Goal: Task Accomplishment & Management: Use online tool/utility

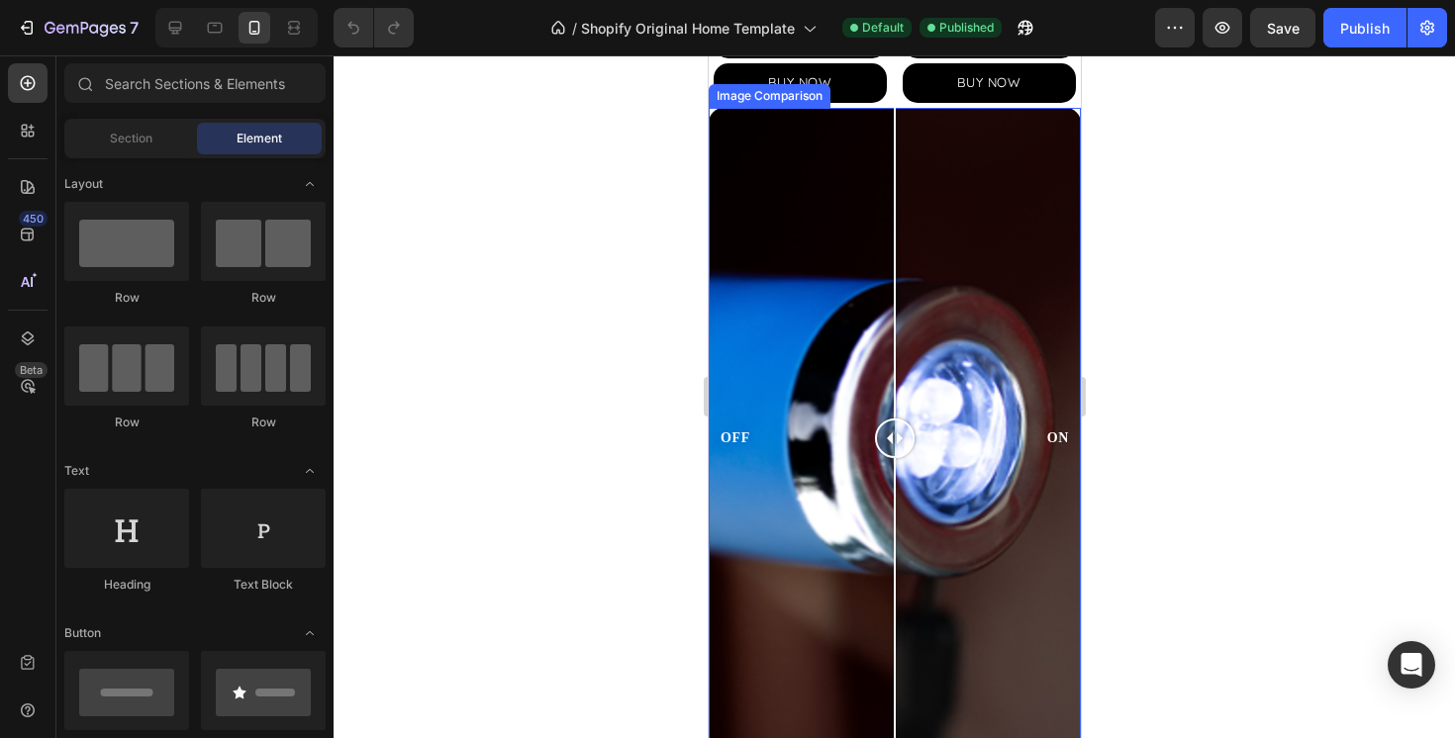
scroll to position [2559, 0]
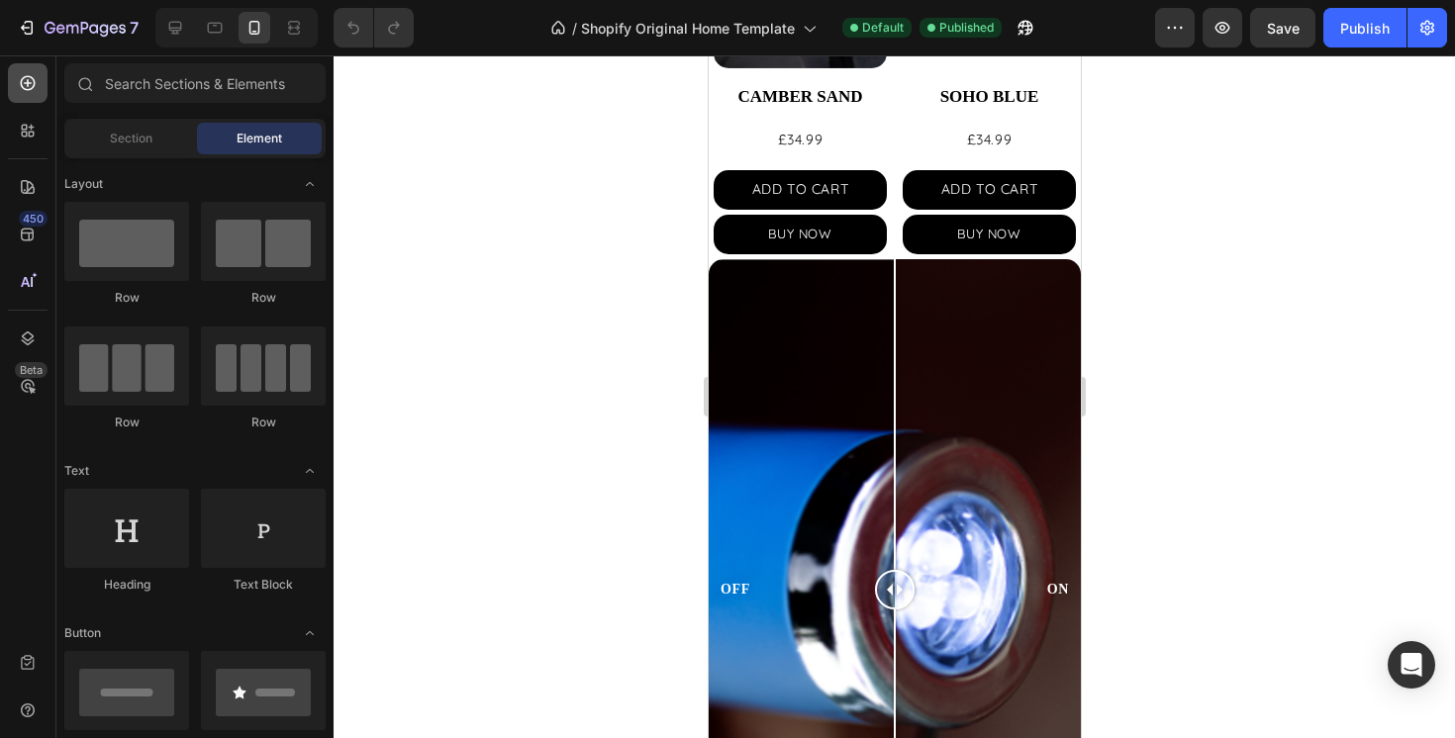
click at [24, 92] on icon at bounding box center [28, 83] width 20 height 20
click at [99, 135] on div "Section" at bounding box center [130, 139] width 125 height 32
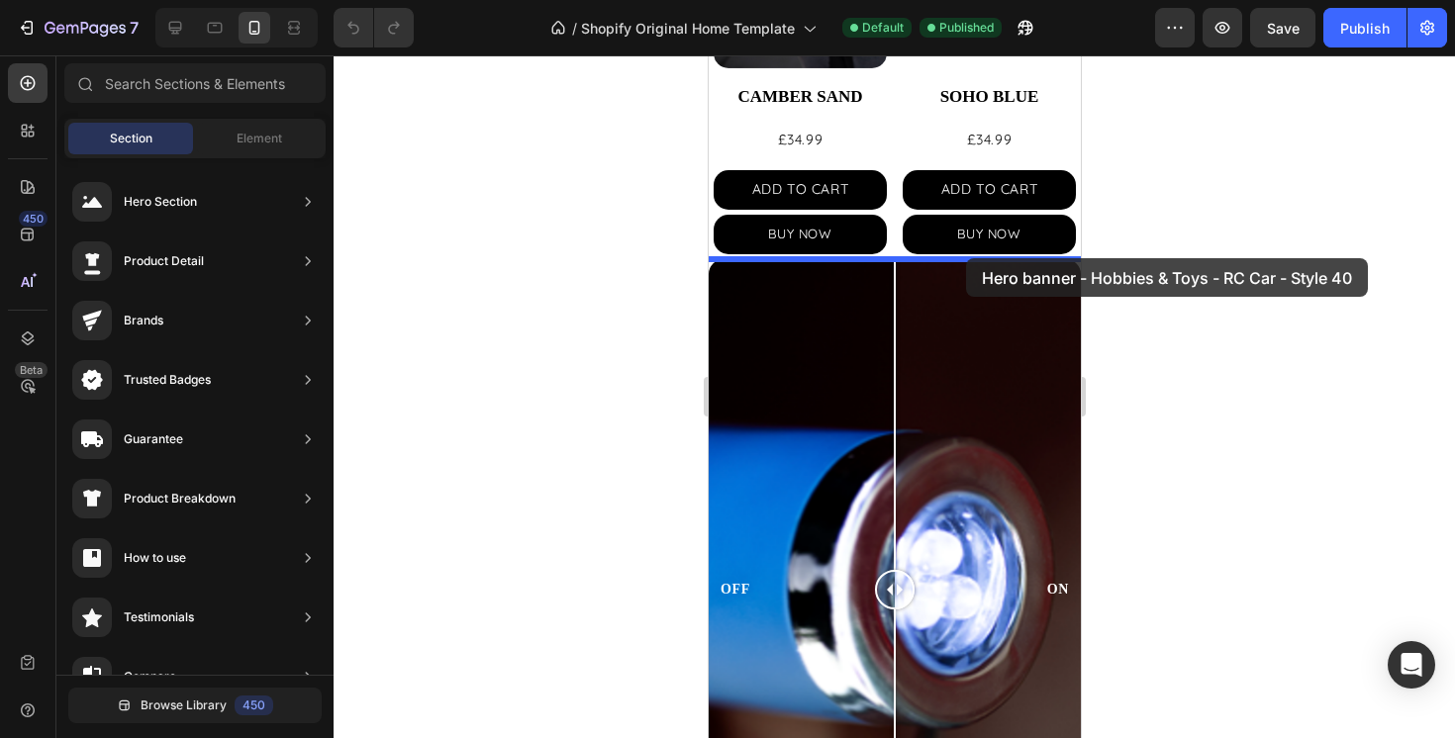
drag, startPoint x: 1202, startPoint y: 252, endPoint x: 965, endPoint y: 258, distance: 237.6
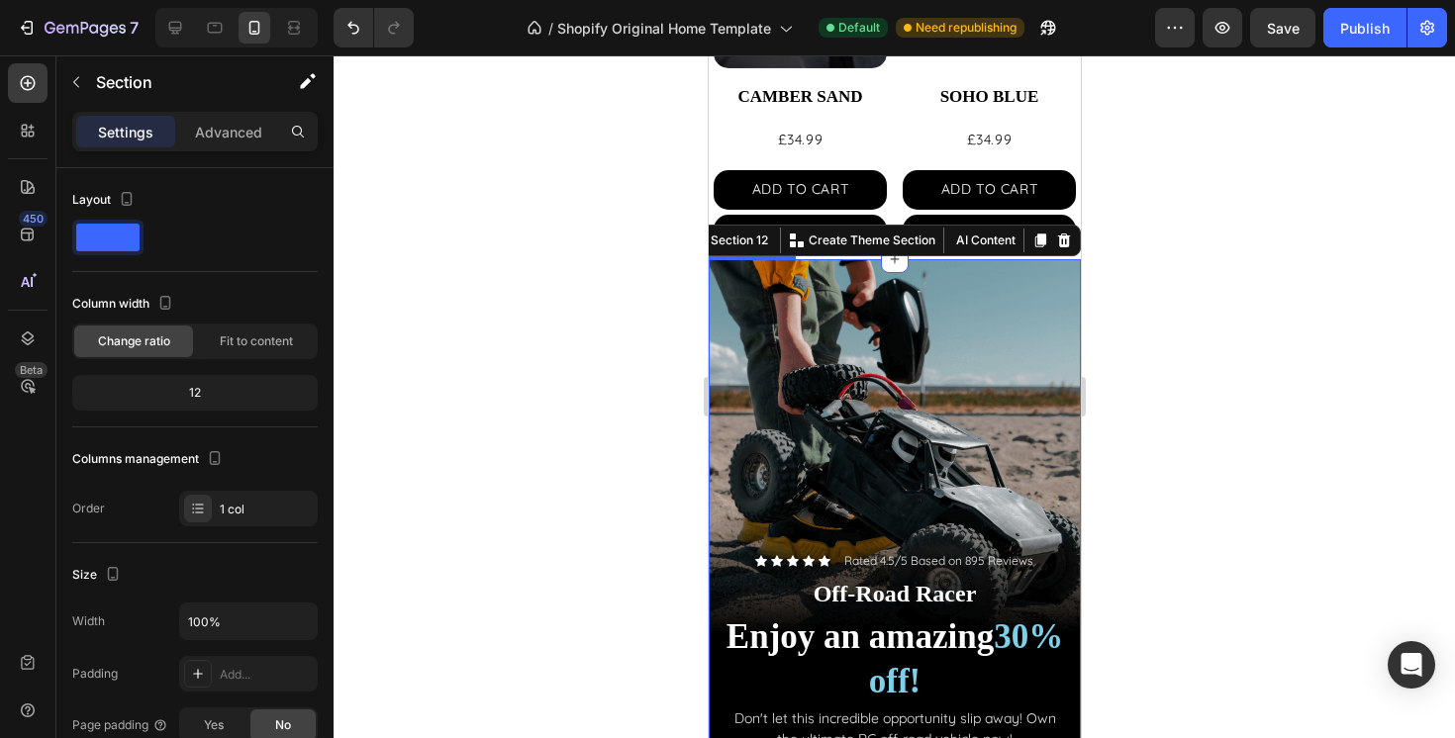
scroll to position [2600, 0]
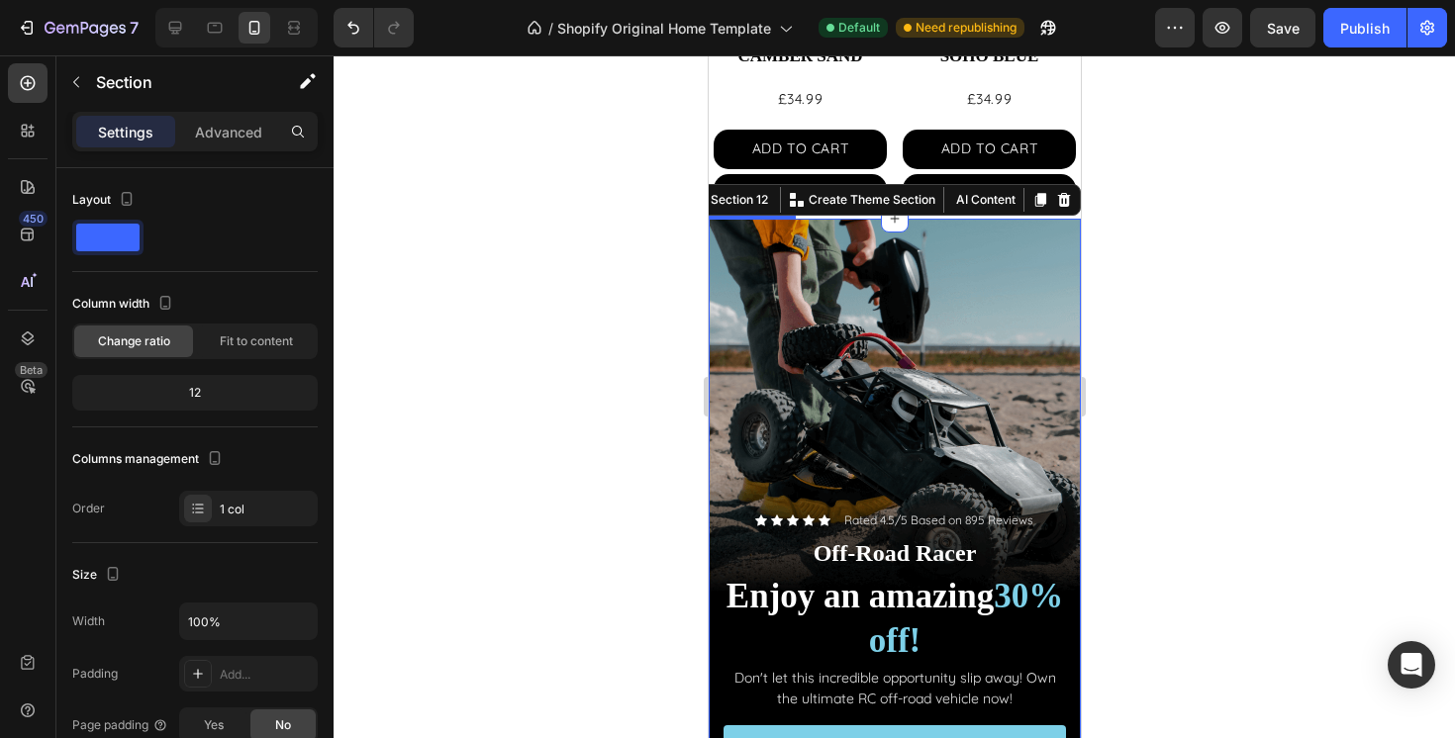
click at [767, 318] on div "Background Image" at bounding box center [894, 550] width 372 height 662
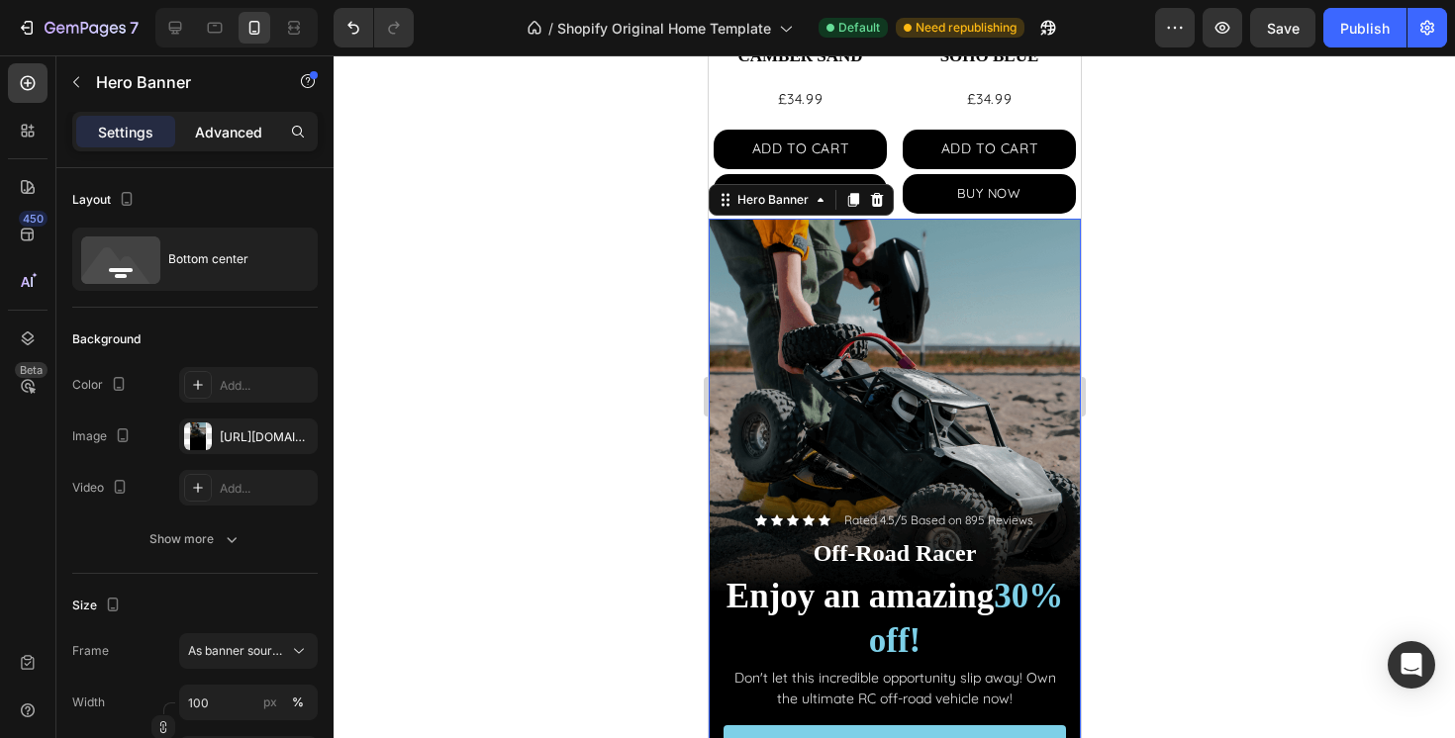
click at [230, 129] on p "Advanced" at bounding box center [228, 132] width 67 height 21
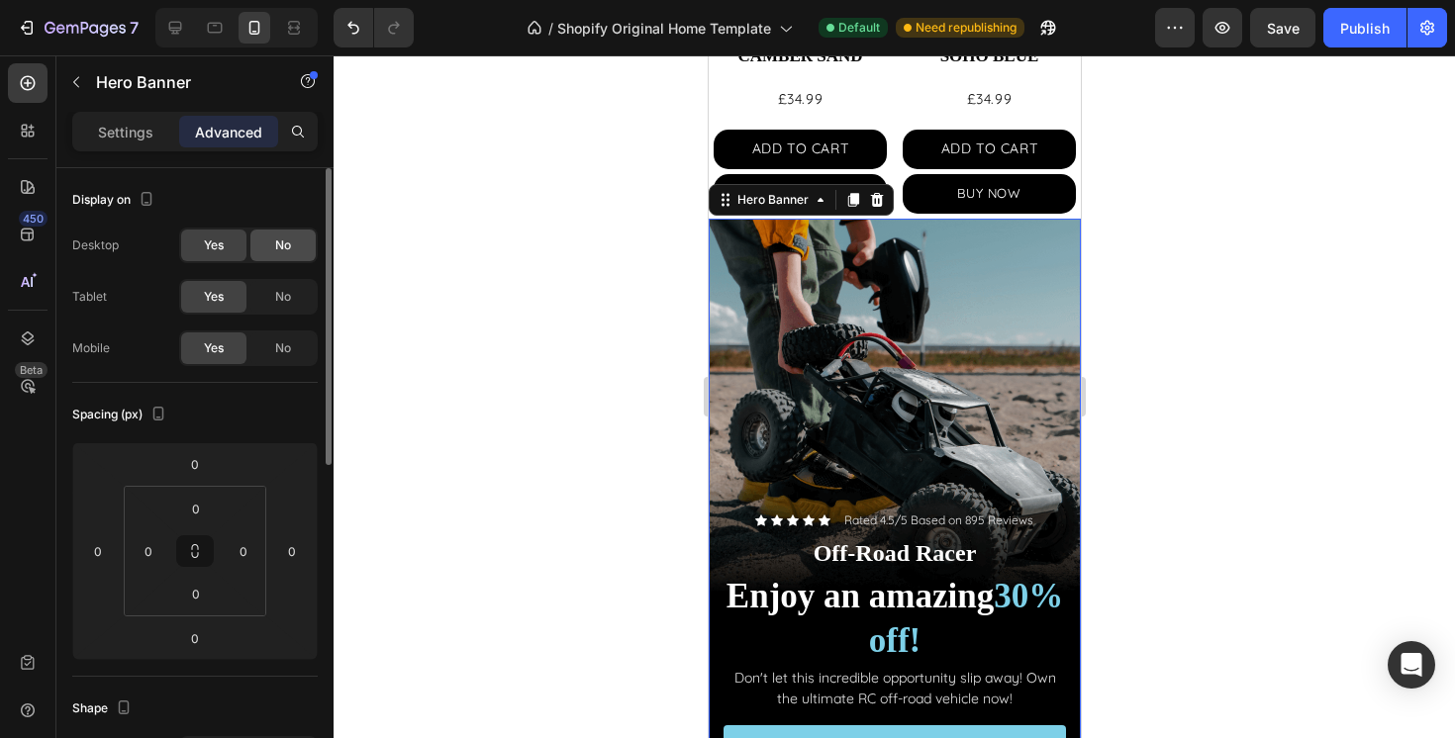
click at [276, 252] on span "No" at bounding box center [283, 246] width 16 height 18
click at [275, 294] on span "No" at bounding box center [283, 297] width 16 height 18
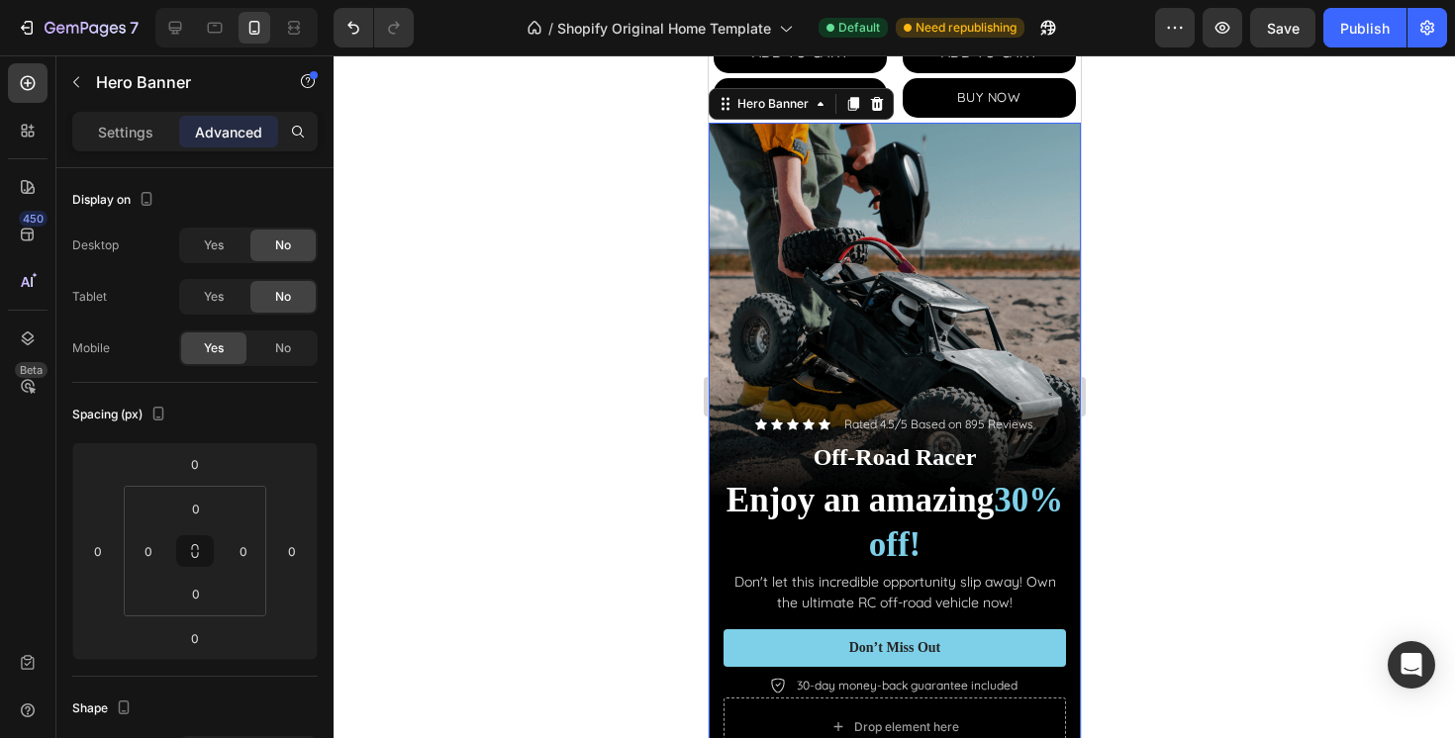
scroll to position [2697, 0]
click at [782, 361] on div "Background Image" at bounding box center [894, 453] width 372 height 662
click at [136, 137] on p "Settings" at bounding box center [125, 132] width 55 height 21
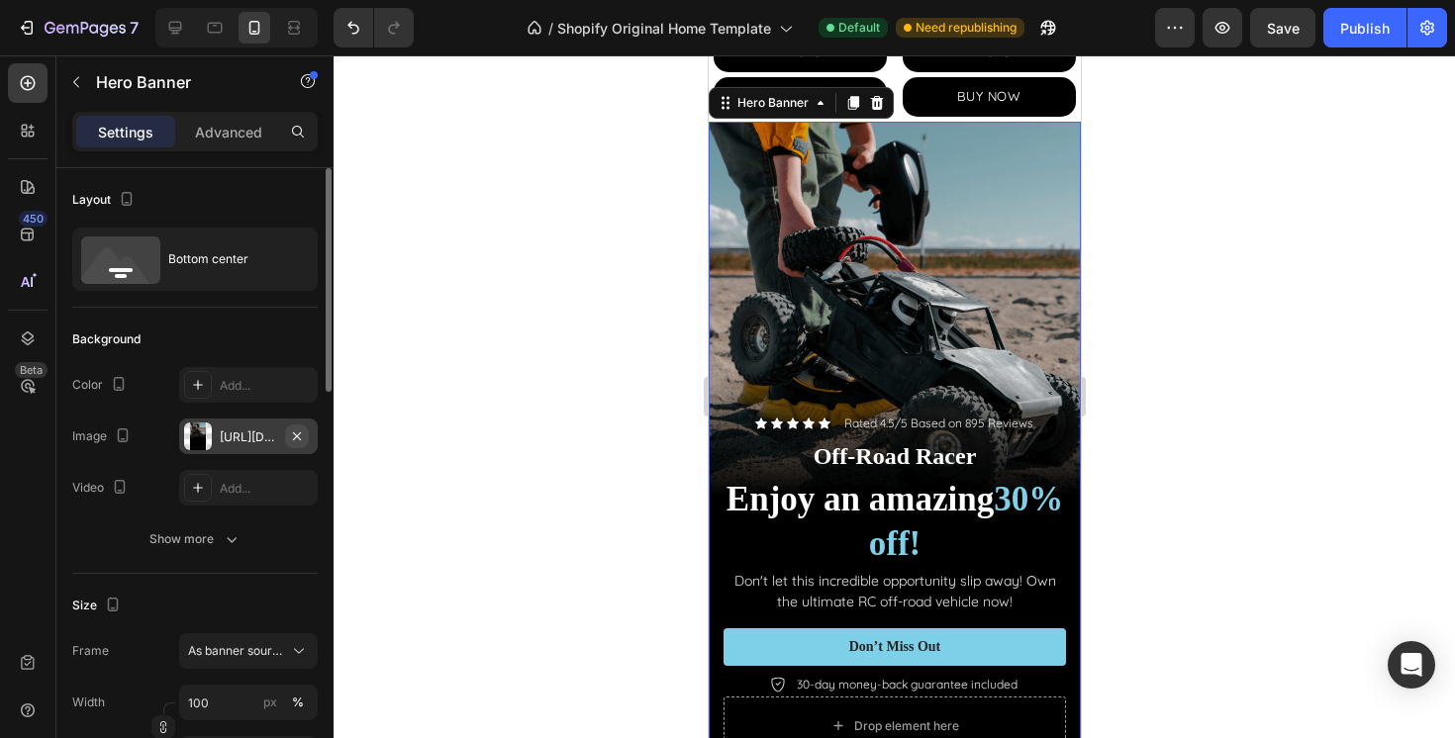
click at [291, 438] on icon "button" at bounding box center [297, 437] width 16 height 16
type input "Auto"
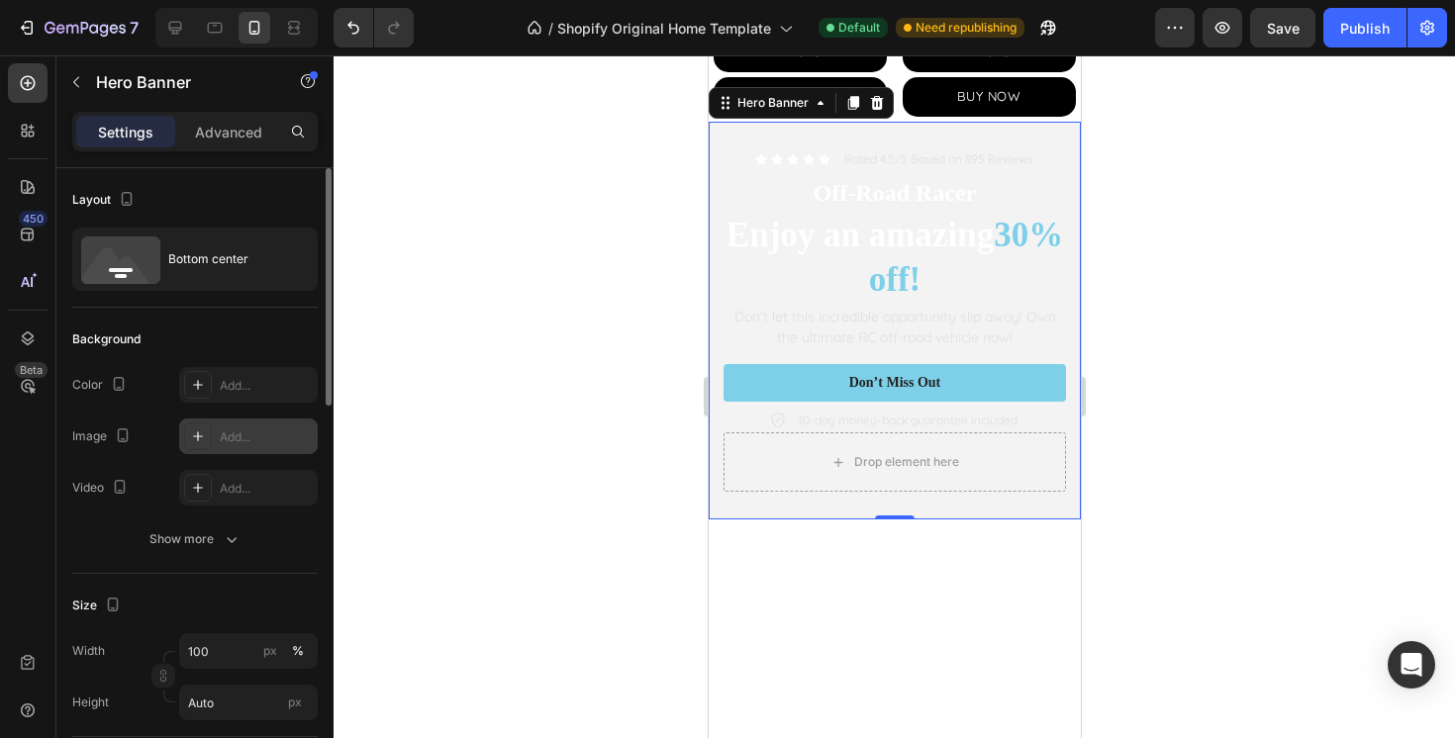
click at [214, 443] on div "Add..." at bounding box center [248, 437] width 139 height 36
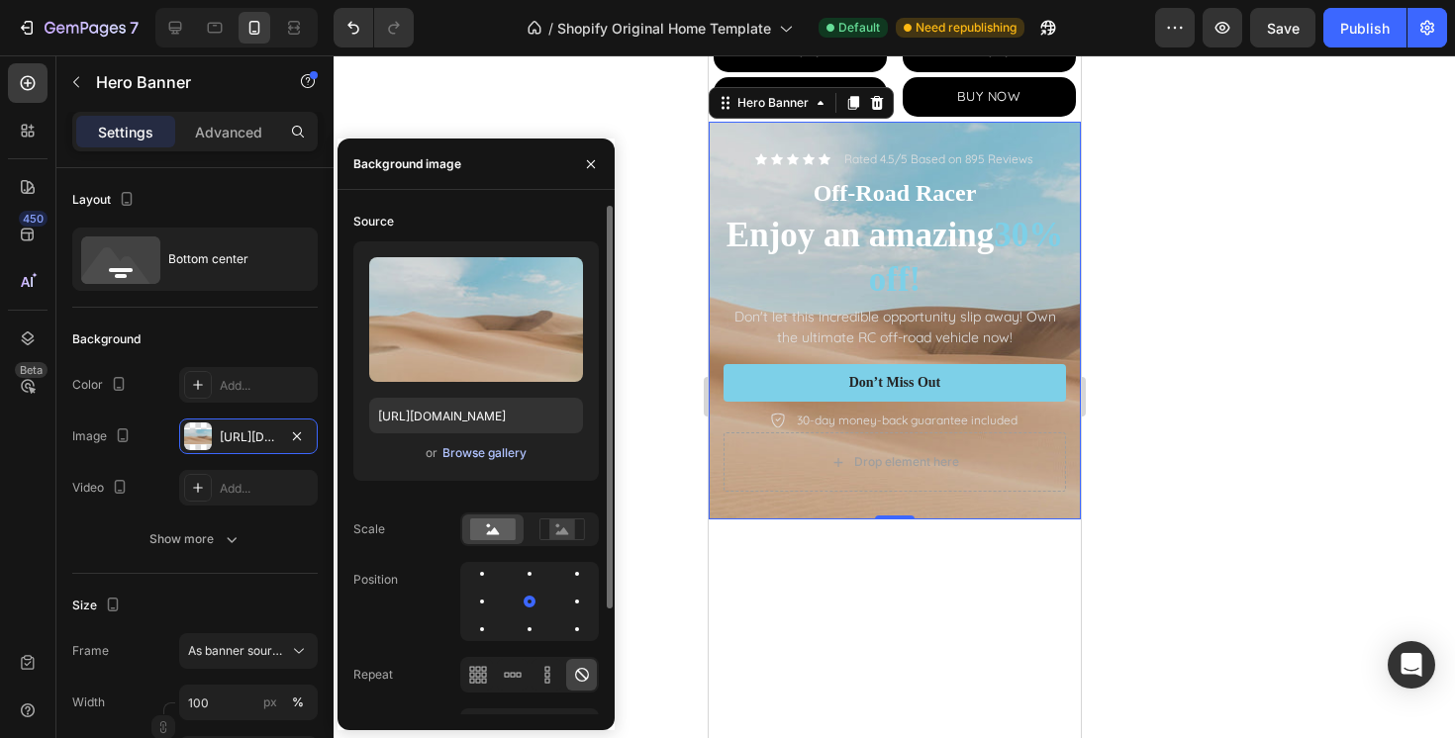
click at [494, 450] on div "Browse gallery" at bounding box center [484, 453] width 84 height 18
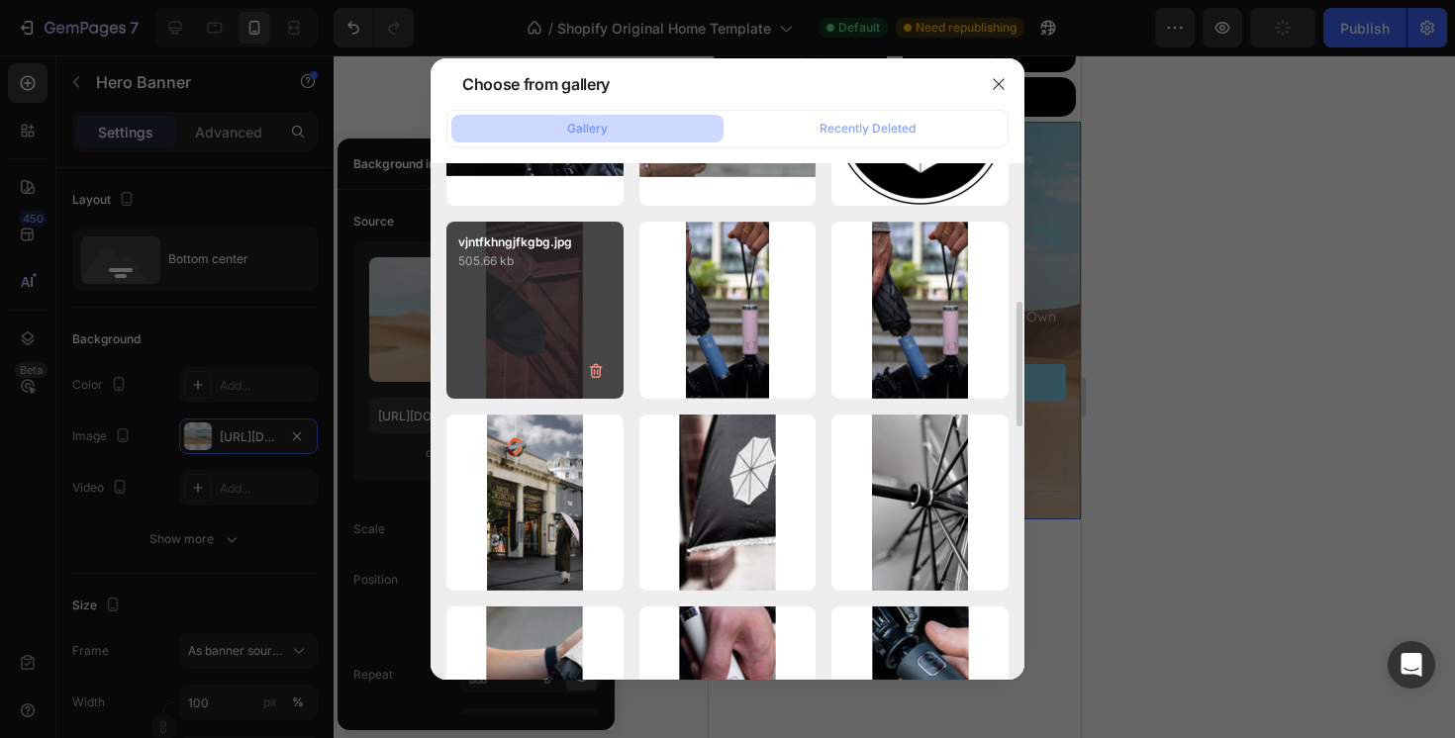
scroll to position [525, 0]
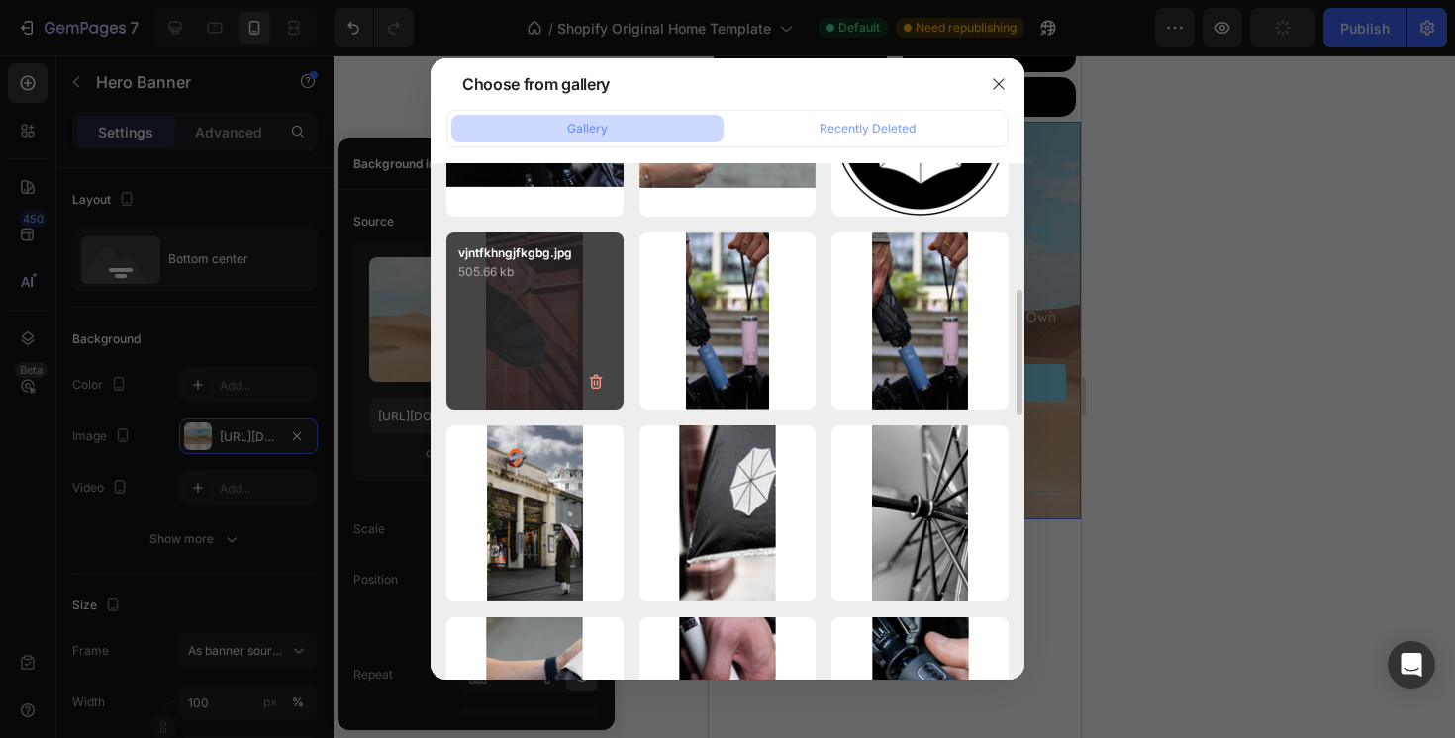
click at [512, 300] on div "vjntfkhngjfkgbg.jpg 505.66 kb" at bounding box center [534, 321] width 177 height 177
type input "https://cdn.shopify.com/s/files/1/0815/6240/3107/files/gempages_580214432370524…"
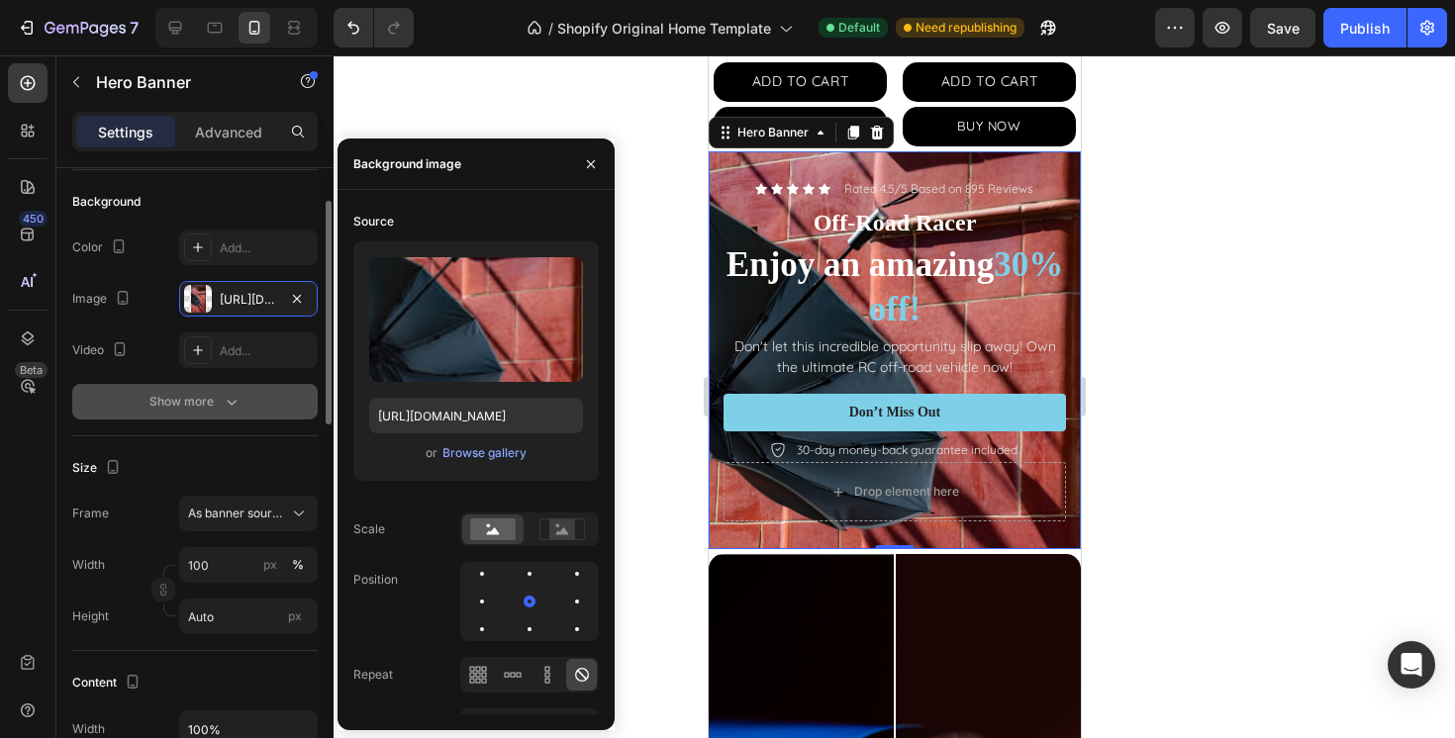
scroll to position [139, 0]
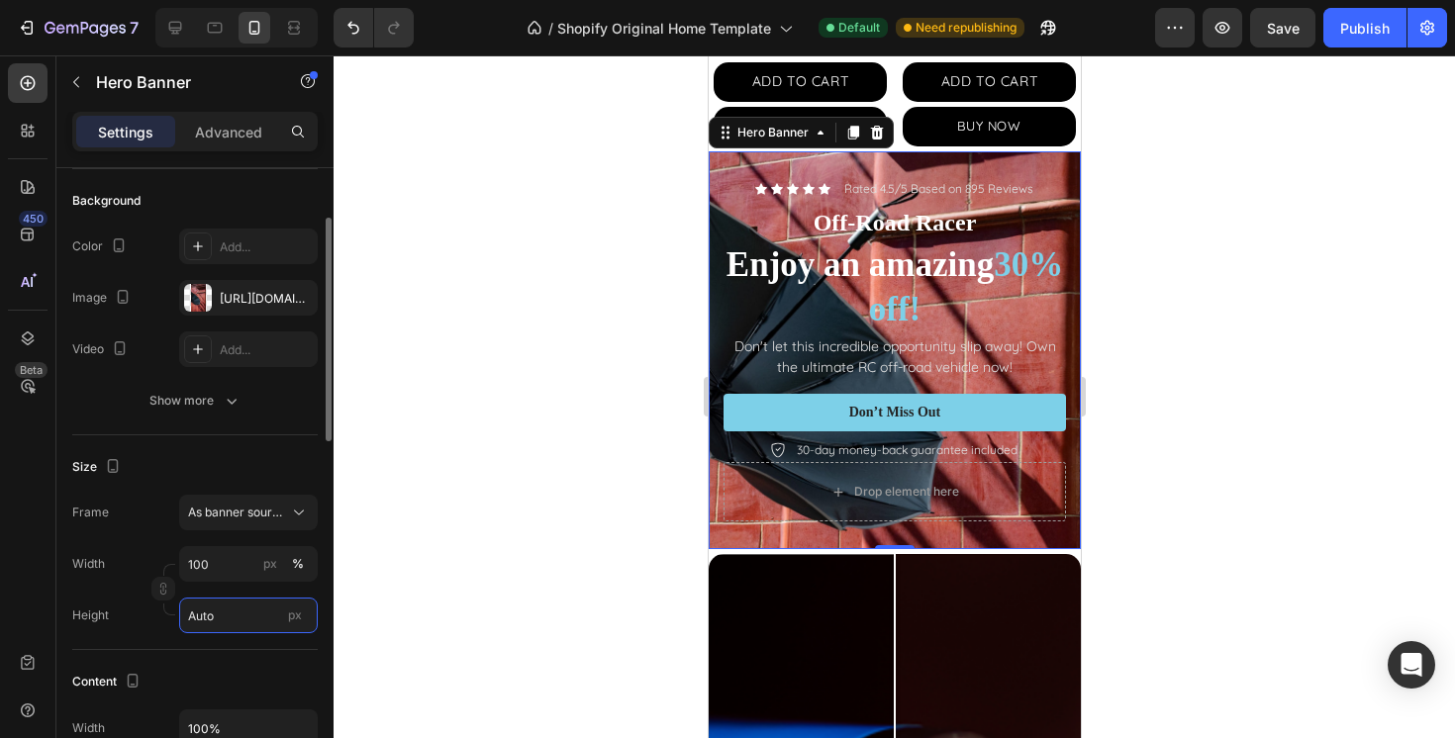
click at [231, 621] on input "Auto" at bounding box center [248, 616] width 139 height 36
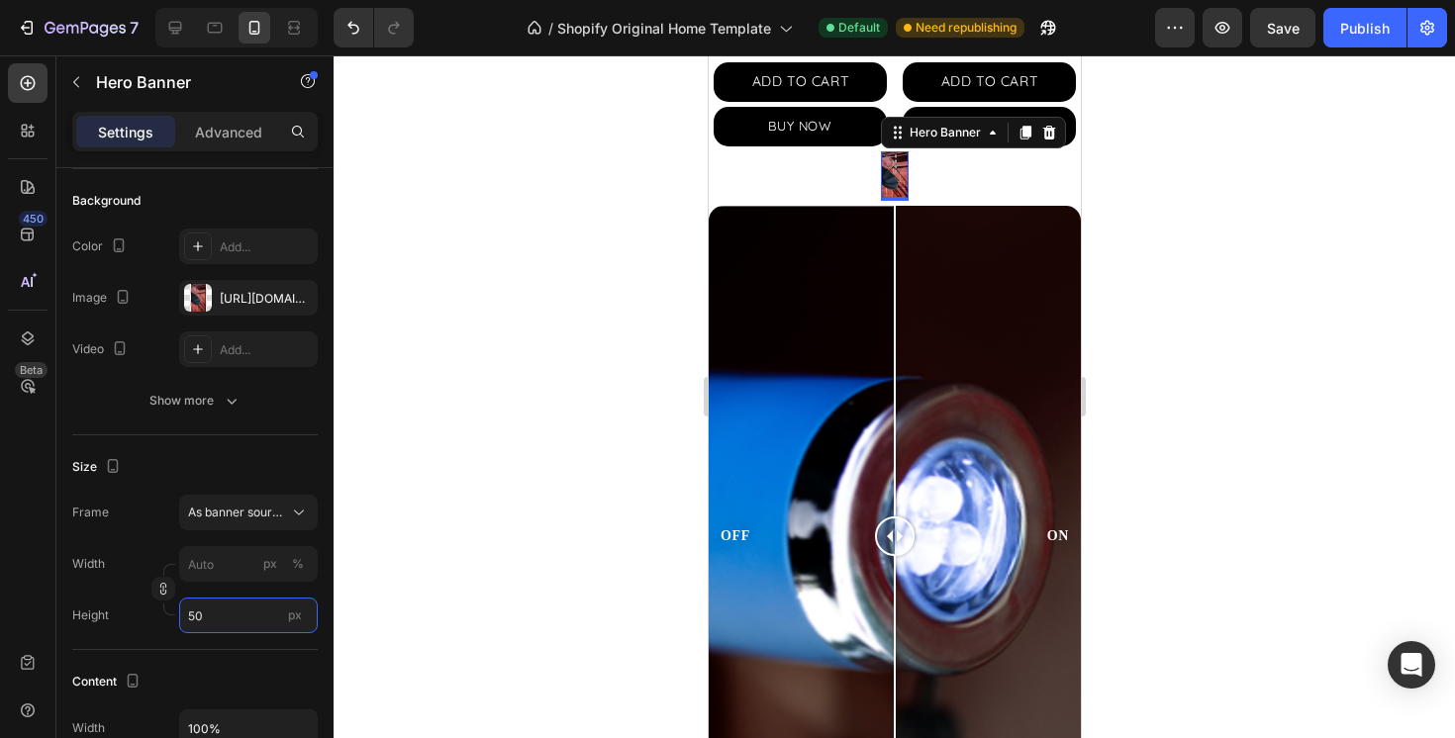
type input "5"
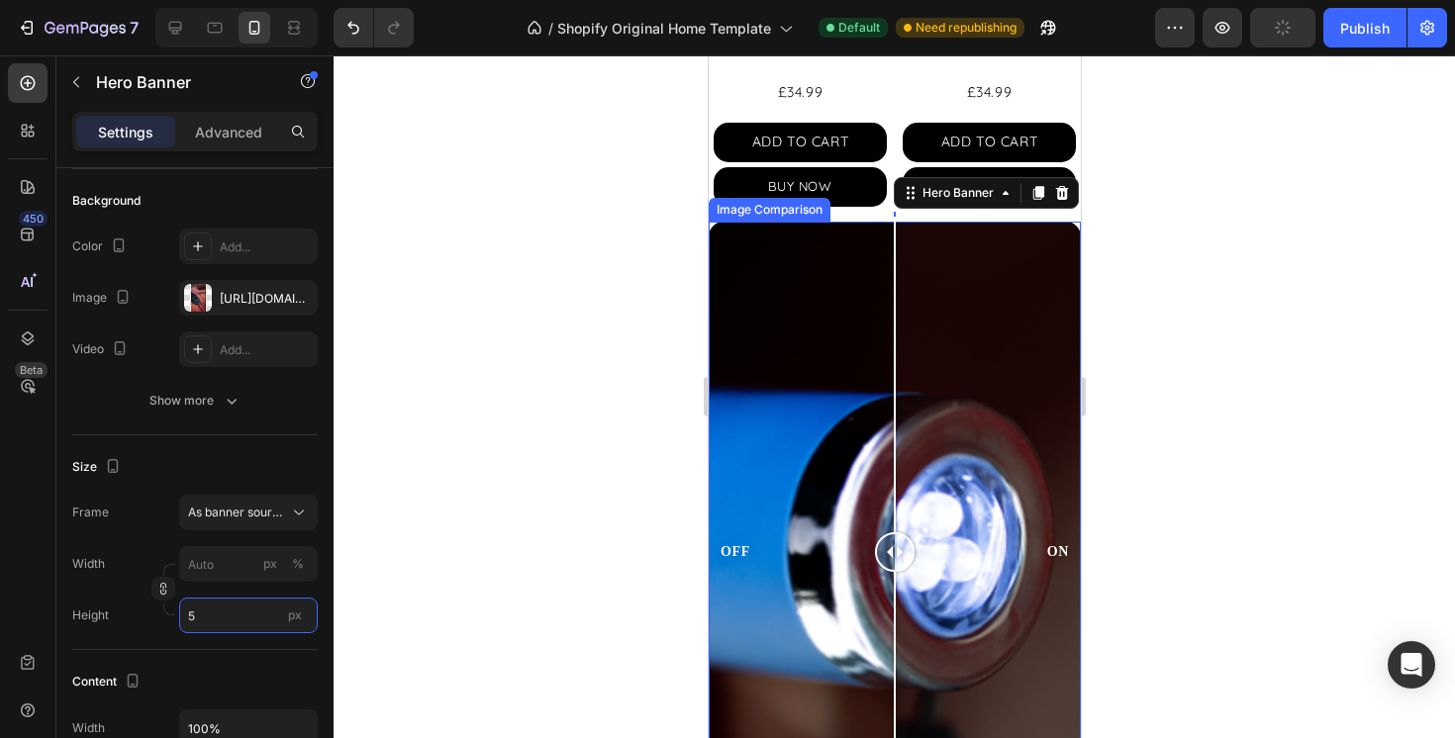
scroll to position [2637, 0]
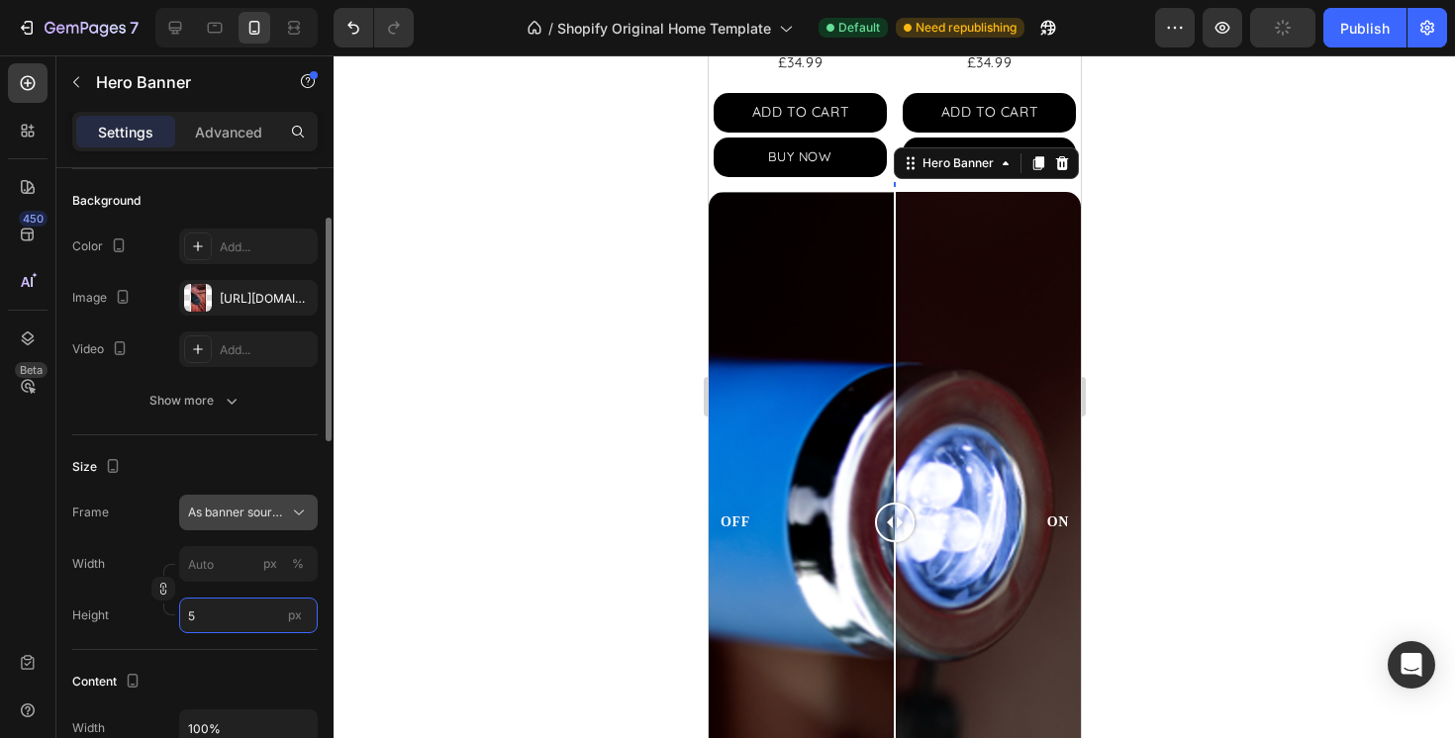
type input "5"
click at [262, 508] on span "As banner source" at bounding box center [236, 513] width 97 height 18
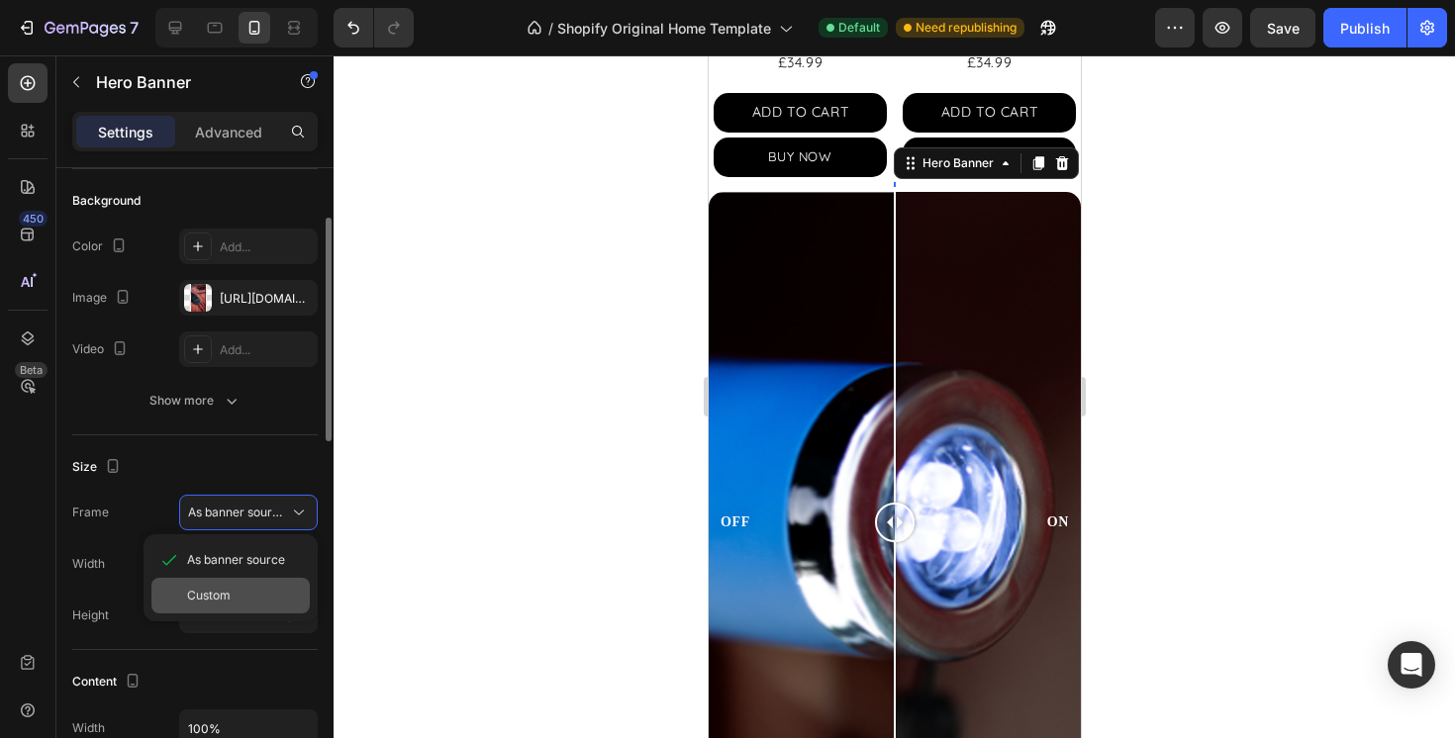
click at [242, 595] on div "Custom" at bounding box center [244, 596] width 115 height 18
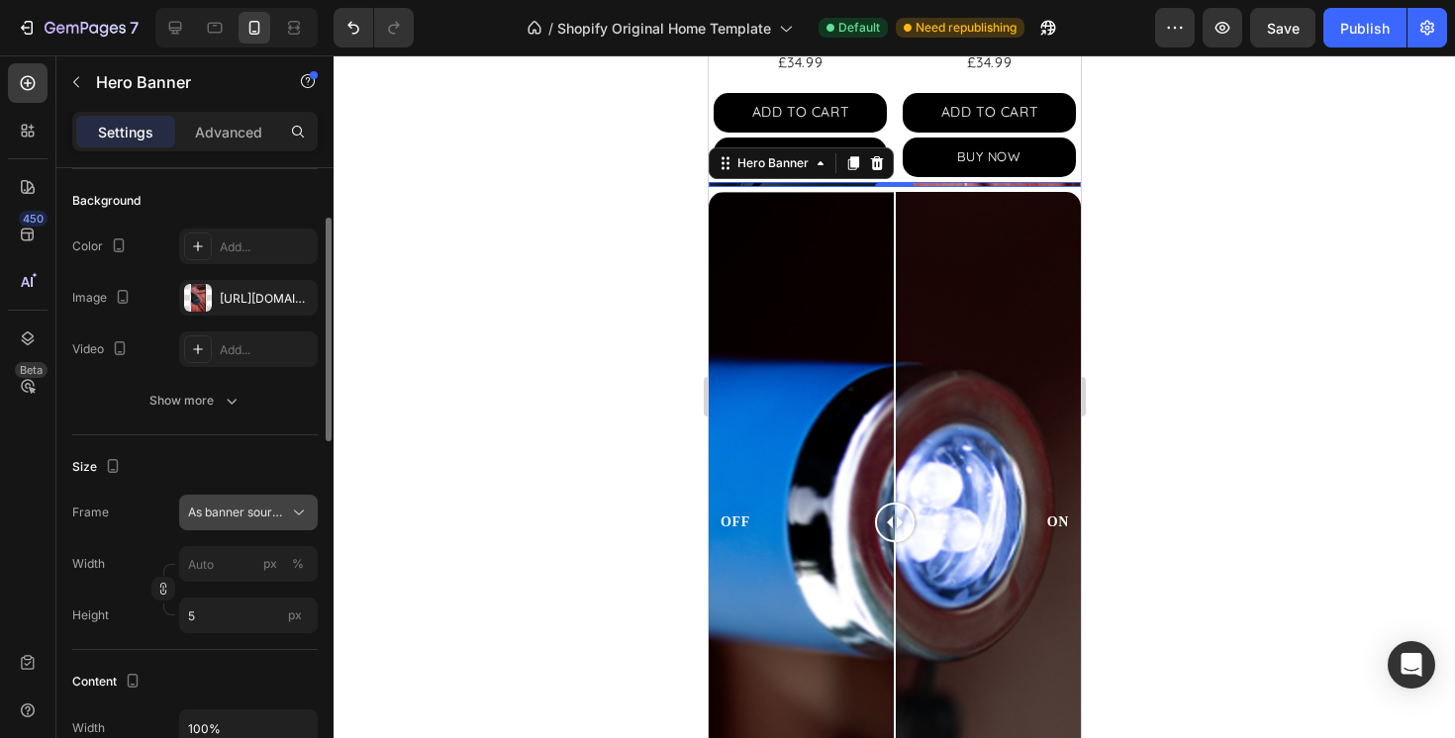
click at [275, 508] on div "As banner source" at bounding box center [236, 513] width 97 height 18
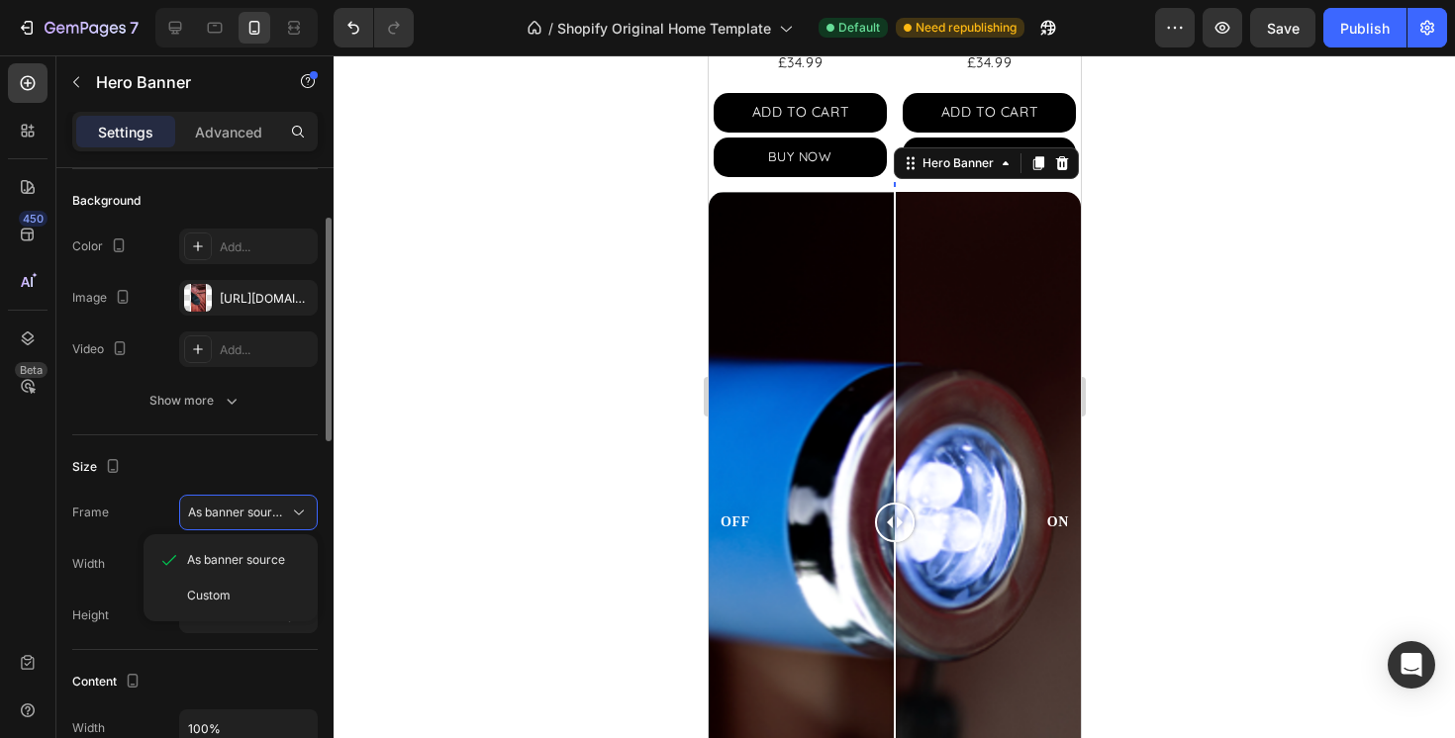
click at [289, 541] on div "As banner source Custom" at bounding box center [231, 577] width 174 height 87
click at [335, 535] on div at bounding box center [894, 396] width 1121 height 683
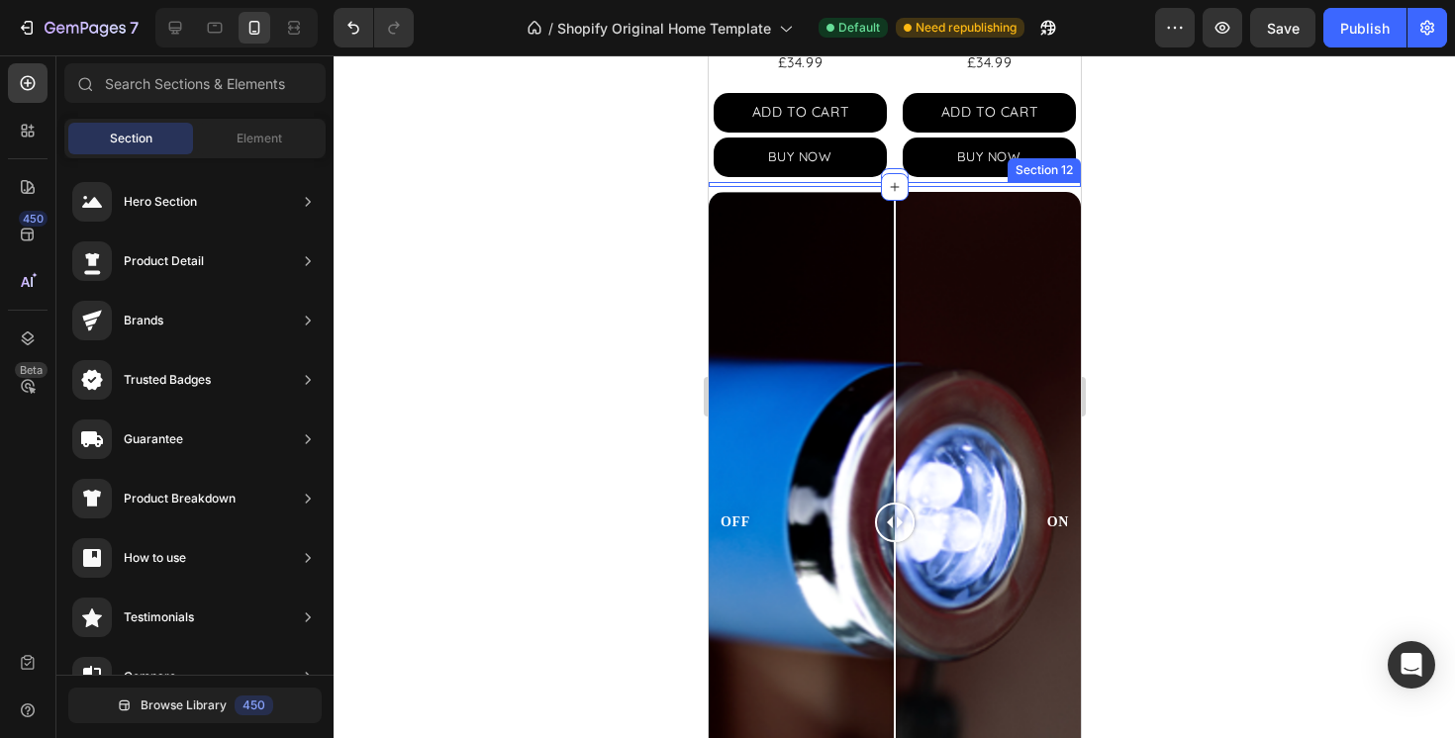
click at [909, 183] on div "Icon Icon Icon Icon Icon Icon List Rated 4.5/5 Based on 895 Reviews Text Block …" at bounding box center [894, 184] width 372 height 5
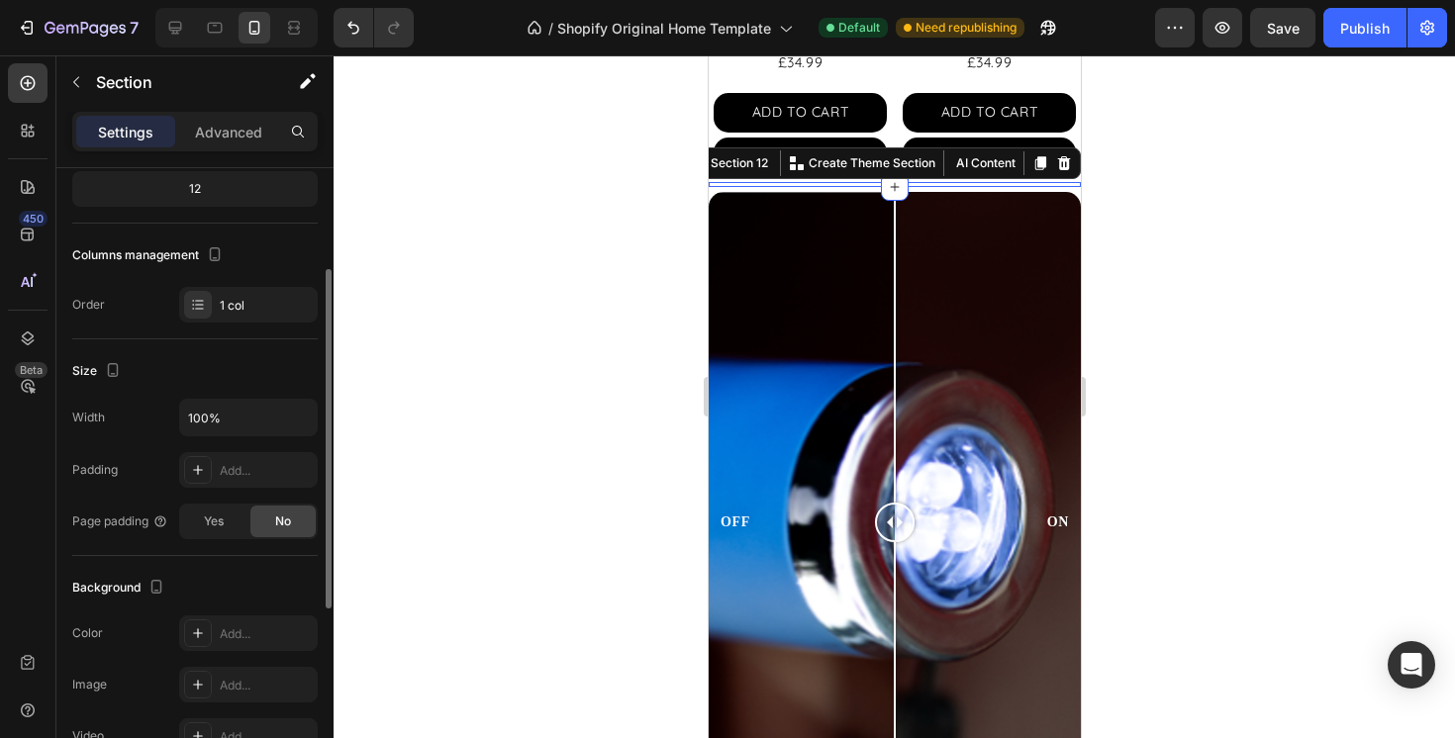
scroll to position [209, 0]
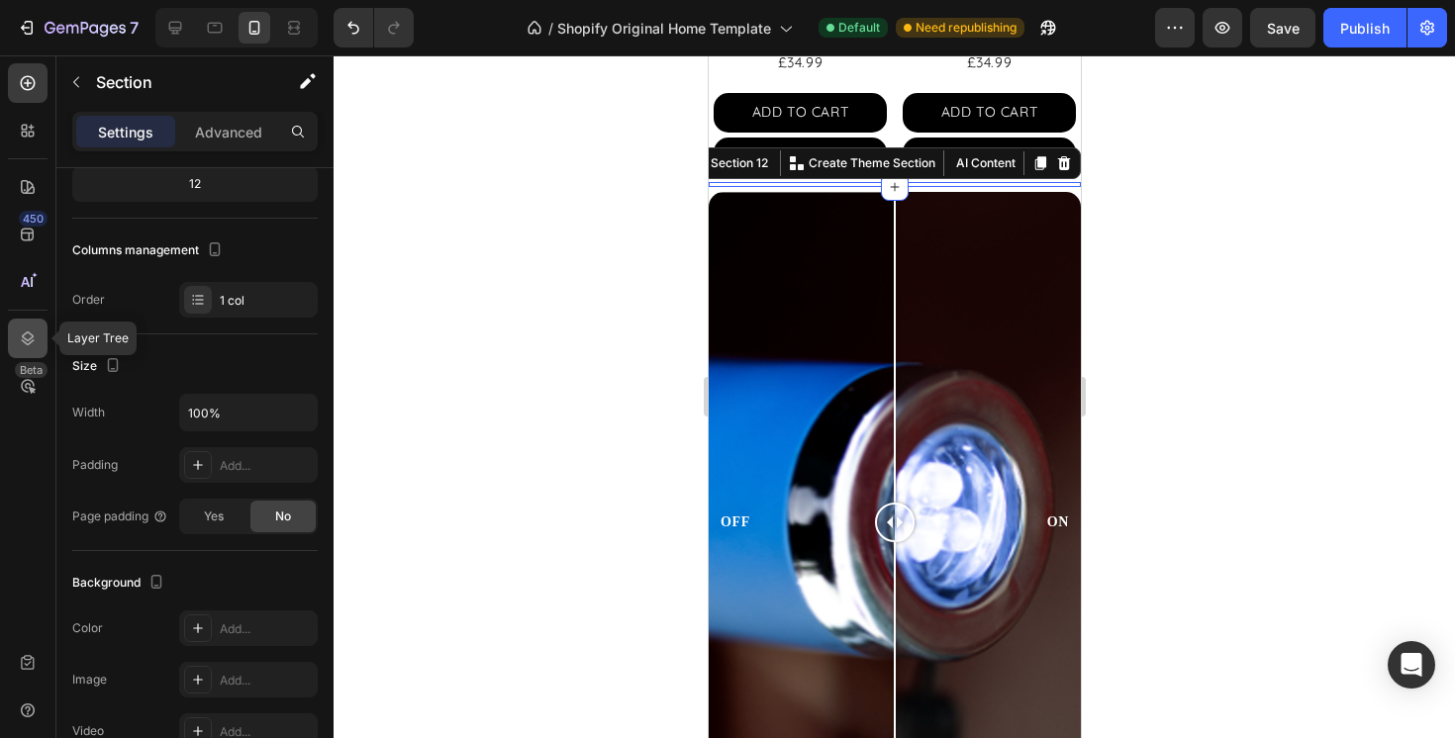
click at [19, 343] on icon at bounding box center [28, 339] width 20 height 20
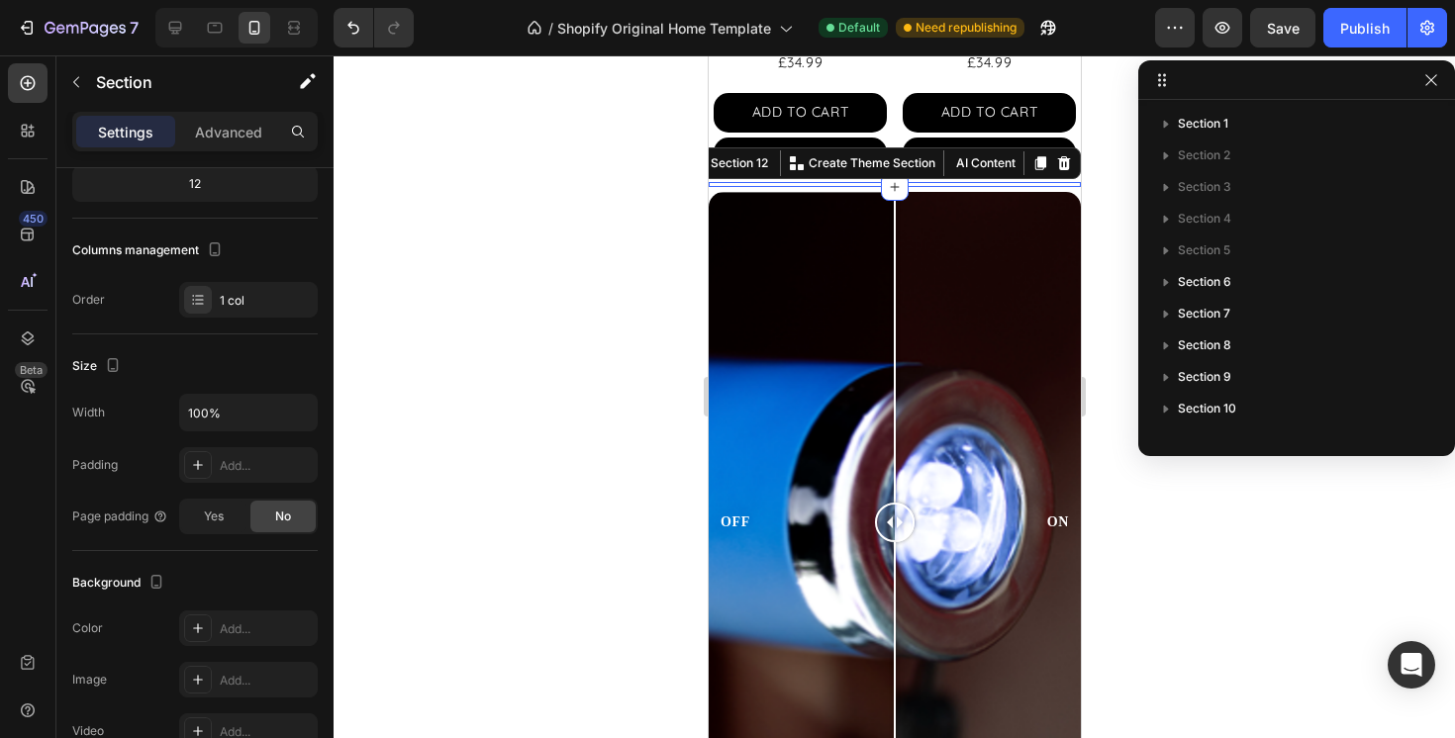
scroll to position [212, 0]
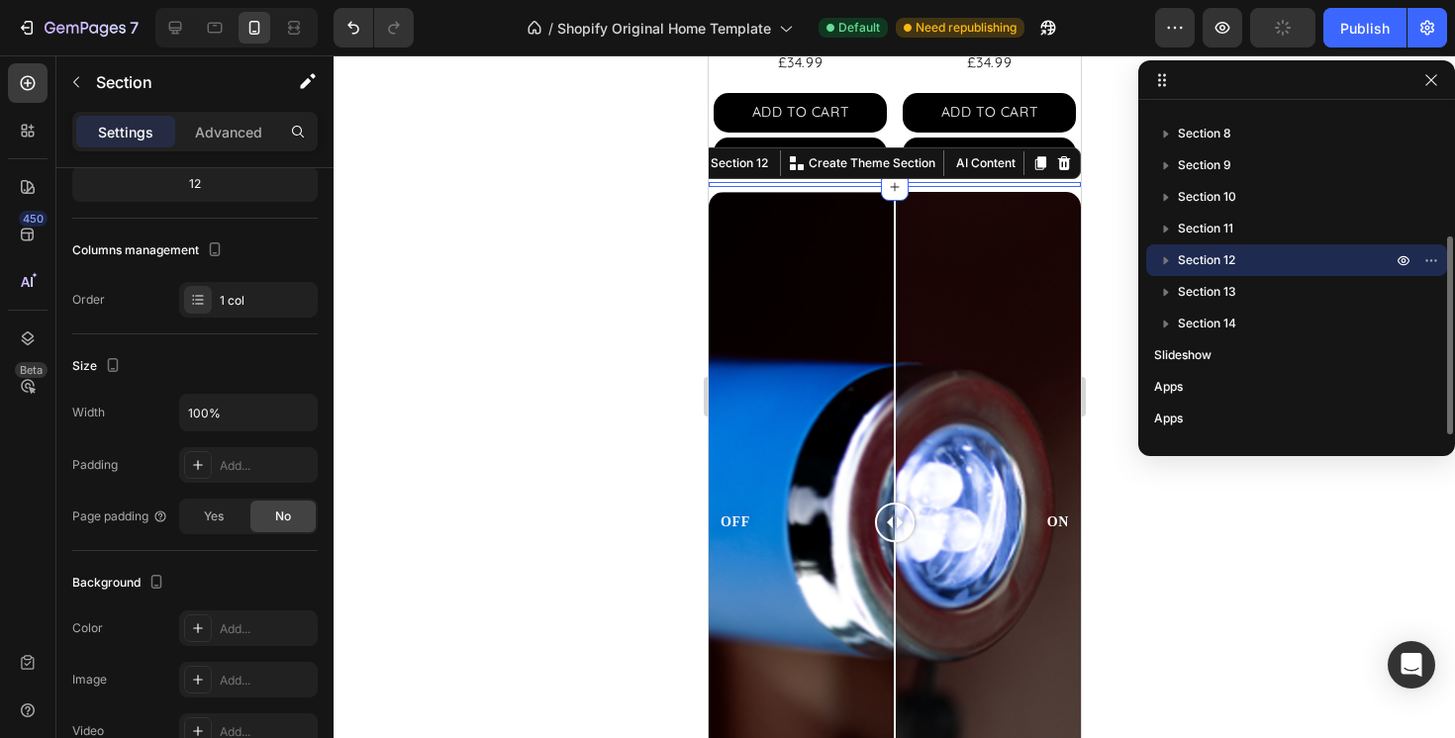
click at [1165, 257] on icon "button" at bounding box center [1166, 260] width 20 height 20
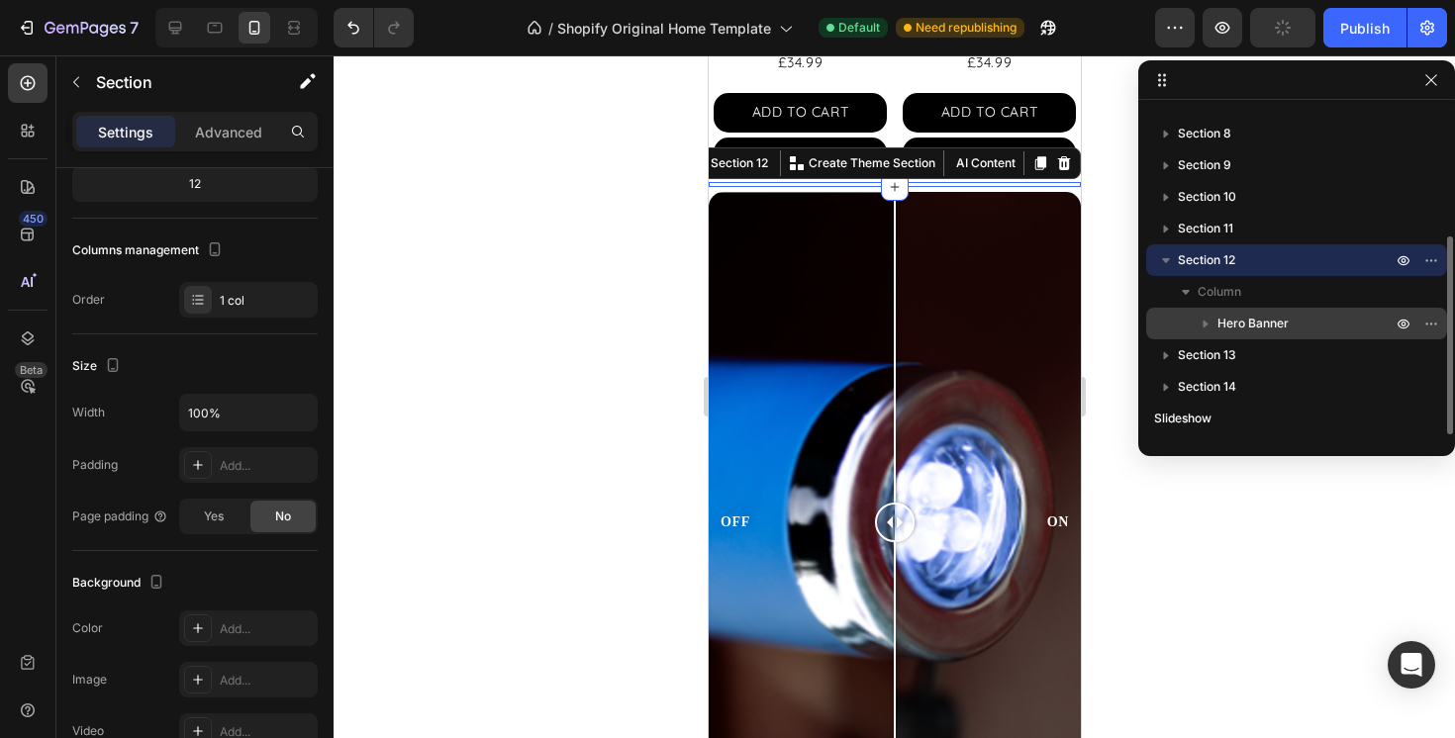
click at [1286, 323] on span "Hero Banner" at bounding box center [1252, 324] width 71 height 20
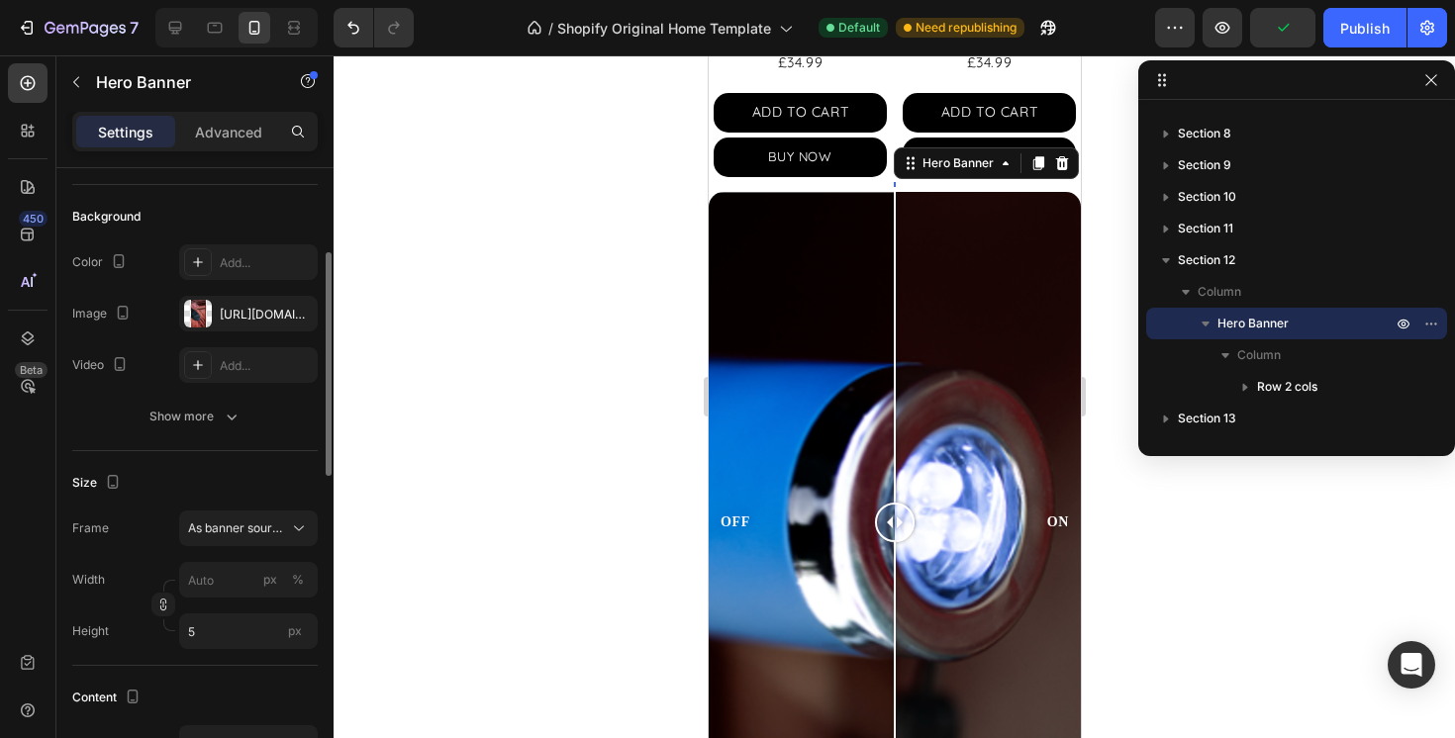
scroll to position [153, 0]
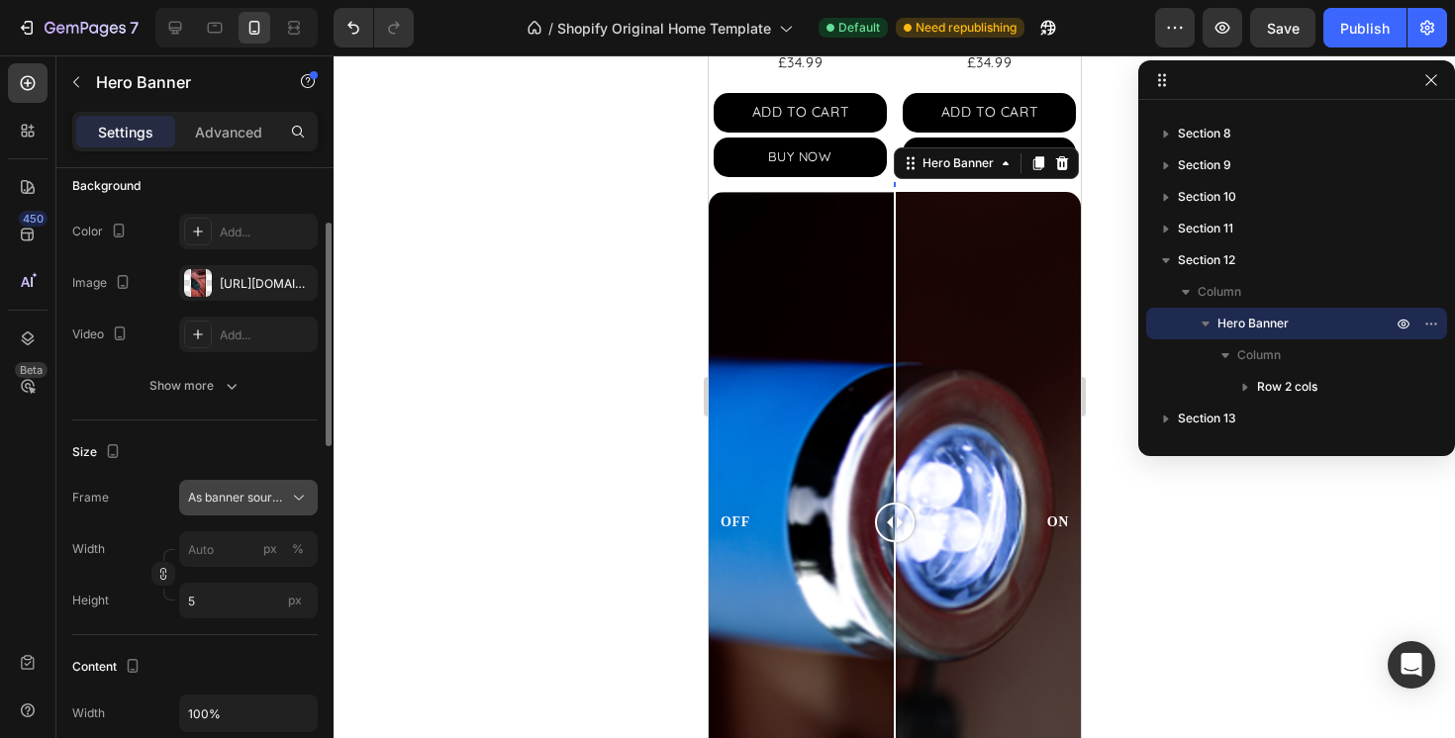
click at [270, 502] on span "As banner source" at bounding box center [236, 498] width 97 height 18
click at [270, 505] on span "As banner source" at bounding box center [236, 498] width 97 height 18
click at [195, 612] on input "5" at bounding box center [248, 601] width 139 height 36
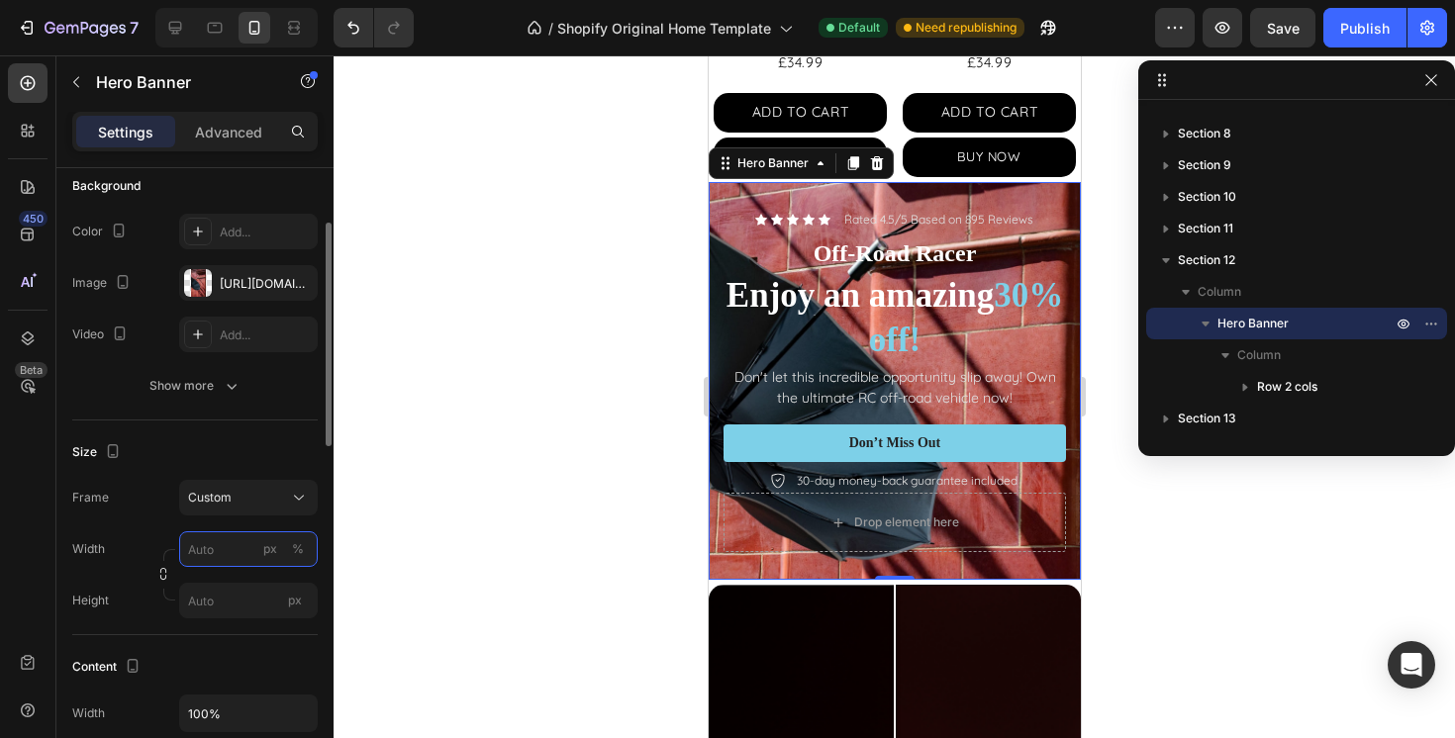
click at [219, 559] on input "px %" at bounding box center [248, 549] width 139 height 36
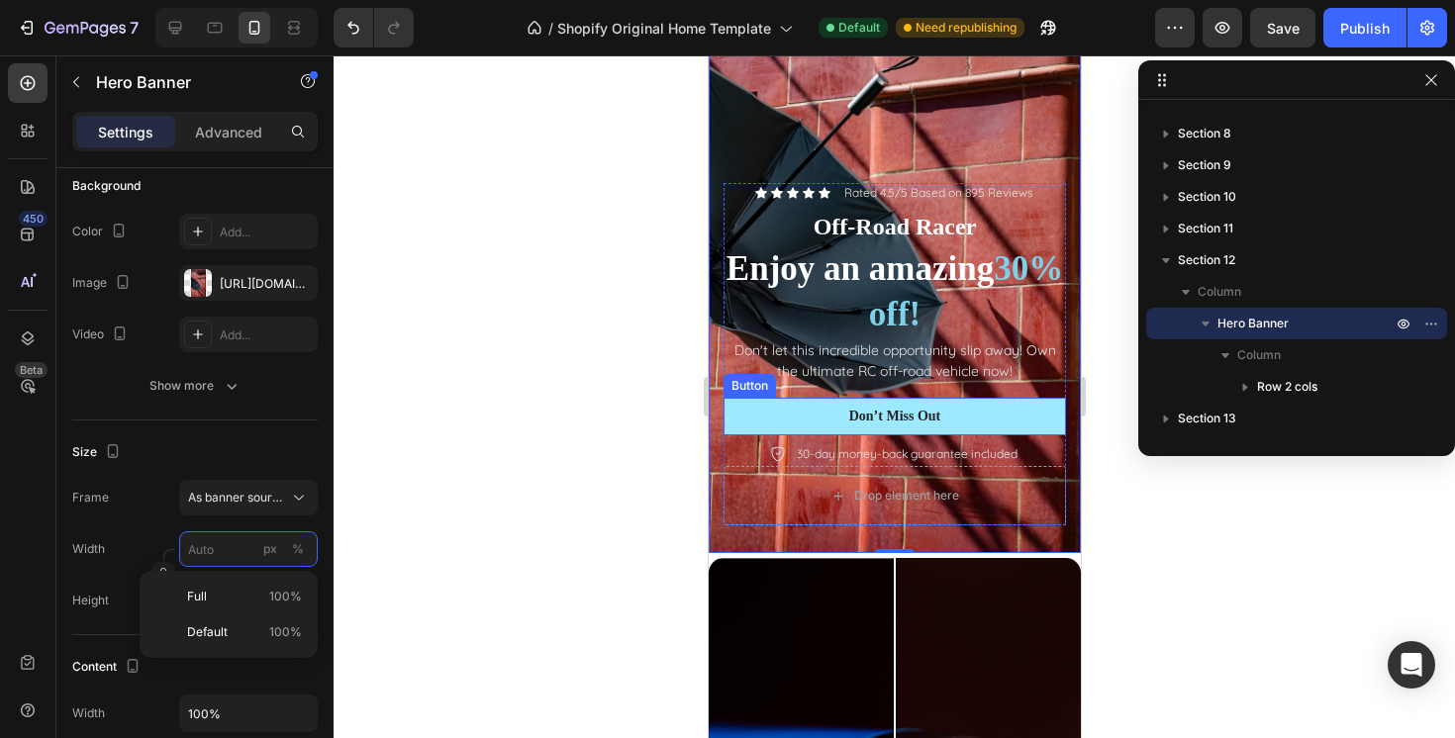
scroll to position [2564, 0]
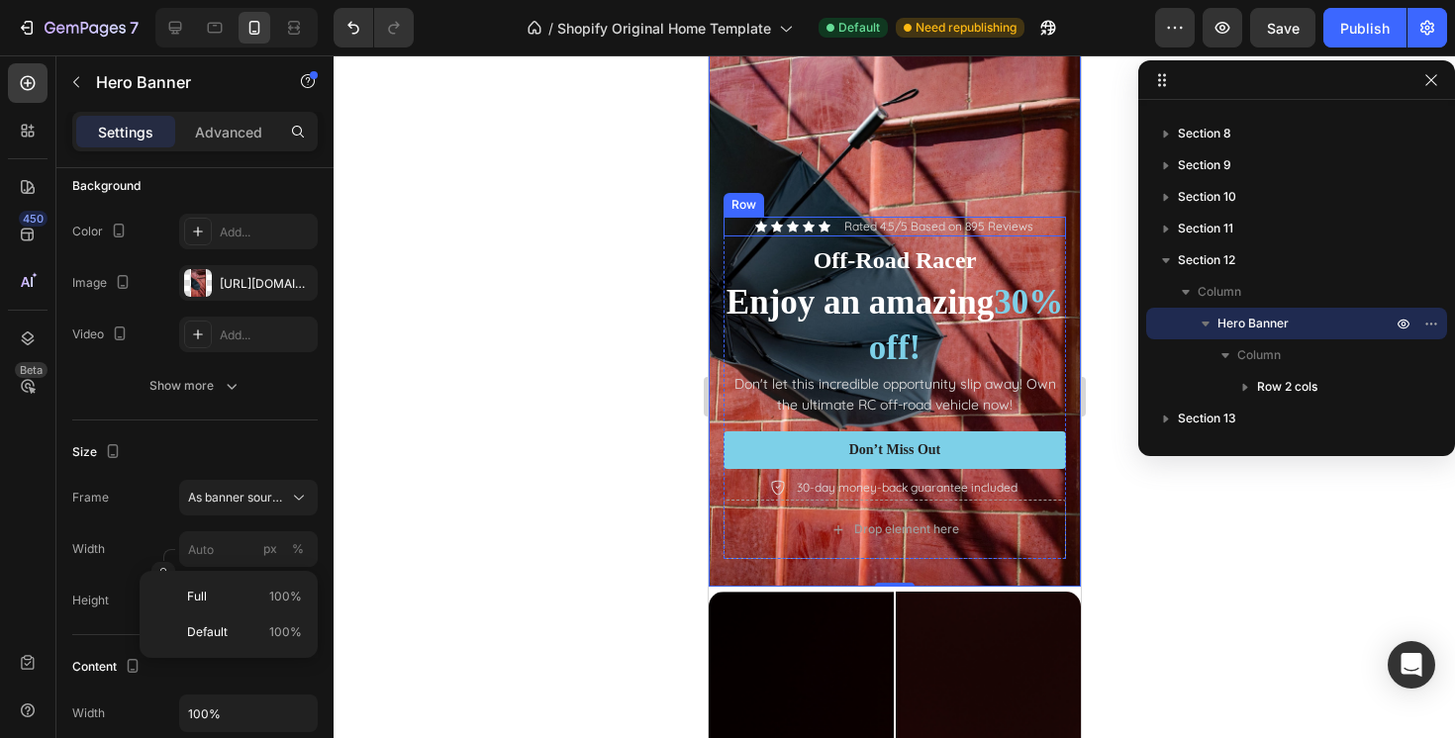
click at [1043, 233] on div "Icon Icon Icon Icon Icon Icon List Rated 4.5/5 Based on 895 Reviews Text Block …" at bounding box center [893, 227] width 342 height 20
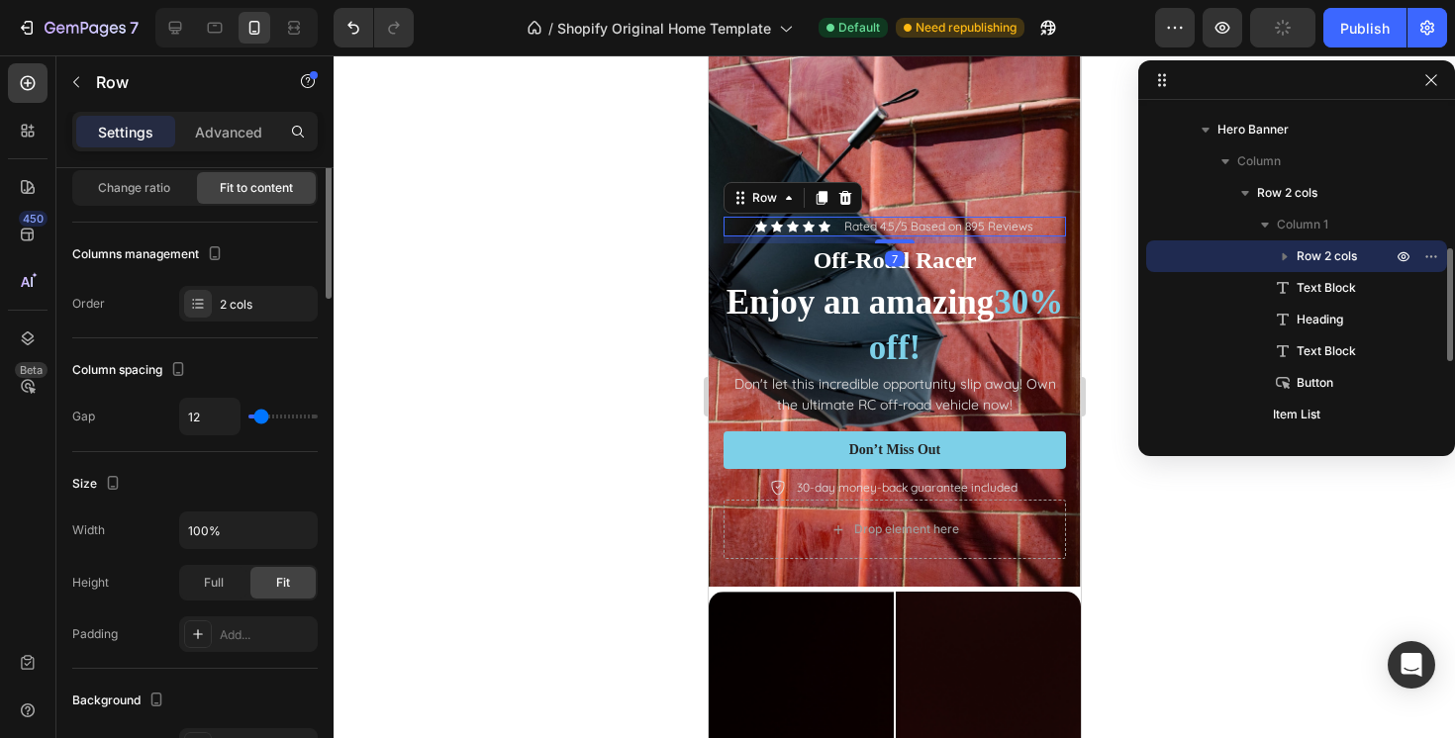
scroll to position [0, 0]
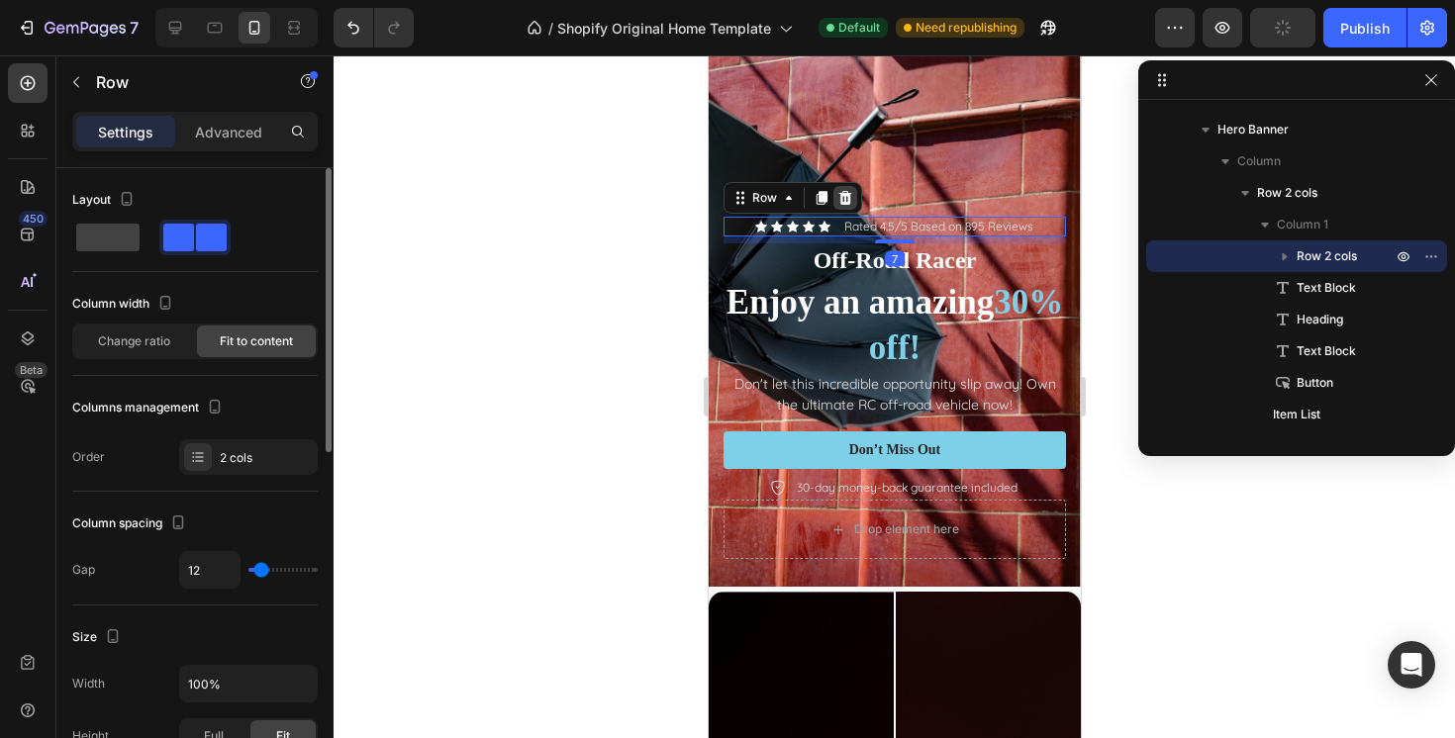
click at [844, 190] on icon at bounding box center [844, 198] width 16 height 16
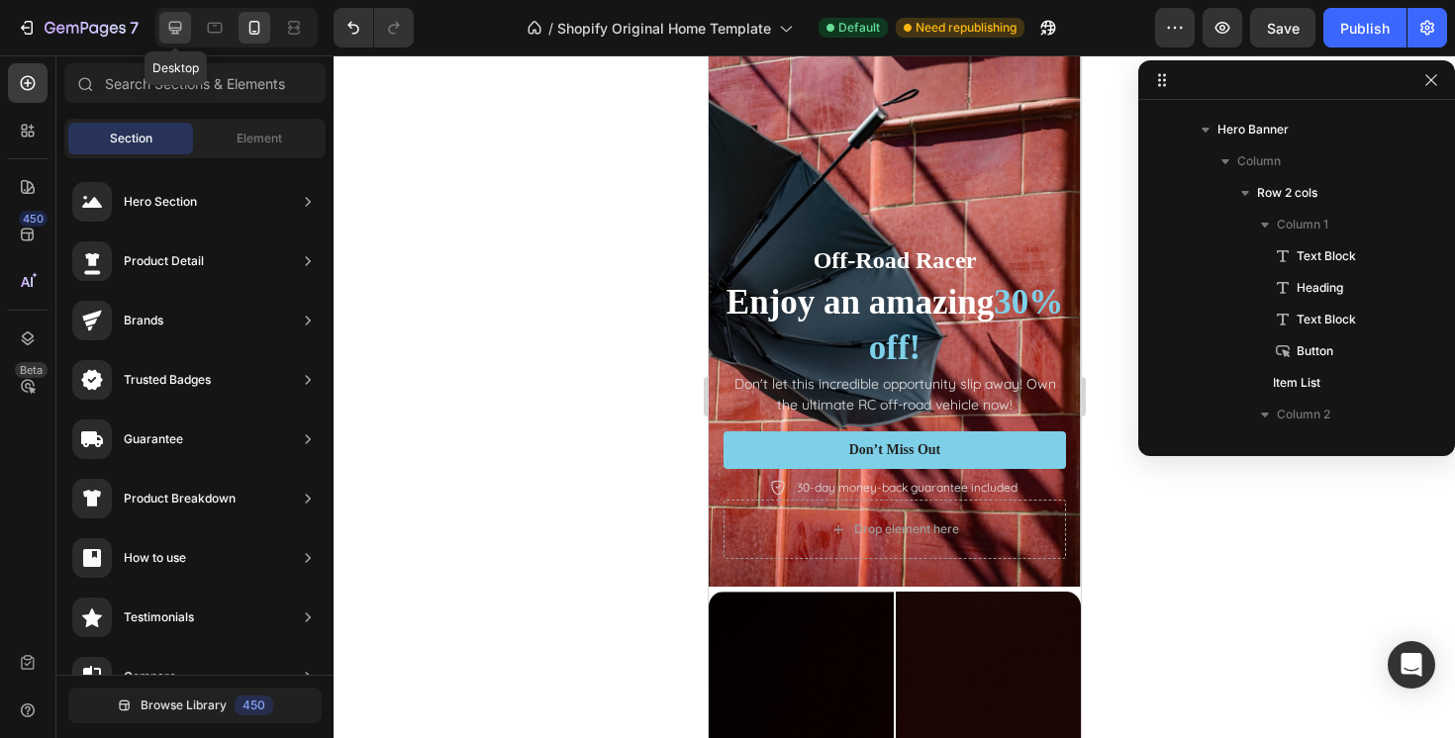
click at [177, 31] on icon at bounding box center [175, 28] width 13 height 13
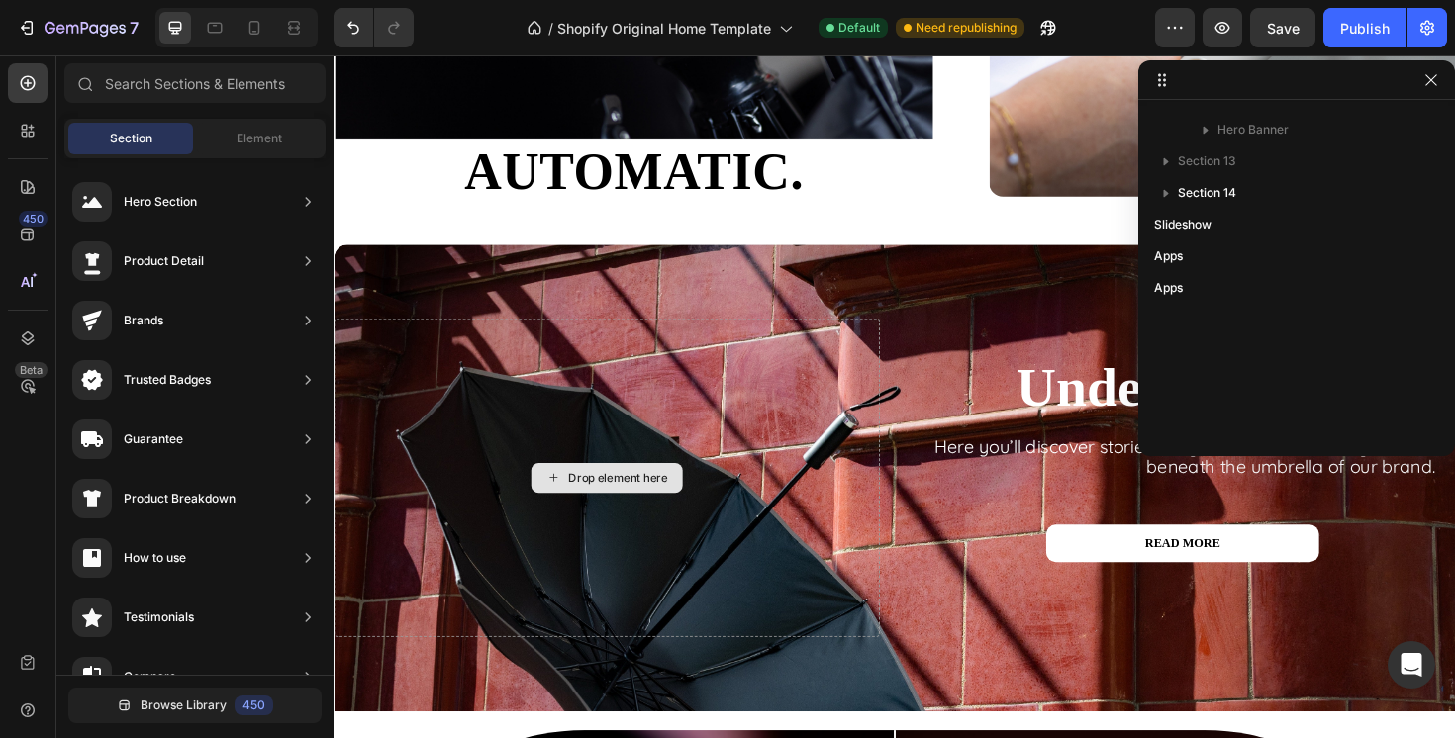
scroll to position [4611, 0]
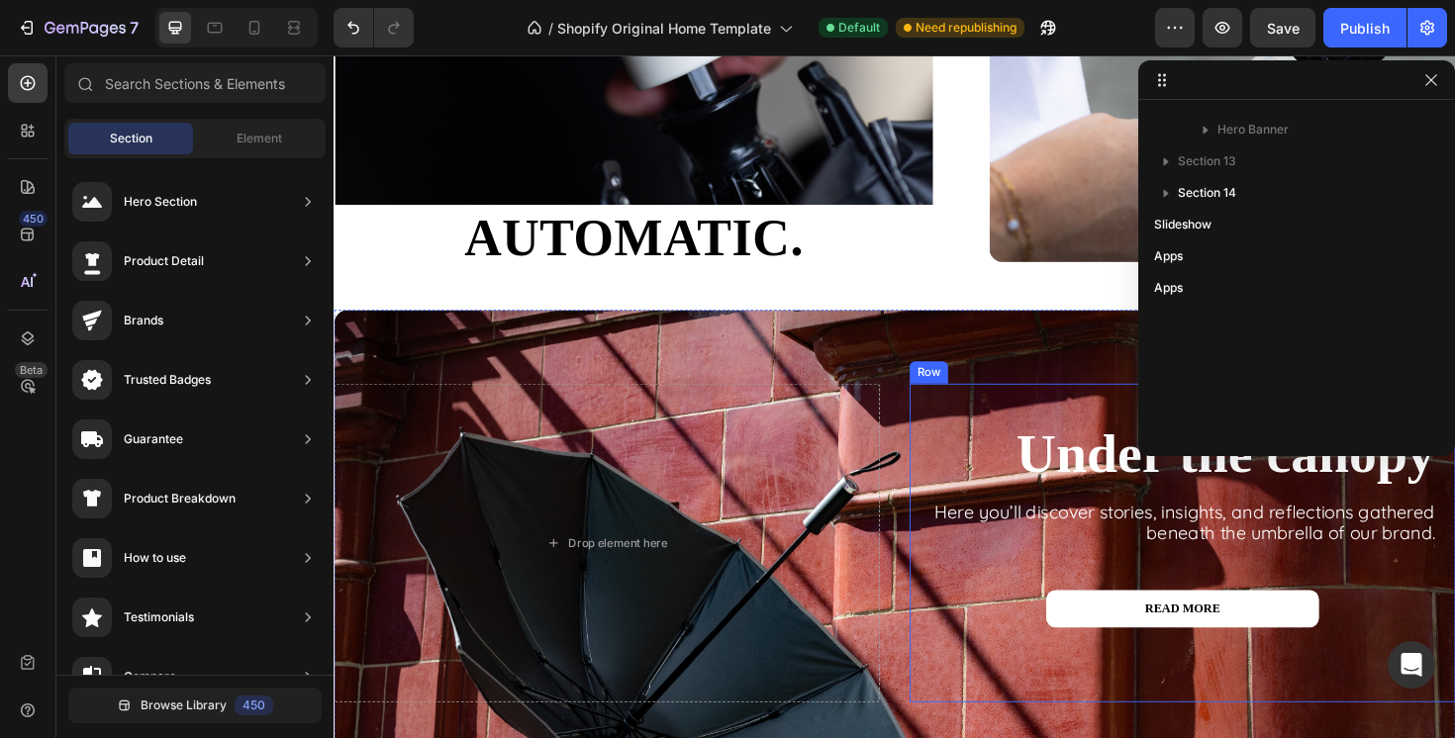
click at [955, 691] on div "Under the canopy Heading Here you’ll discover stories, insights, and reflection…" at bounding box center [1232, 571] width 578 height 274
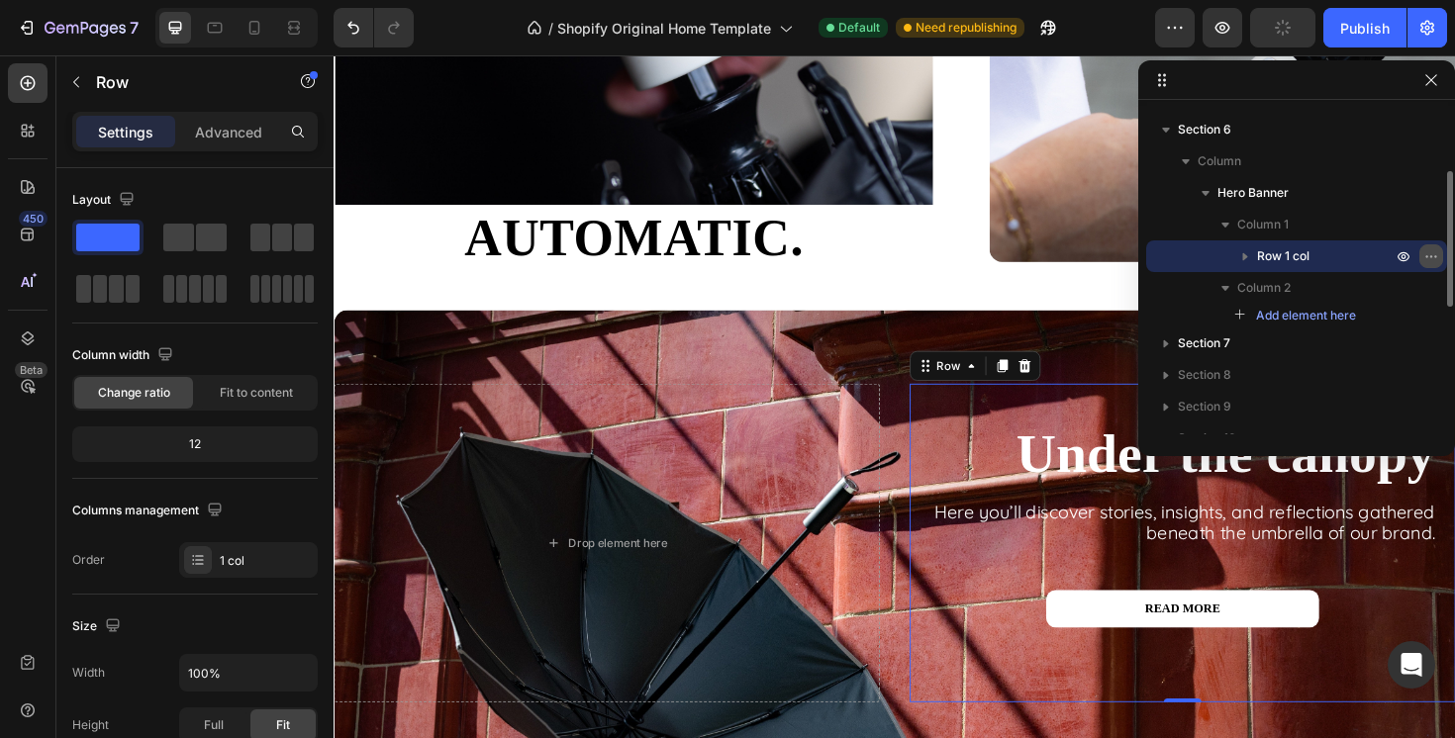
click at [1431, 252] on icon "button" at bounding box center [1431, 256] width 16 height 16
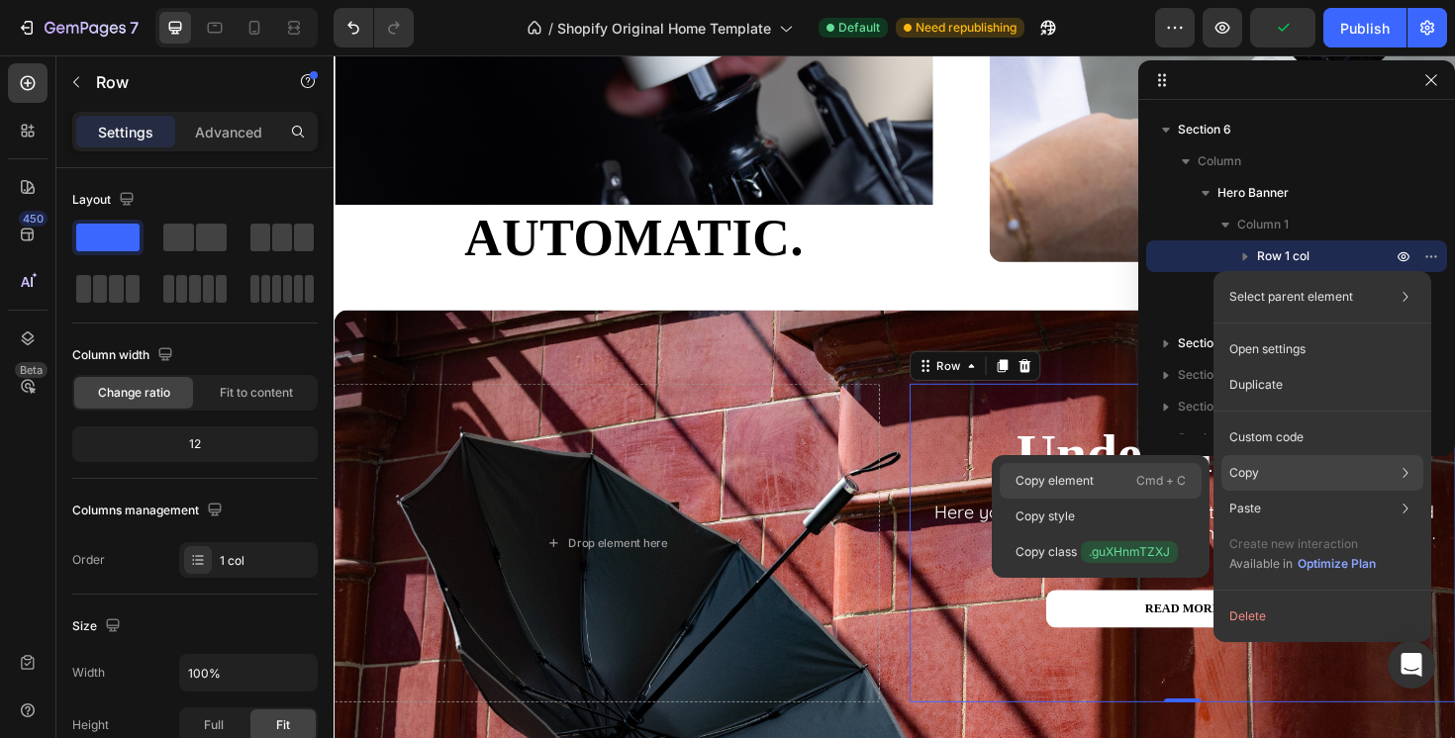
click at [1091, 477] on p "Copy element" at bounding box center [1054, 481] width 78 height 18
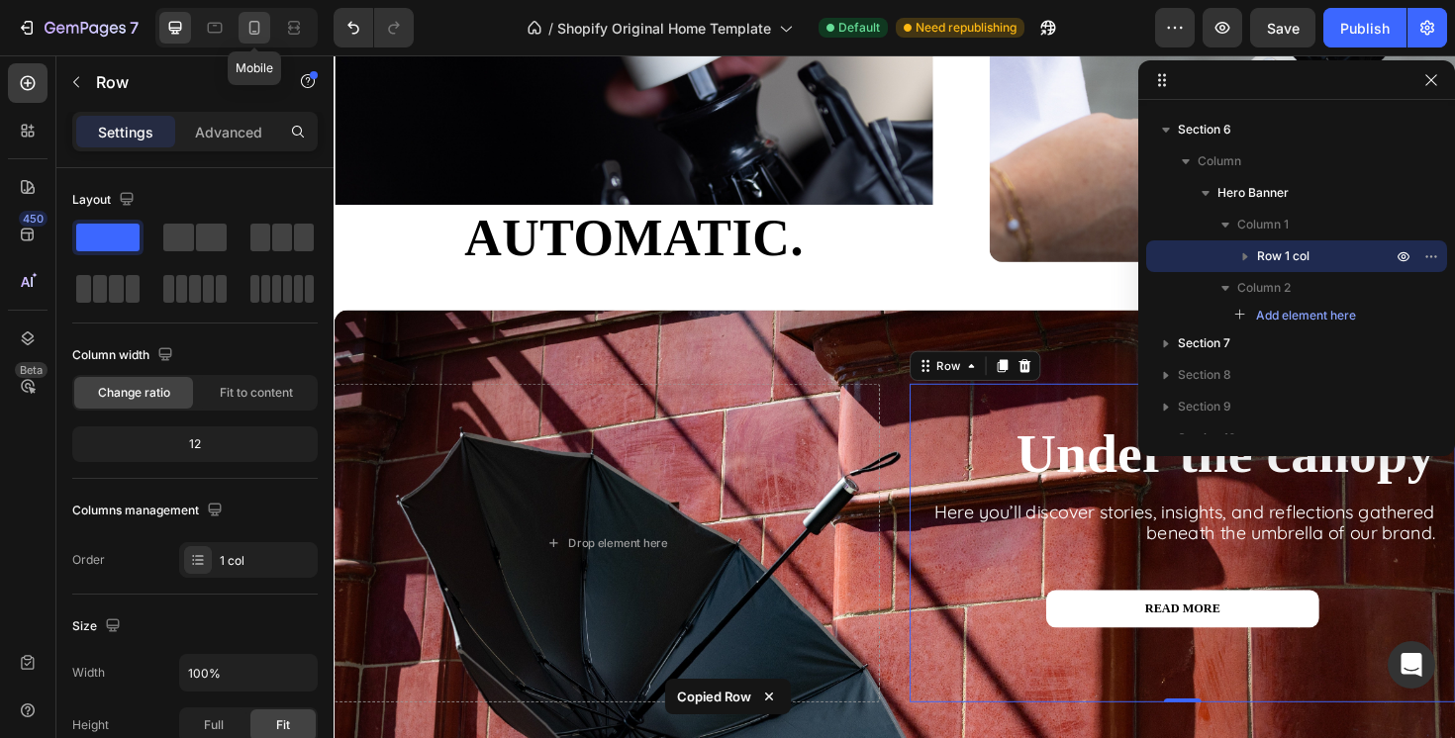
click at [250, 21] on icon at bounding box center [254, 28] width 11 height 14
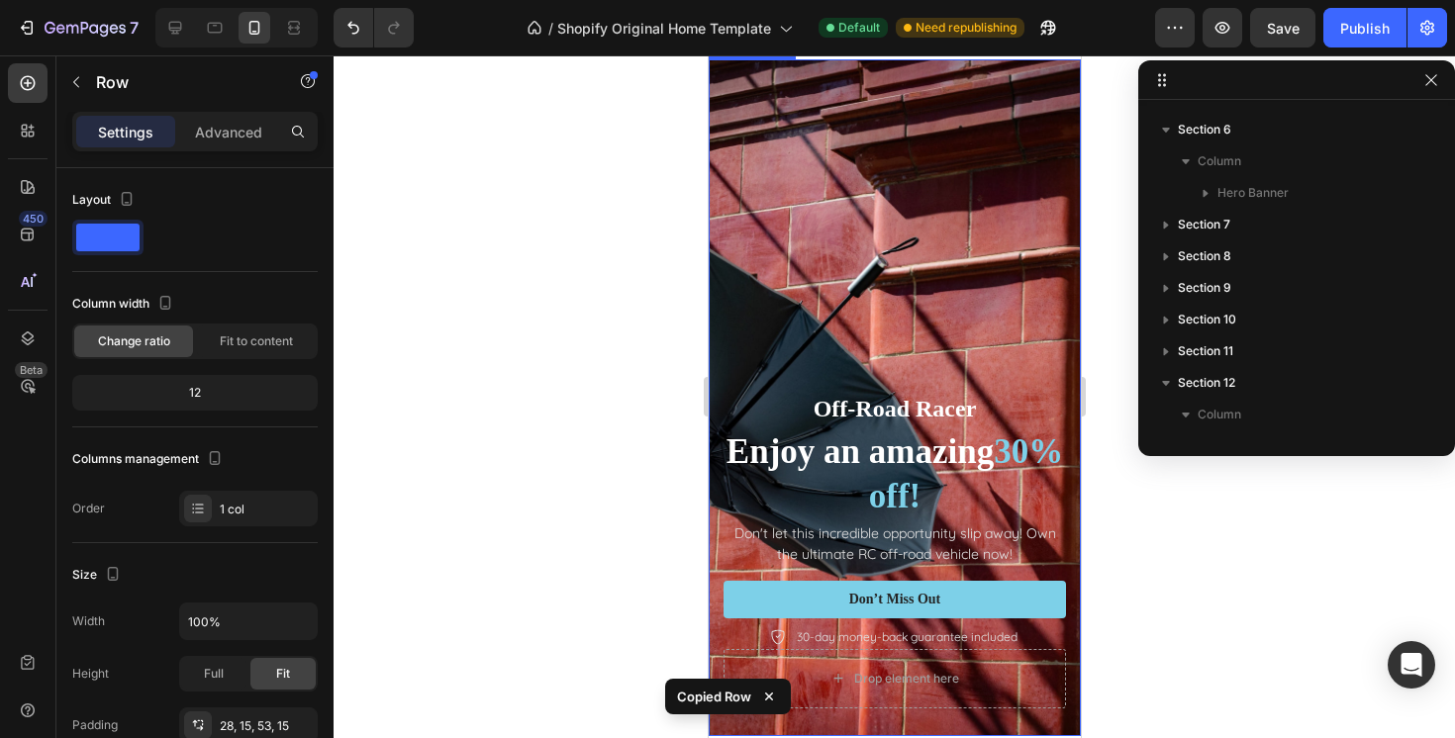
scroll to position [2216, 0]
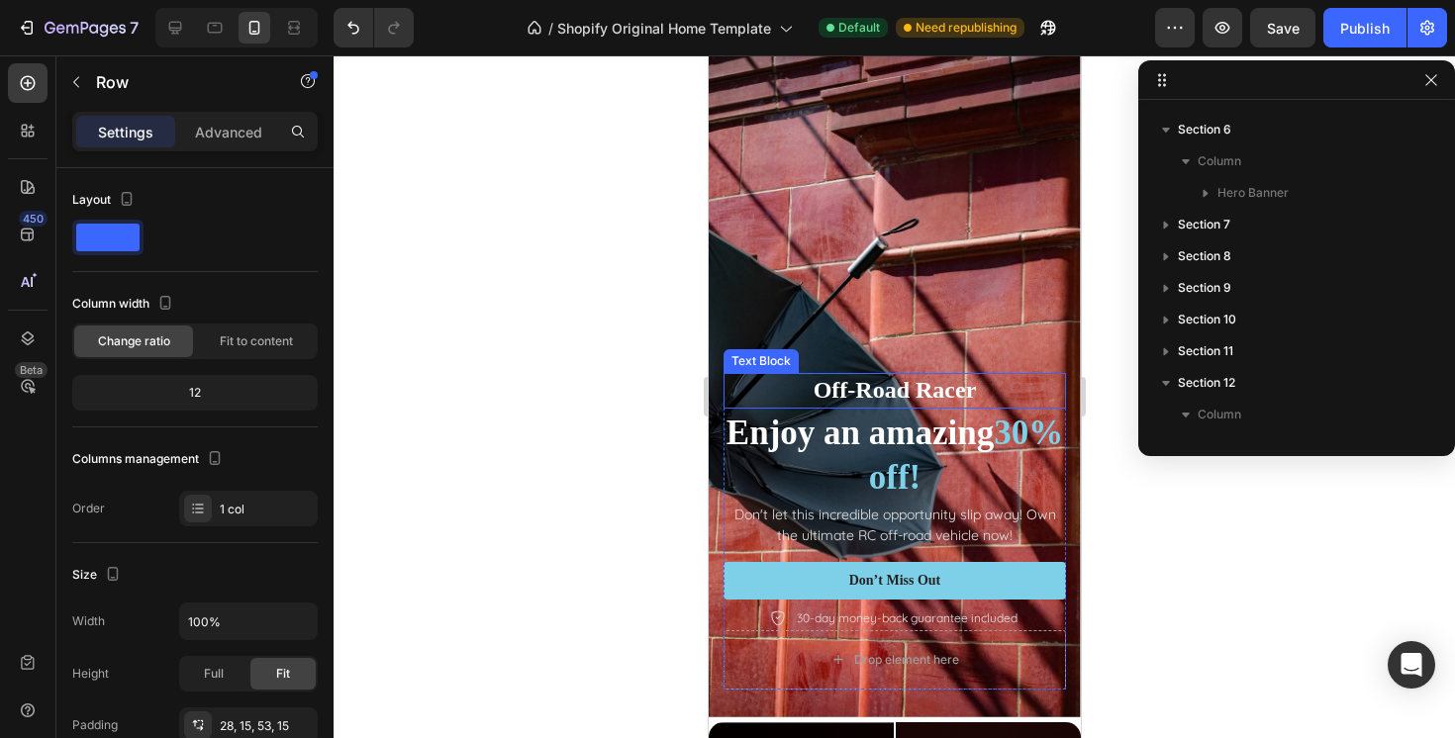
click at [991, 382] on p "Off-Road Racer" at bounding box center [893, 390] width 338 height 31
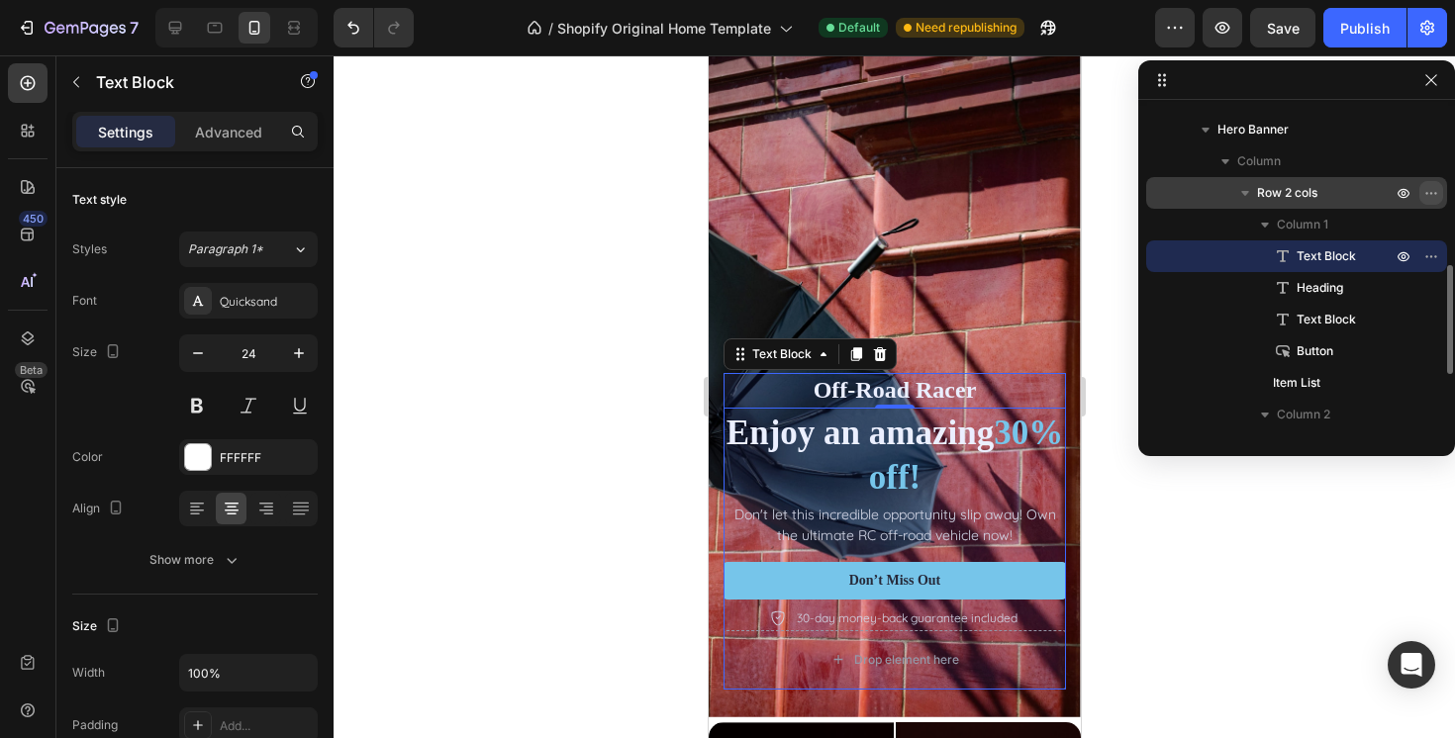
click at [1433, 195] on icon "button" at bounding box center [1431, 193] width 16 height 16
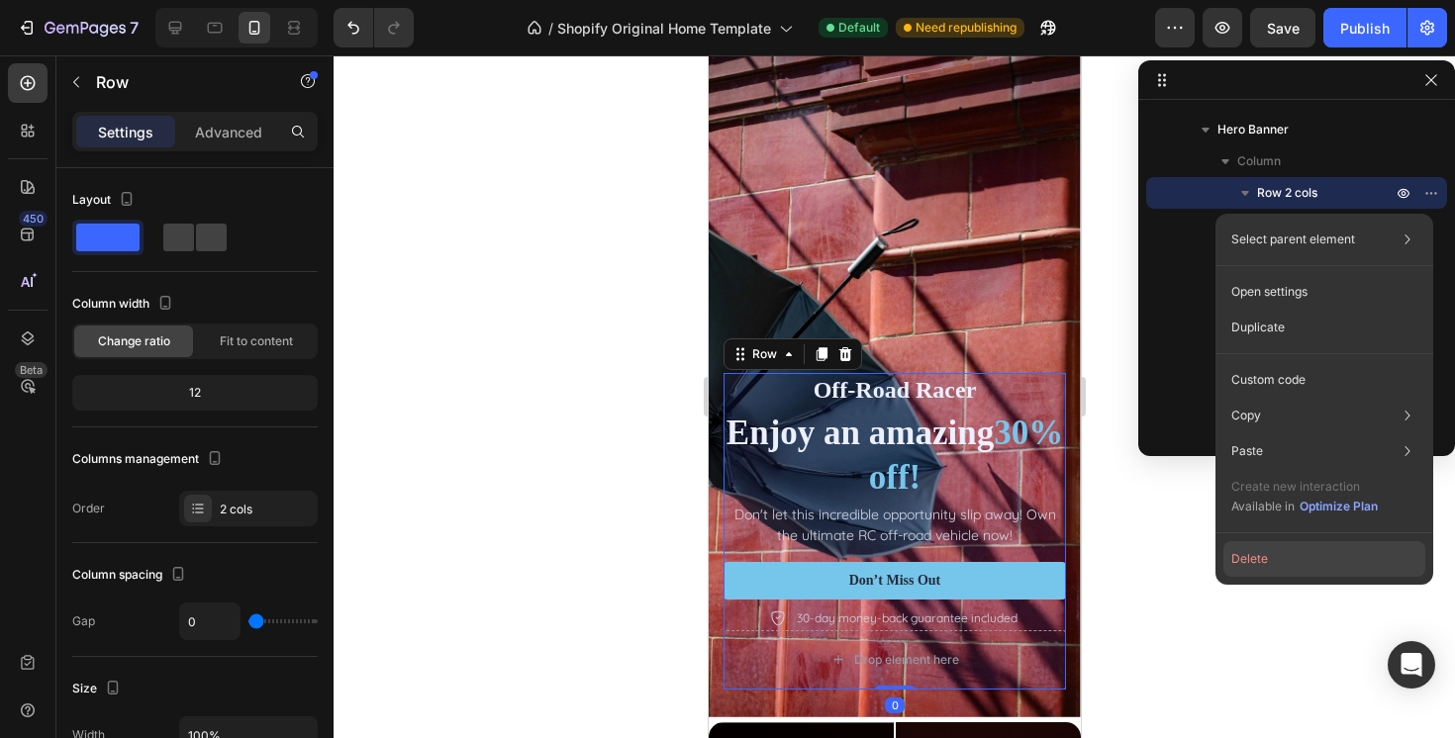
click at [1245, 544] on button "Delete" at bounding box center [1324, 559] width 202 height 36
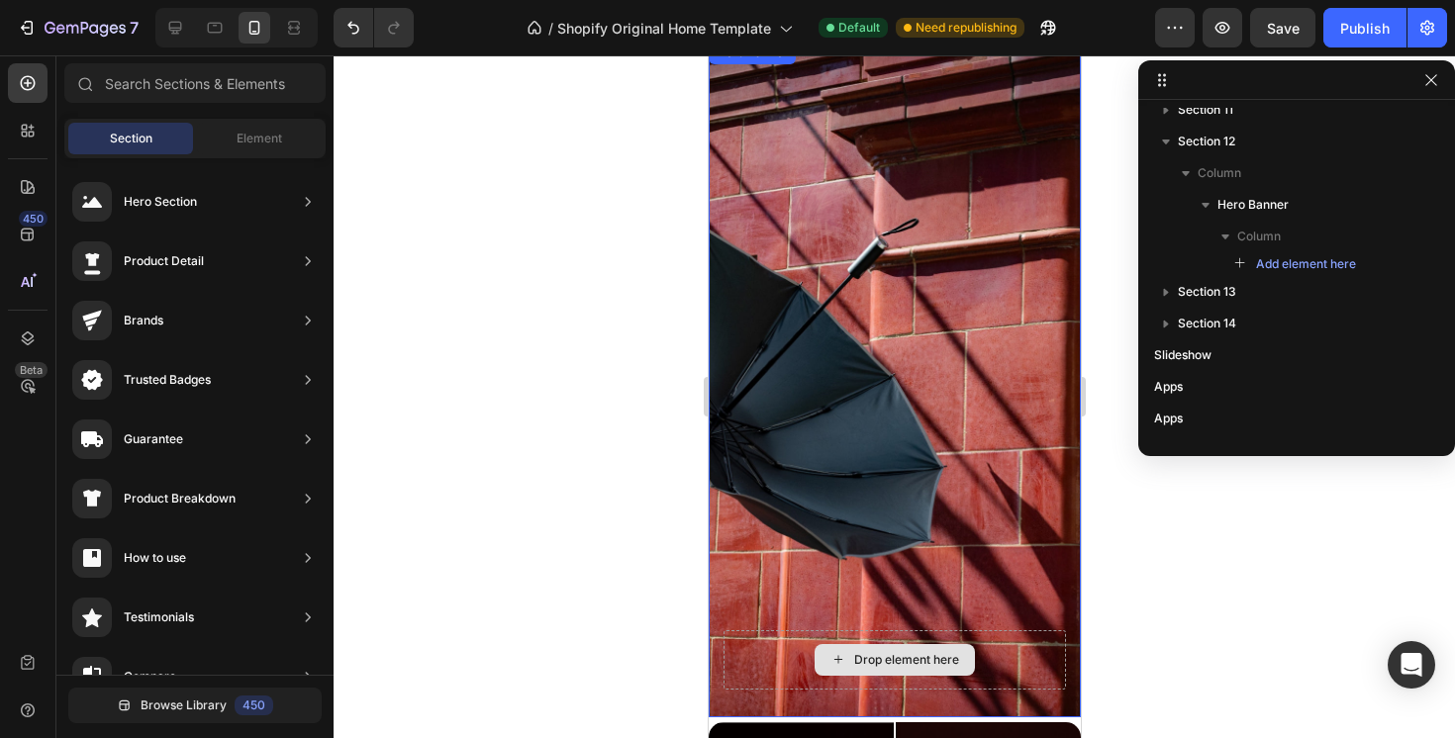
click at [782, 657] on div "Drop element here" at bounding box center [893, 659] width 342 height 59
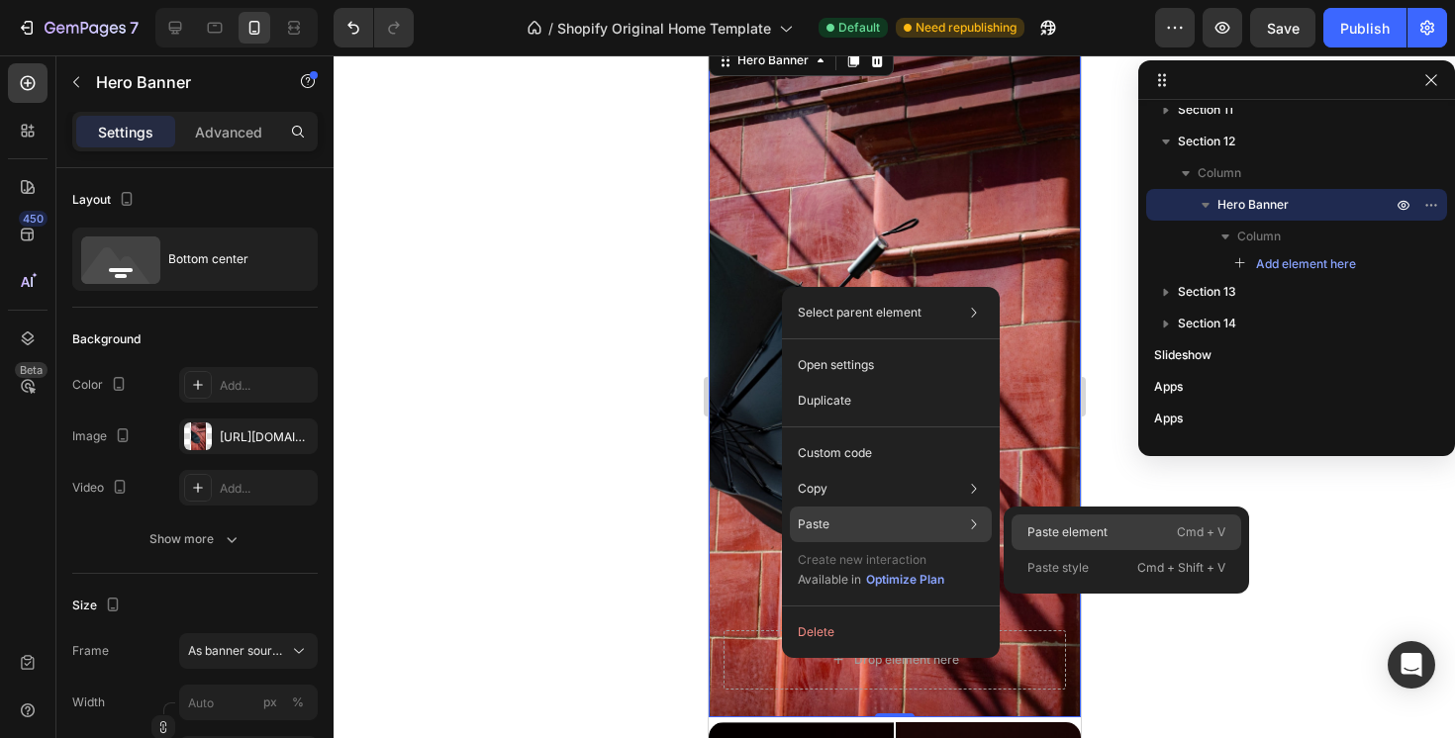
click at [1022, 550] on div "Paste element Cmd + V" at bounding box center [1126, 568] width 230 height 36
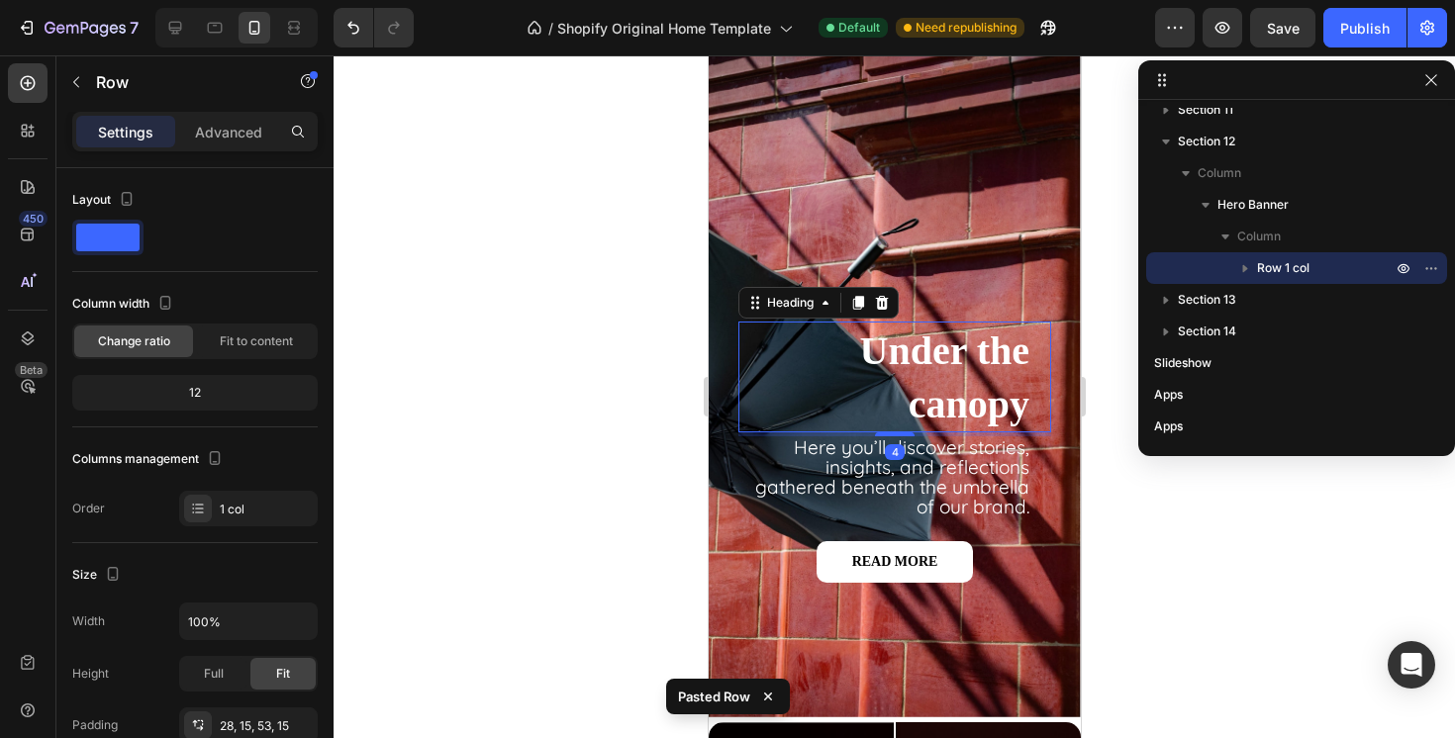
click at [944, 390] on strong "Under the canopy" at bounding box center [943, 378] width 169 height 98
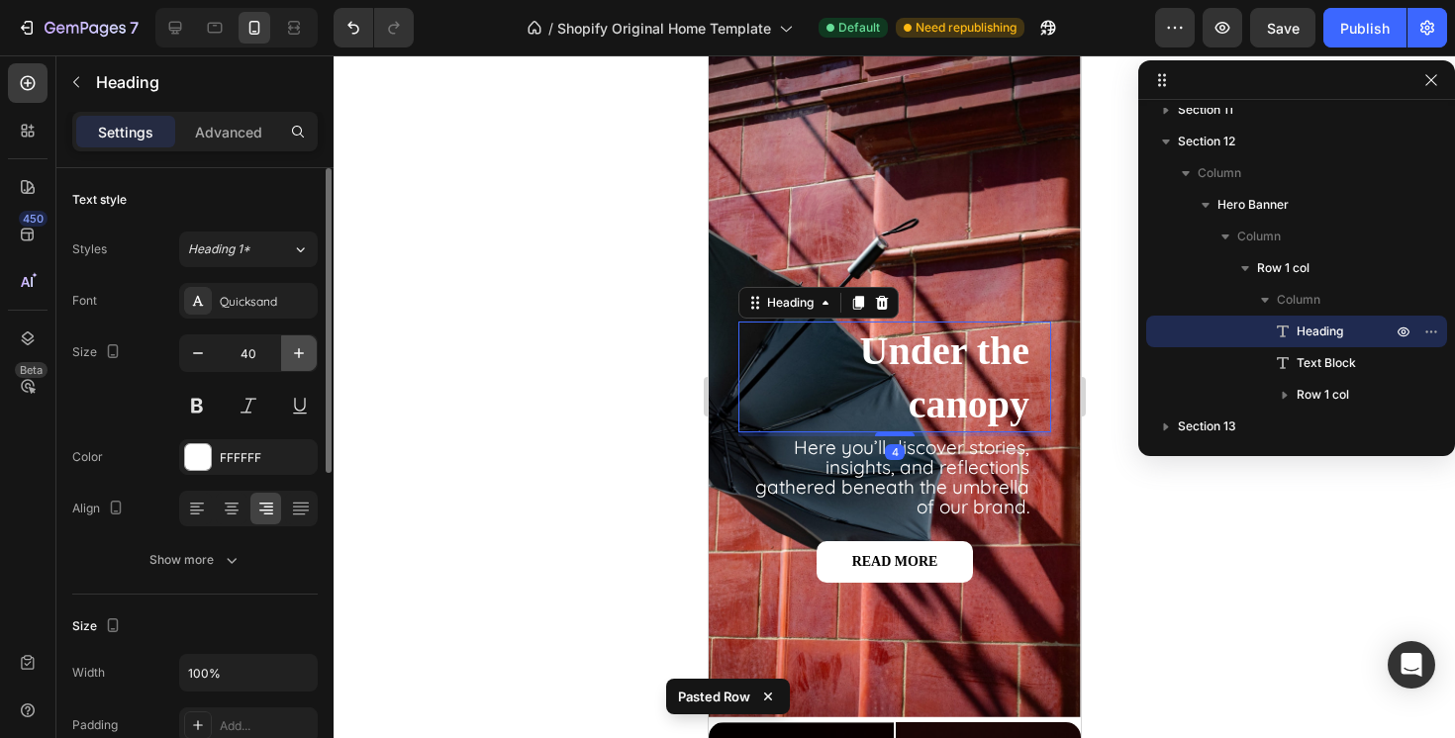
click at [301, 355] on icon "button" at bounding box center [299, 353] width 20 height 20
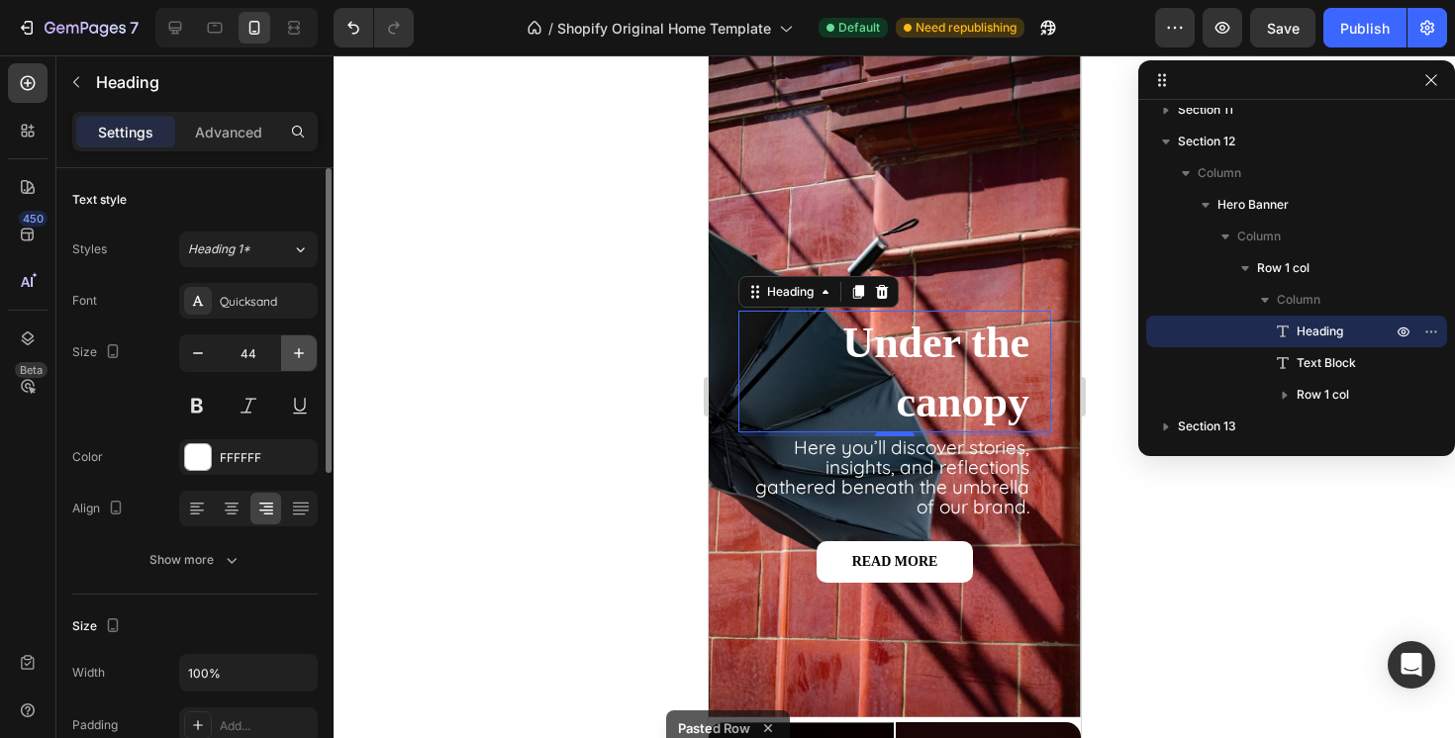
click at [301, 355] on icon "button" at bounding box center [299, 353] width 20 height 20
type input "47"
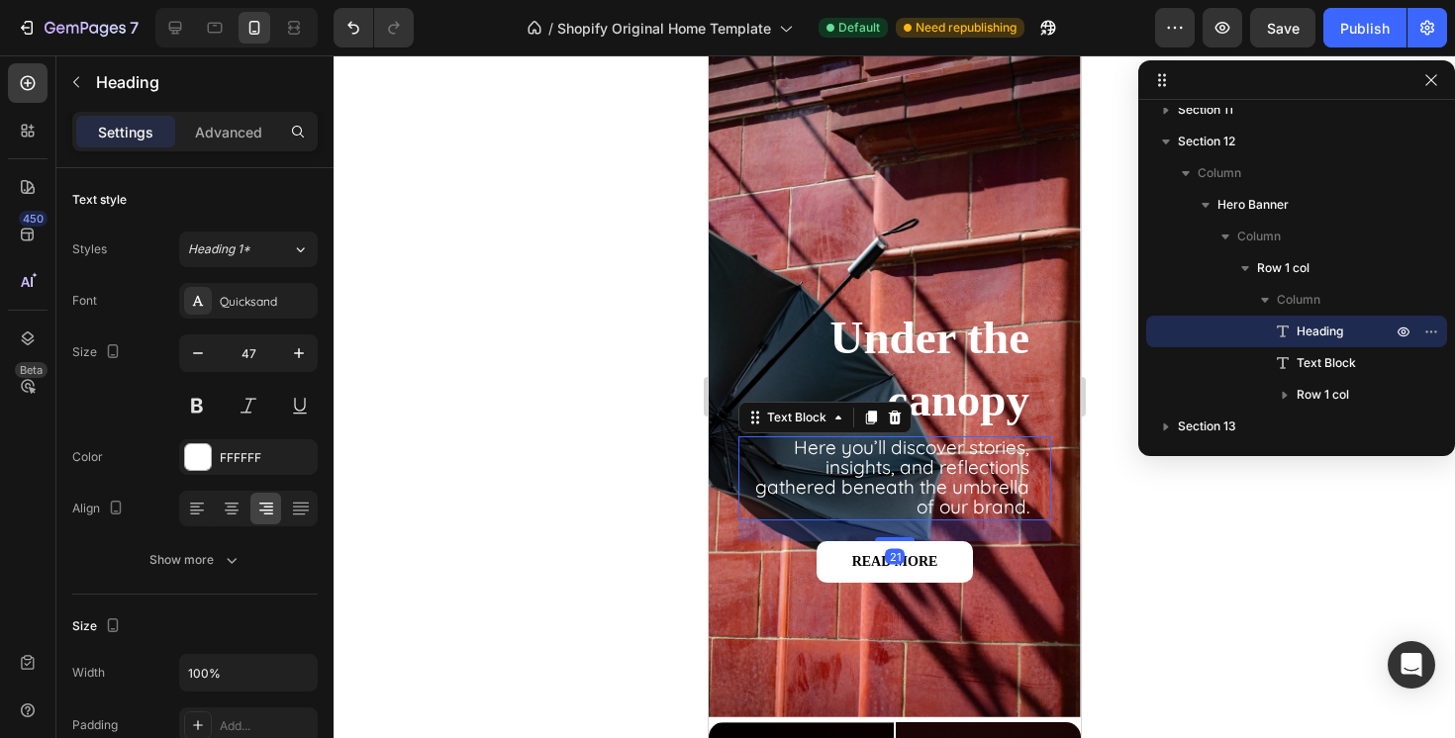
click at [917, 470] on span "Here you’ll discover stories, insights, and reflections gathered beneath the um…" at bounding box center [891, 477] width 274 height 84
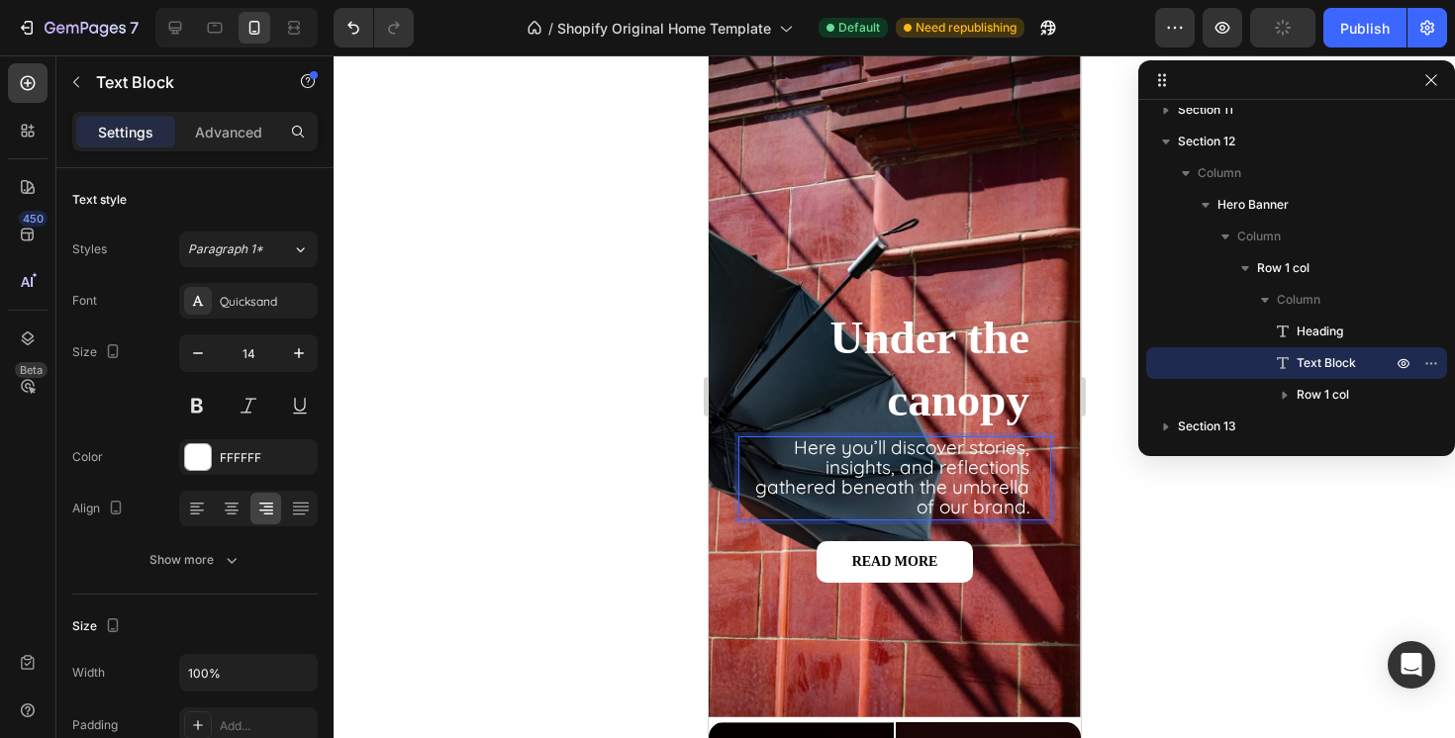
click at [903, 466] on span "Here you’ll discover stories, insights, and reflections gathered beneath the um…" at bounding box center [891, 477] width 274 height 84
click at [897, 452] on span "Here you’ll discover stories, insights, and reflections gathered beneath the um…" at bounding box center [891, 477] width 274 height 84
drag, startPoint x: 898, startPoint y: 451, endPoint x: 760, endPoint y: 450, distance: 137.6
click at [760, 450] on p "Here you’ll discover stories, insights, and reflections gathered beneath the um…" at bounding box center [883, 478] width 289 height 80
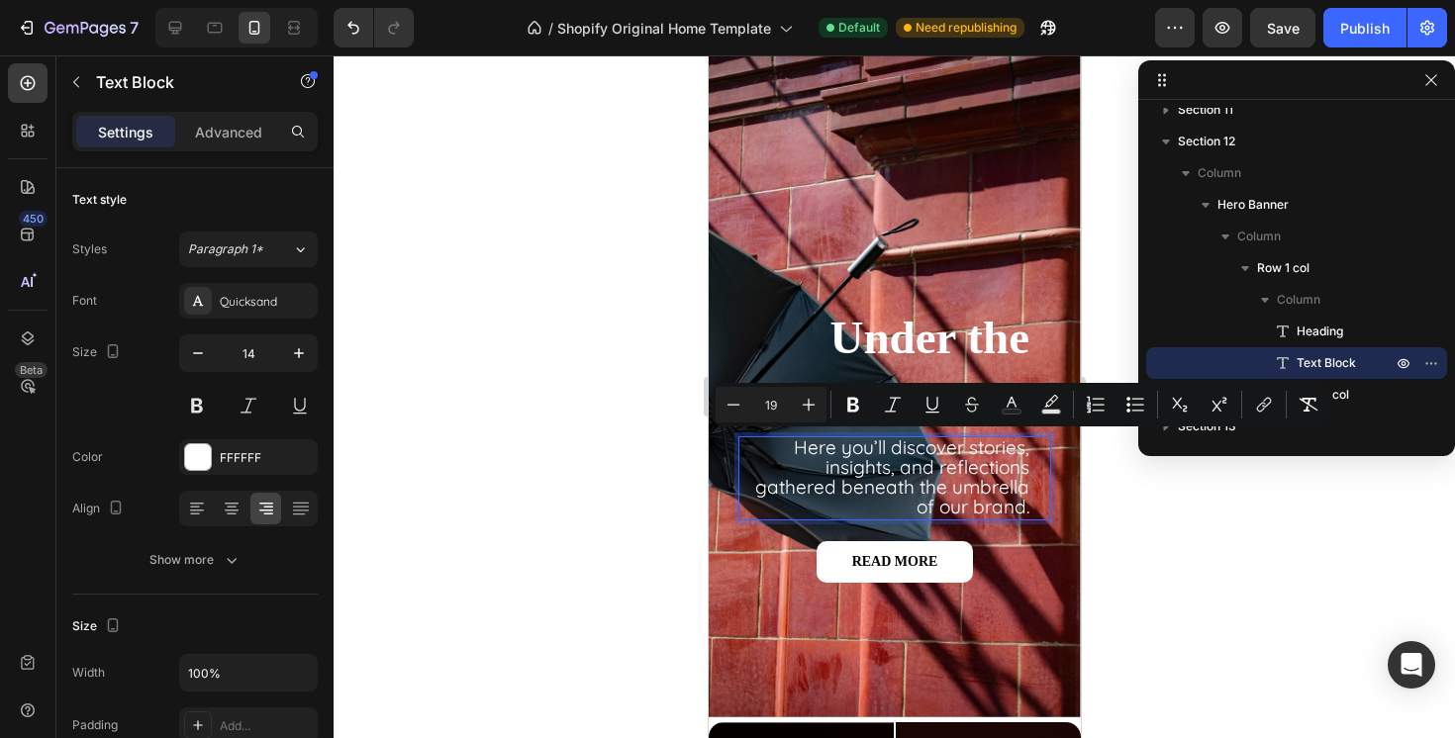
scroll to position [2236, 0]
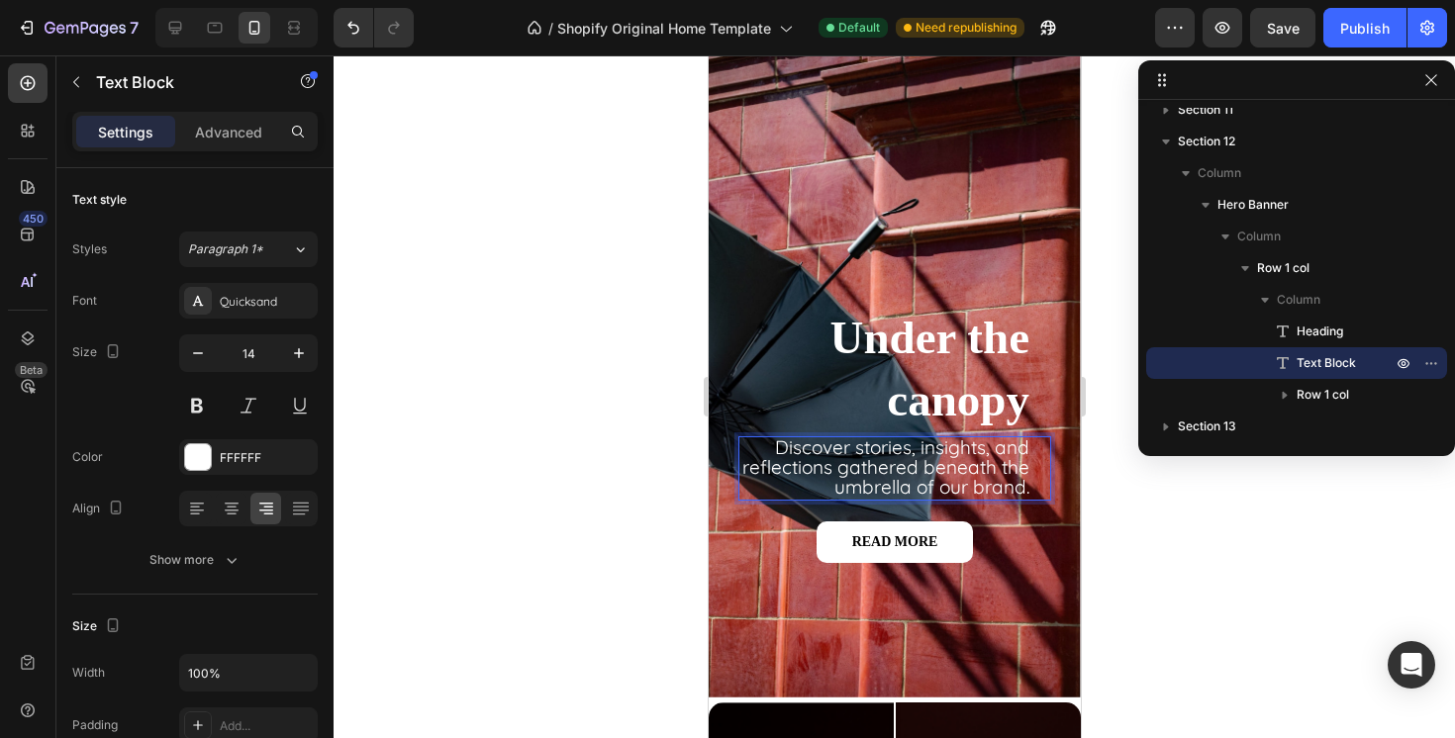
click at [926, 466] on span "Discover stories, insights, and reflections gathered beneath the umbrella of ou…" at bounding box center [884, 466] width 287 height 63
drag, startPoint x: 926, startPoint y: 466, endPoint x: 965, endPoint y: 489, distance: 44.8
click at [965, 489] on span "Discover stories, insights, and reflections gathered beneath the umbrella of ou…" at bounding box center [884, 466] width 287 height 63
click at [647, 567] on div at bounding box center [894, 396] width 1121 height 683
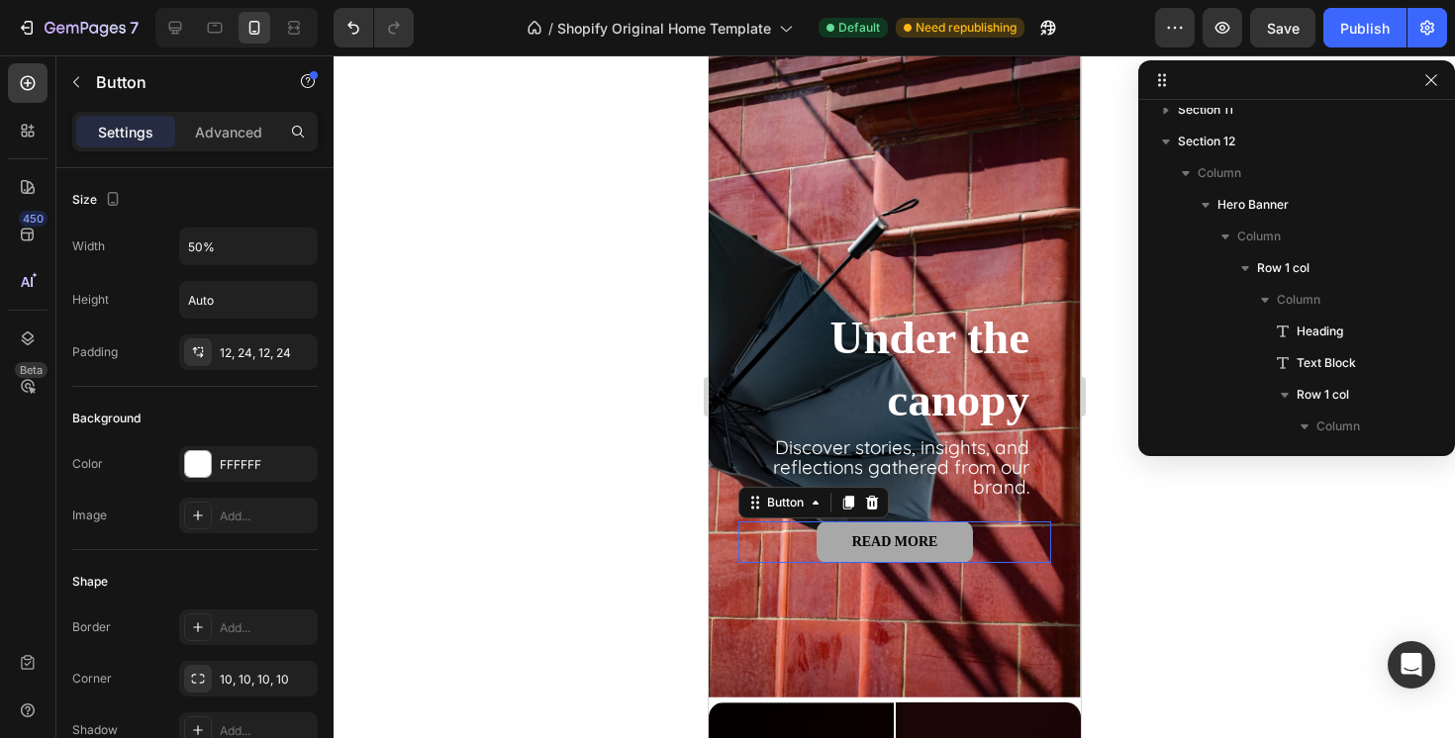
click at [831, 547] on link "READ MORE" at bounding box center [893, 543] width 156 height 42
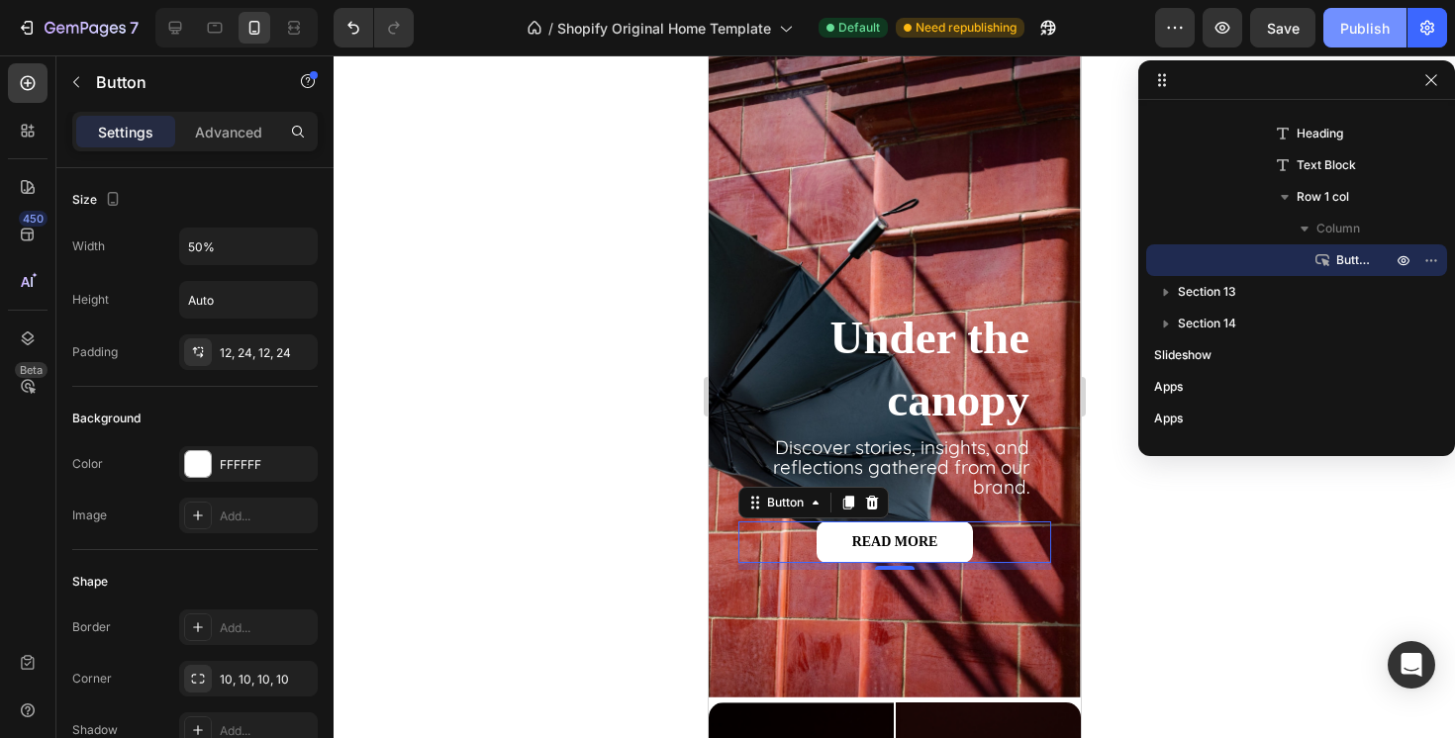
click at [1349, 39] on button "Publish" at bounding box center [1364, 28] width 83 height 40
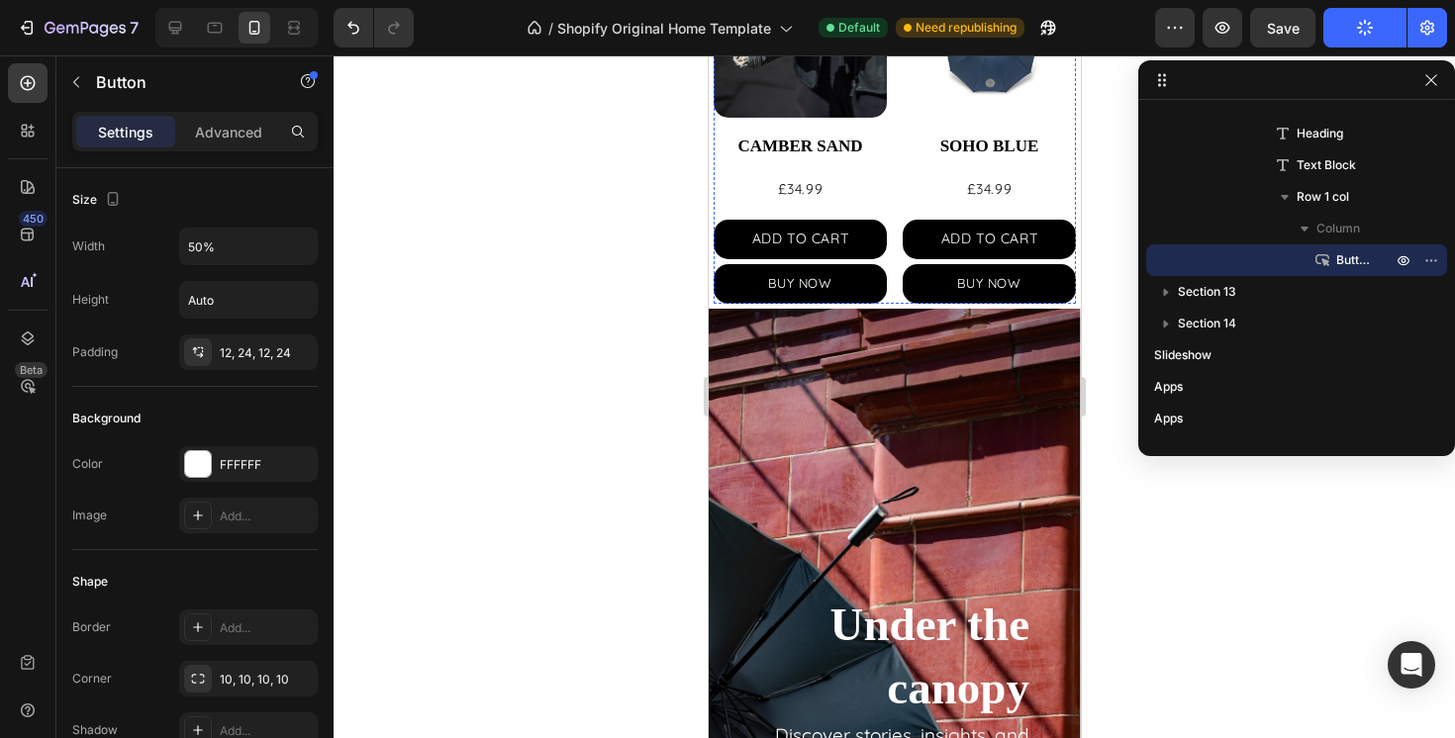
scroll to position [1421, 0]
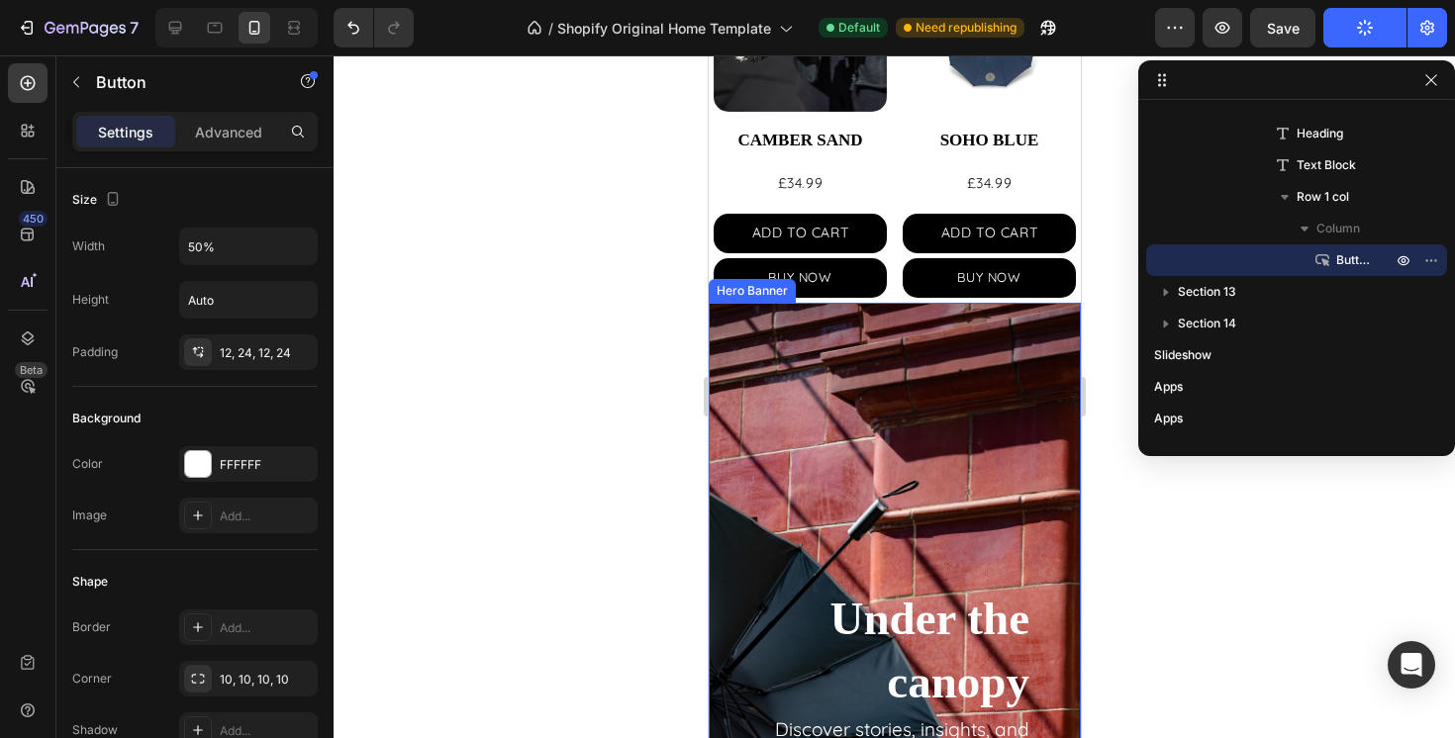
click at [795, 380] on div "Background Image" at bounding box center [894, 641] width 372 height 676
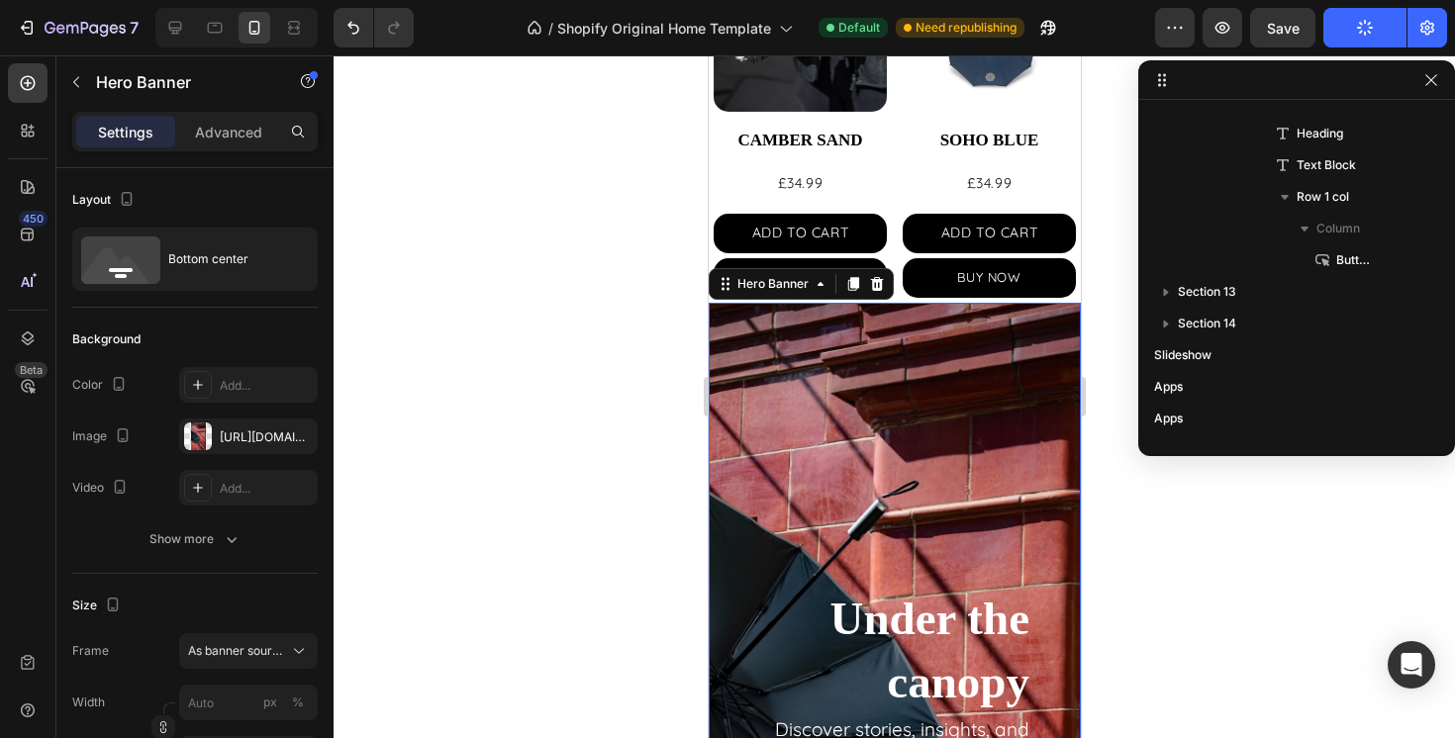
scroll to position [342, 0]
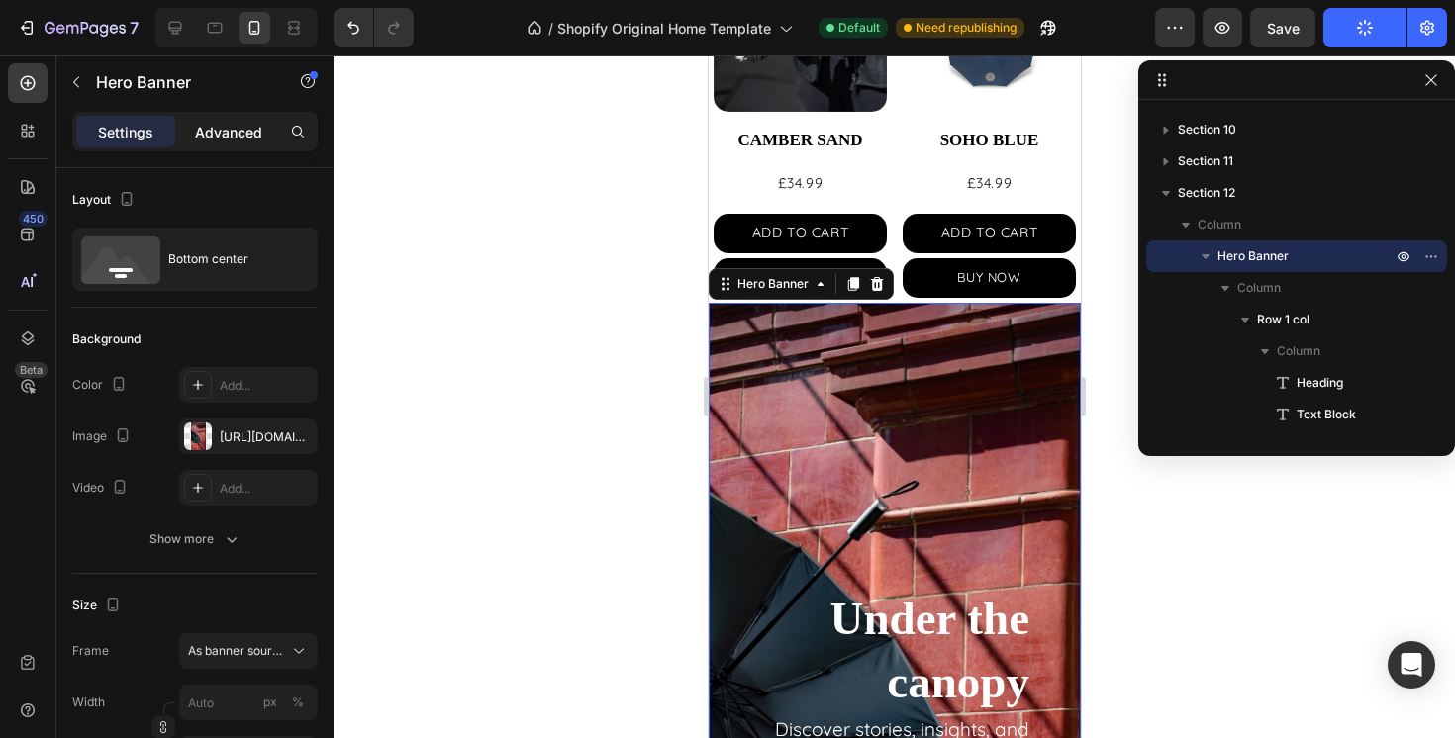
click at [235, 131] on p "Advanced" at bounding box center [228, 132] width 67 height 21
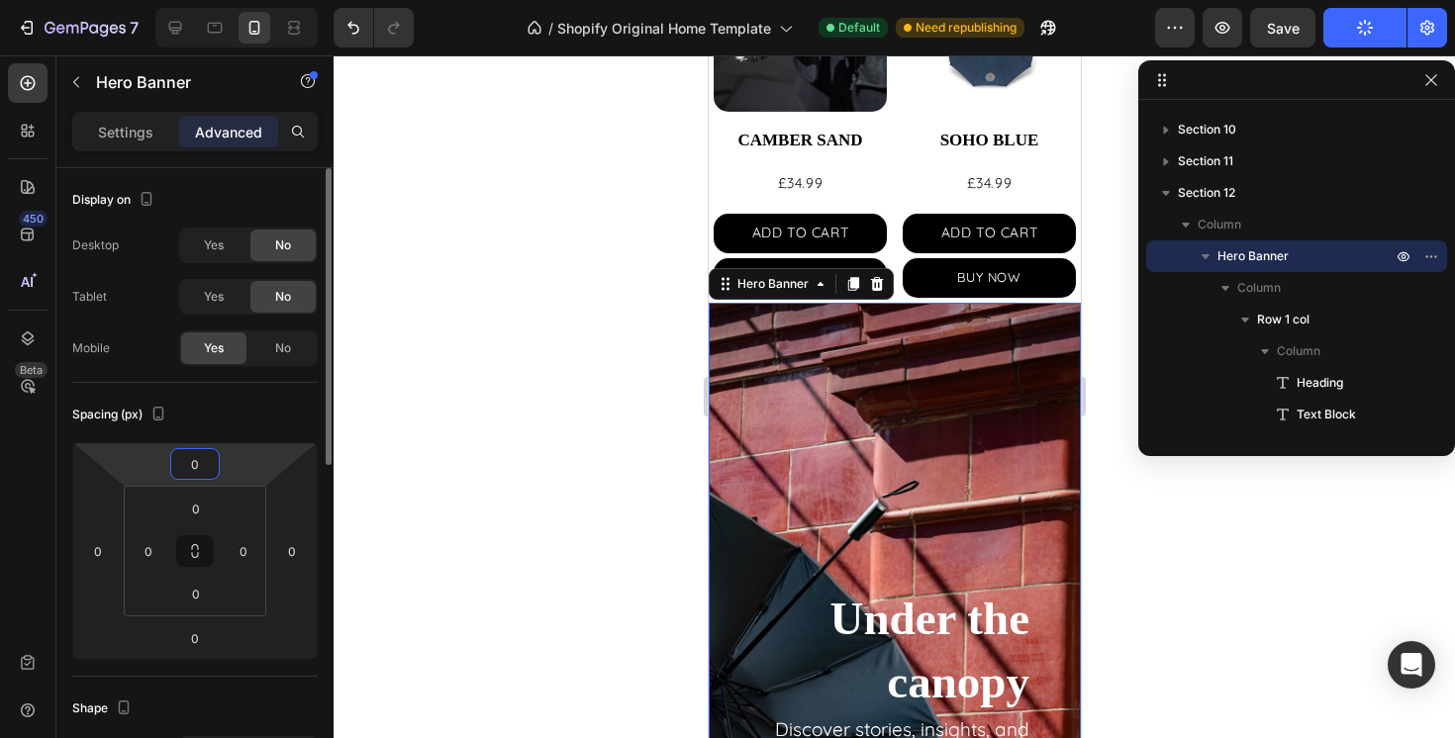
click at [196, 472] on input "0" at bounding box center [195, 464] width 40 height 30
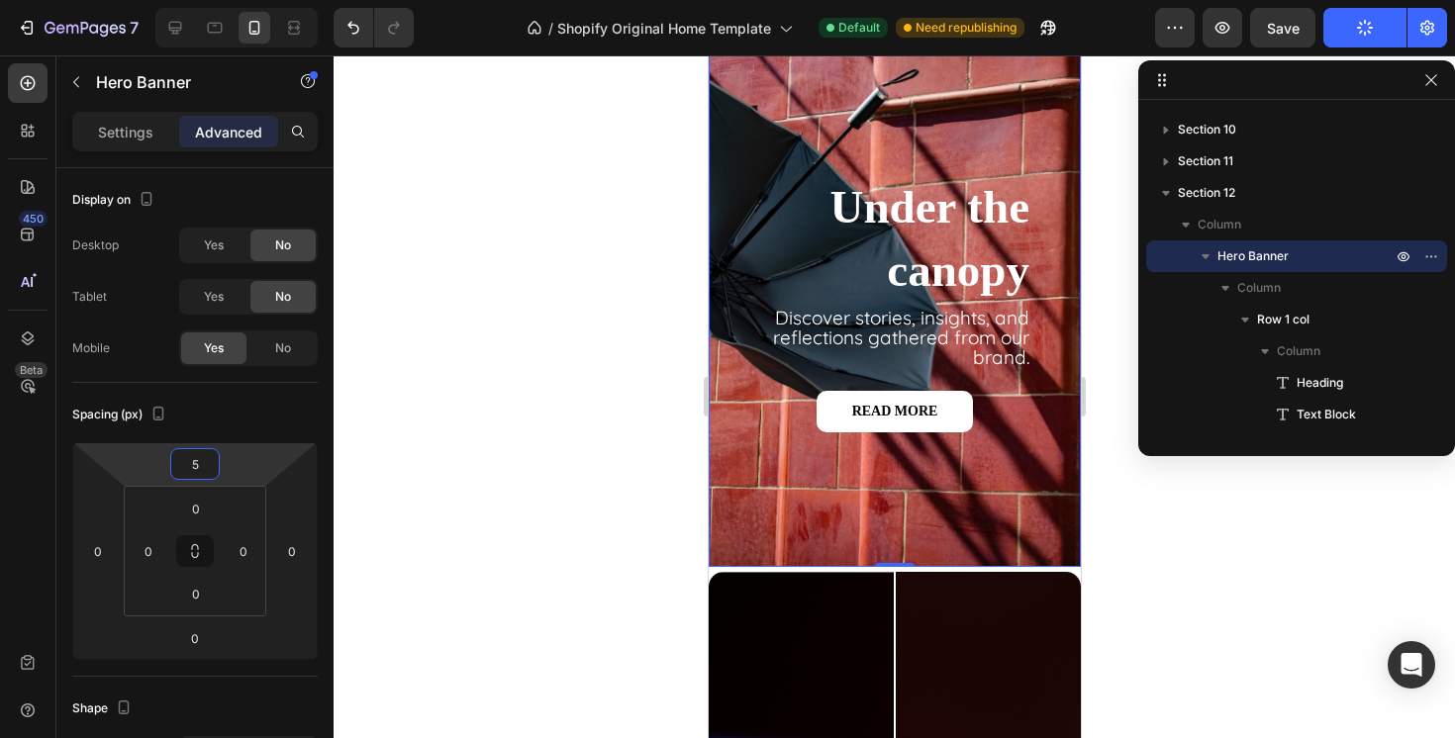
scroll to position [1841, 0]
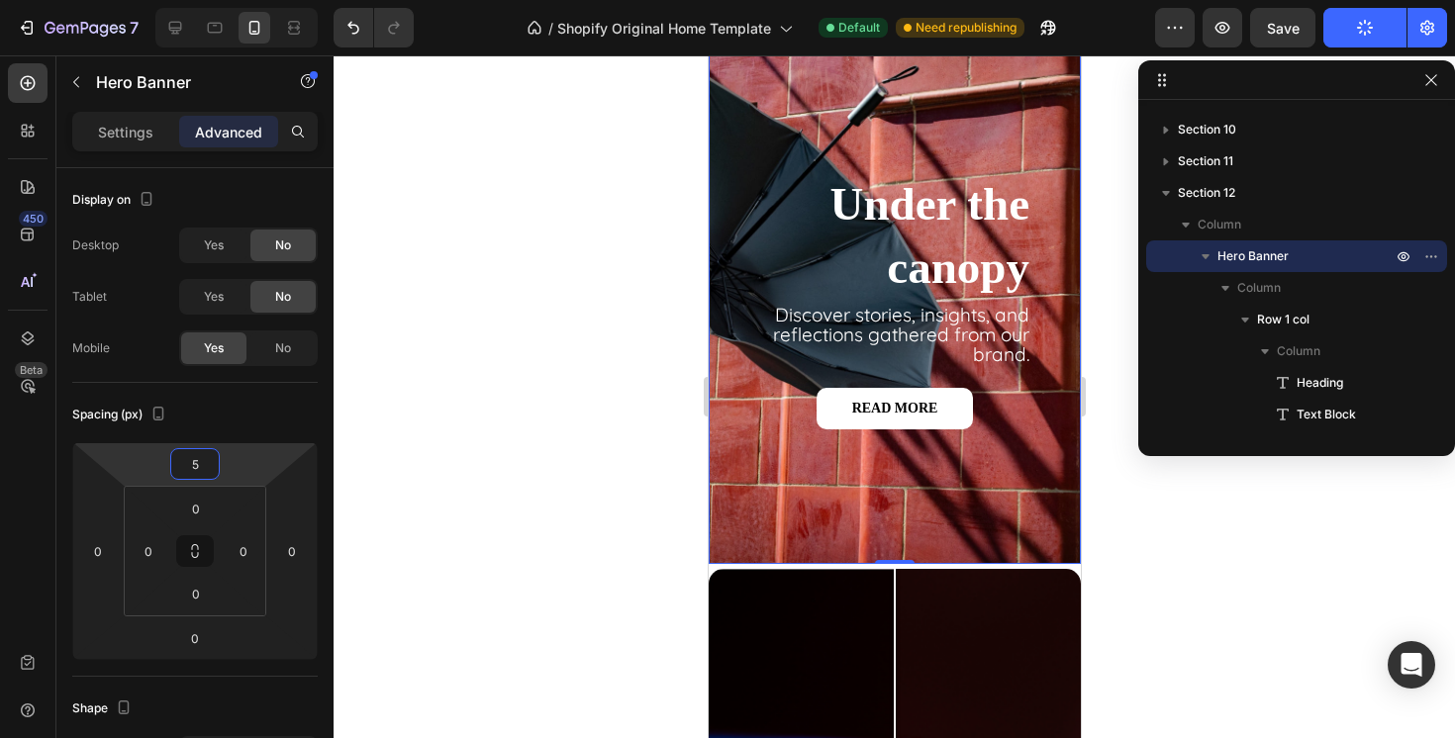
type input "5"
click at [763, 547] on div "Under the canopy Heading Discover stories, insights, and reflections gathered f…" at bounding box center [894, 339] width 372 height 449
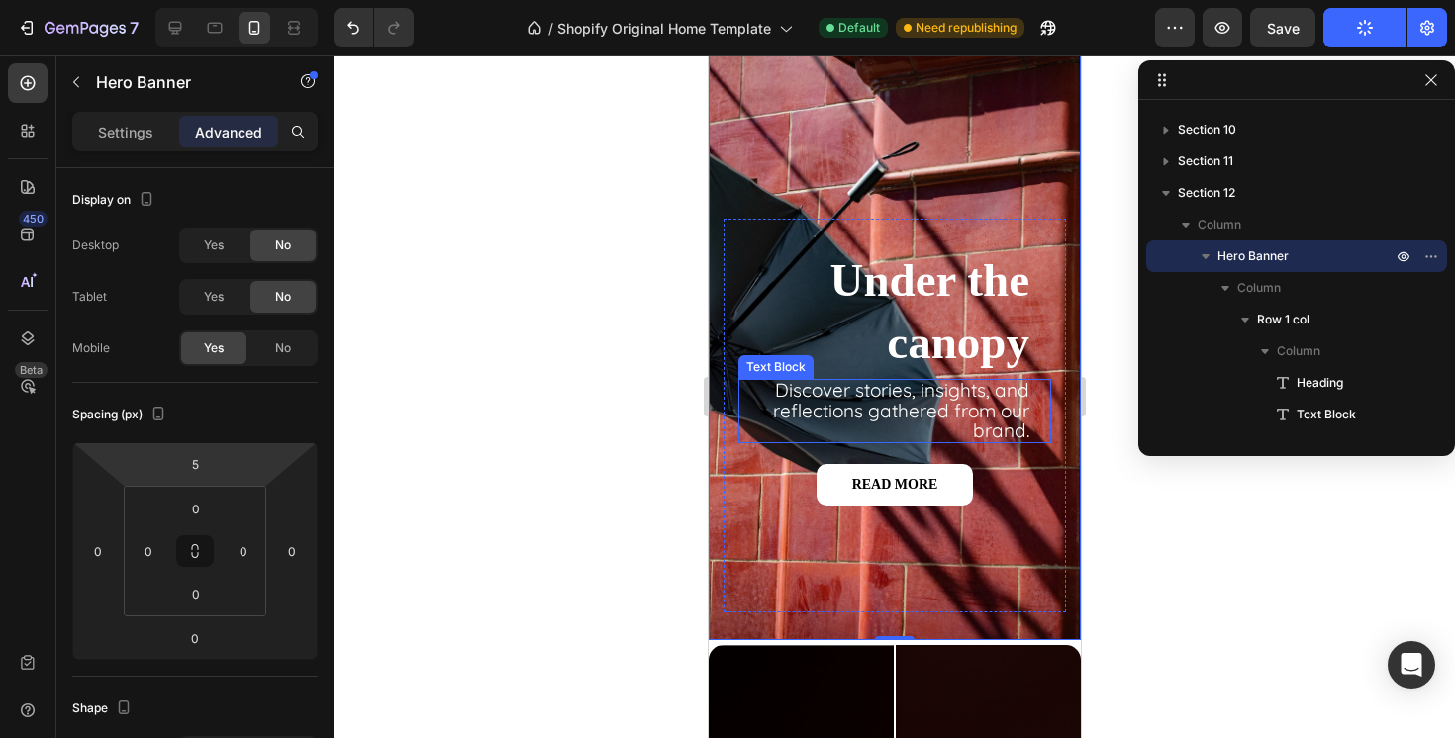
scroll to position [1567, 0]
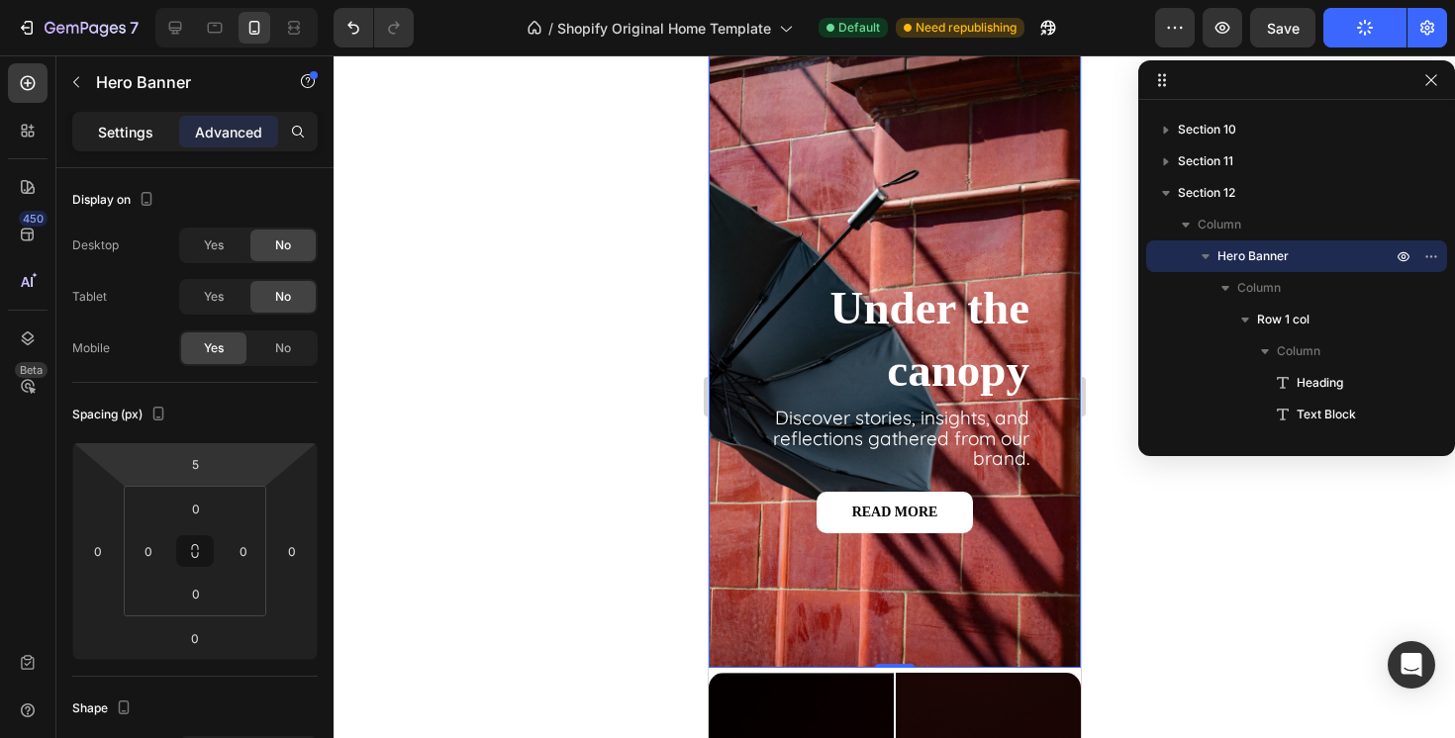
click at [139, 128] on p "Settings" at bounding box center [125, 132] width 55 height 21
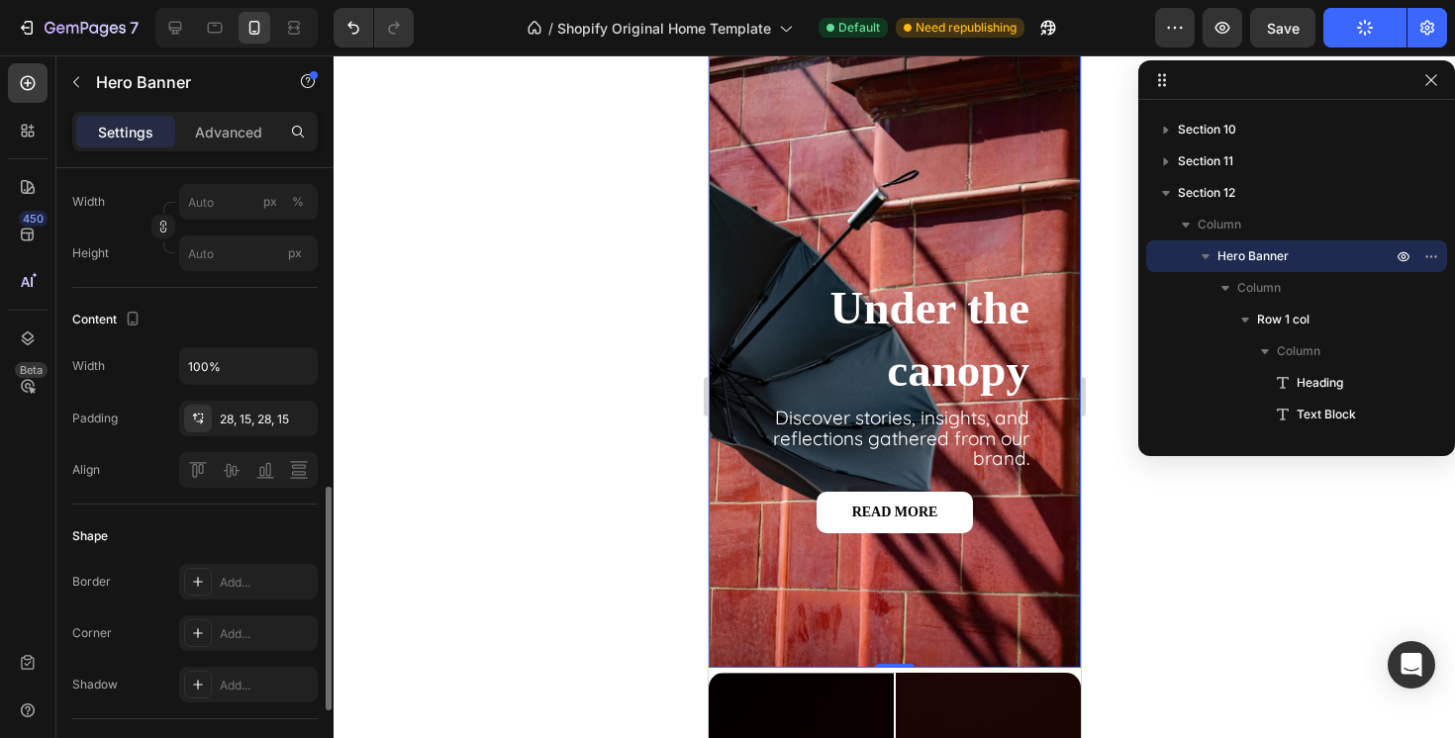
scroll to position [631, 0]
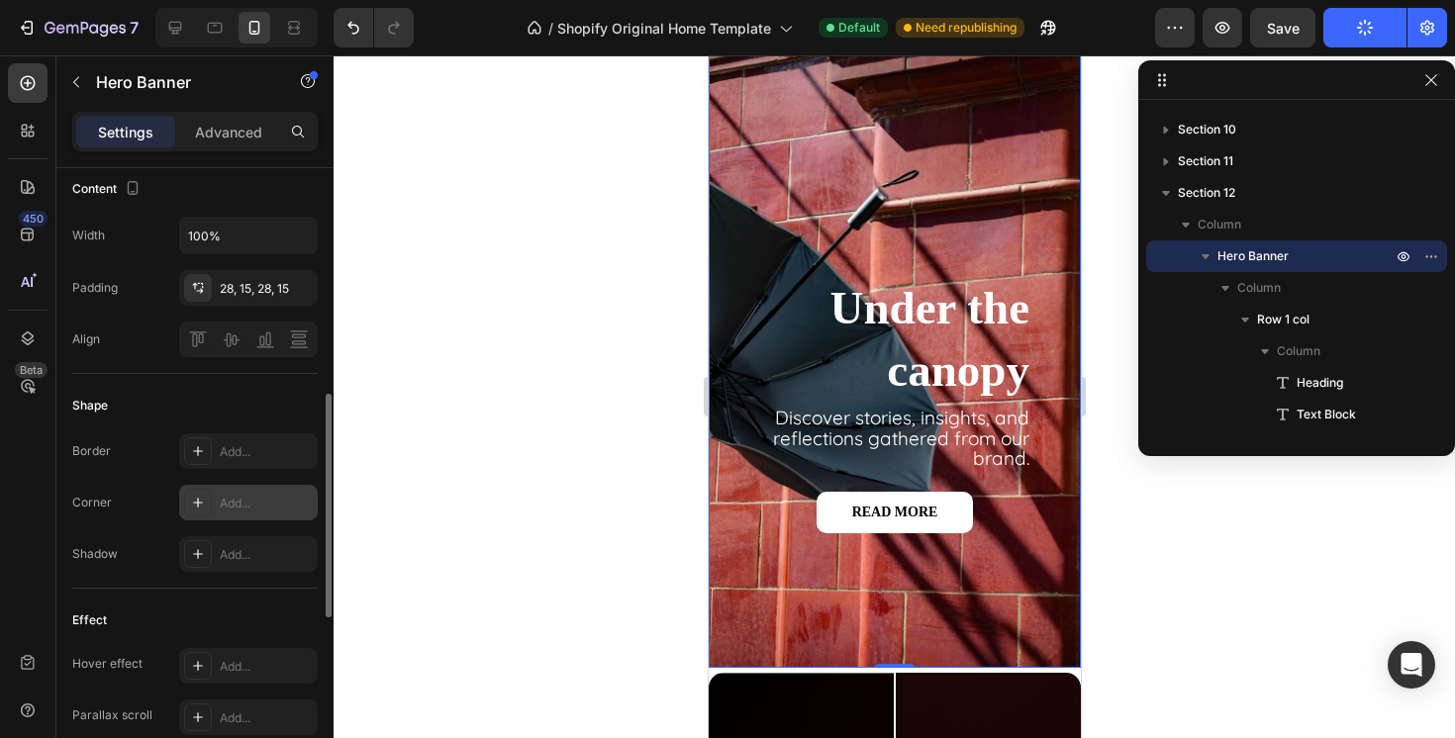
click at [240, 503] on div "Add..." at bounding box center [266, 504] width 93 height 18
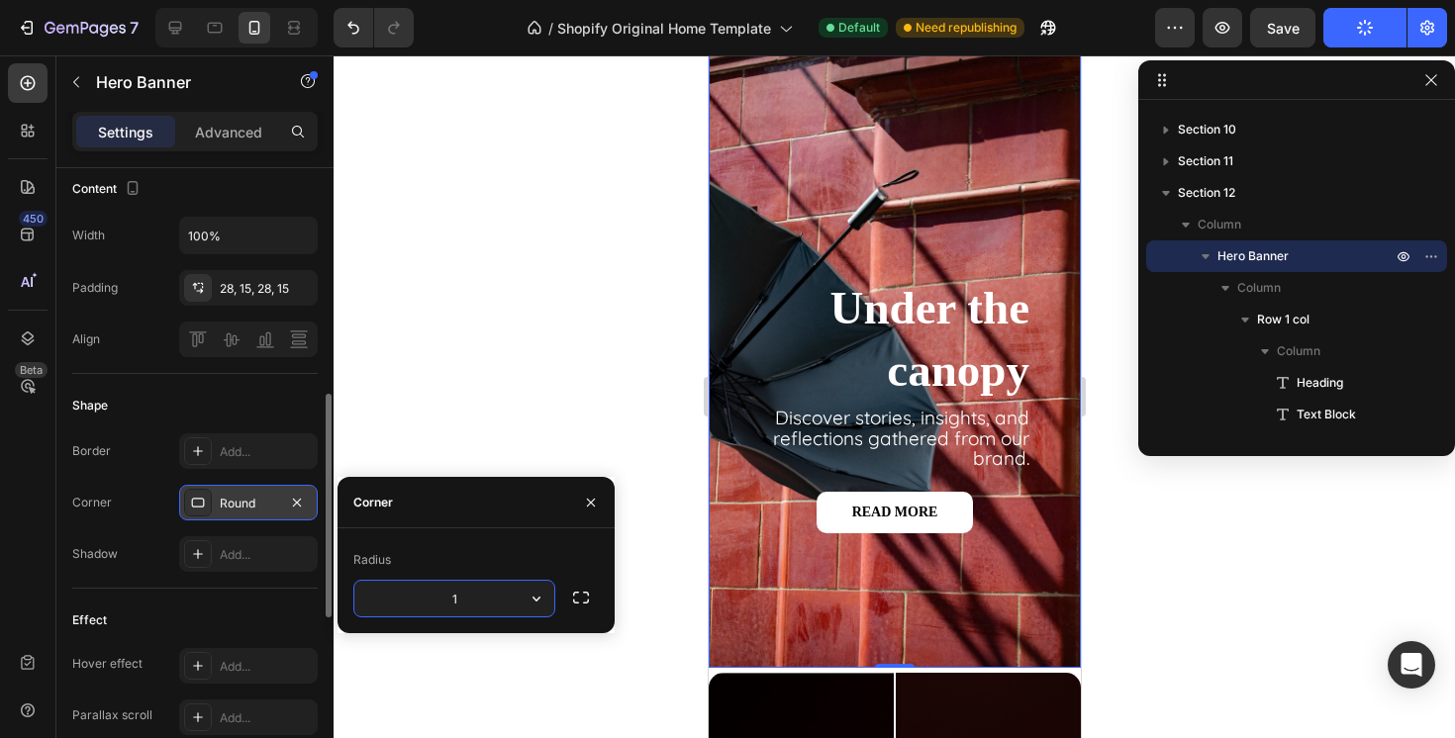
type input "15"
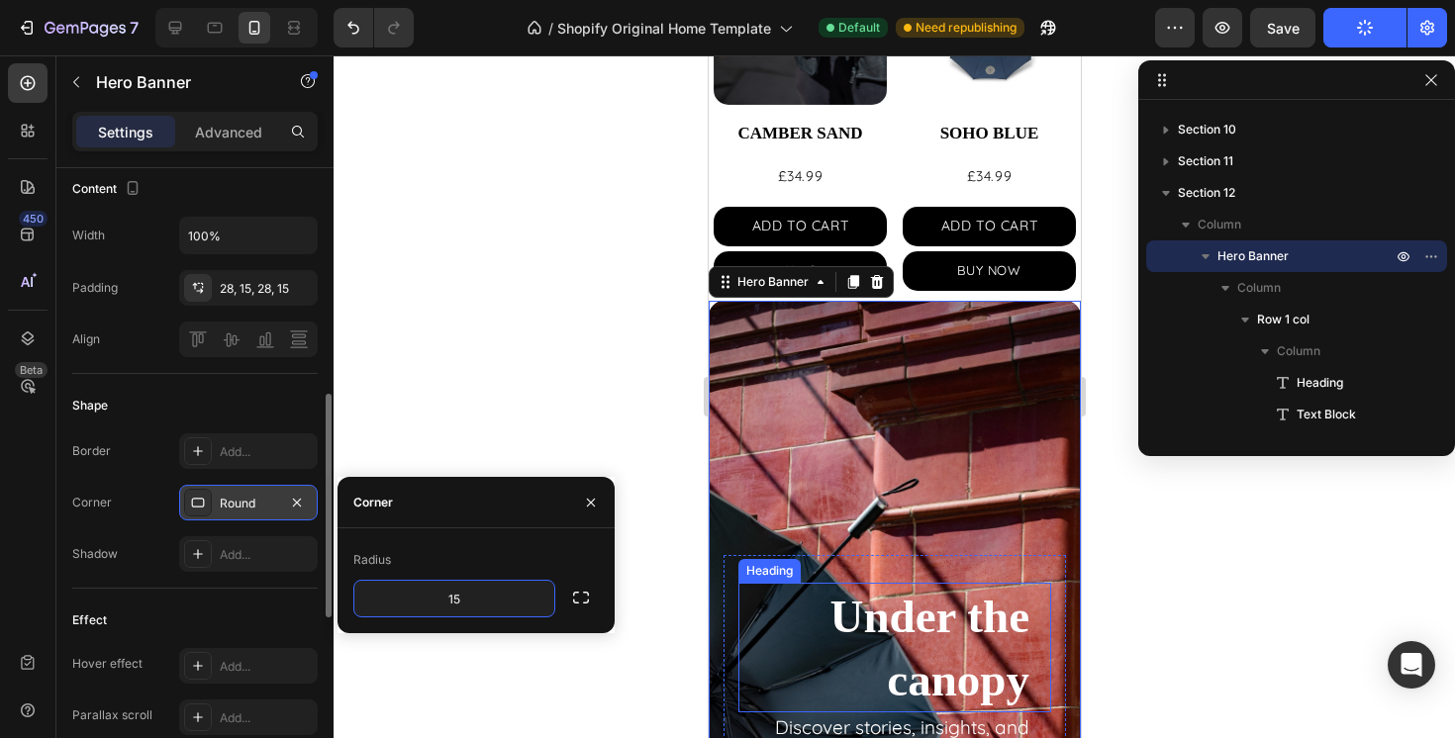
scroll to position [1383, 0]
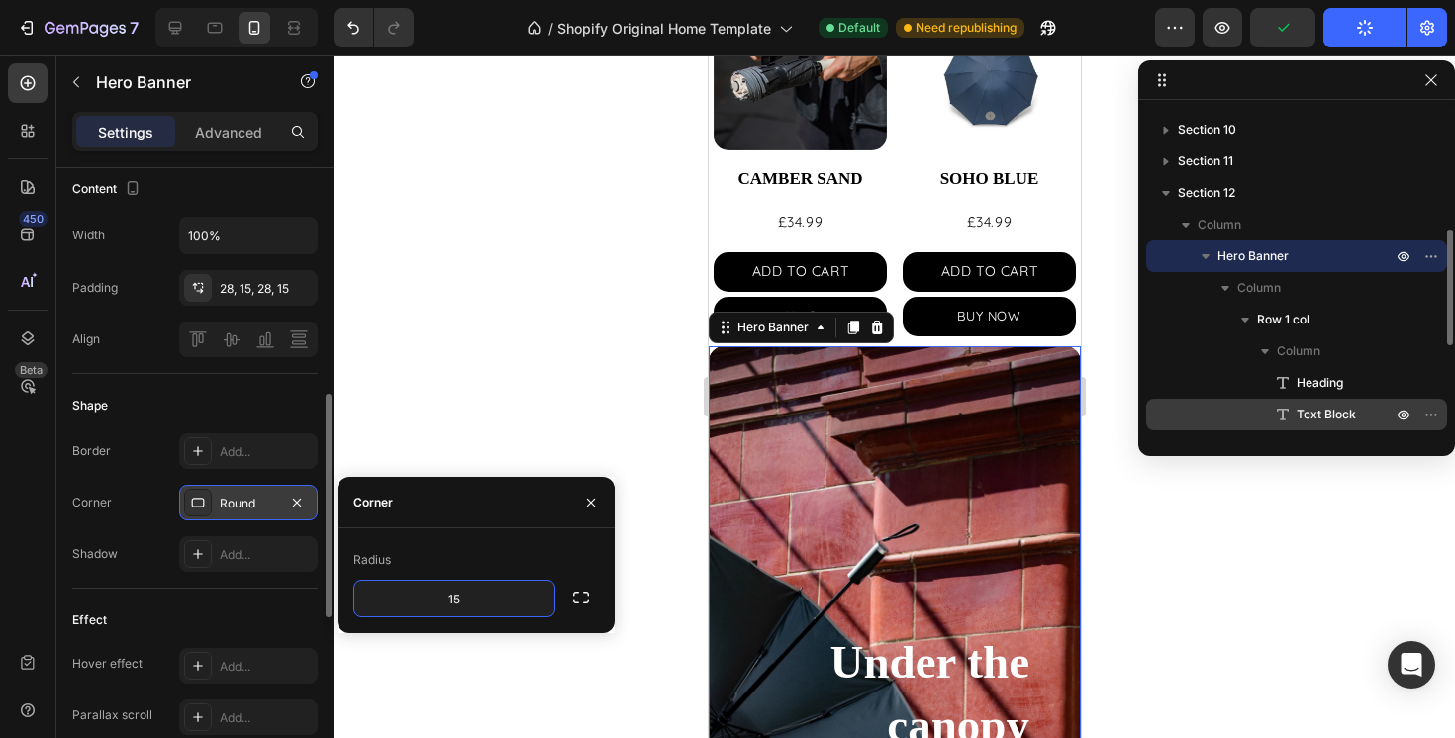
click at [1147, 422] on div "Text Block" at bounding box center [1296, 415] width 301 height 32
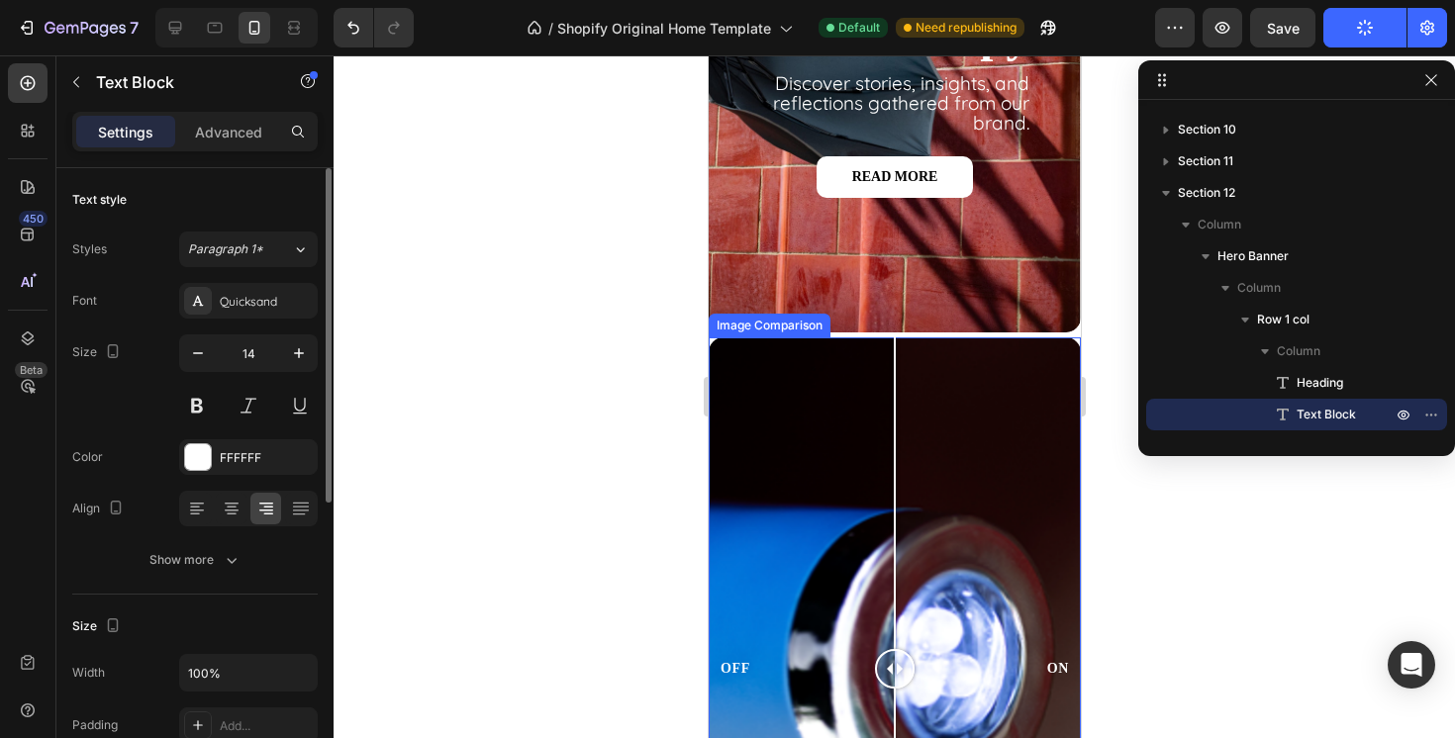
scroll to position [2027, 0]
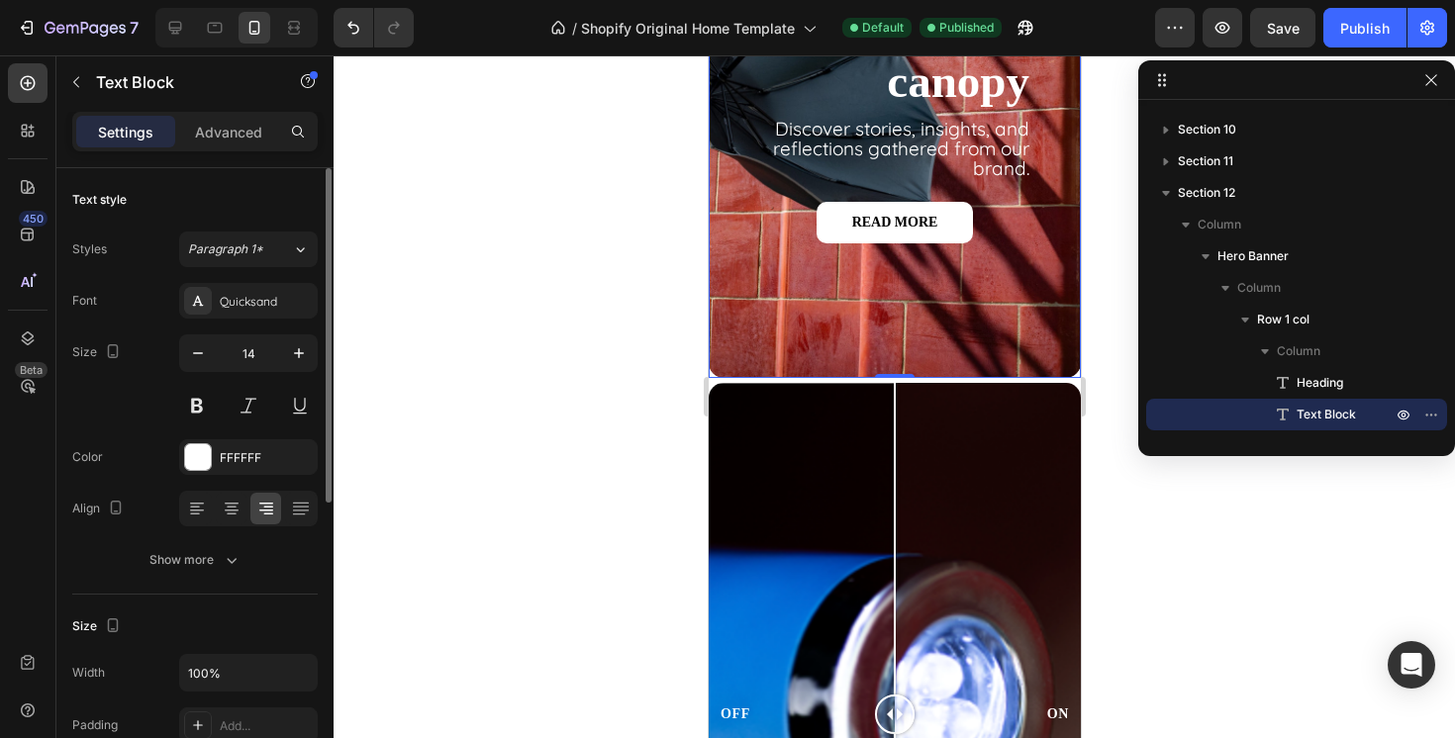
click at [980, 355] on div "Under the canopy Heading Discover stories, insights, and reflections gathered f…" at bounding box center [894, 153] width 372 height 449
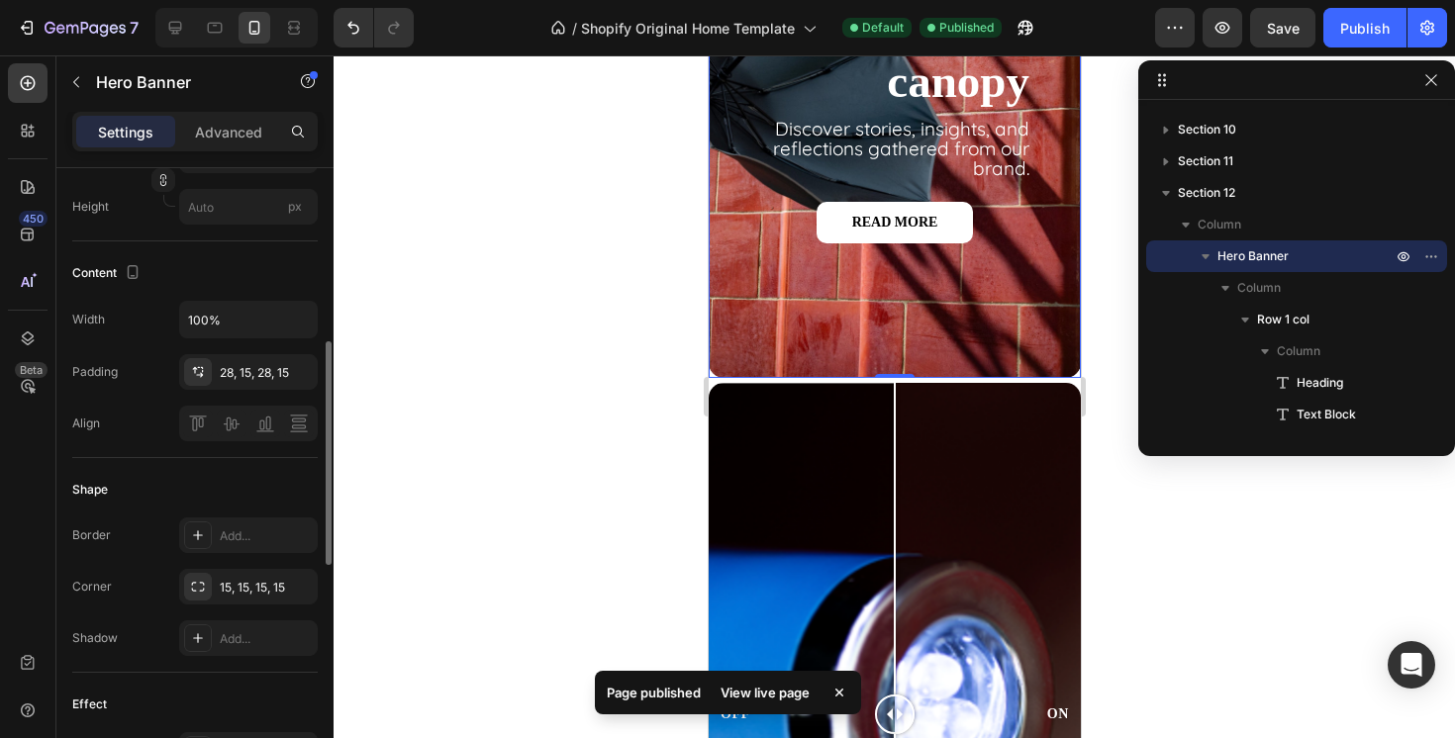
scroll to position [585, 0]
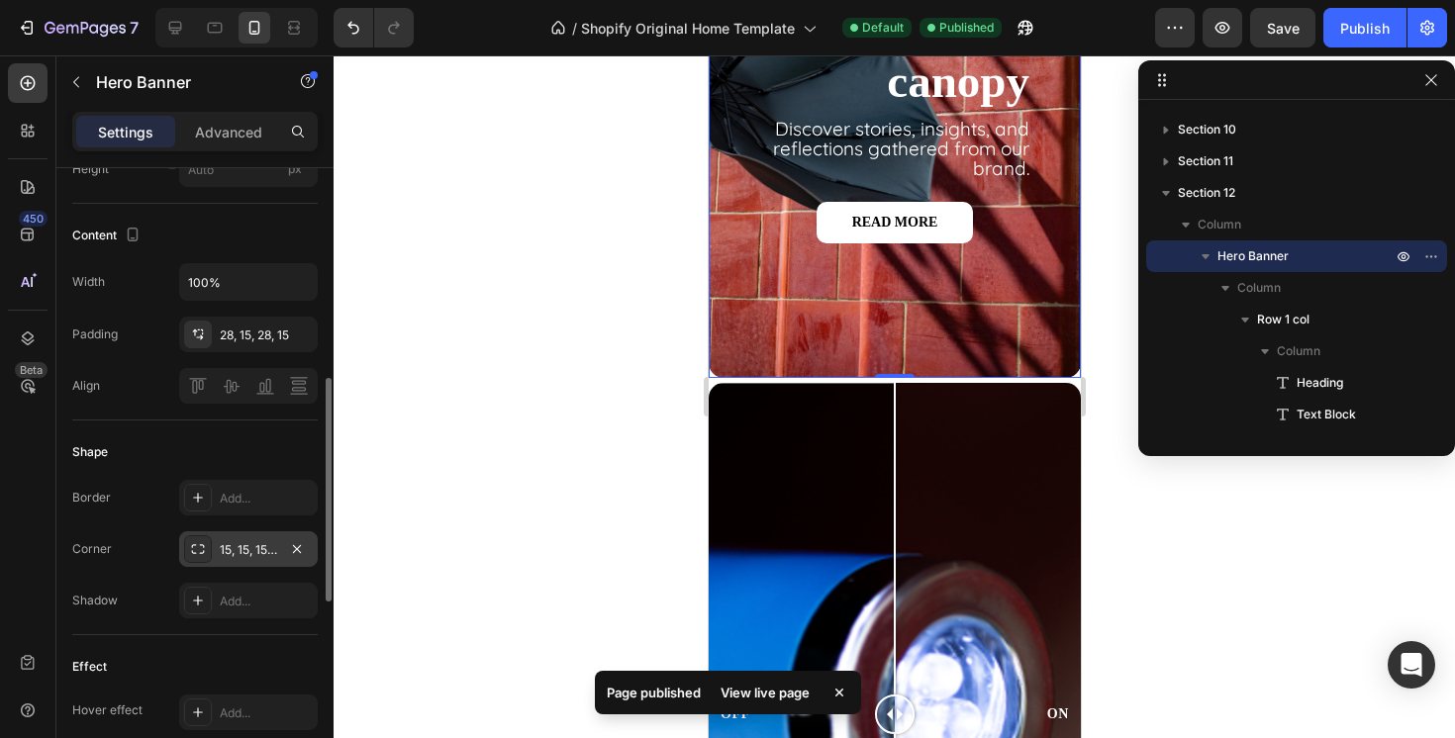
click at [243, 544] on div "15, 15, 15, 15" at bounding box center [248, 550] width 57 height 18
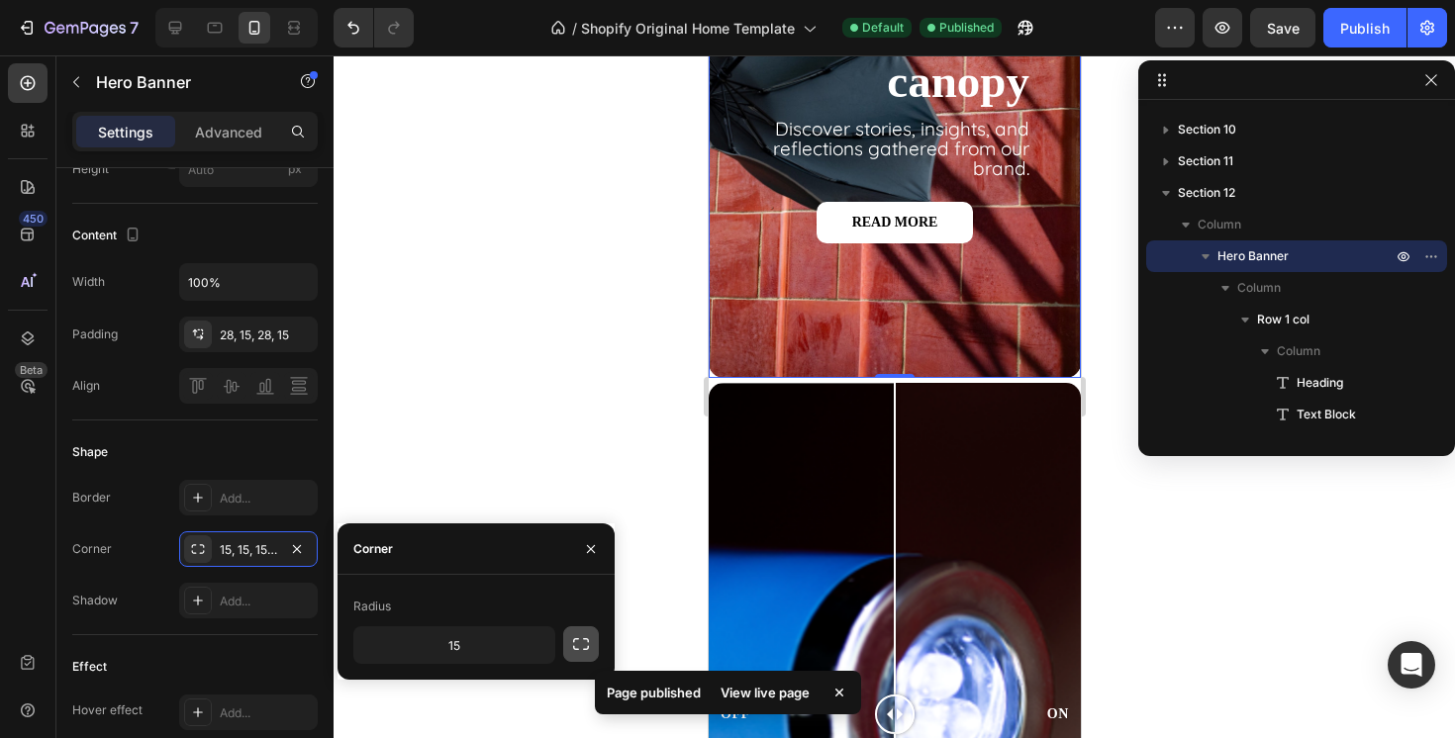
click at [581, 647] on icon "button" at bounding box center [581, 644] width 20 height 20
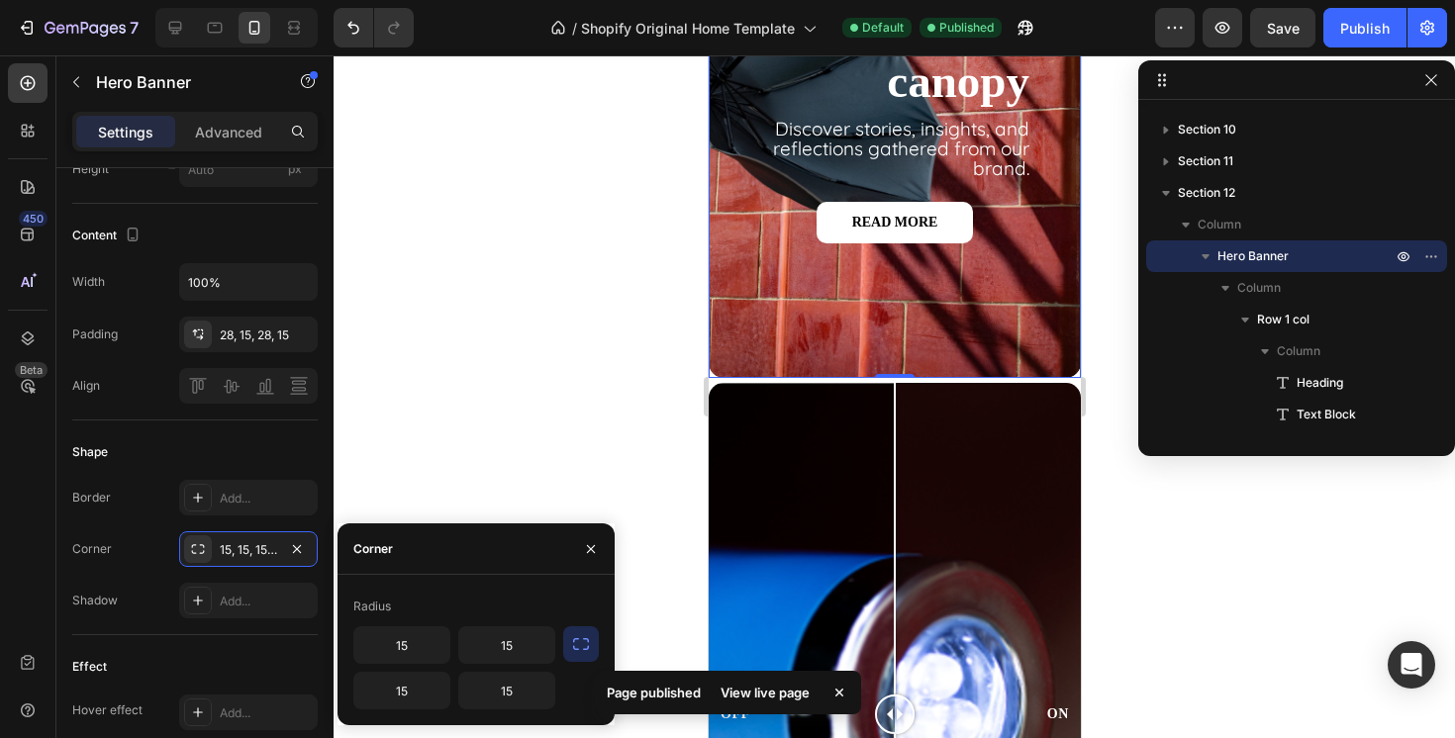
click at [502, 716] on div "Radius 15 15 15 15" at bounding box center [475, 650] width 277 height 150
click at [524, 690] on input "15" at bounding box center [506, 691] width 95 height 36
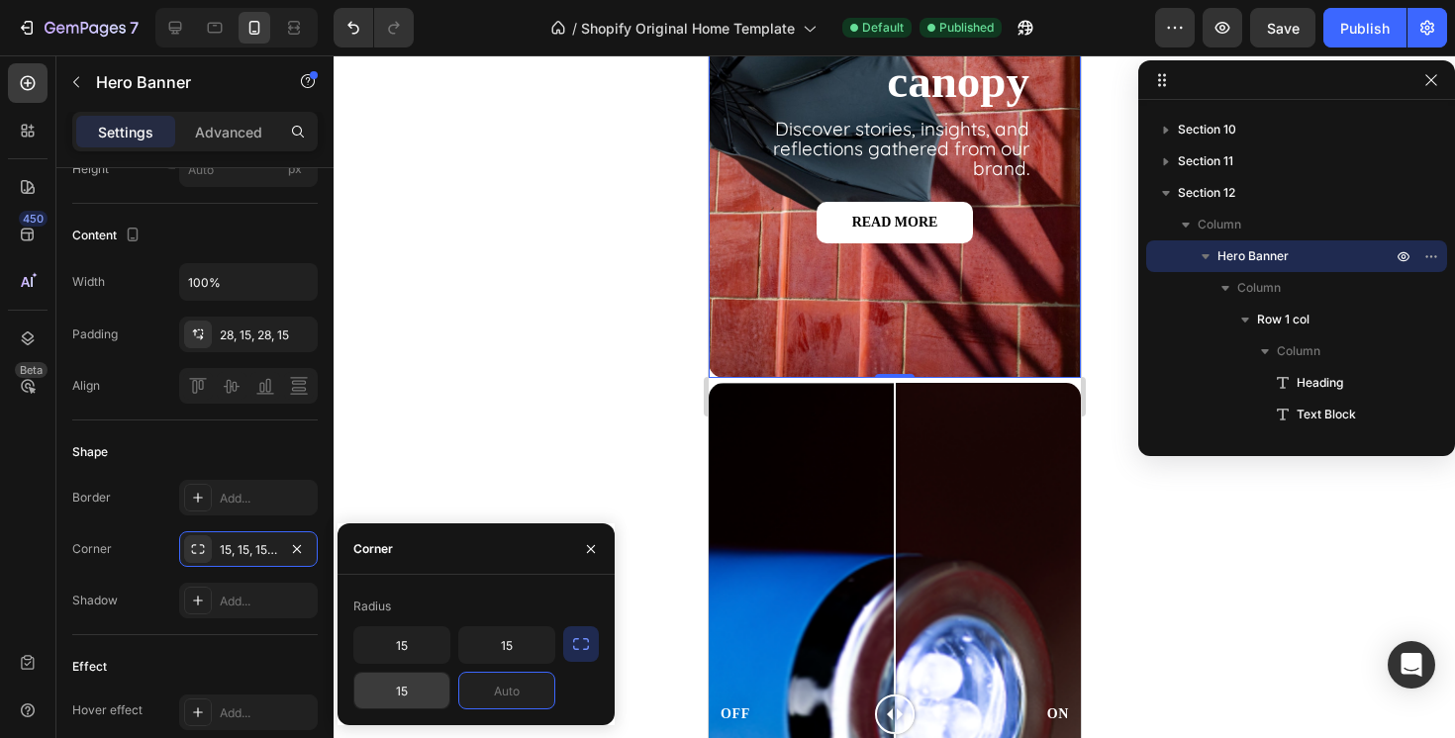
click at [421, 695] on input "15" at bounding box center [401, 691] width 95 height 36
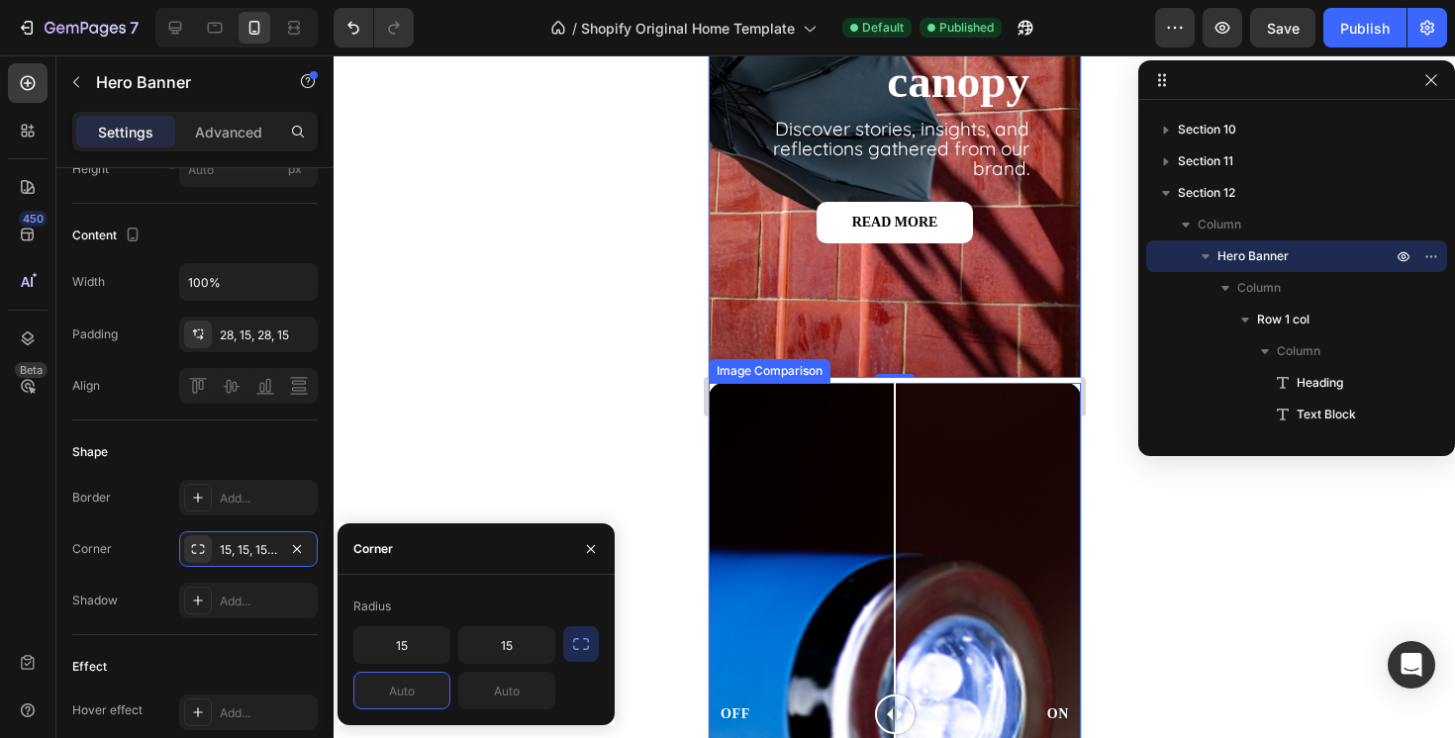
click at [809, 452] on div "OFF ON" at bounding box center [894, 713] width 372 height 661
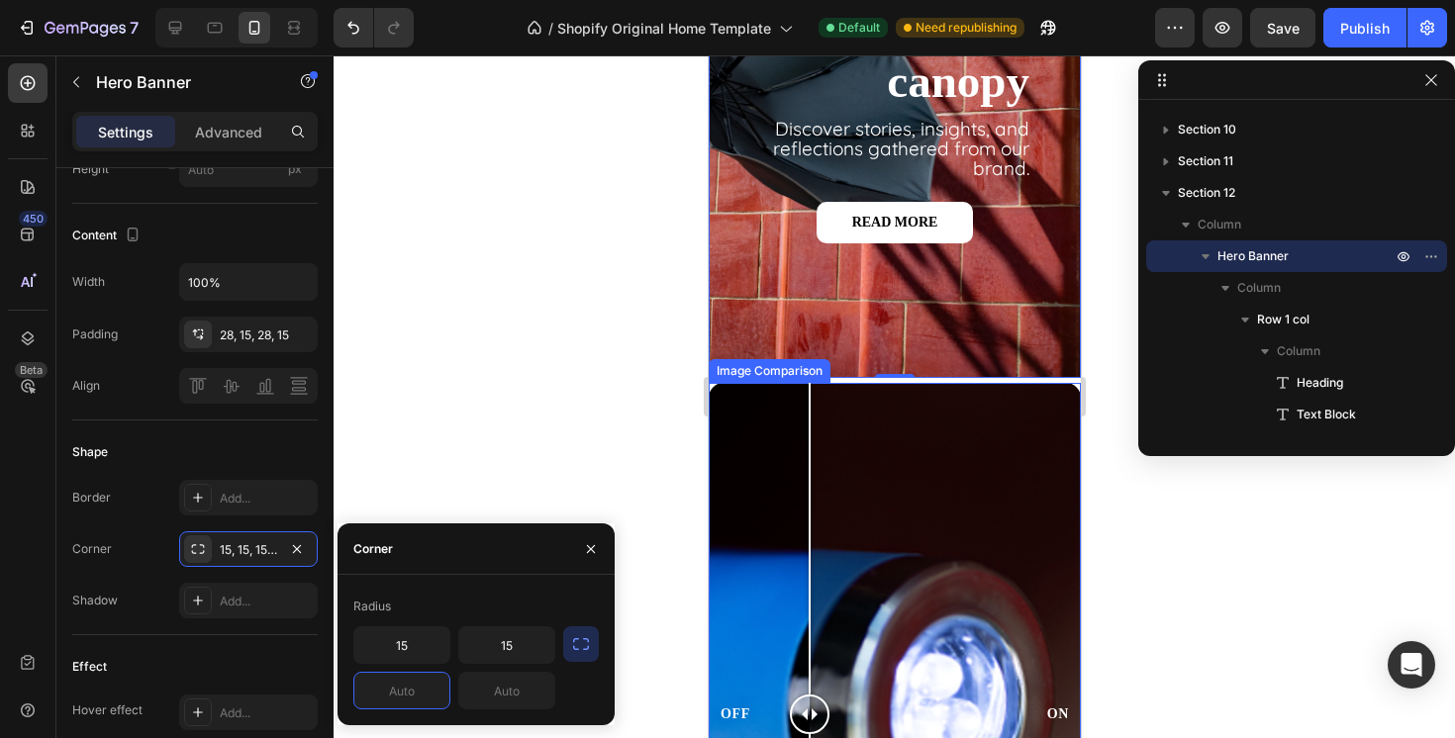
click at [1062, 453] on div "OFF ON" at bounding box center [894, 713] width 372 height 661
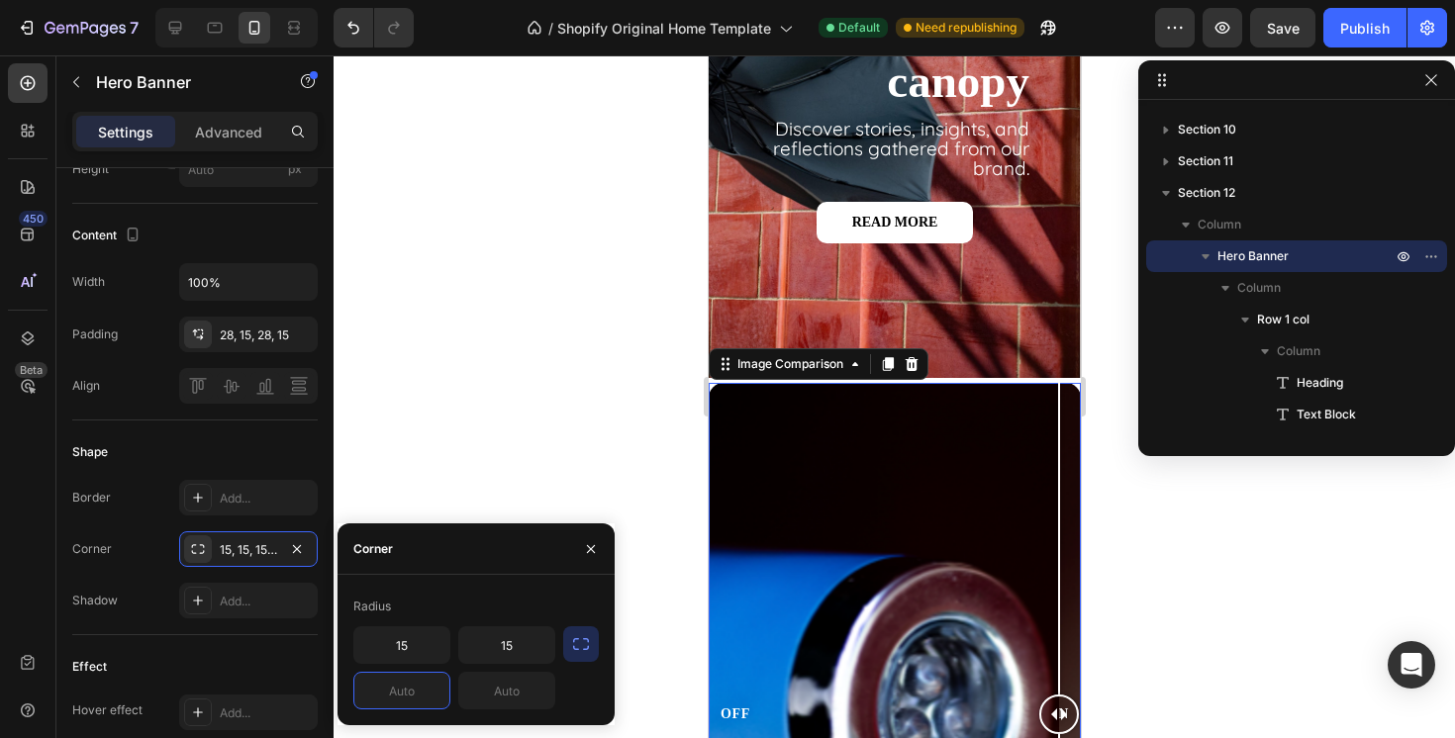
scroll to position [0, 0]
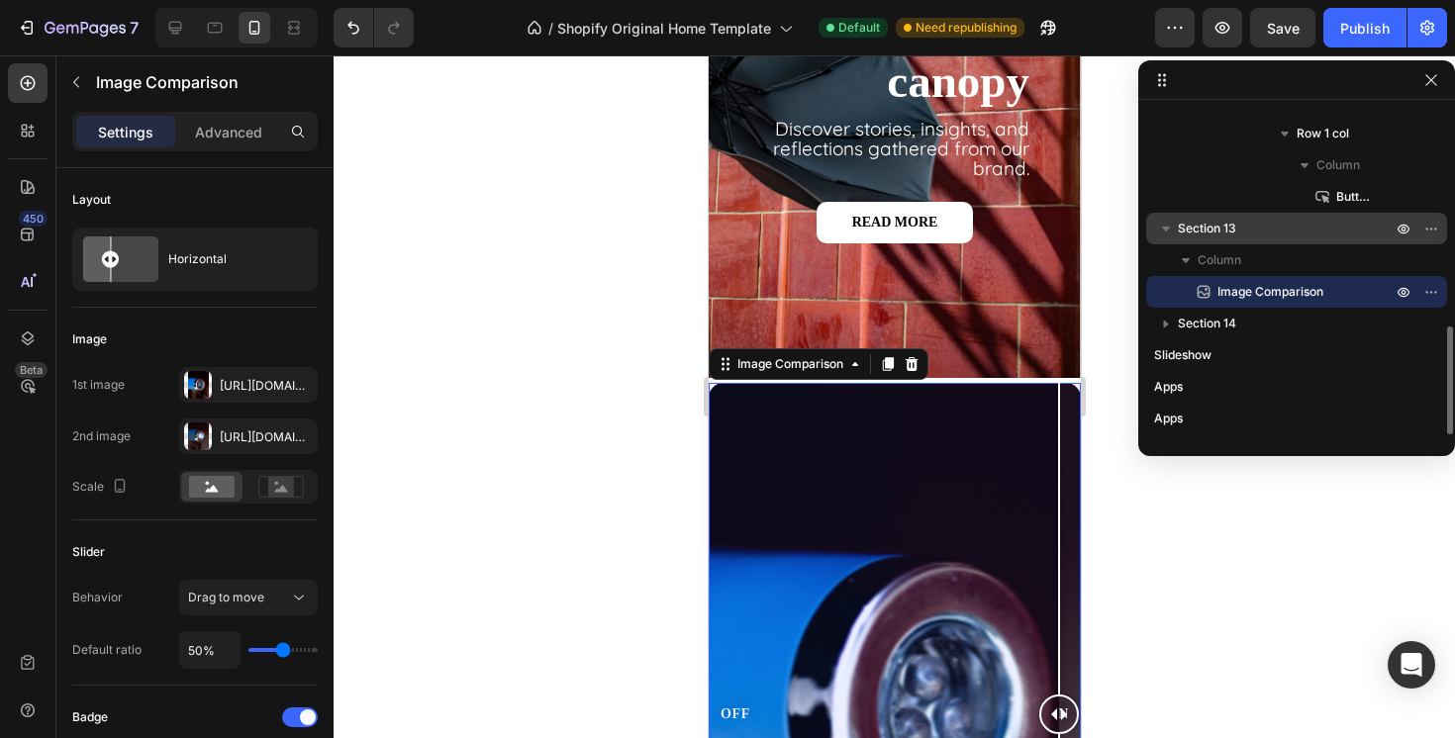
click at [1254, 220] on p "Section 13" at bounding box center [1287, 229] width 218 height 20
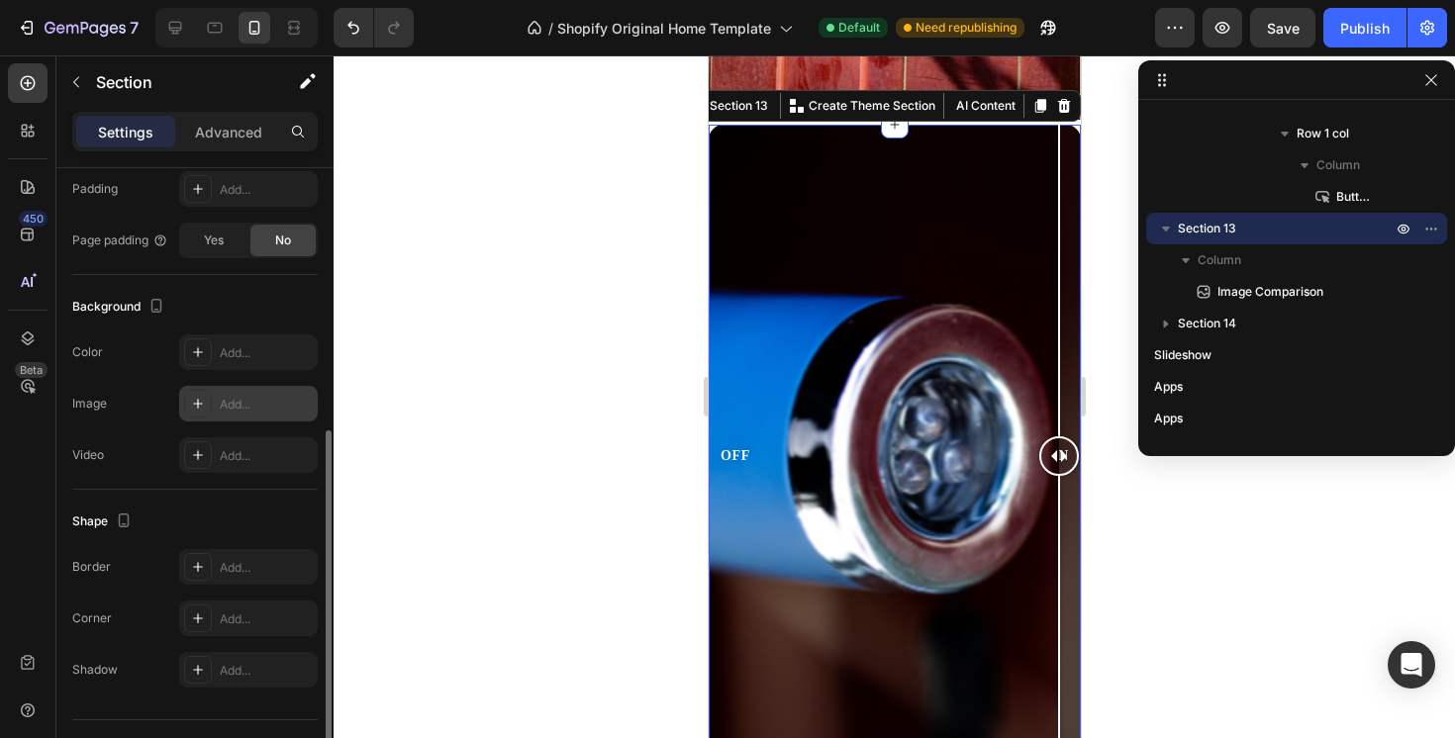
scroll to position [486, 0]
click at [259, 606] on div "Add..." at bounding box center [248, 618] width 139 height 36
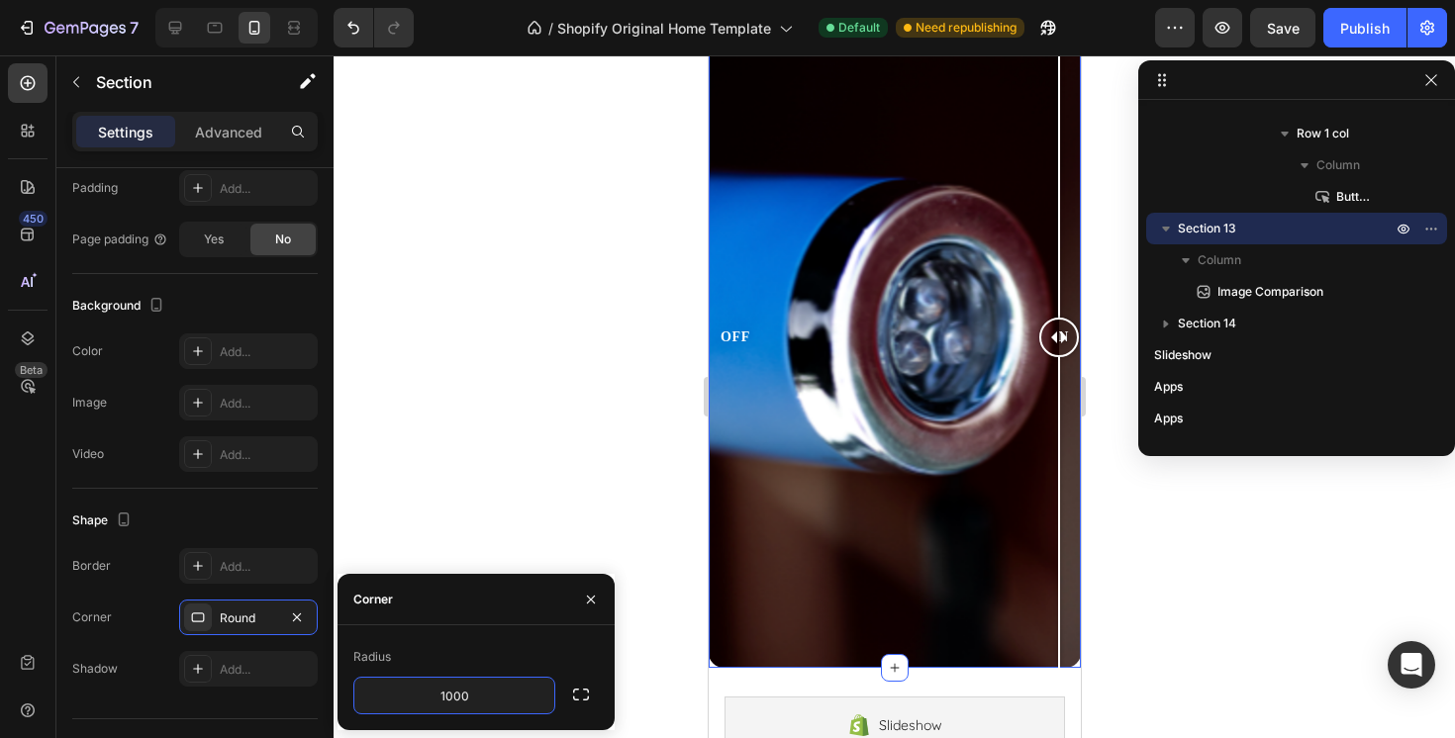
scroll to position [2415, 0]
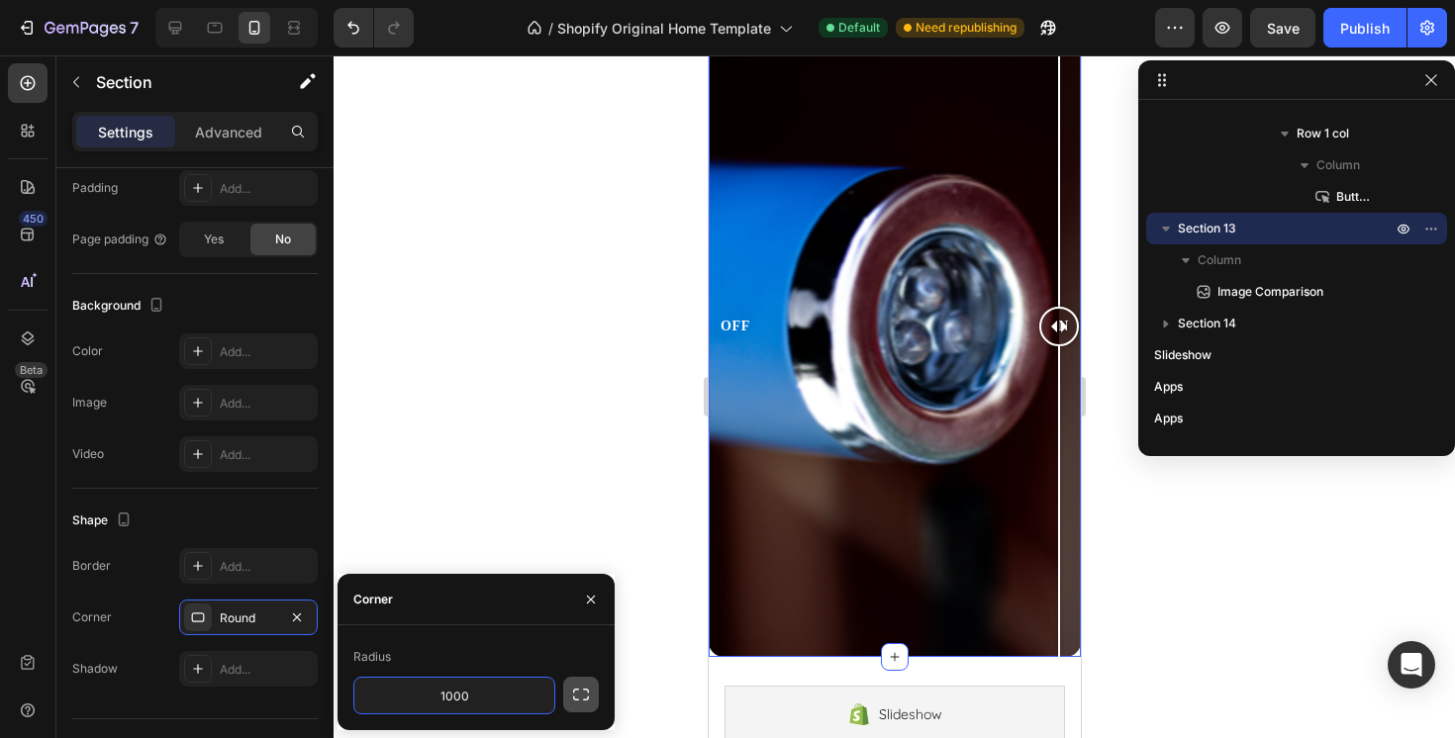
type input "1000"
click at [585, 690] on icon "button" at bounding box center [581, 695] width 16 height 12
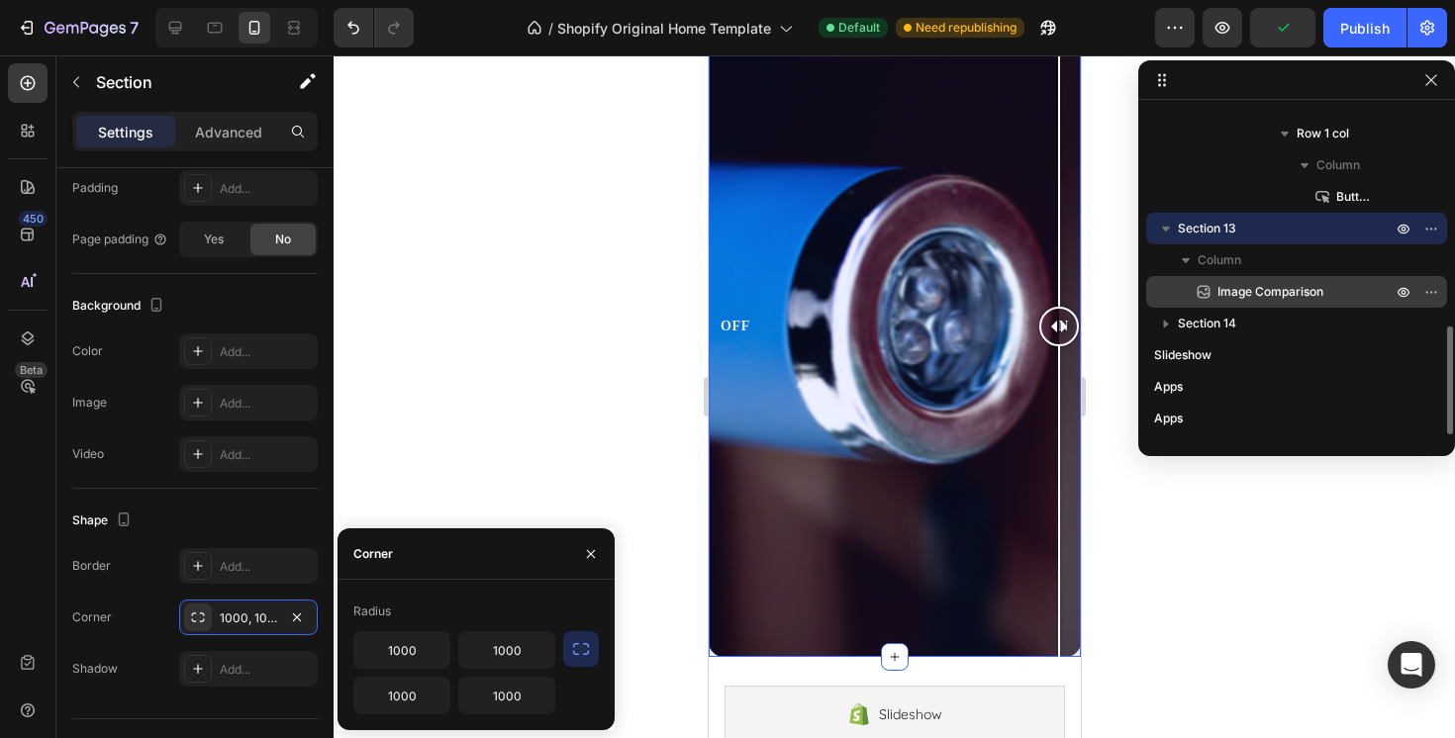
click at [1245, 292] on span "Image Comparison" at bounding box center [1270, 292] width 106 height 20
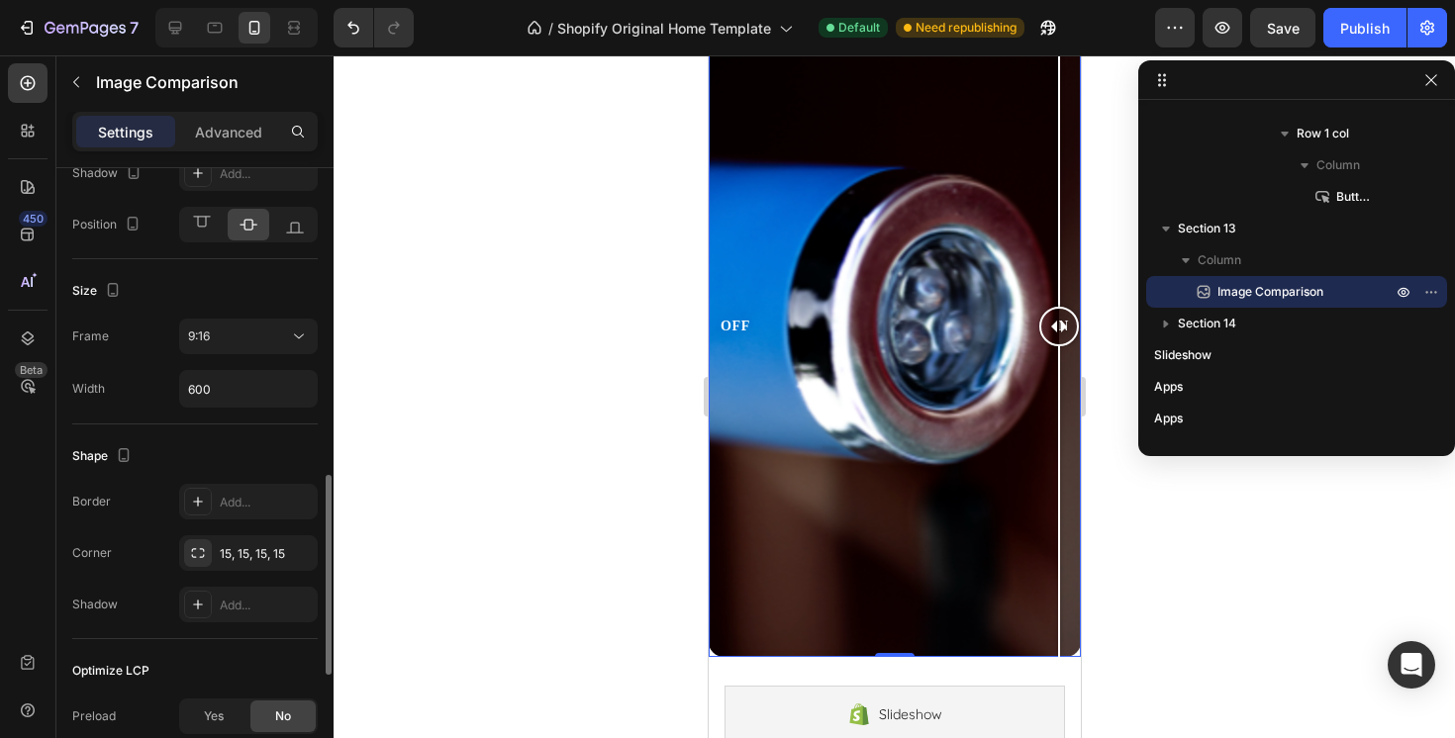
scroll to position [955, 0]
click at [268, 549] on div "15, 15, 15, 15" at bounding box center [248, 553] width 57 height 18
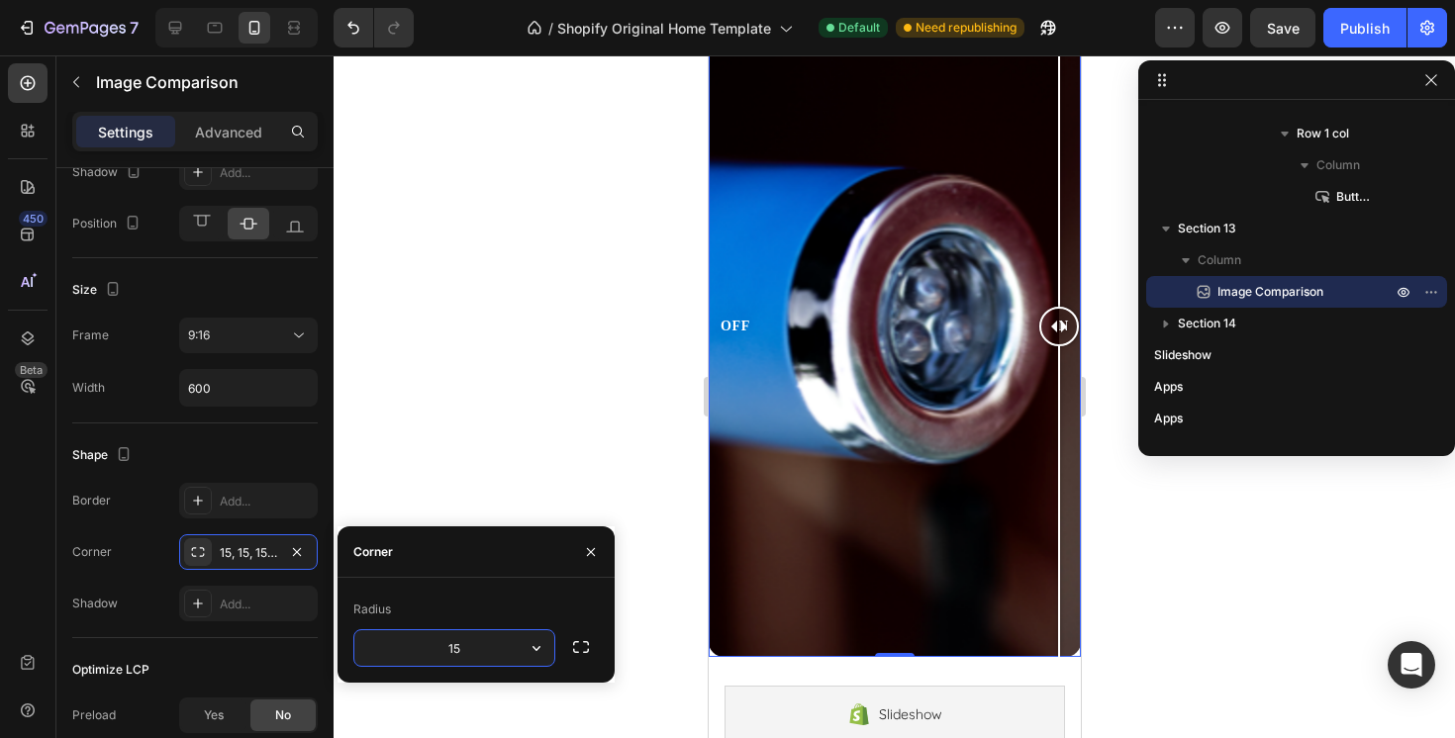
click at [457, 632] on input "15" at bounding box center [454, 648] width 200 height 36
click at [467, 647] on input "15" at bounding box center [454, 648] width 200 height 36
type input "1000"
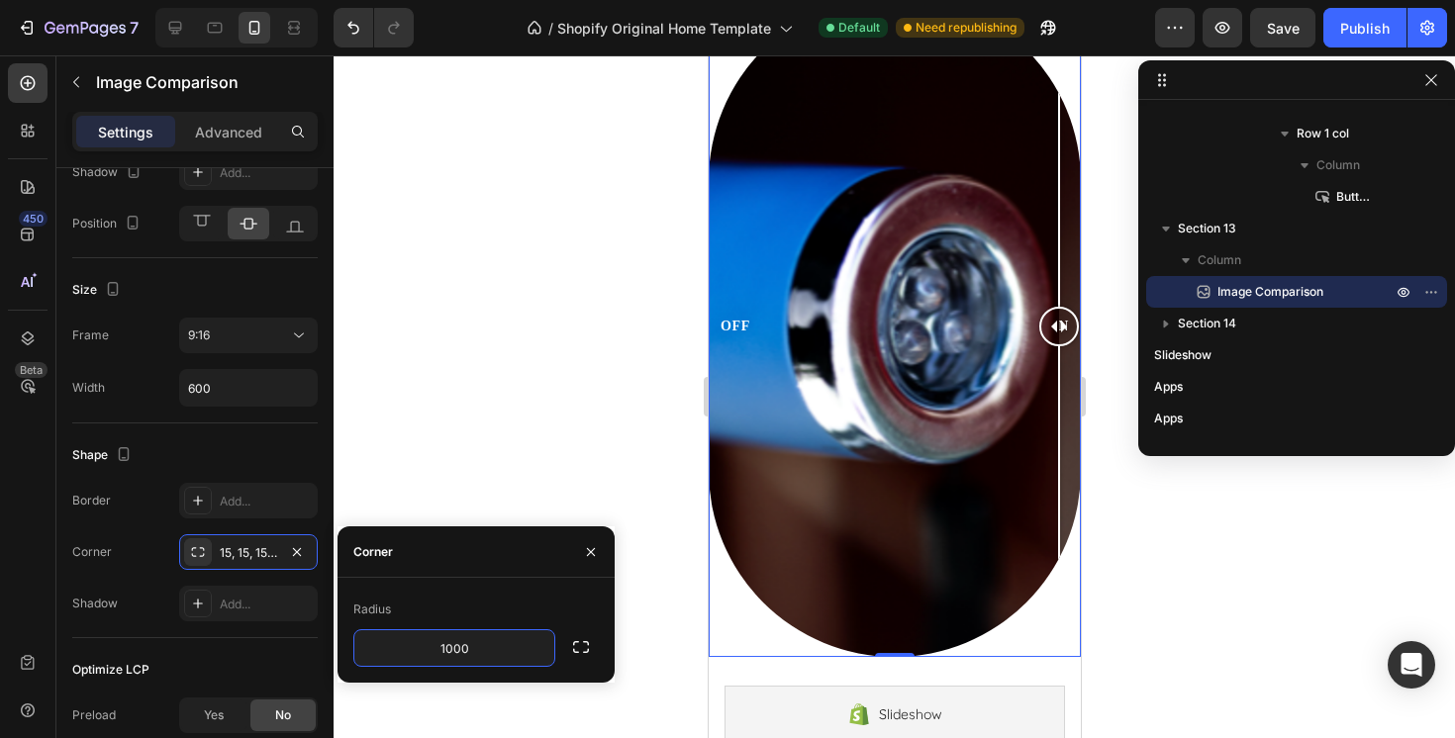
click at [556, 473] on div at bounding box center [894, 396] width 1121 height 683
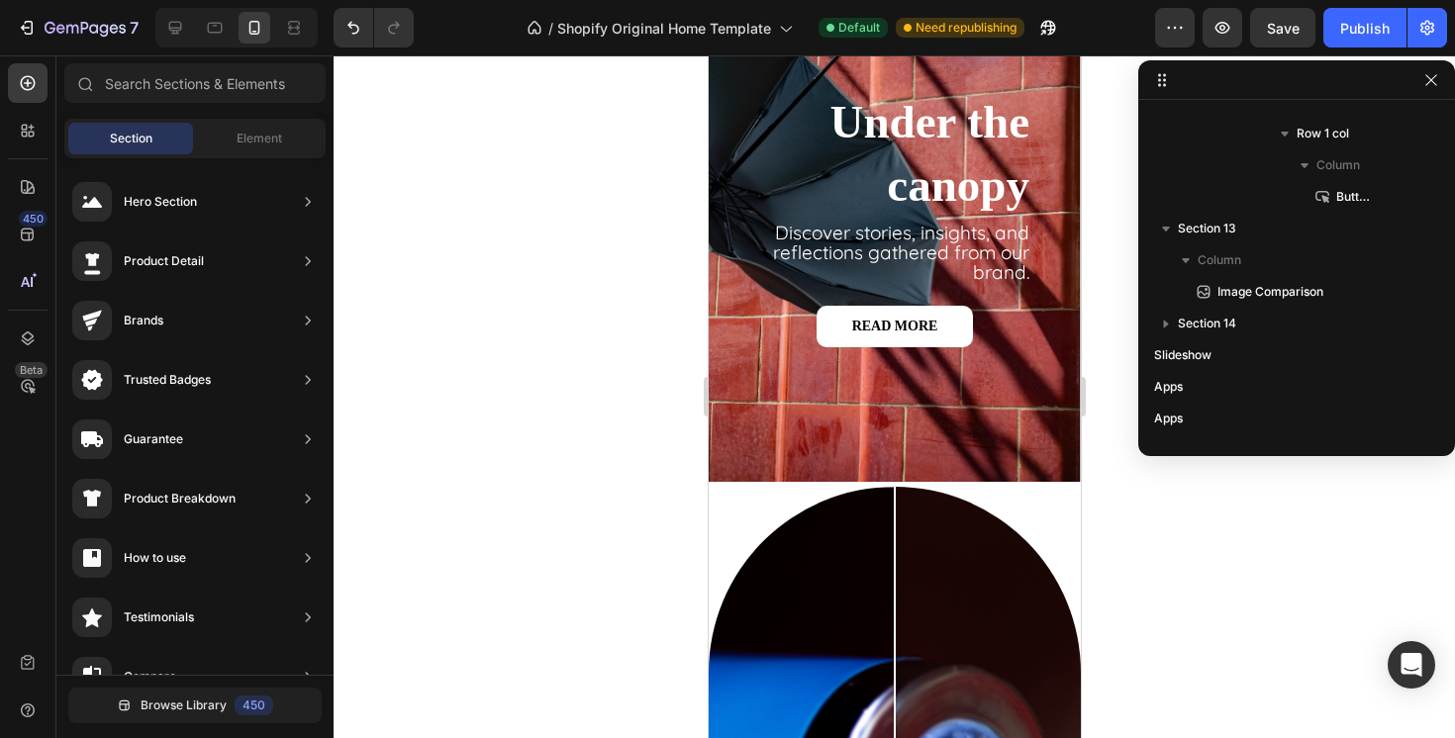
scroll to position [1950, 0]
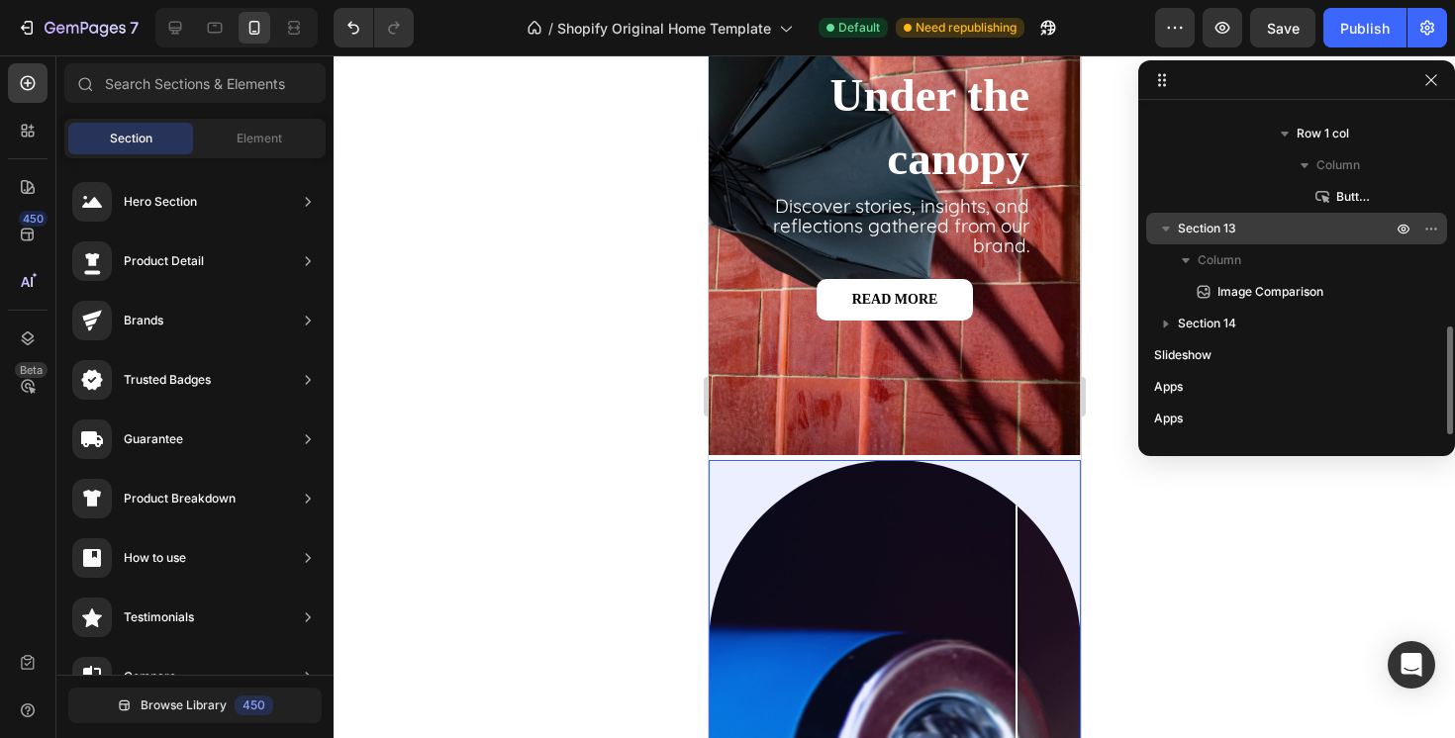
click at [1220, 228] on span "Section 13" at bounding box center [1207, 229] width 58 height 20
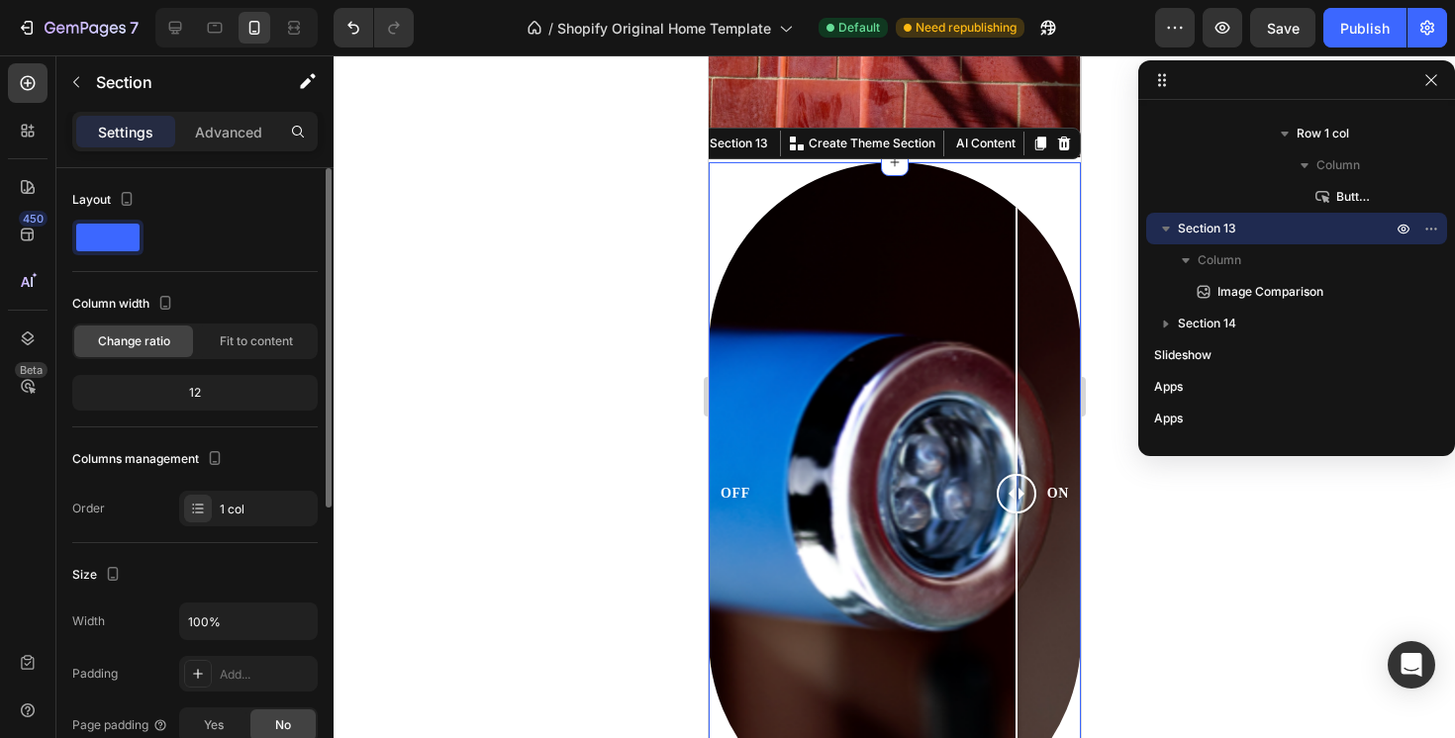
scroll to position [2285, 0]
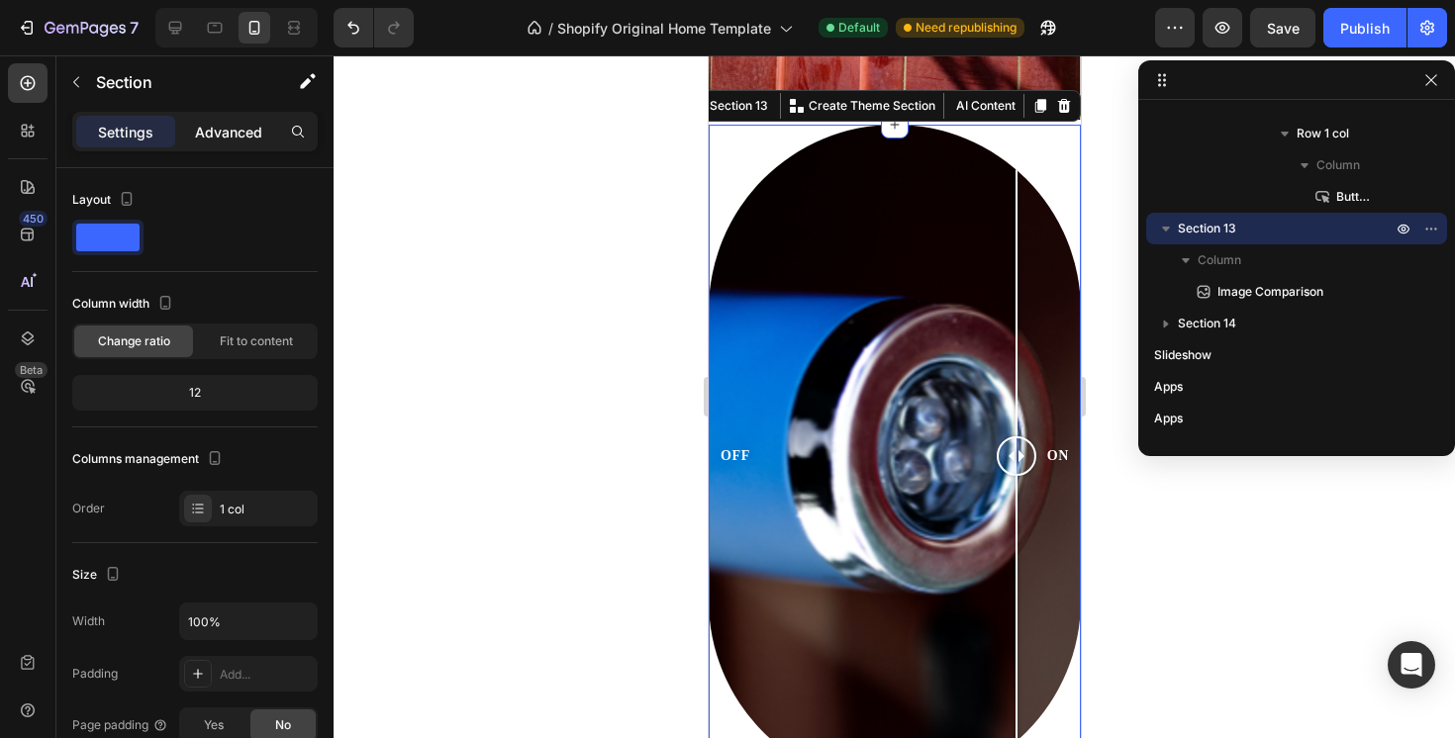
click at [224, 143] on div "Advanced" at bounding box center [228, 132] width 99 height 32
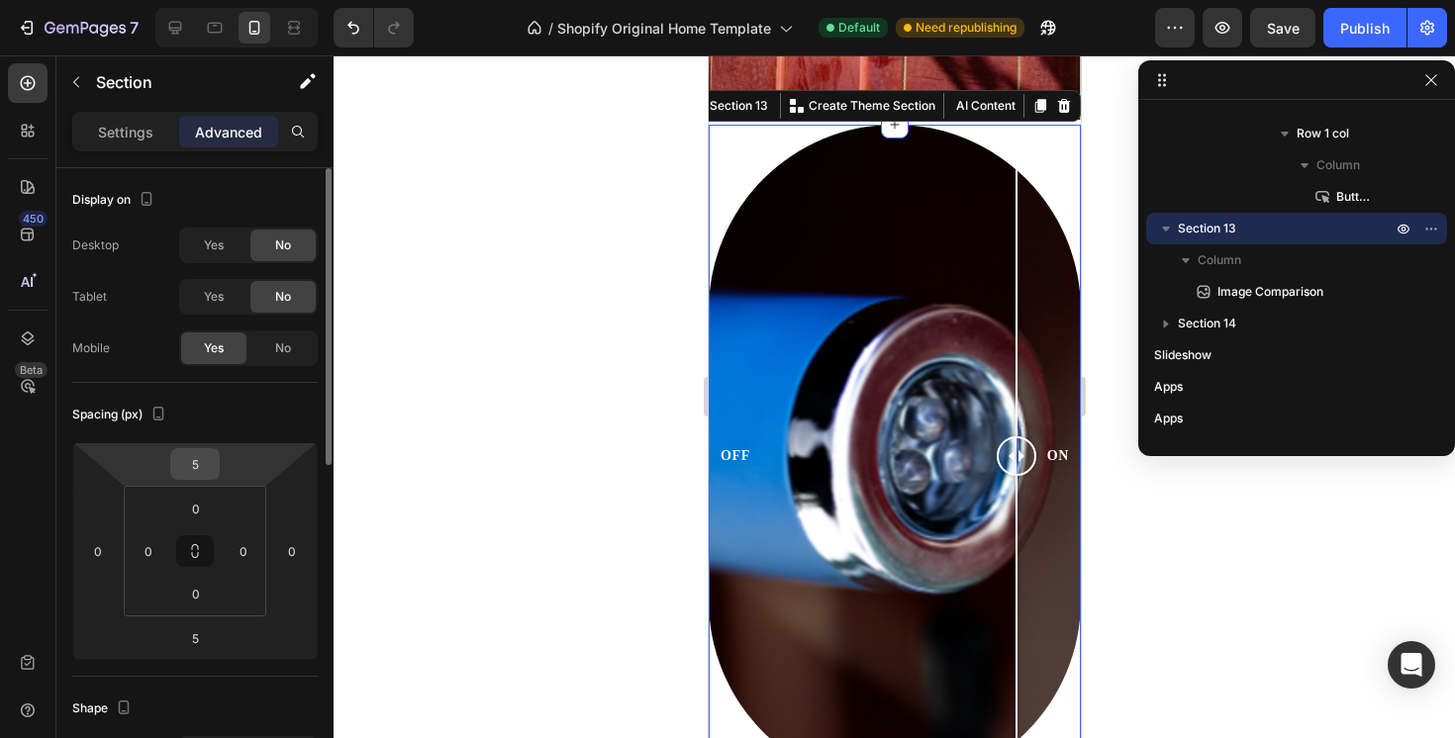
click at [203, 470] on input "5" at bounding box center [195, 464] width 40 height 30
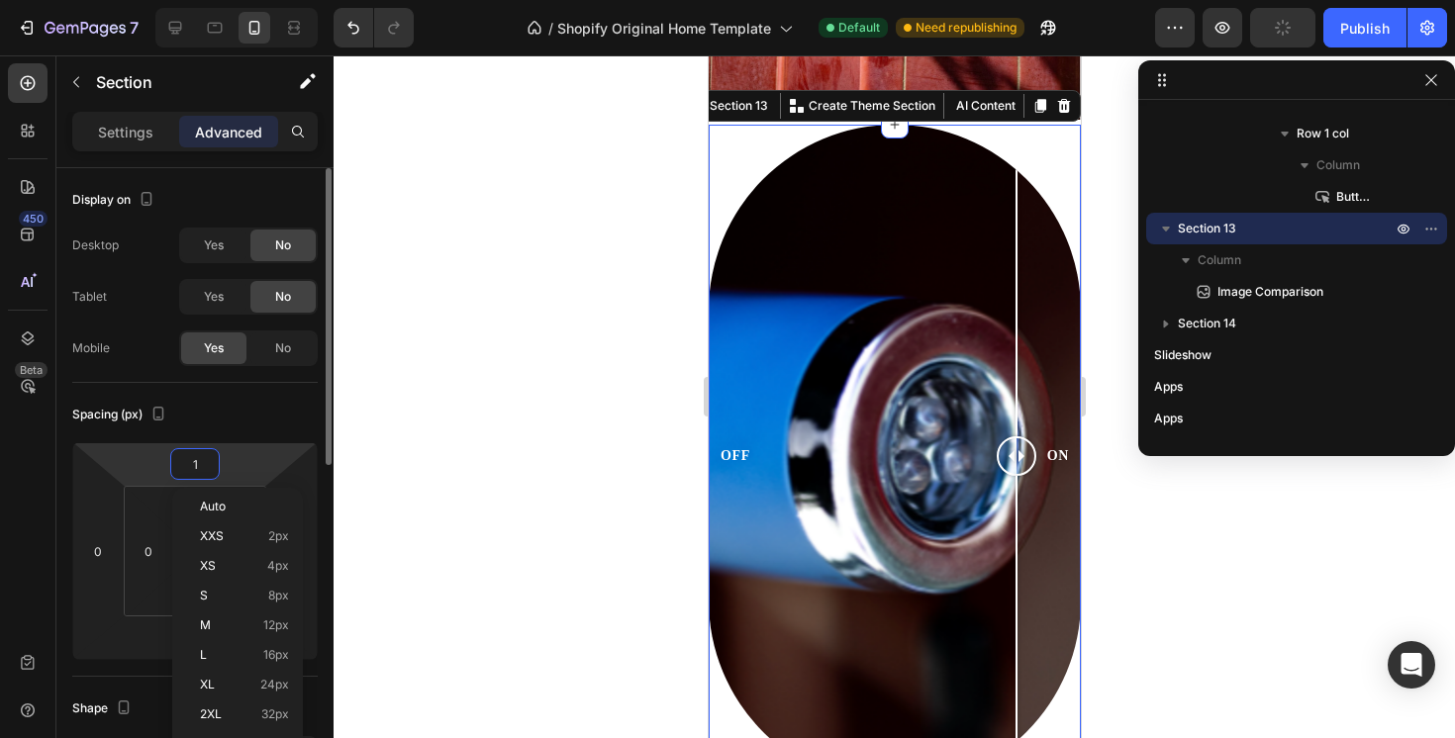
type input "19"
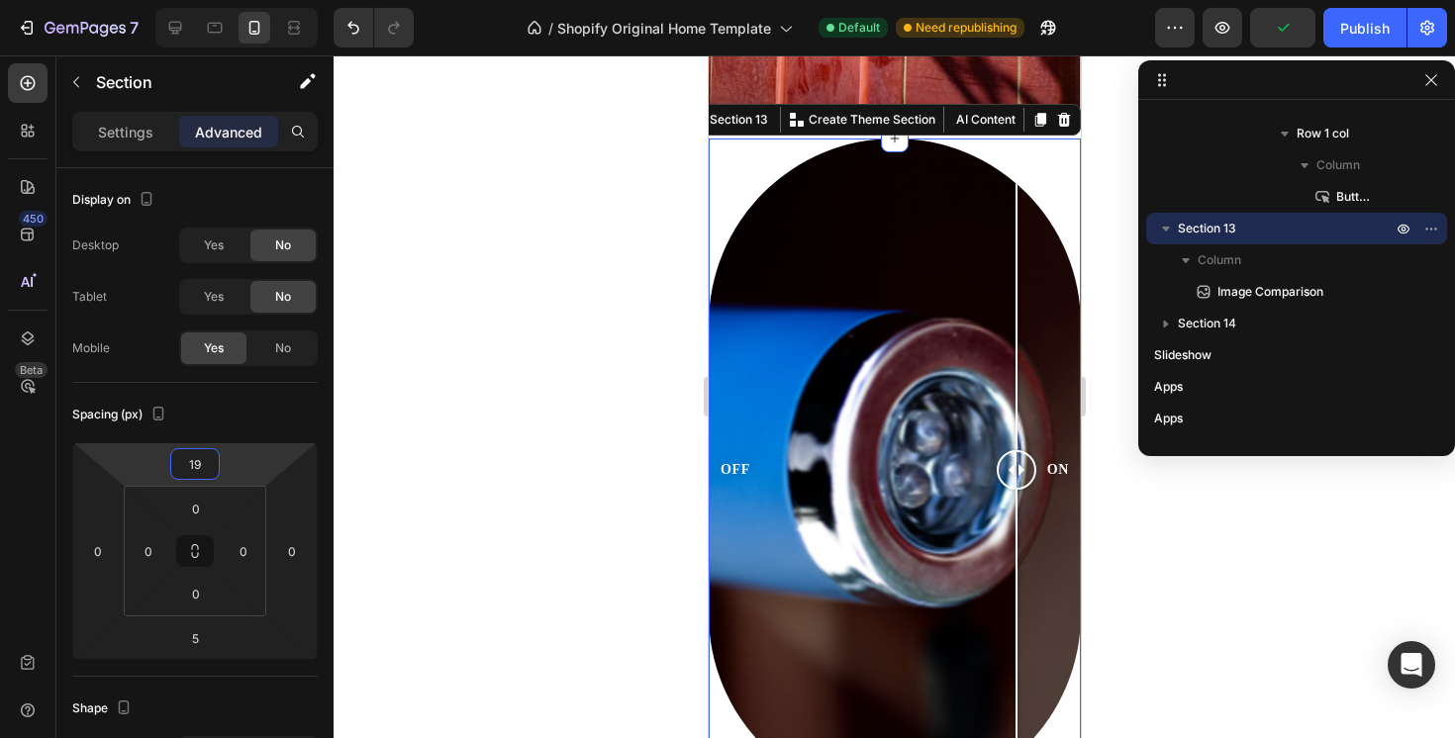
click at [514, 320] on div at bounding box center [894, 396] width 1121 height 683
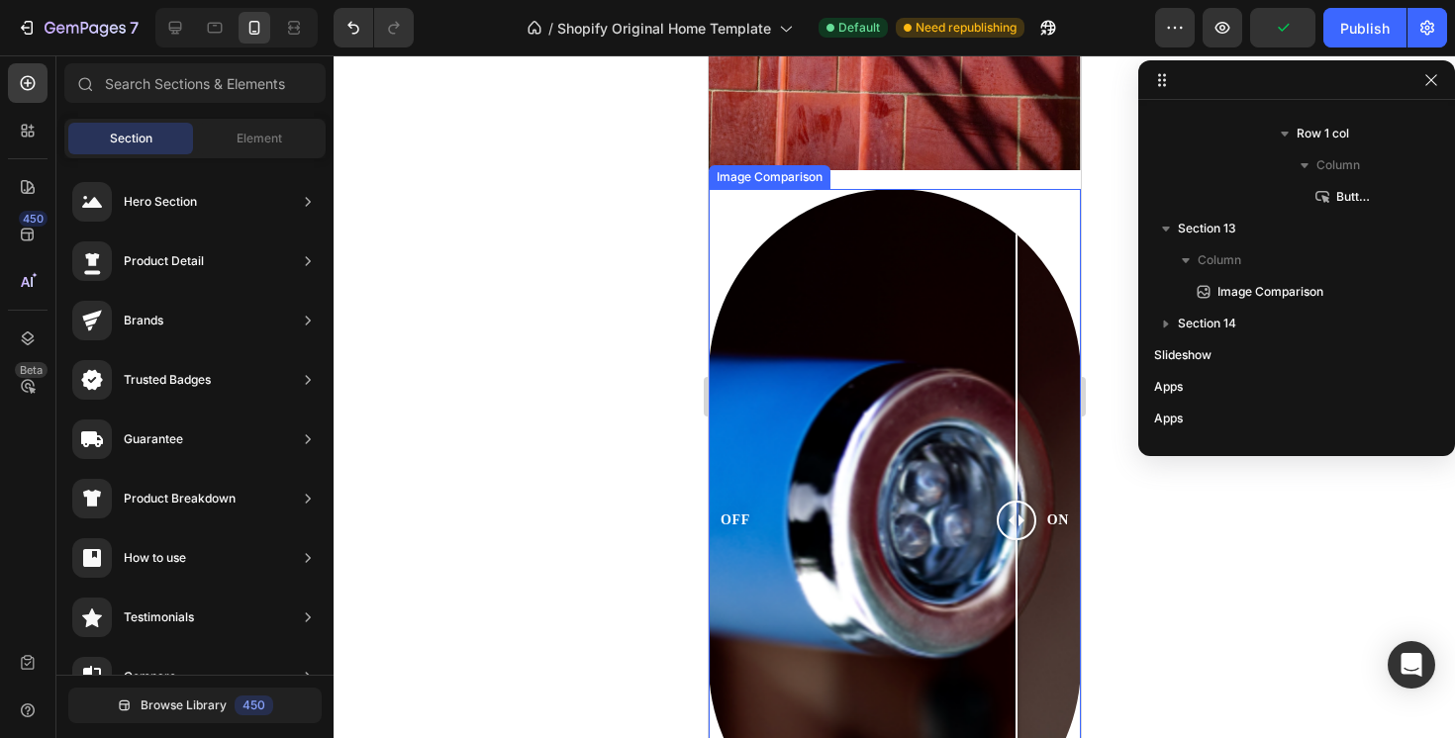
scroll to position [2232, 0]
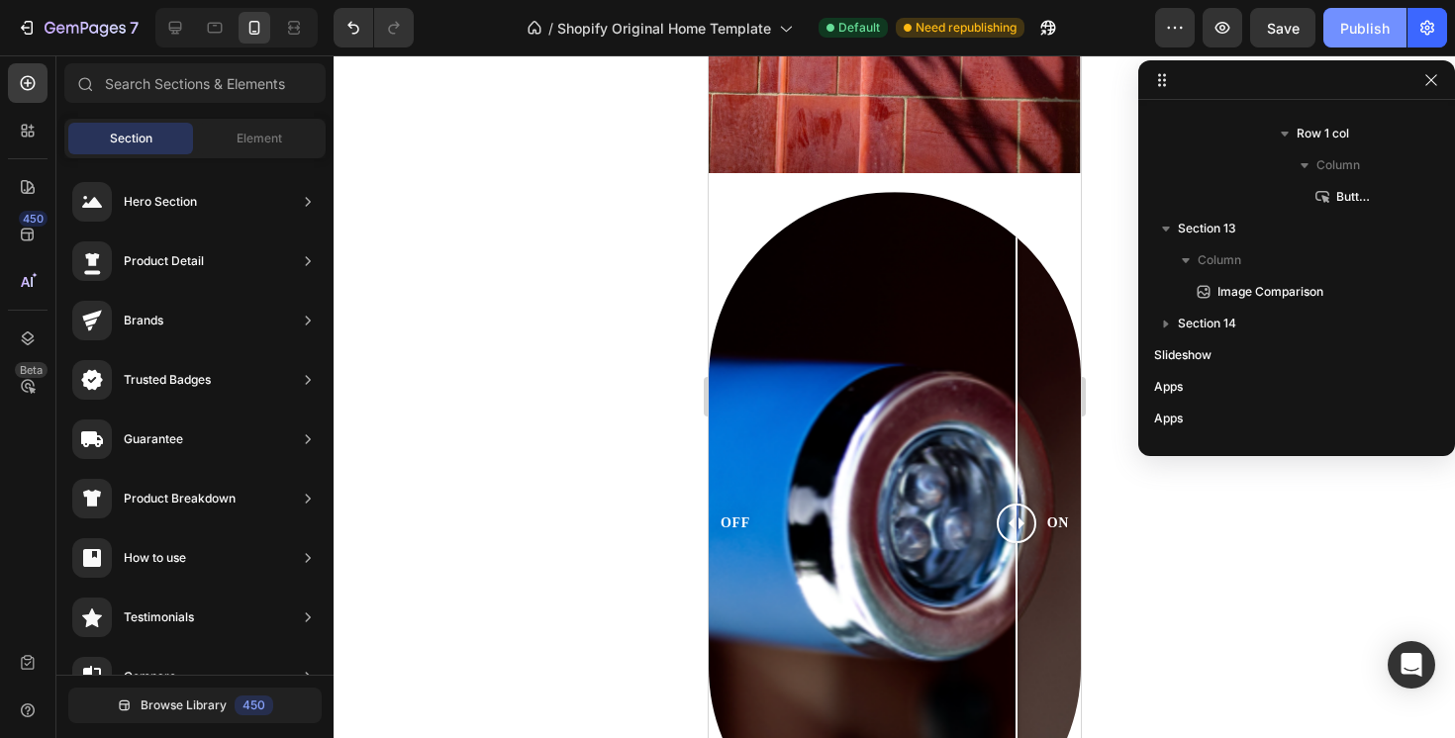
click at [1368, 33] on div "Publish" at bounding box center [1364, 28] width 49 height 21
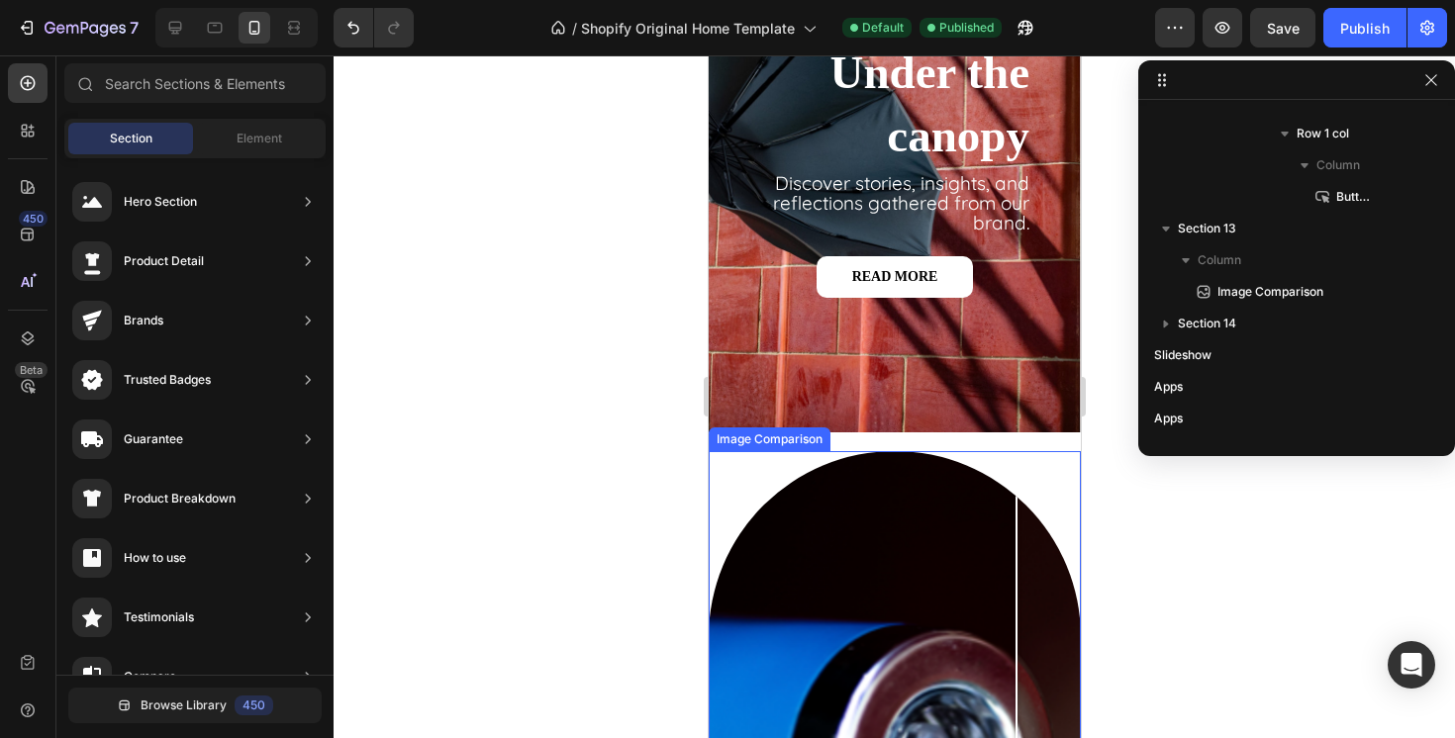
scroll to position [1746, 0]
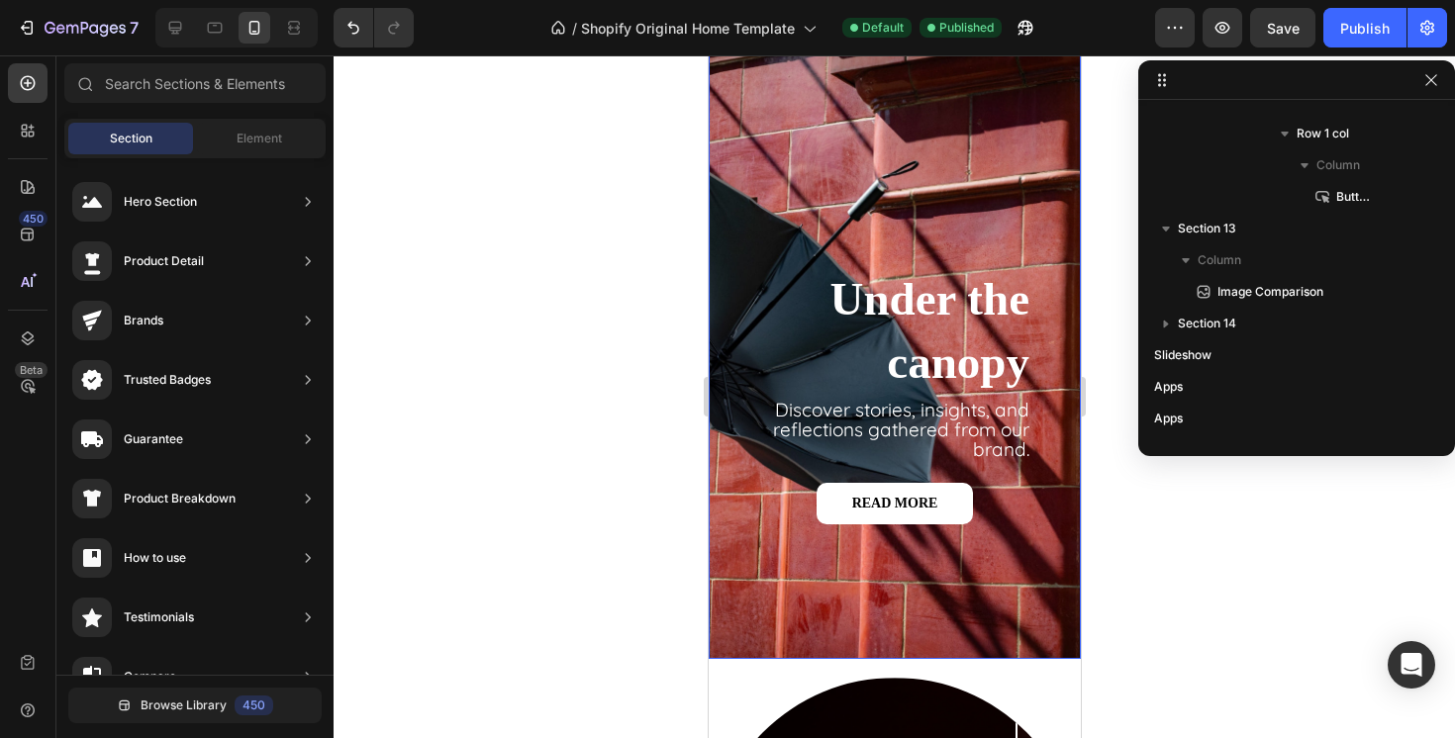
click at [913, 126] on div "Background Image" at bounding box center [894, 321] width 372 height 676
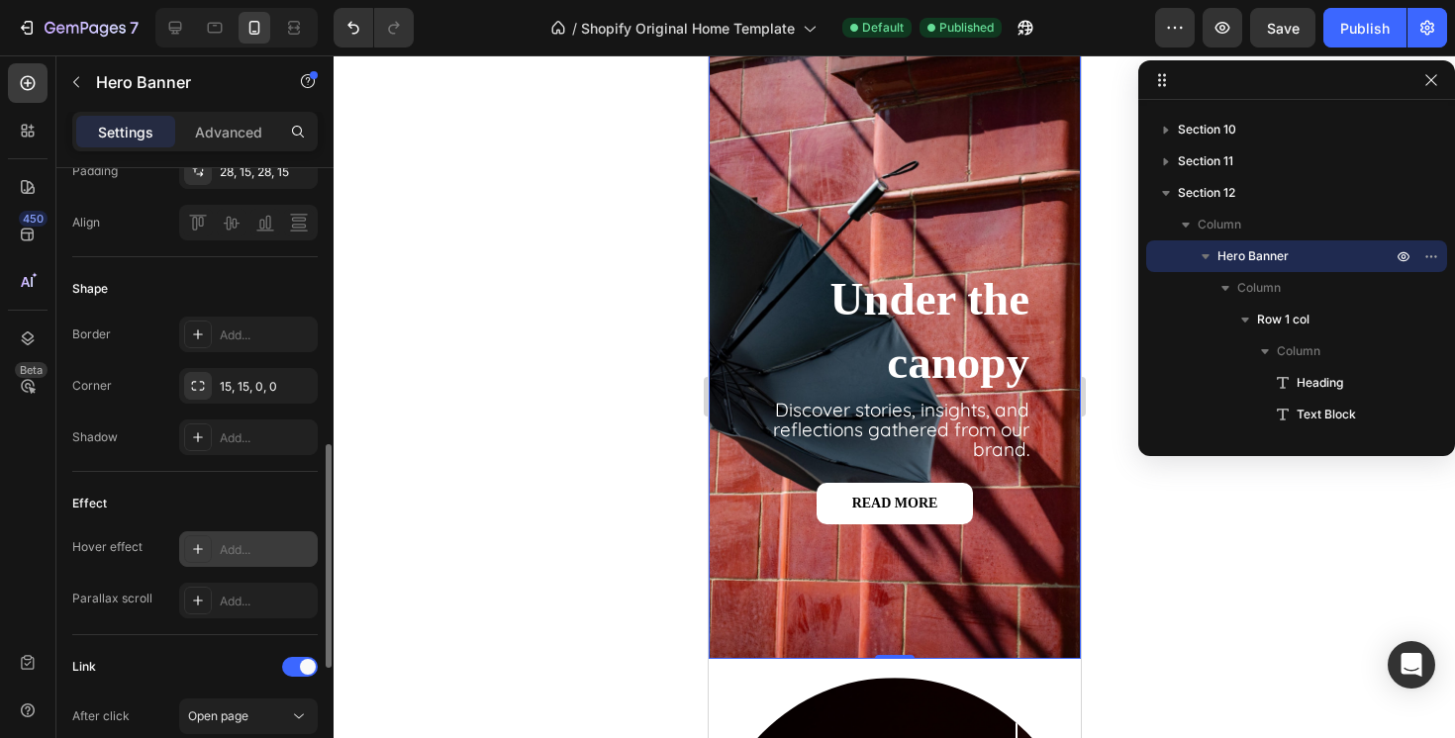
scroll to position [792, 0]
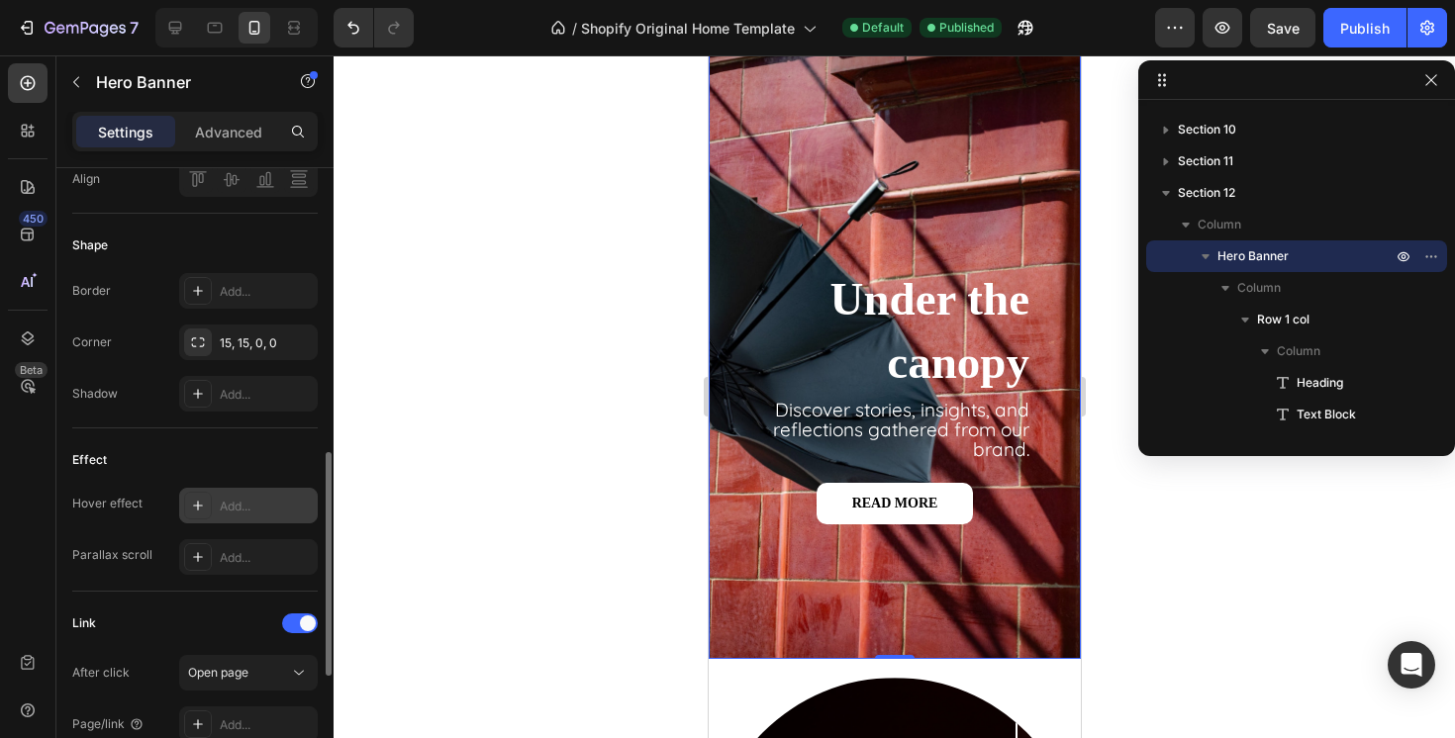
click at [227, 514] on div "Add..." at bounding box center [266, 507] width 93 height 18
click at [248, 537] on div "Hover effect Effect Parallax scroll Add..." at bounding box center [194, 531] width 245 height 87
click at [247, 556] on div "Add..." at bounding box center [266, 558] width 93 height 18
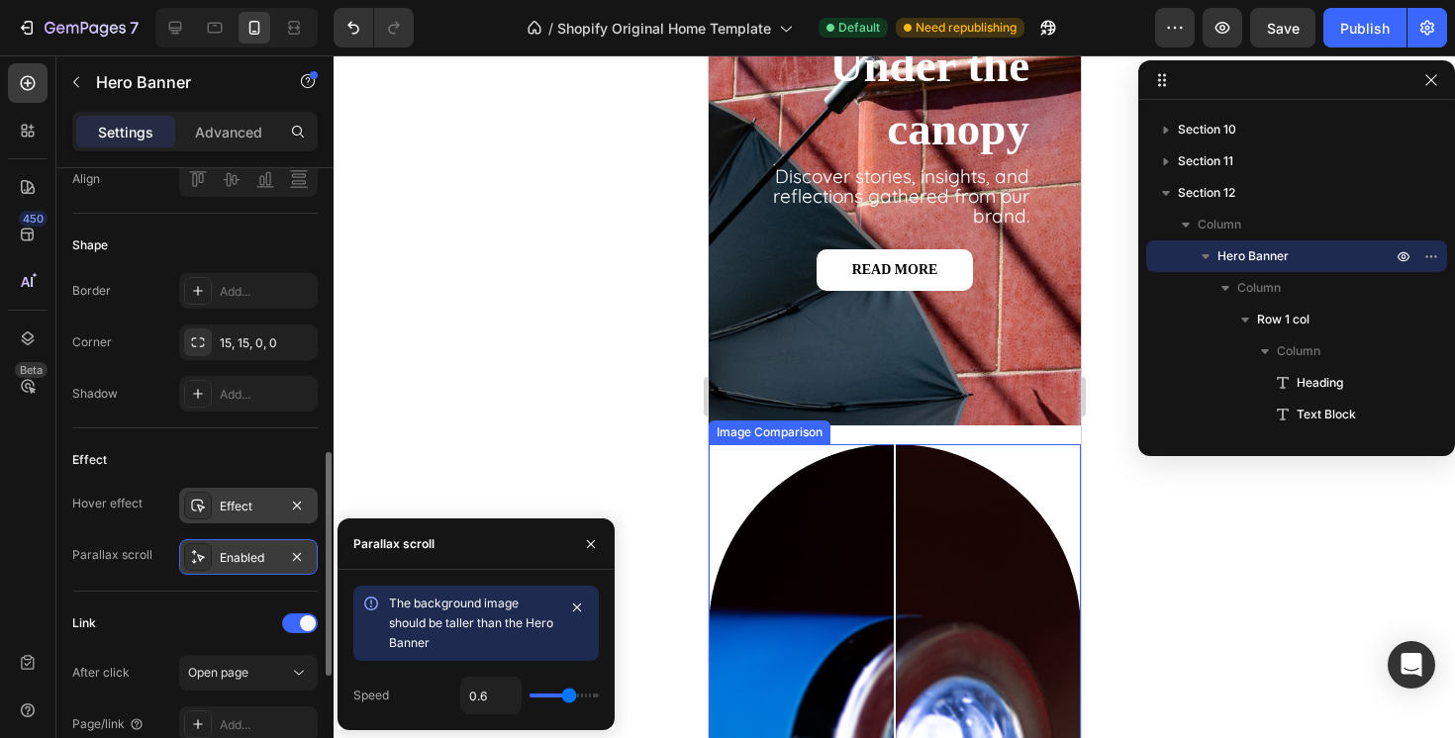
scroll to position [2220, 0]
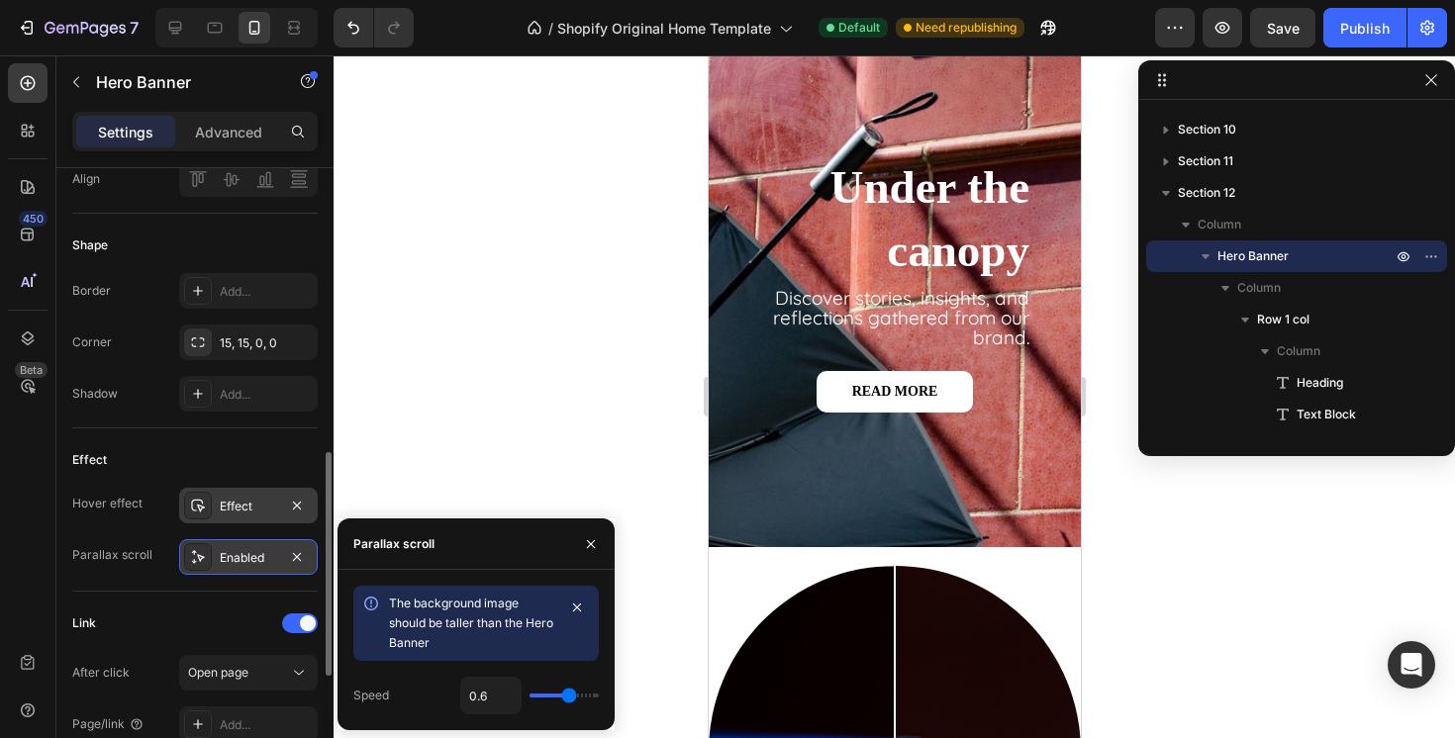
click at [729, 537] on div "Under the canopy Heading Discover stories, insights, and reflections gathered f…" at bounding box center [894, 322] width 372 height 449
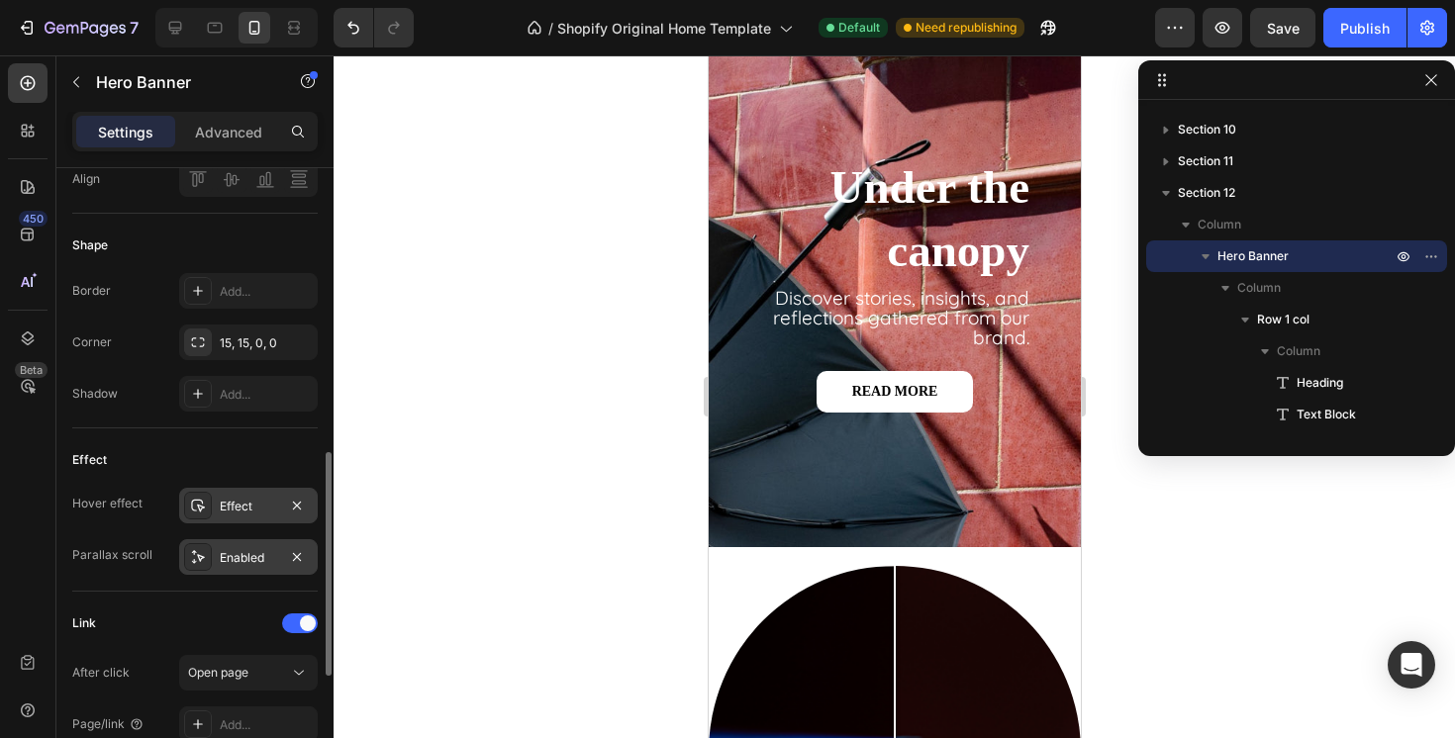
click at [743, 521] on div "Under the canopy Heading Discover stories, insights, and reflections gathered f…" at bounding box center [894, 322] width 372 height 449
click at [1251, 249] on span "Hero Banner" at bounding box center [1252, 256] width 71 height 20
click at [294, 344] on icon "button" at bounding box center [297, 341] width 8 height 8
click at [265, 341] on div "Add..." at bounding box center [266, 344] width 93 height 18
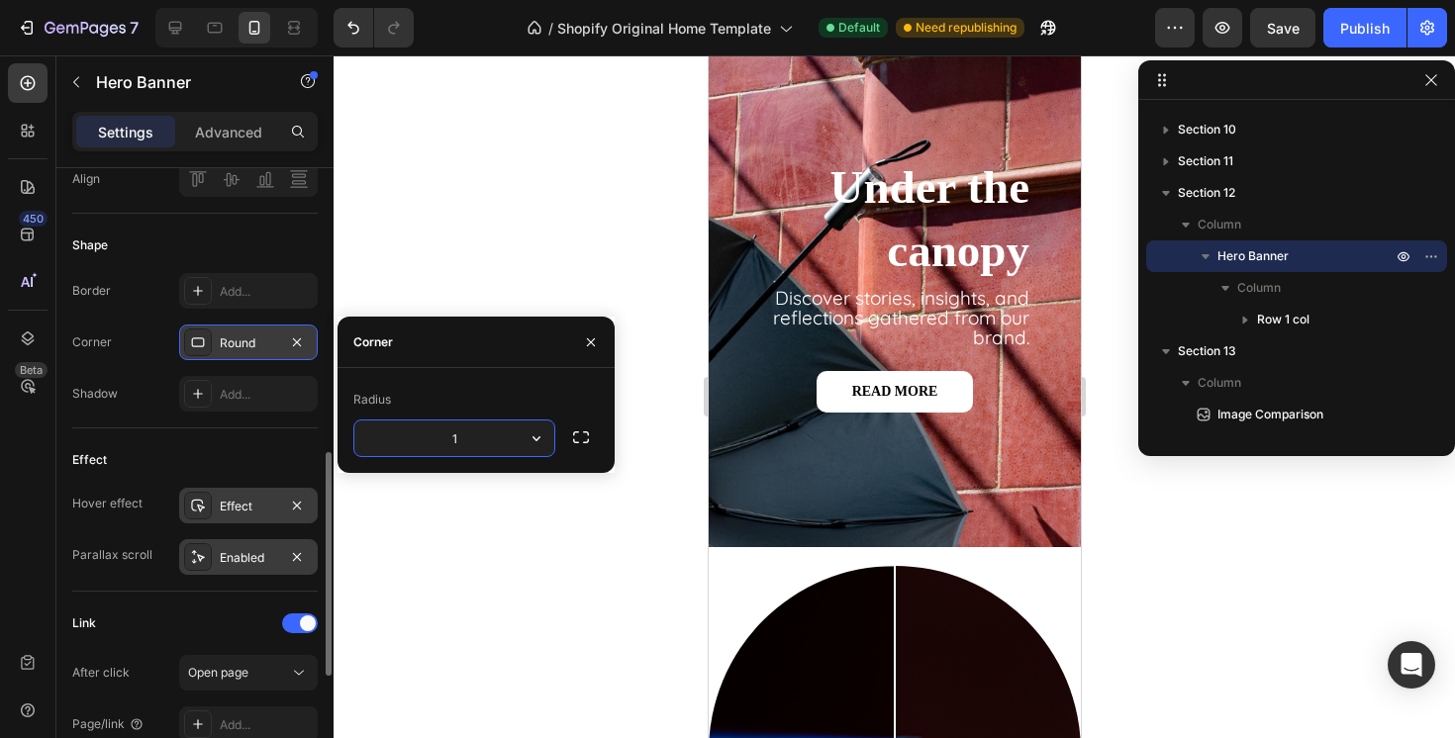
type input "15"
click at [493, 565] on div at bounding box center [894, 396] width 1121 height 683
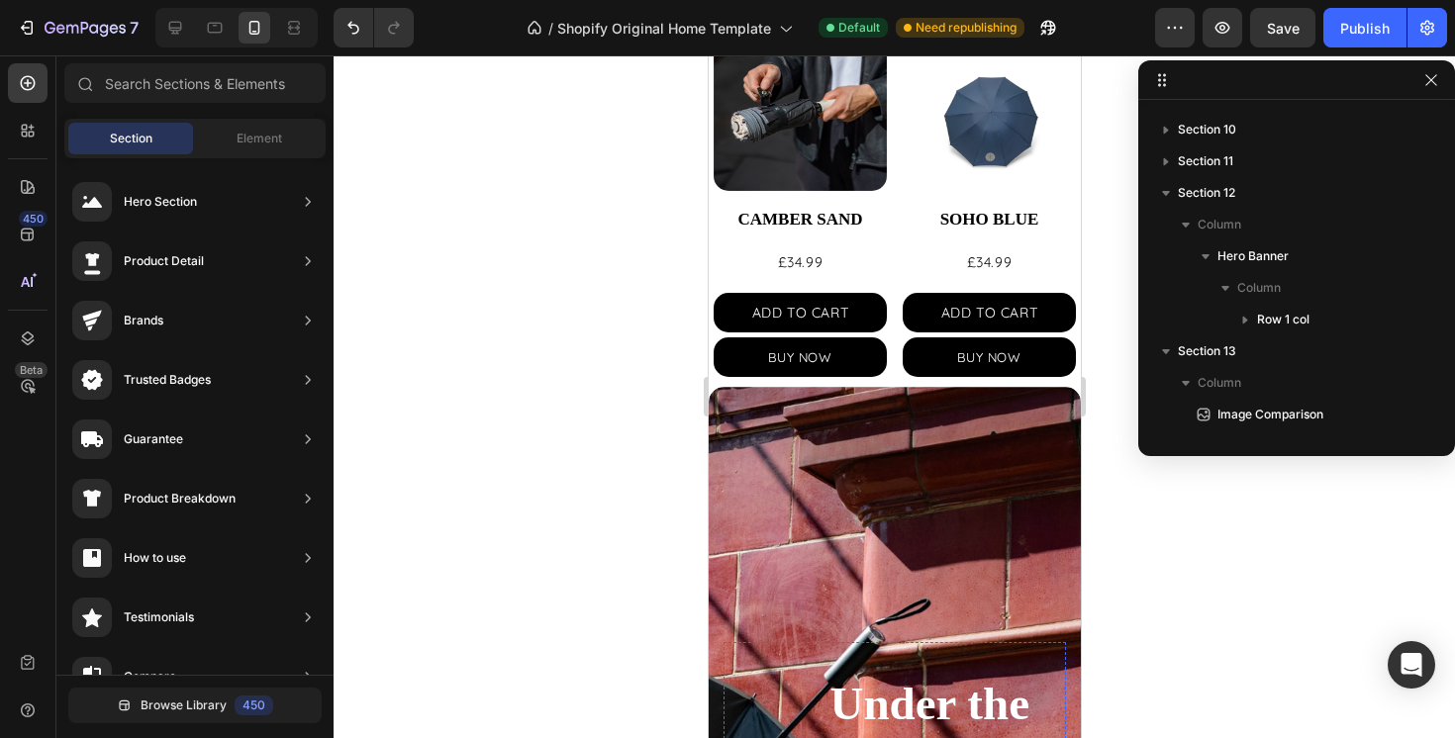
scroll to position [1862, 0]
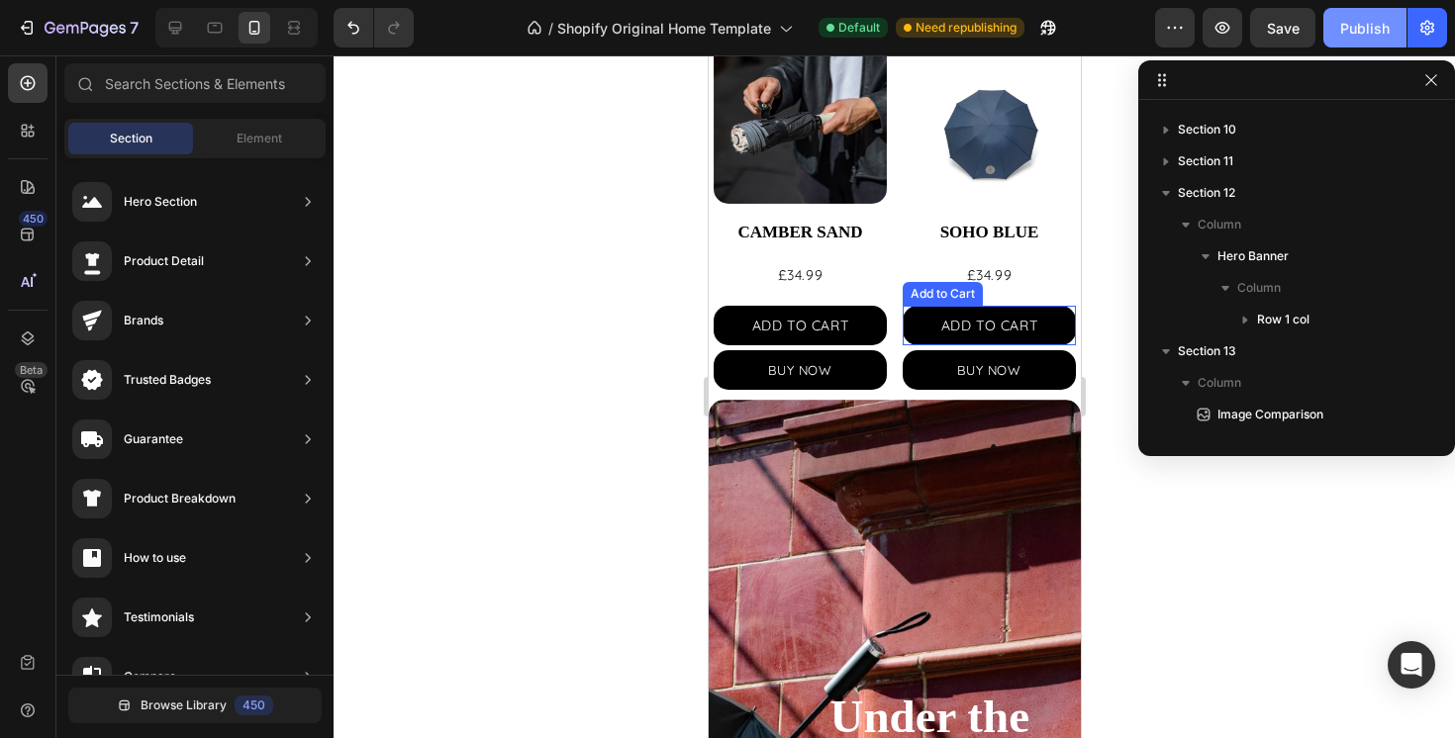
click at [1340, 32] on button "Publish" at bounding box center [1364, 28] width 83 height 40
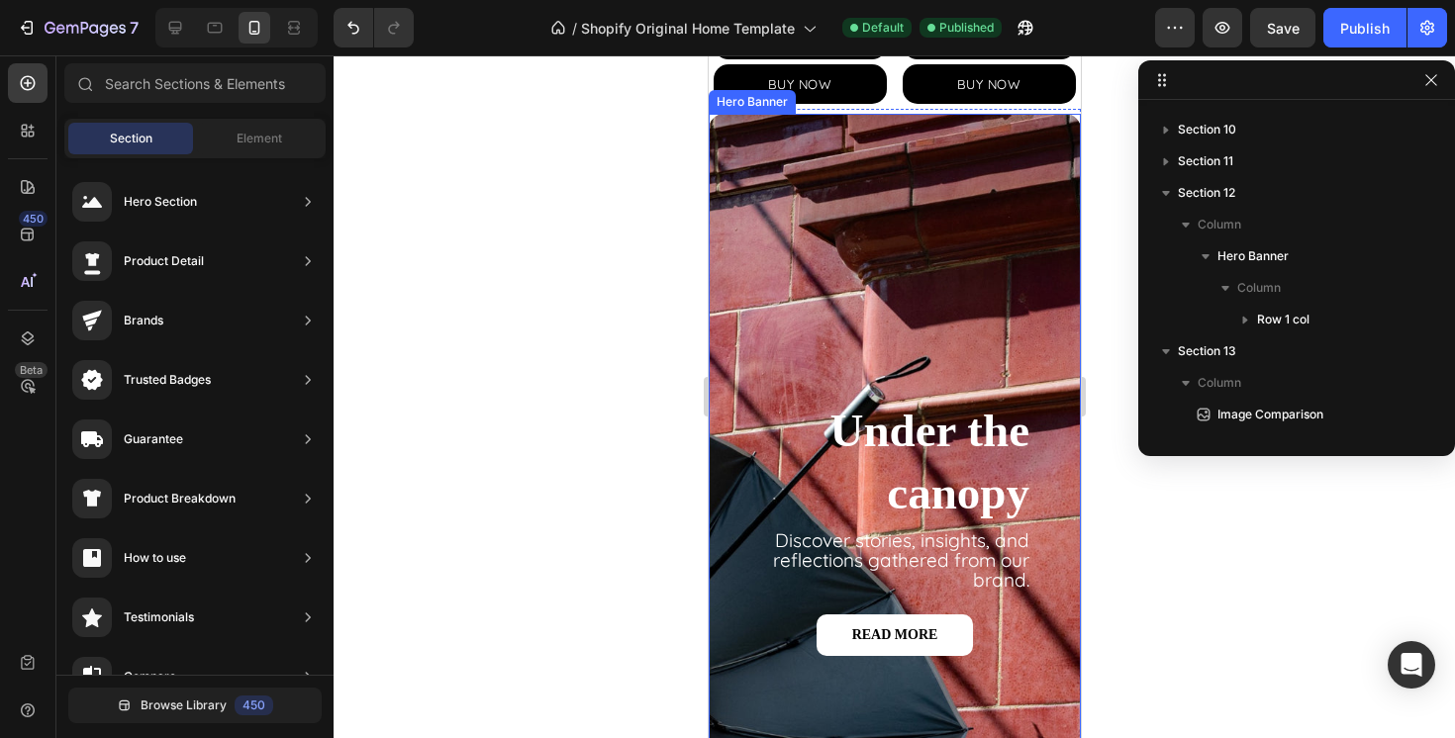
scroll to position [2164, 0]
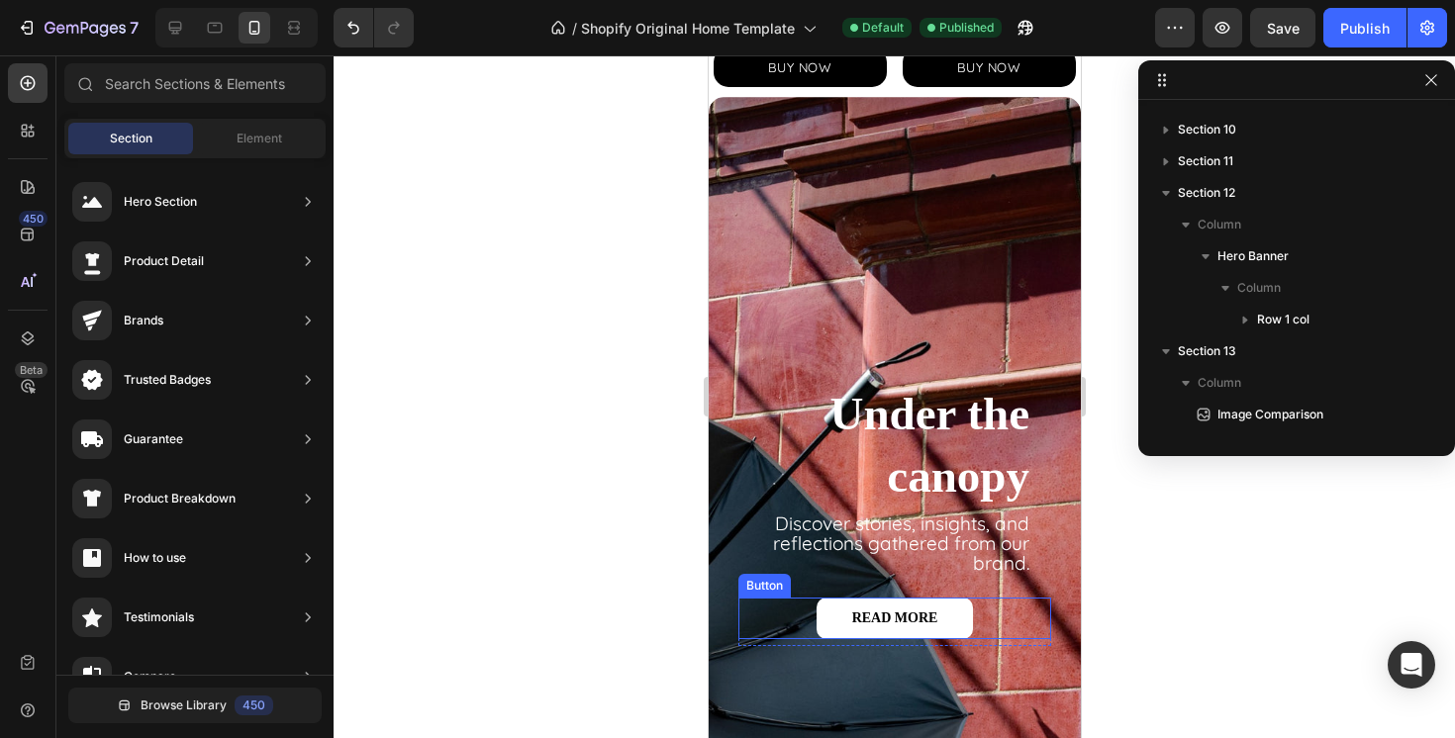
click at [1008, 632] on div "READ MORE Button" at bounding box center [893, 619] width 313 height 42
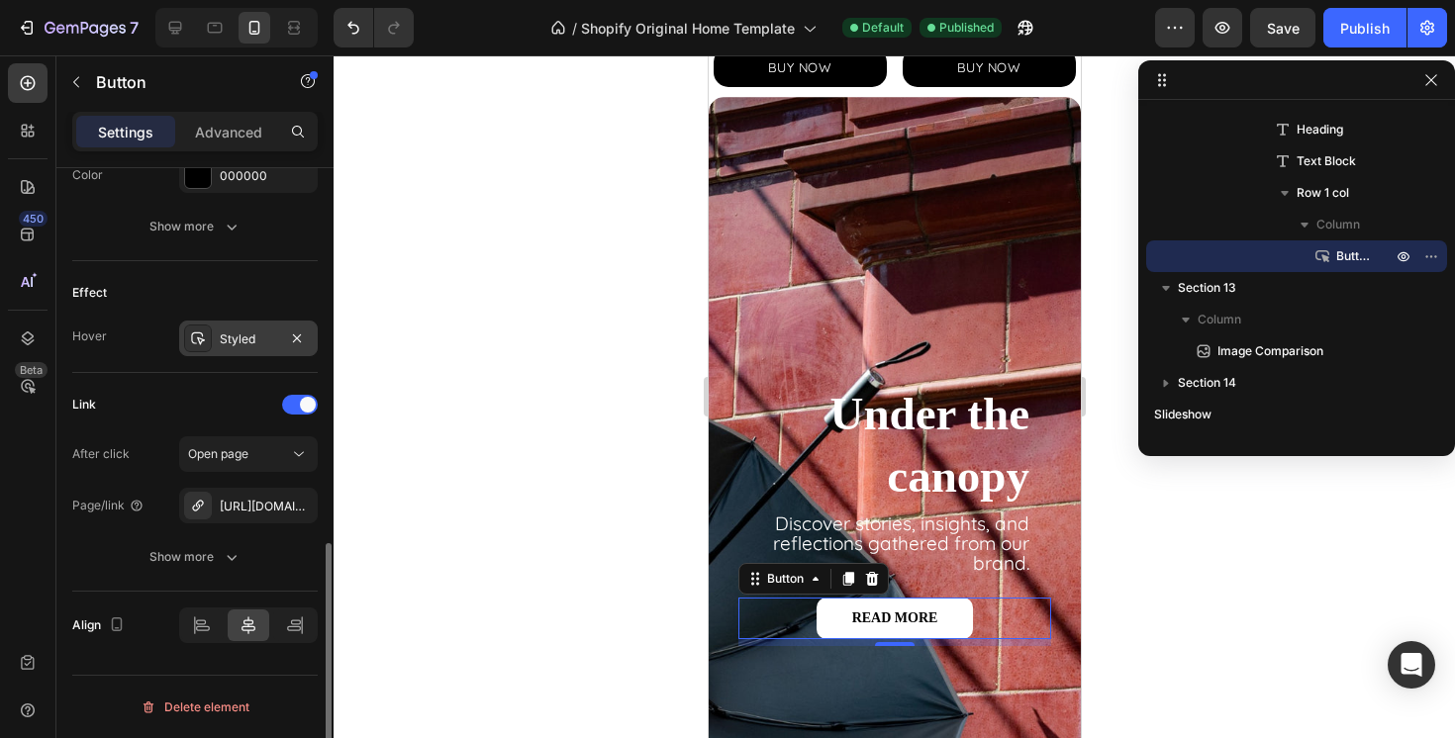
scroll to position [946, 0]
click at [303, 622] on icon at bounding box center [295, 627] width 20 height 20
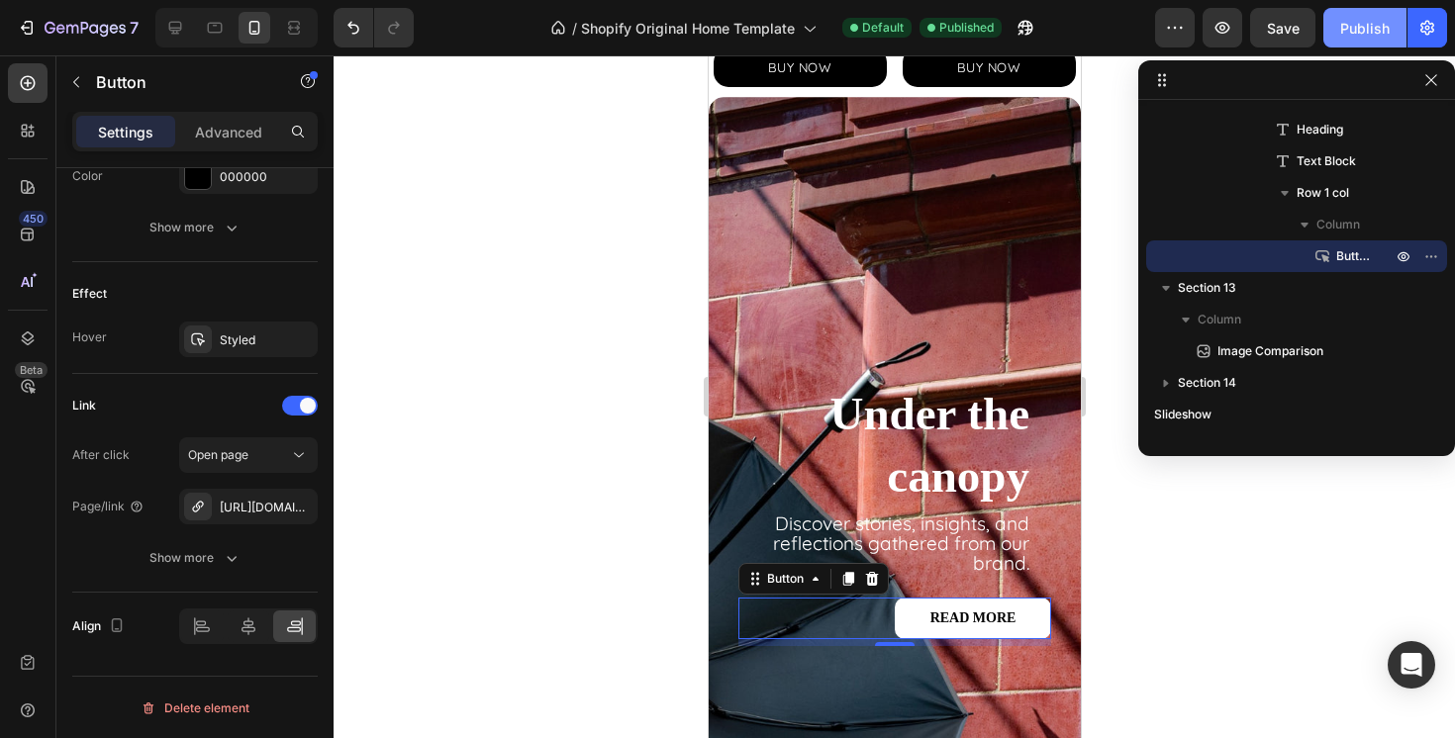
click at [1359, 31] on div "Publish" at bounding box center [1364, 28] width 49 height 21
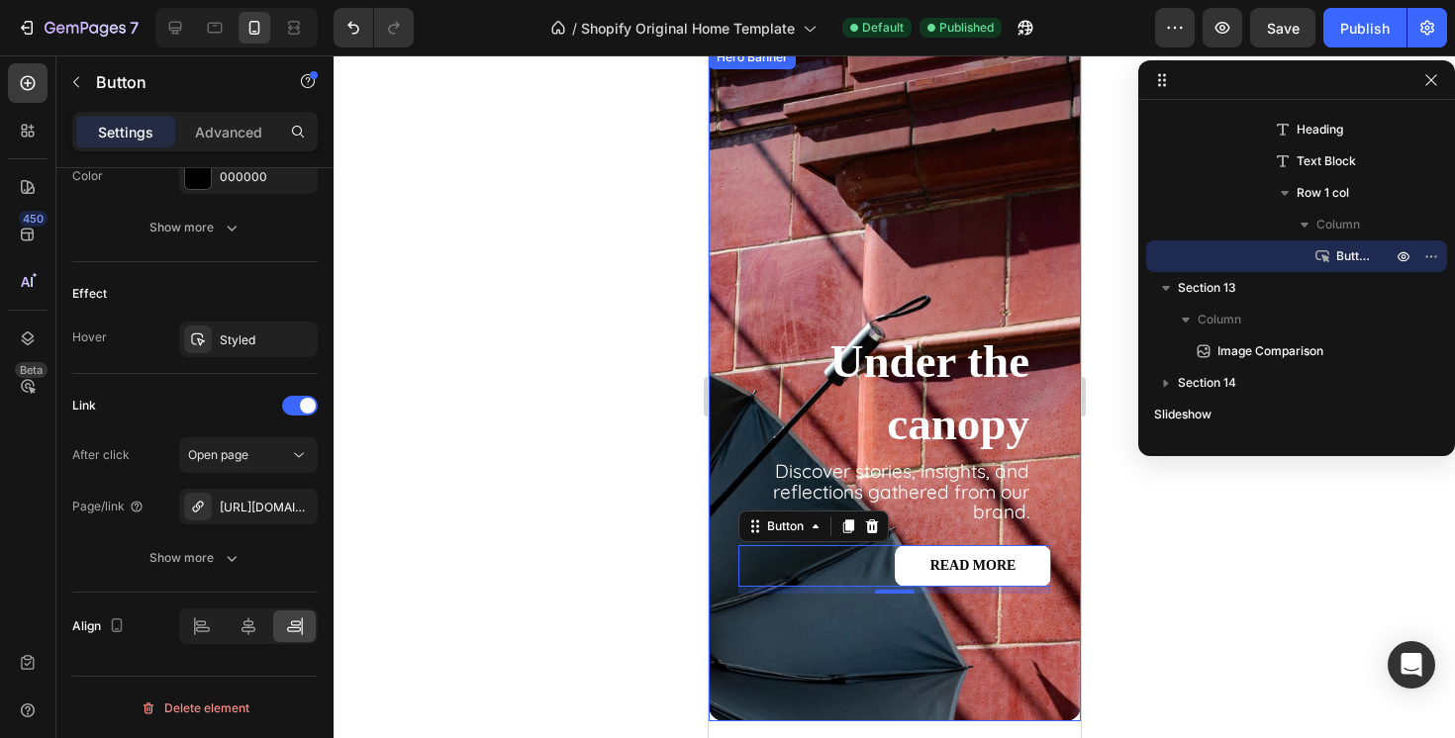
scroll to position [1511, 0]
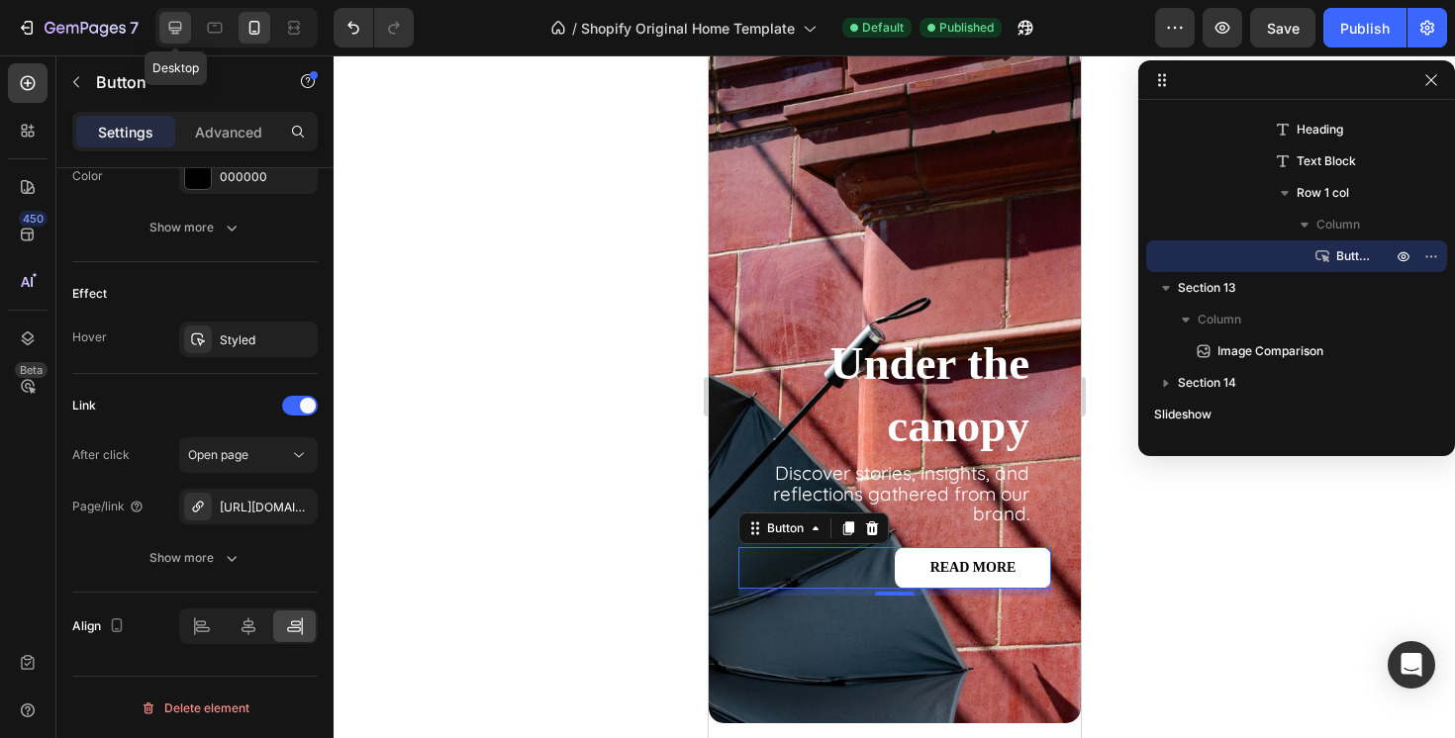
click at [166, 26] on icon at bounding box center [175, 28] width 20 height 20
type input "13"
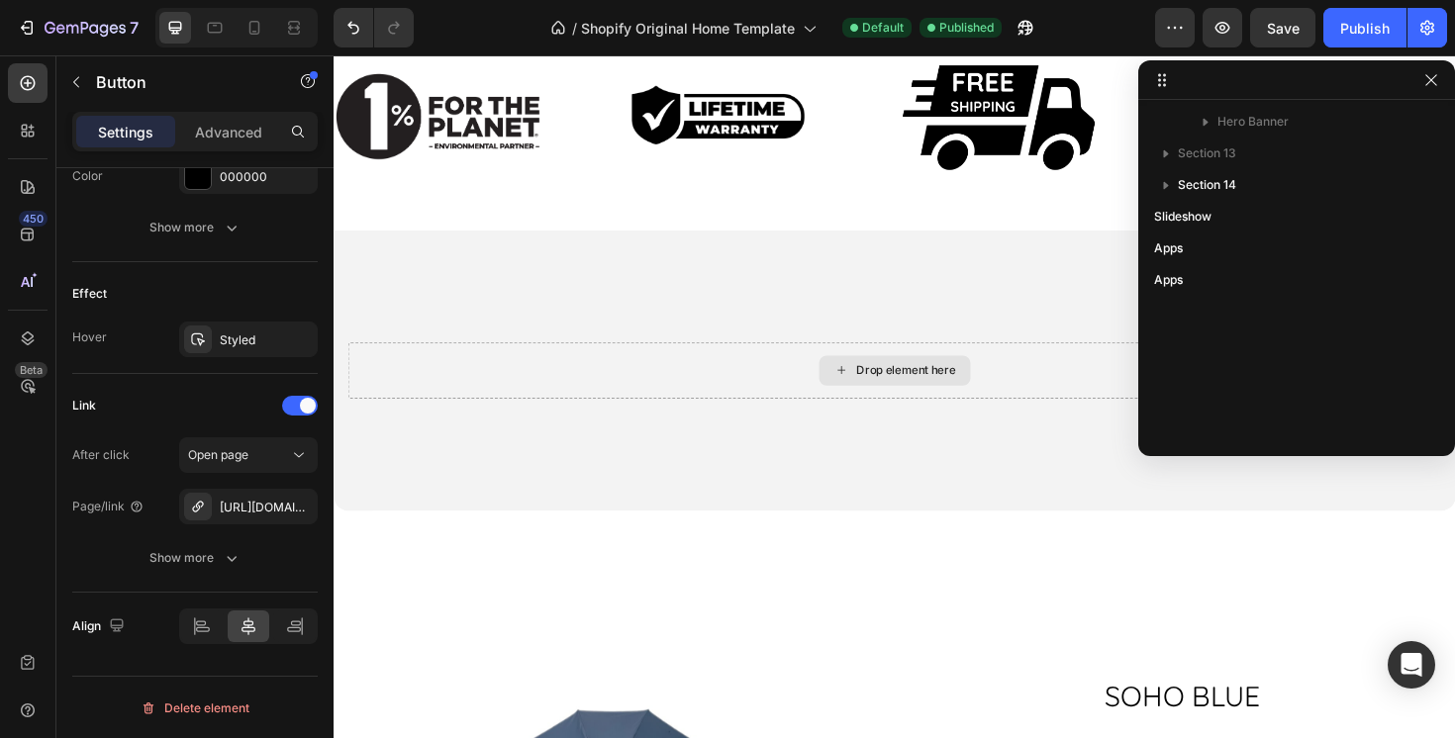
scroll to position [1264, 0]
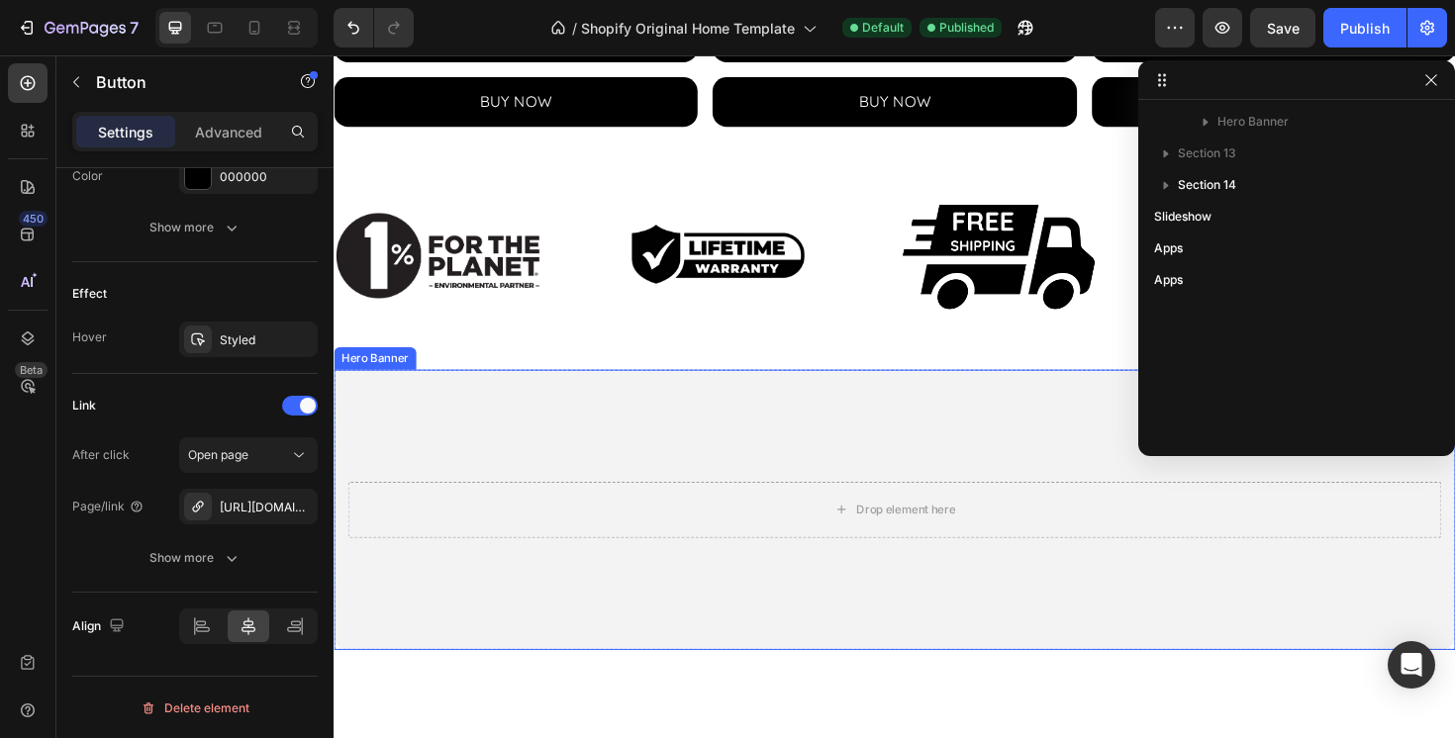
click at [732, 427] on video "Background Image" at bounding box center [928, 685] width 1188 height 594
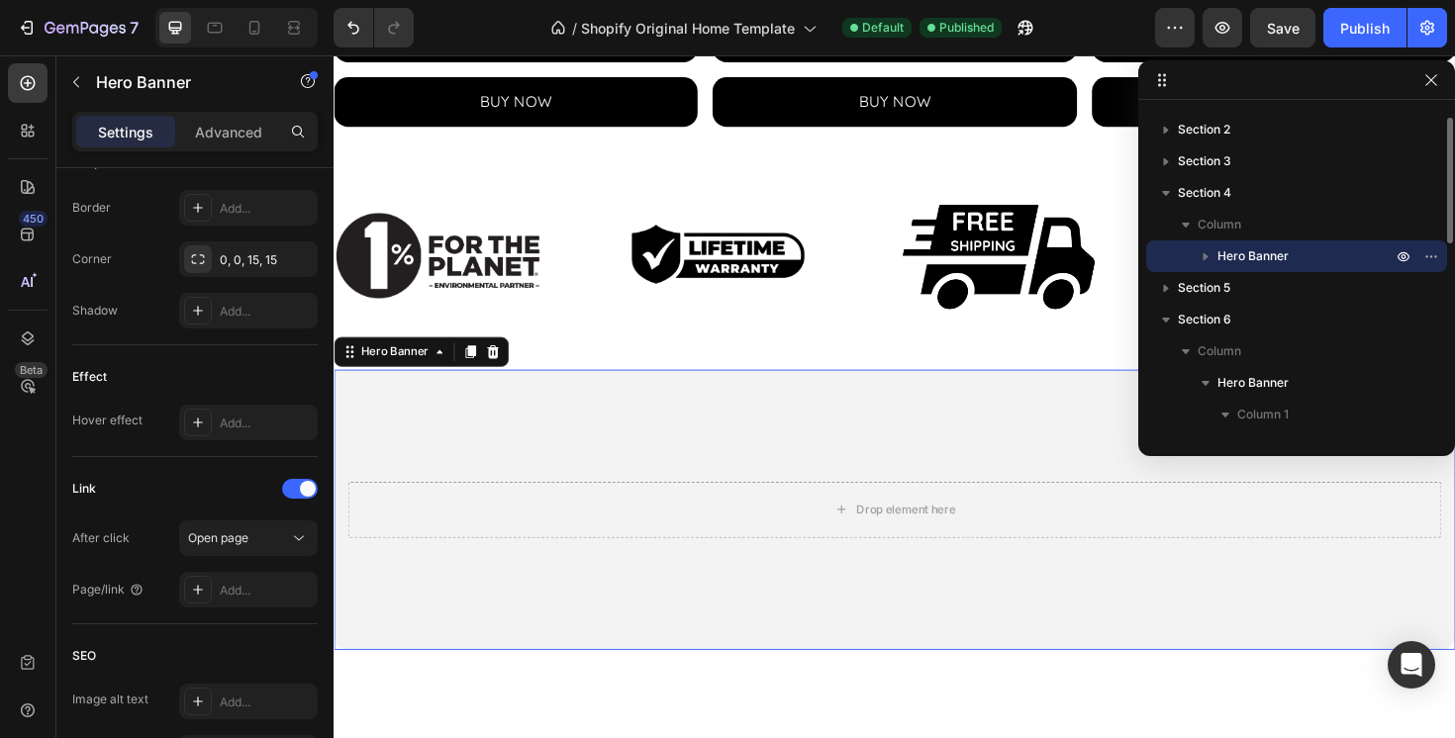
scroll to position [0, 0]
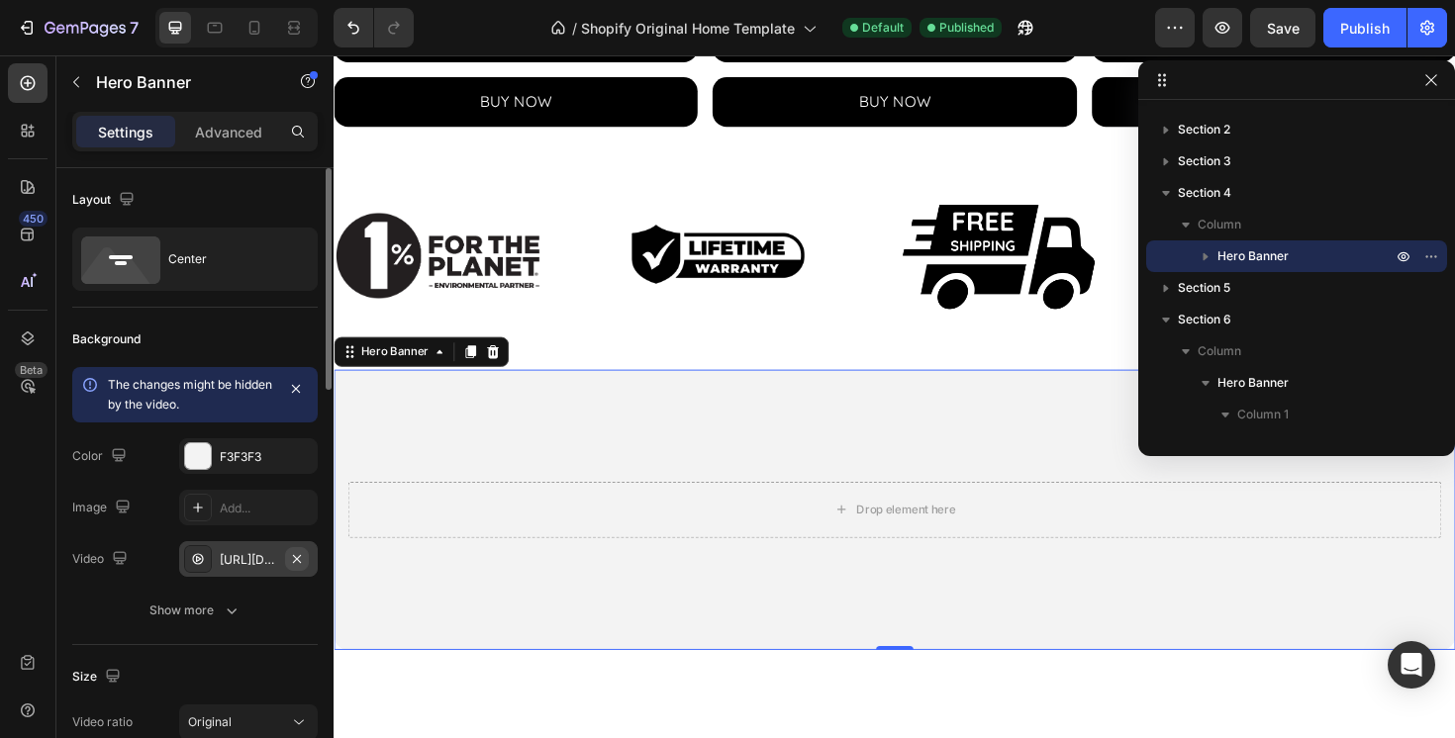
click at [295, 556] on icon "button" at bounding box center [297, 559] width 16 height 16
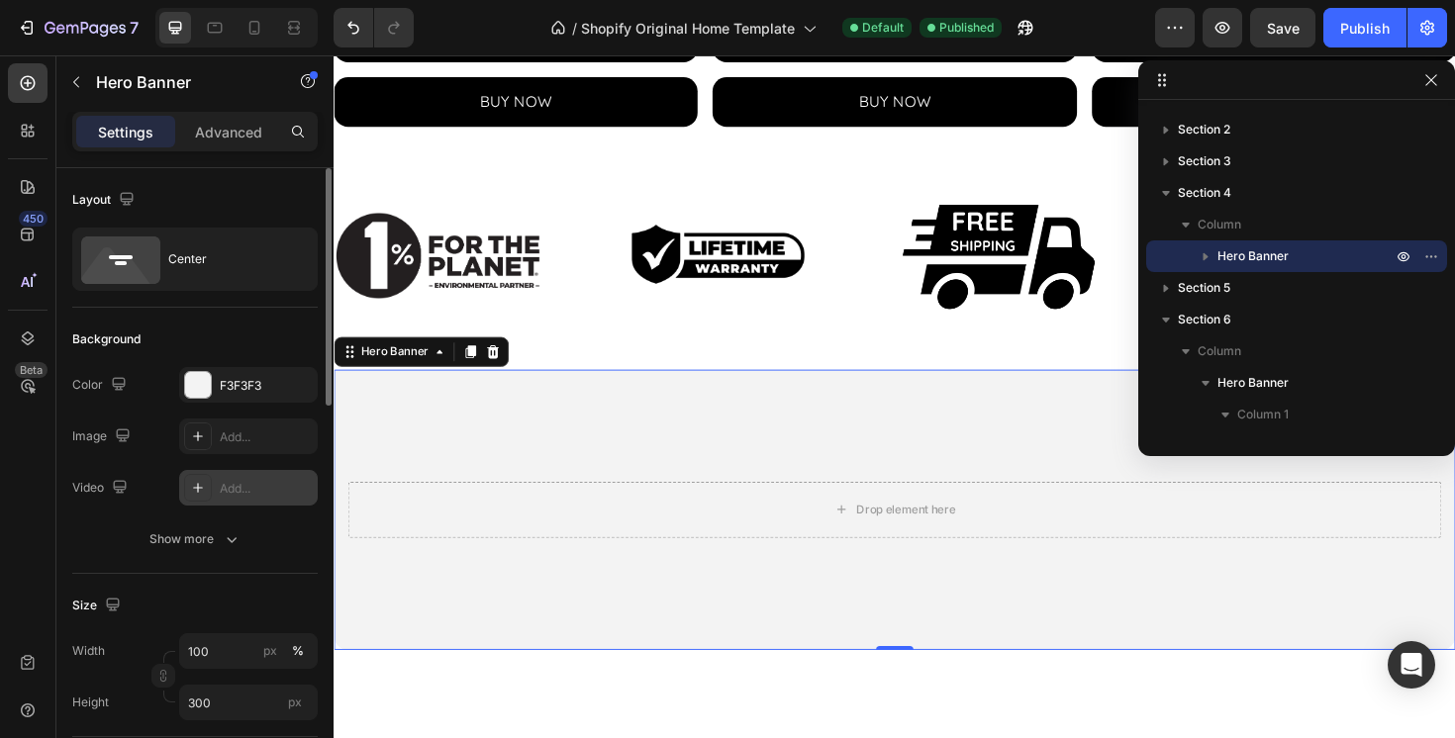
click at [240, 482] on div "Add..." at bounding box center [266, 489] width 93 height 18
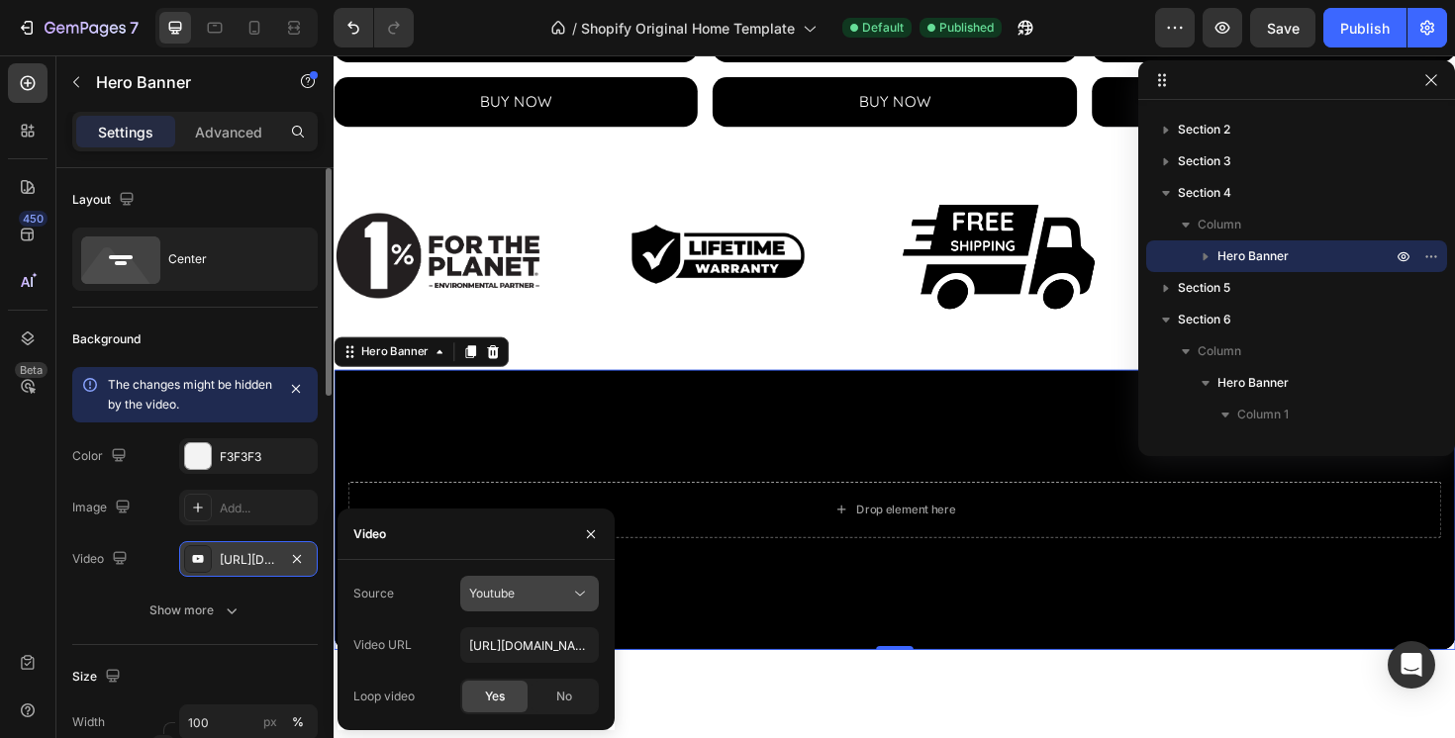
click at [535, 602] on div "Youtube" at bounding box center [519, 594] width 101 height 18
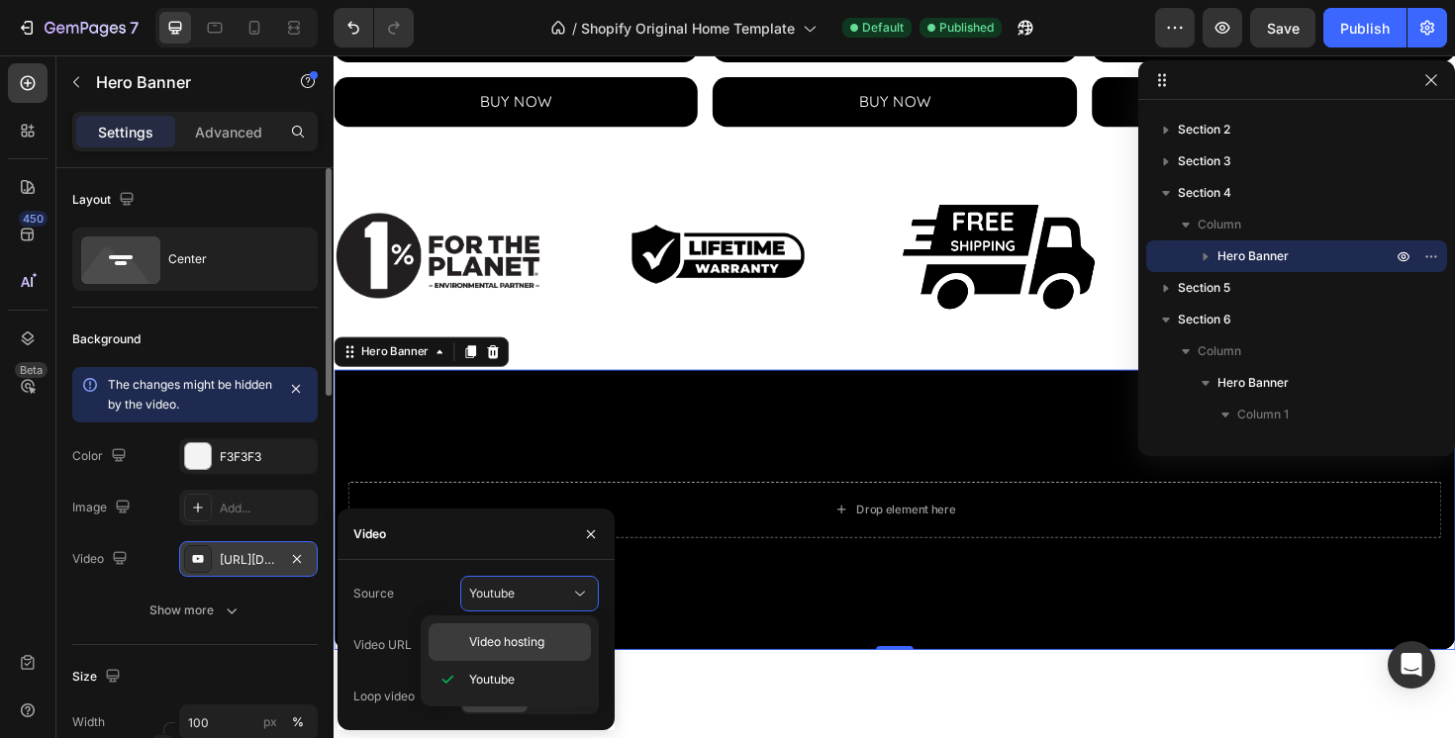
click at [534, 646] on span "Video hosting" at bounding box center [506, 642] width 75 height 18
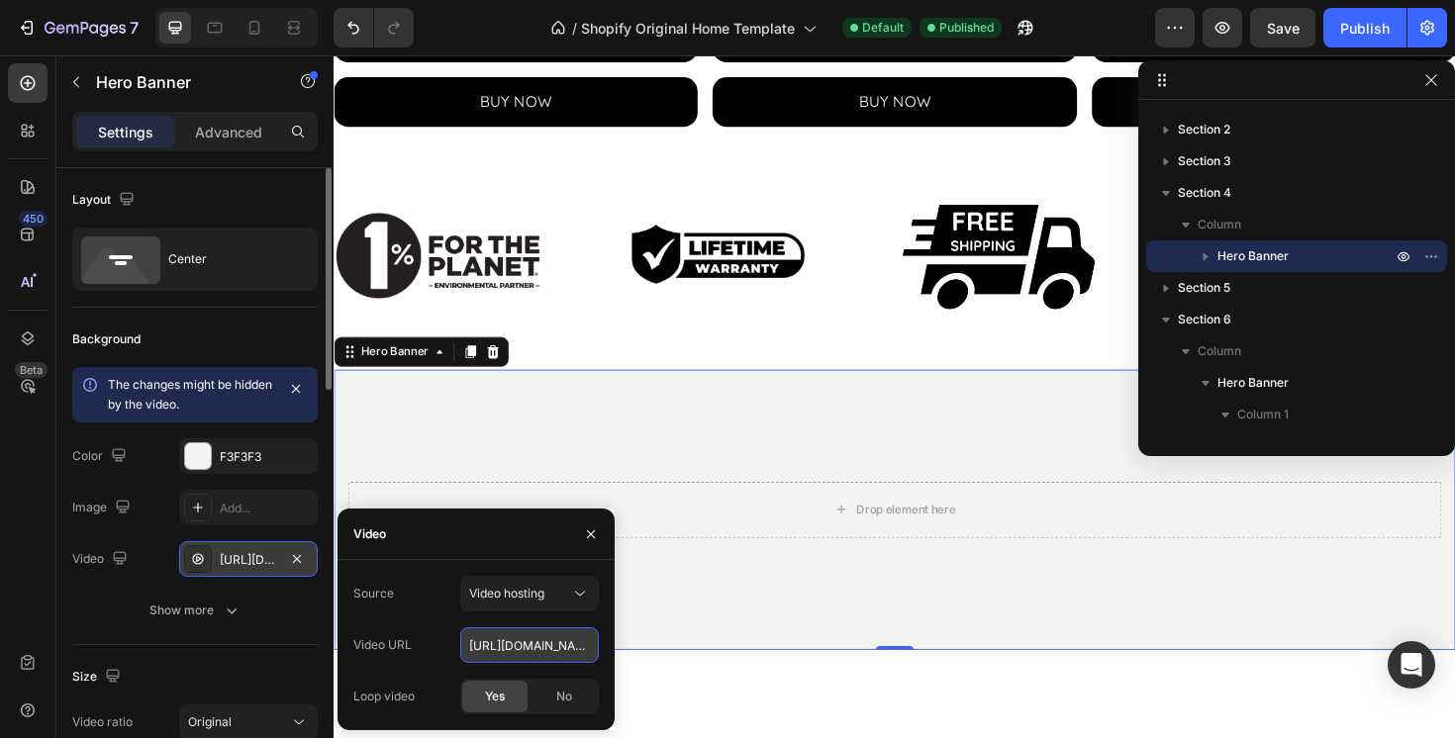
click at [508, 639] on input "[URL][DOMAIN_NAME]" at bounding box center [529, 645] width 139 height 36
paste input "63bb3b3c675c43a4a9682fa3d52403e2.mov"
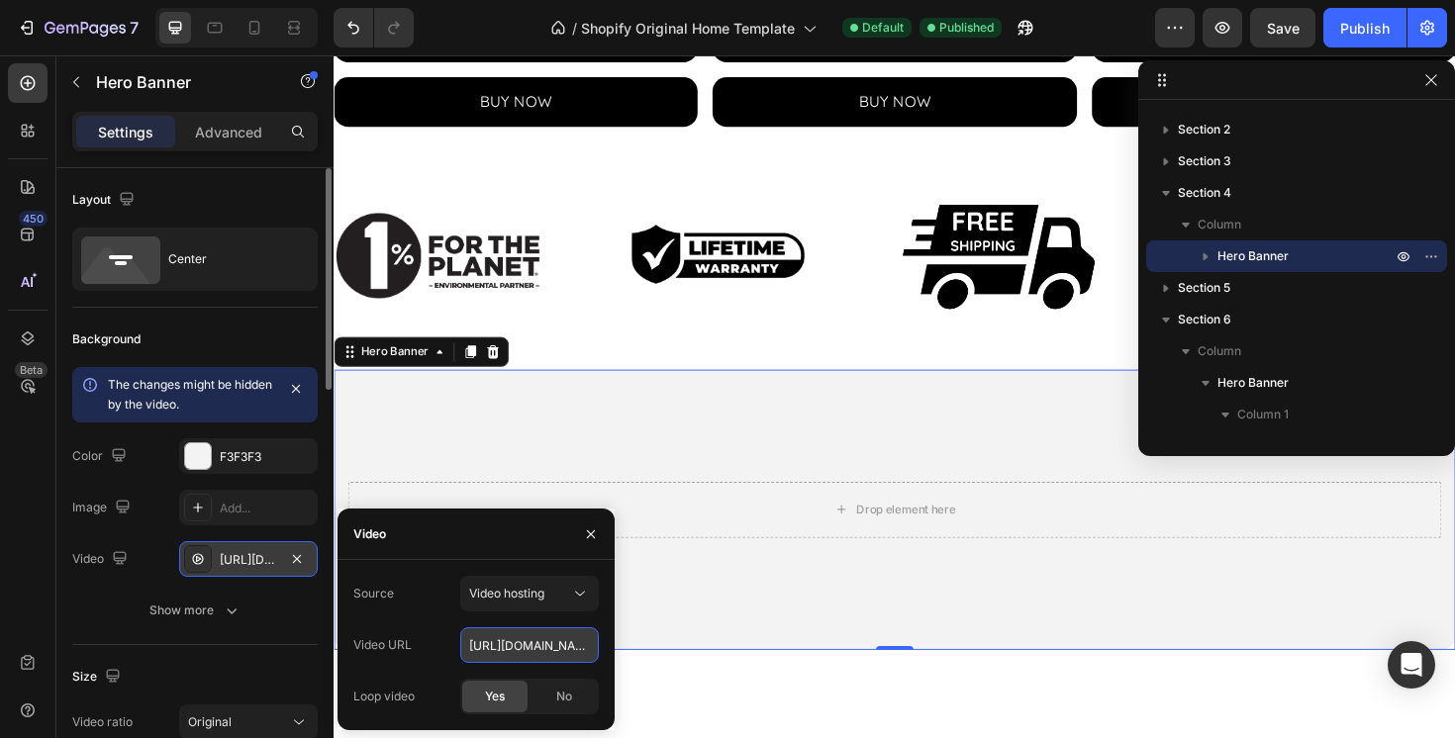
type input "https://cdn.shopify.com/videos/c/o/v/63bb3b3c675c43a4a9682fa3d52403e2.mov"
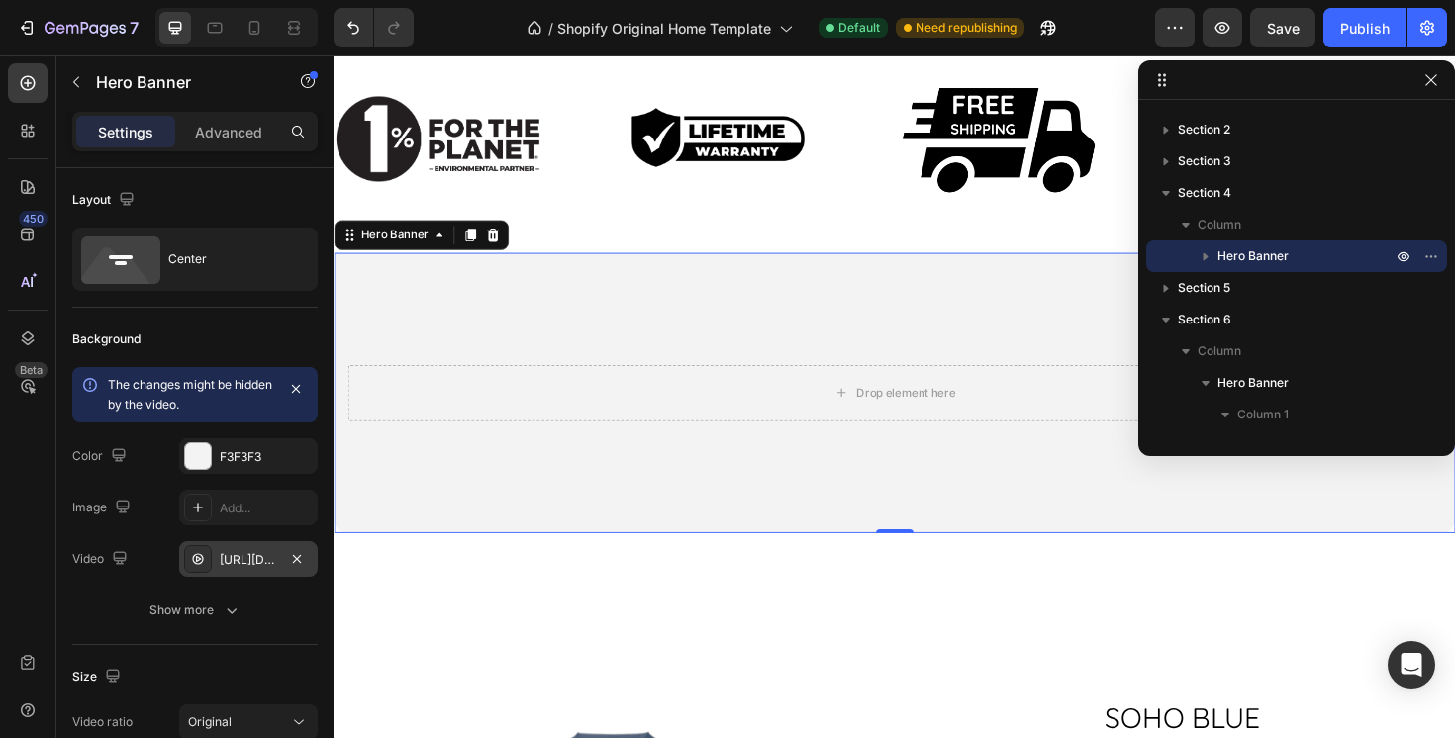
scroll to position [1390, 0]
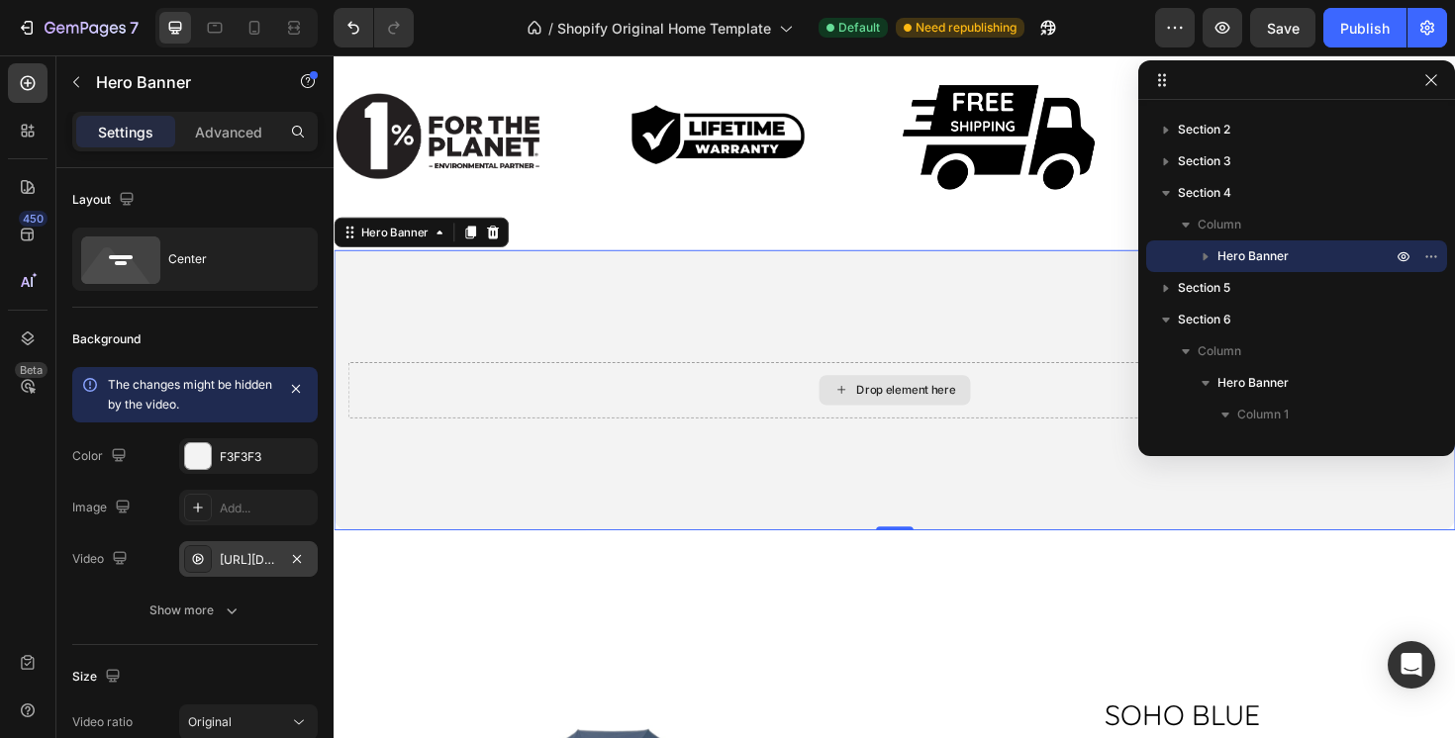
click at [471, 514] on div "Background Image" at bounding box center [928, 409] width 1188 height 297
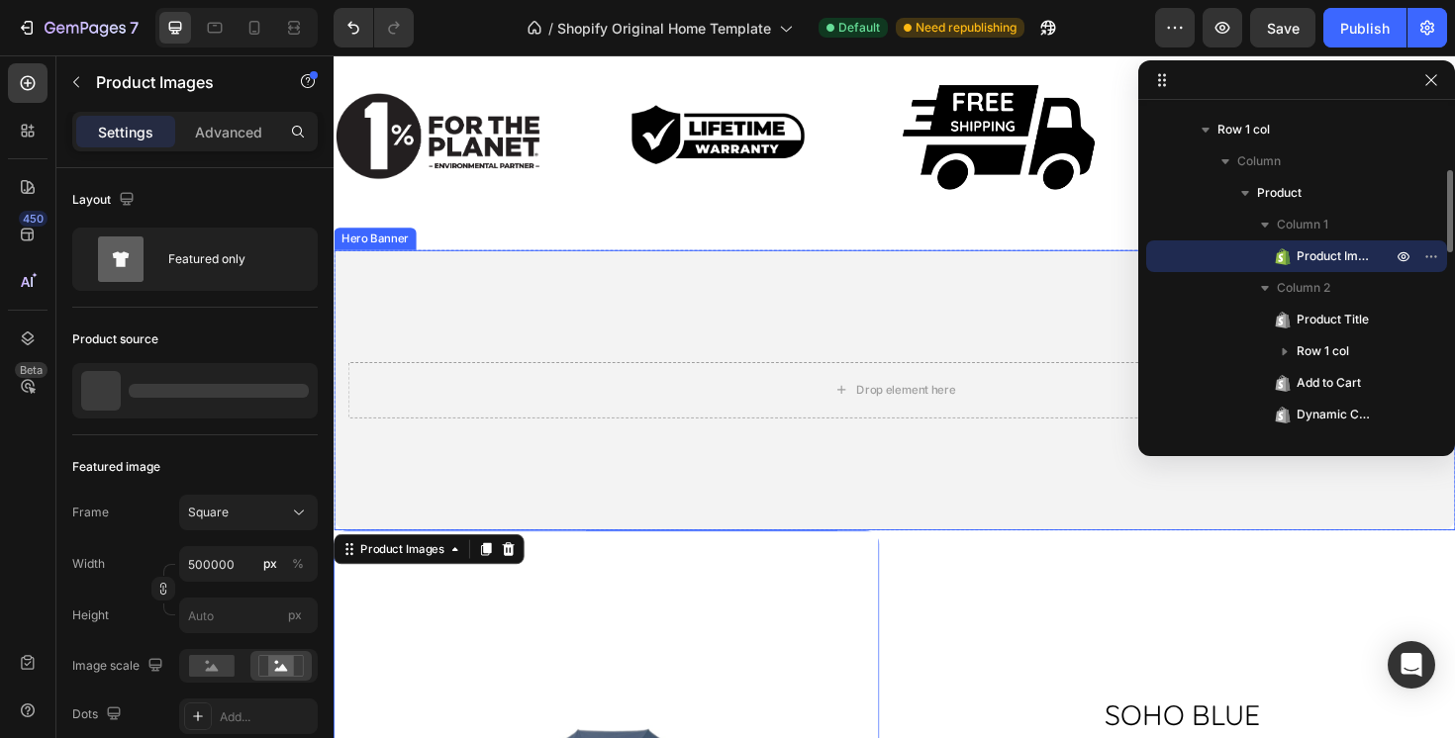
click at [470, 465] on div "Drop element here" at bounding box center [928, 409] width 1188 height 123
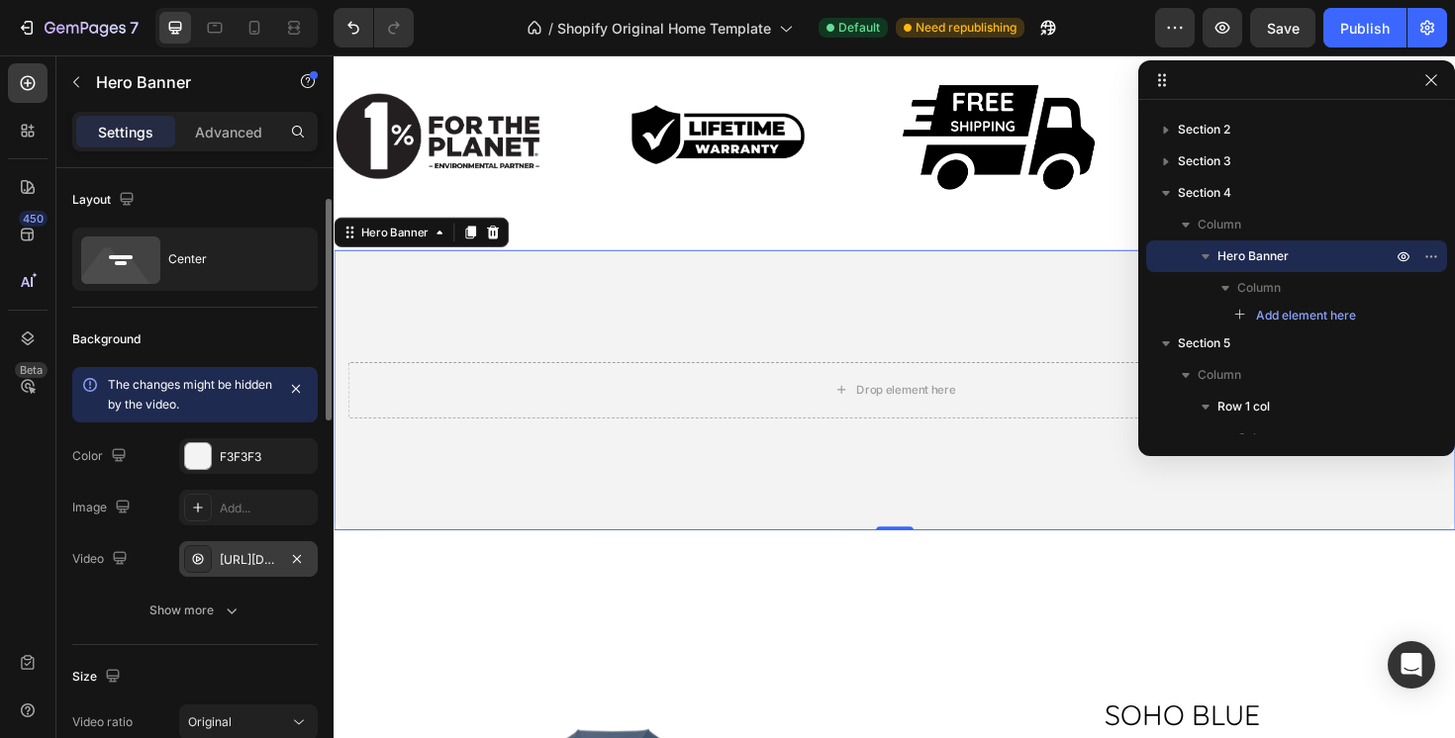
scroll to position [46, 0]
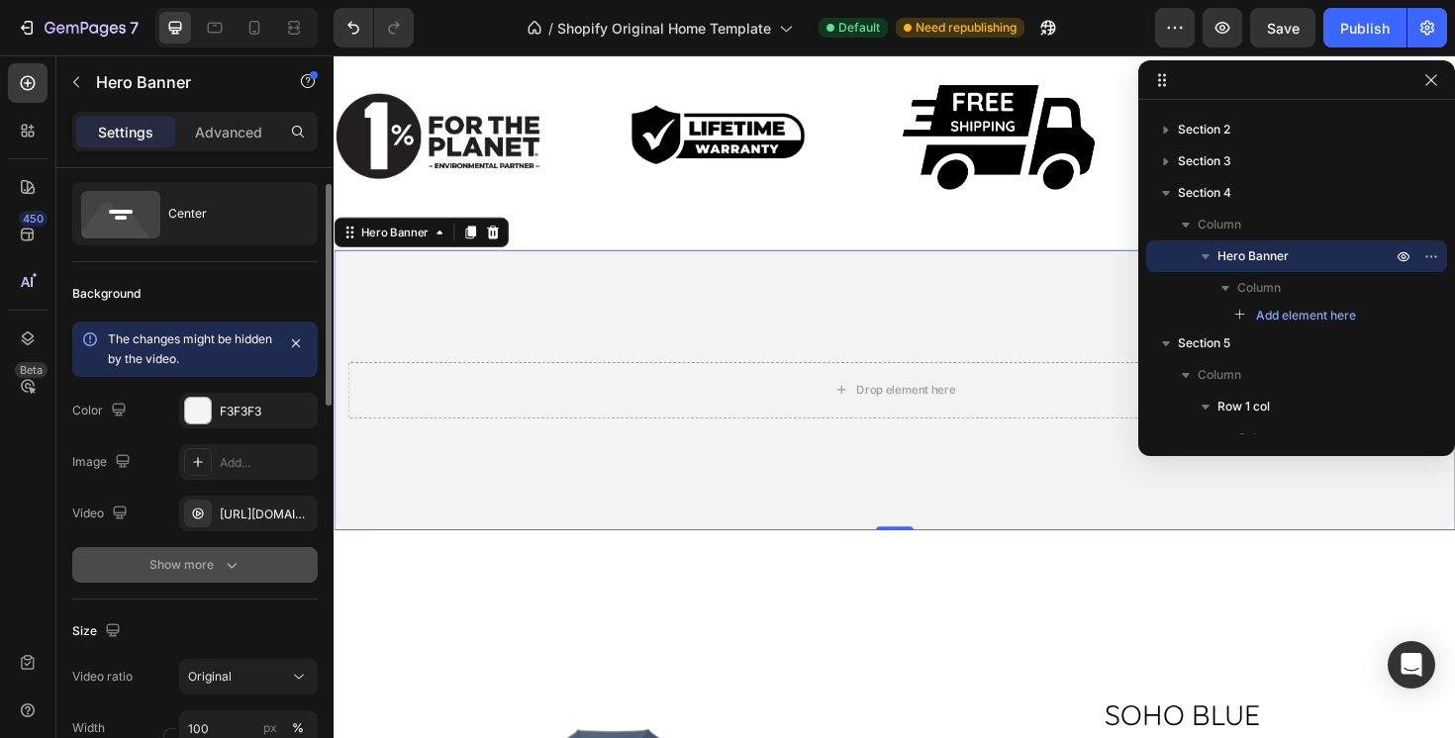
click at [224, 565] on icon "button" at bounding box center [232, 565] width 20 height 20
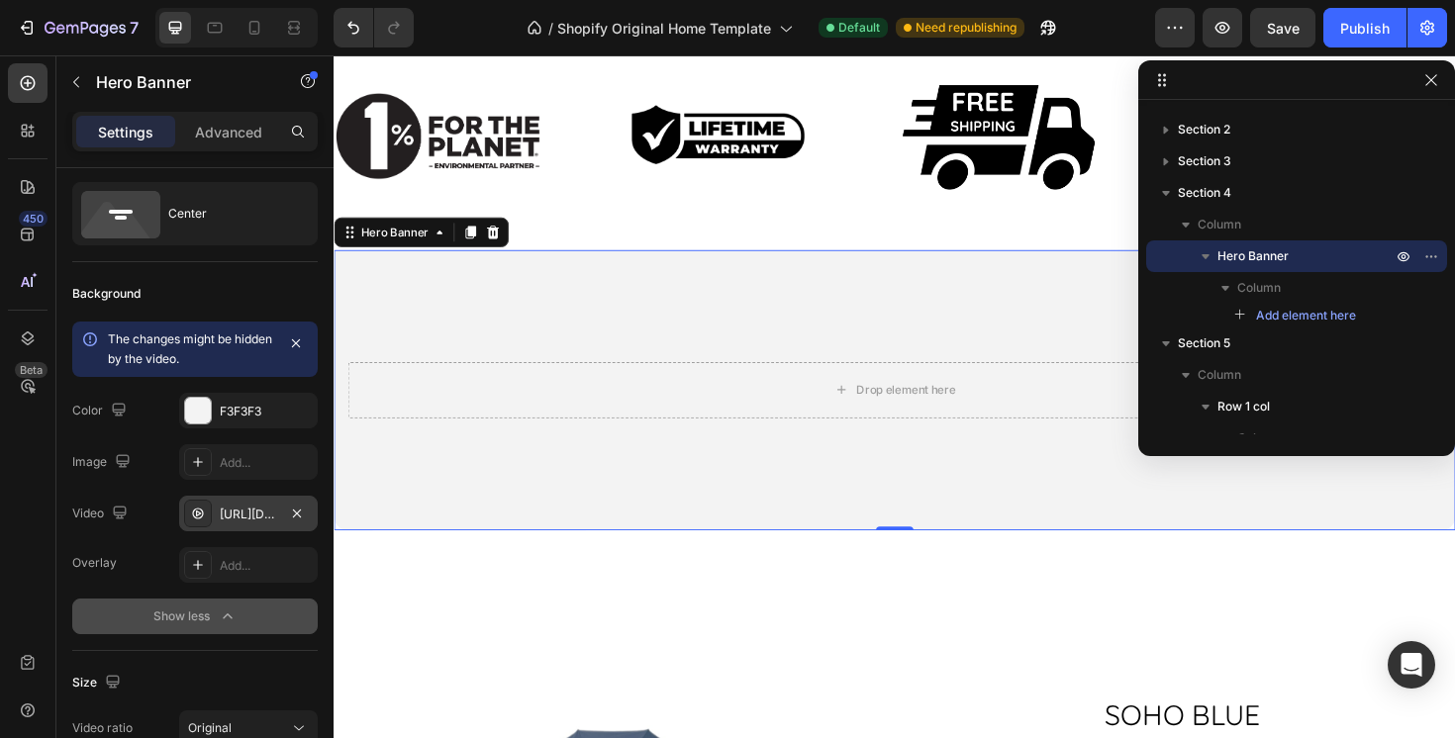
click at [259, 509] on div "https://cdn.shopify.com/videos/c/o/v/63bb3b3c675c43a4a9682fa3d52403e2.mov" at bounding box center [248, 515] width 57 height 18
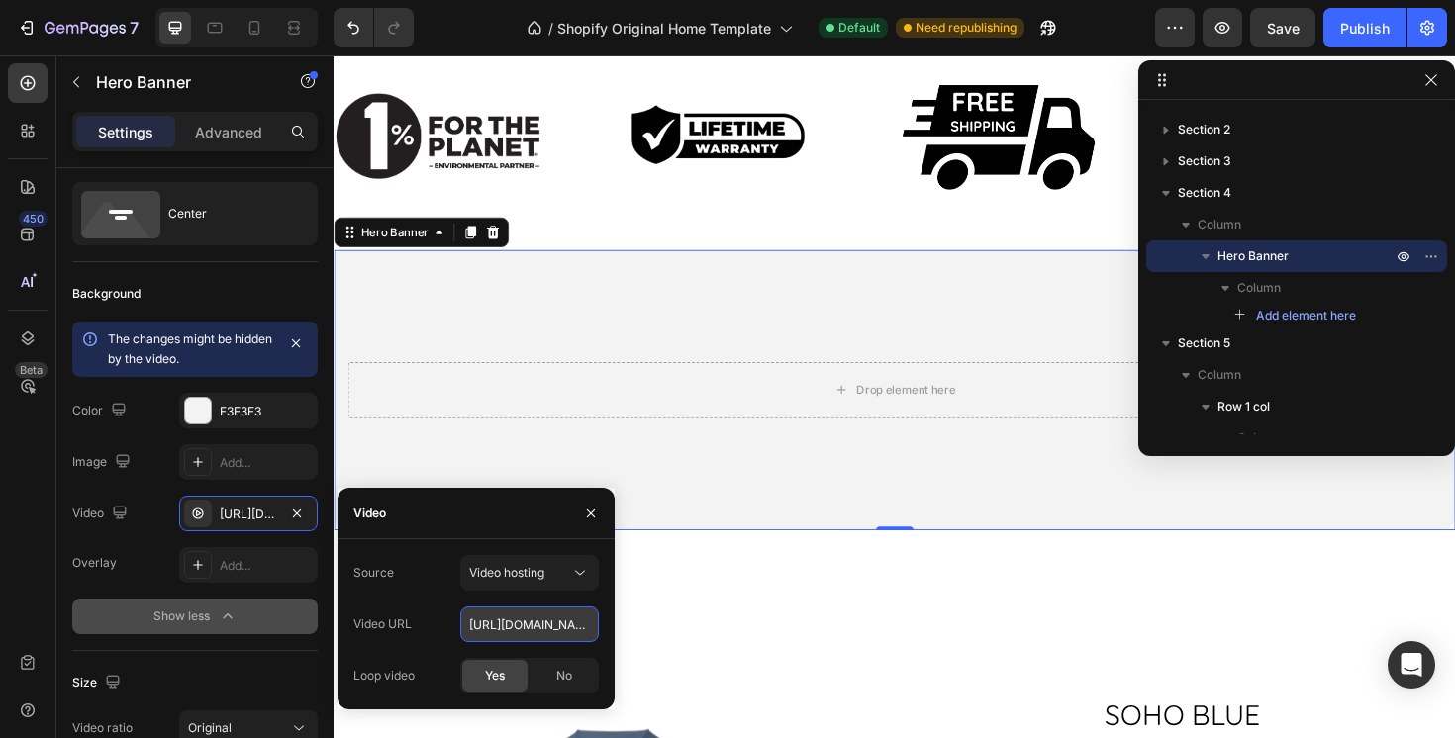
click at [580, 623] on input "https://cdn.shopify.com/videos/c/o/v/63bb3b3c675c43a4a9682fa3d52403e2.mov" at bounding box center [529, 625] width 139 height 36
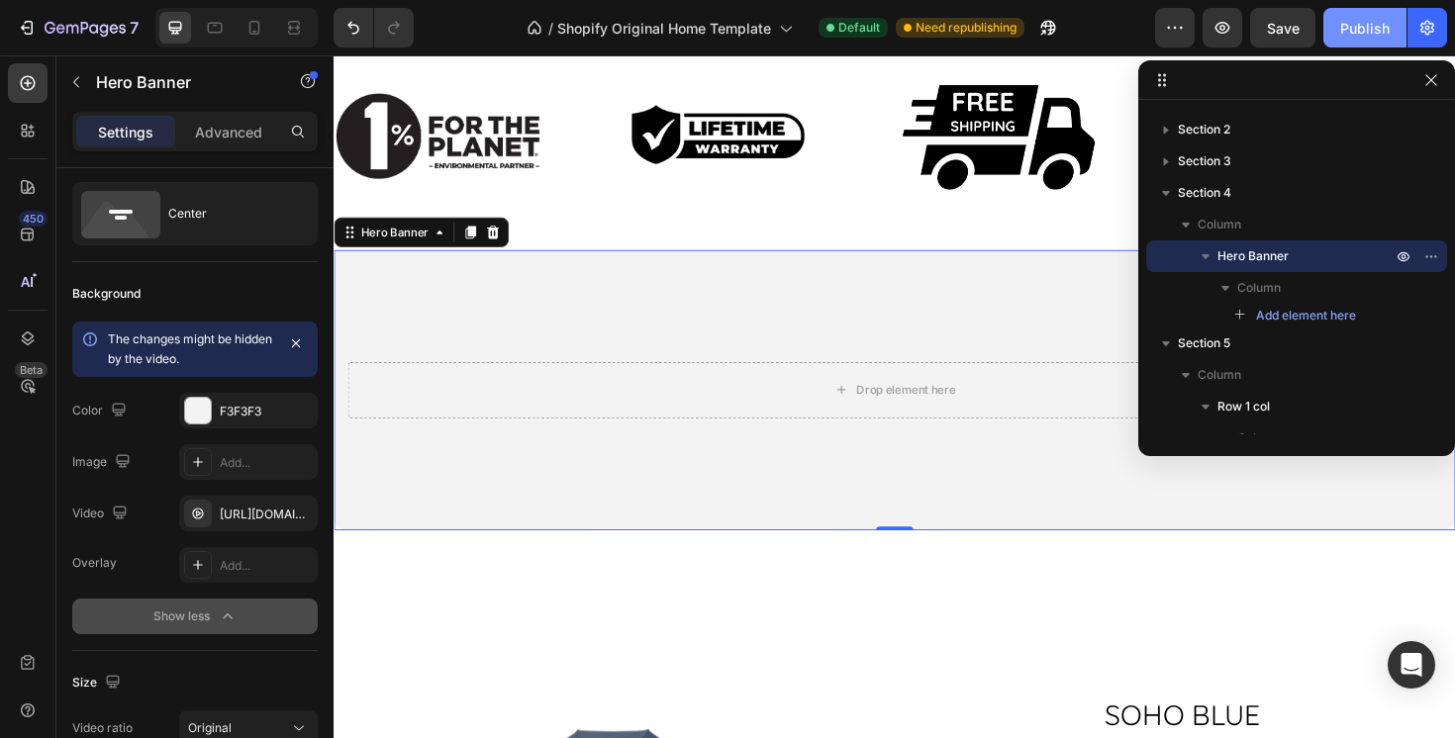
click at [1366, 35] on div "Publish" at bounding box center [1364, 28] width 49 height 21
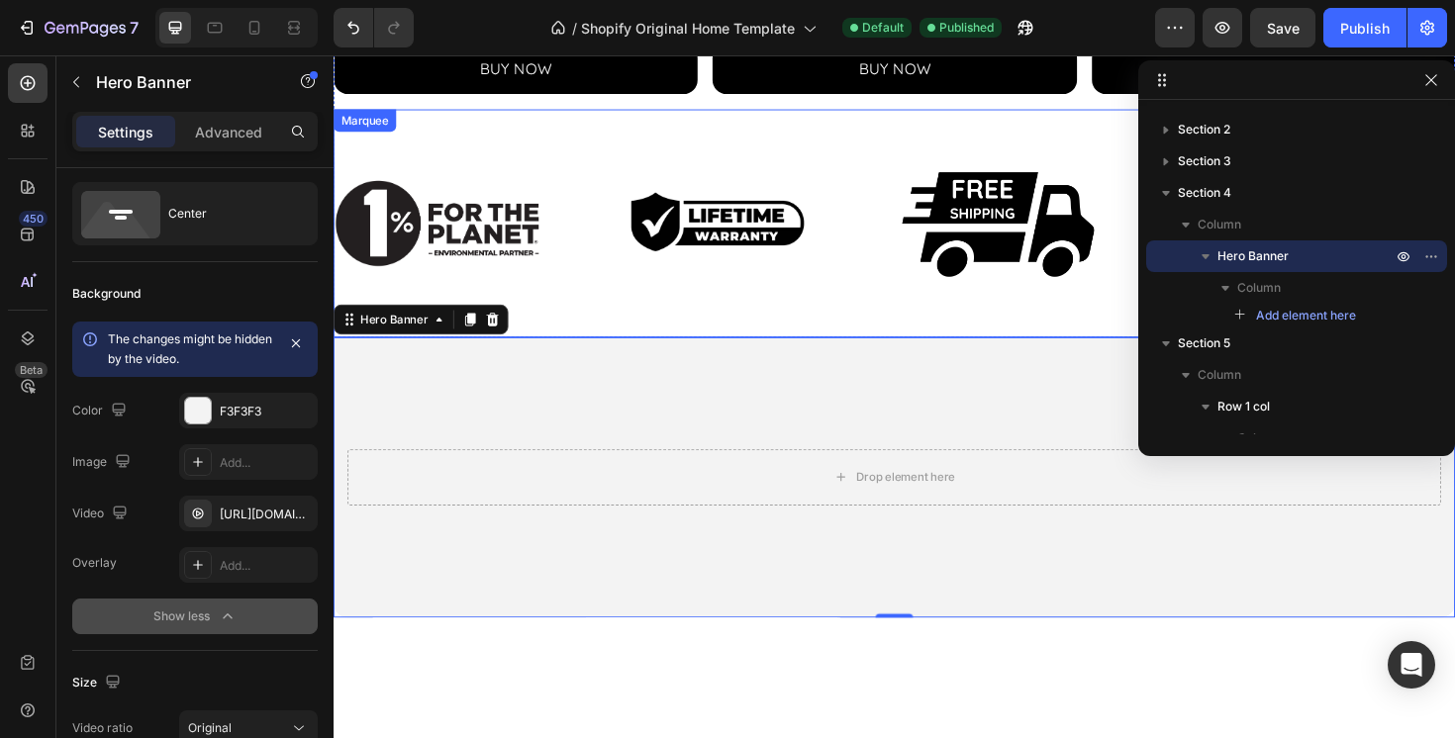
scroll to position [1224, 0]
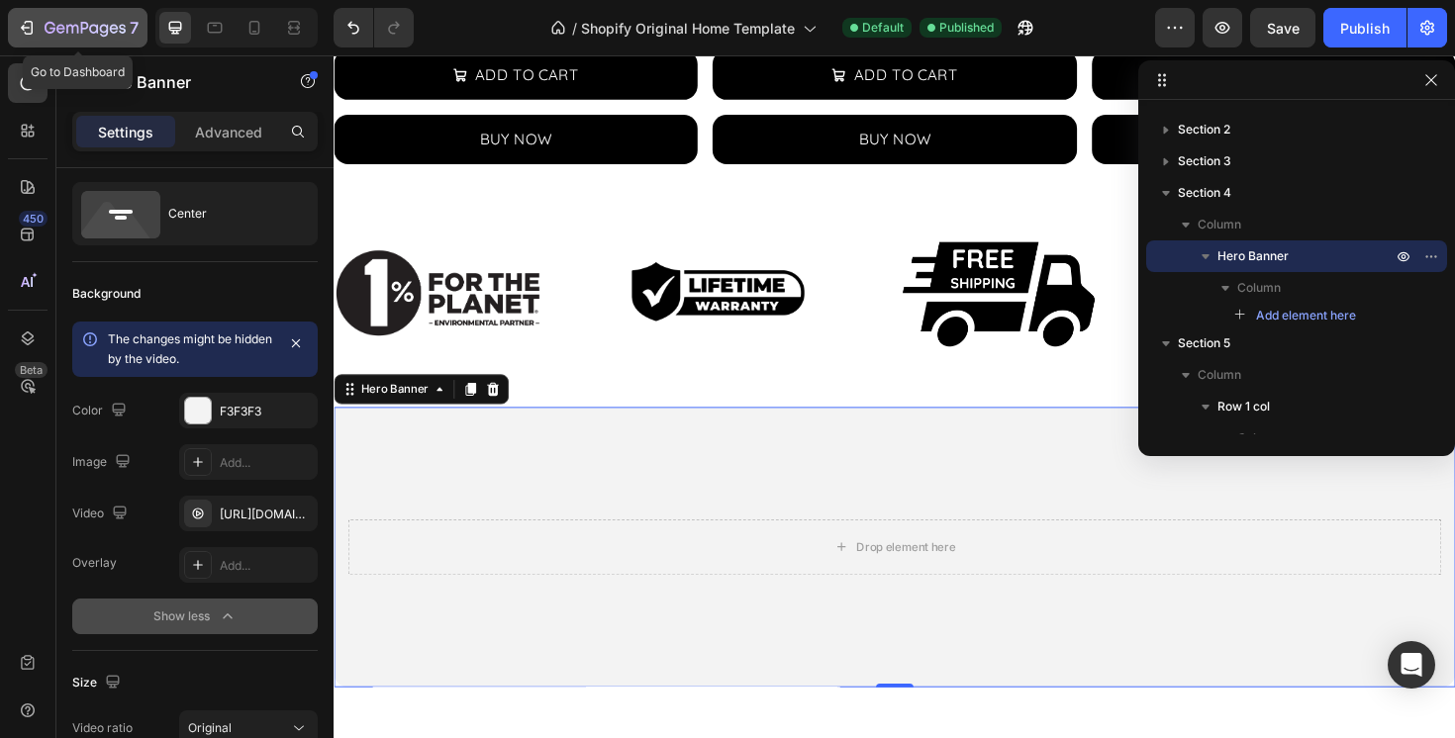
click at [63, 22] on icon "button" at bounding box center [85, 29] width 81 height 17
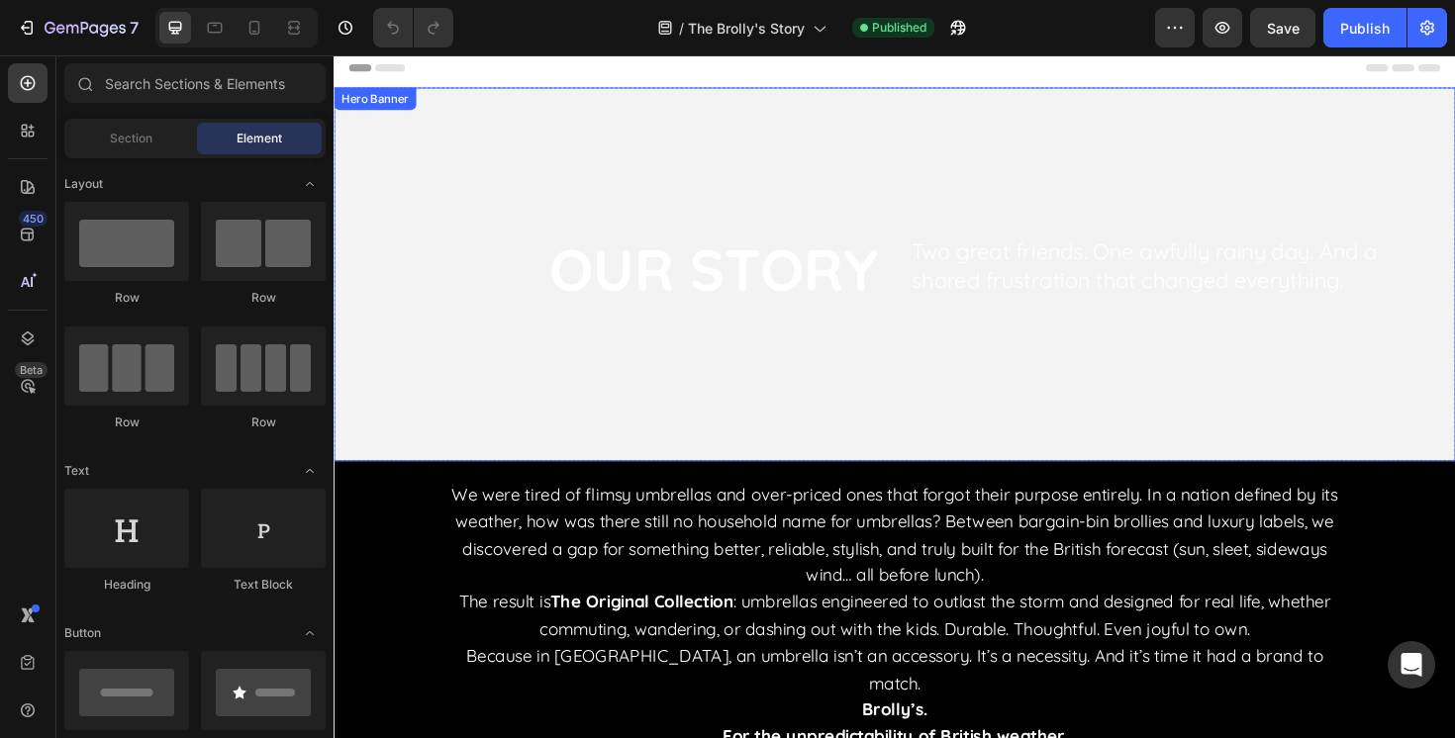
scroll to position [8, 0]
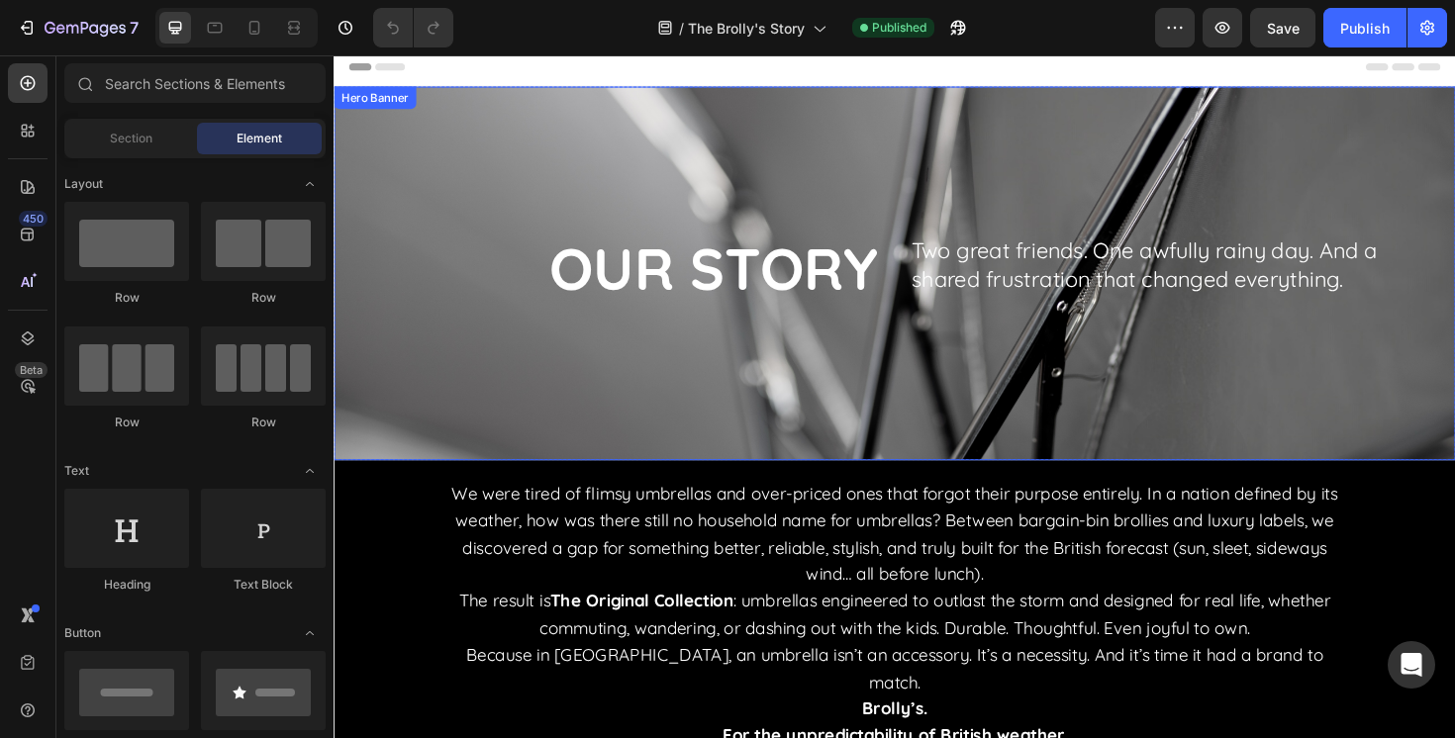
click at [765, 381] on div "OUR STORY Heading" at bounding box center [629, 286] width 563 height 204
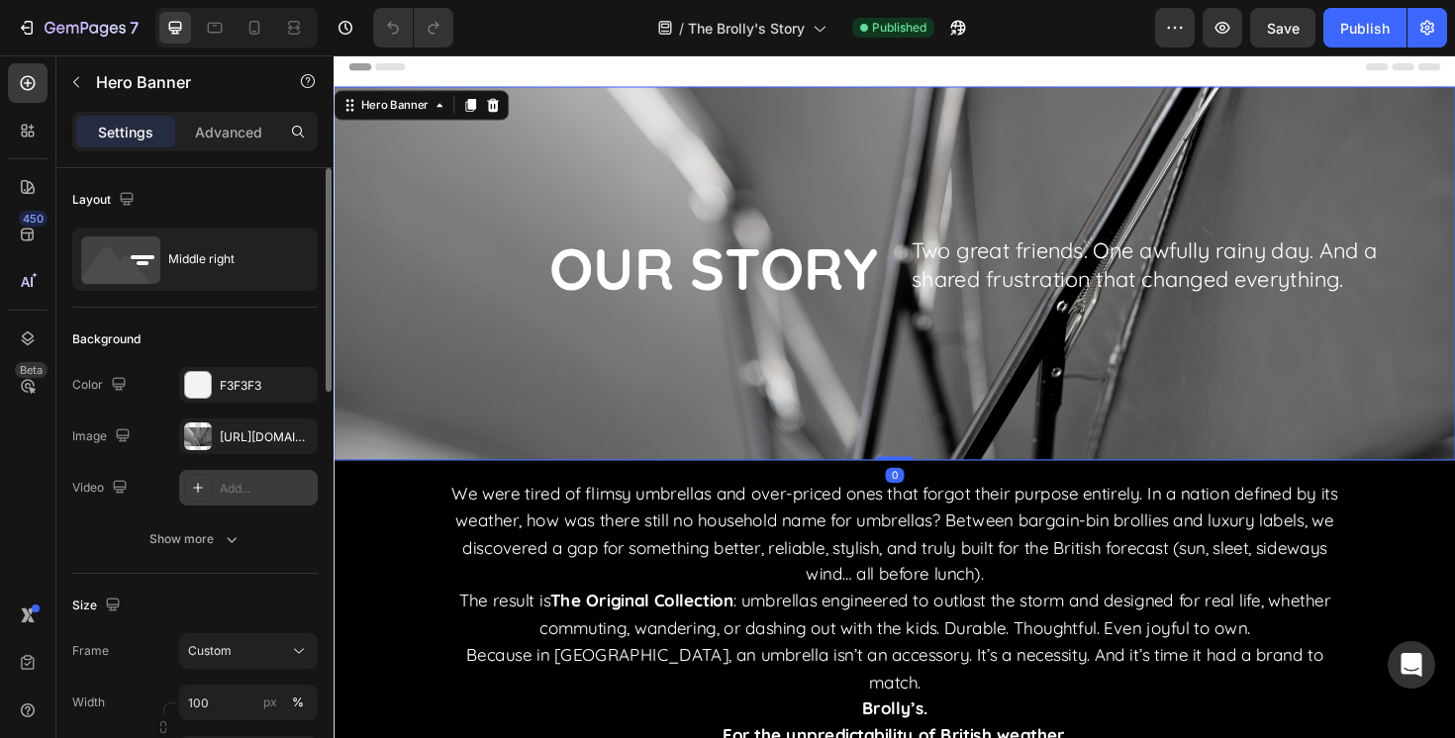
scroll to position [146, 0]
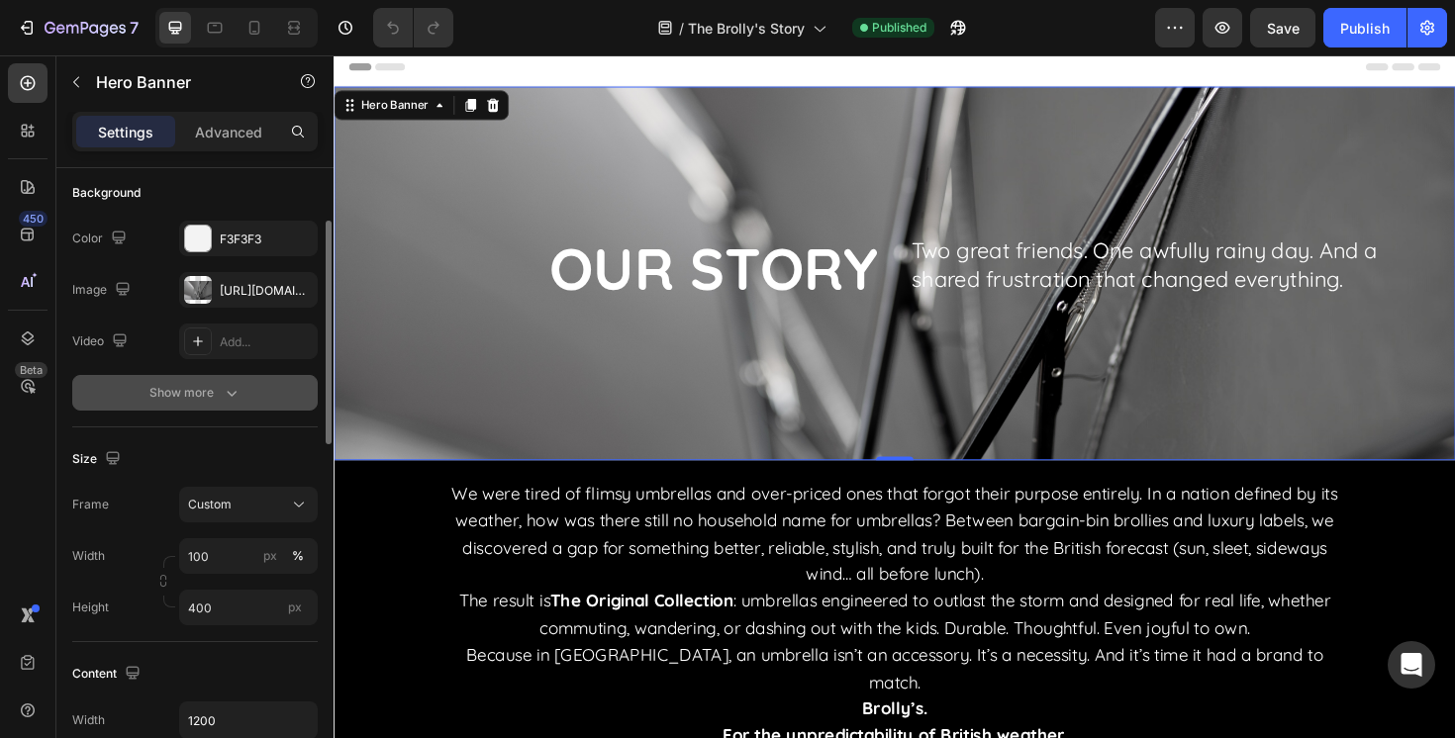
click at [216, 396] on div "Show more" at bounding box center [195, 393] width 92 height 20
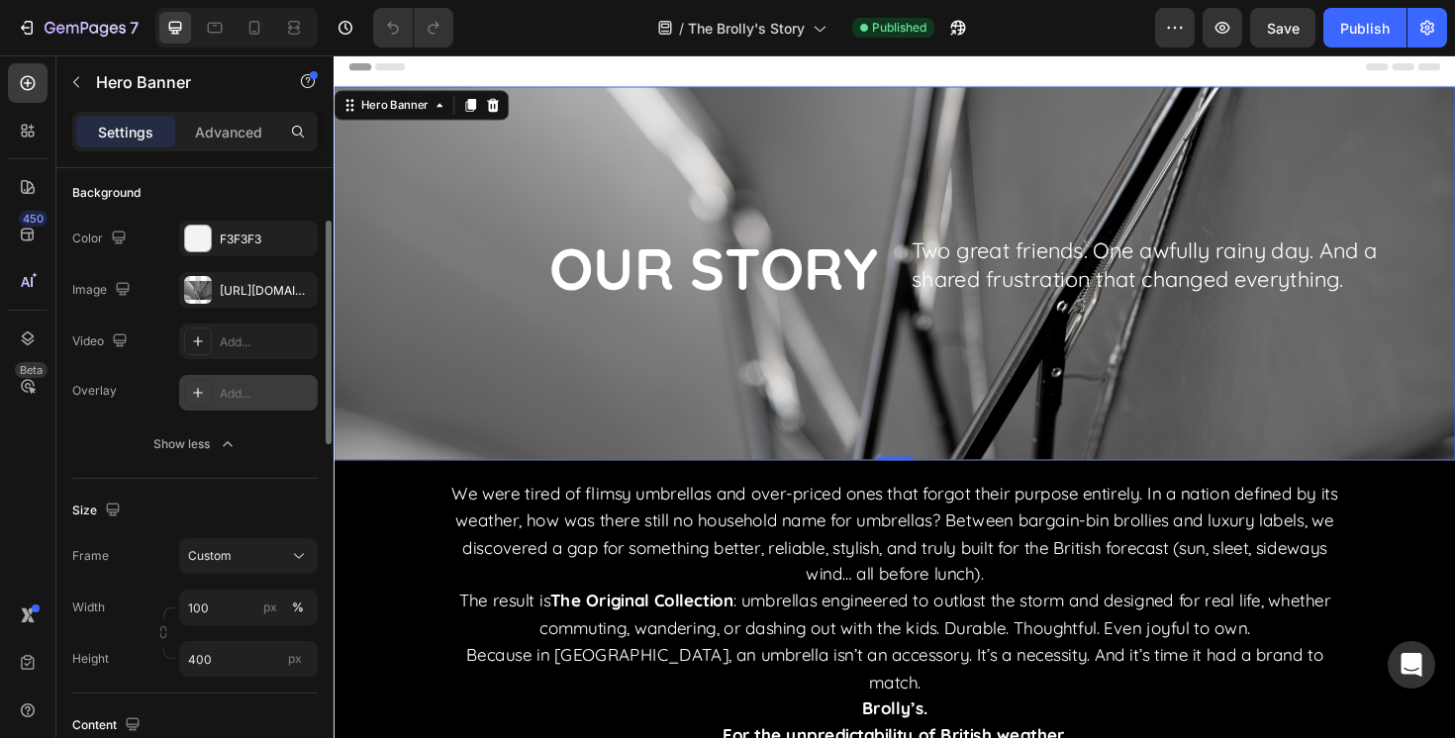
click at [225, 399] on div "Add..." at bounding box center [266, 394] width 93 height 18
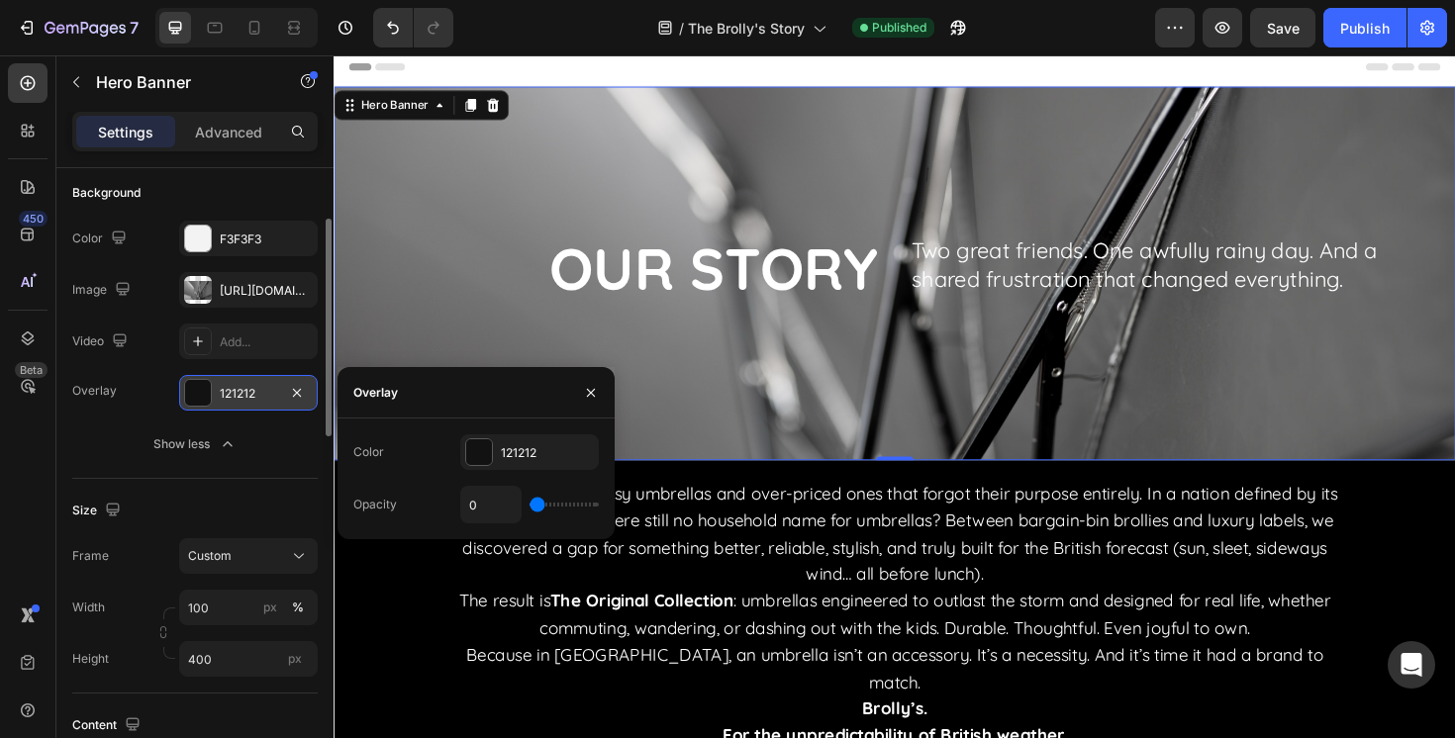
type input "4%"
type input "4"
type input "6%"
type input "6"
type input "10%"
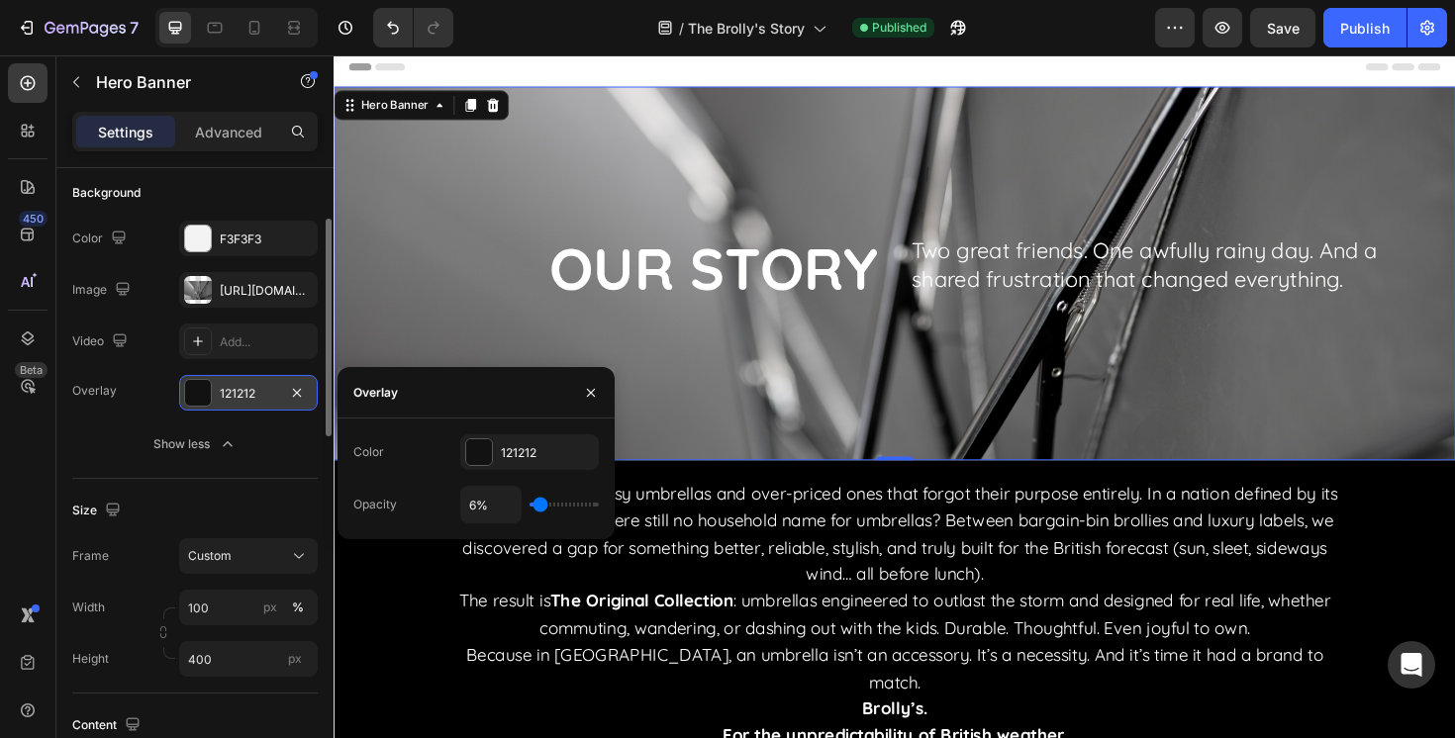
type input "10"
type input "15%"
type input "15"
type input "20%"
type input "20"
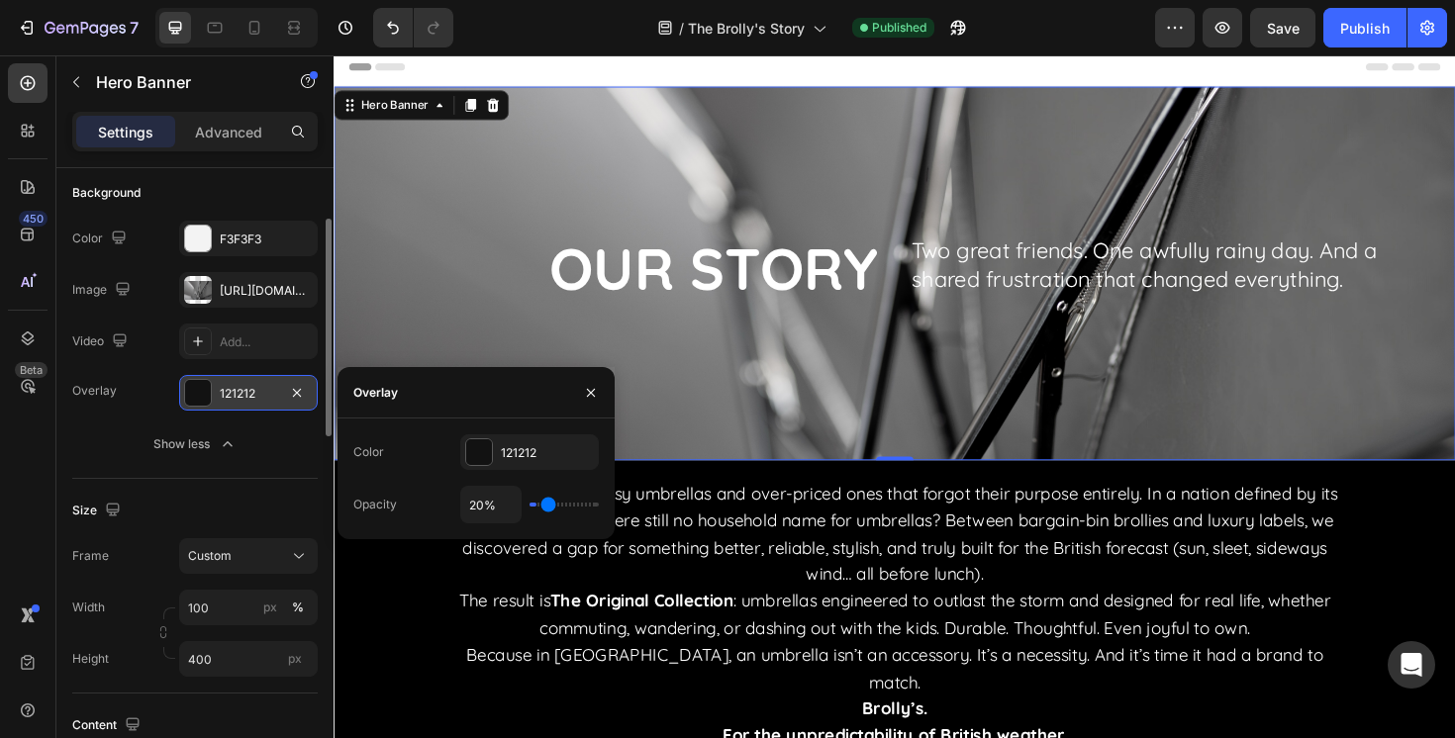
type input "24%"
type input "24"
type input "26%"
type input "26"
type input "28%"
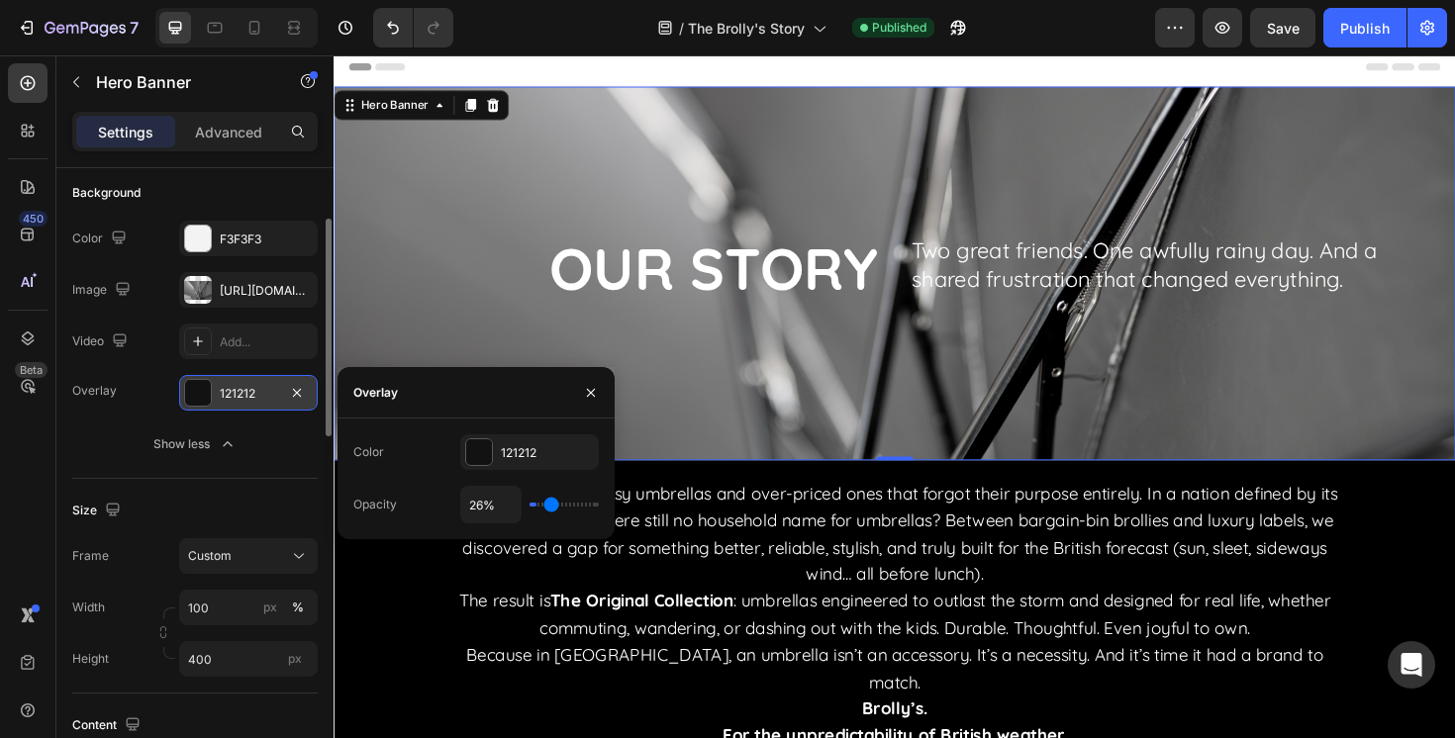
type input "28"
type input "29%"
type input "29"
type input "30%"
type input "30"
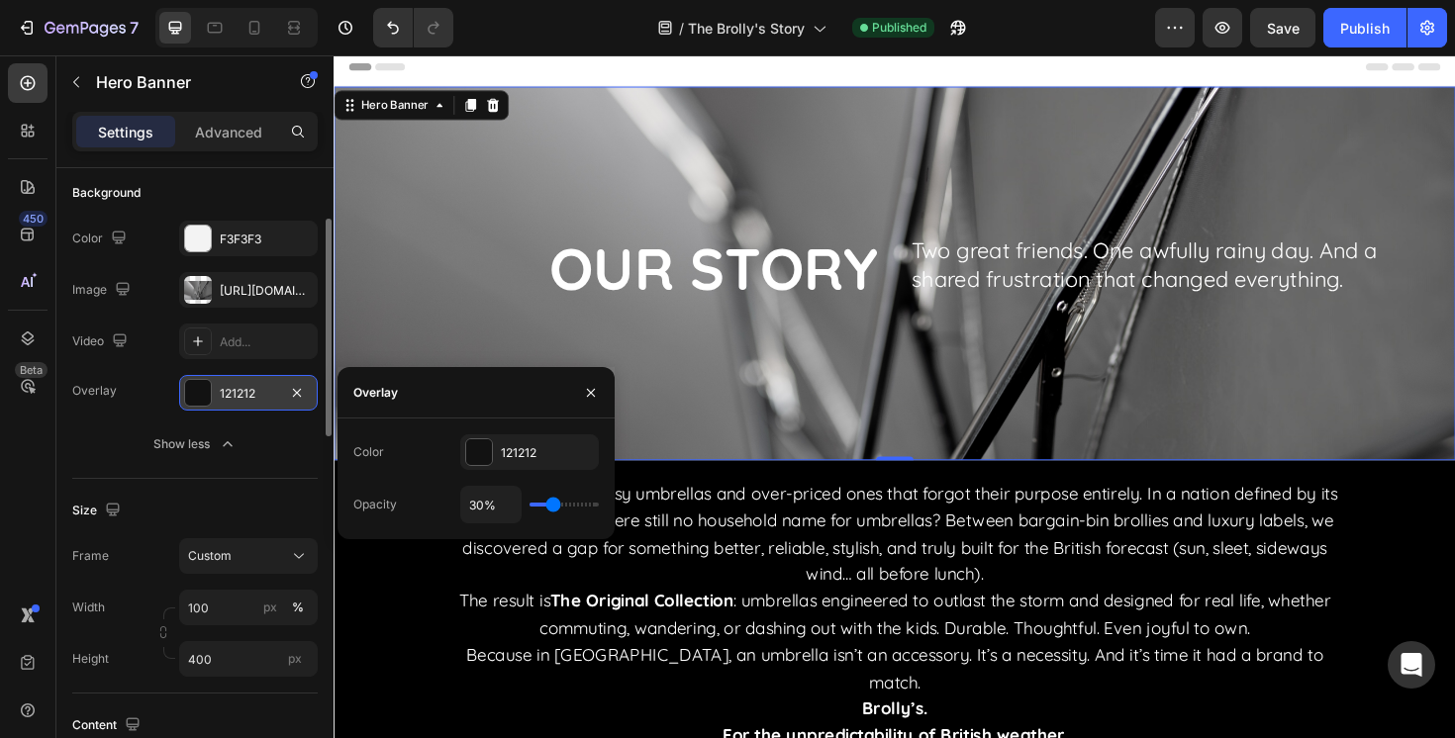
type input "31%"
type input "31"
type input "36%"
type input "36"
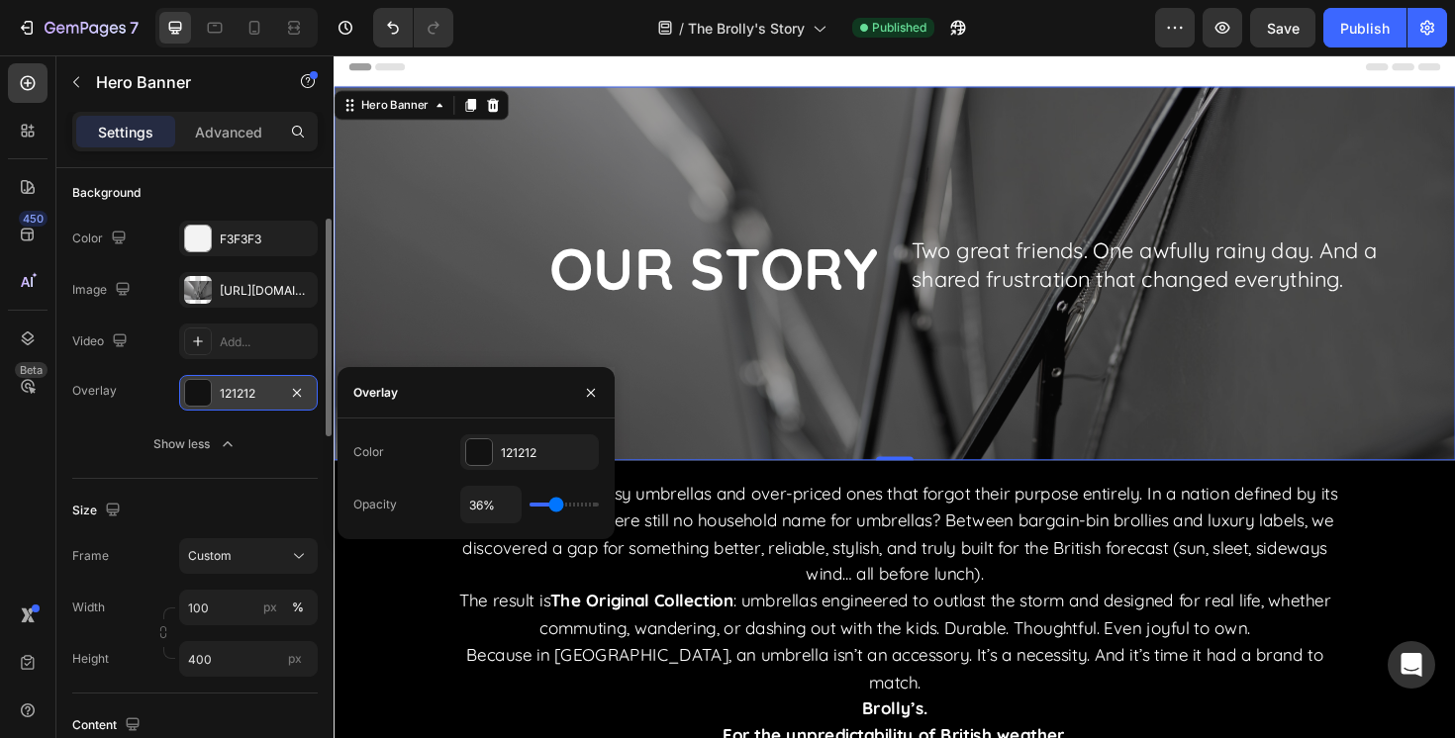
type input "38%"
type input "38"
type input "41%"
type input "41"
type input "45%"
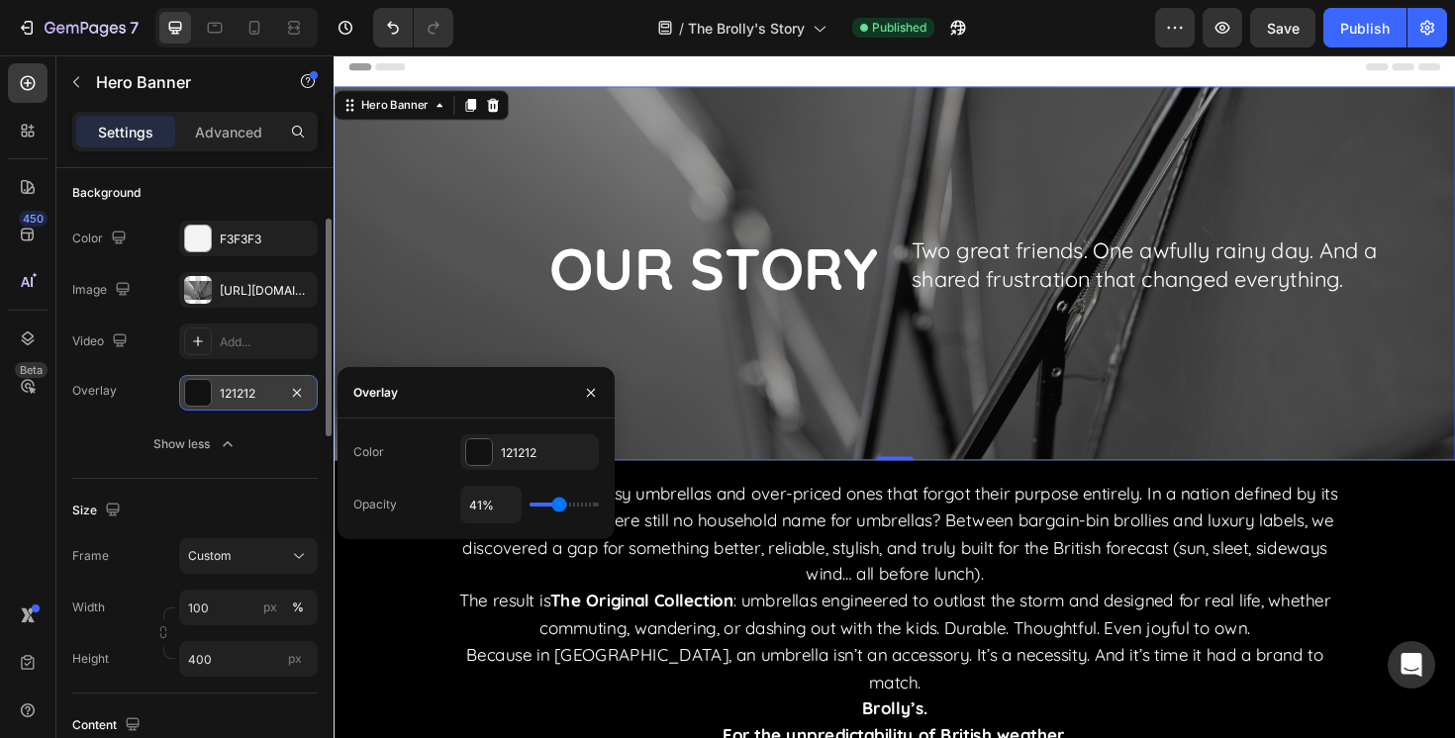
type input "45"
type input "48%"
type input "48"
type input "50%"
type input "50"
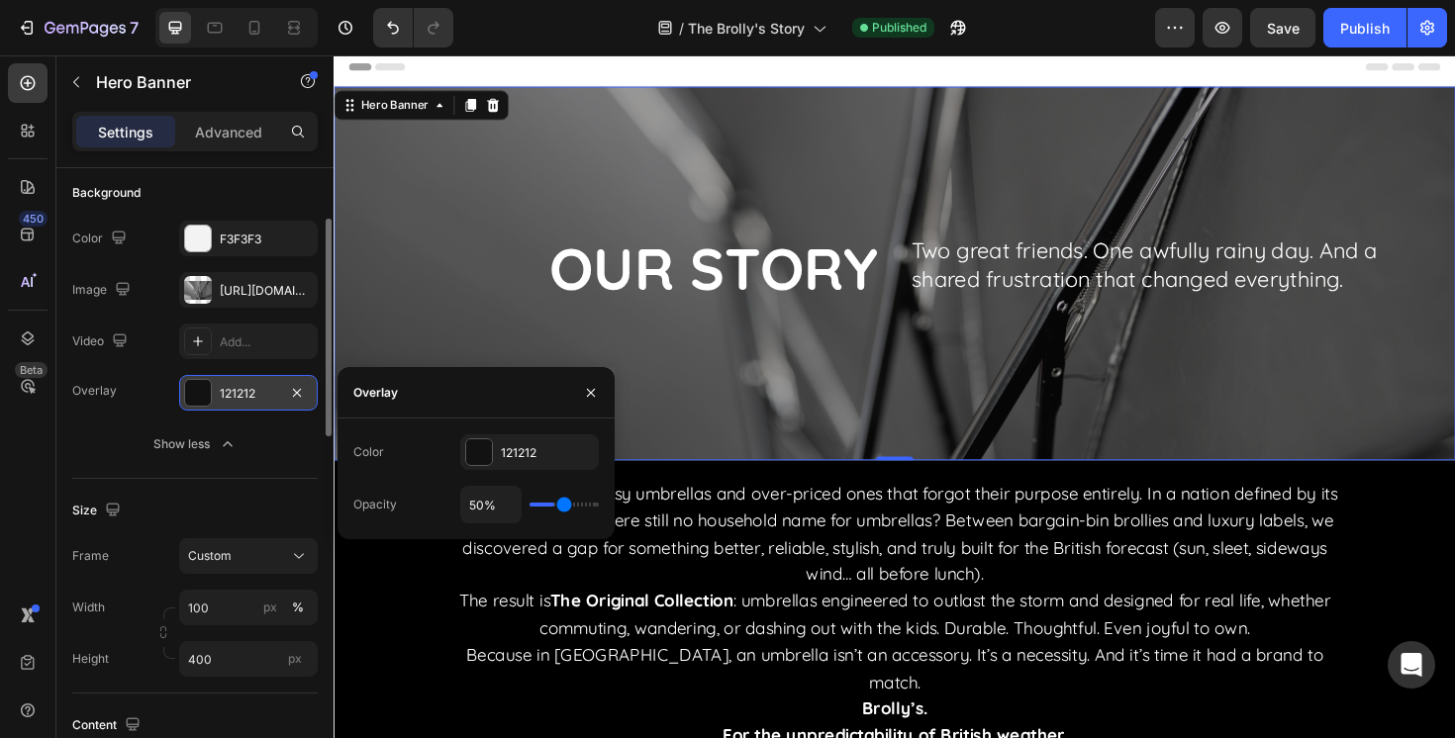
type input "51%"
type input "51"
type input "52%"
type input "52"
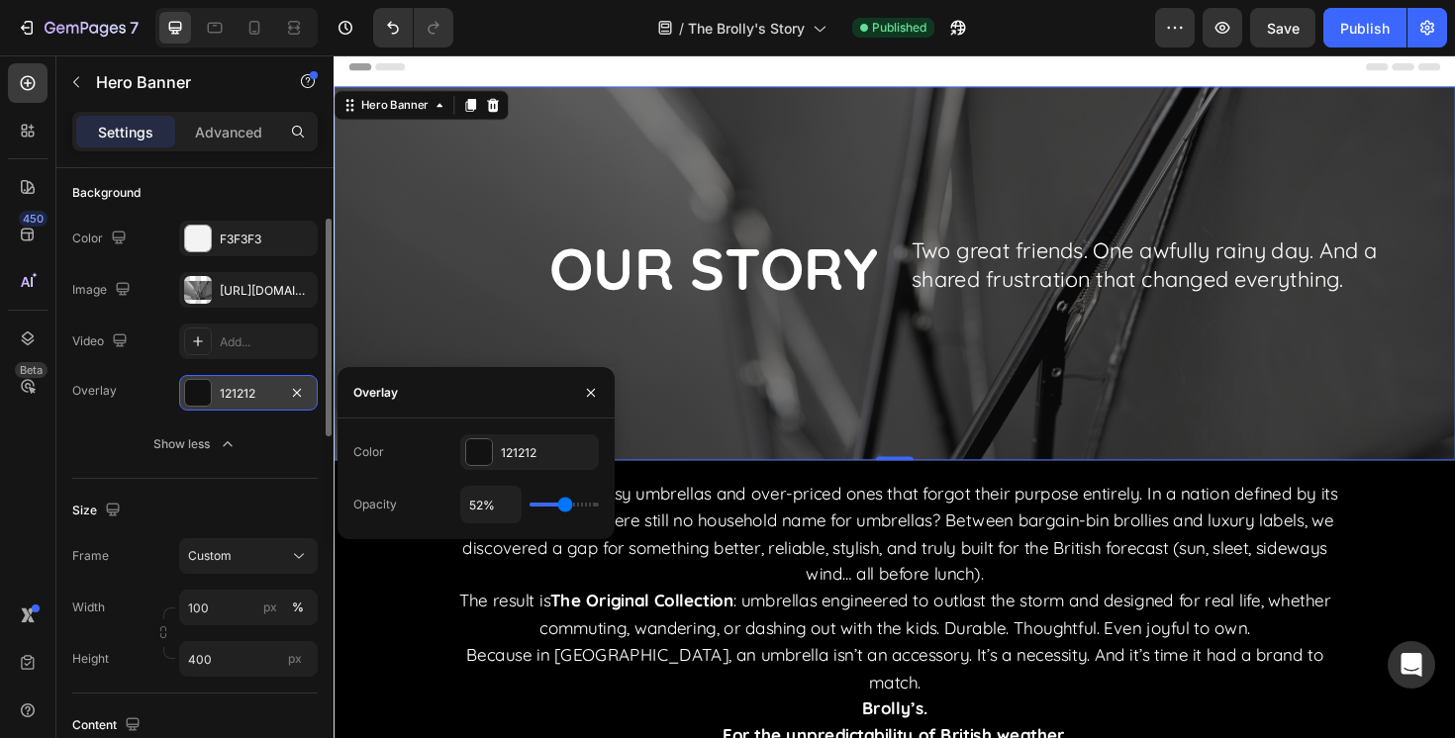
type input "51%"
type input "51"
type input "50%"
type input "50"
type input "48%"
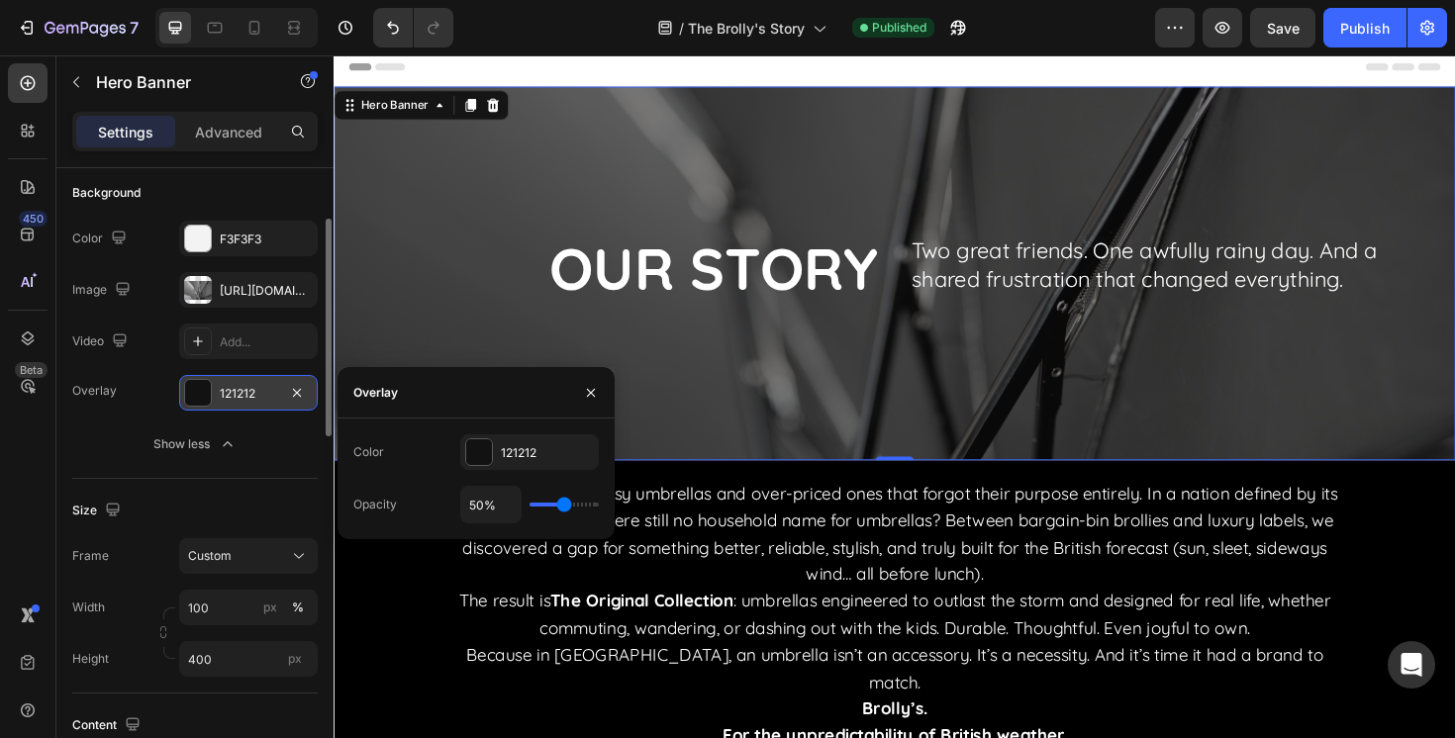
type input "48"
type input "45%"
type input "45"
type input "44%"
type input "44"
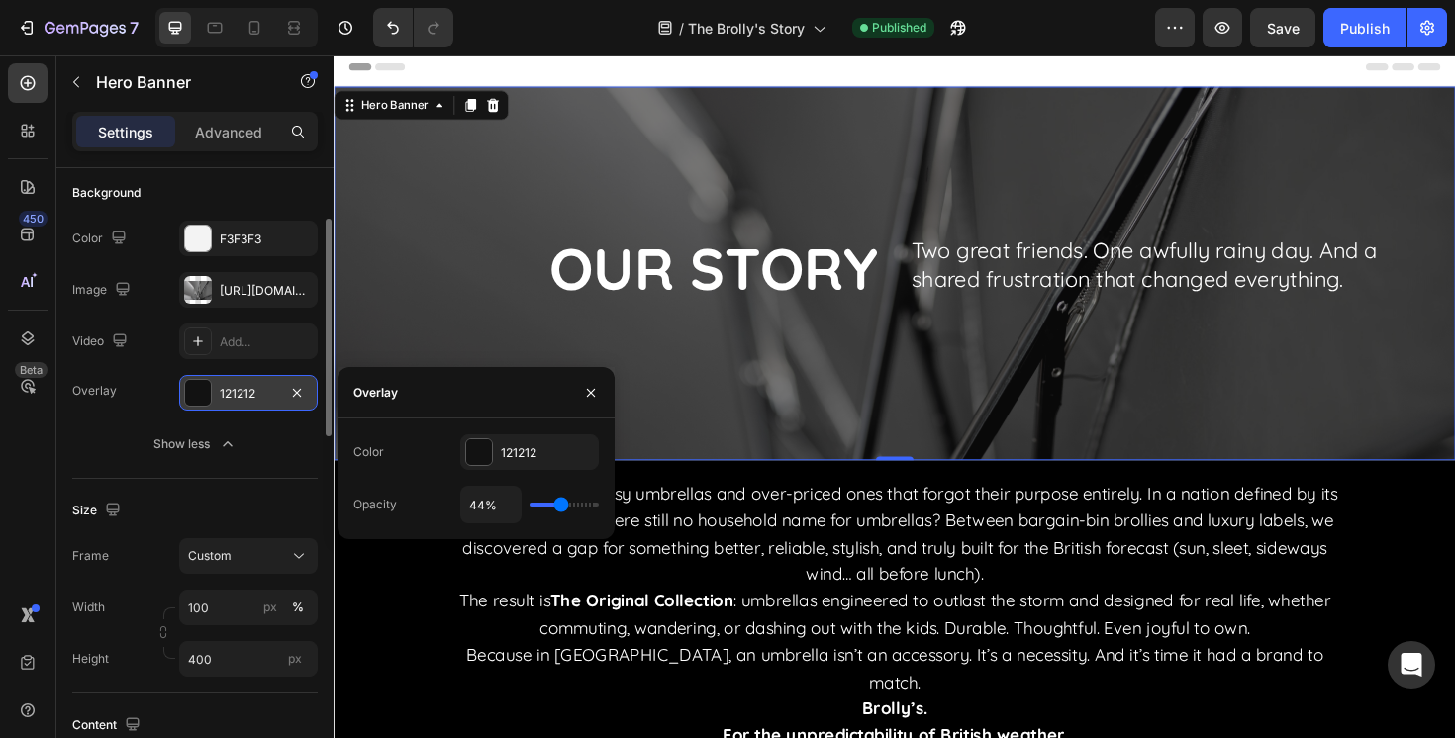
type input "43%"
type input "43"
type input "42%"
type input "42"
type input "41%"
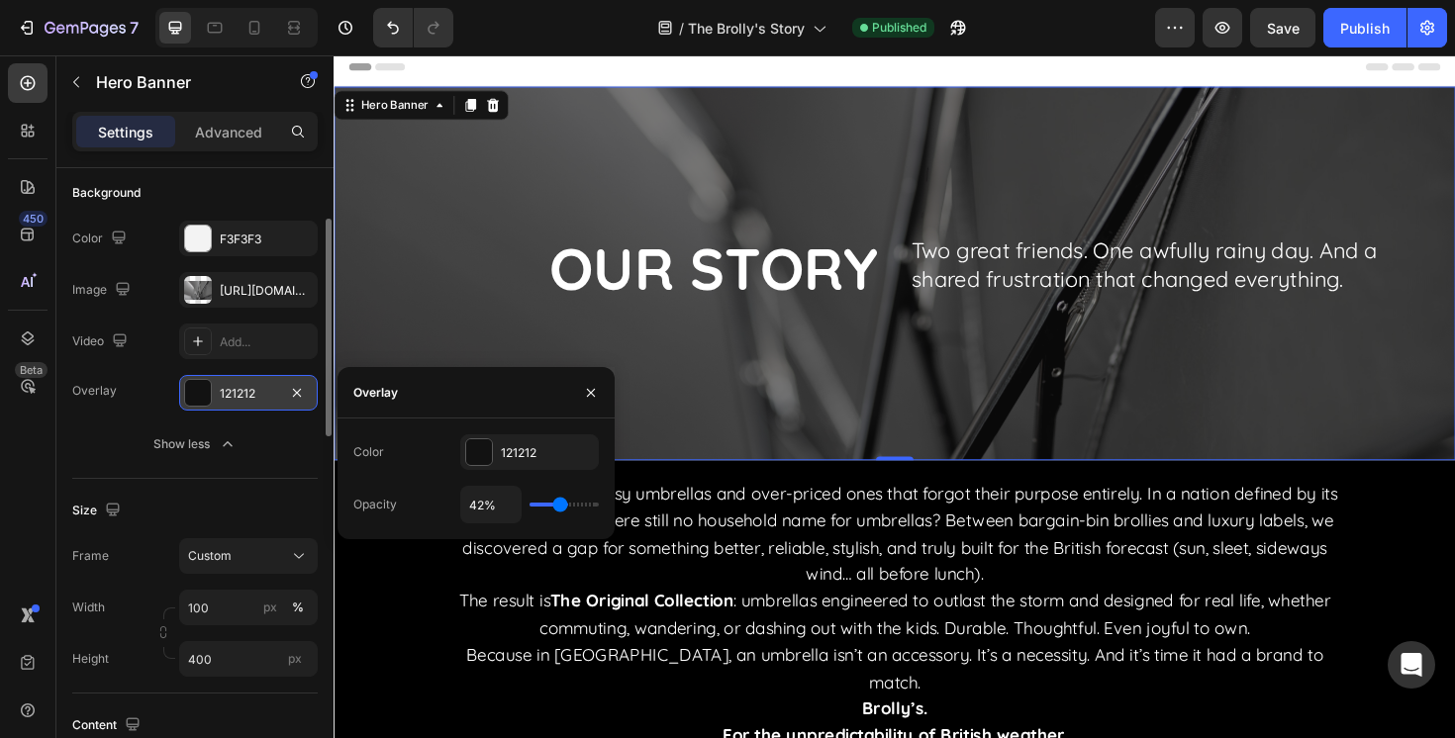
type input "41"
type input "40%"
type input "40"
type input "38%"
type input "38"
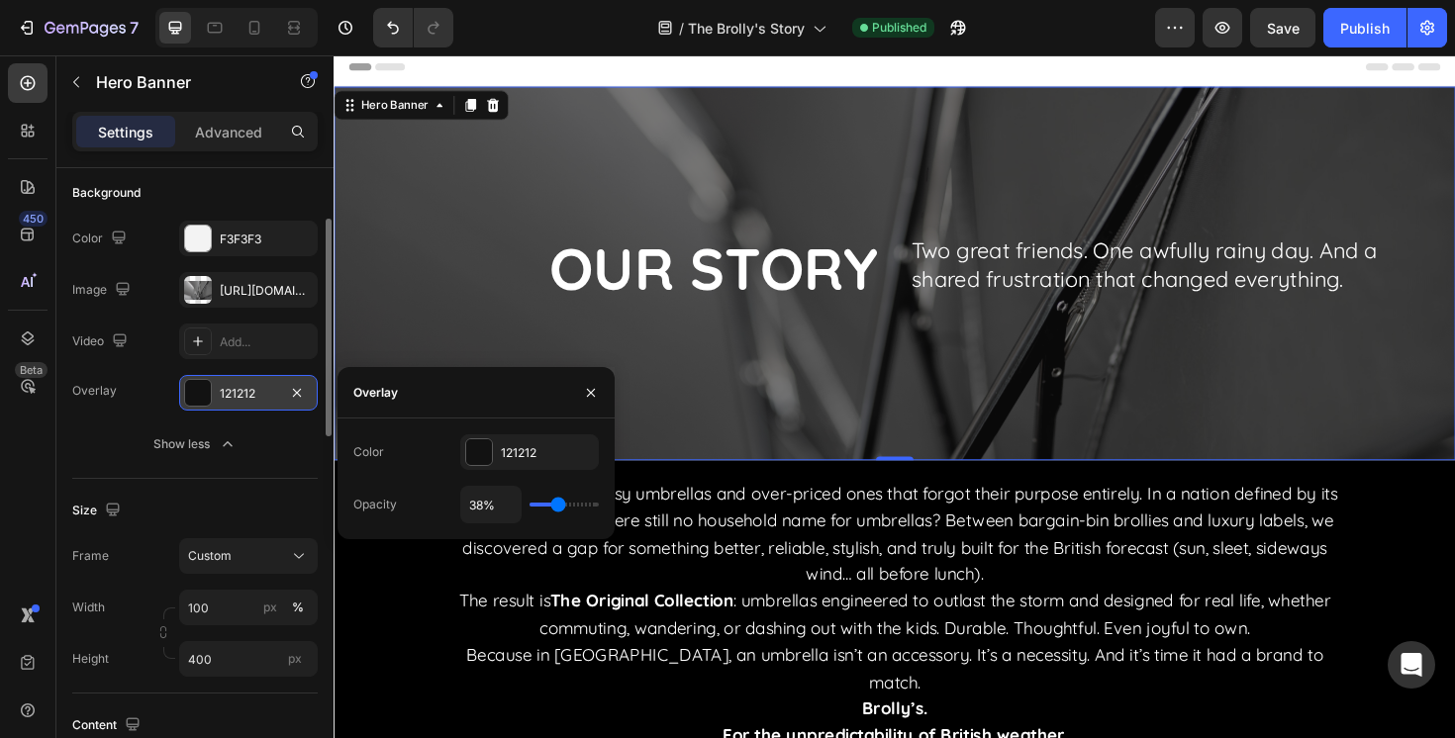
type input "36%"
type input "36"
type input "35%"
type input "35"
type input "34%"
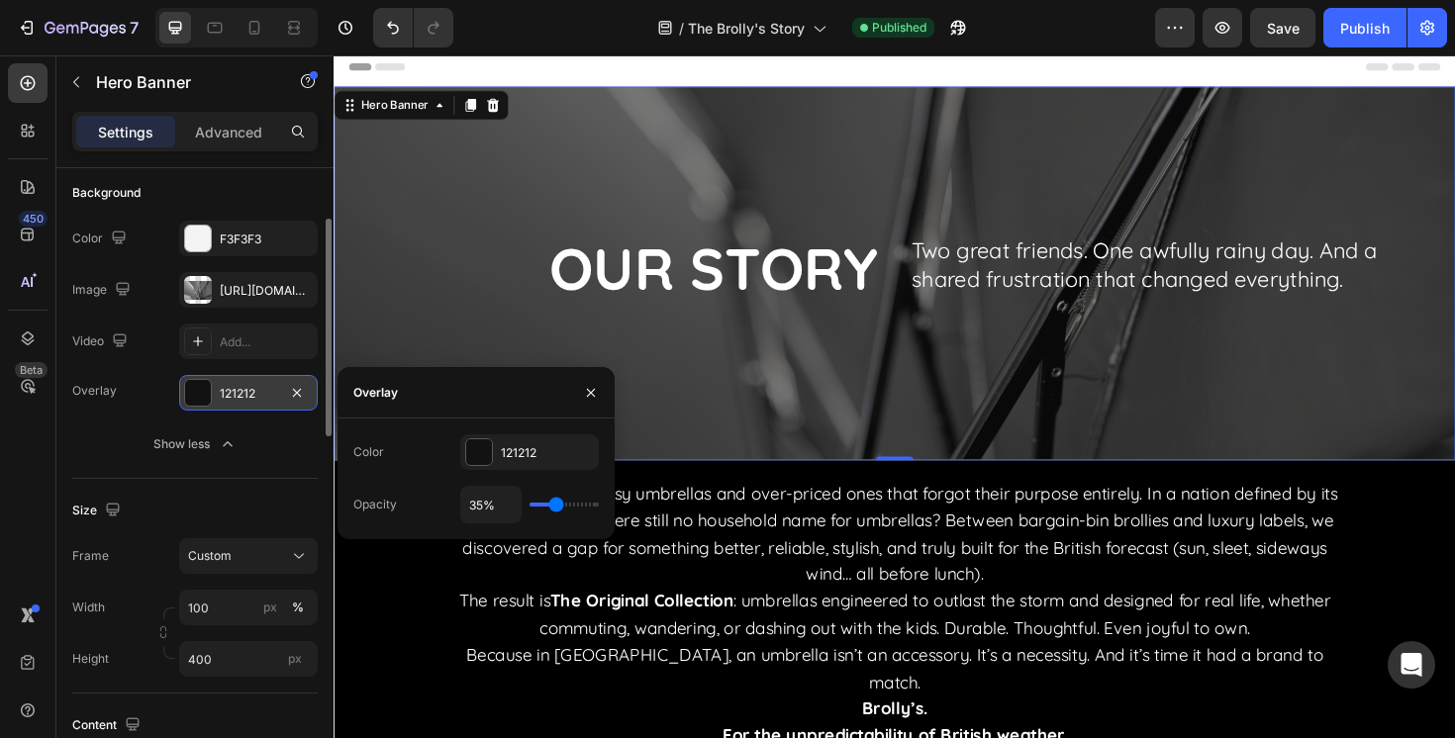
type input "34"
type input "33%"
type input "33"
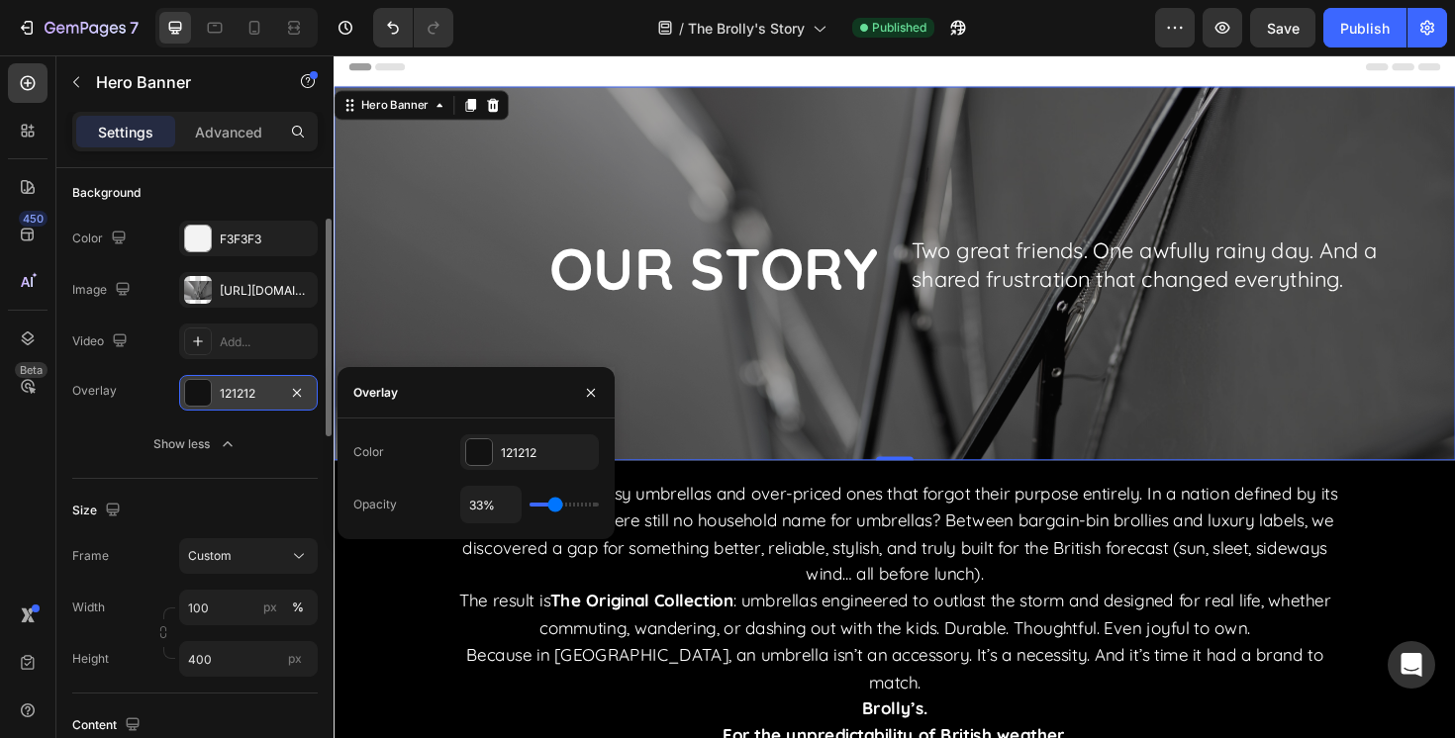
type input "32%"
type input "32"
type input "31%"
type input "31"
type input "30%"
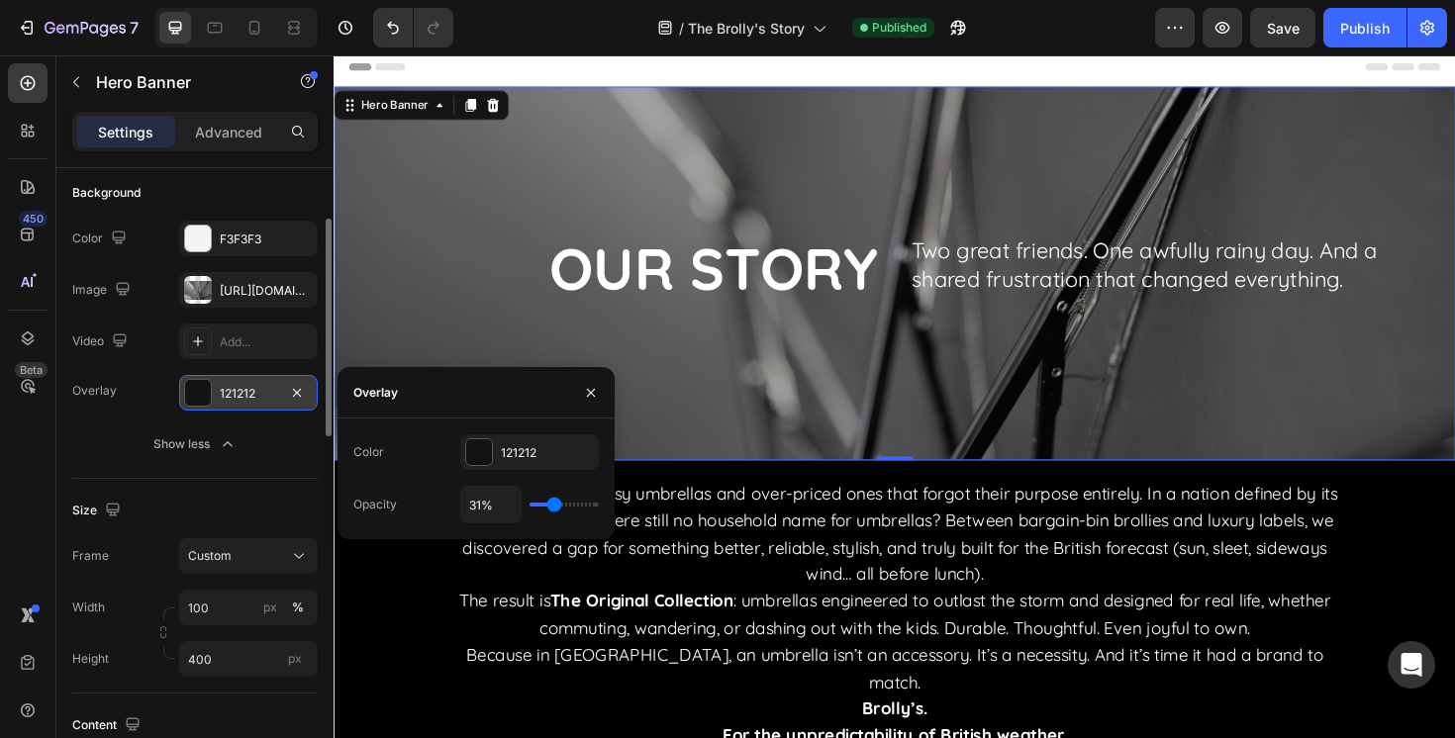
type input "30"
type input "29%"
type input "29"
type input "28%"
type input "28"
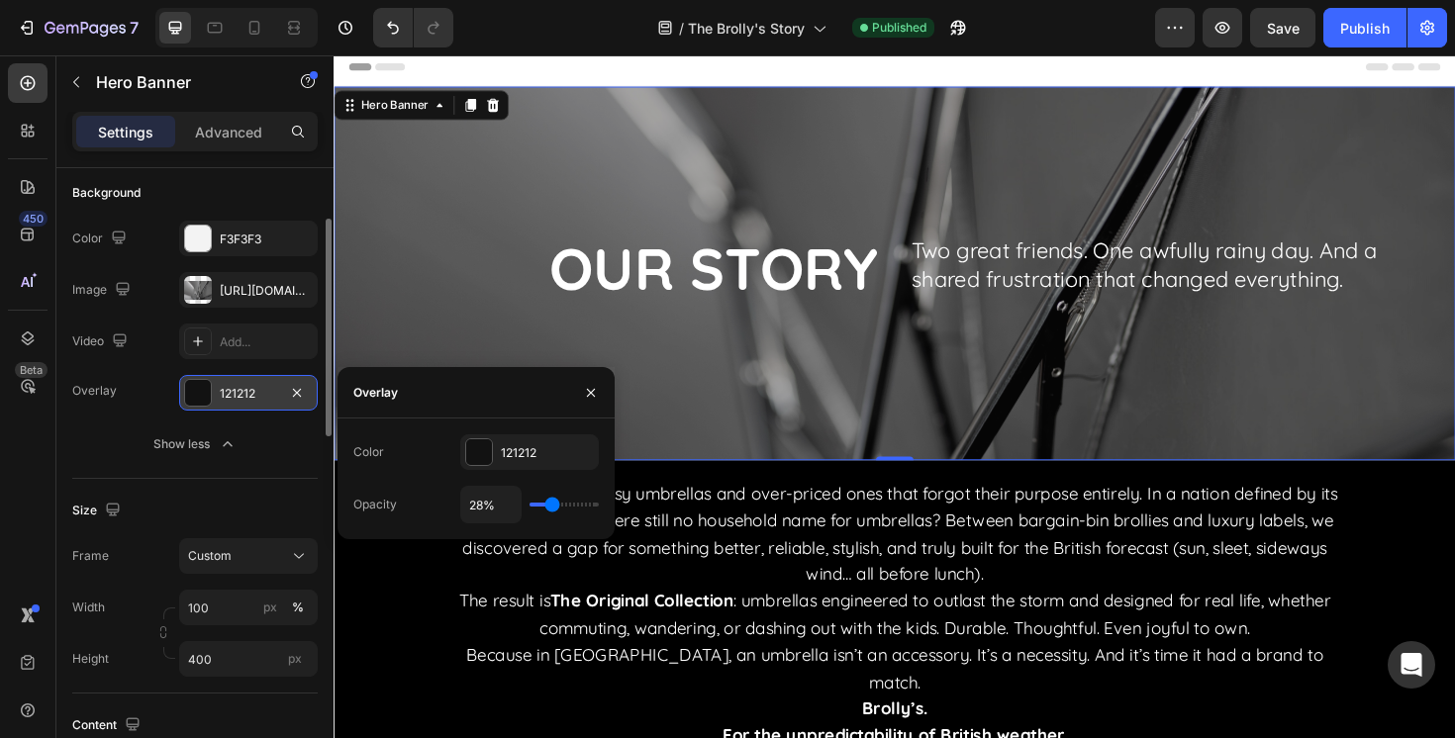
type input "27%"
type input "27"
type input "28%"
type input "28"
type input "29%"
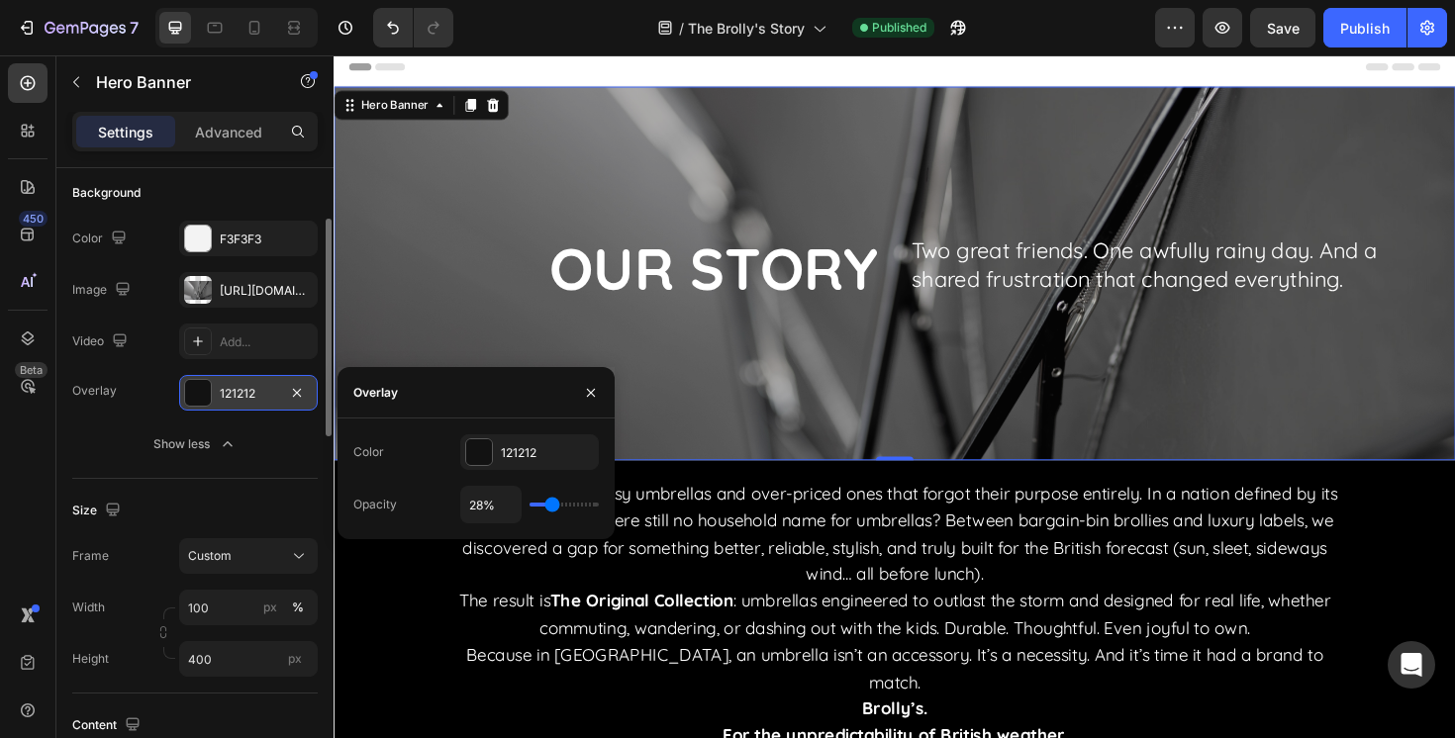
type input "29"
type input "30%"
type input "30"
type input "31%"
type input "31"
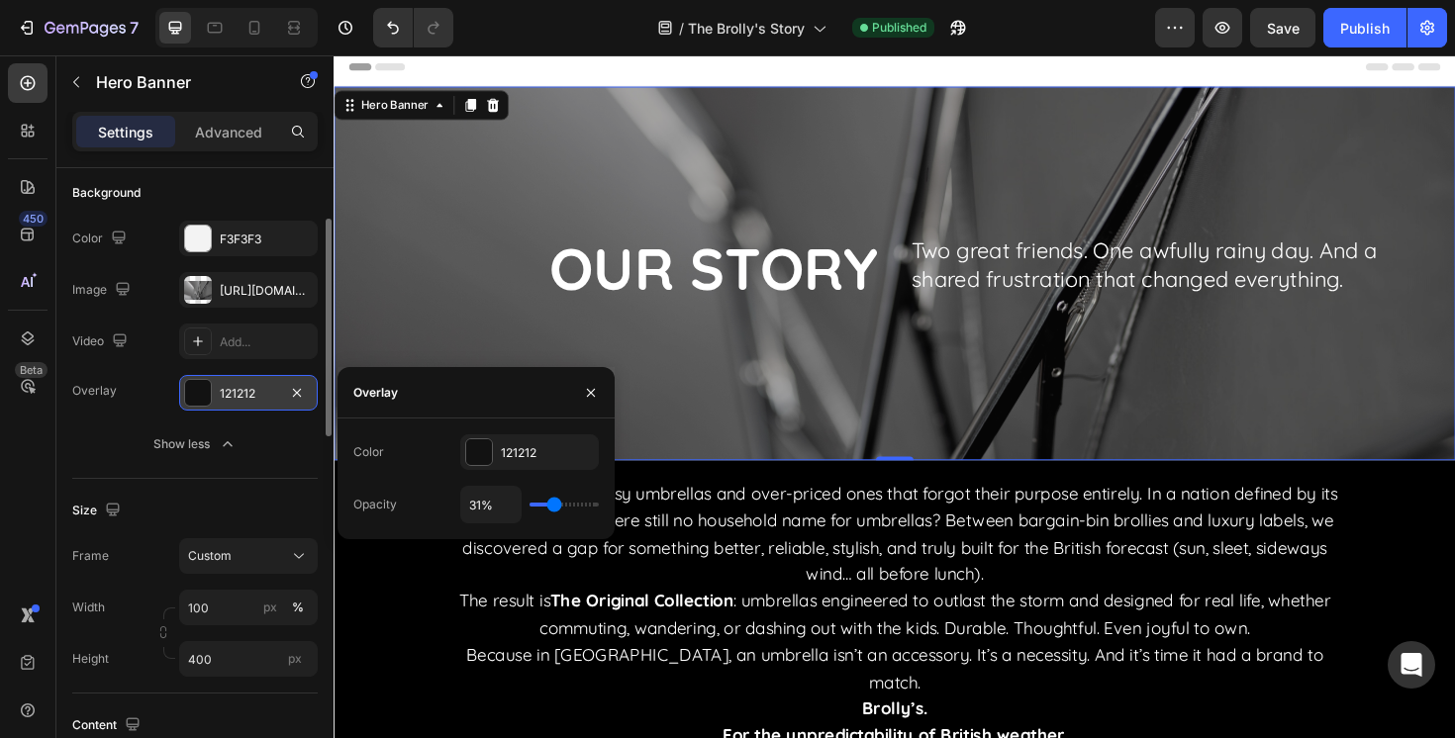
type input "32%"
type input "32"
type input "33%"
type input "33"
type input "34%"
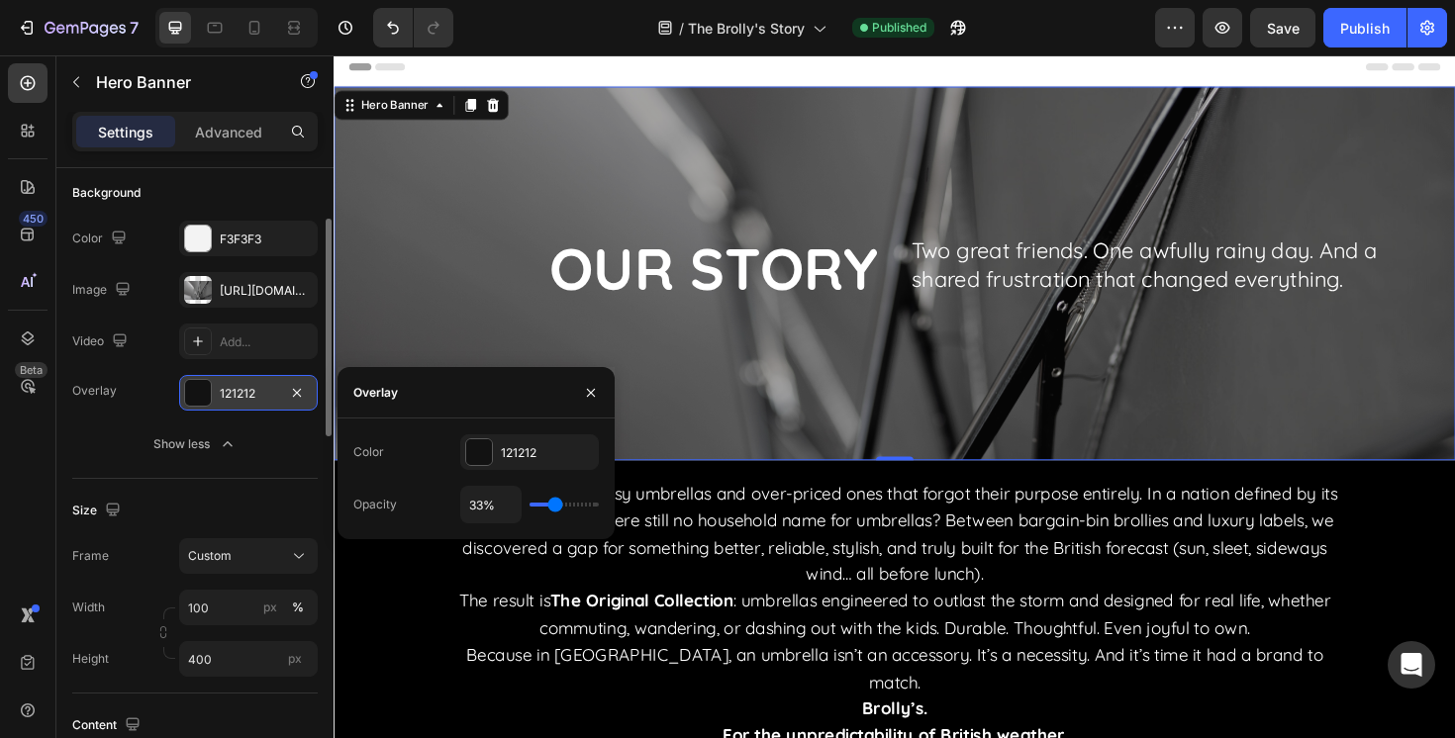
type input "34"
type input "35%"
type input "35"
type input "36%"
type input "36"
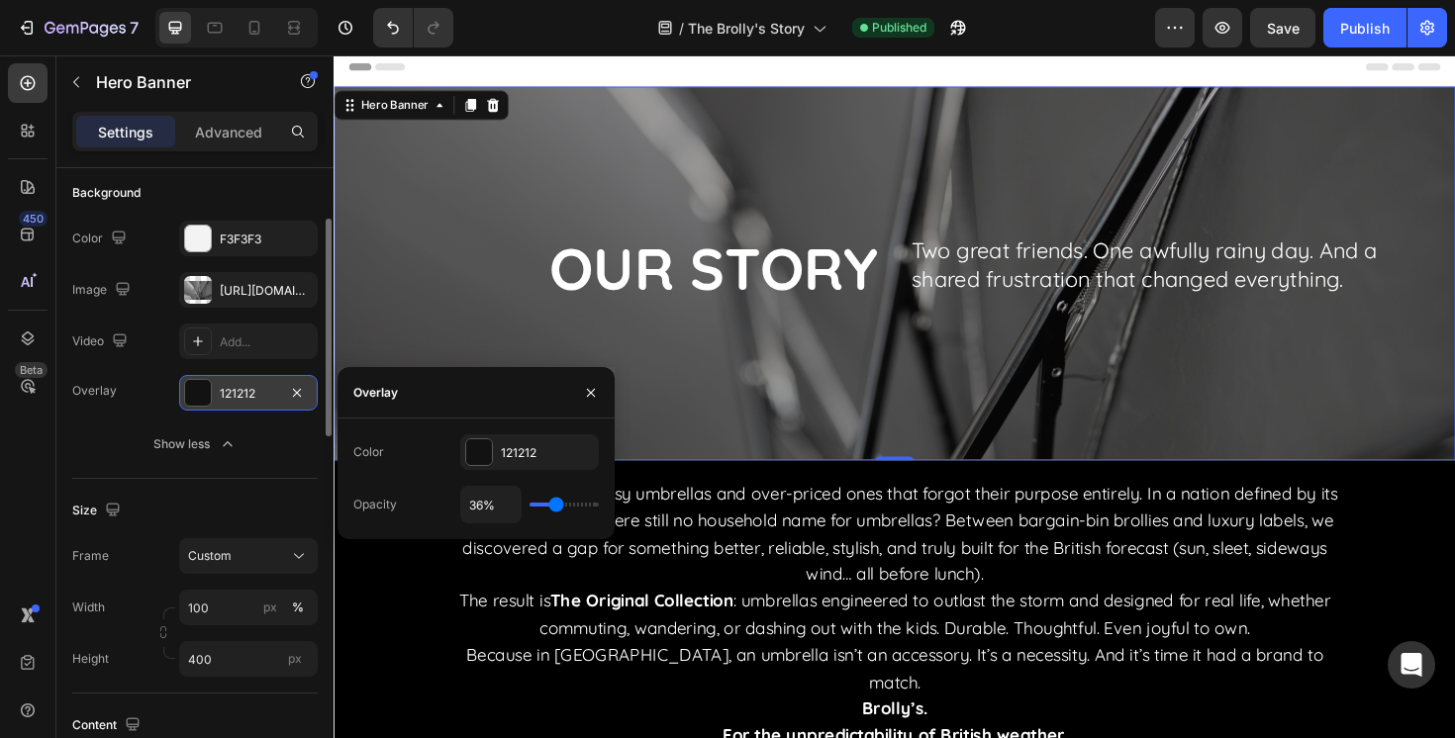
type input "37%"
type input "37"
type input "38%"
type input "38"
type input "39%"
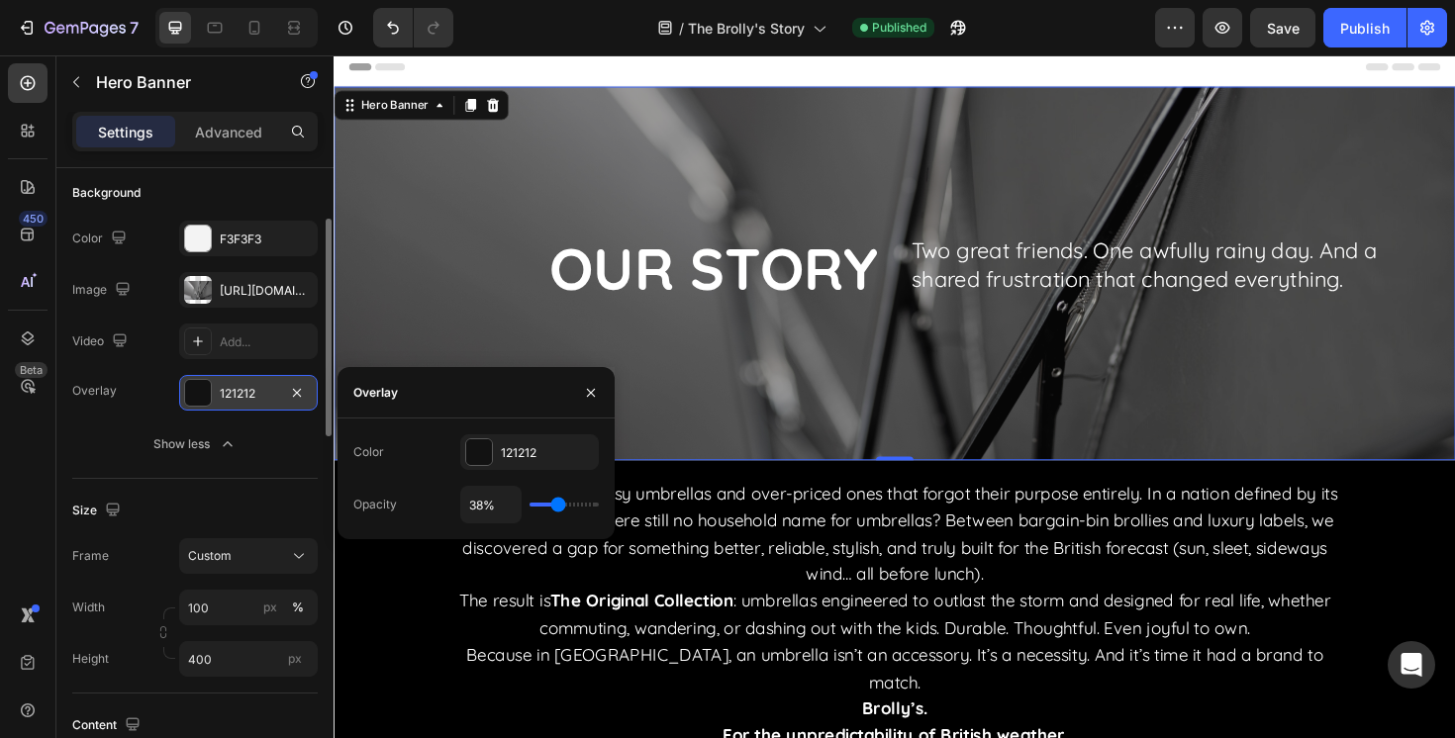
type input "39"
type input "40%"
type input "40"
type input "41%"
type input "41"
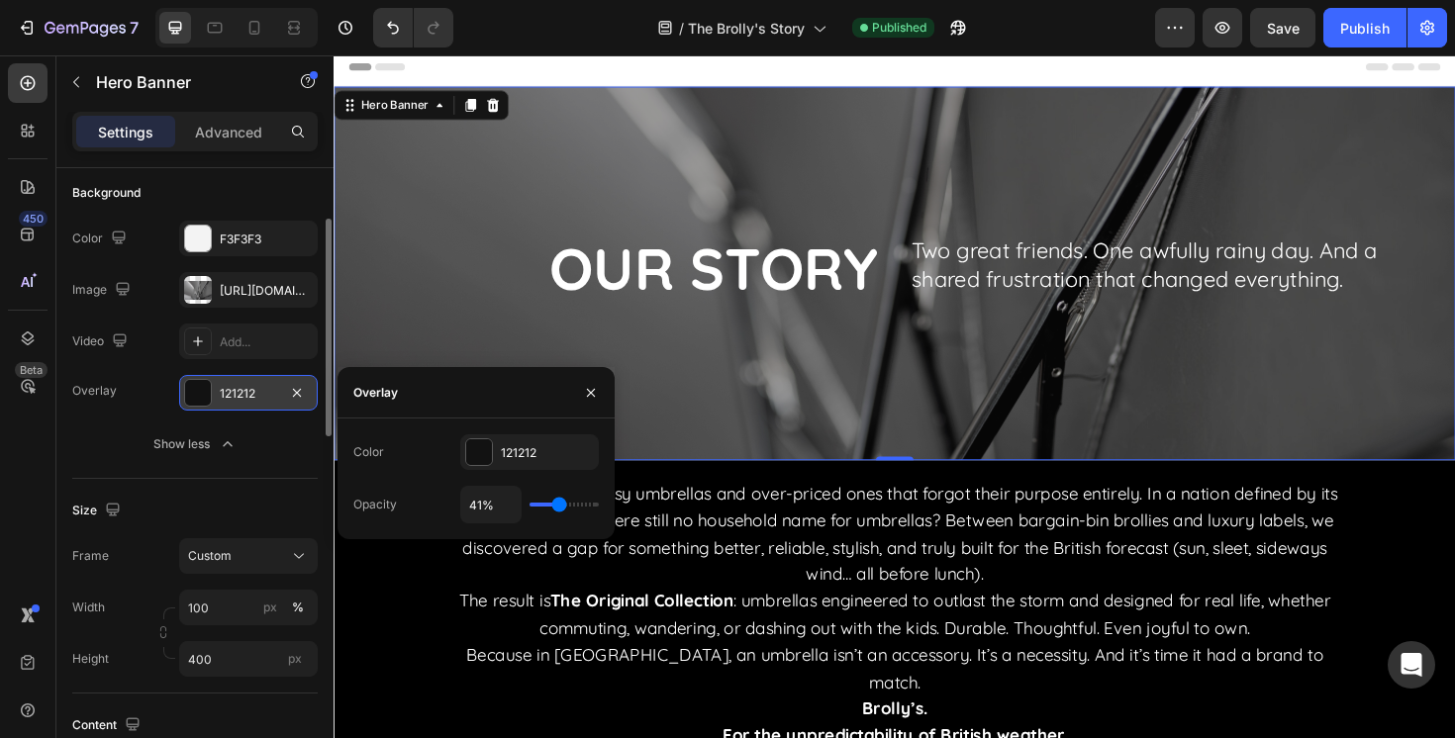
type input "42%"
type input "42"
type input "43%"
type input "43"
type input "44%"
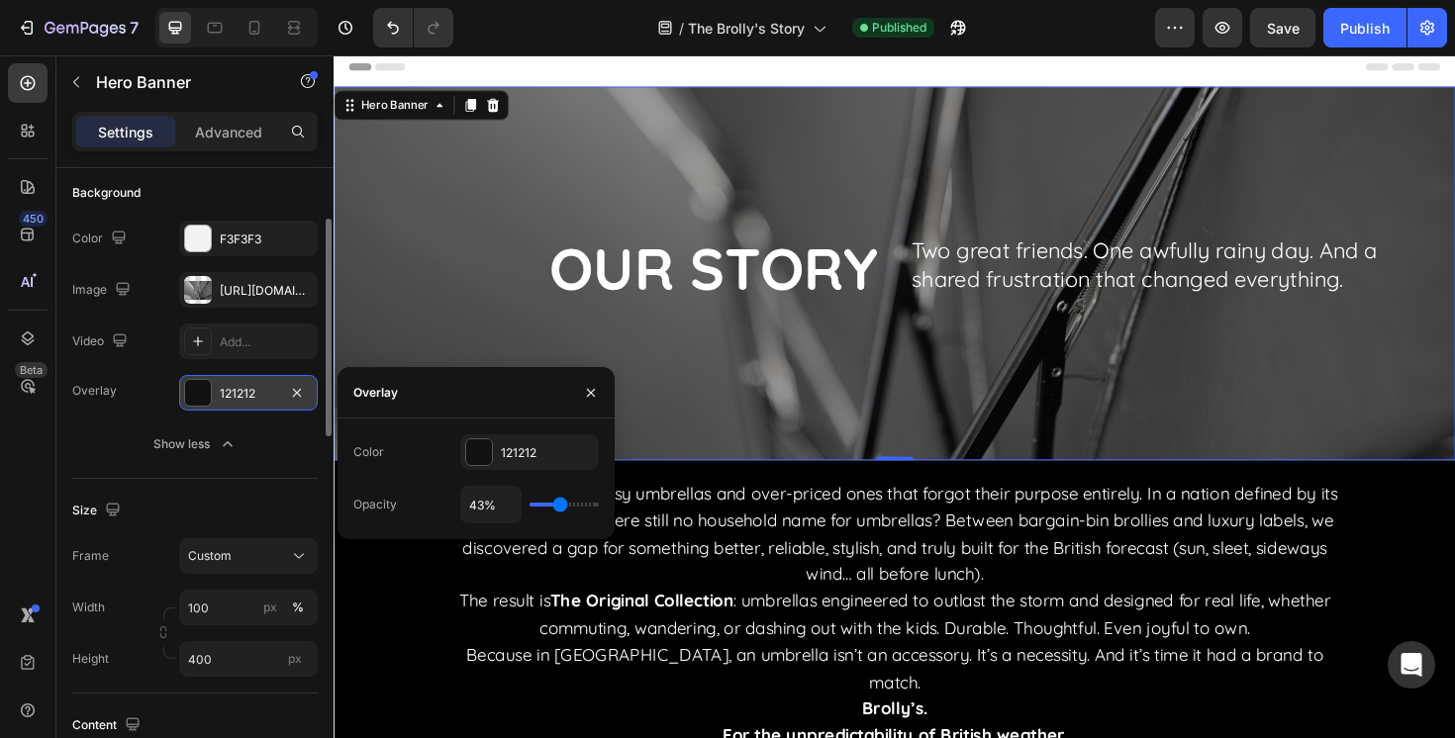
type input "44"
type input "45%"
type input "45"
type input "46%"
type input "46"
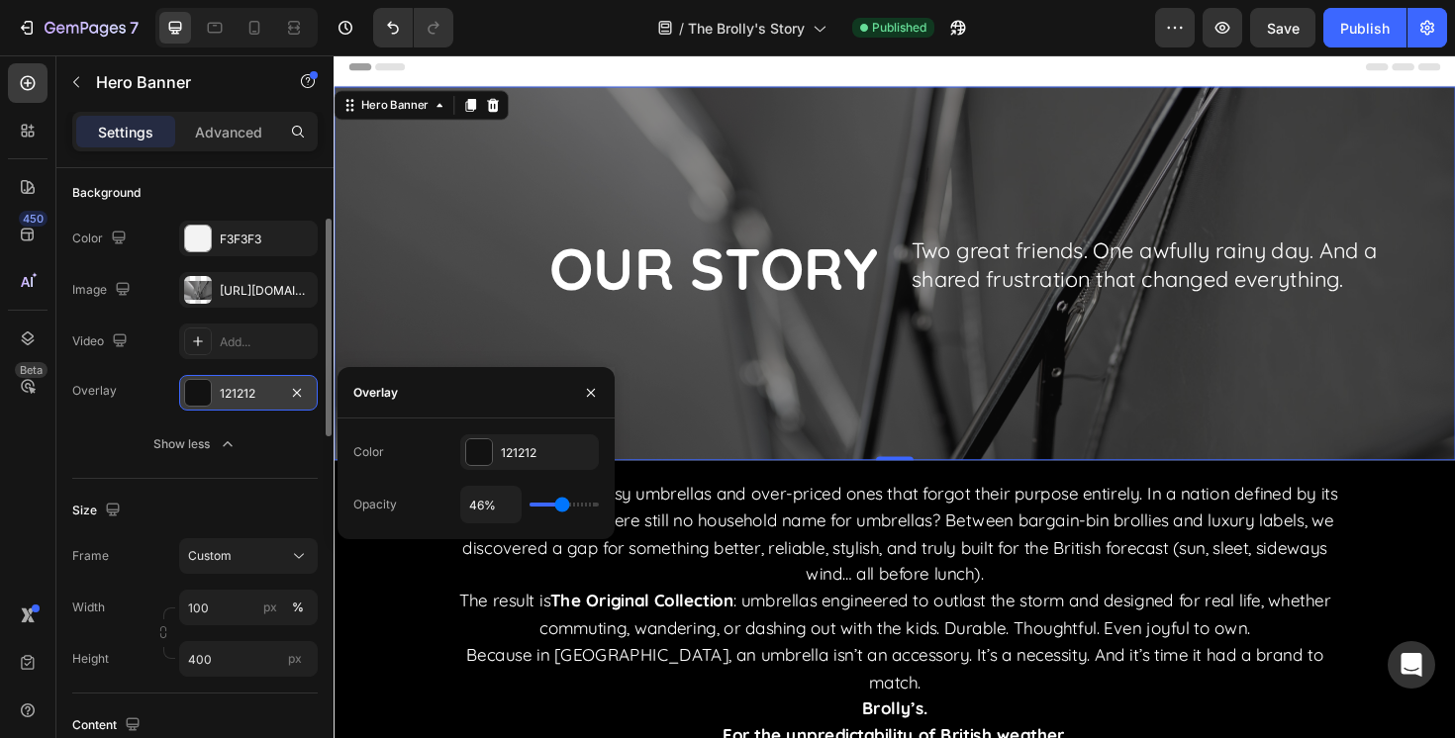
type input "47%"
type input "47"
type input "48%"
type input "48"
type input "49%"
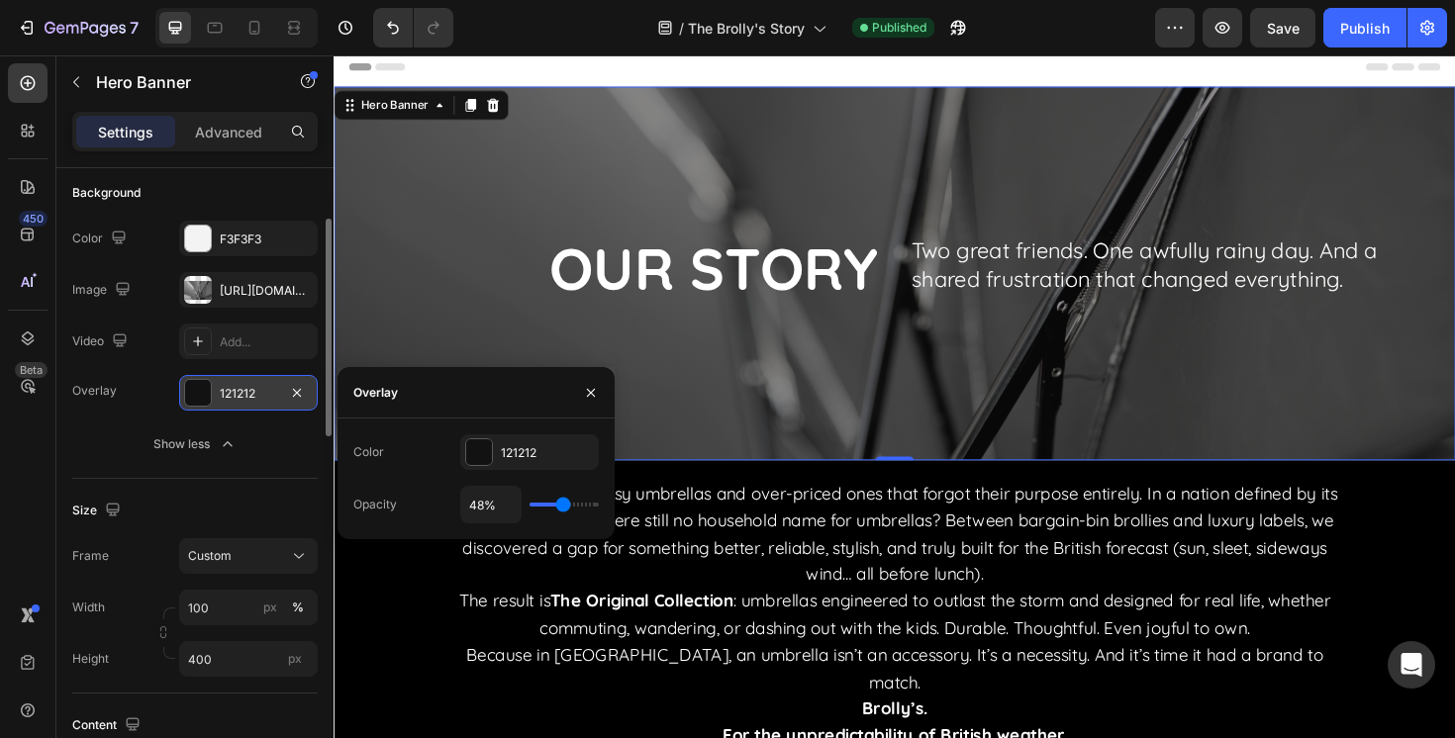
type input "49"
type input "50%"
type input "50"
type input "52%"
type input "52"
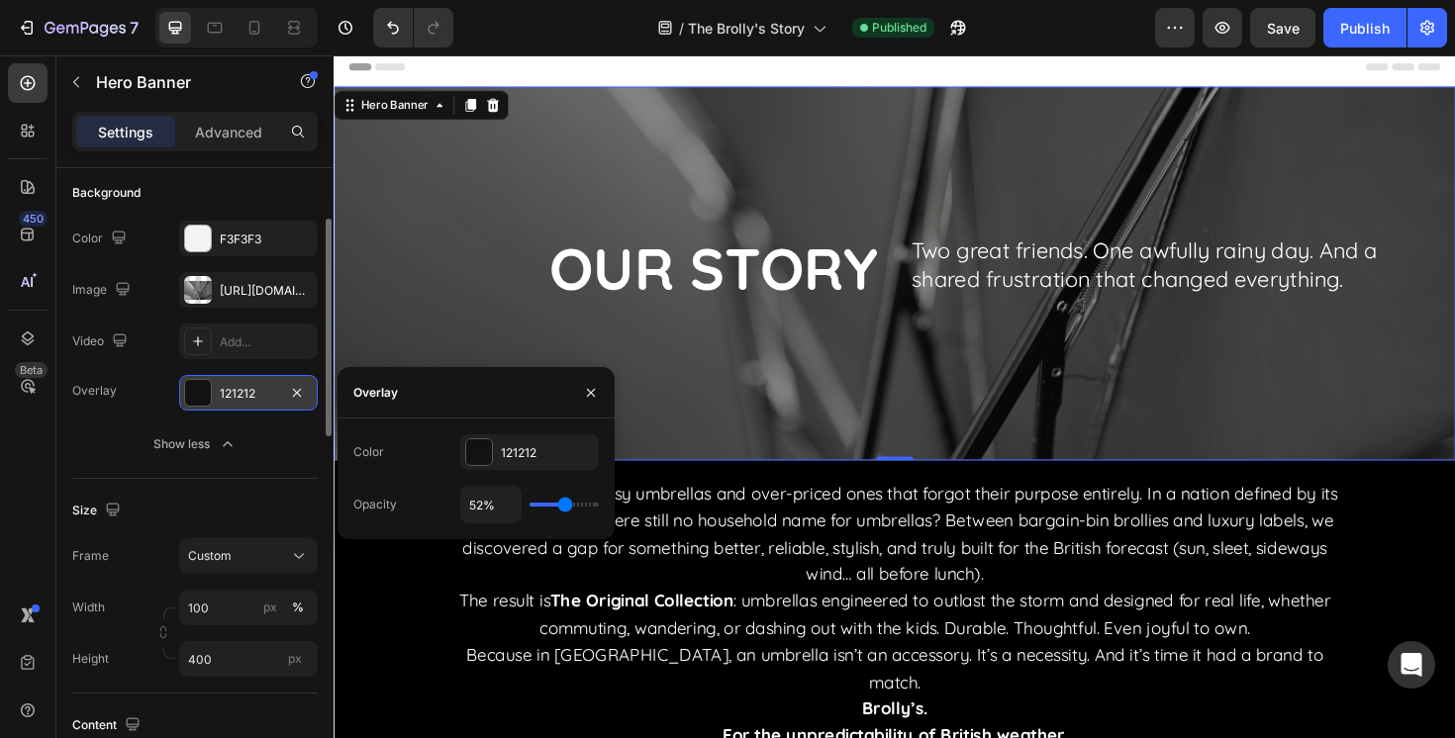
type input "54%"
type input "54"
type input "55%"
type input "55"
type input "56%"
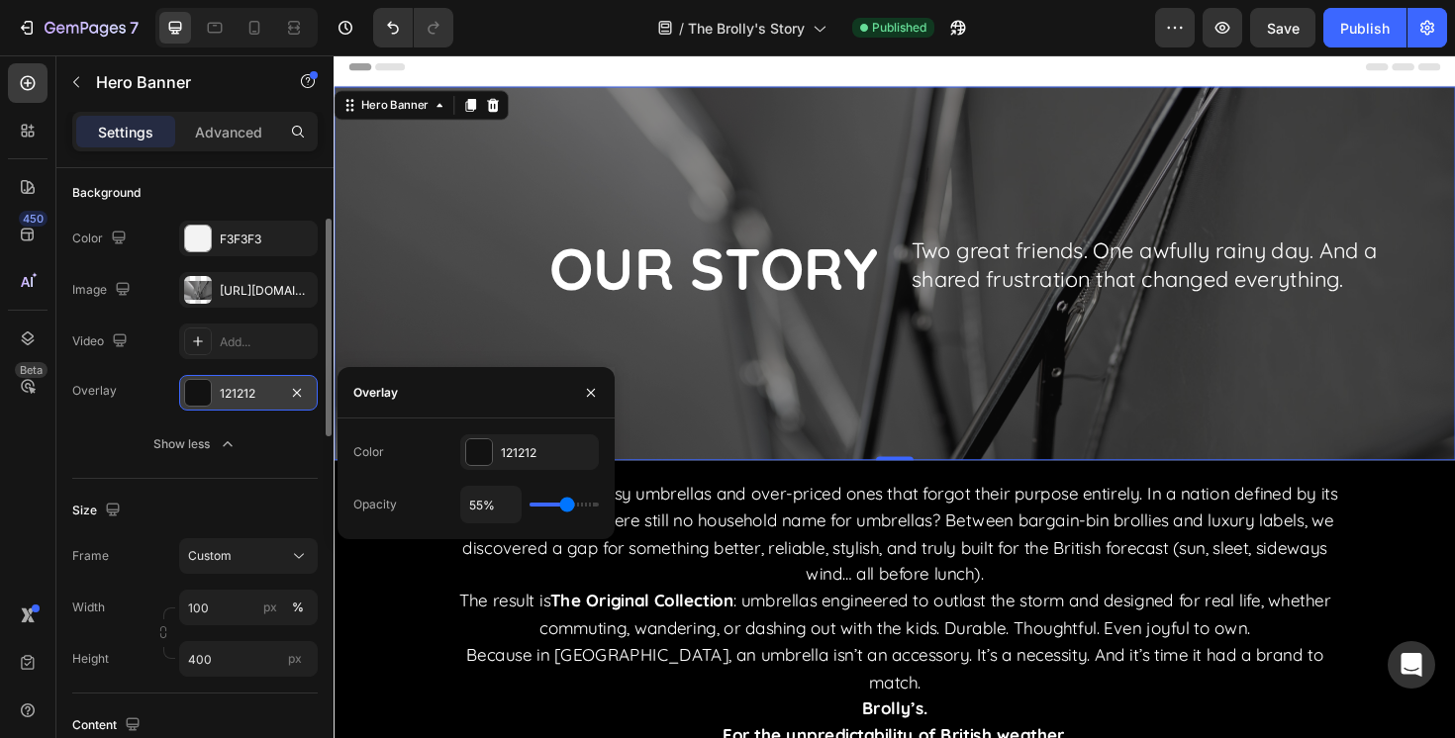
type input "56"
type input "57%"
type input "57"
type input "58%"
type input "58"
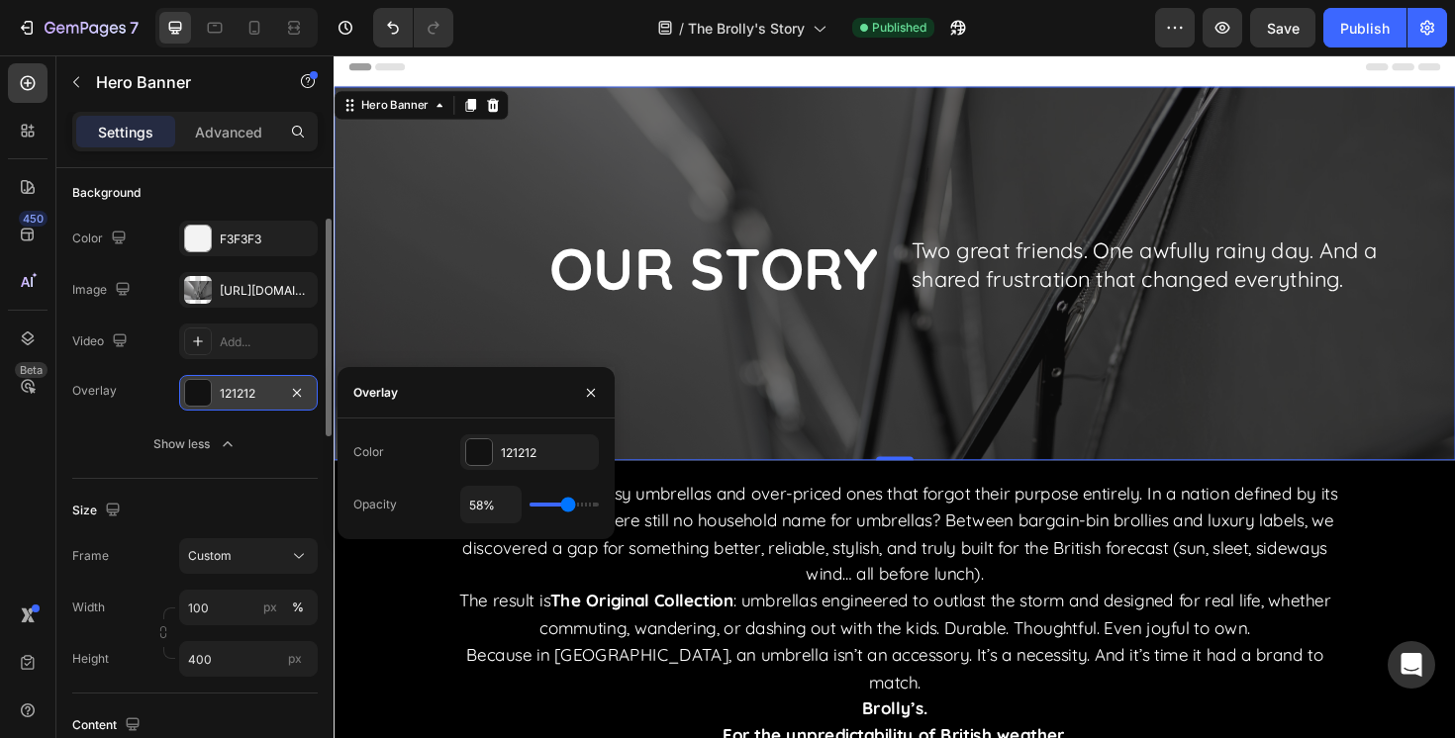
type input "59%"
type input "59"
type input "60%"
type input "60"
type input "61%"
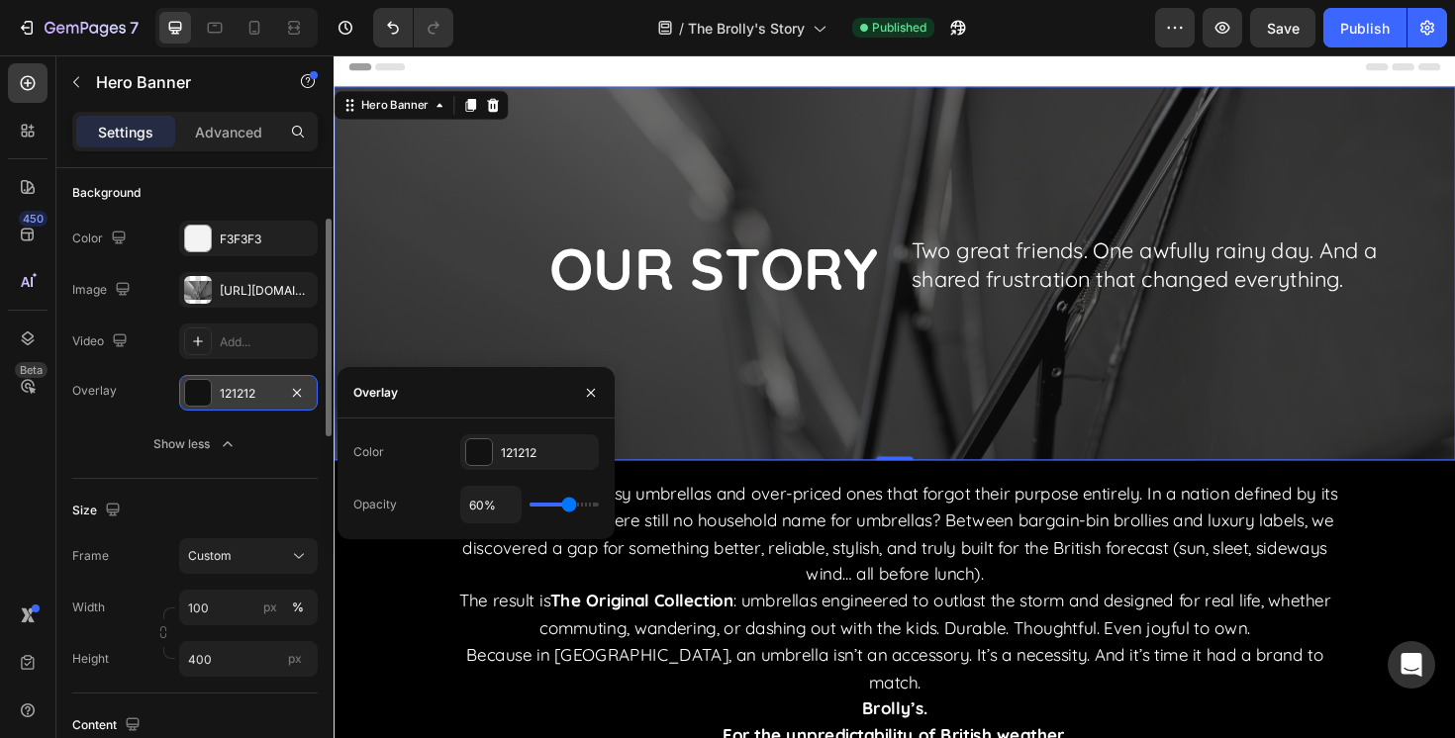
type input "61"
type input "62%"
type input "62"
type input "63%"
type input "63"
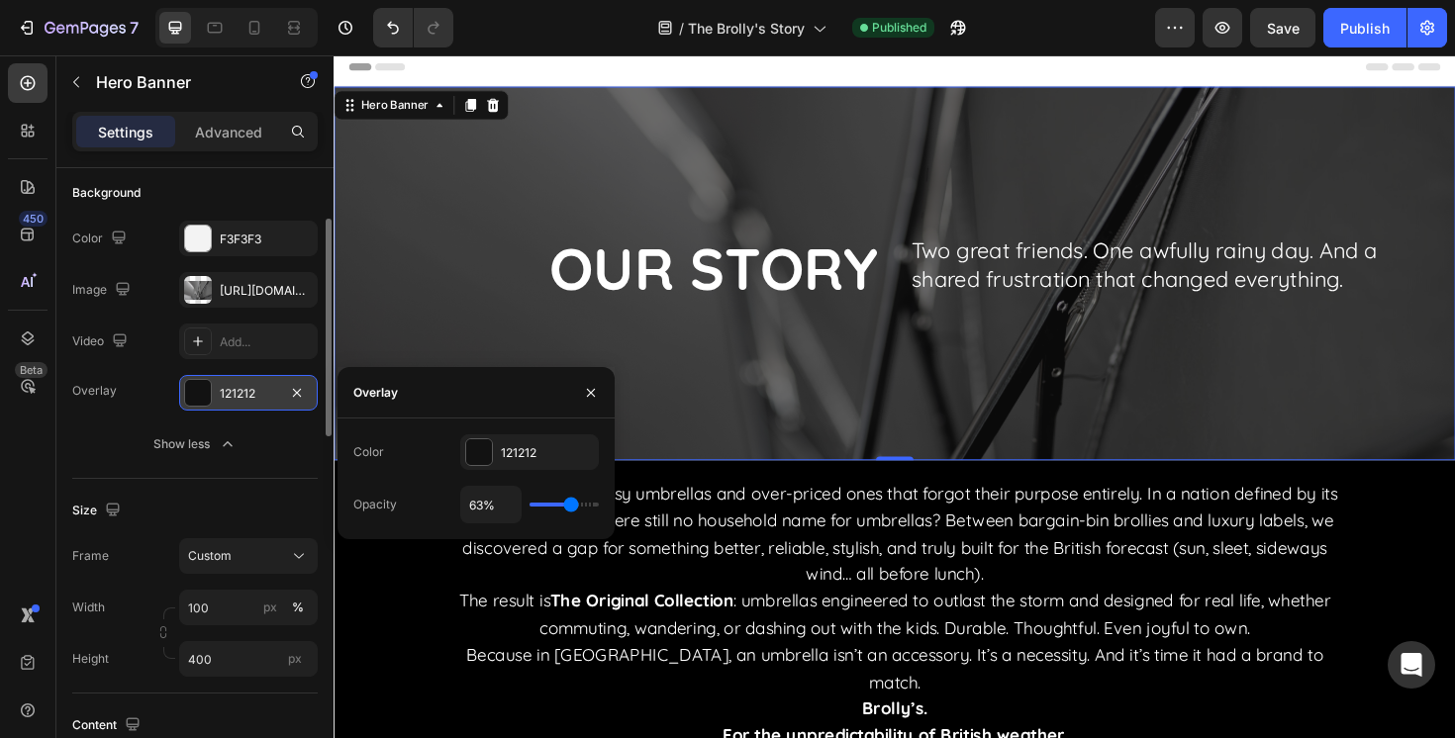
type input "64%"
type input "64"
type input "65%"
type input "65"
type input "66%"
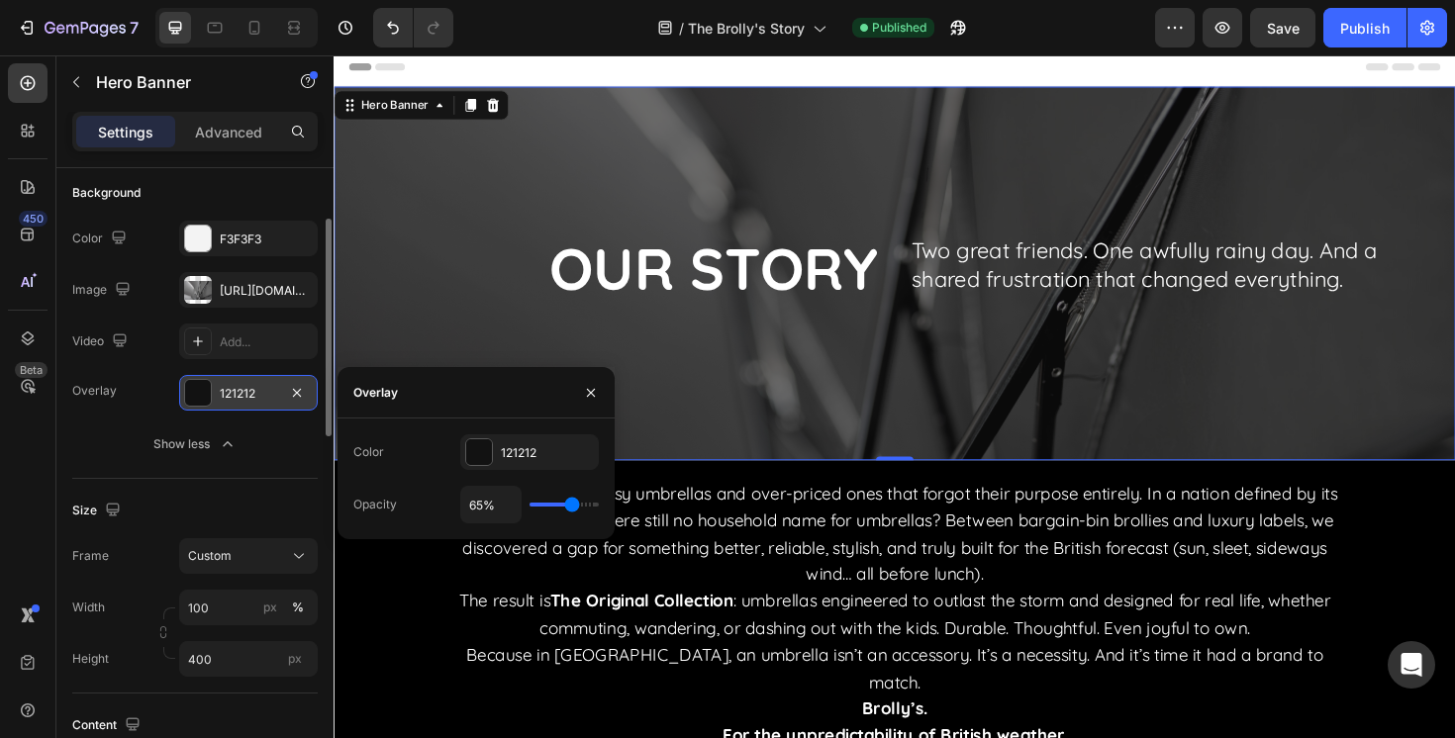
type input "66"
type input "67%"
type input "67"
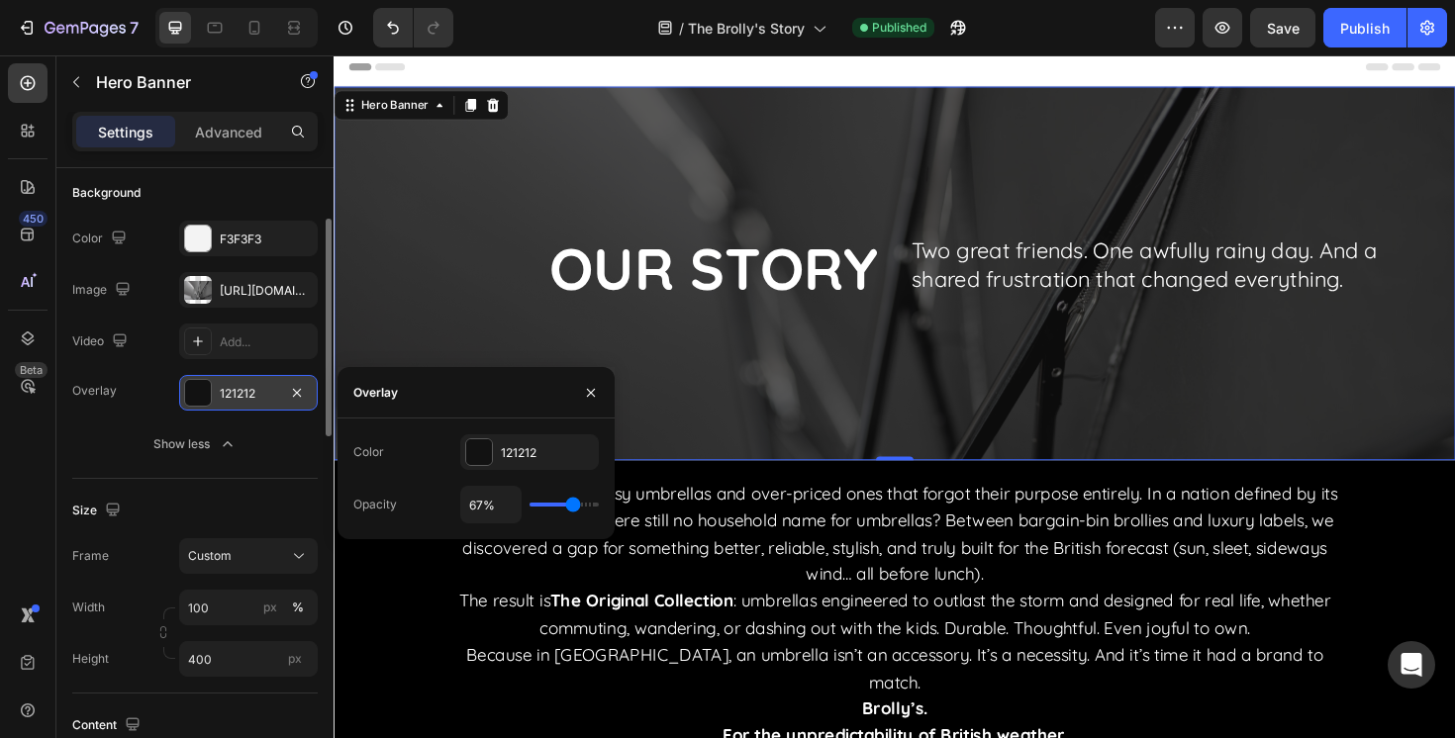
type input "66%"
type input "66"
type input "64%"
type input "64"
type input "63%"
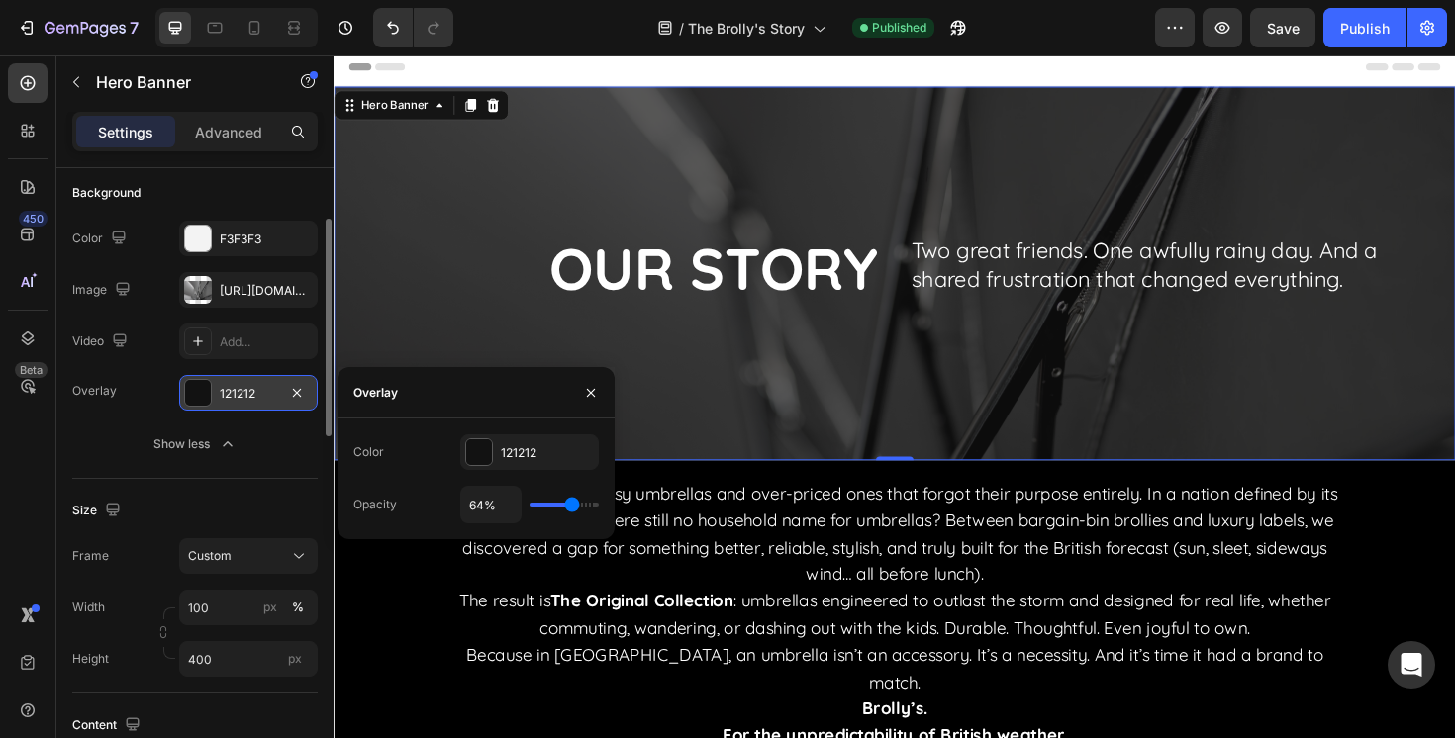
type input "63"
type input "62%"
drag, startPoint x: 538, startPoint y: 503, endPoint x: 570, endPoint y: 502, distance: 31.7
type input "62"
click at [570, 503] on input "range" at bounding box center [563, 505] width 69 height 4
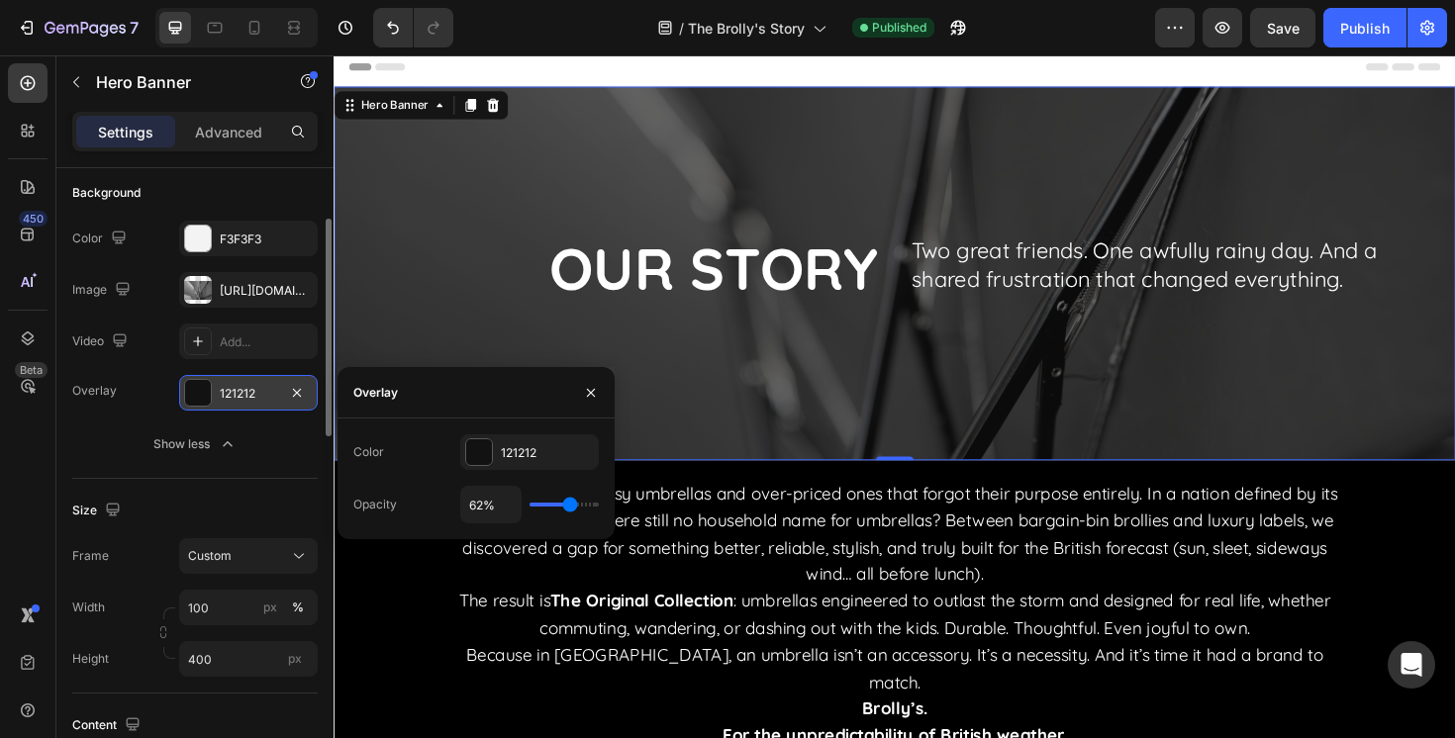
scroll to position [72, 0]
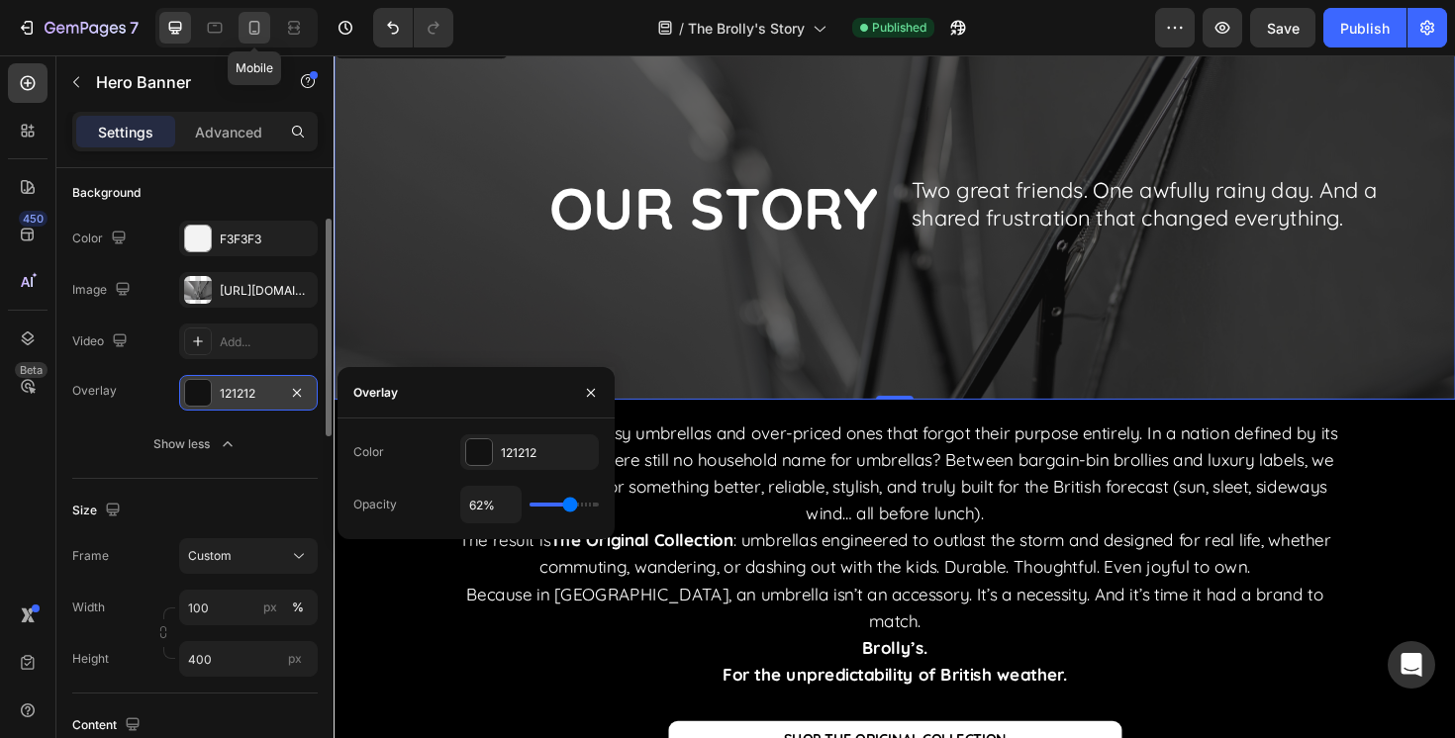
click at [247, 37] on icon at bounding box center [254, 28] width 20 height 20
type input "100%"
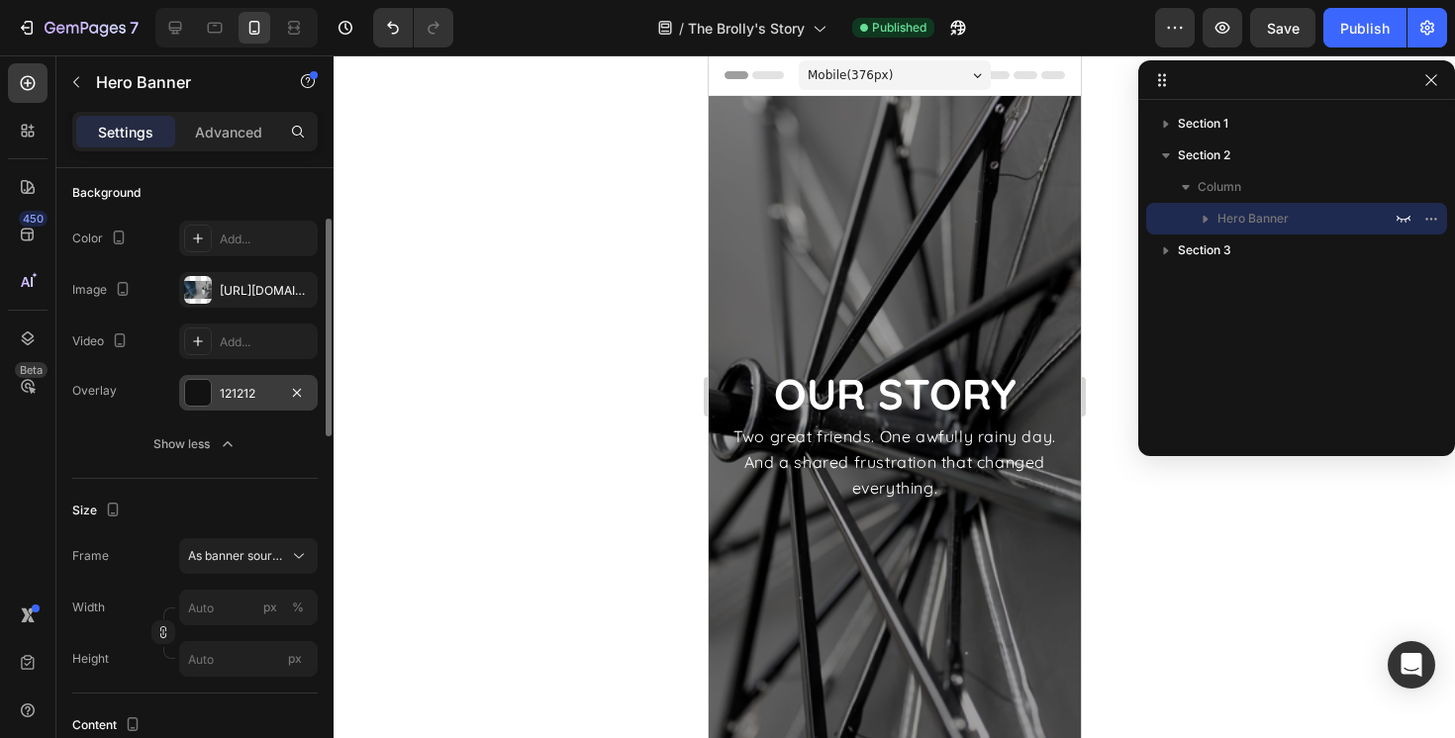
scroll to position [55, 0]
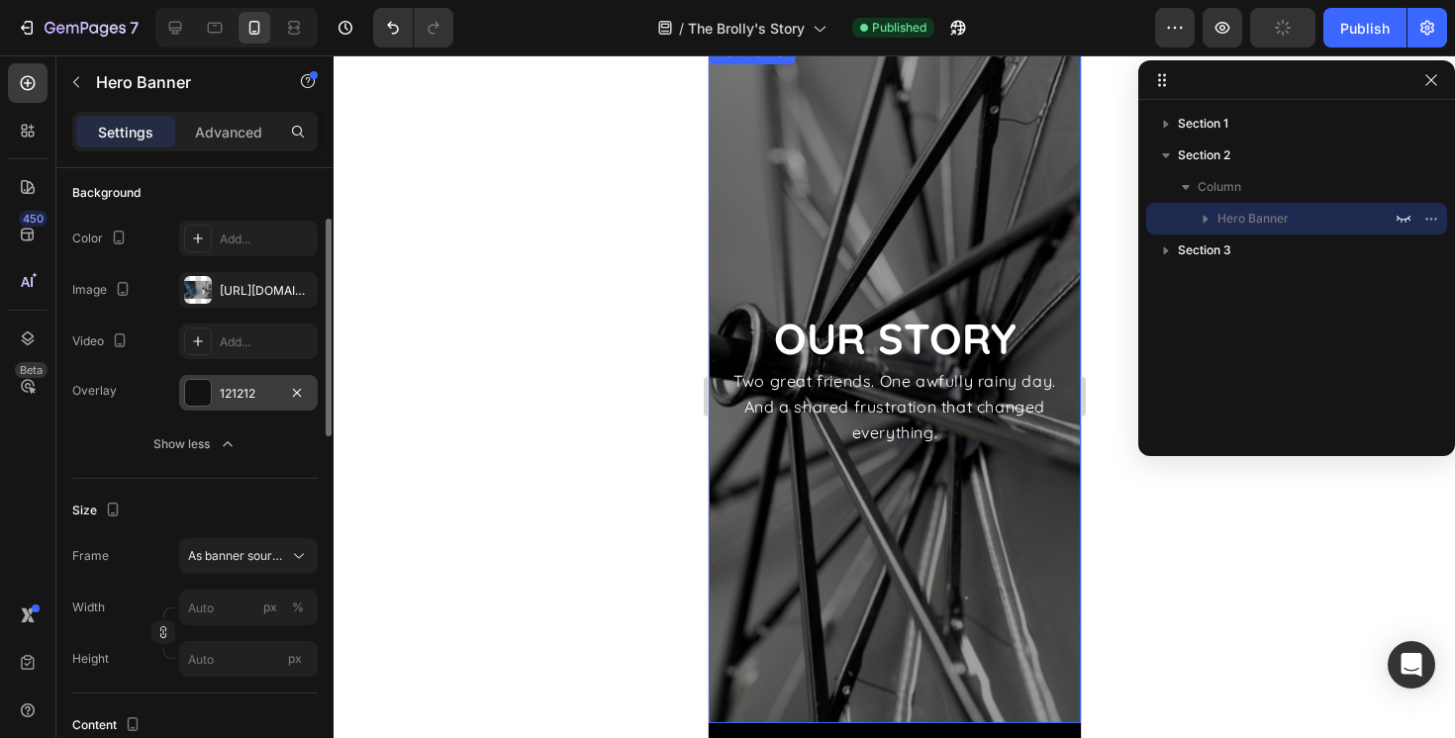
click at [772, 515] on div "Overlay" at bounding box center [894, 382] width 372 height 683
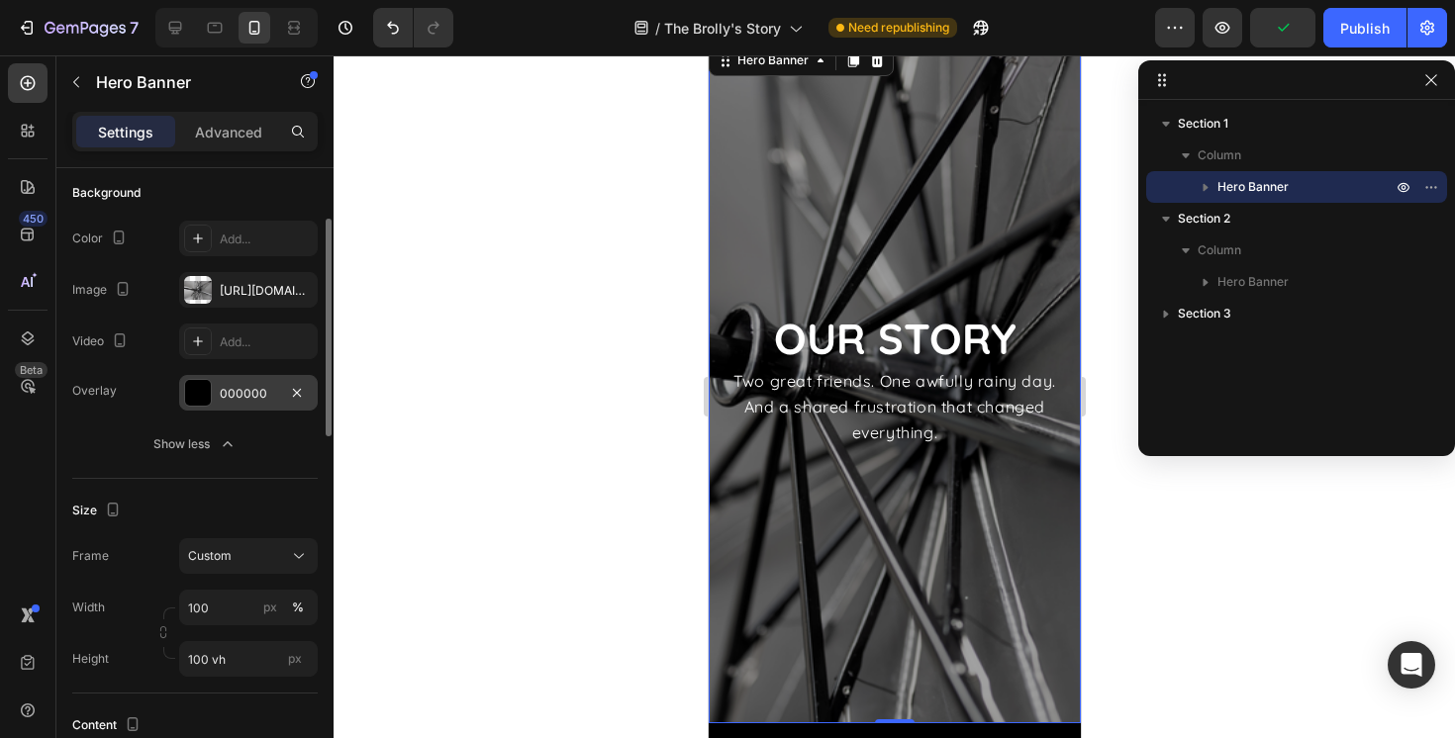
scroll to position [61, 0]
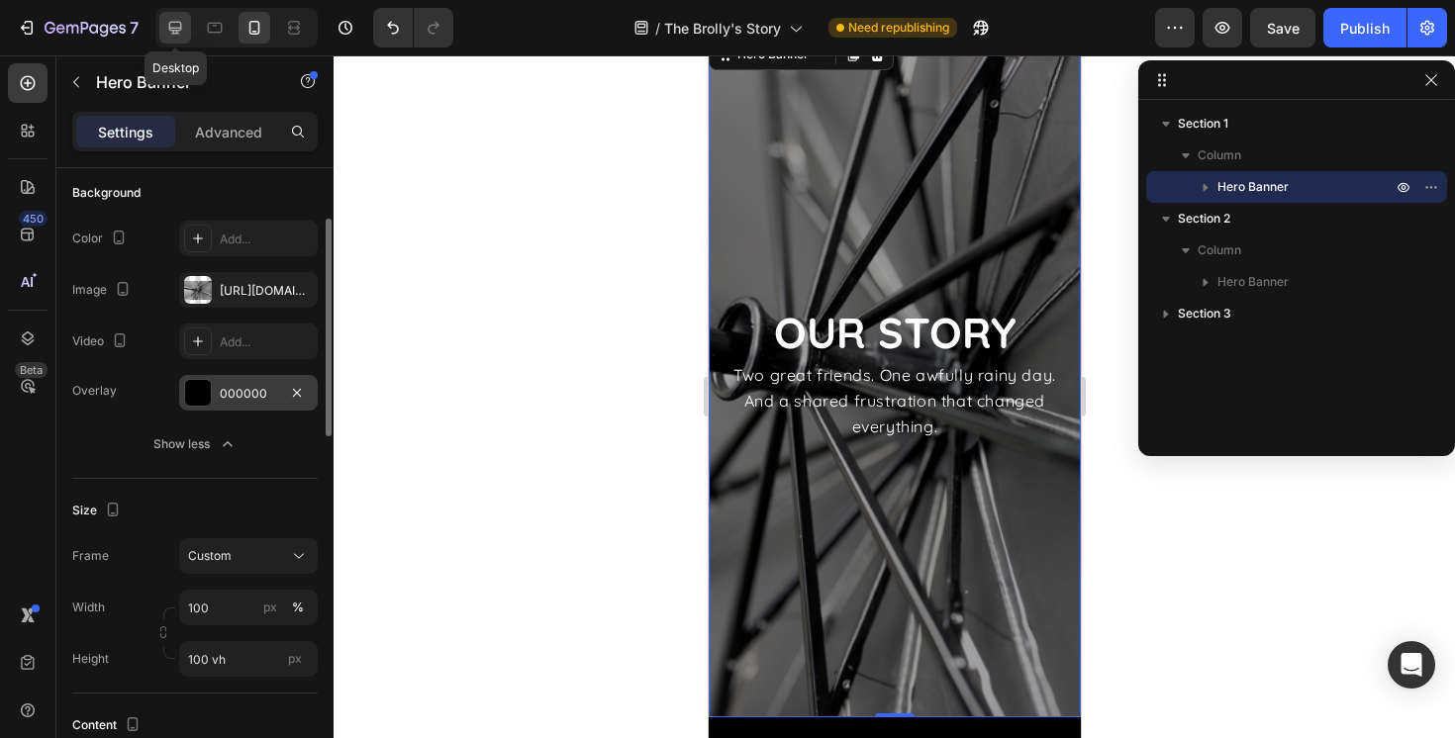
click at [180, 30] on icon at bounding box center [175, 28] width 13 height 13
type input "1200"
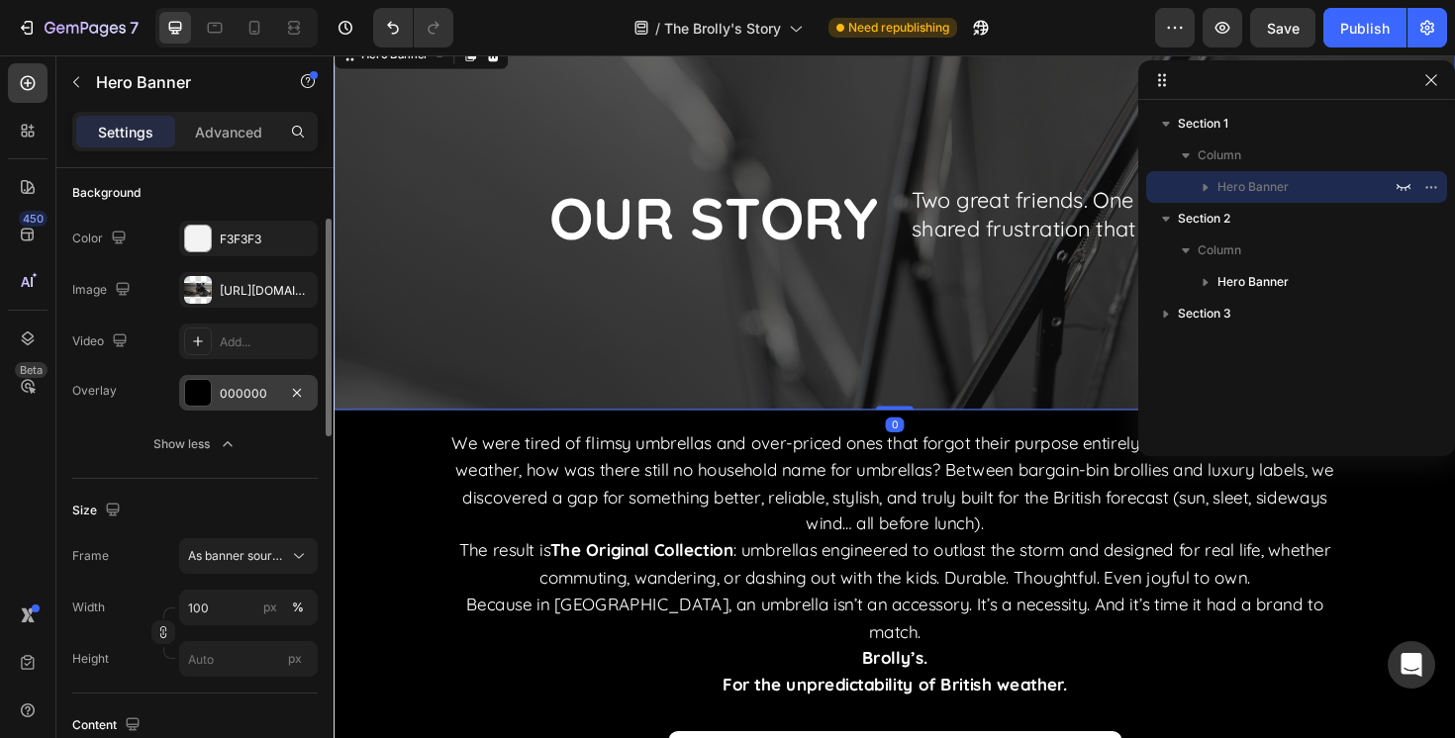
click at [920, 404] on div "Overlay" at bounding box center [928, 233] width 1188 height 396
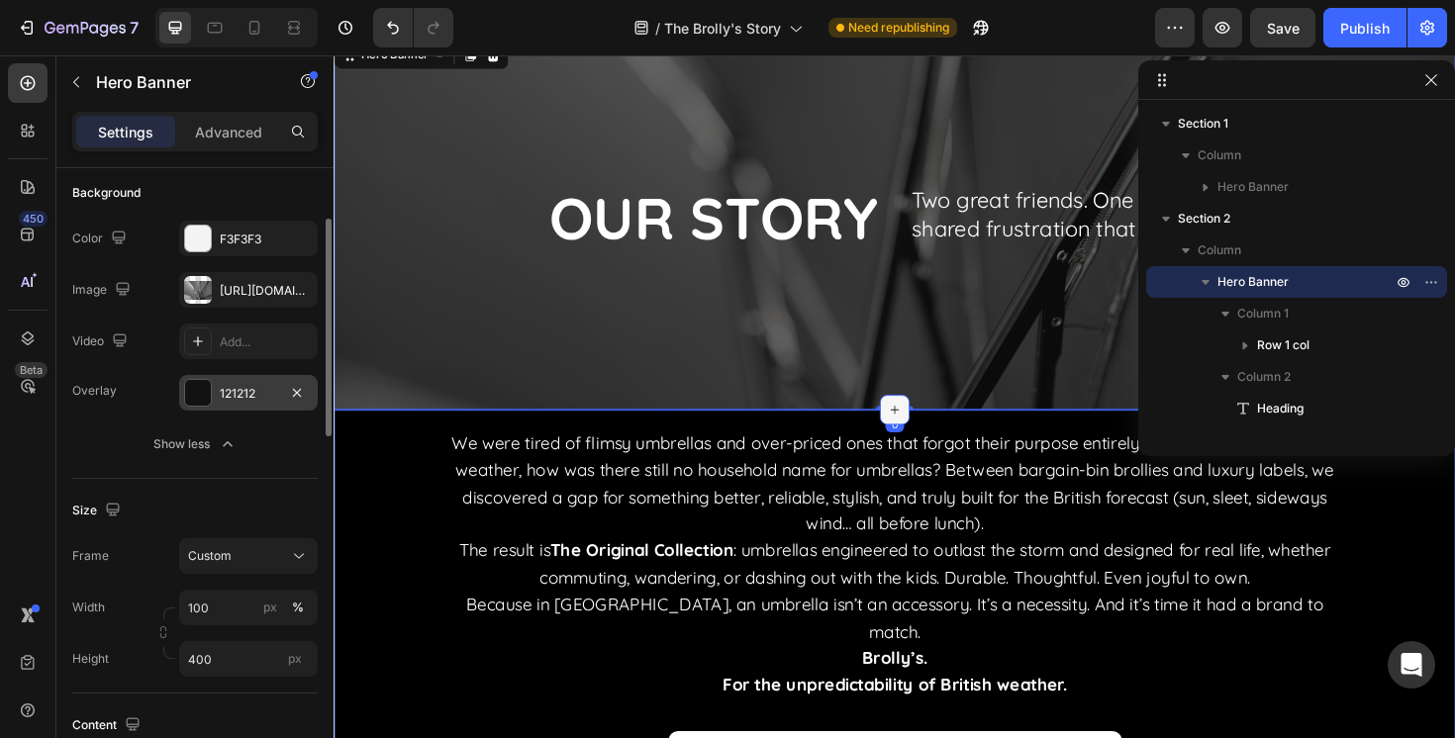
click at [931, 436] on icon at bounding box center [927, 431] width 16 height 16
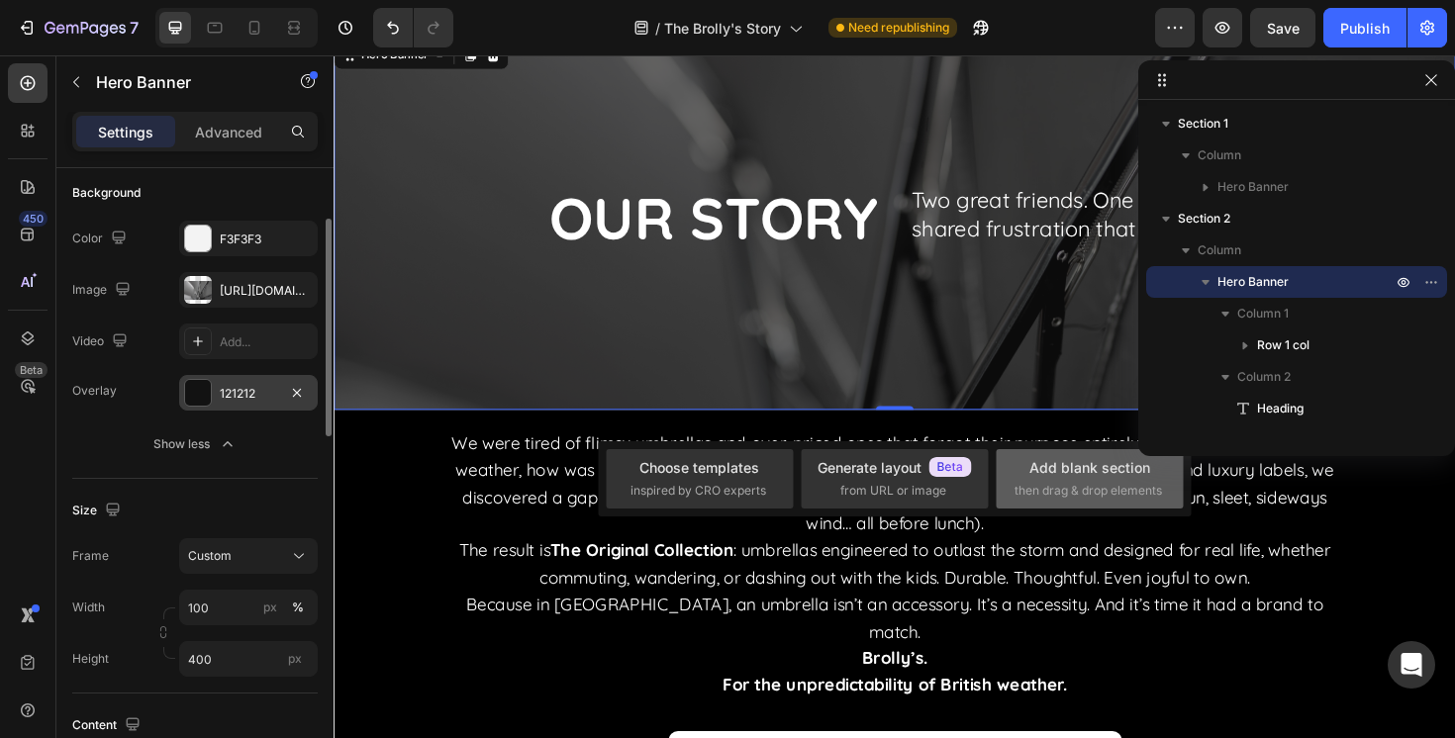
click at [1111, 482] on span "then drag & drop elements" at bounding box center [1087, 491] width 147 height 18
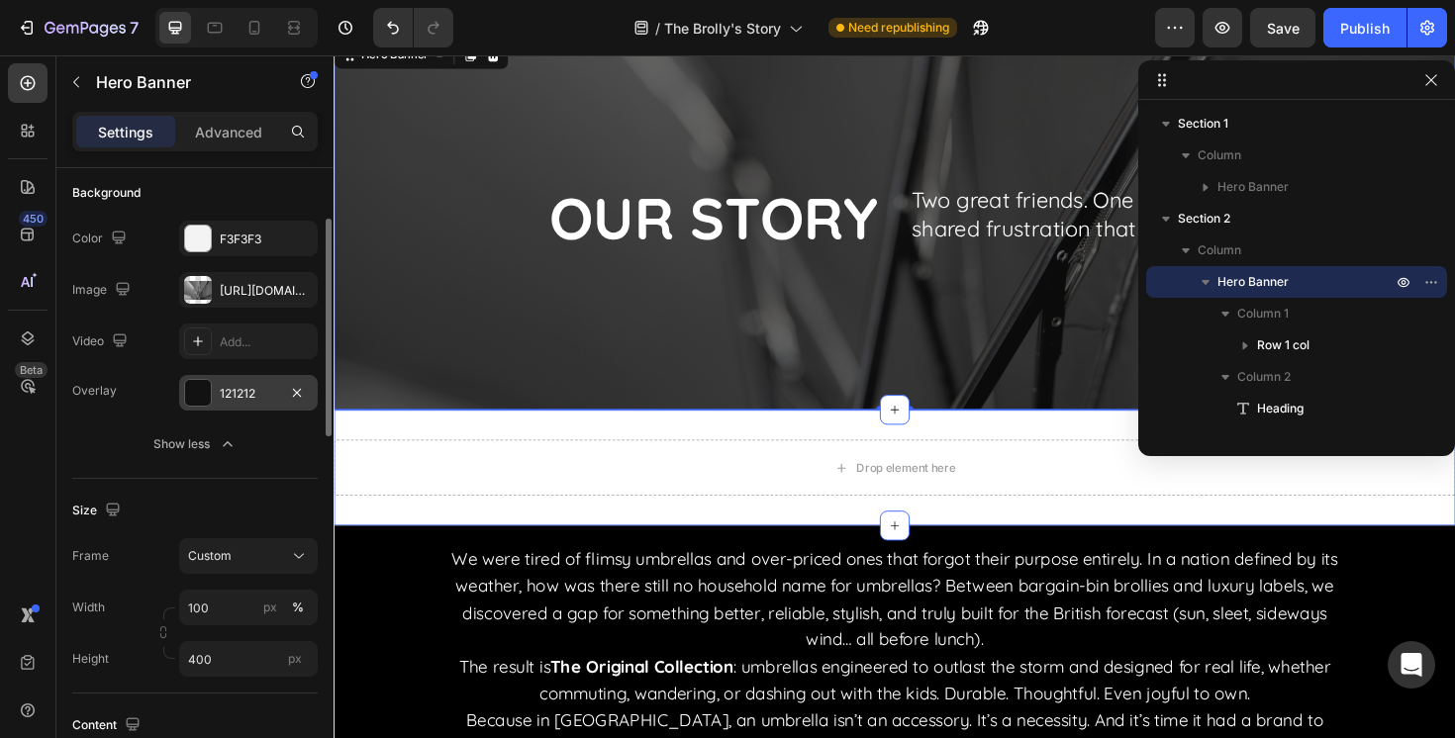
click at [806, 453] on div "Drop element here Section 3" at bounding box center [928, 492] width 1188 height 123
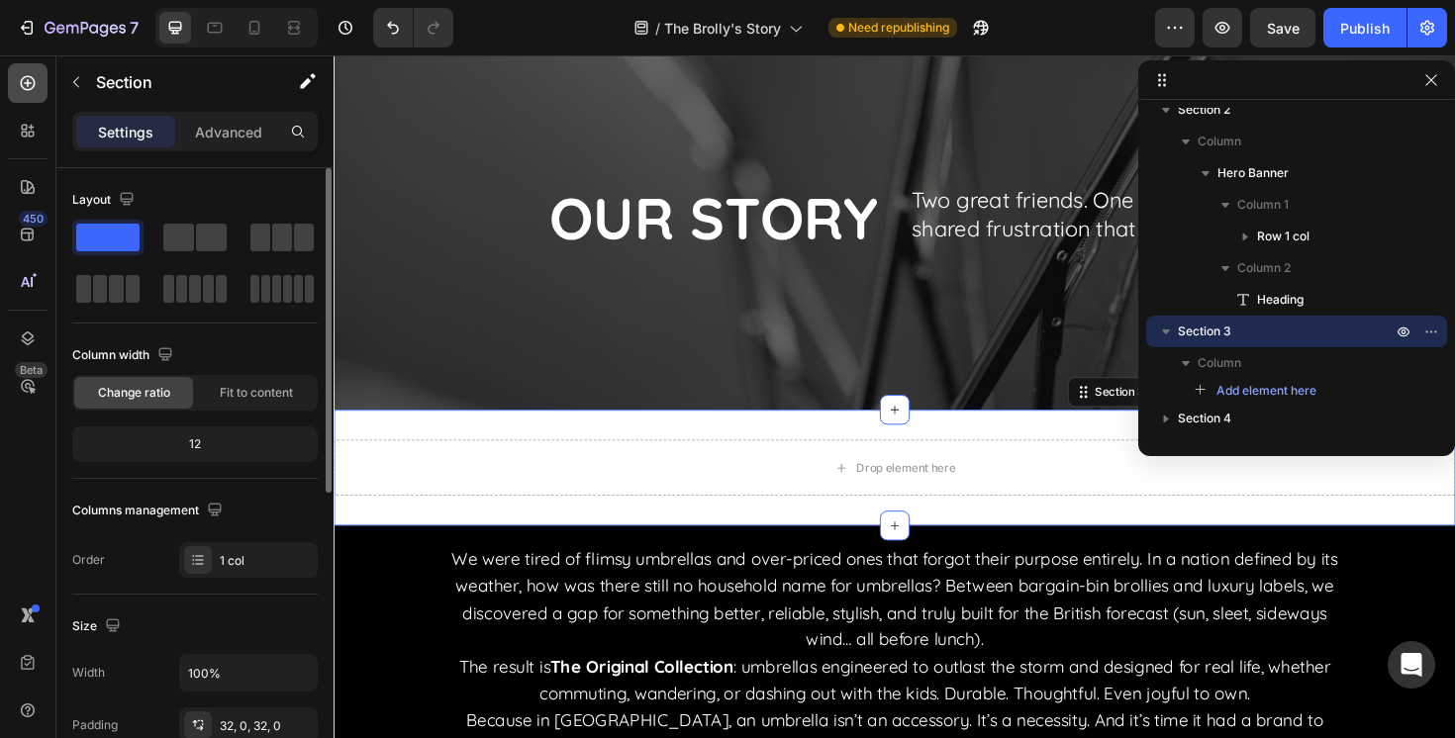
click at [37, 82] on icon at bounding box center [28, 83] width 20 height 20
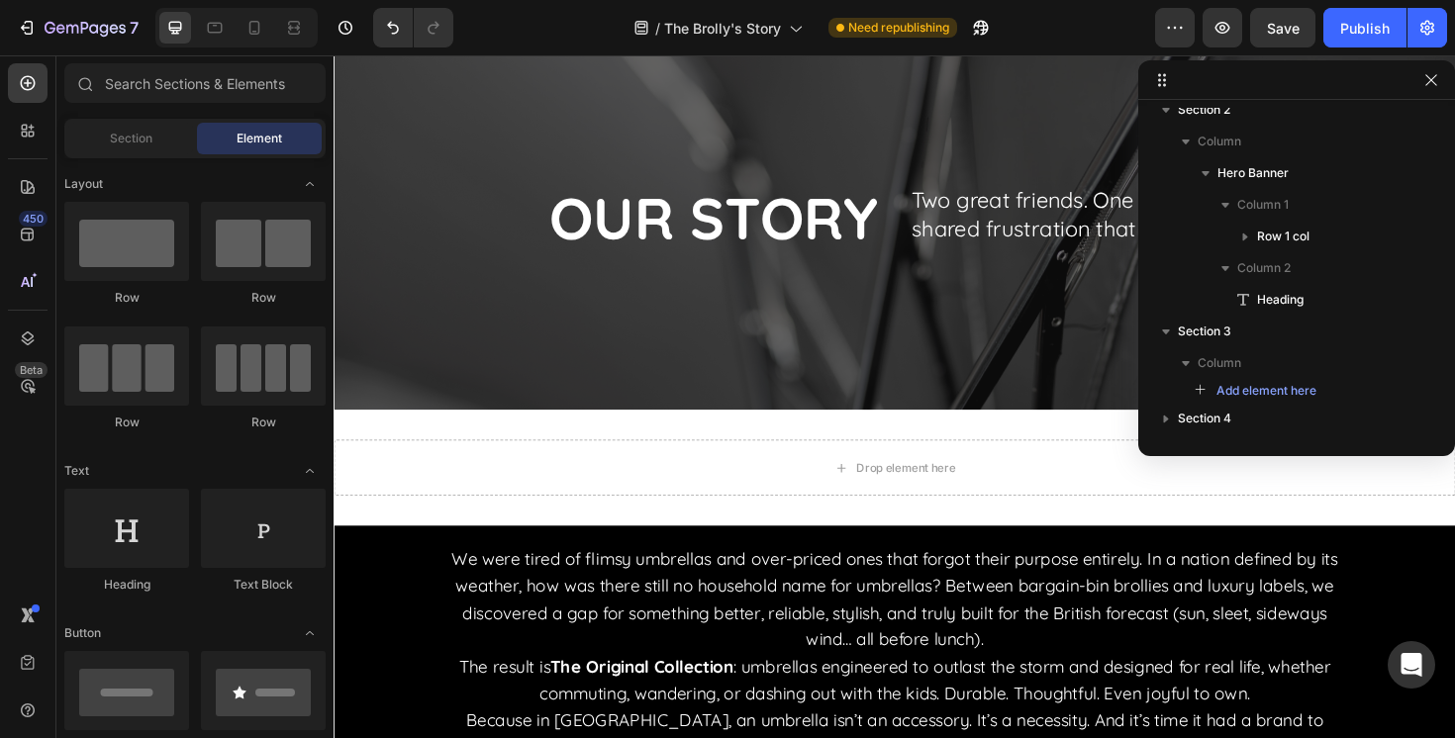
click at [121, 157] on div "Section Element" at bounding box center [194, 139] width 261 height 40
click at [135, 130] on span "Section" at bounding box center [131, 139] width 43 height 18
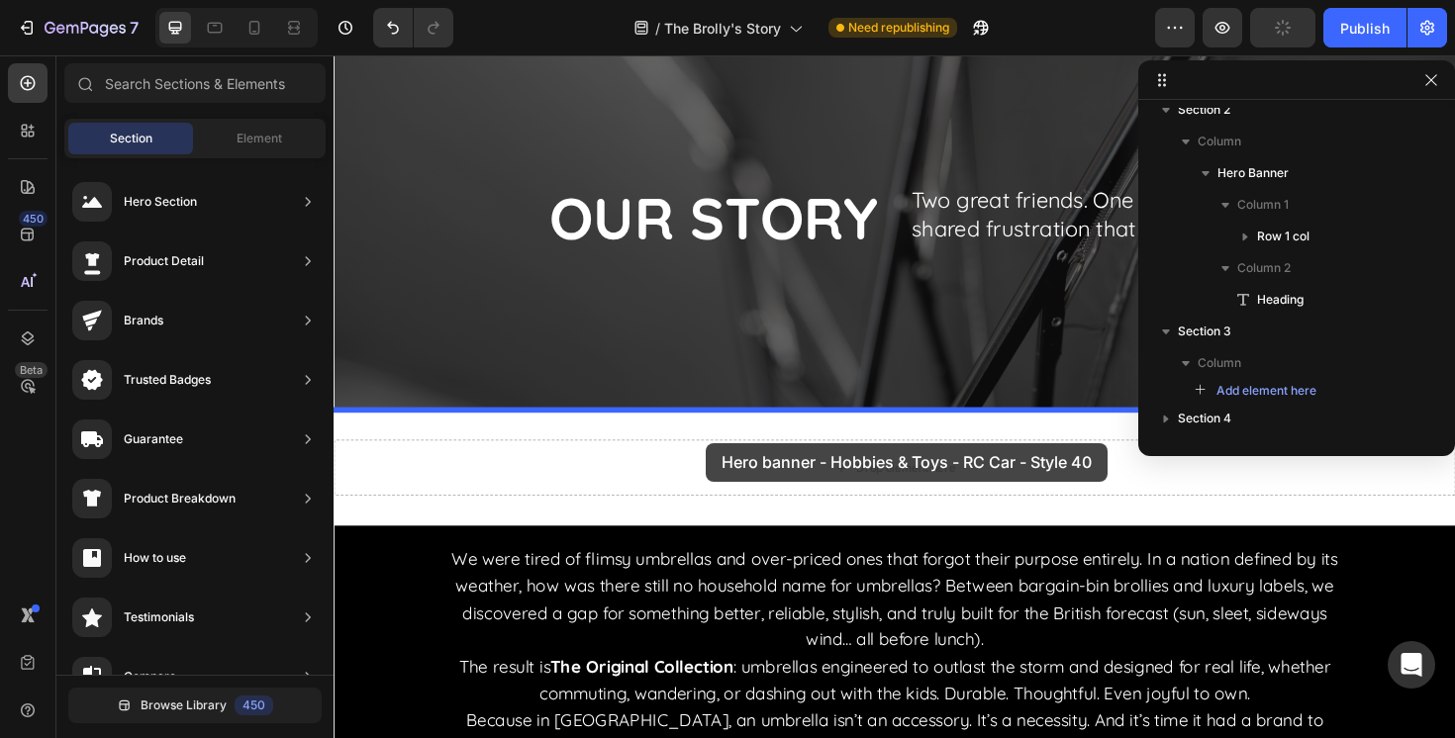
drag, startPoint x: 865, startPoint y: 255, endPoint x: 727, endPoint y: 466, distance: 251.7
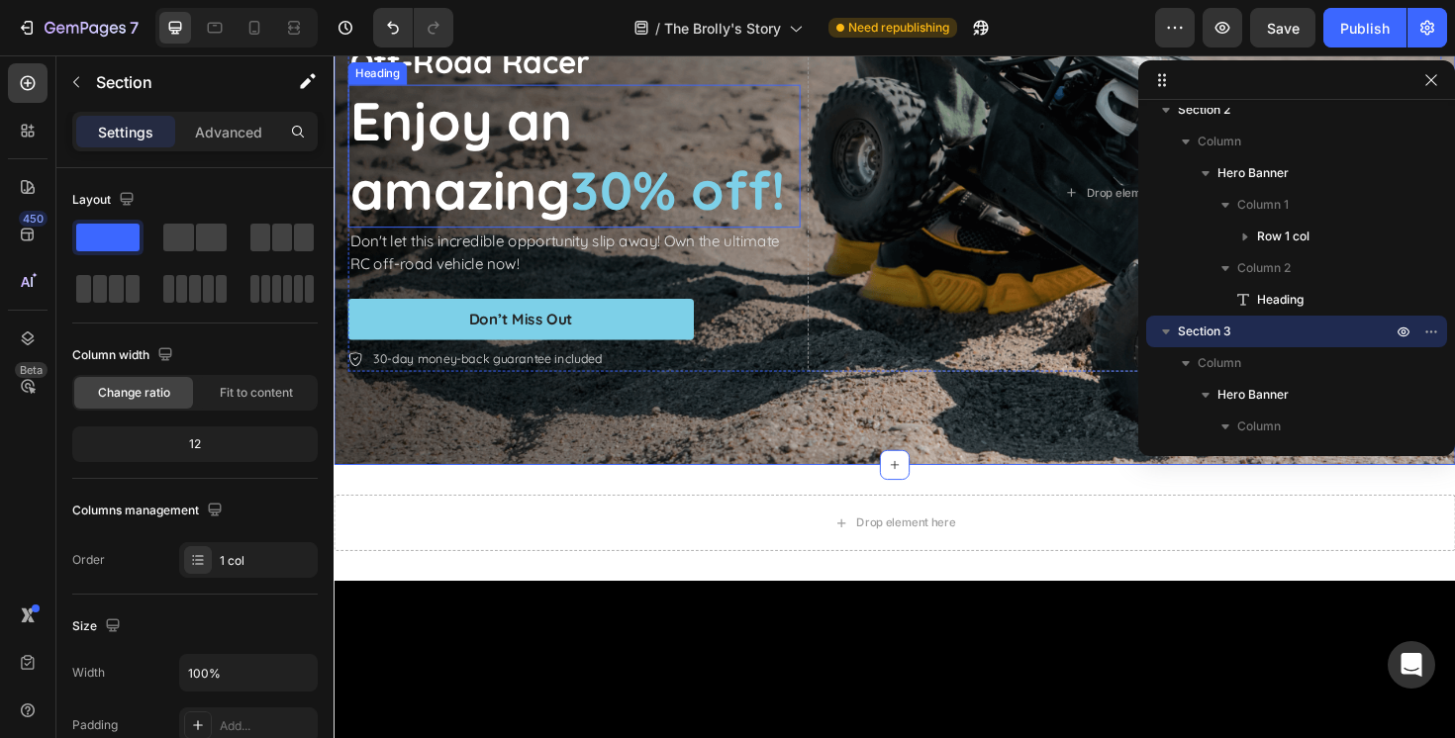
scroll to position [589, 0]
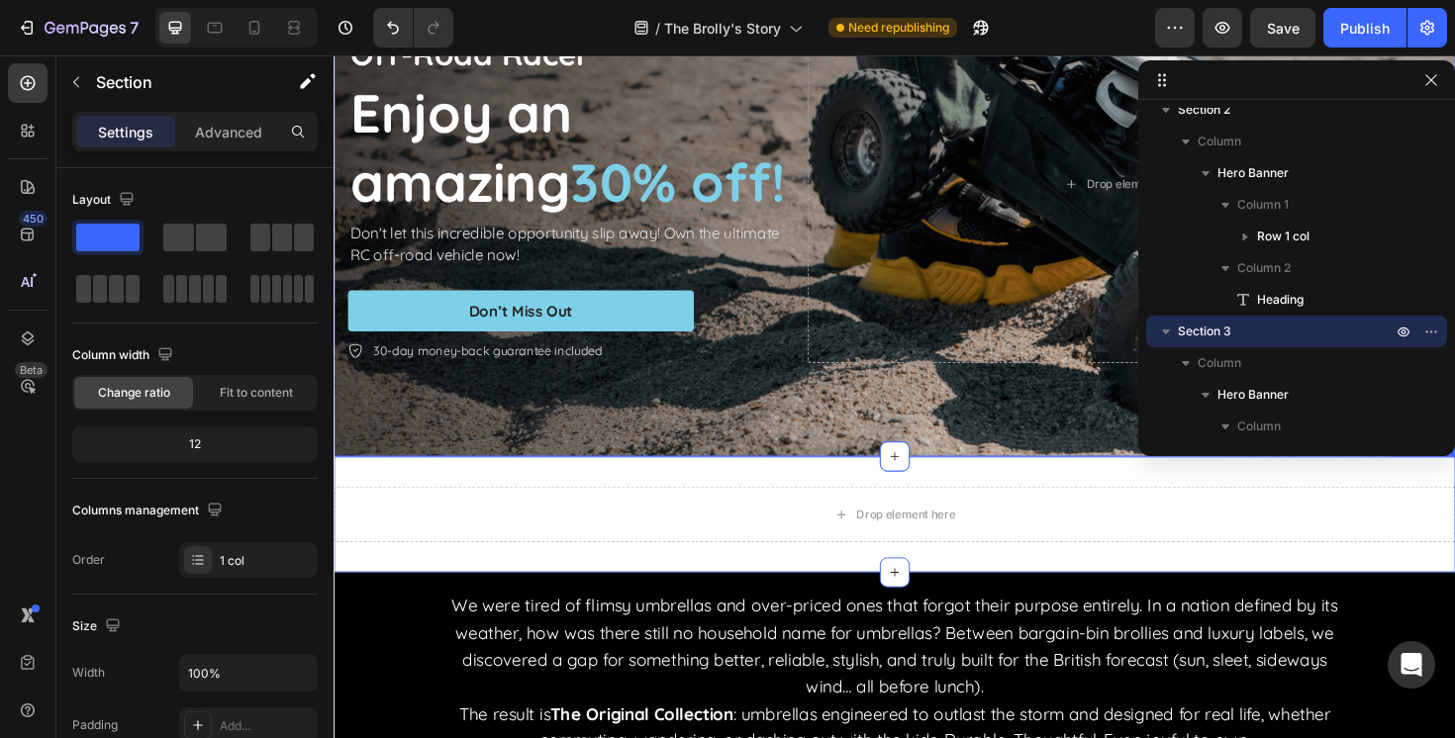
click at [757, 506] on div "Drop element here Section 4" at bounding box center [928, 541] width 1188 height 123
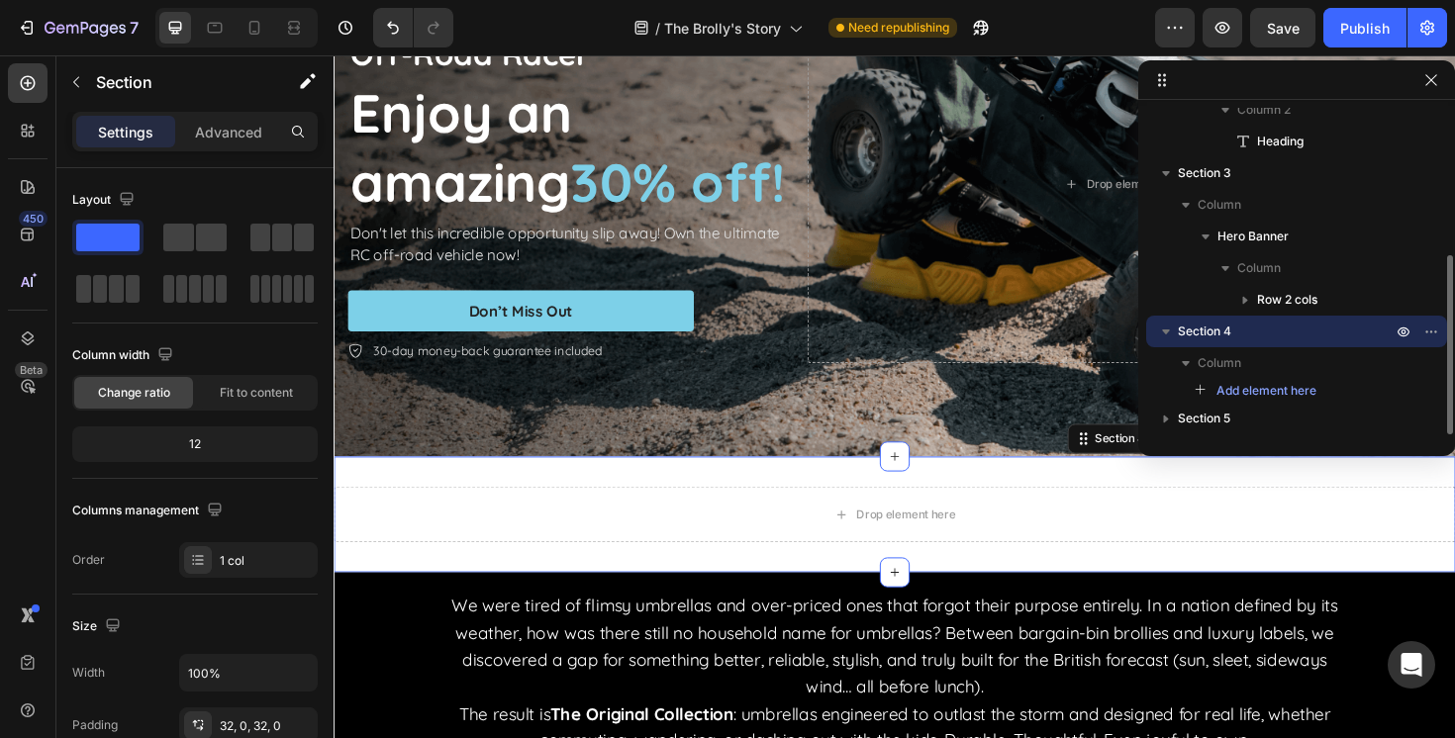
click at [1236, 504] on div "Drop element here Section 4 You can create reusable sections Create Theme Secti…" at bounding box center [928, 541] width 1188 height 123
click at [1434, 333] on icon "button" at bounding box center [1435, 332] width 2 height 2
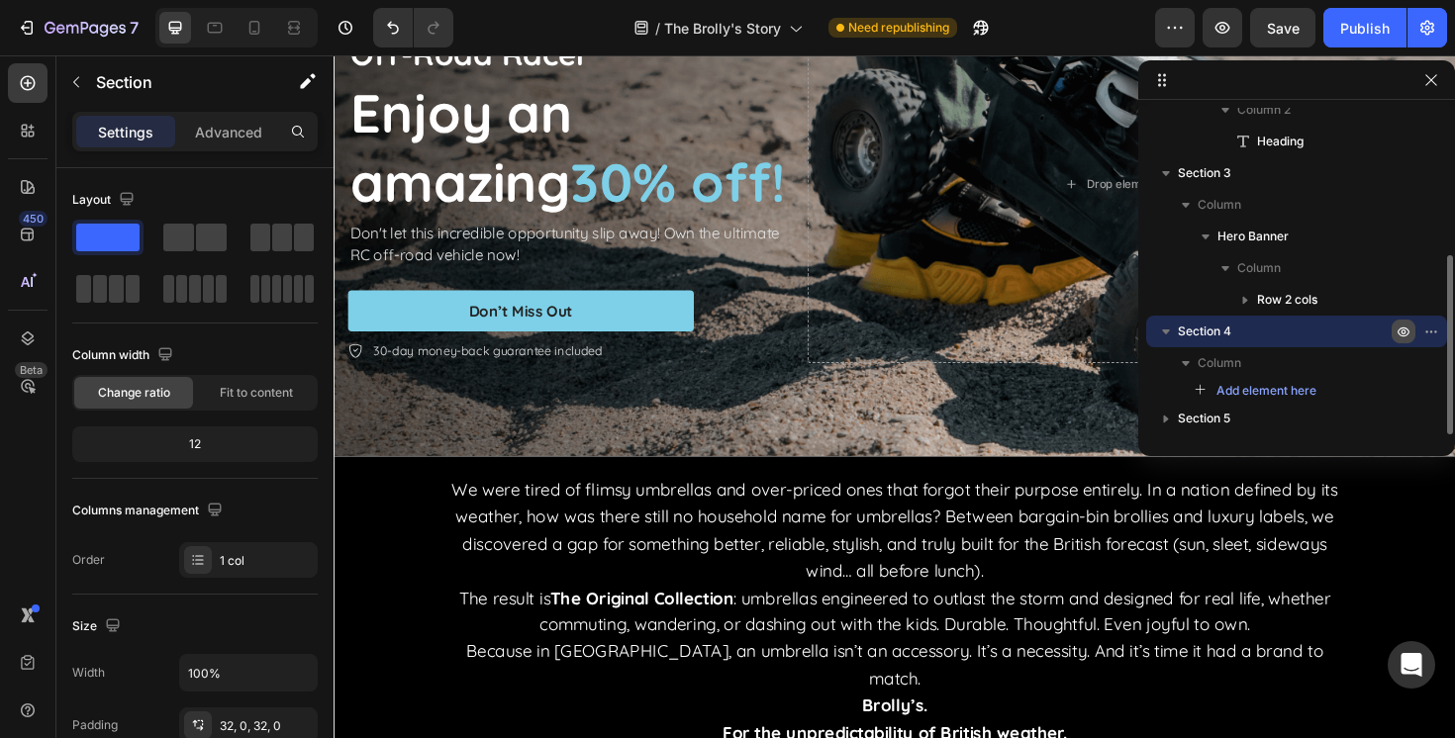
scroll to position [212, 0]
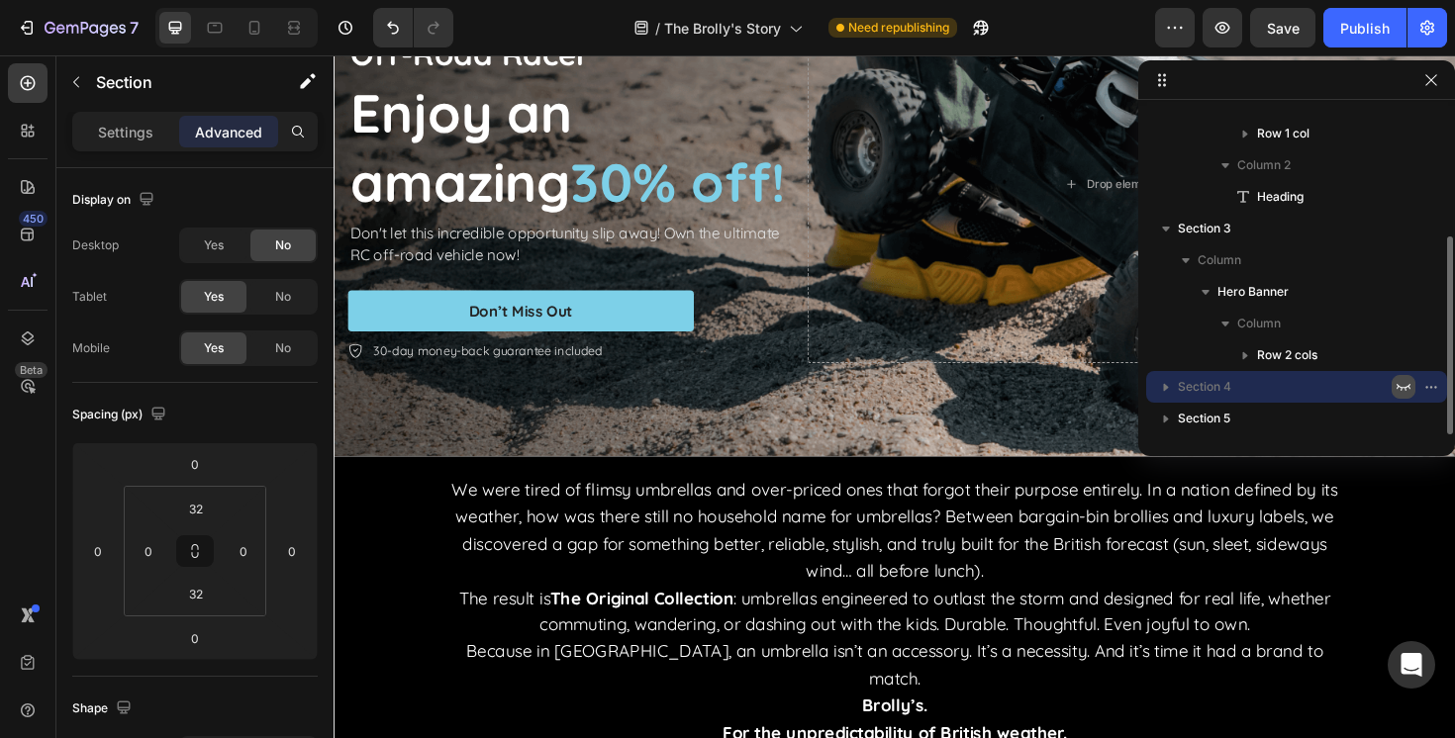
click at [1408, 334] on div "Column" at bounding box center [1296, 324] width 285 height 32
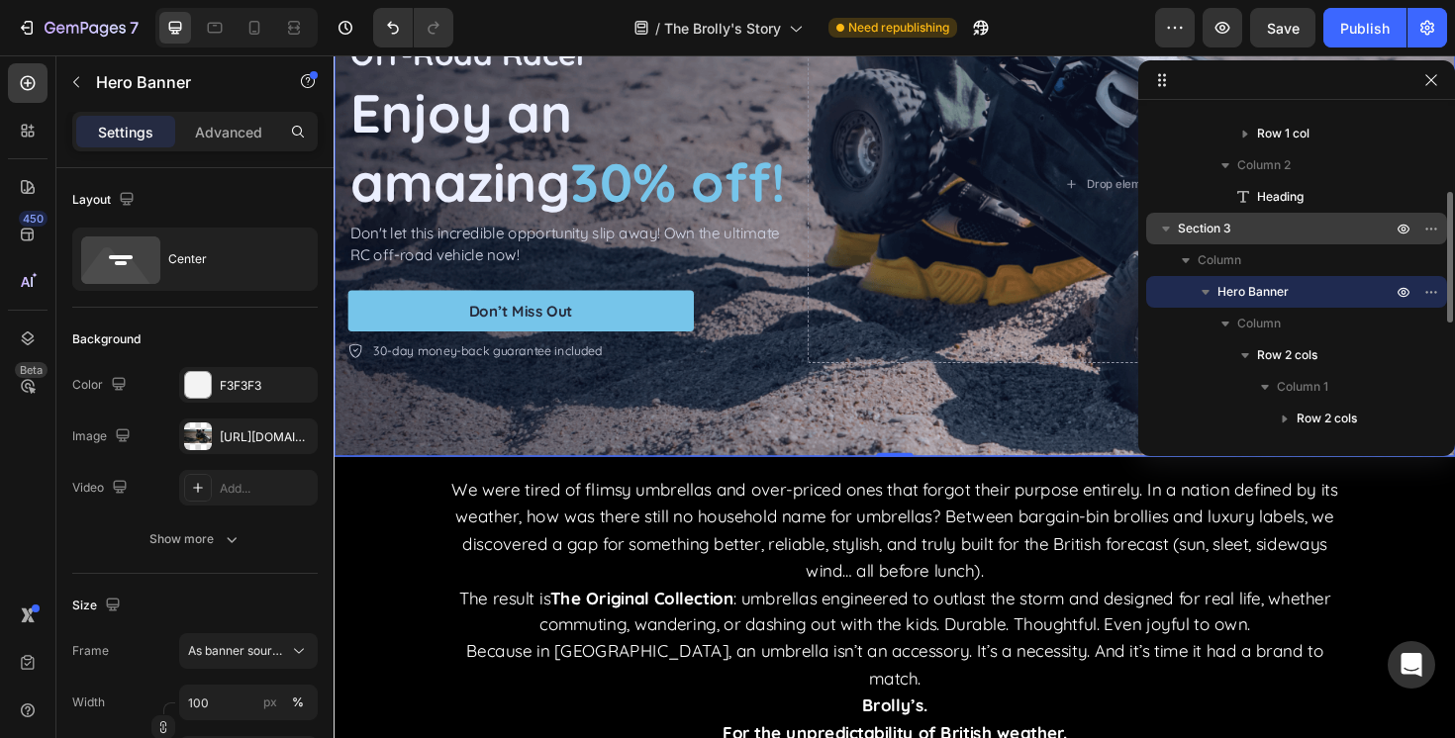
click at [1164, 230] on icon "button" at bounding box center [1166, 229] width 20 height 20
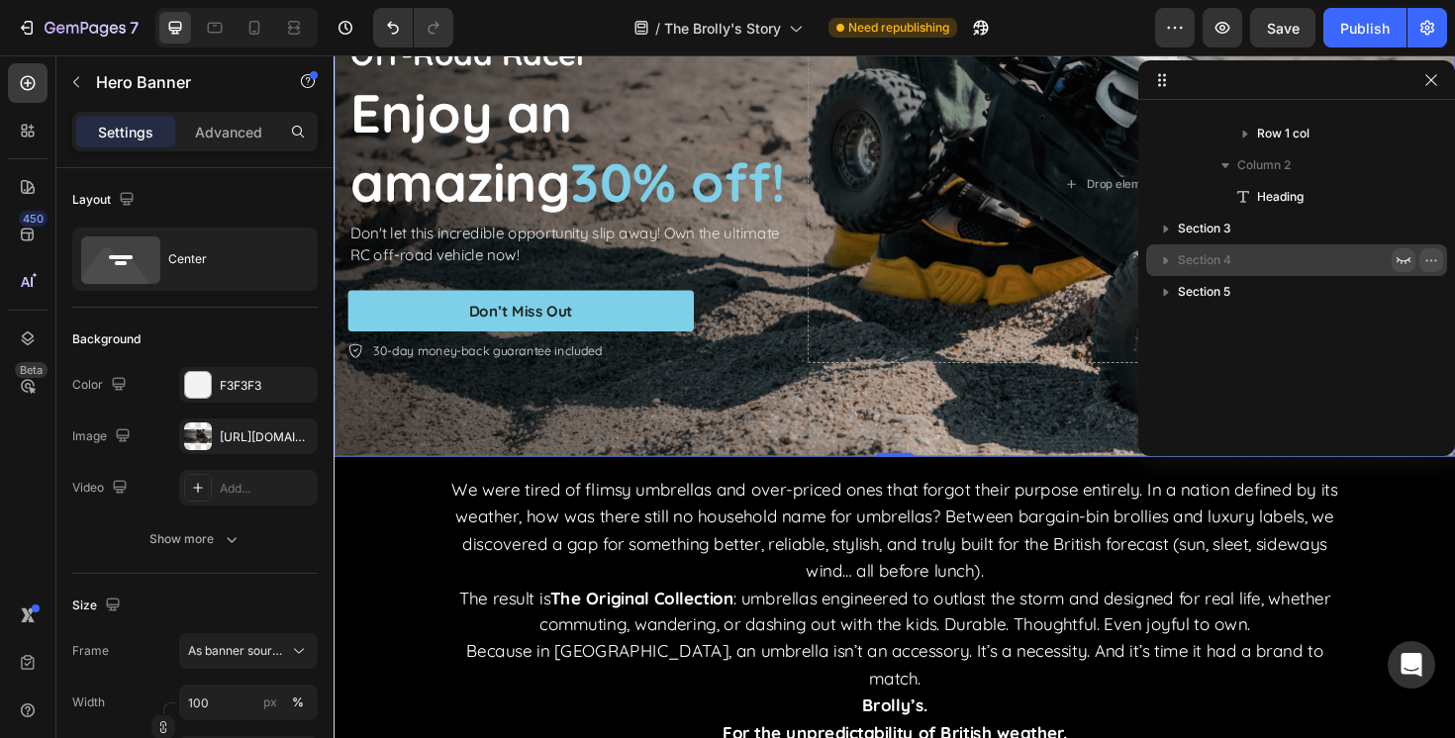
click at [1428, 265] on icon "button" at bounding box center [1431, 260] width 16 height 16
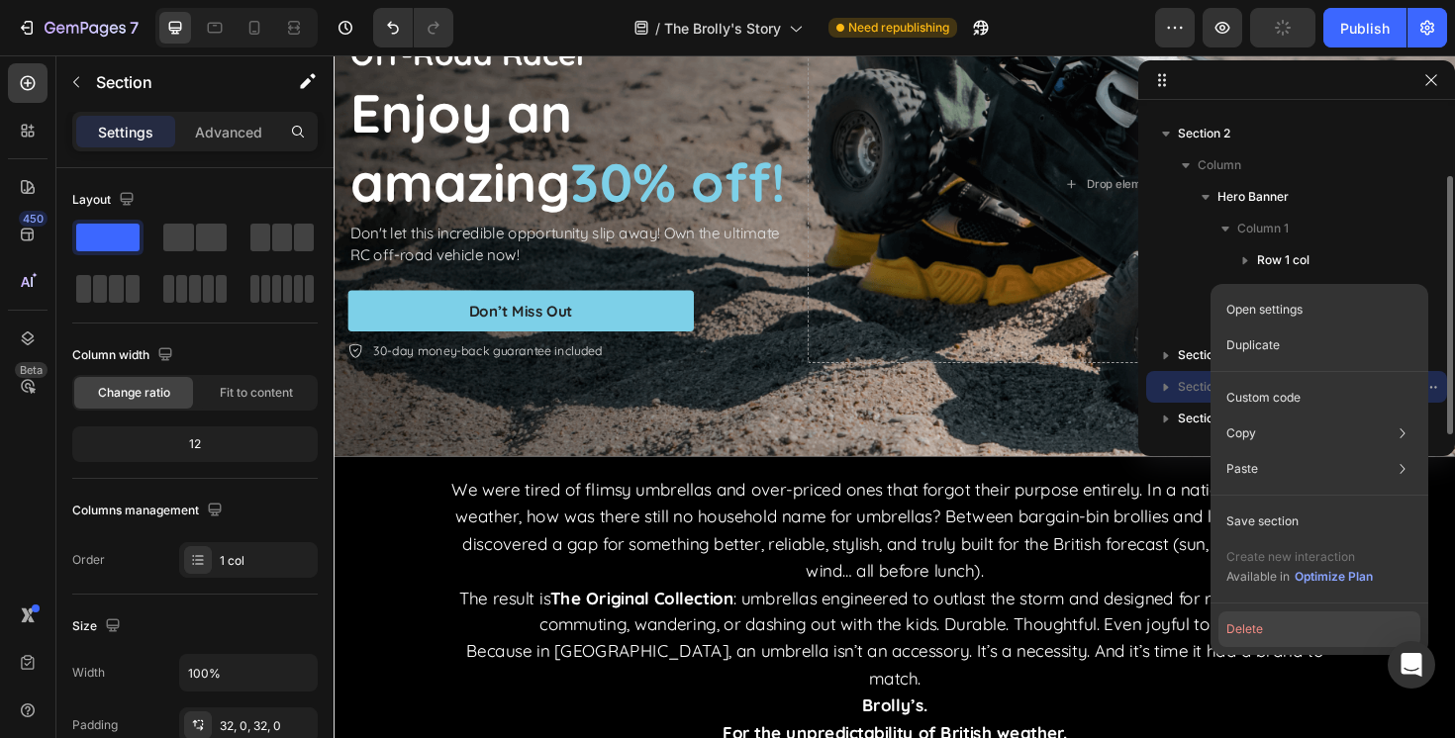
click at [1291, 629] on button "Delete" at bounding box center [1319, 630] width 202 height 36
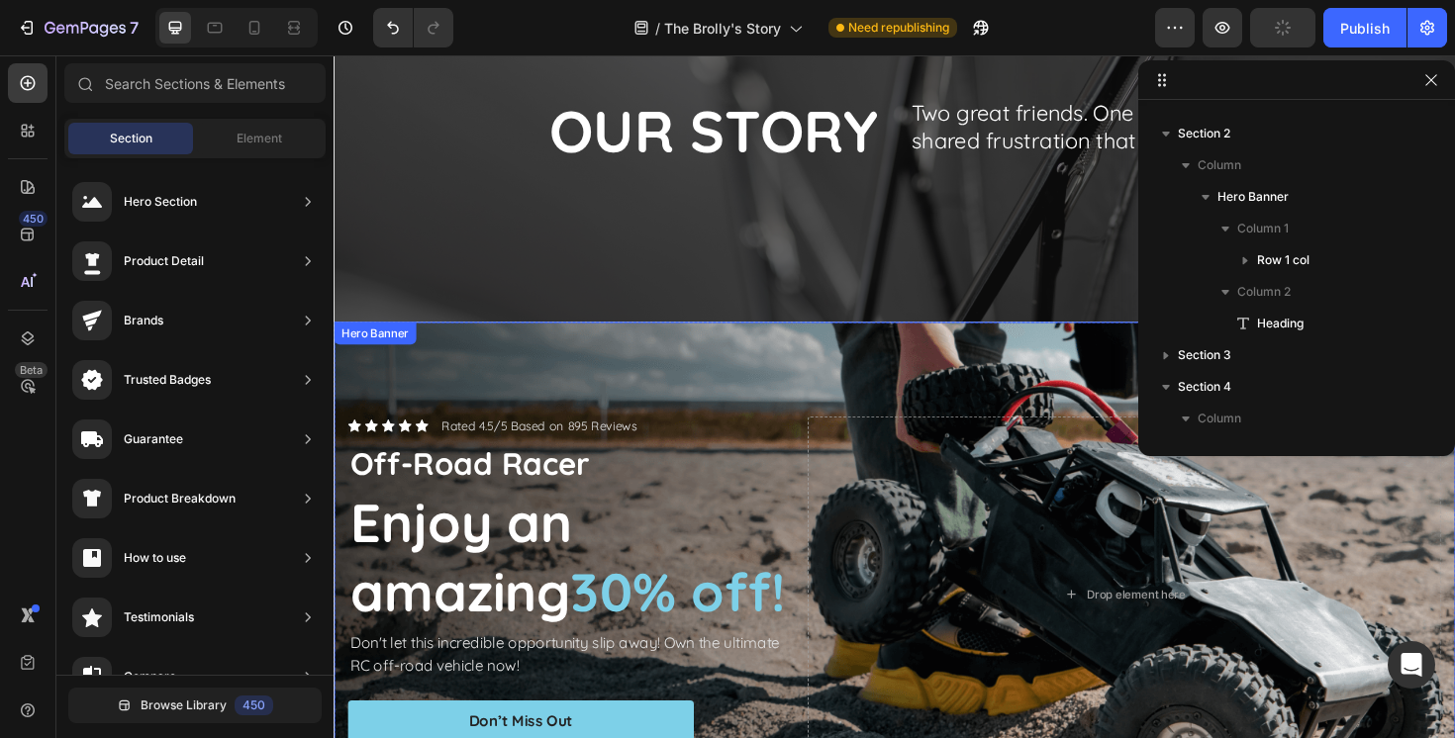
scroll to position [132, 0]
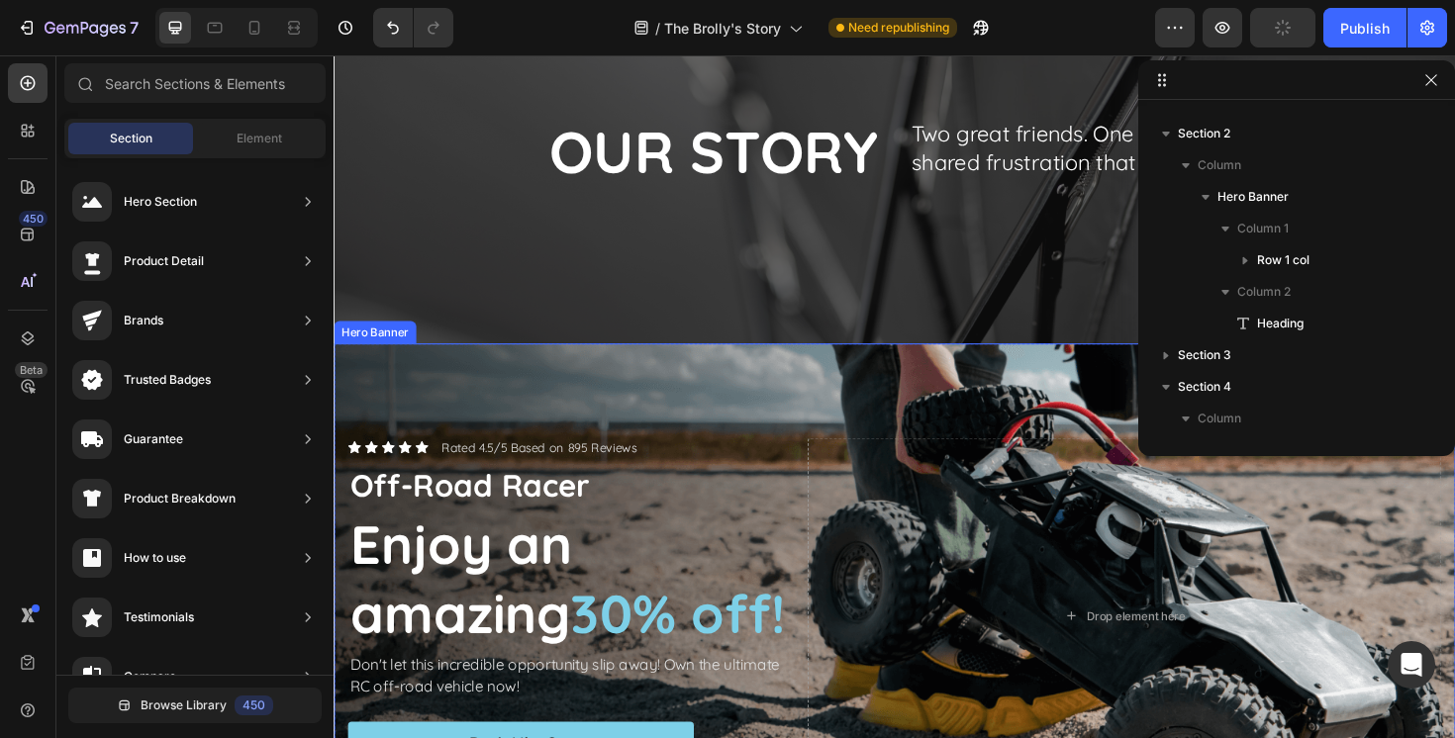
click at [723, 397] on div "Background Image" at bounding box center [928, 648] width 1188 height 577
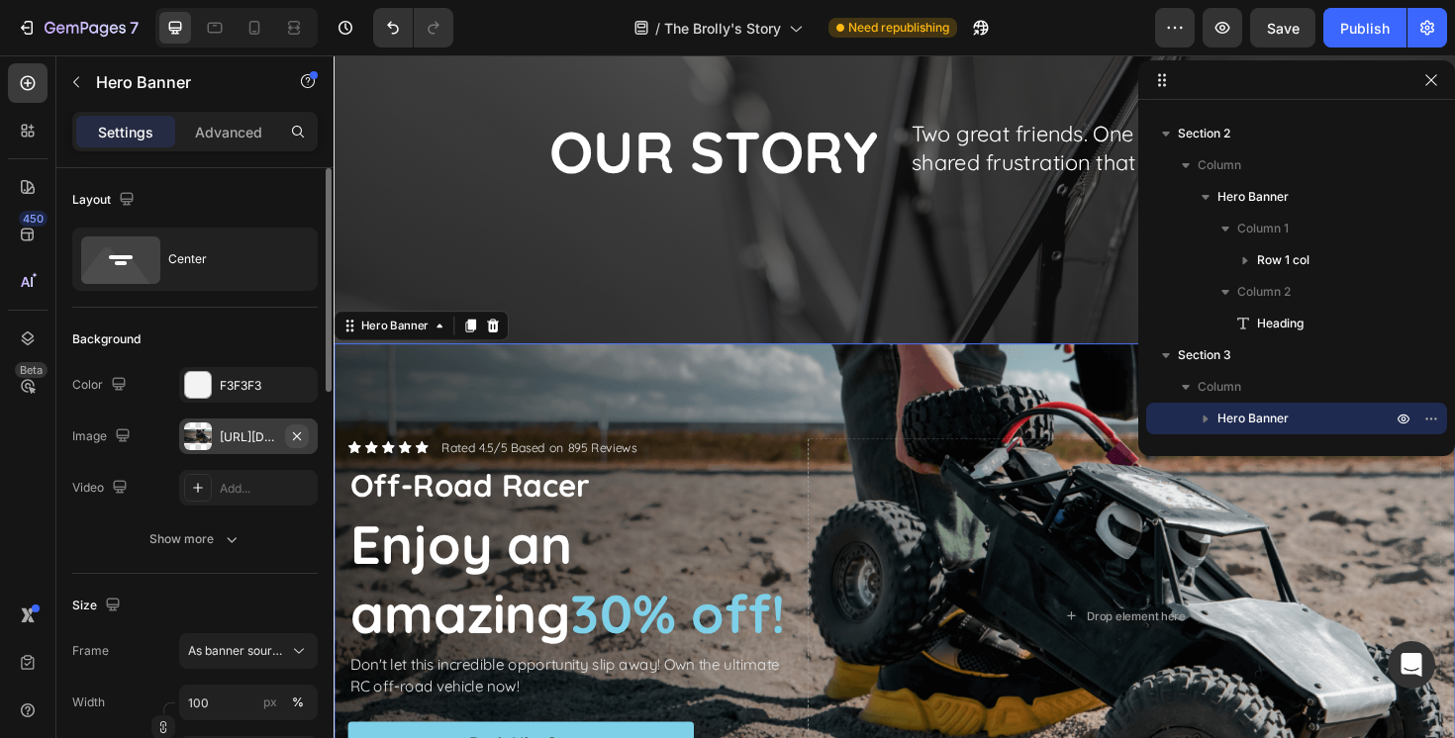
click at [299, 430] on icon "button" at bounding box center [297, 437] width 16 height 16
type input "Auto"
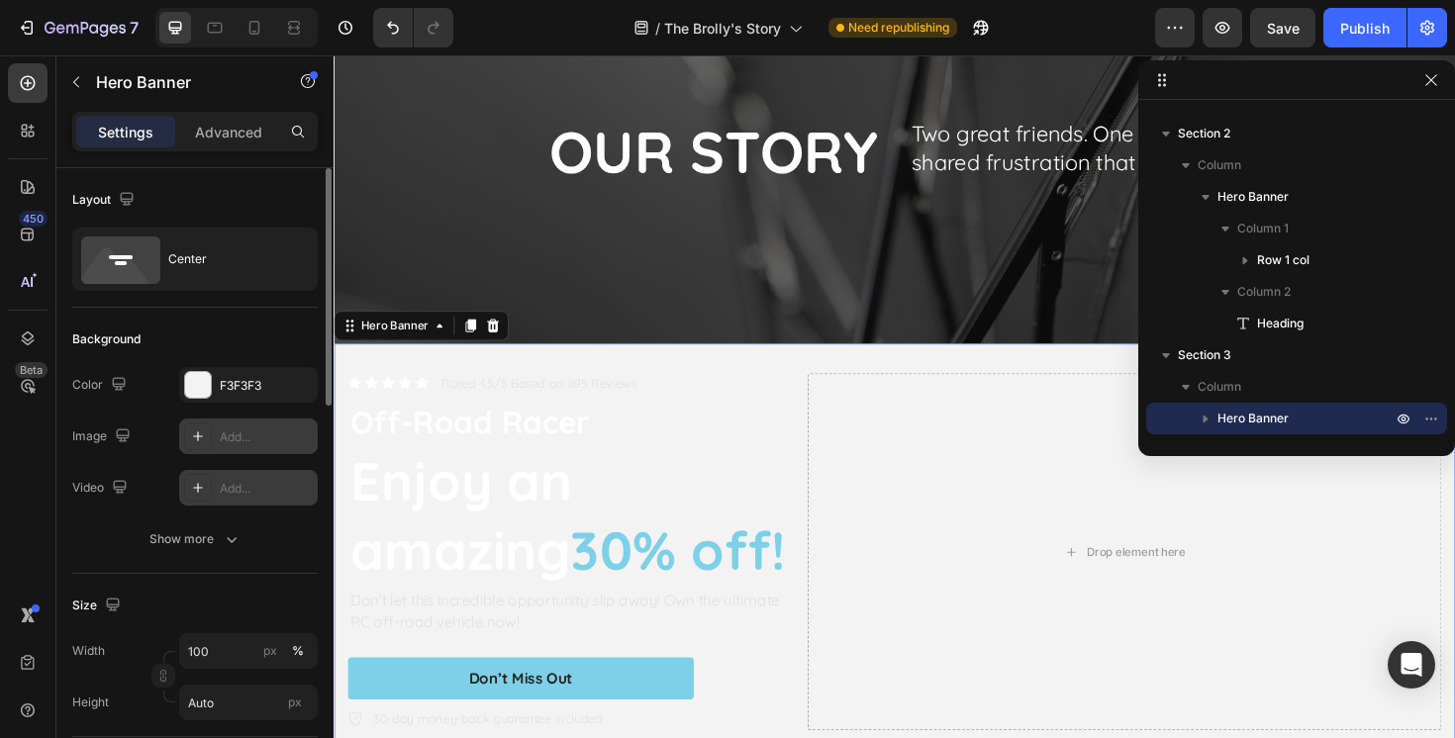
click at [236, 483] on div "Add..." at bounding box center [266, 489] width 93 height 18
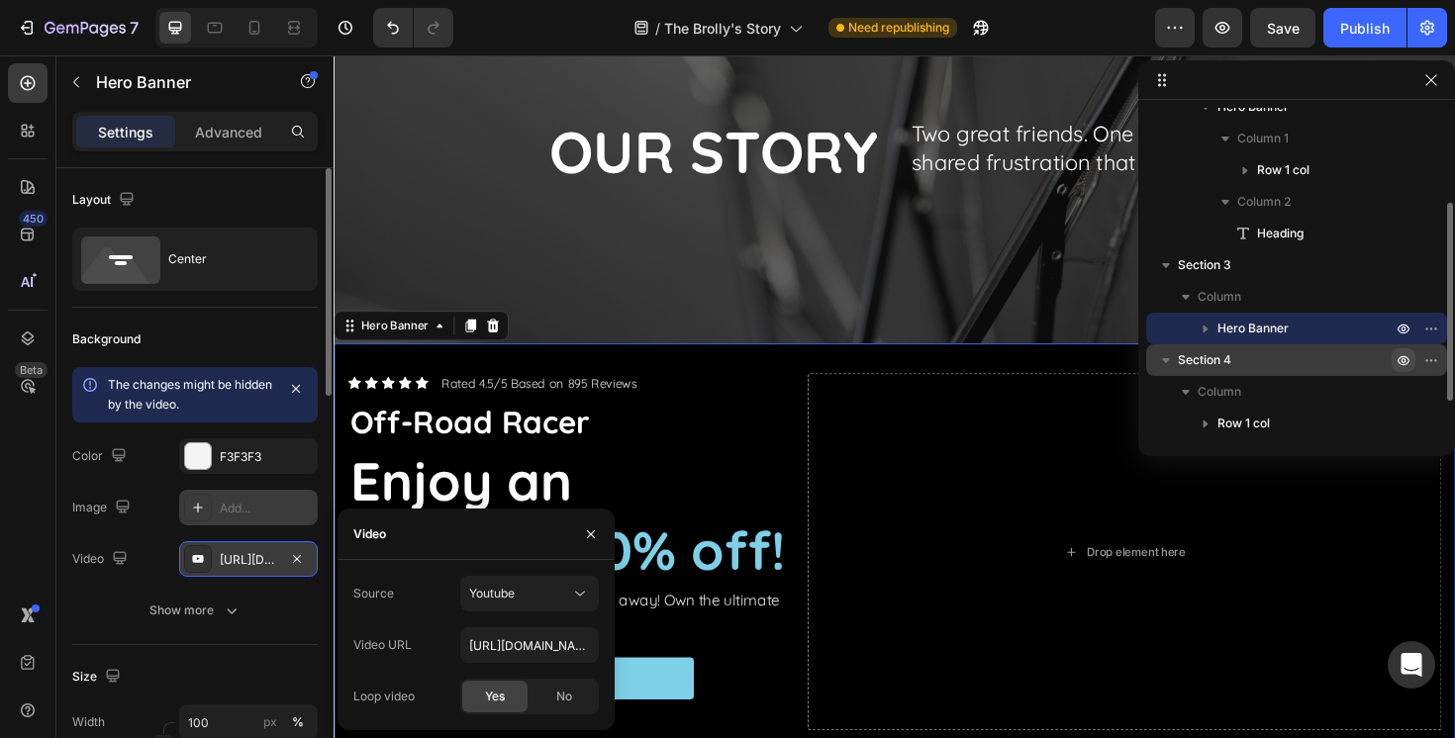
scroll to position [186, 0]
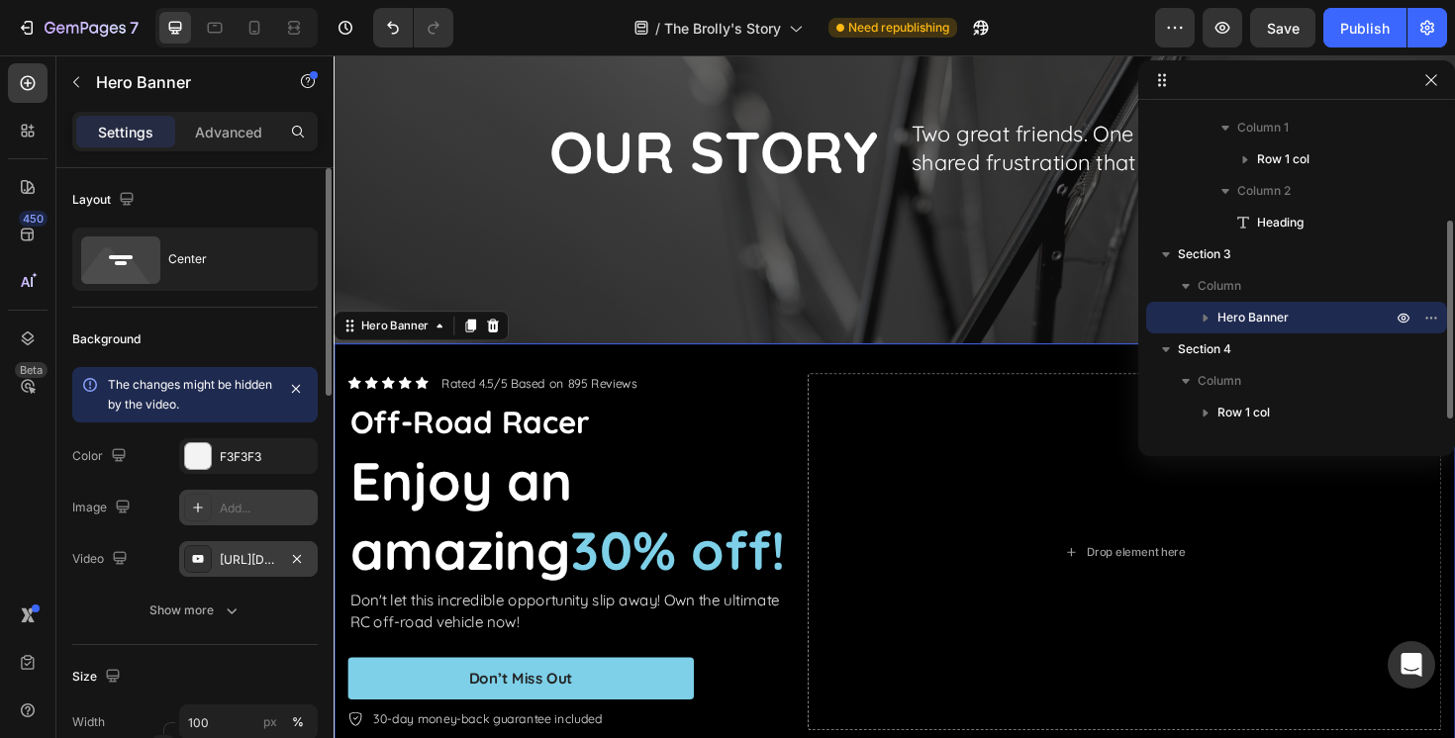
click at [1209, 319] on icon "button" at bounding box center [1206, 318] width 20 height 20
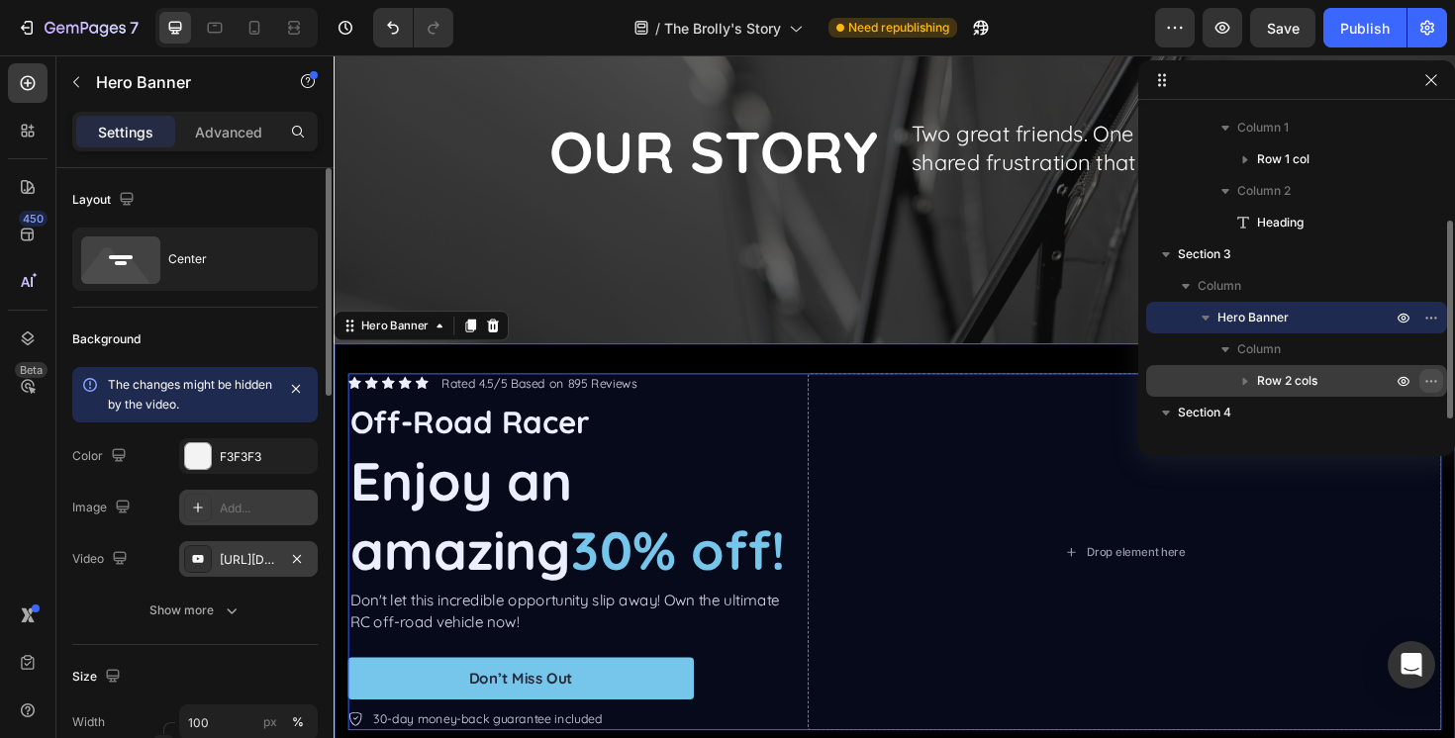
click at [1426, 381] on icon "button" at bounding box center [1426, 381] width 2 height 2
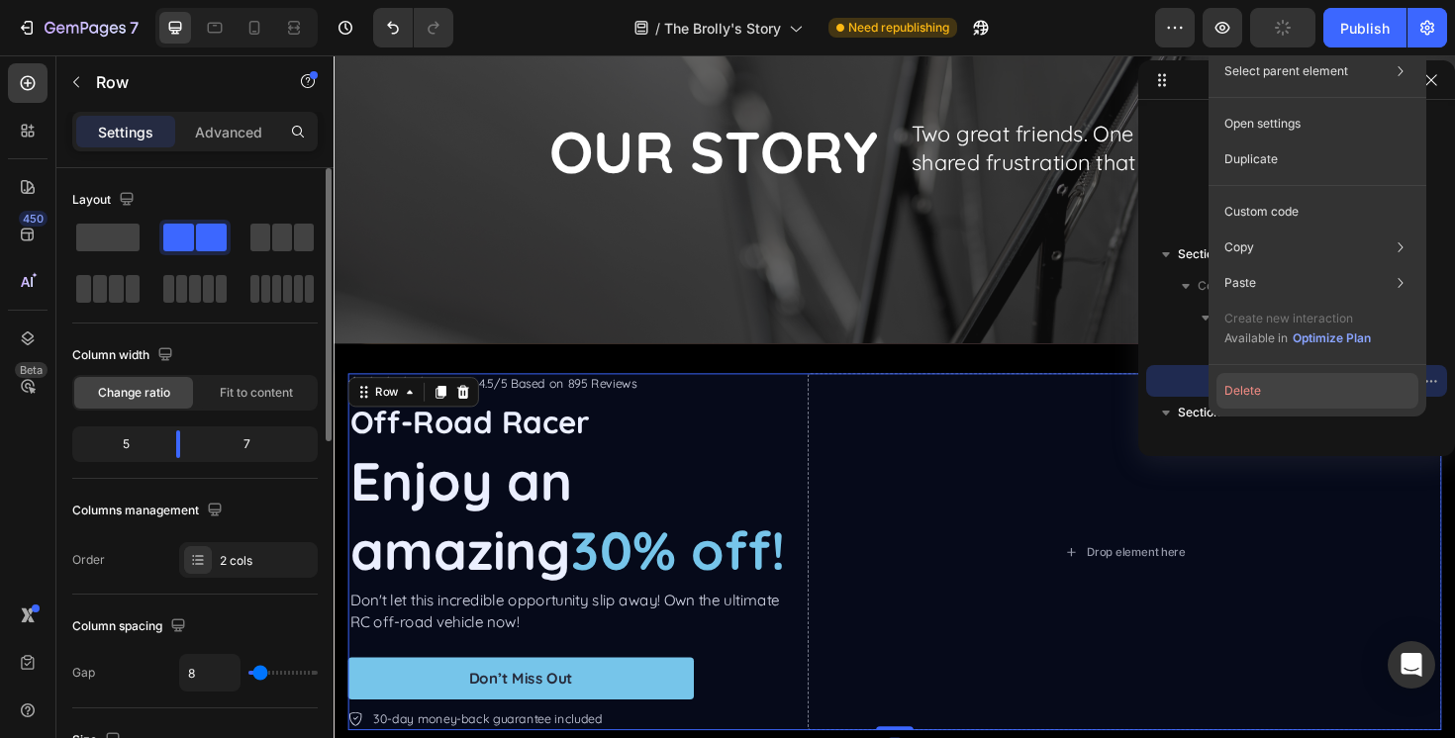
click at [1328, 398] on button "Delete" at bounding box center [1317, 391] width 202 height 36
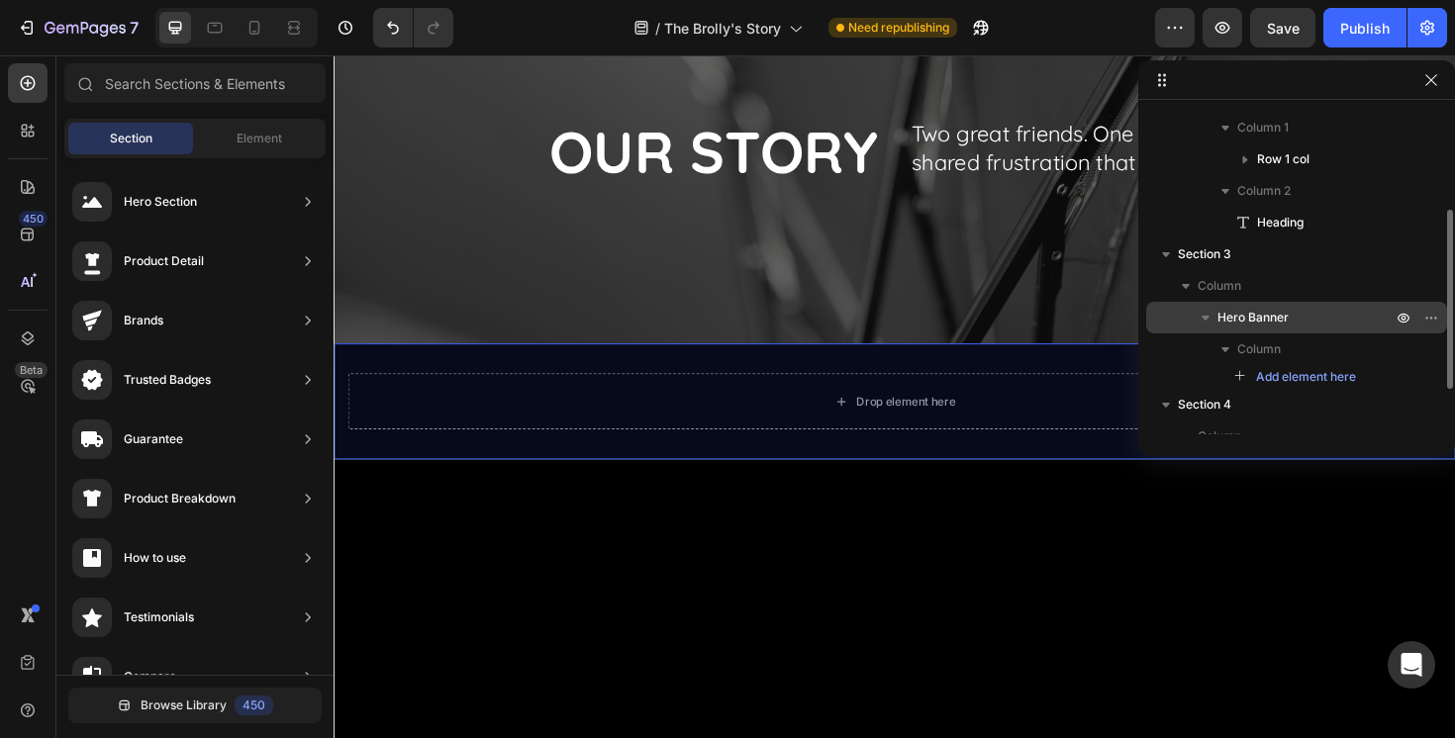
click at [1246, 304] on div "Hero Banner" at bounding box center [1296, 318] width 285 height 32
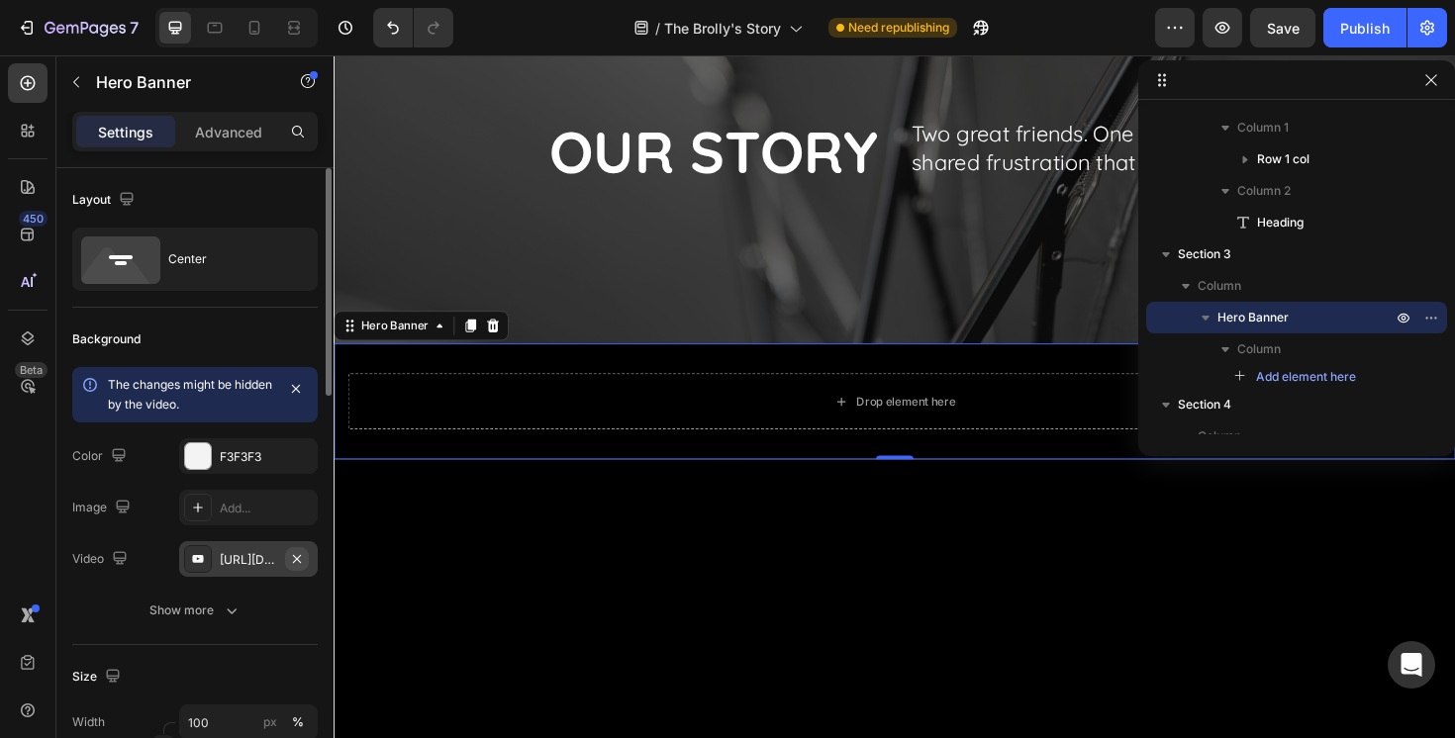
click at [307, 557] on button "button" at bounding box center [297, 559] width 24 height 24
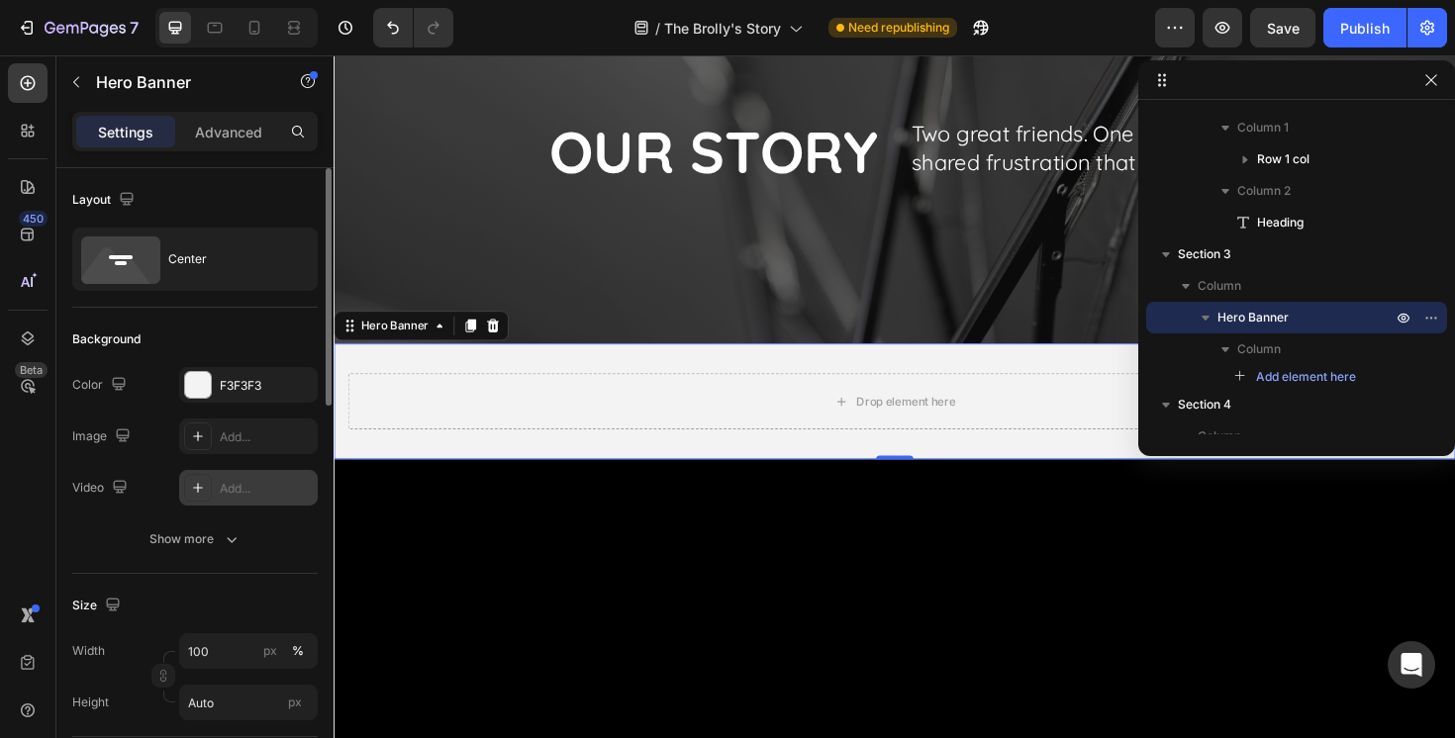
click at [255, 487] on div "Add..." at bounding box center [266, 489] width 93 height 18
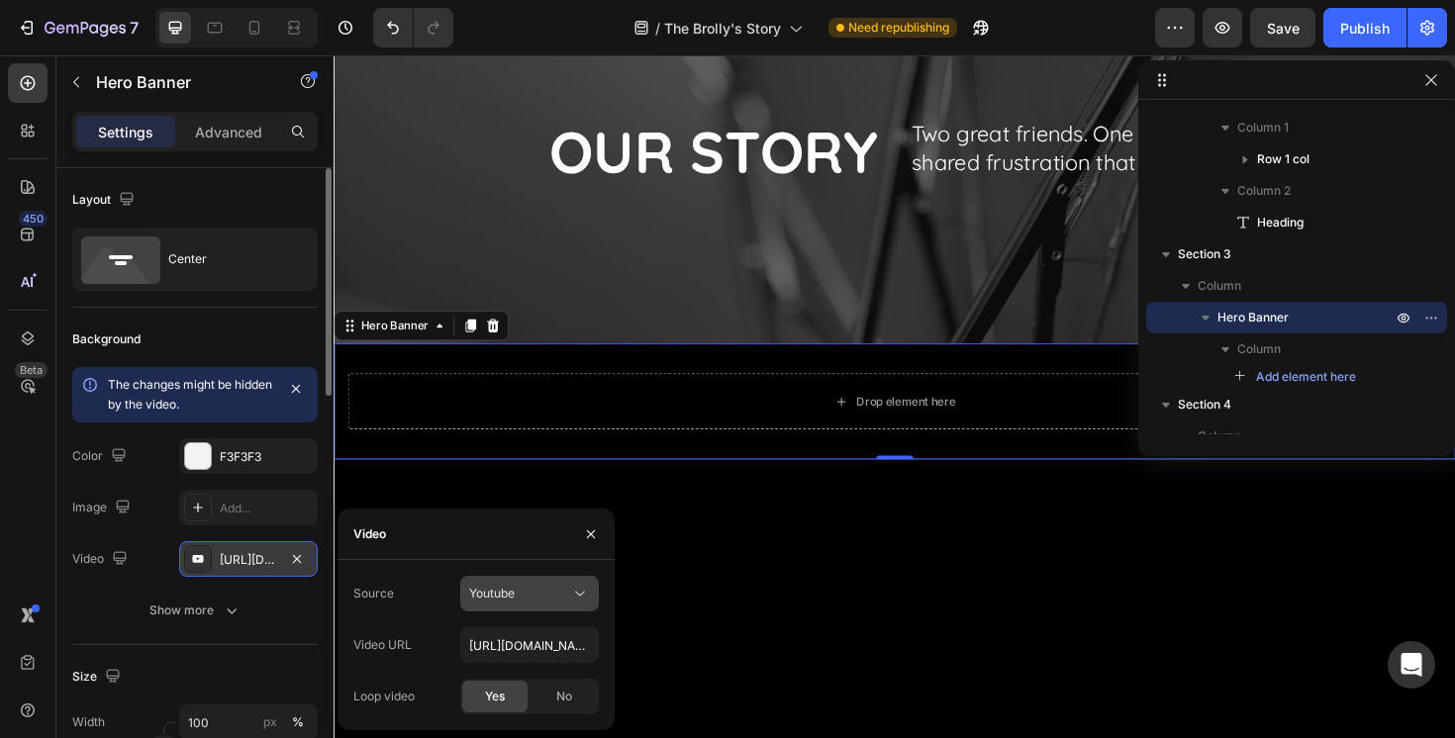
click at [545, 599] on div "Youtube" at bounding box center [519, 594] width 101 height 18
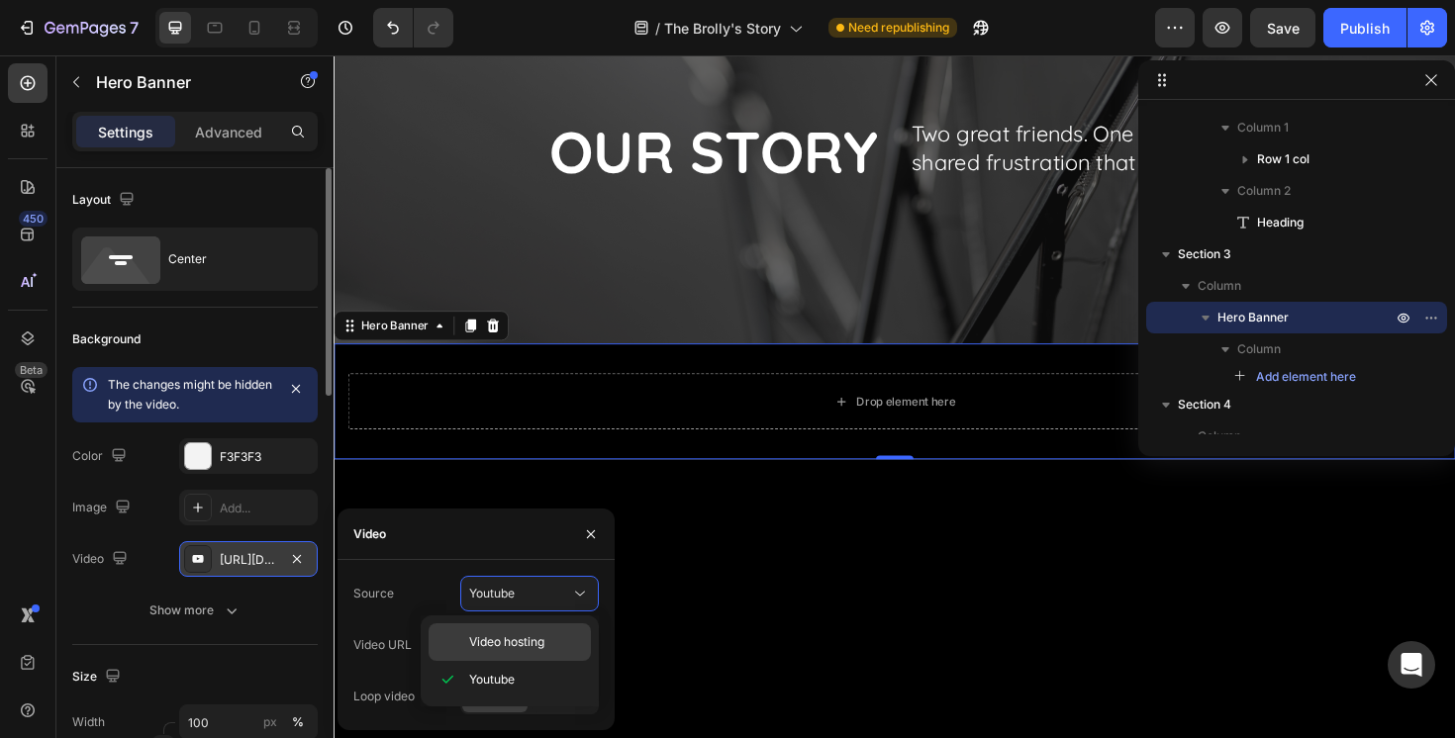
click at [527, 638] on span "Video hosting" at bounding box center [506, 642] width 75 height 18
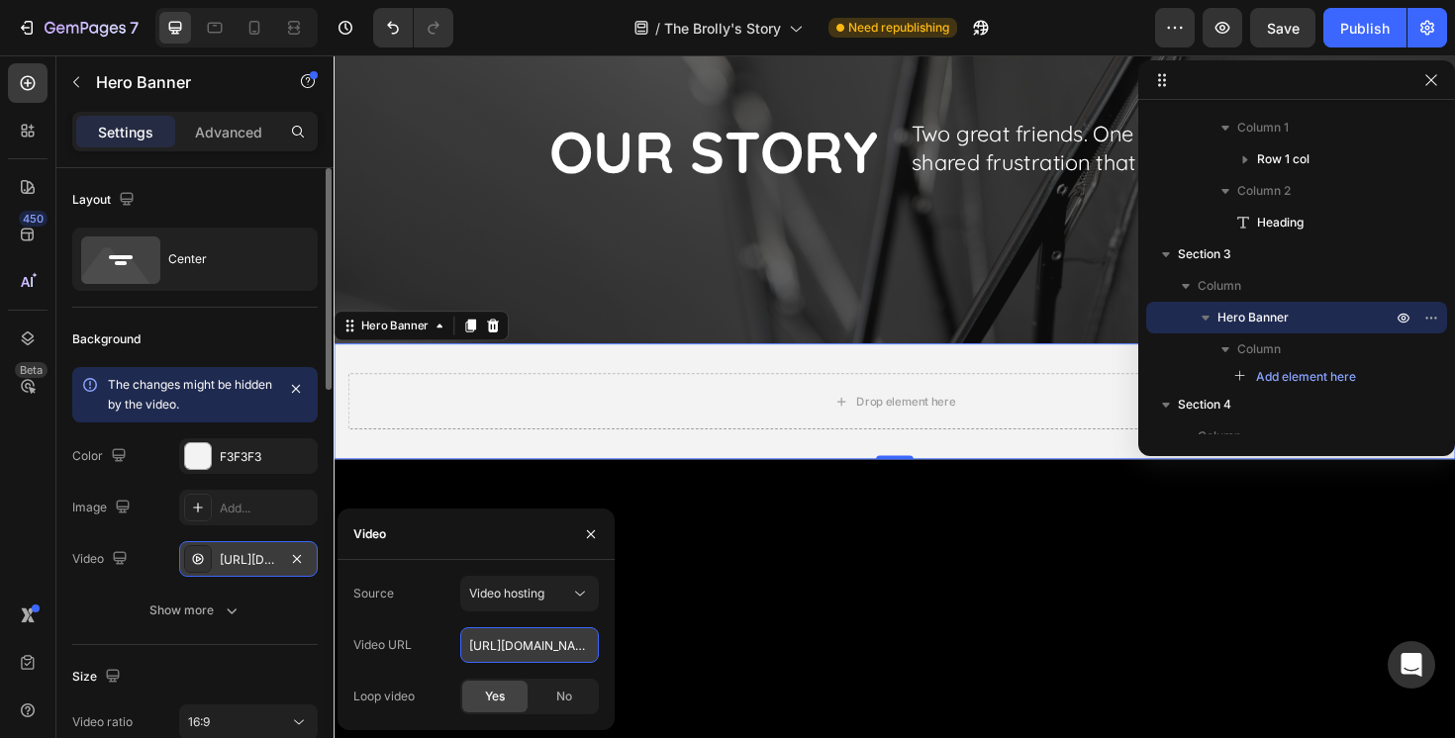
click at [531, 639] on input "[URL][DOMAIN_NAME]" at bounding box center [529, 645] width 139 height 36
paste input "baa3851bb8294d56aa13dc89c89dc766.mov"
type input "[URL][DOMAIN_NAME]"
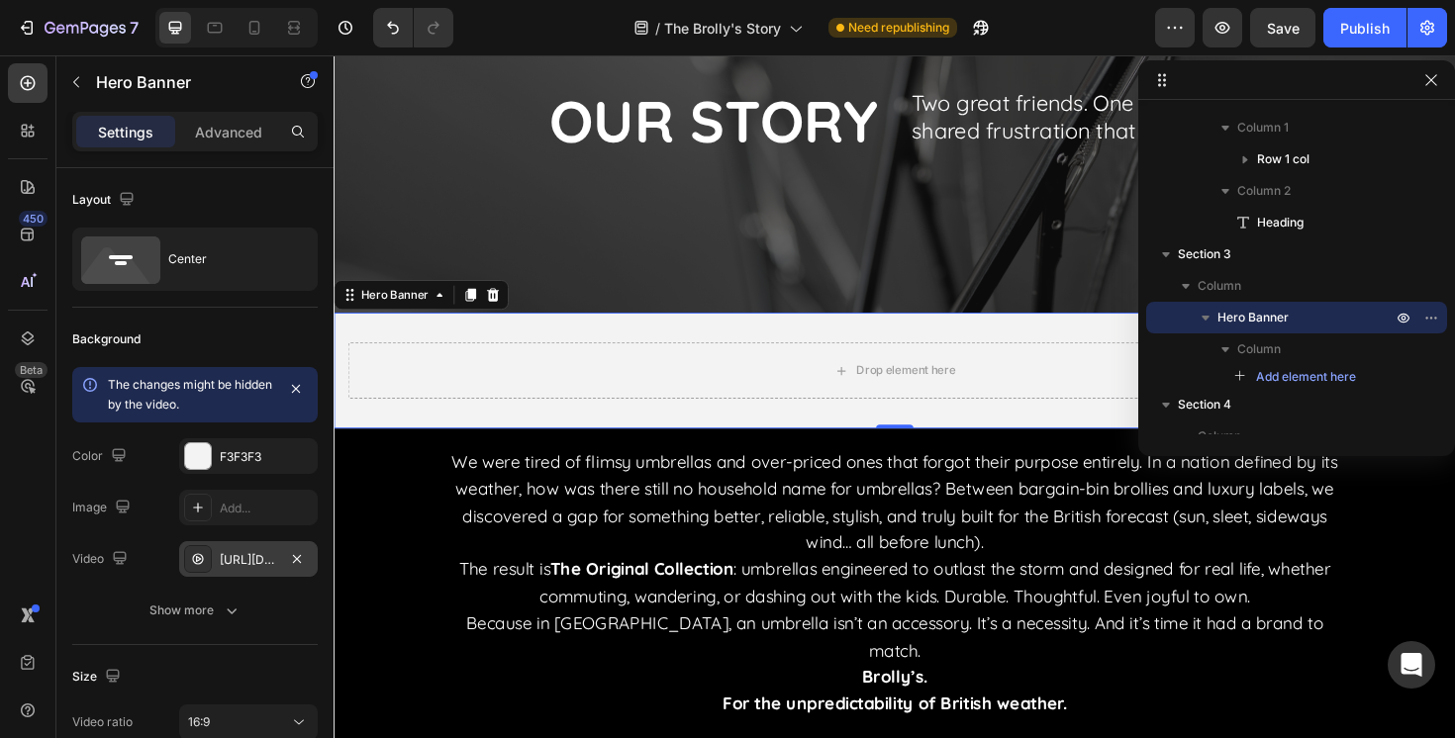
scroll to position [166, 0]
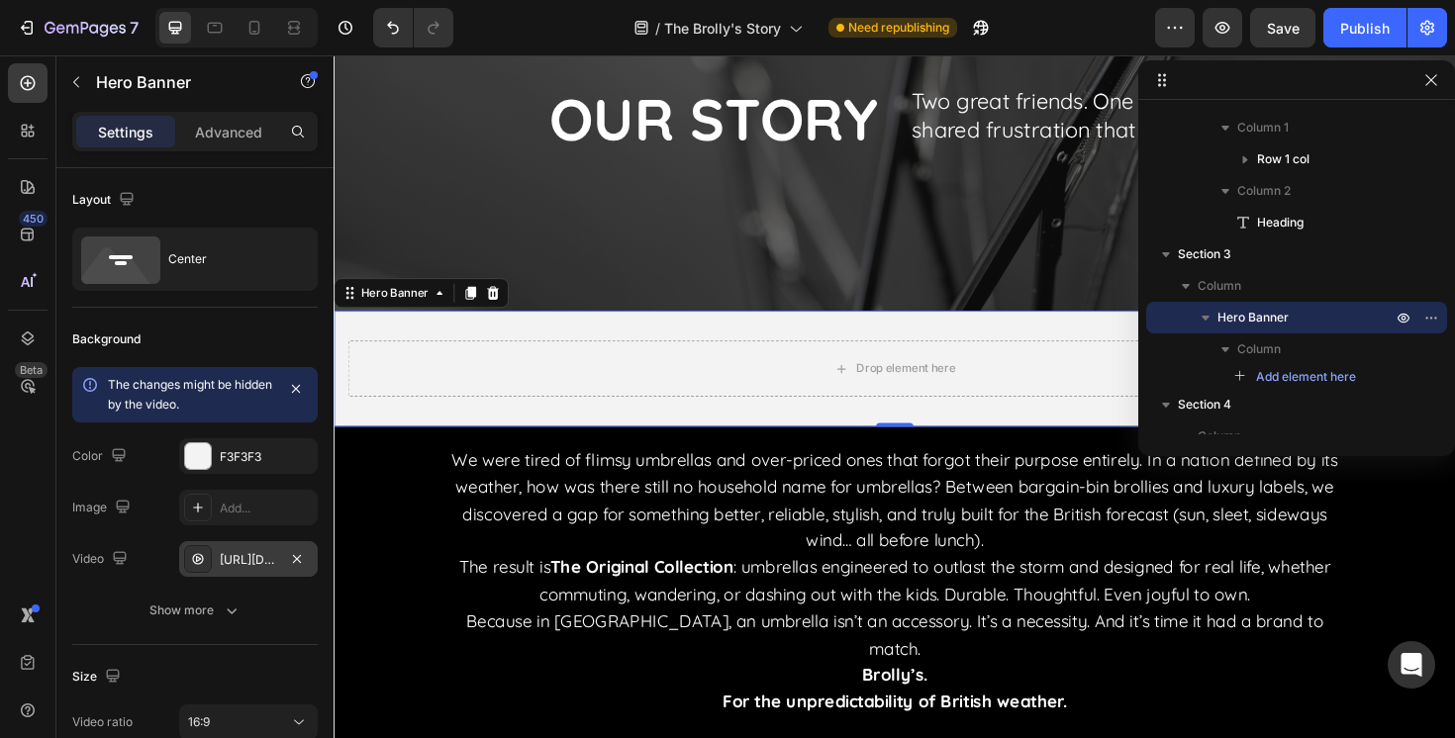
click at [256, 559] on div "[URL][DOMAIN_NAME]" at bounding box center [248, 560] width 57 height 18
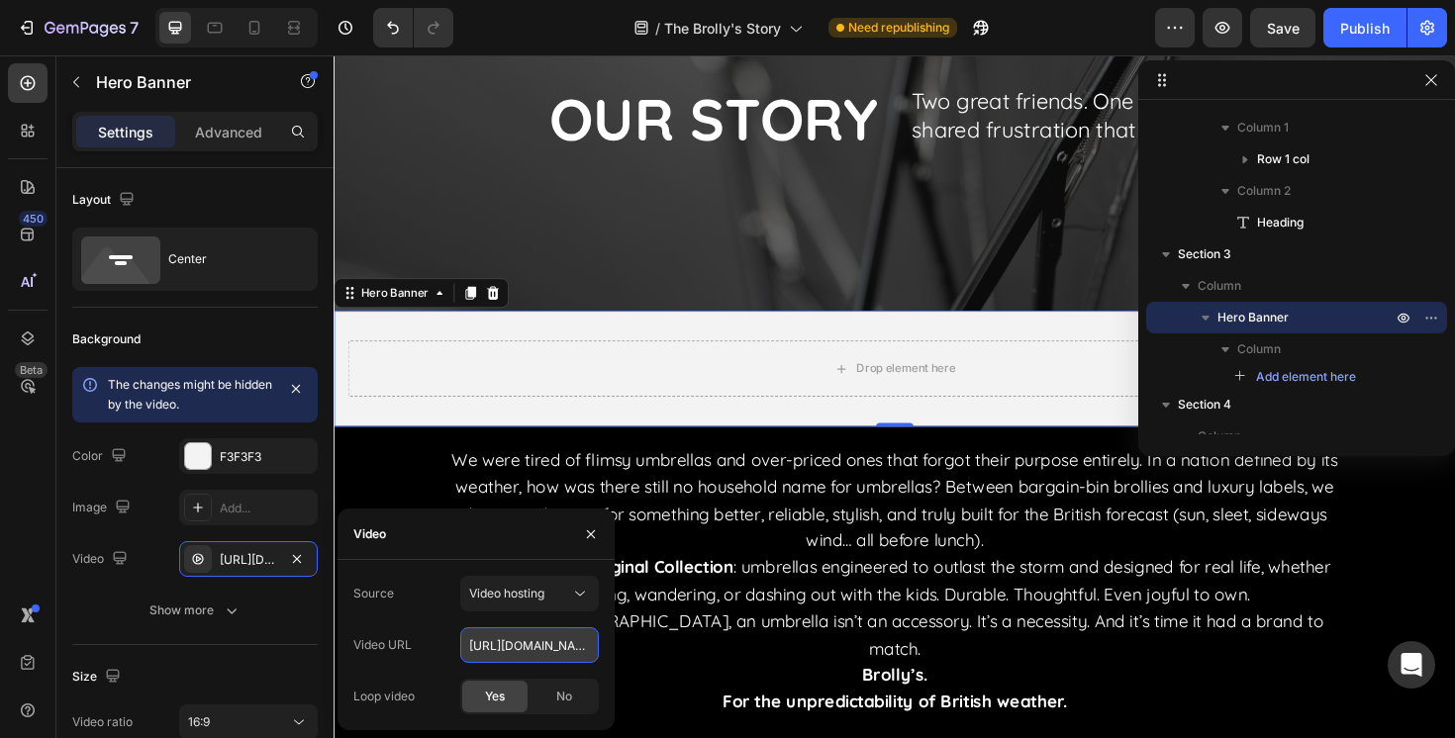
click at [571, 650] on input "[URL][DOMAIN_NAME]" at bounding box center [529, 645] width 139 height 36
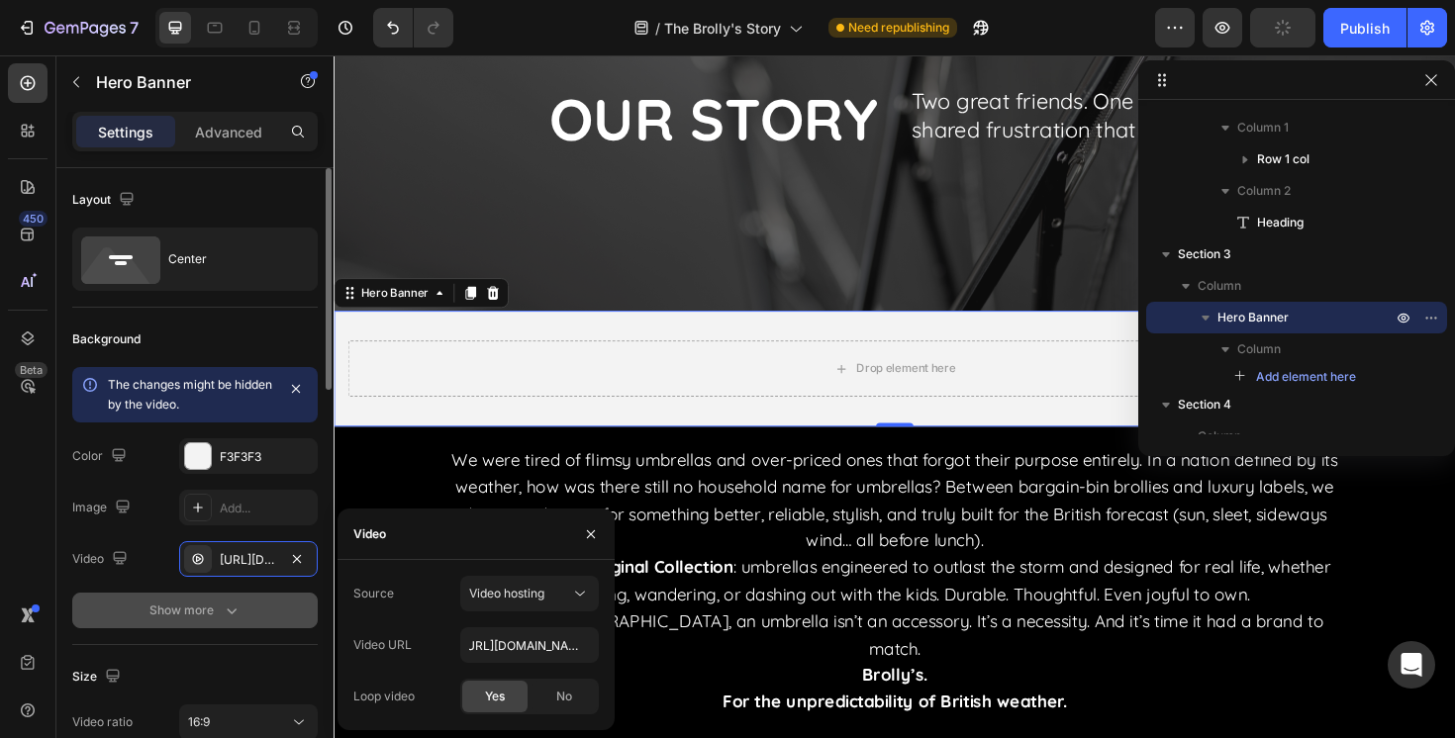
click at [265, 627] on button "Show more" at bounding box center [194, 611] width 245 height 36
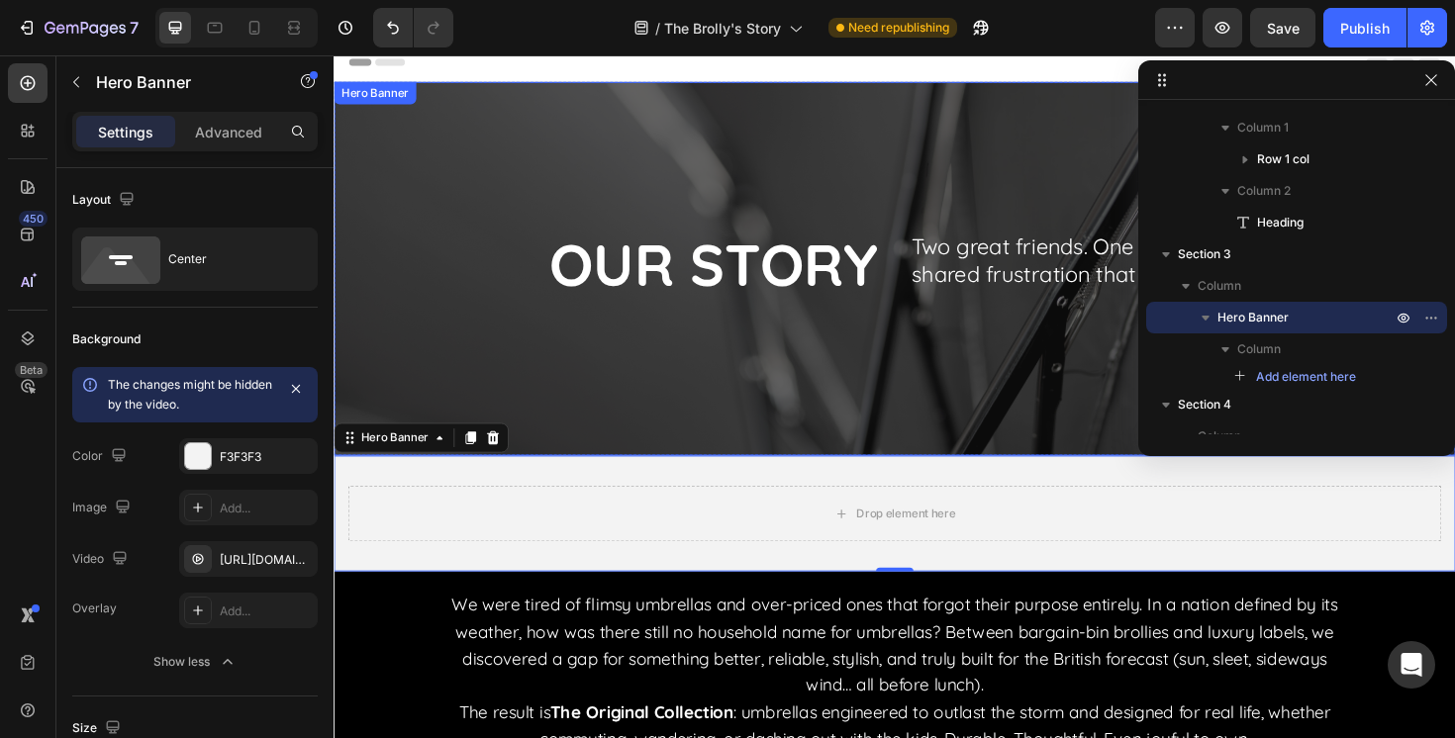
scroll to position [0, 0]
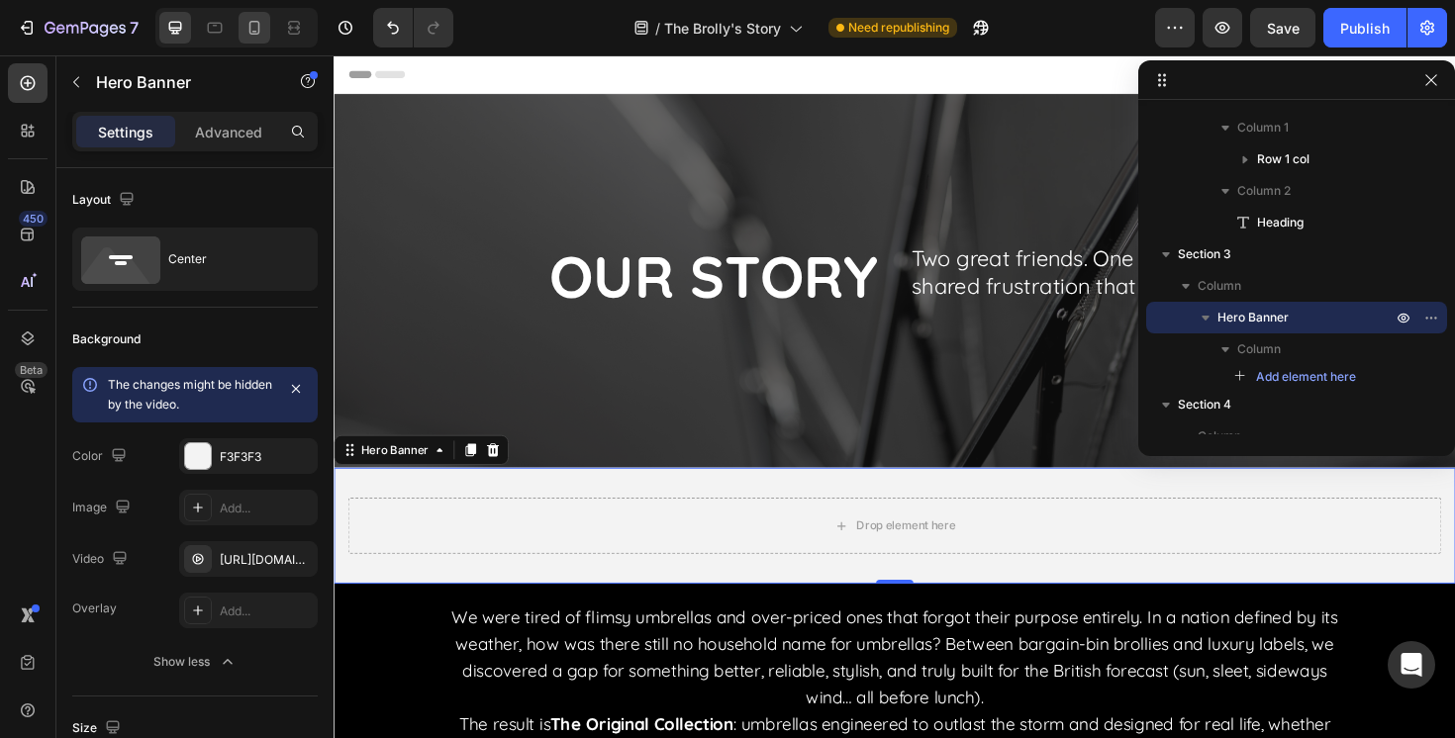
click at [259, 12] on div at bounding box center [255, 28] width 32 height 32
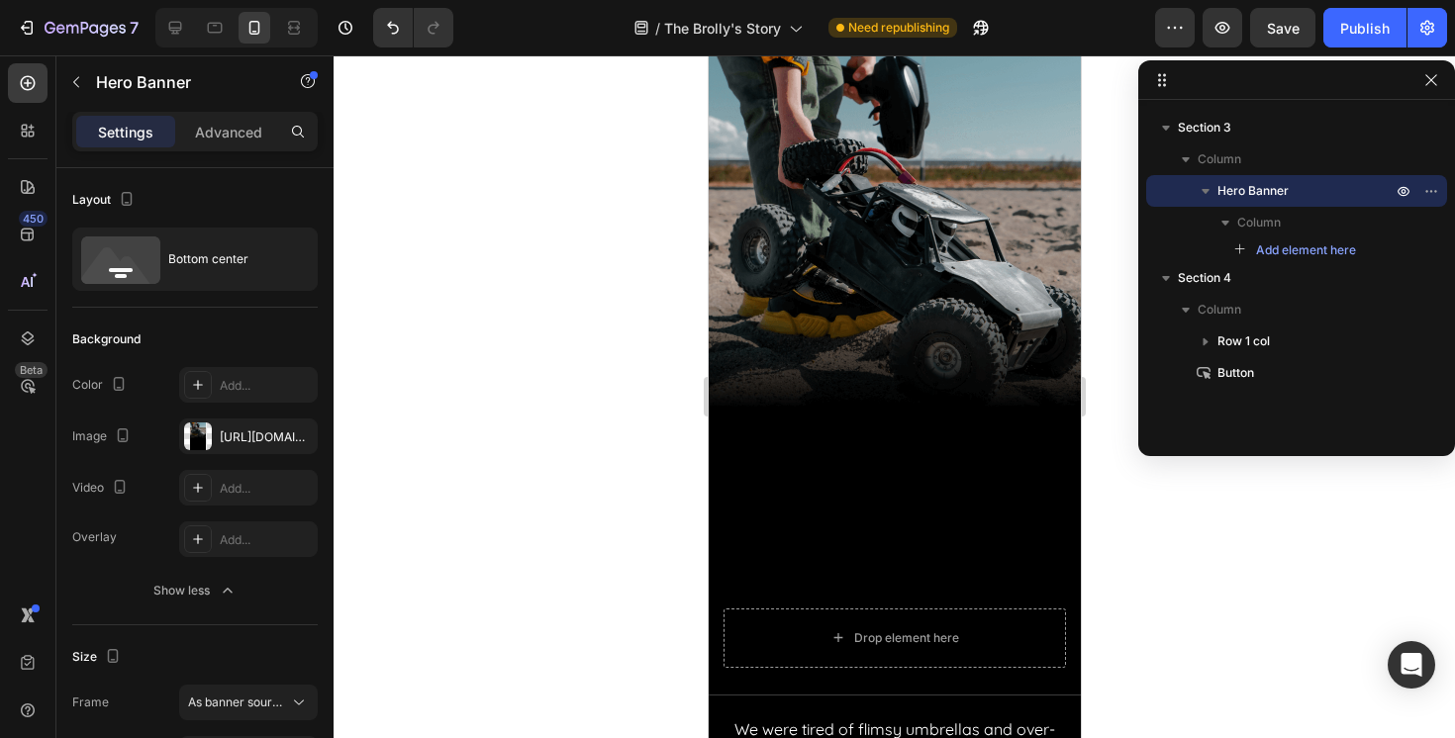
scroll to position [747, 0]
click at [868, 501] on div "Background Image" at bounding box center [894, 363] width 372 height 662
click at [183, 33] on icon at bounding box center [175, 28] width 20 height 20
type input "1200"
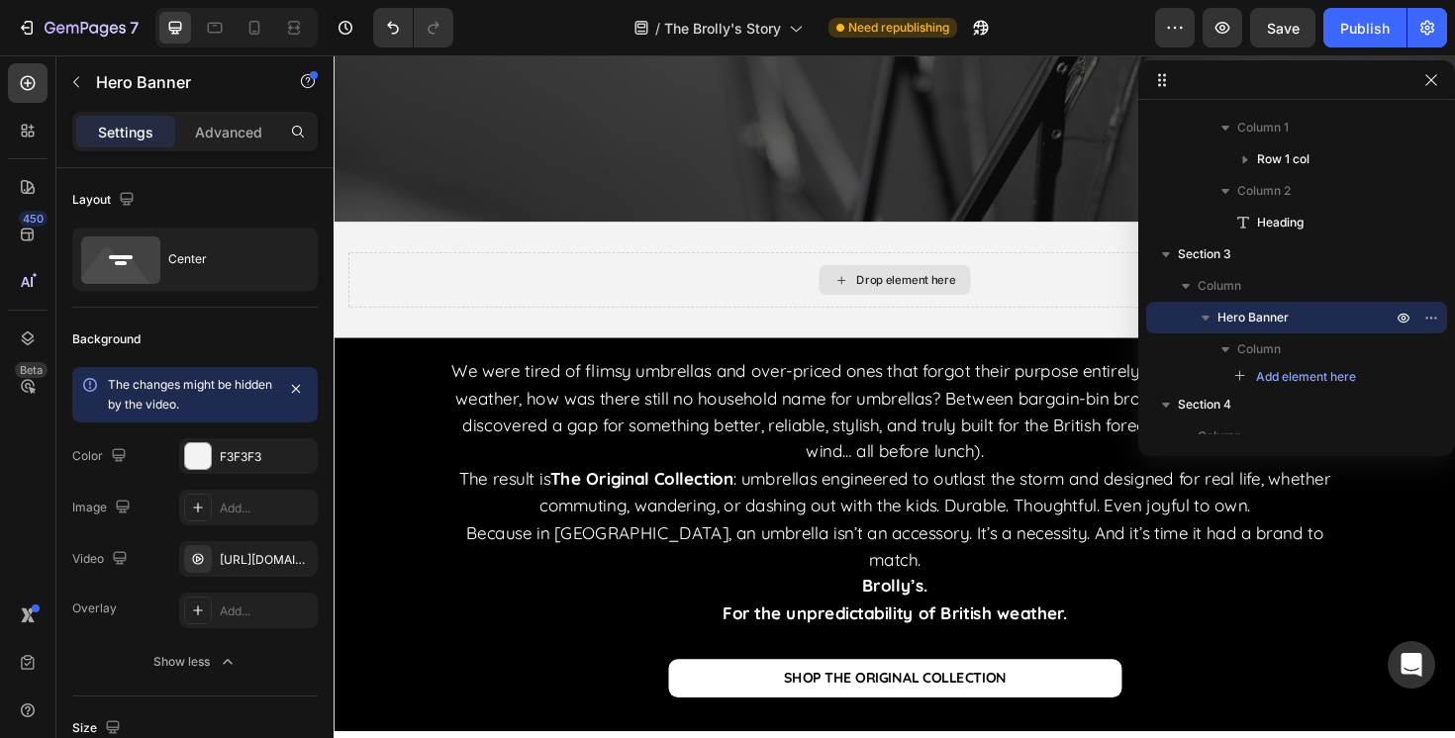
scroll to position [55, 0]
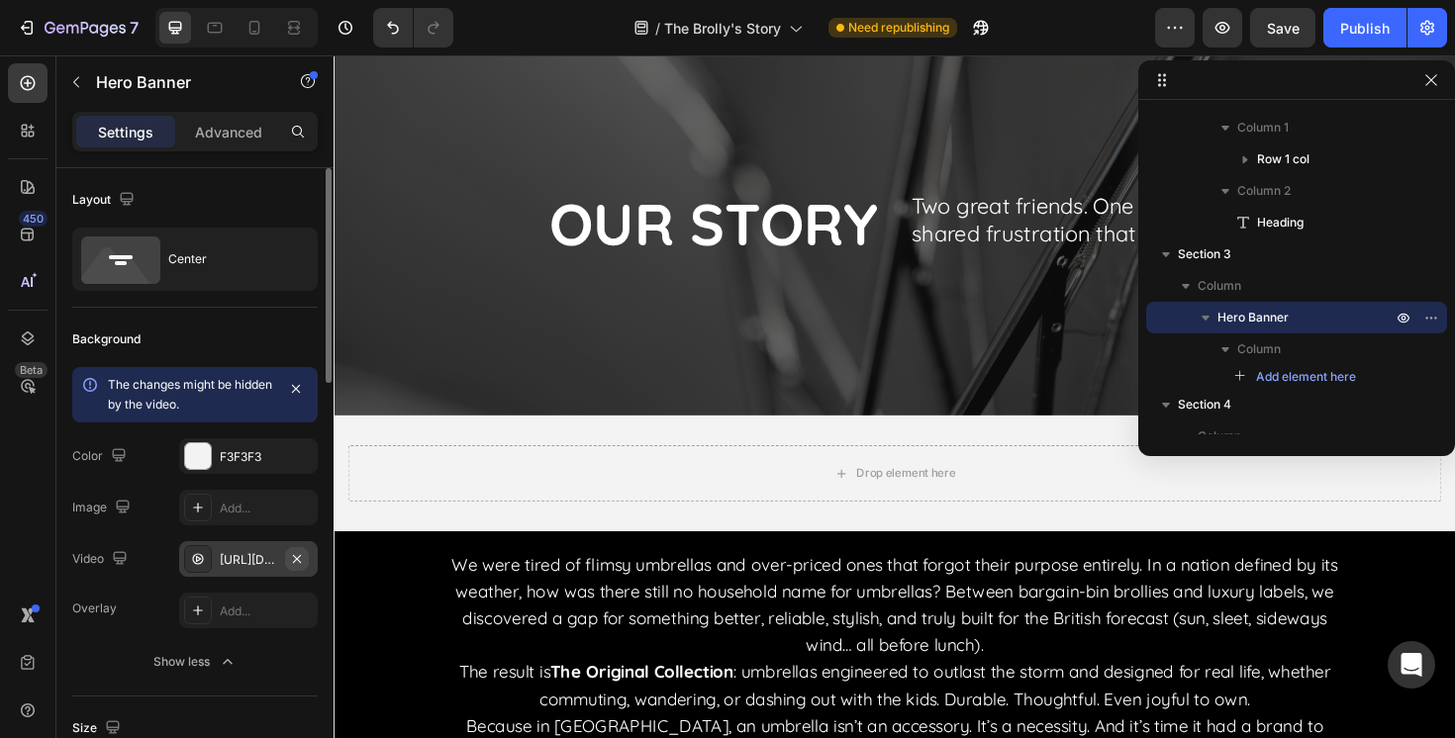
click at [296, 556] on icon "button" at bounding box center [297, 559] width 16 height 16
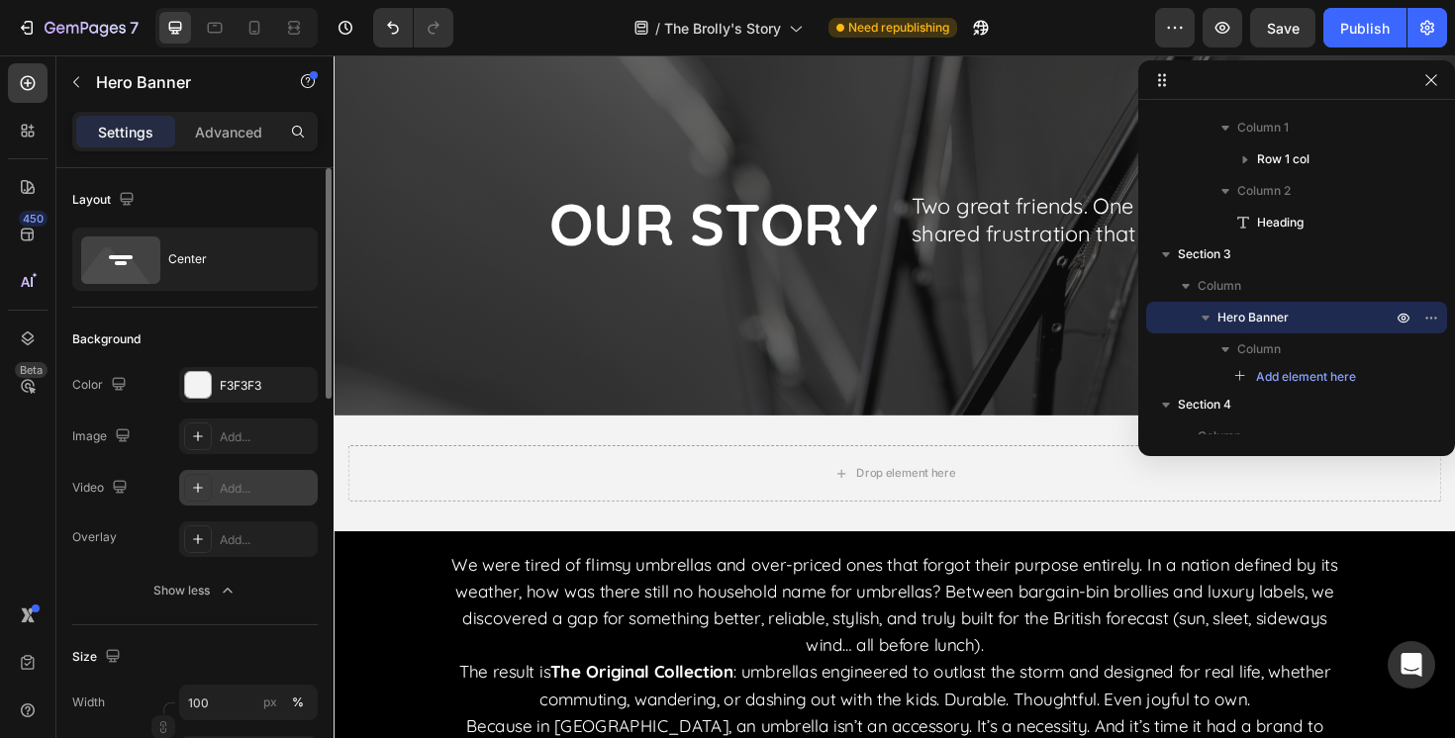
click at [252, 485] on div "Add..." at bounding box center [266, 489] width 93 height 18
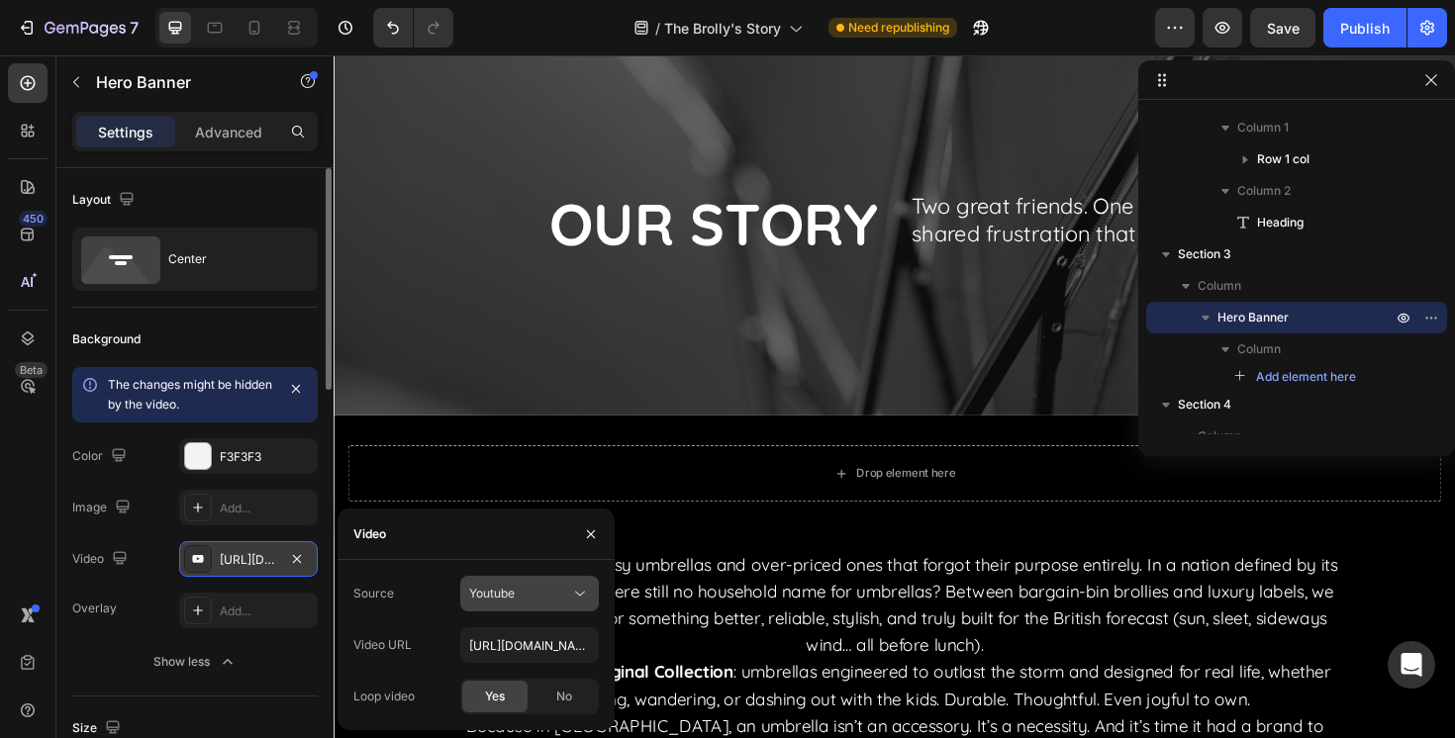
click at [567, 587] on div "Youtube" at bounding box center [519, 594] width 101 height 18
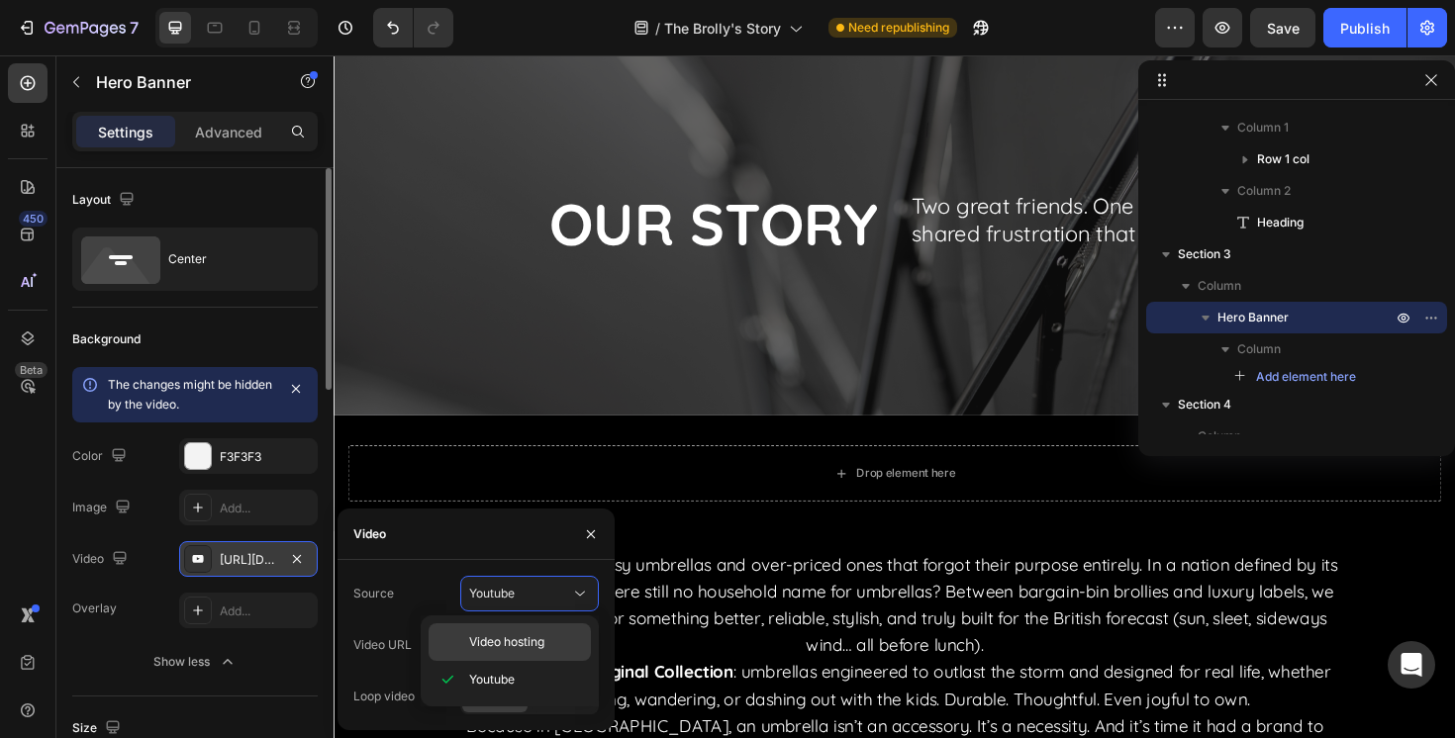
click at [504, 637] on span "Video hosting" at bounding box center [506, 642] width 75 height 18
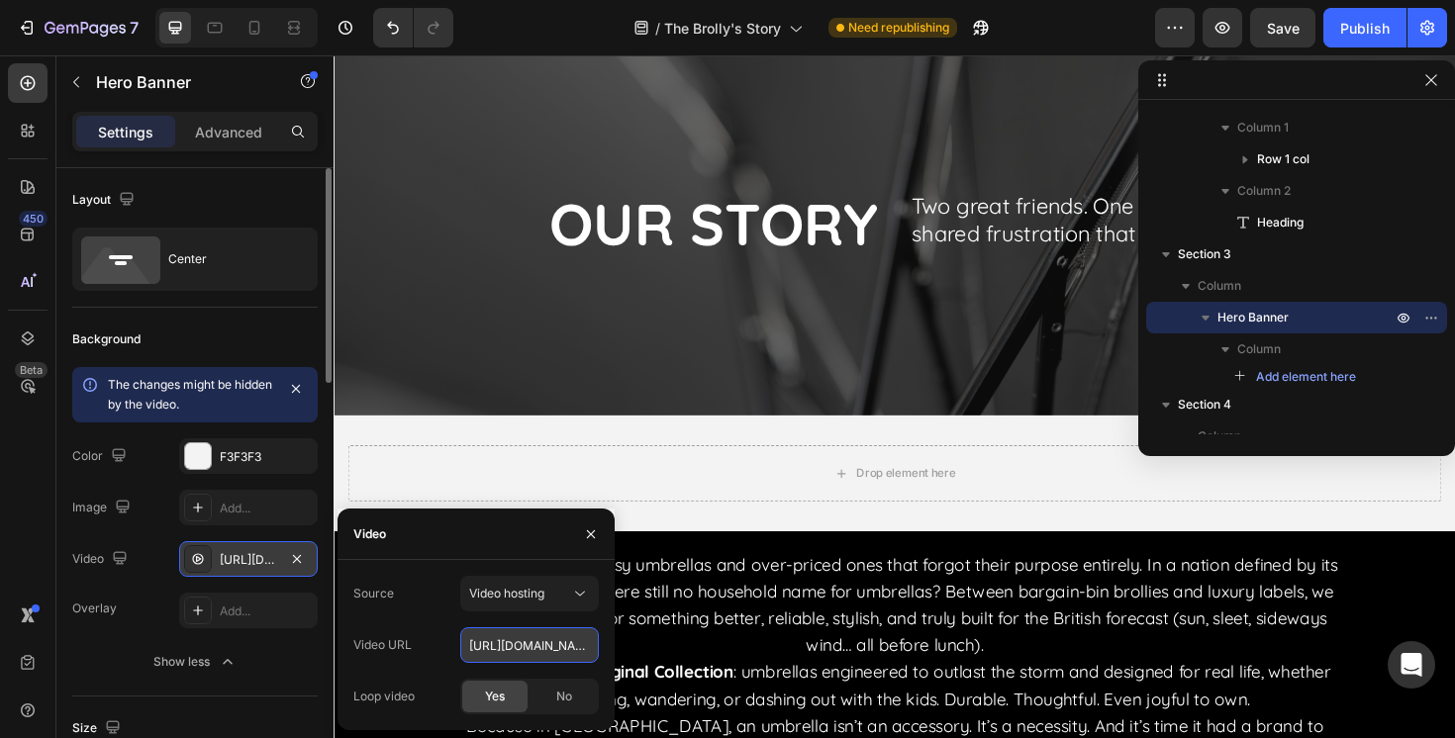
click at [511, 637] on input "[URL][DOMAIN_NAME]" at bounding box center [529, 645] width 139 height 36
paste input "30ce28c849df4dbc940d9e9b285ea9a5.mov"
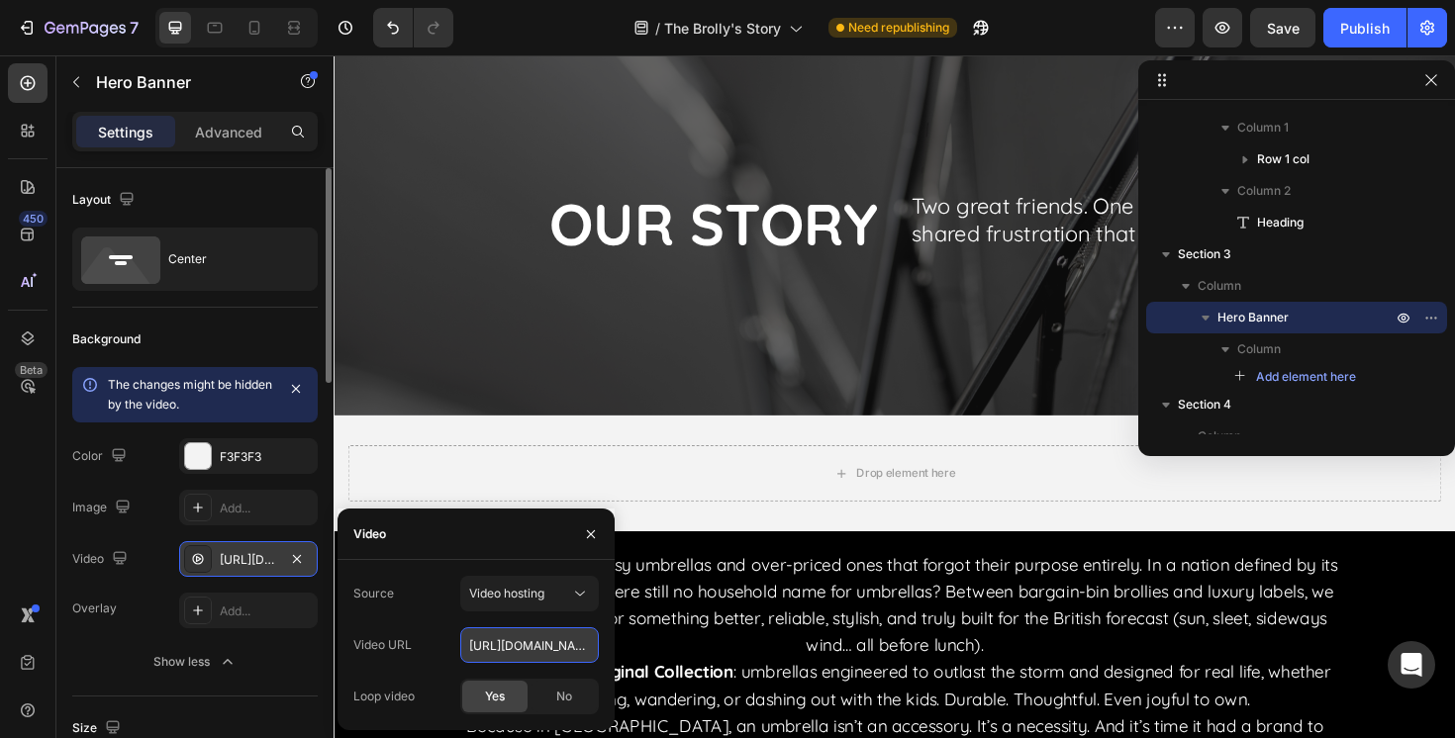
type input "[URL][DOMAIN_NAME]"
click at [156, 627] on div "Overlay Add..." at bounding box center [194, 611] width 245 height 36
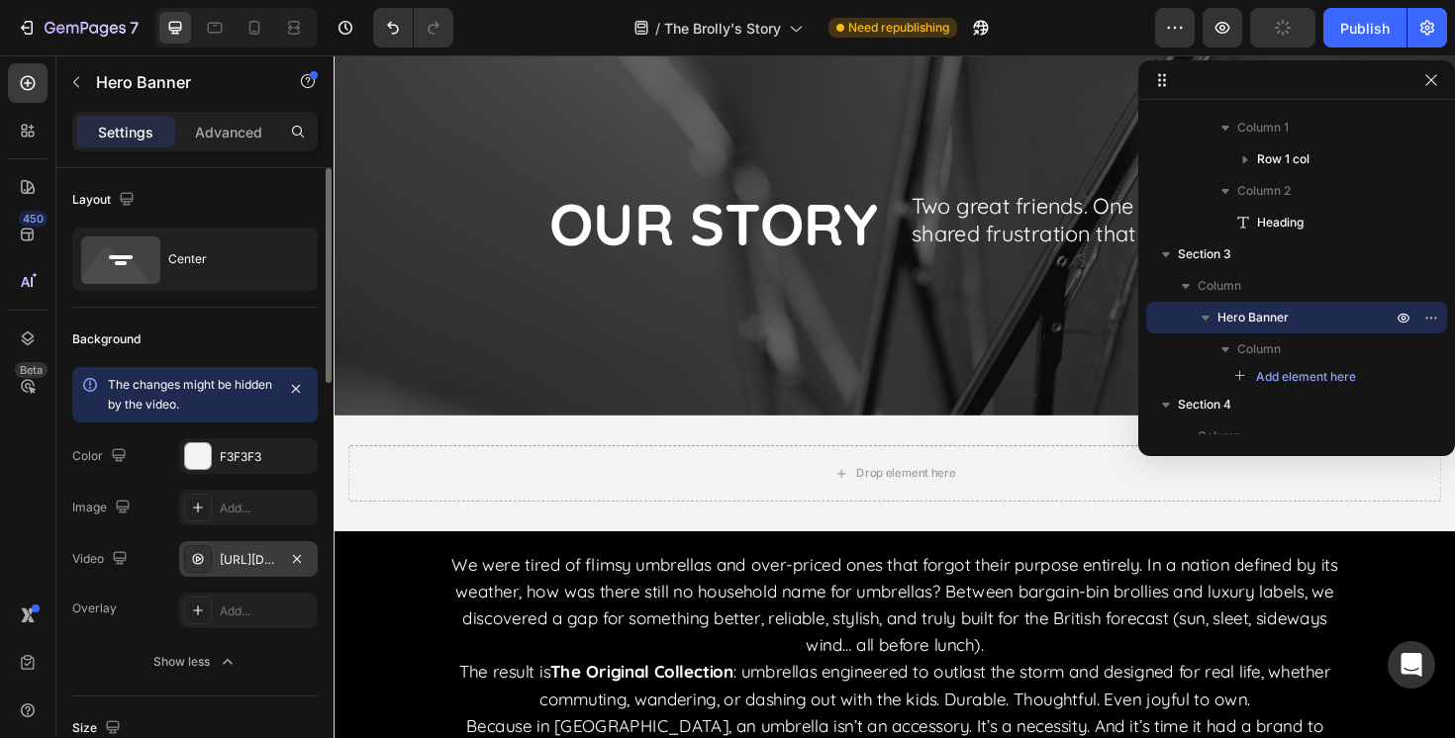
scroll to position [0, 0]
click at [298, 452] on icon "button" at bounding box center [297, 456] width 16 height 16
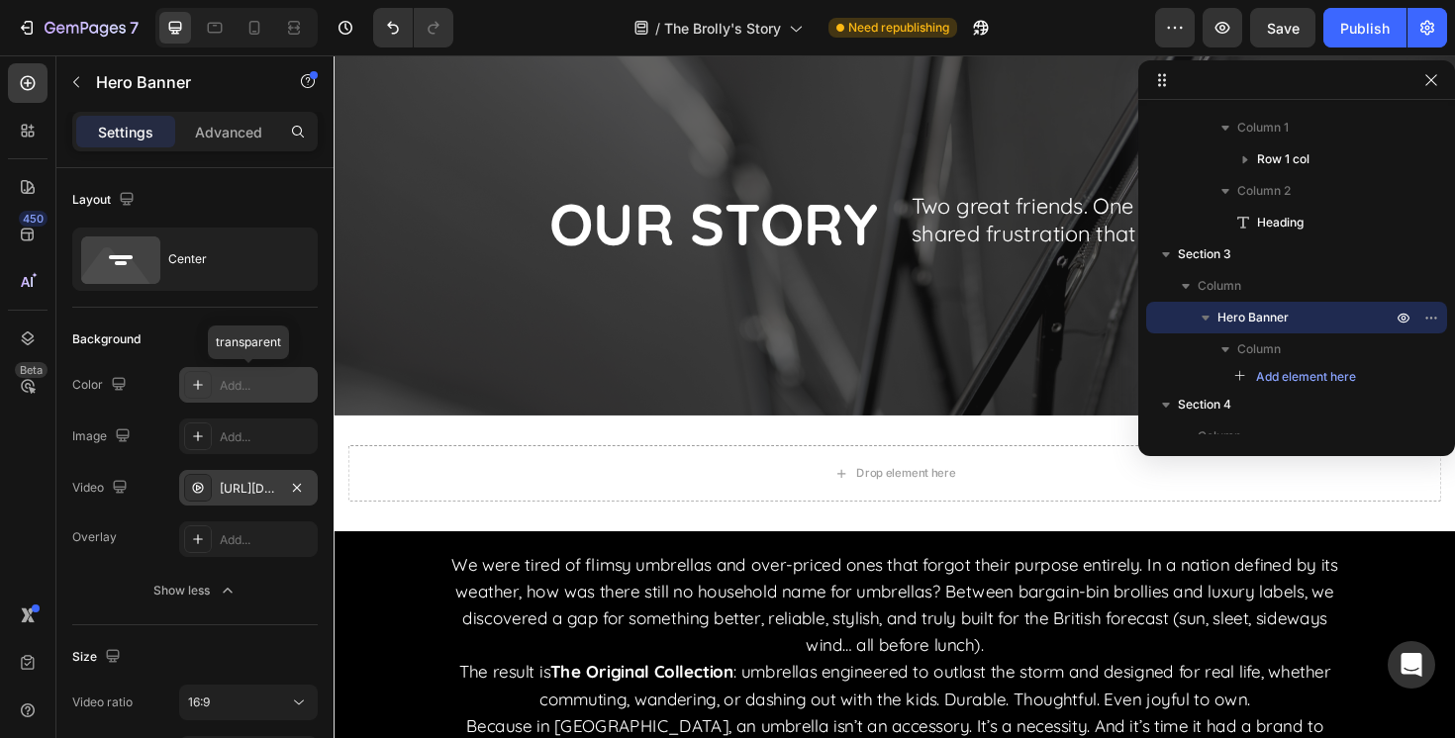
click at [471, 450] on div "Drop element here" at bounding box center [928, 497] width 1188 height 123
click at [237, 489] on div "[URL][DOMAIN_NAME]" at bounding box center [248, 489] width 57 height 18
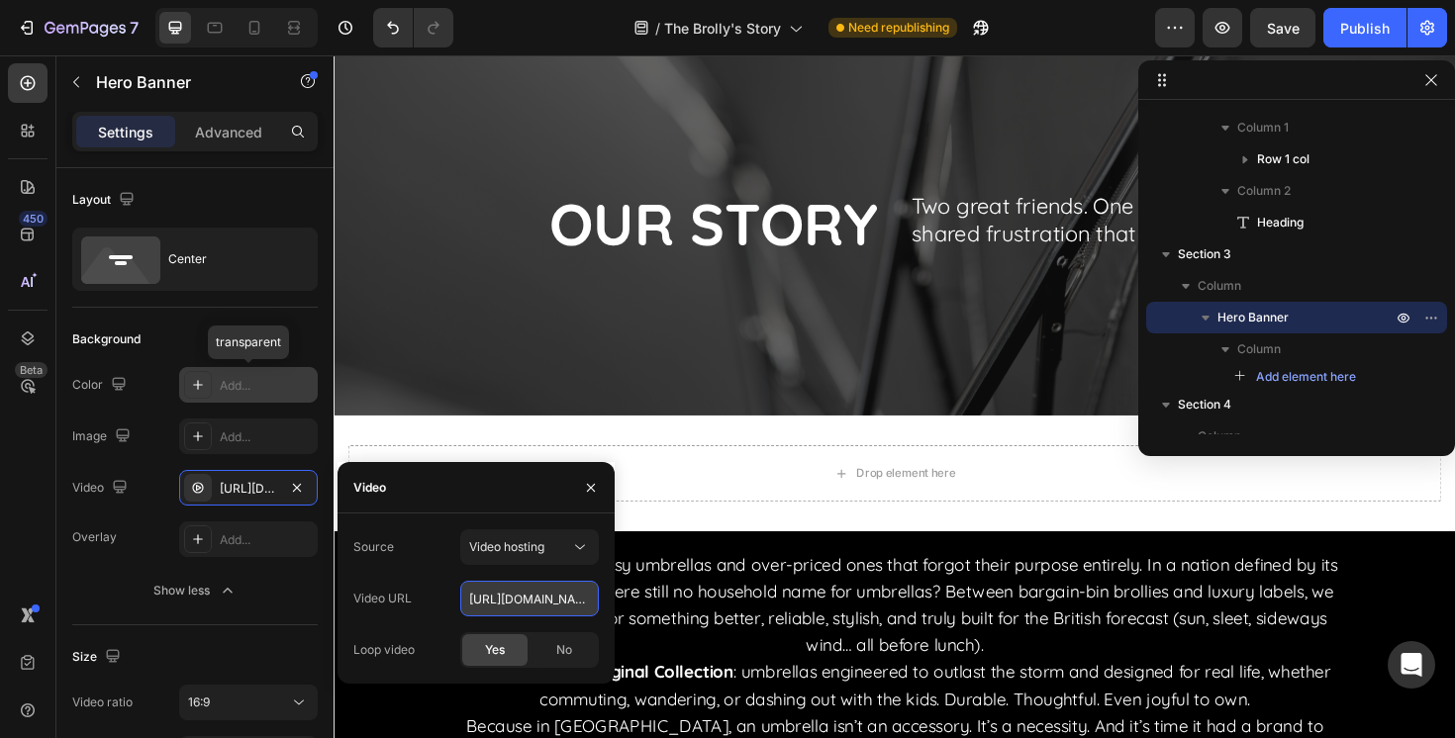
click at [514, 608] on input "[URL][DOMAIN_NAME]" at bounding box center [529, 599] width 139 height 36
paste input "[URL][DOMAIN_NAME]"
type input "[URL][DOMAIN_NAME]"
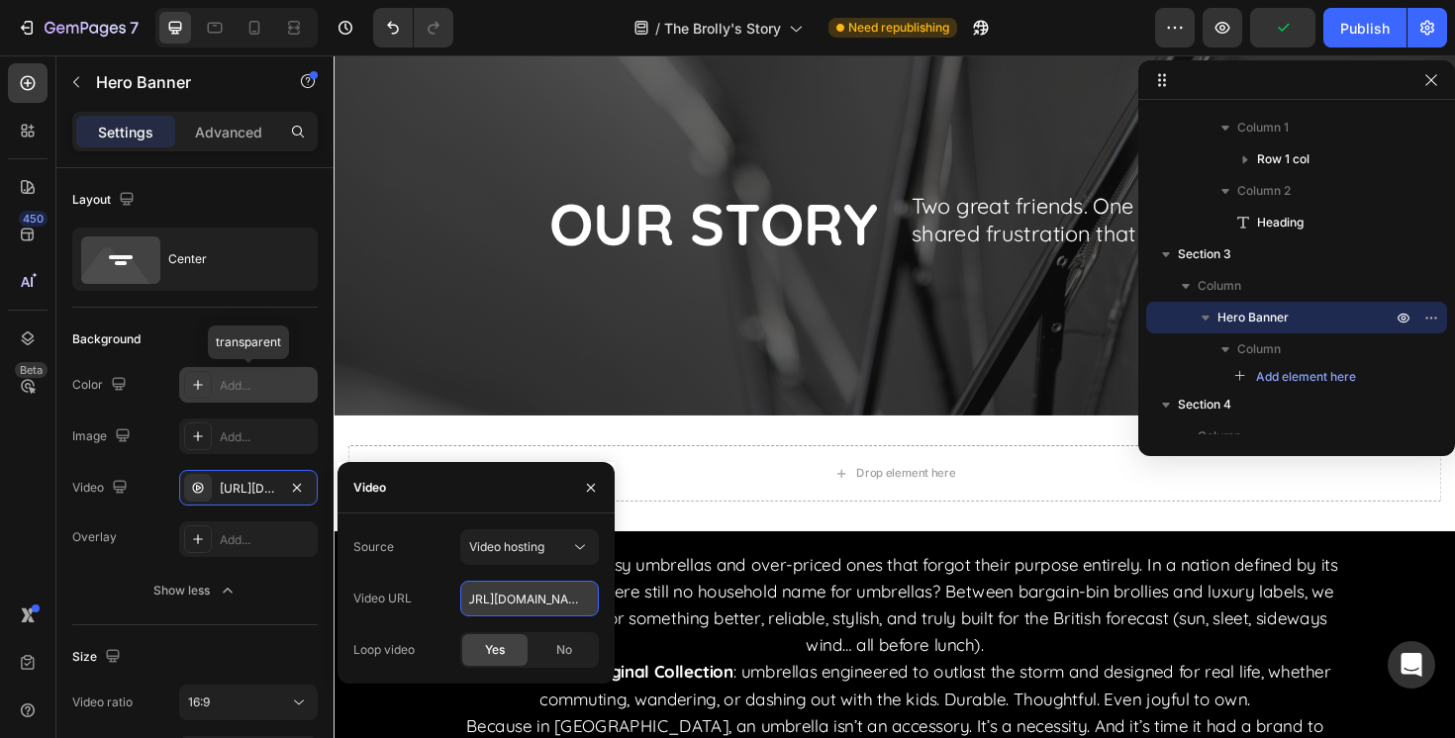
scroll to position [0, 345]
click at [560, 605] on input "[URL][DOMAIN_NAME]" at bounding box center [529, 599] width 139 height 36
click at [559, 605] on input "[URL][DOMAIN_NAME]" at bounding box center [529, 599] width 139 height 36
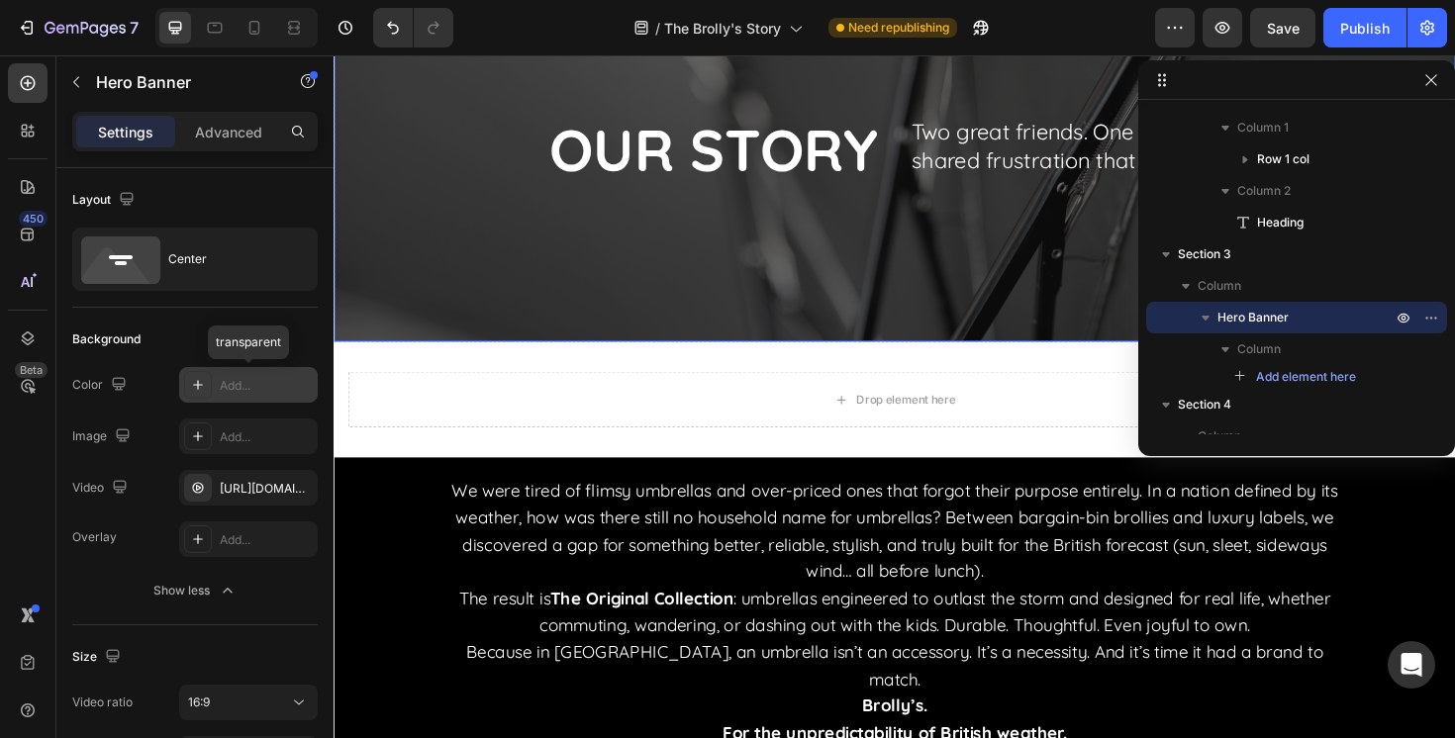
scroll to position [135, 0]
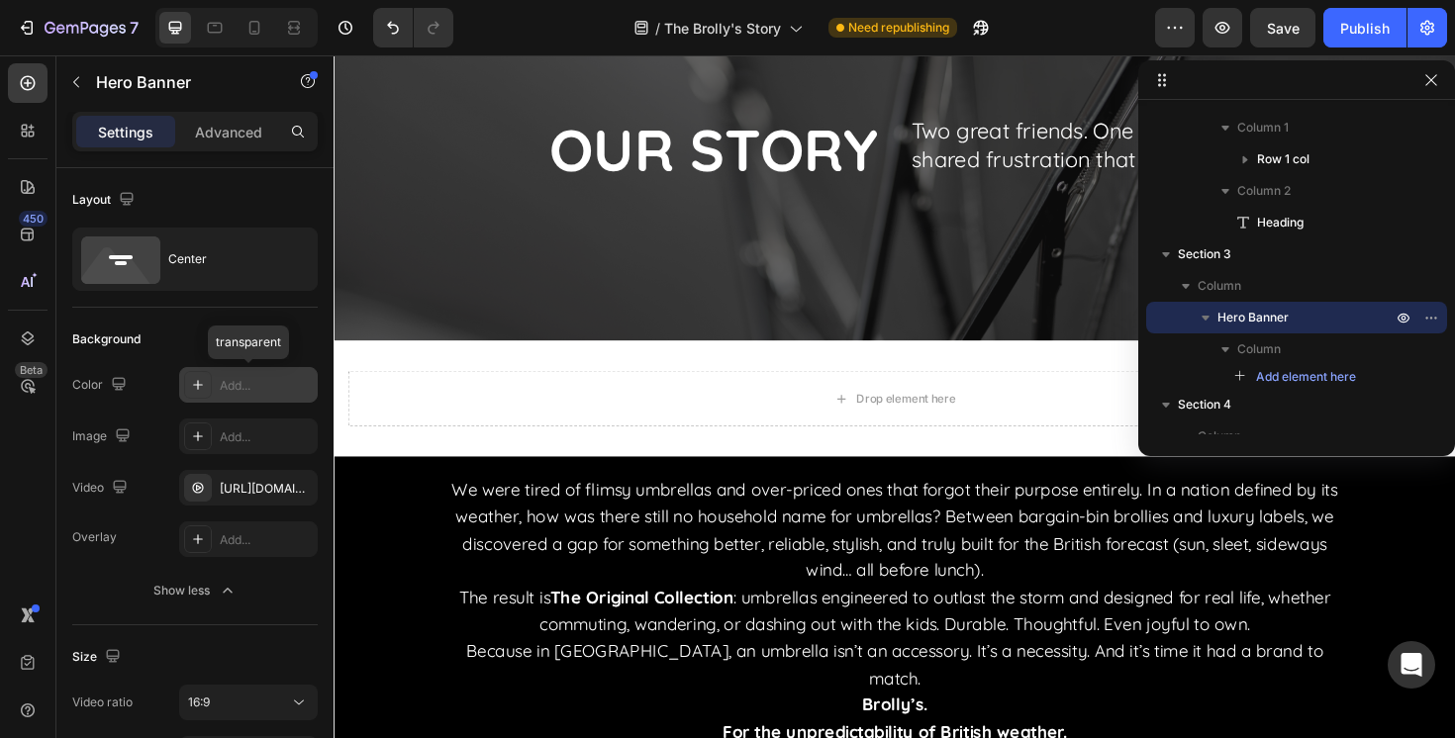
click at [648, 371] on div "Drop element here" at bounding box center [928, 418] width 1188 height 123
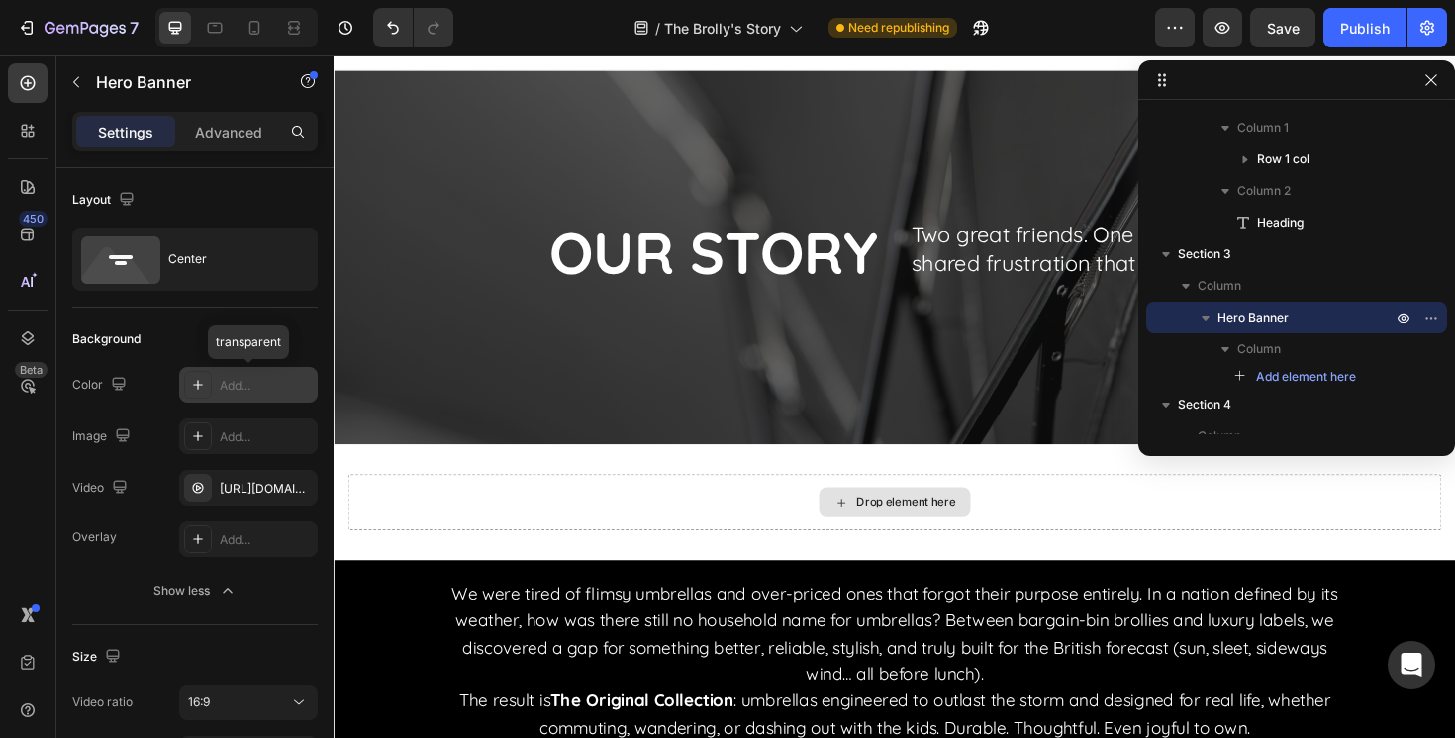
scroll to position [0, 0]
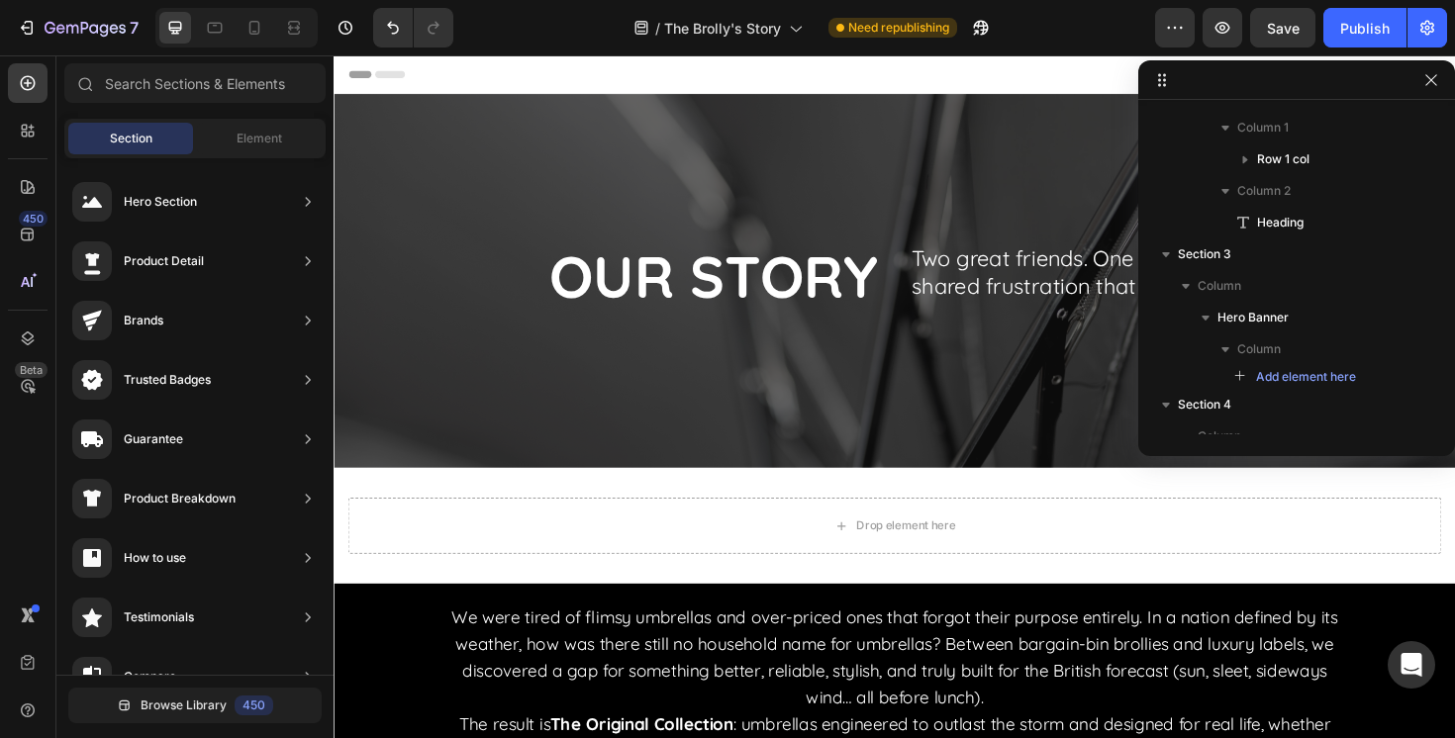
click at [854, 554] on div "Drop element here" at bounding box center [927, 553] width 160 height 32
click at [774, 511] on div "Drop element here" at bounding box center [928, 553] width 1188 height 123
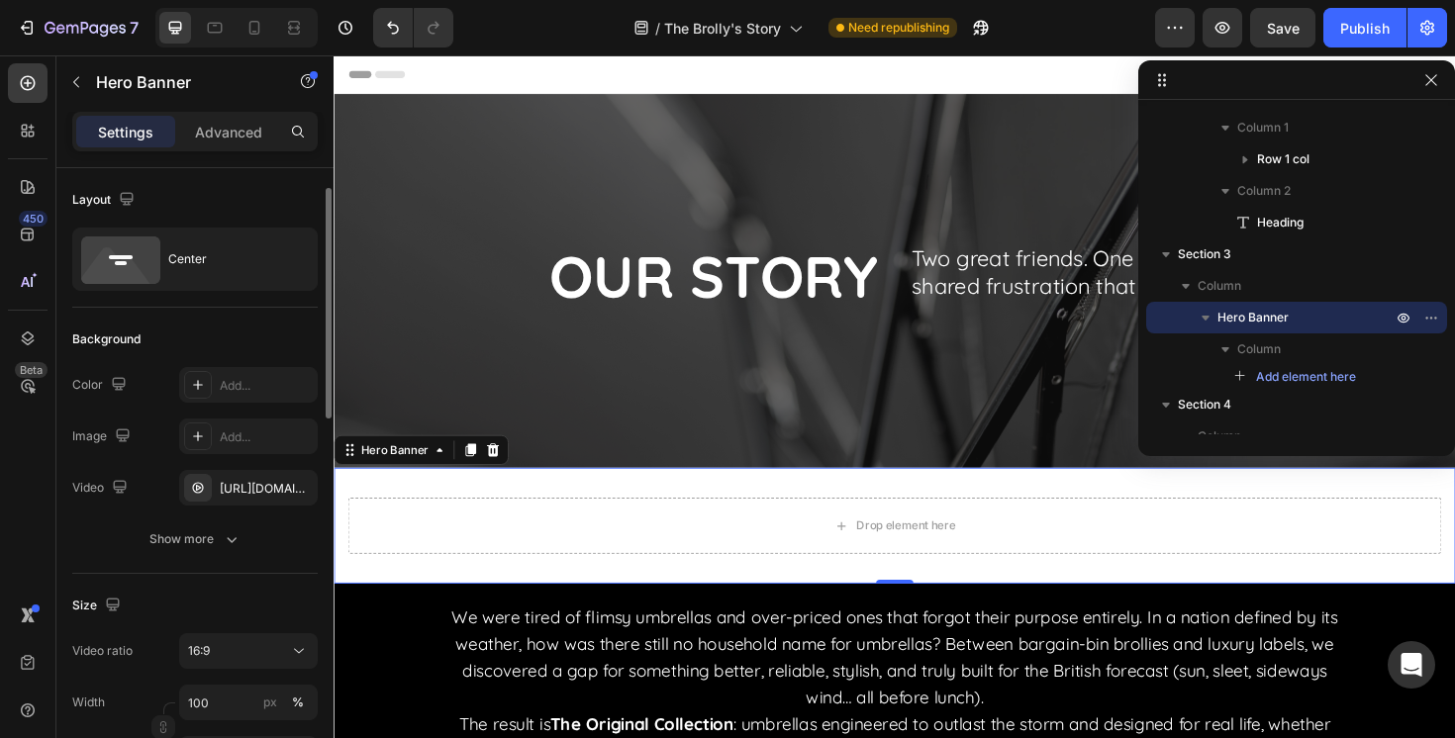
scroll to position [150, 0]
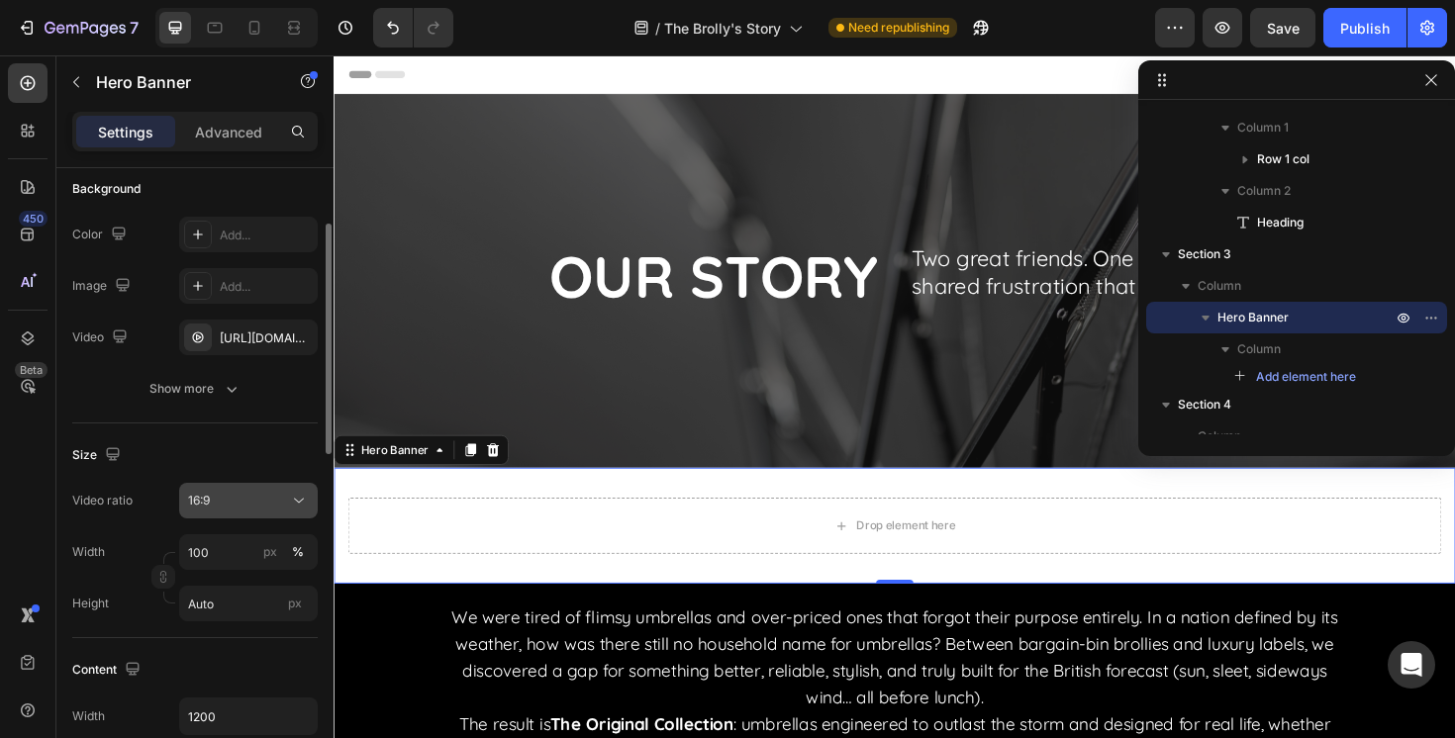
click at [230, 508] on div "16:9" at bounding box center [238, 501] width 101 height 18
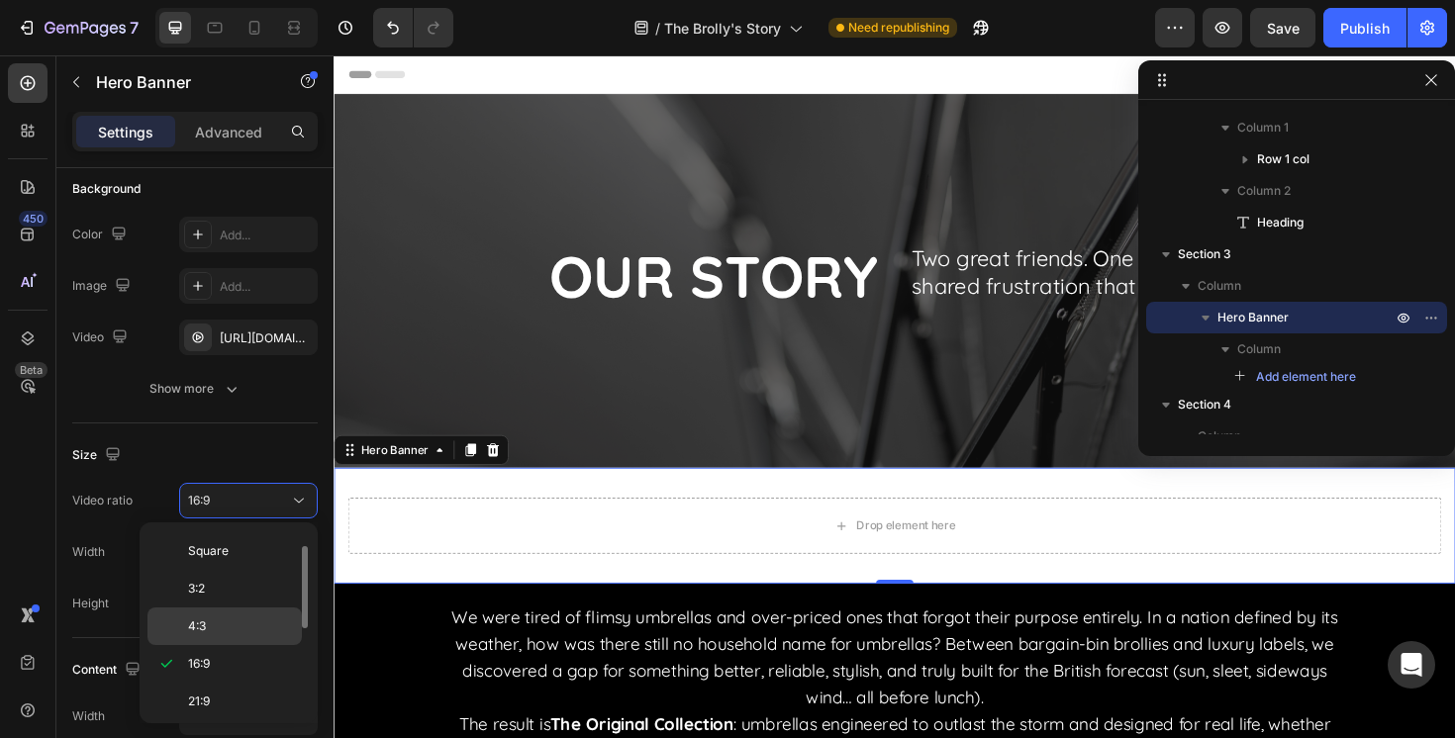
scroll to position [88, 0]
click at [219, 648] on p "21:9" at bounding box center [240, 649] width 105 height 18
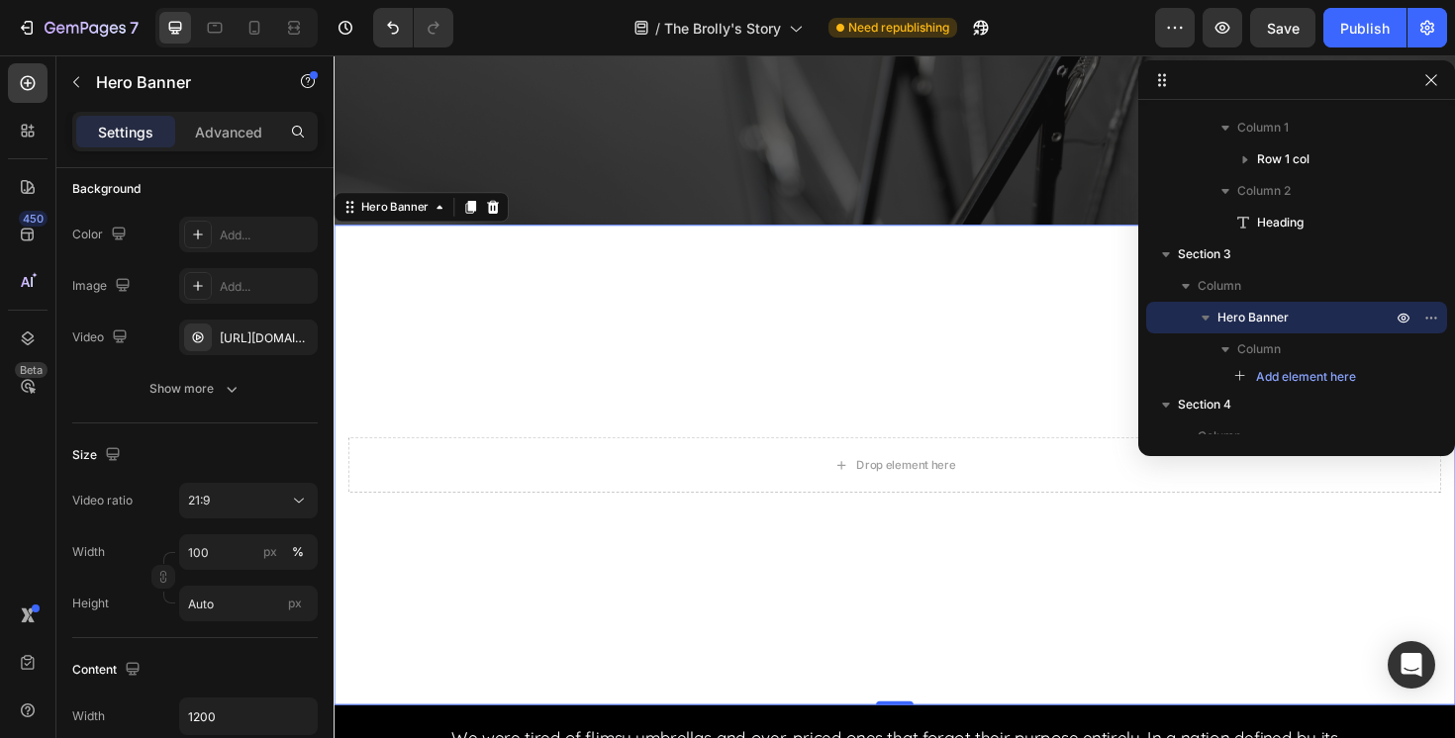
scroll to position [247, 0]
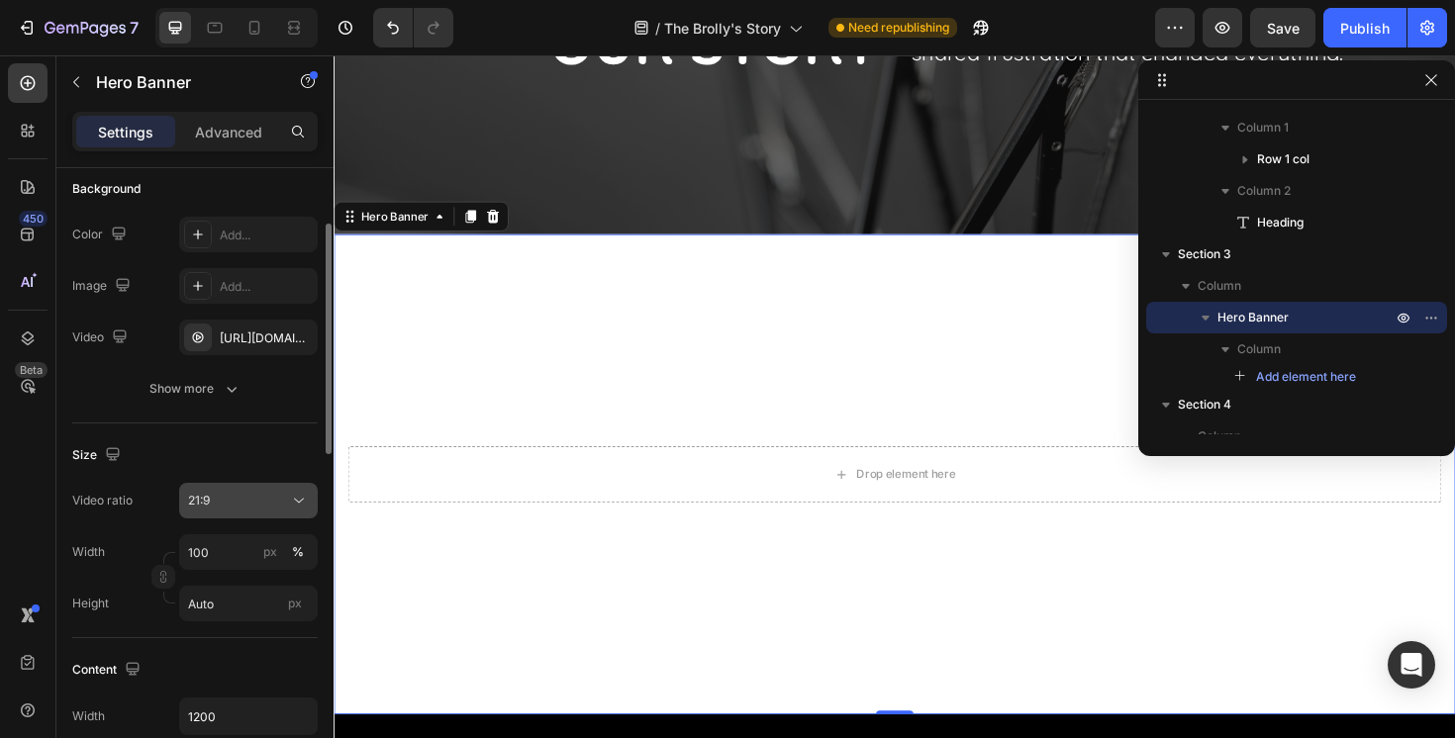
click at [264, 508] on div "21:9" at bounding box center [238, 501] width 101 height 18
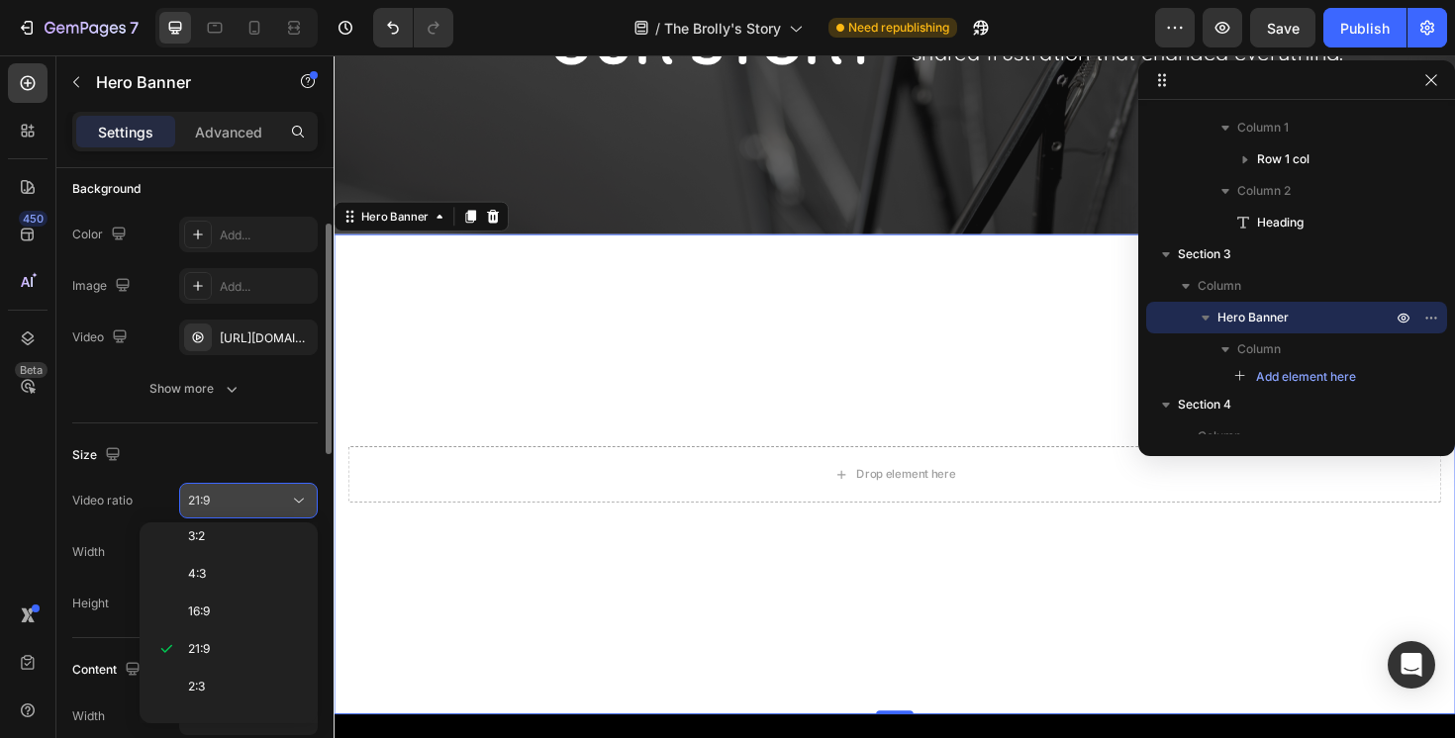
click at [263, 510] on div "21:9" at bounding box center [248, 501] width 121 height 20
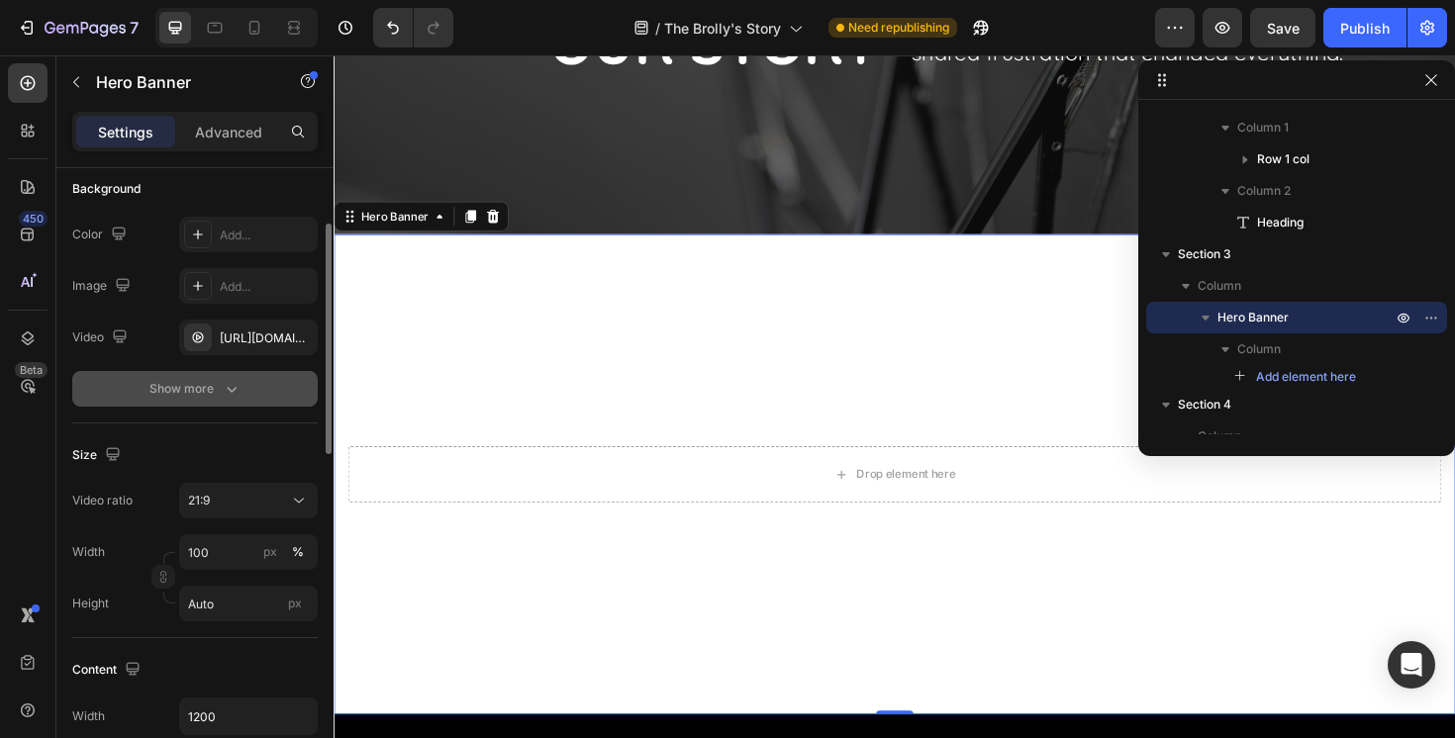
click at [227, 382] on icon "button" at bounding box center [232, 389] width 20 height 20
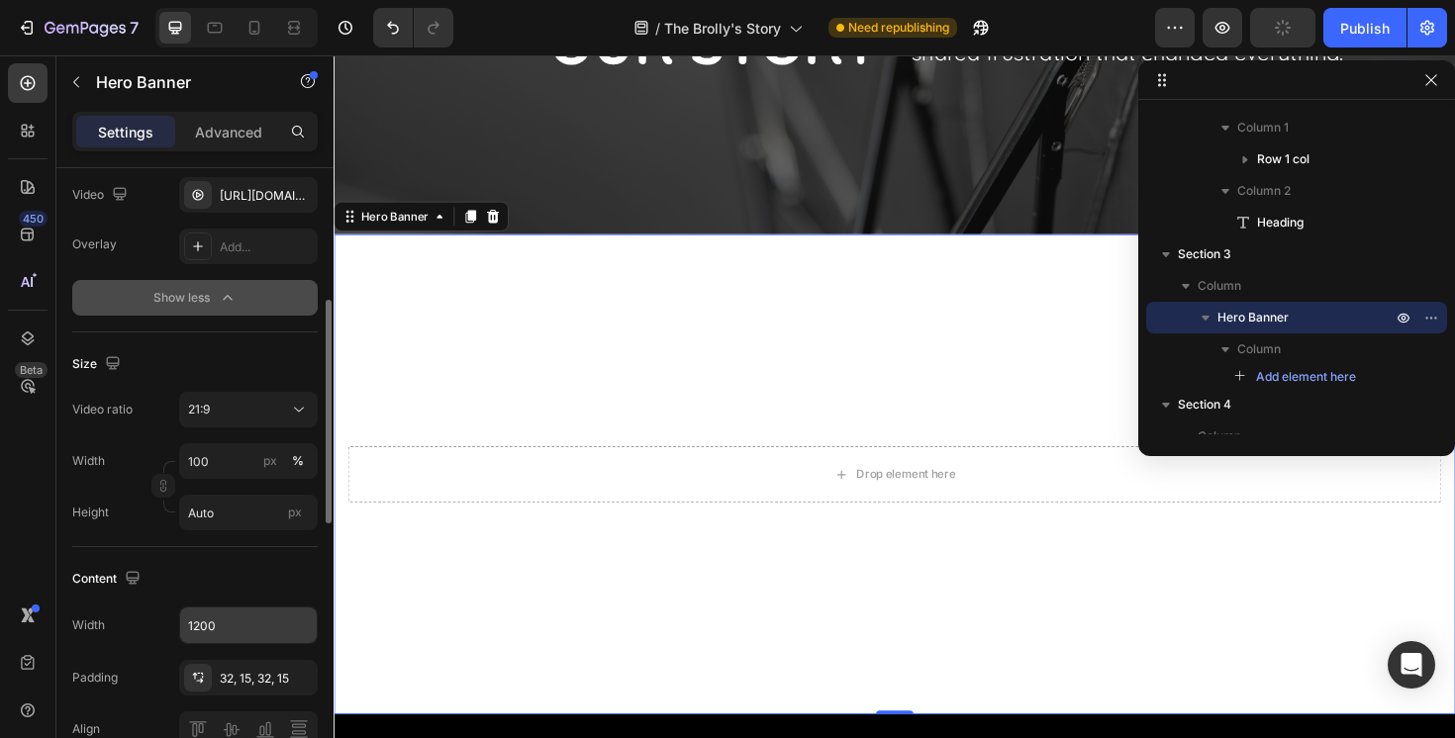
scroll to position [314, 0]
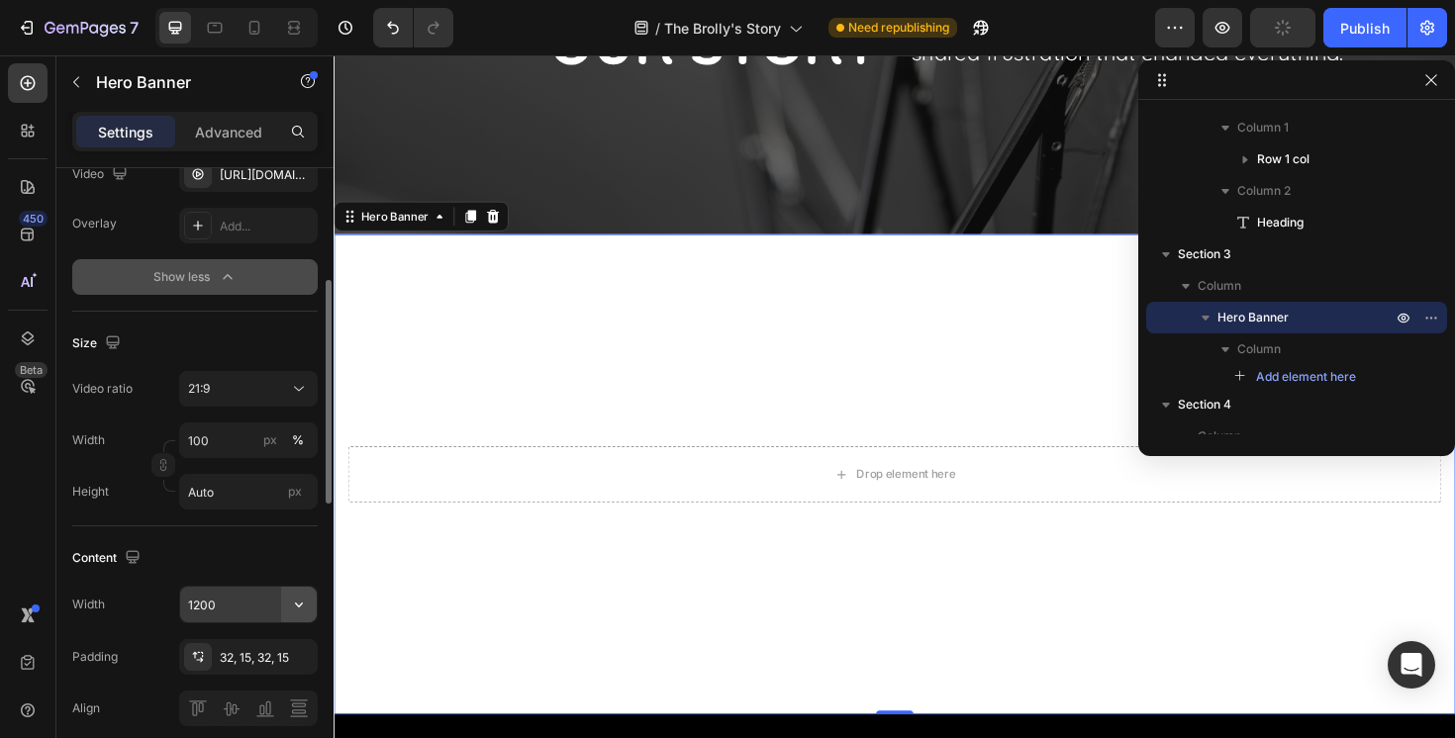
click at [283, 606] on button "button" at bounding box center [299, 605] width 36 height 36
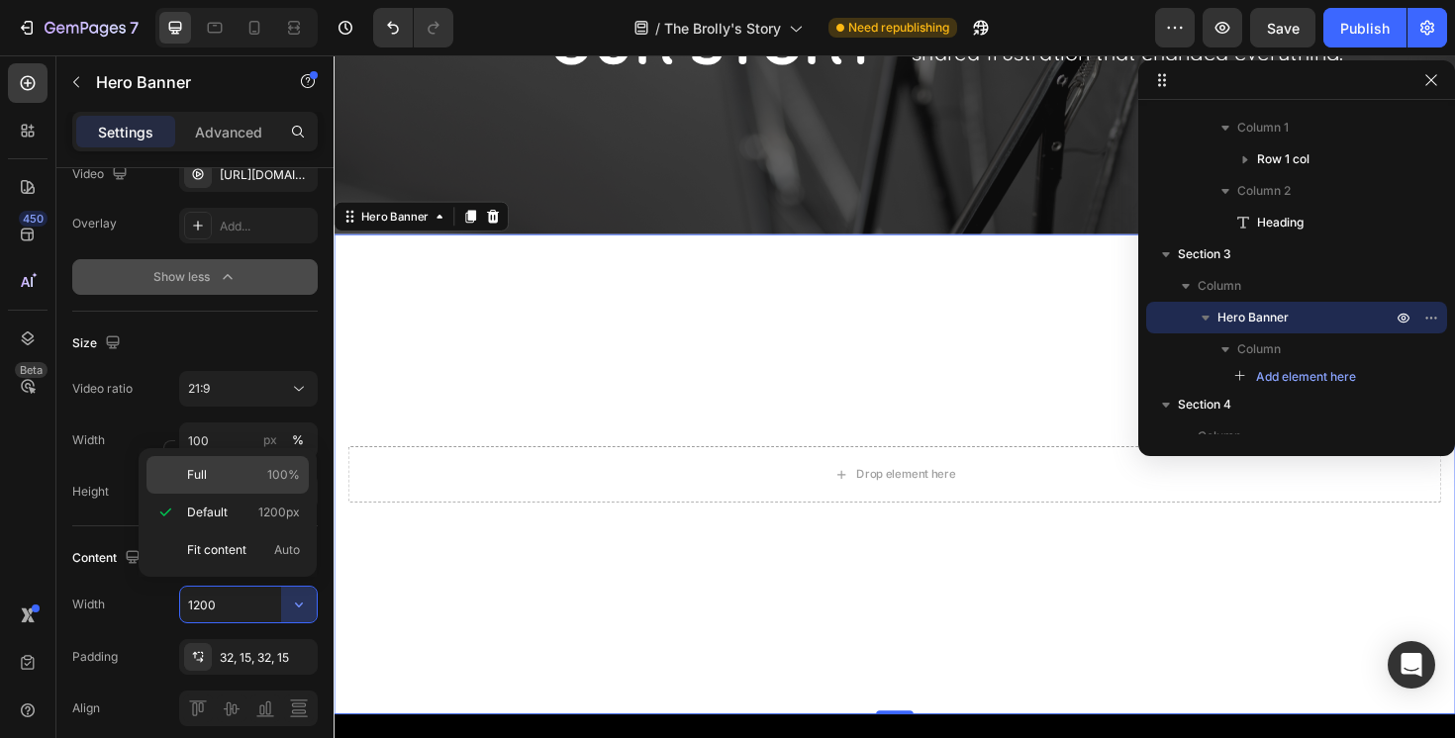
click at [263, 477] on p "Full 100%" at bounding box center [243, 475] width 113 height 18
type input "100%"
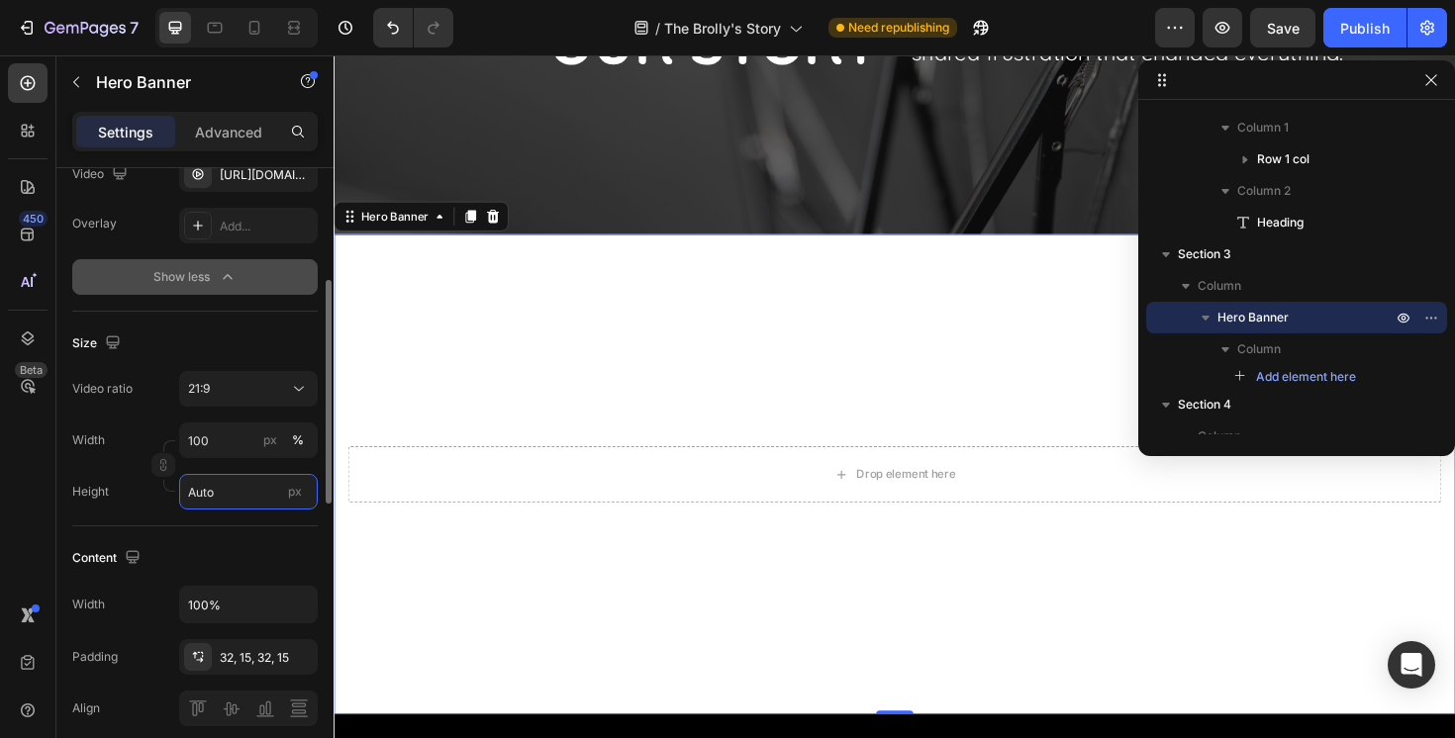
click at [222, 491] on input "Auto" at bounding box center [248, 492] width 139 height 36
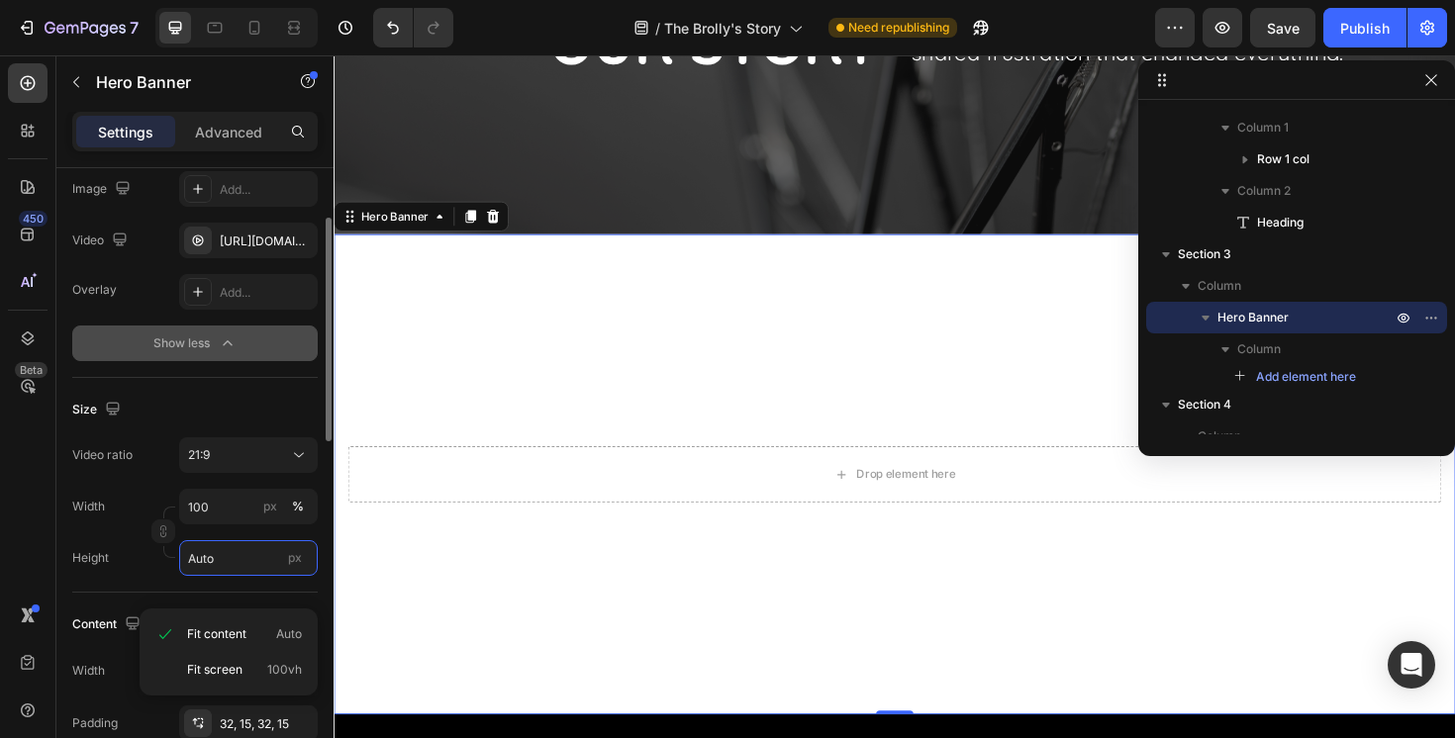
scroll to position [219, 0]
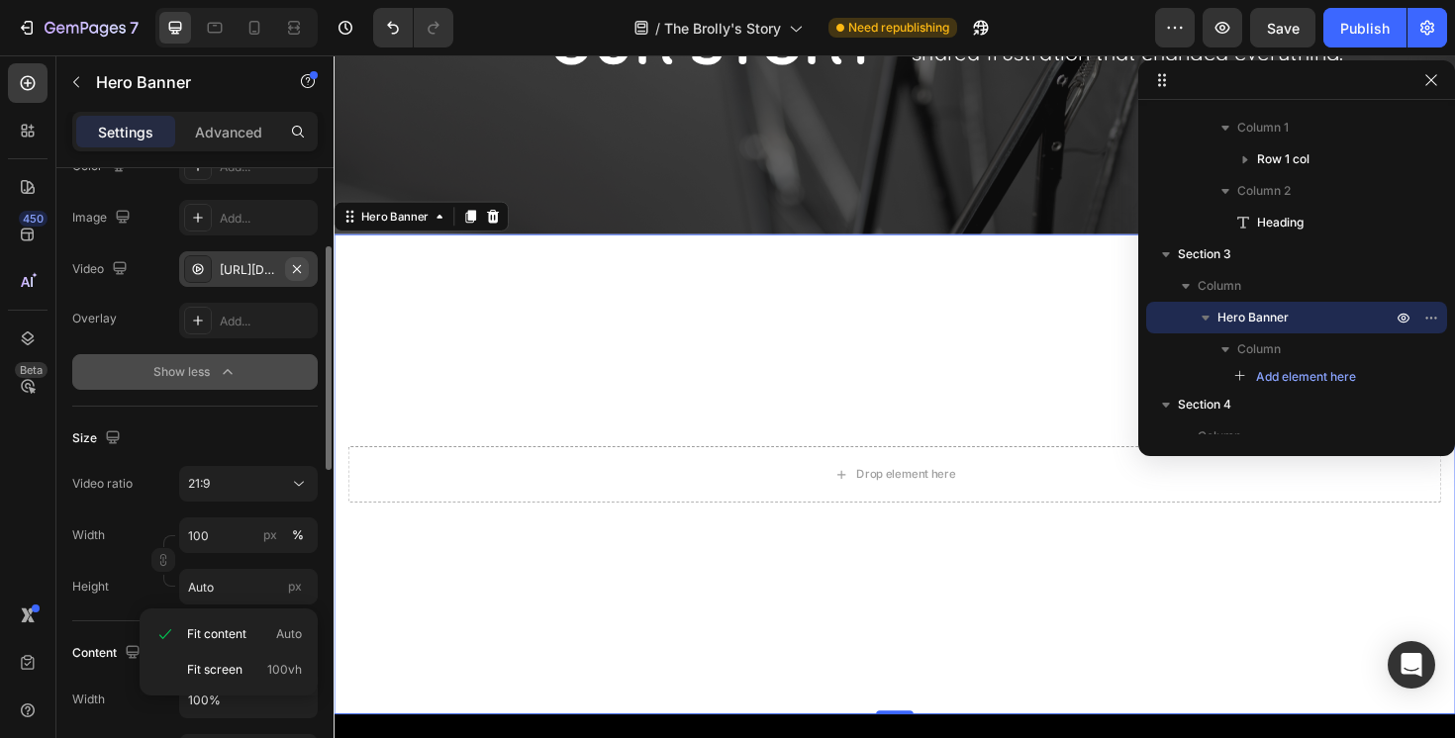
click at [297, 266] on icon "button" at bounding box center [297, 268] width 8 height 8
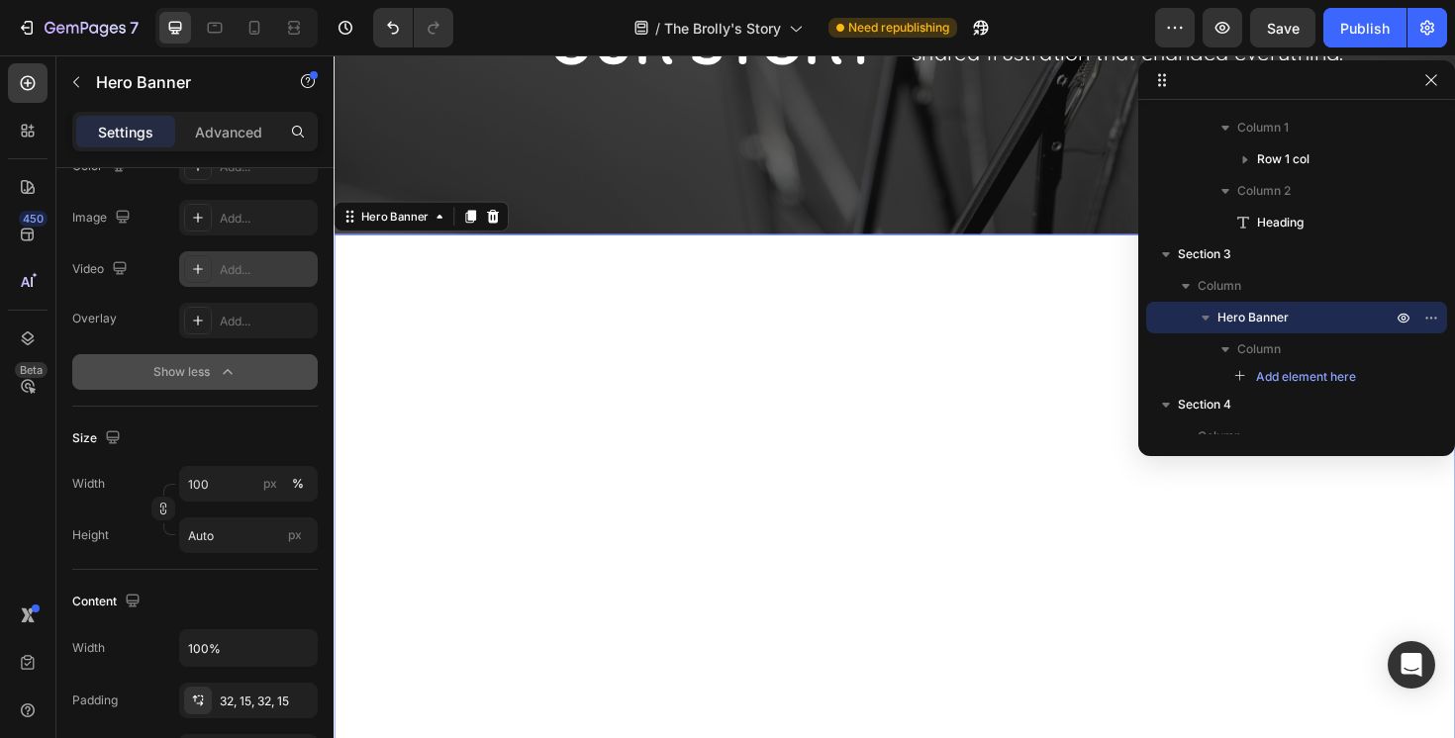
click at [247, 270] on div "Add..." at bounding box center [266, 270] width 93 height 18
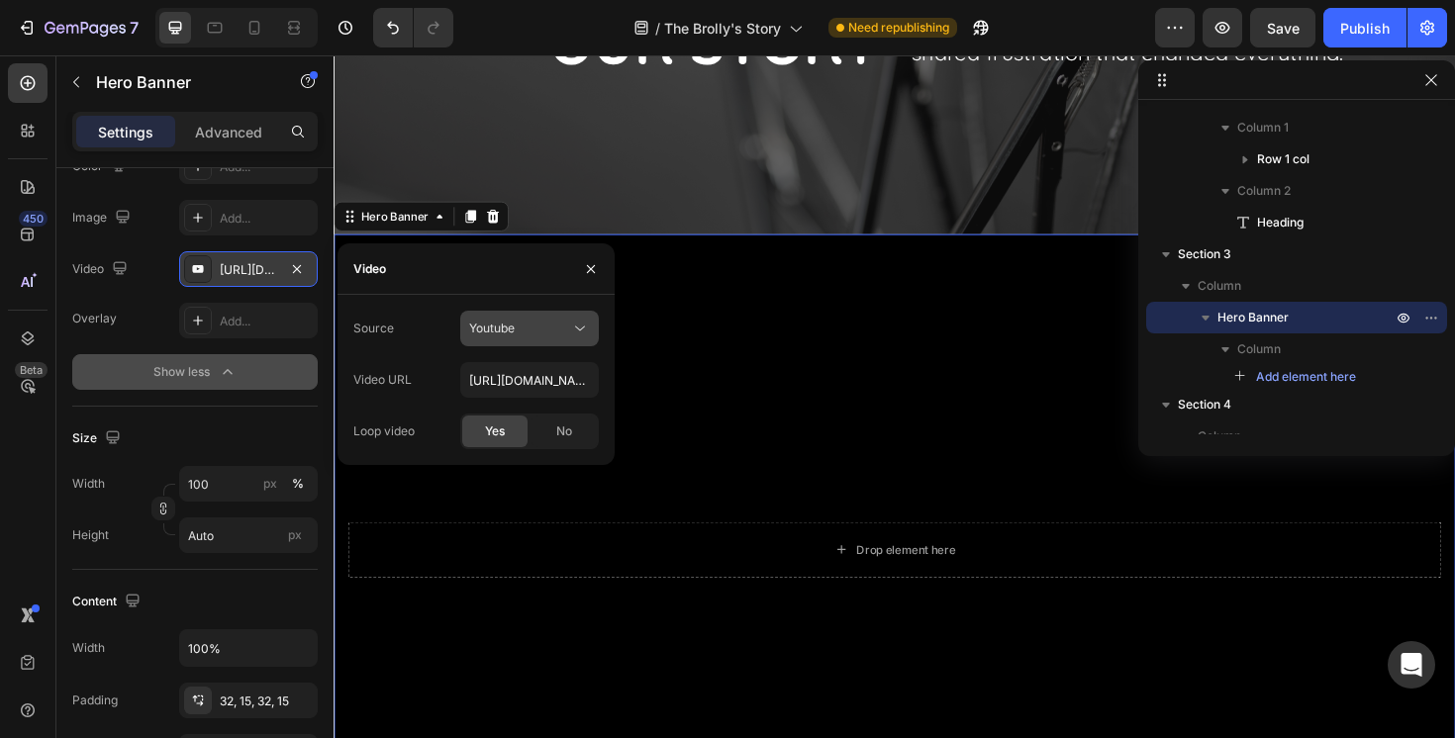
click at [548, 327] on div "Youtube" at bounding box center [519, 329] width 101 height 18
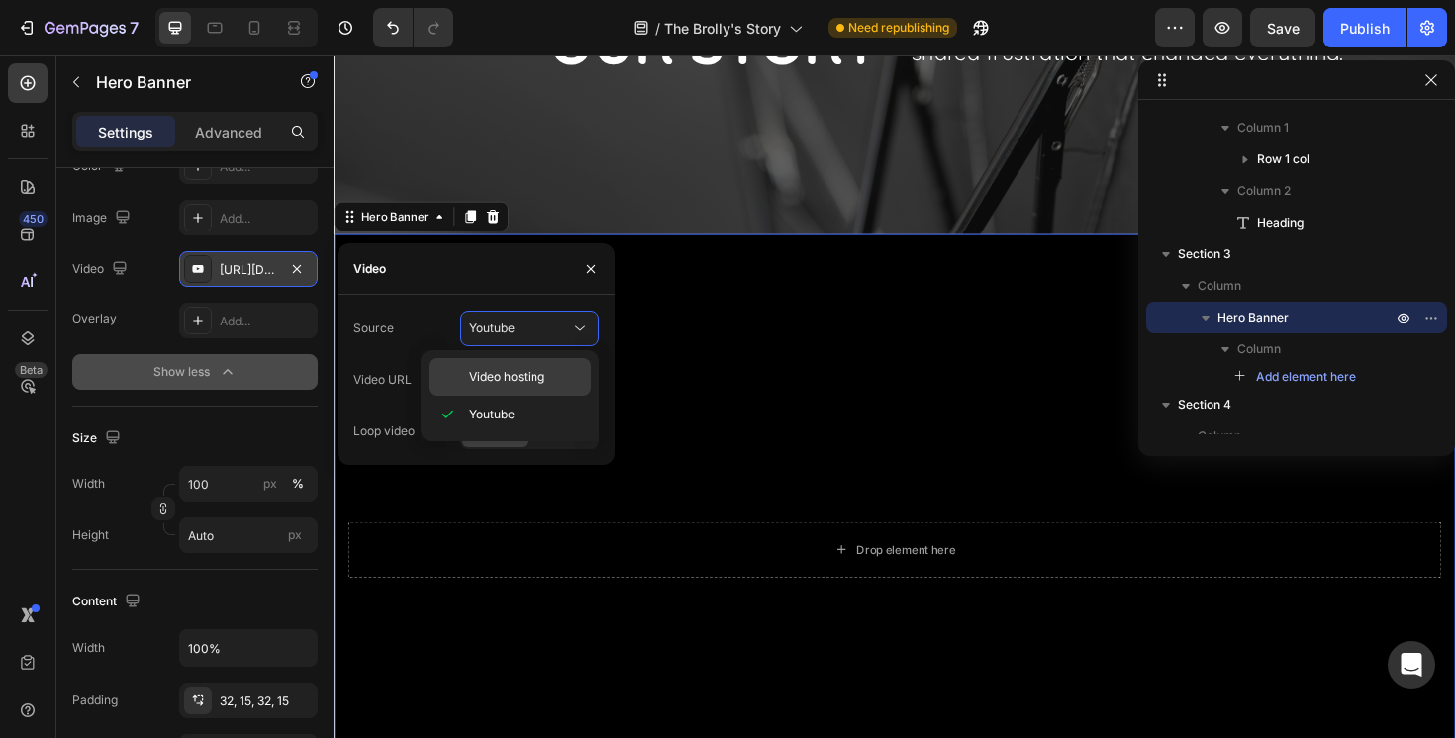
click at [537, 379] on span "Video hosting" at bounding box center [506, 377] width 75 height 18
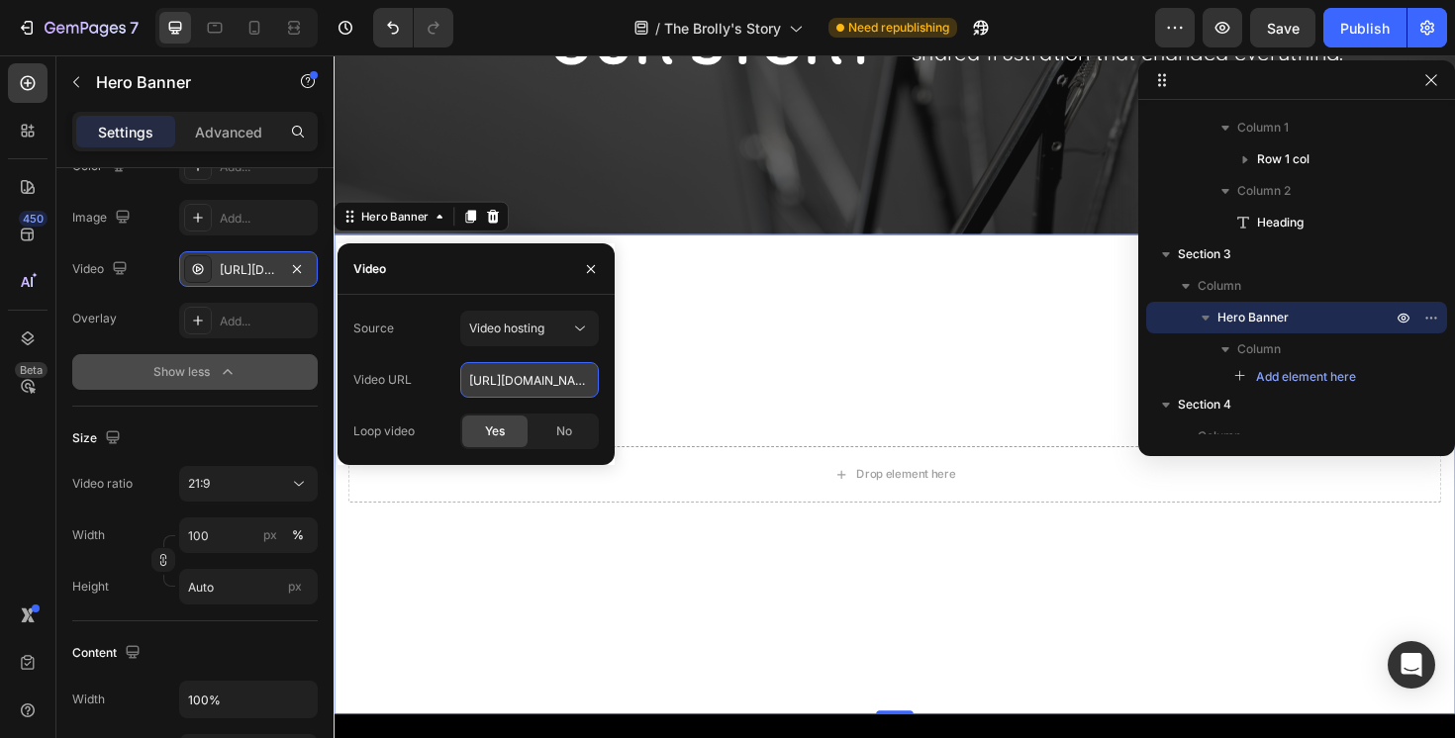
click at [537, 379] on input "[URL][DOMAIN_NAME]" at bounding box center [529, 380] width 139 height 36
paste input "aeaebcdb45ec4be9b3bf6c663d0caadf.mov"
type input "[URL][DOMAIN_NAME]"
click at [265, 410] on div "Size Video ratio 21:9 Width 100 px % Height Auto px" at bounding box center [194, 514] width 245 height 215
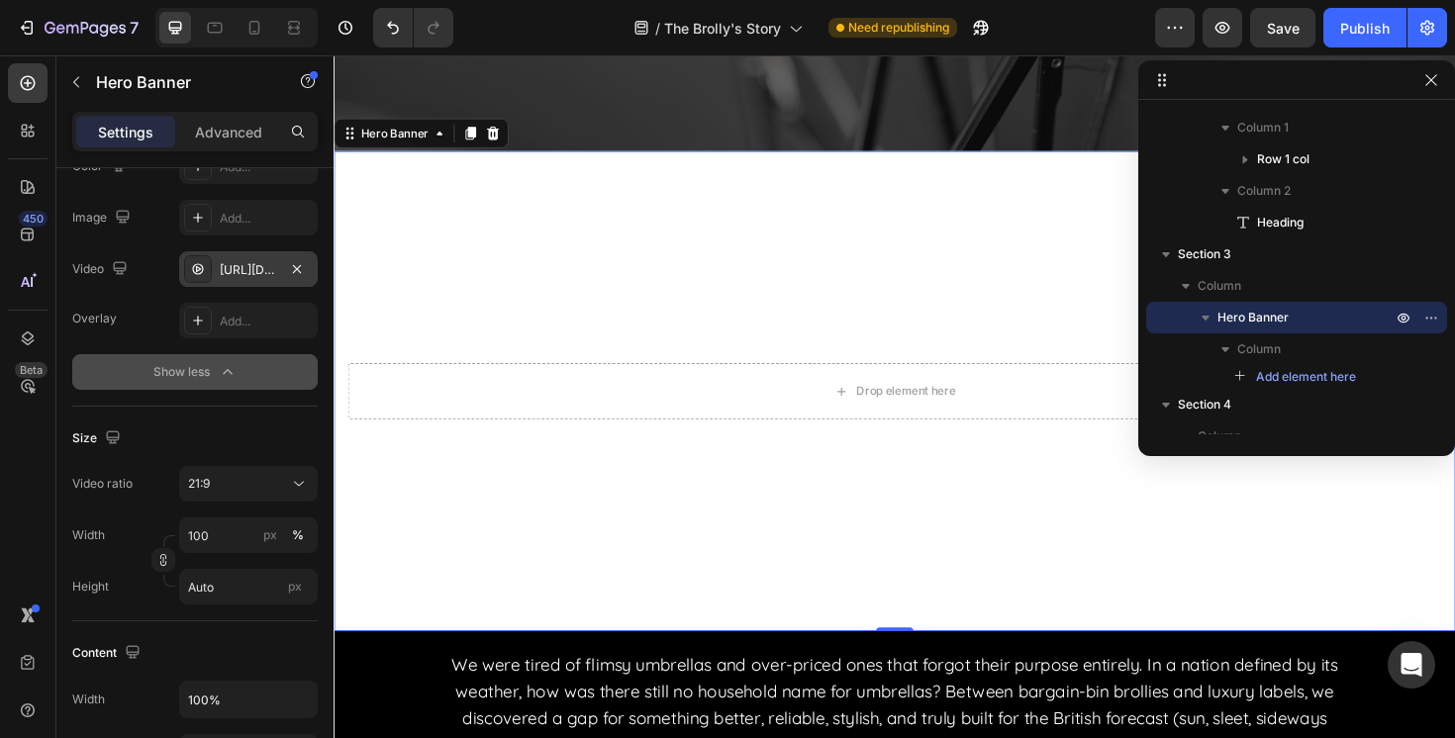
scroll to position [312, 0]
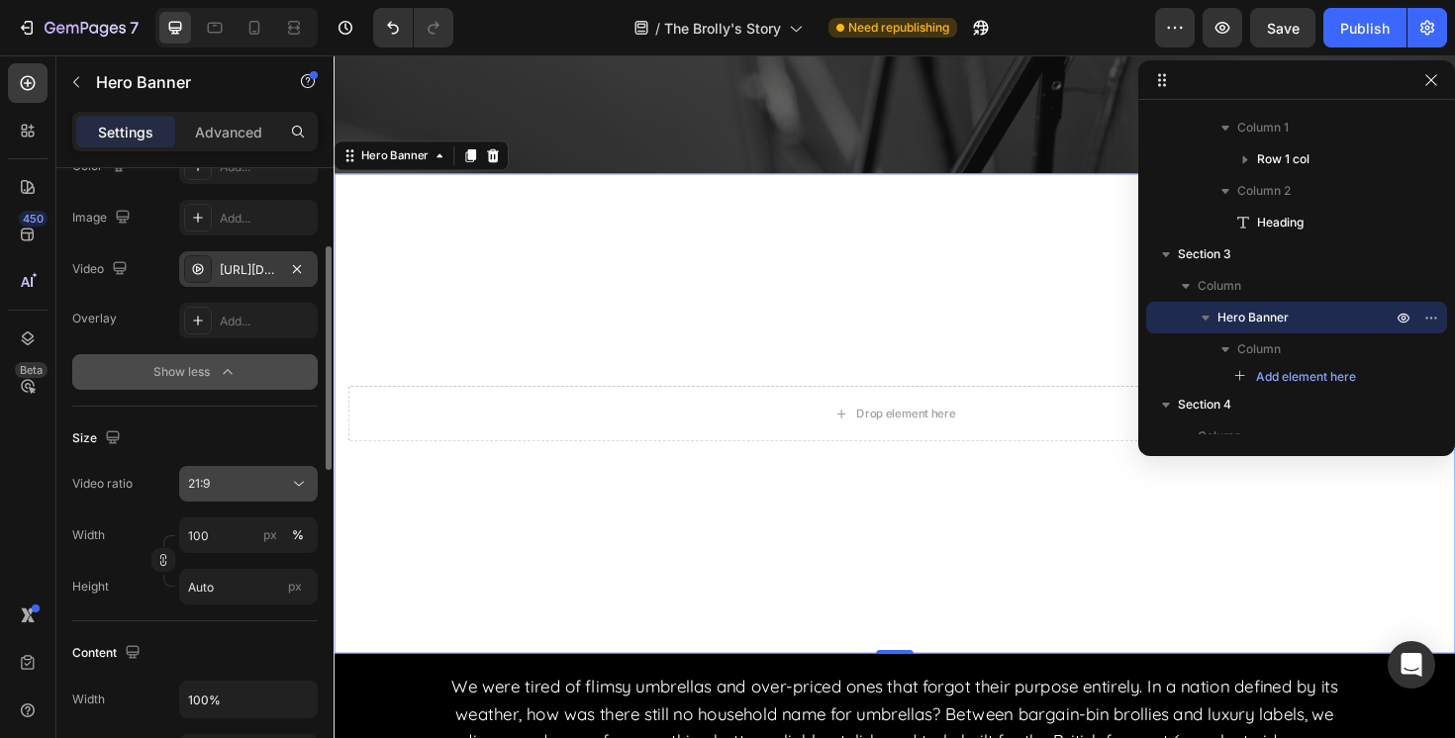
click at [239, 486] on div "21:9" at bounding box center [238, 484] width 101 height 18
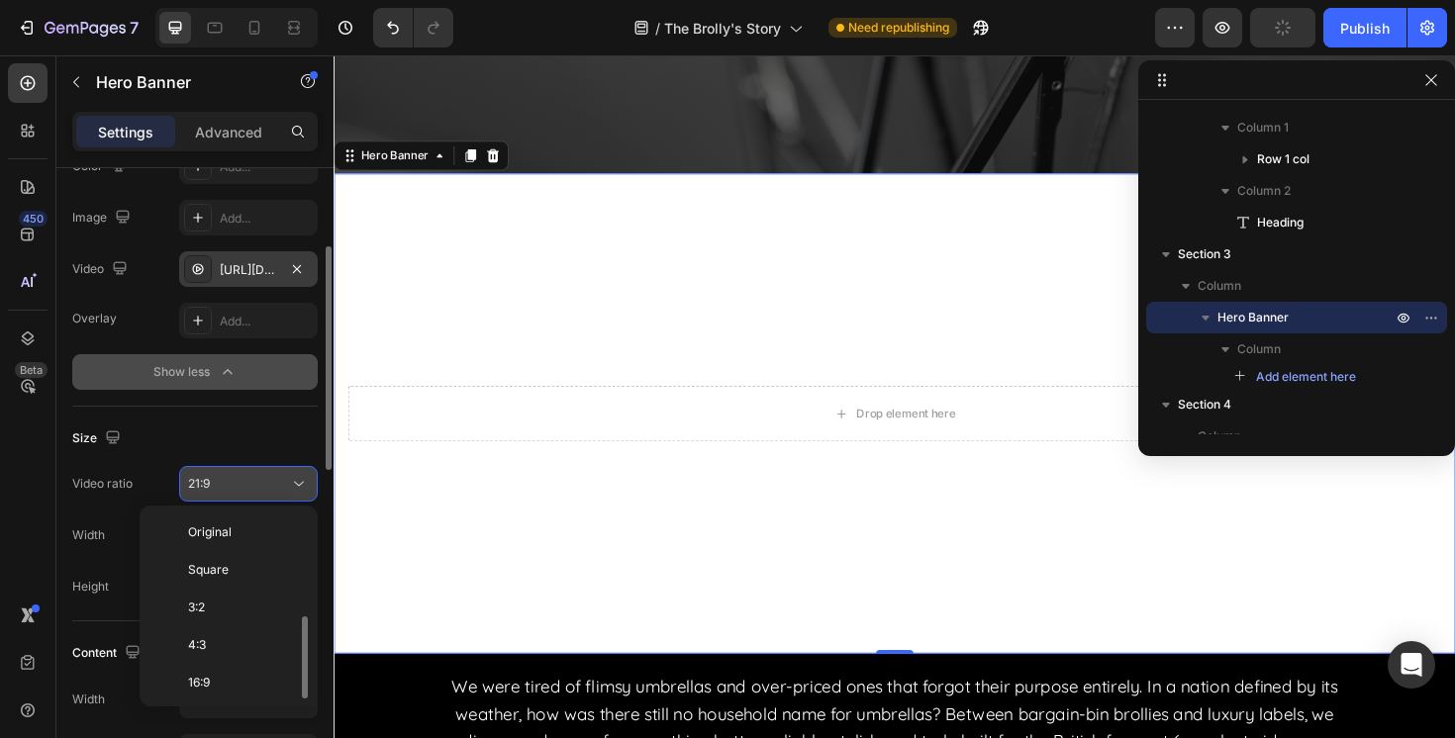
scroll to position [71, 0]
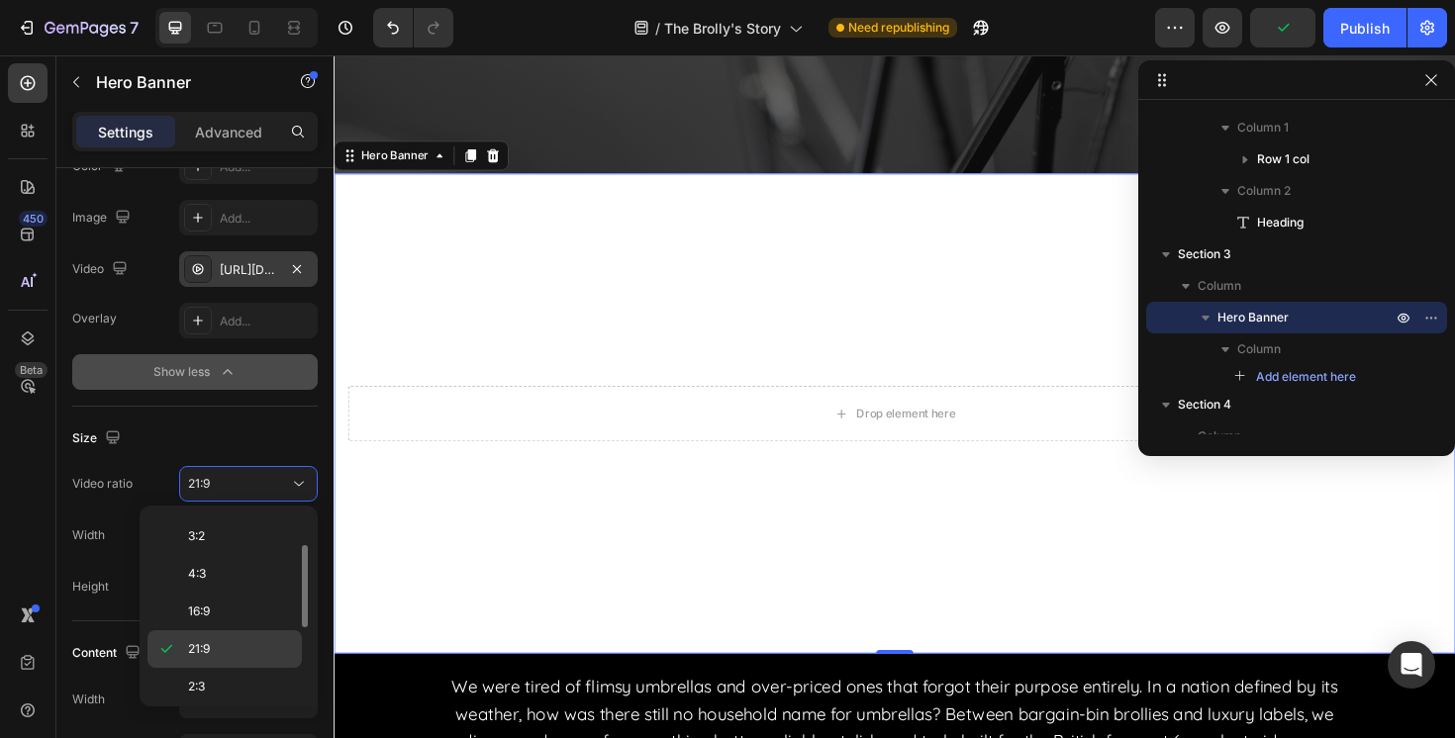
click at [240, 668] on div "21:9" at bounding box center [224, 687] width 154 height 38
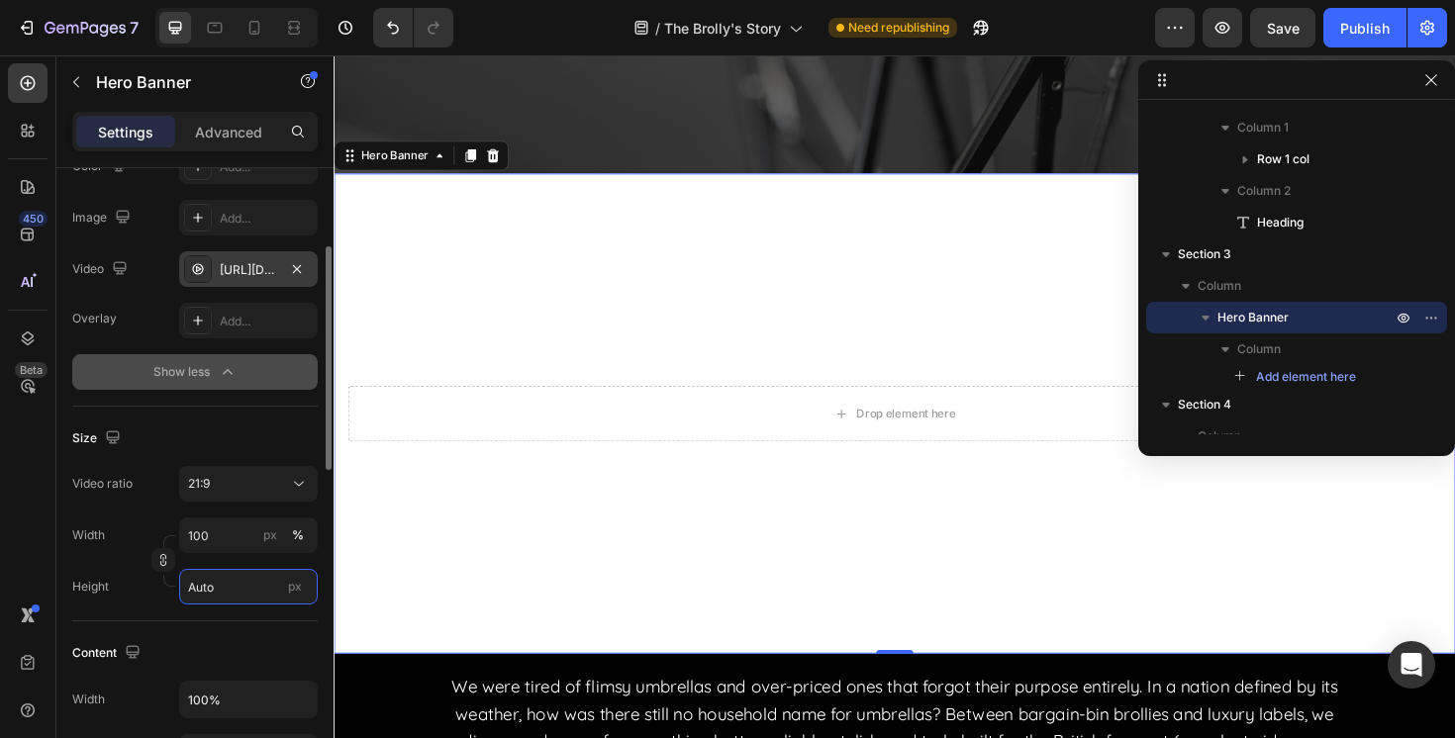
click at [227, 581] on input "Auto" at bounding box center [248, 587] width 139 height 36
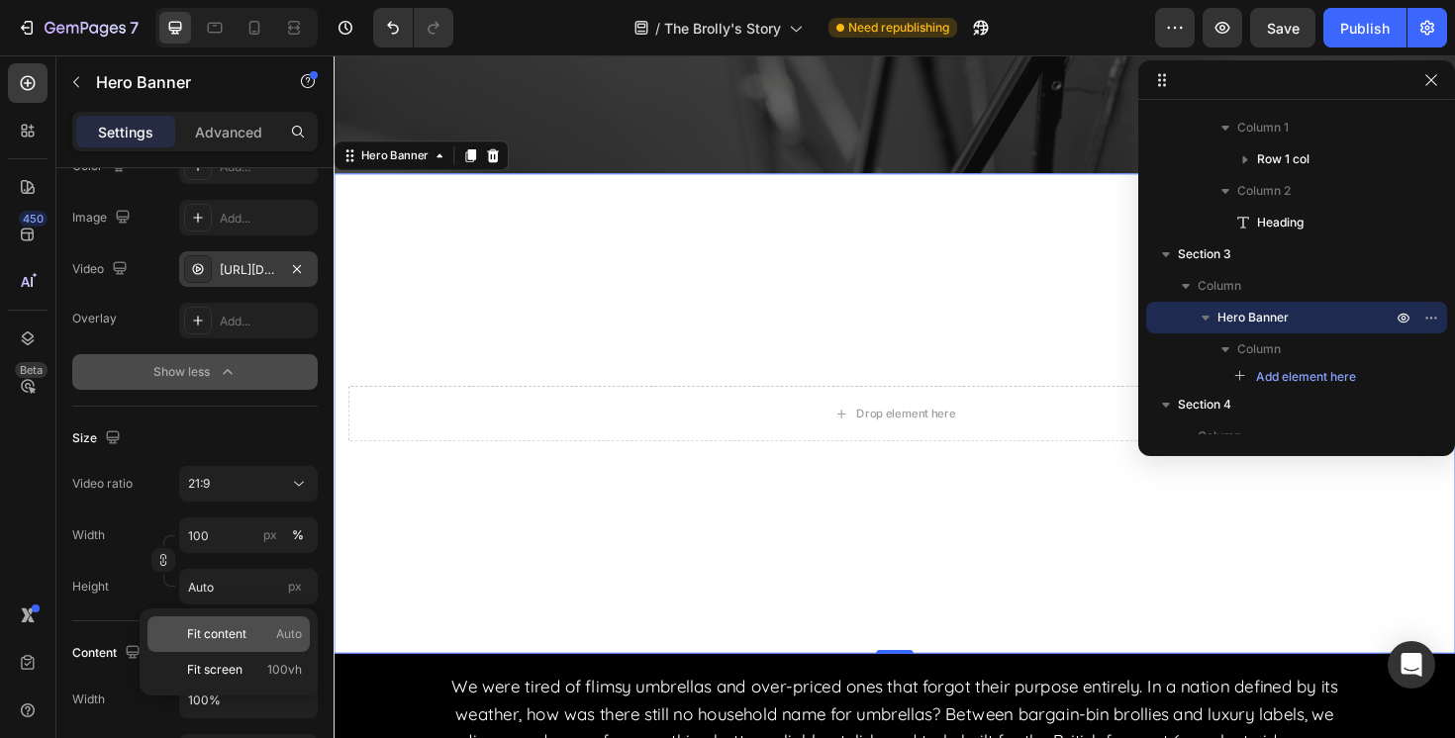
click at [229, 626] on span "Fit content" at bounding box center [216, 634] width 59 height 18
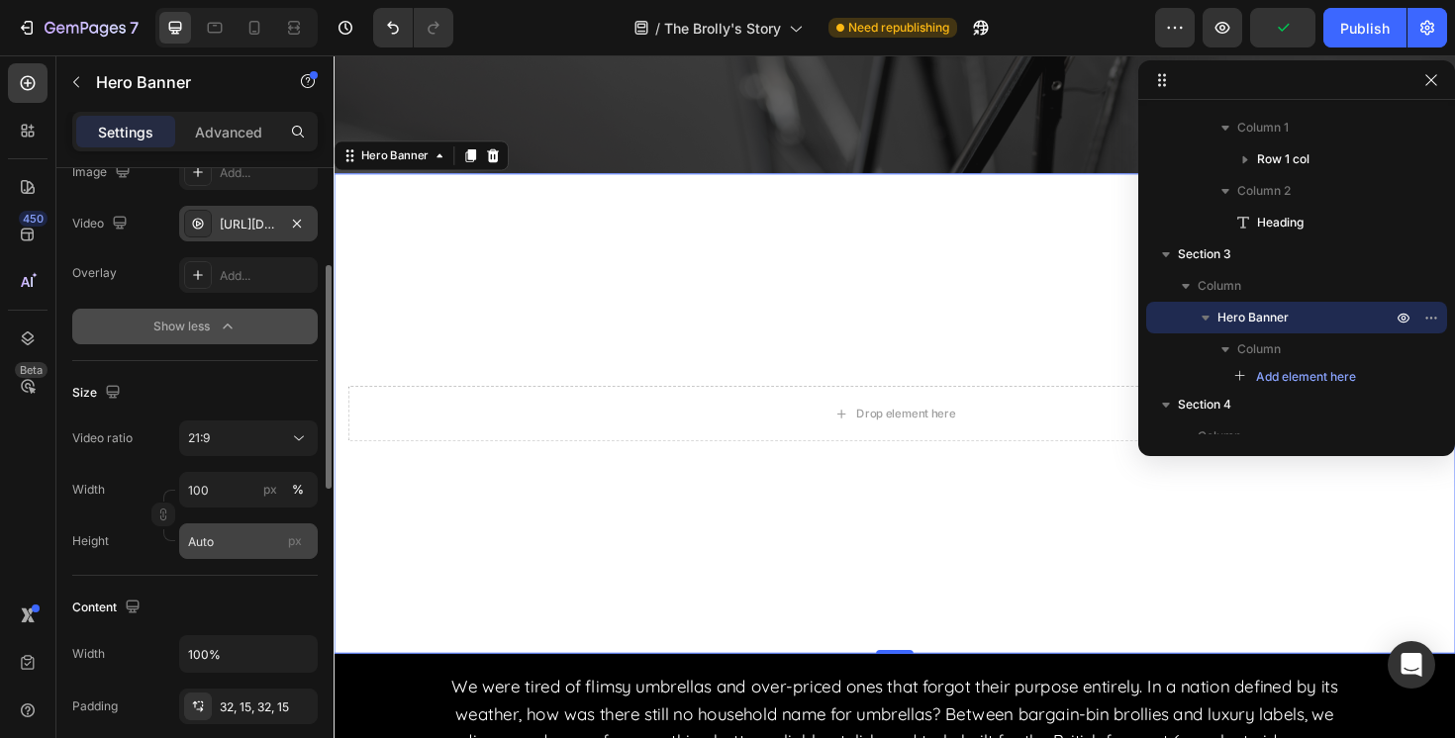
scroll to position [266, 0]
click at [234, 536] on input "Auto" at bounding box center [248, 540] width 139 height 36
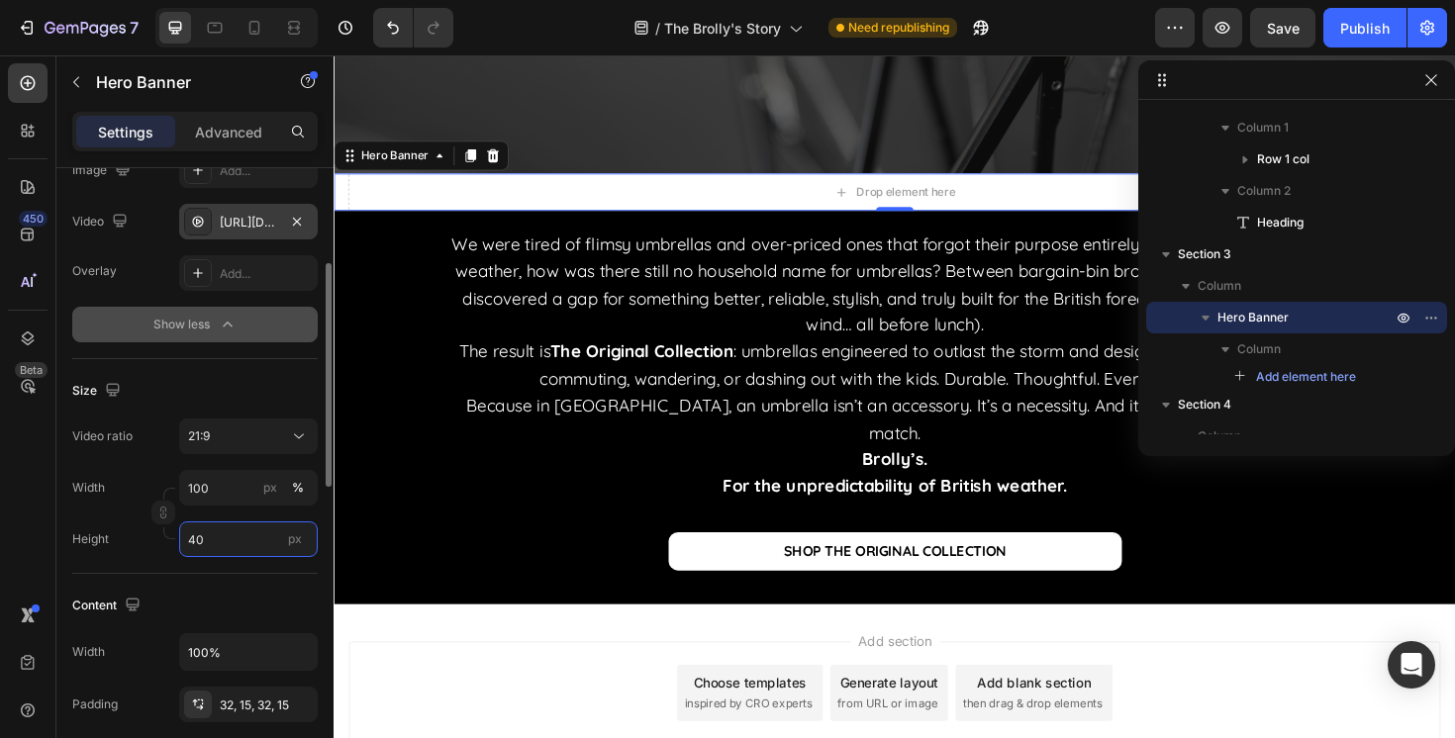
type input "4"
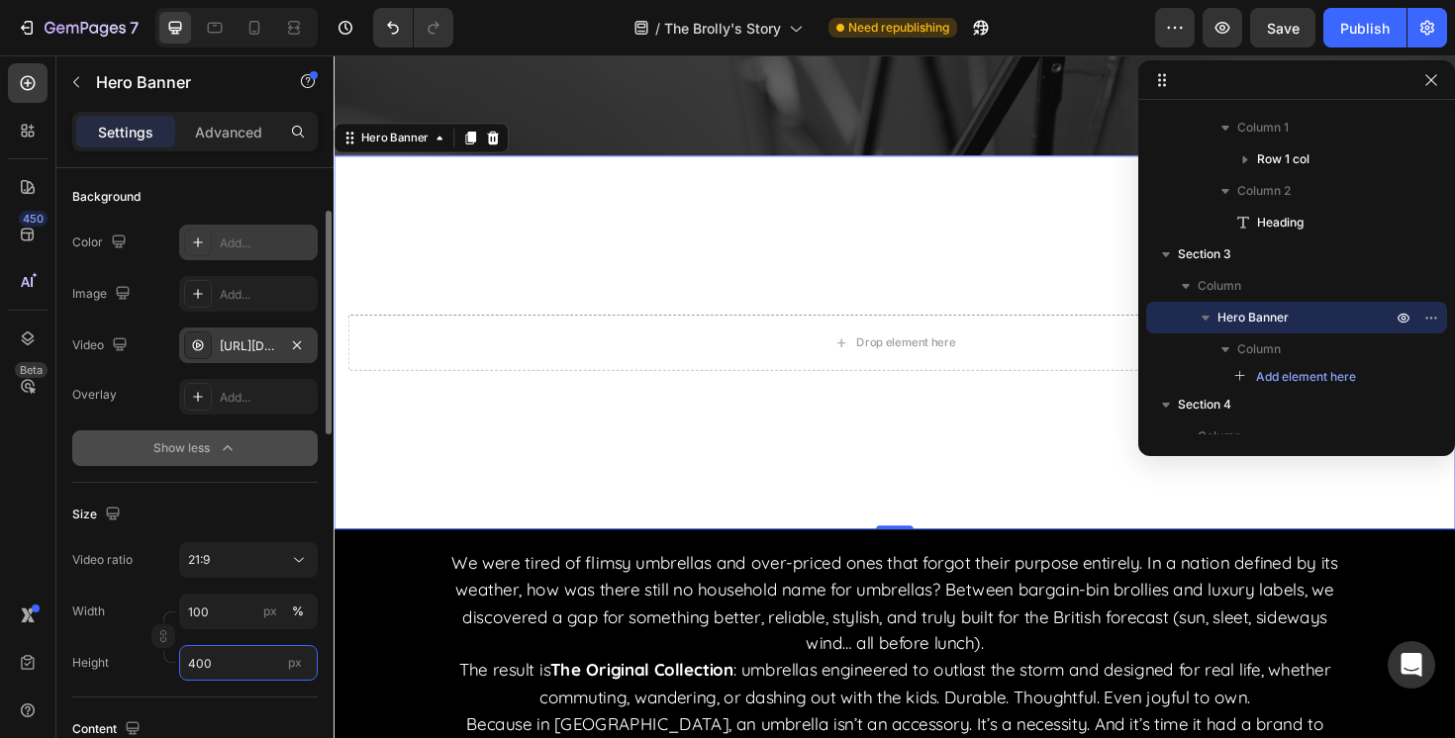
scroll to position [137, 0]
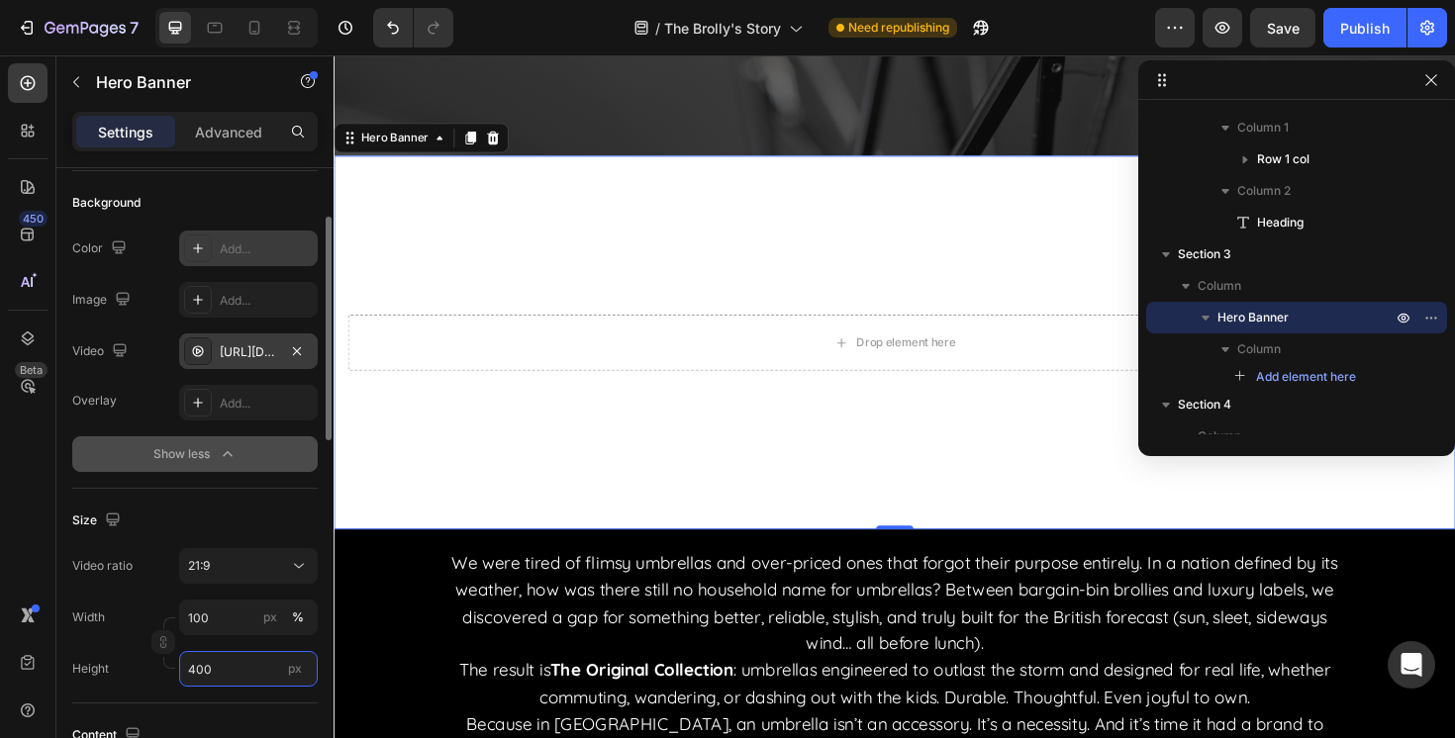
type input "400"
click at [243, 252] on div "Add..." at bounding box center [266, 249] width 93 height 18
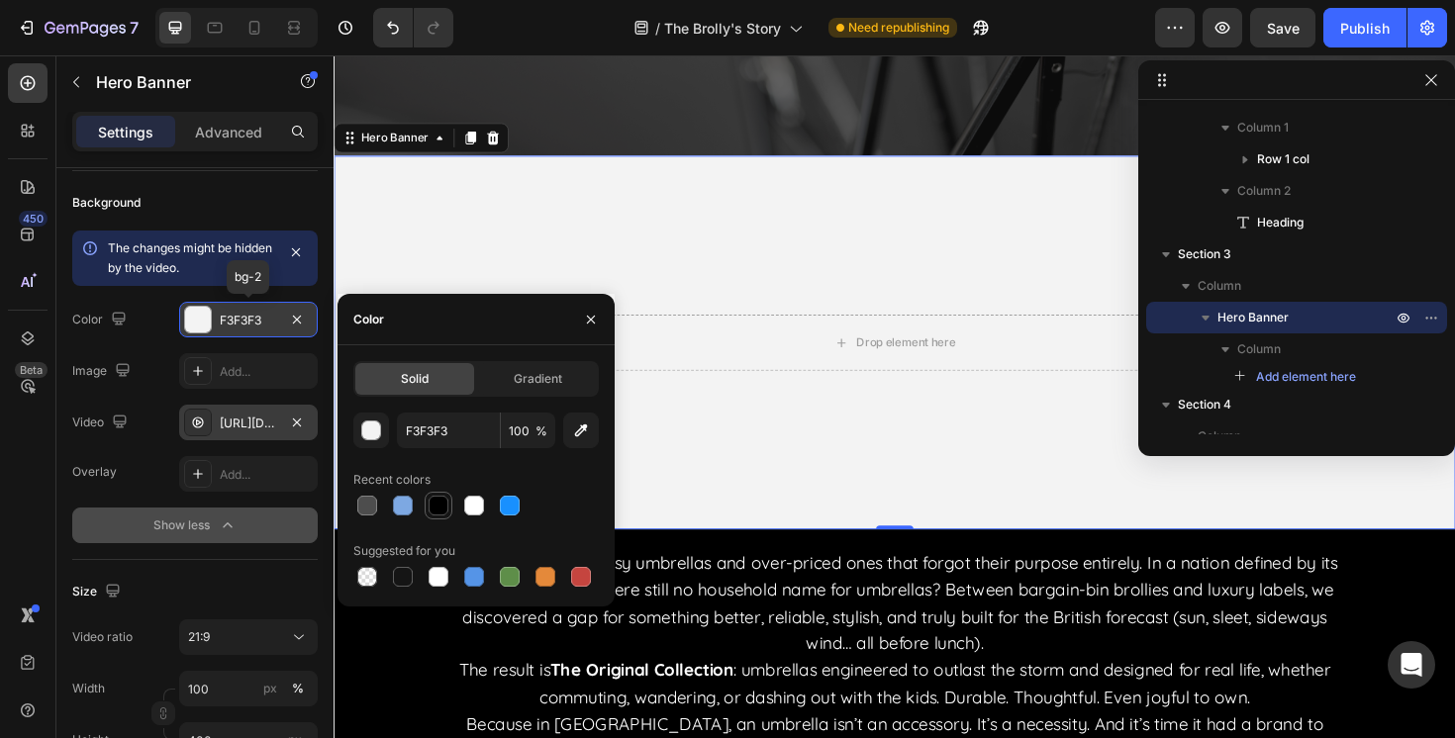
click at [435, 510] on div at bounding box center [439, 506] width 20 height 20
type input "000000"
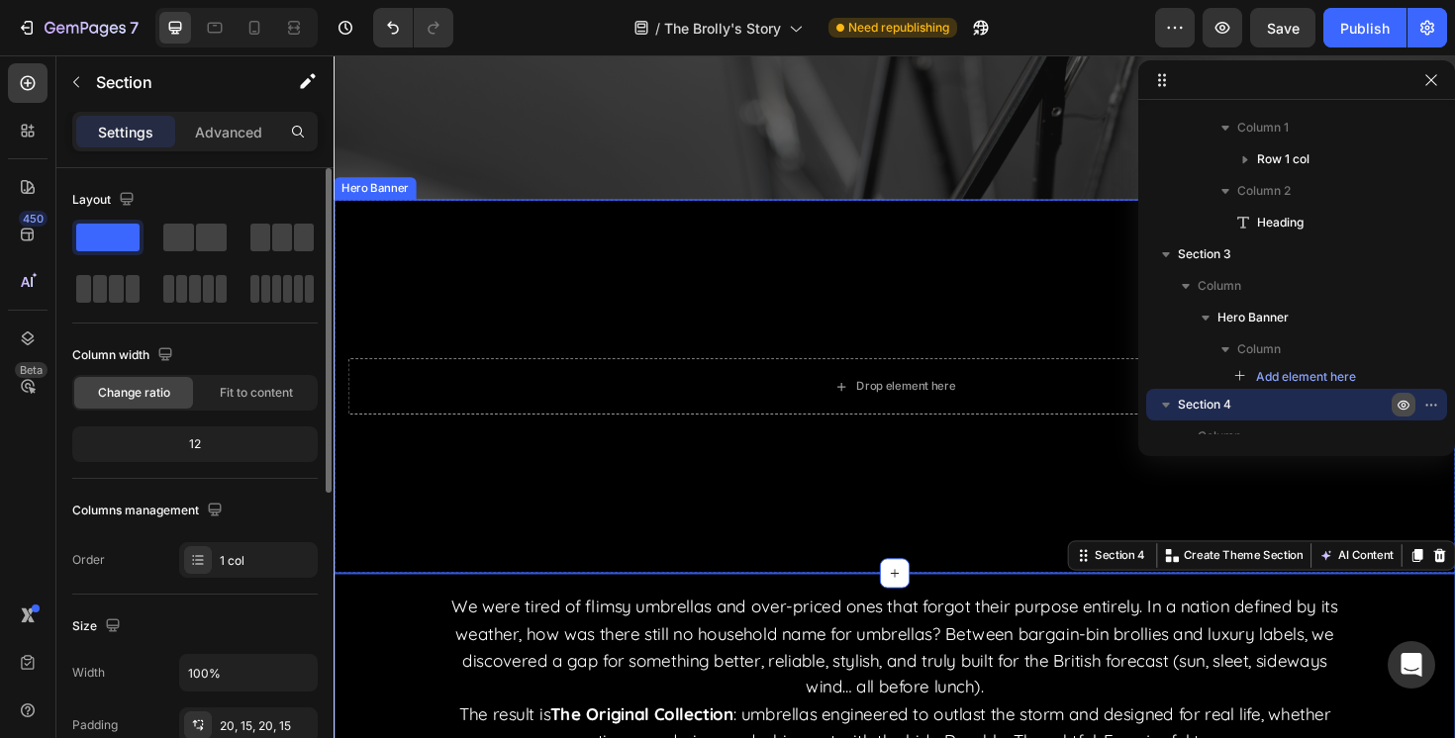
scroll to position [177, 0]
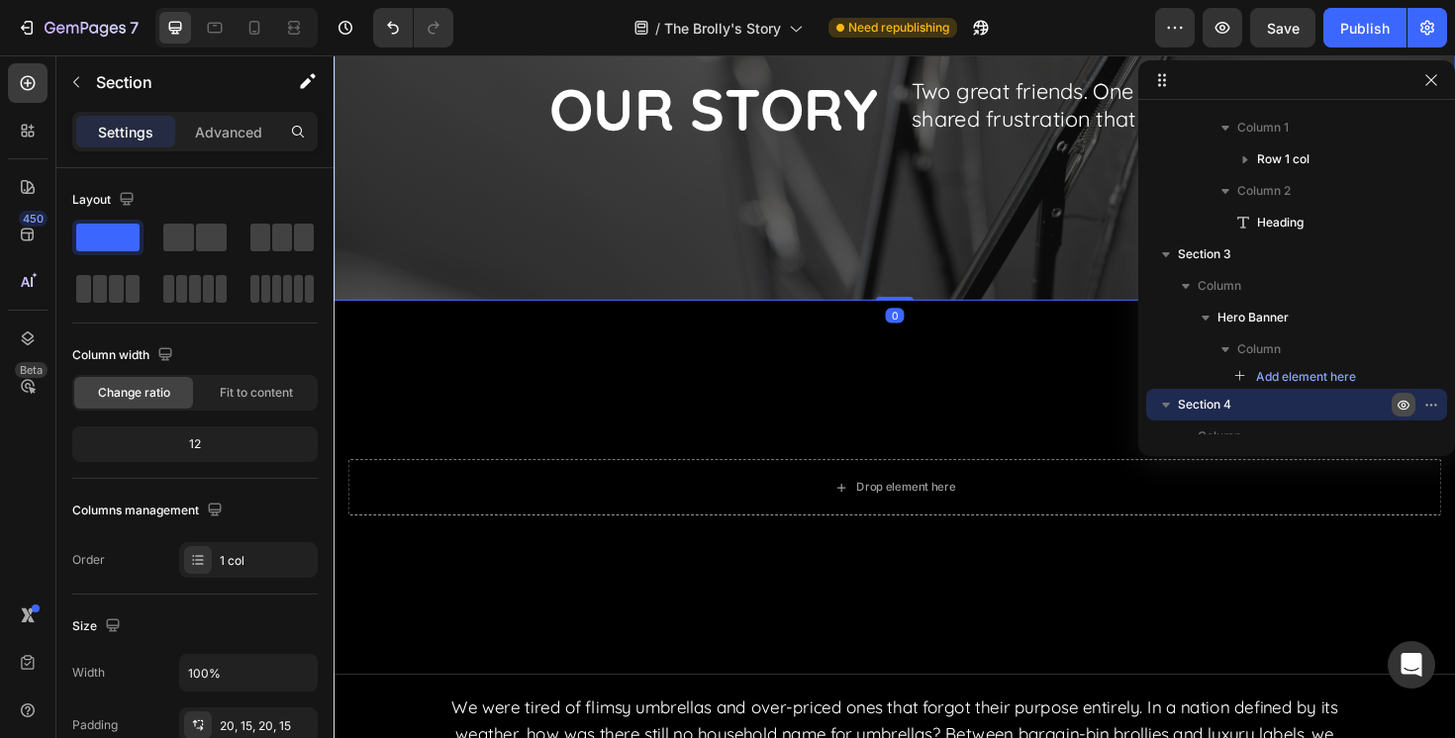
click at [524, 257] on div "Overlay" at bounding box center [928, 117] width 1188 height 396
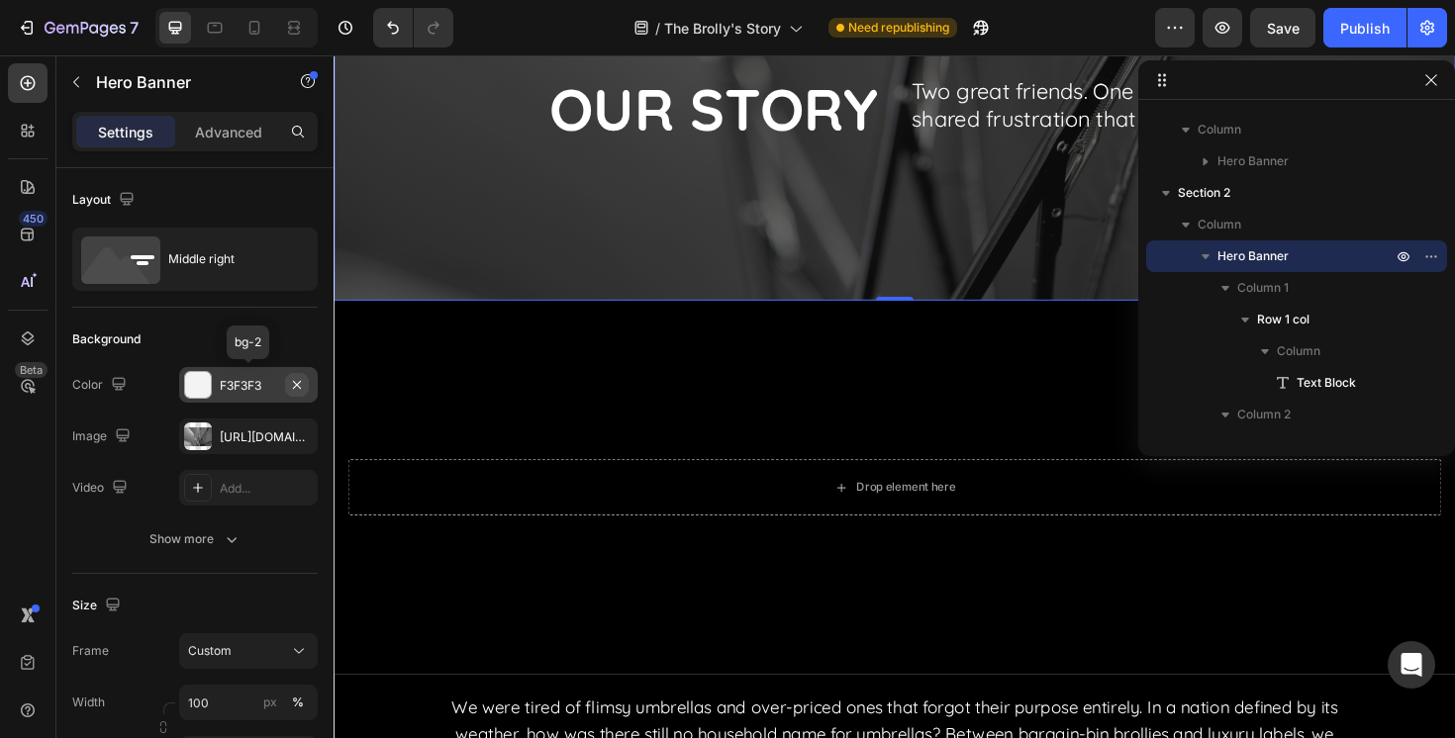
click at [302, 386] on icon "button" at bounding box center [297, 385] width 16 height 16
click at [246, 379] on div "Add..." at bounding box center [266, 386] width 93 height 18
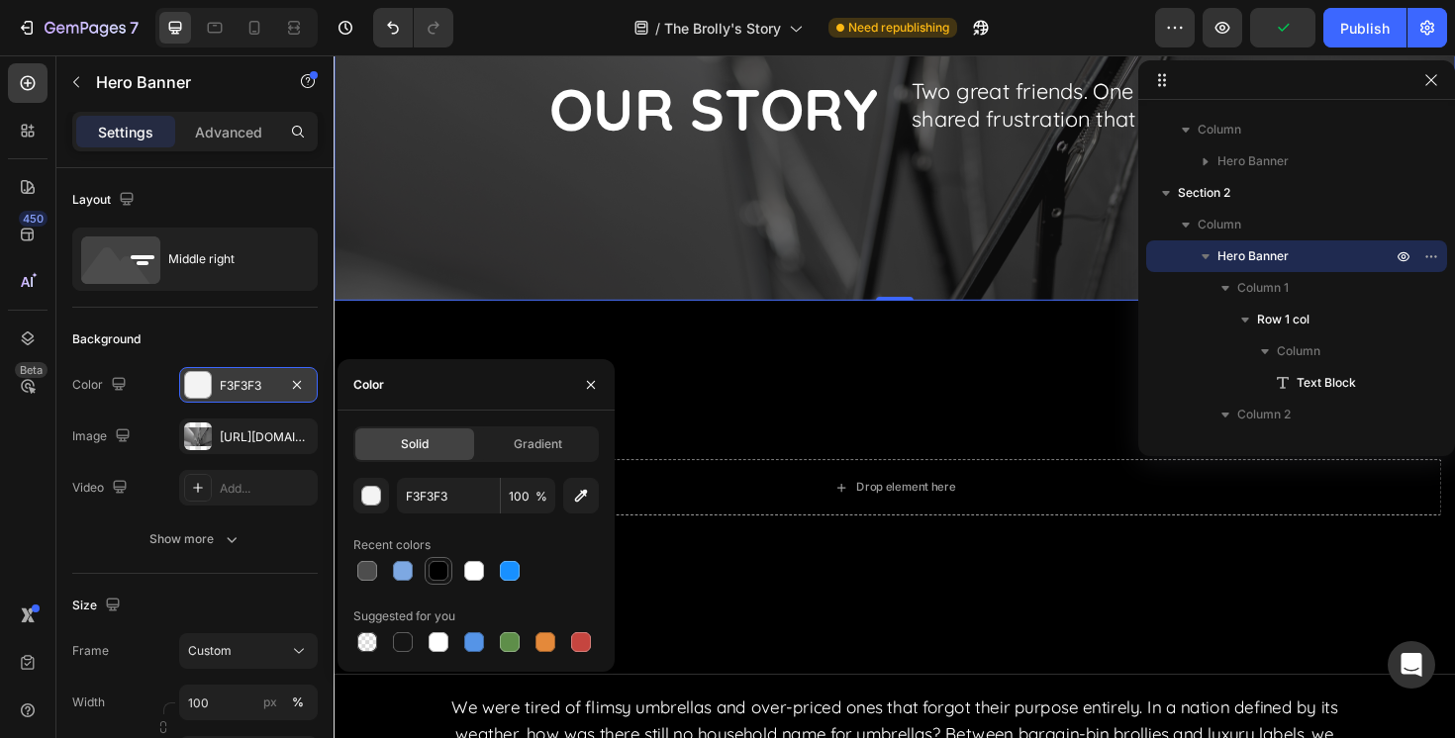
click at [438, 573] on div at bounding box center [439, 571] width 20 height 20
type input "000000"
click at [436, 266] on div "Overlay" at bounding box center [928, 117] width 1188 height 396
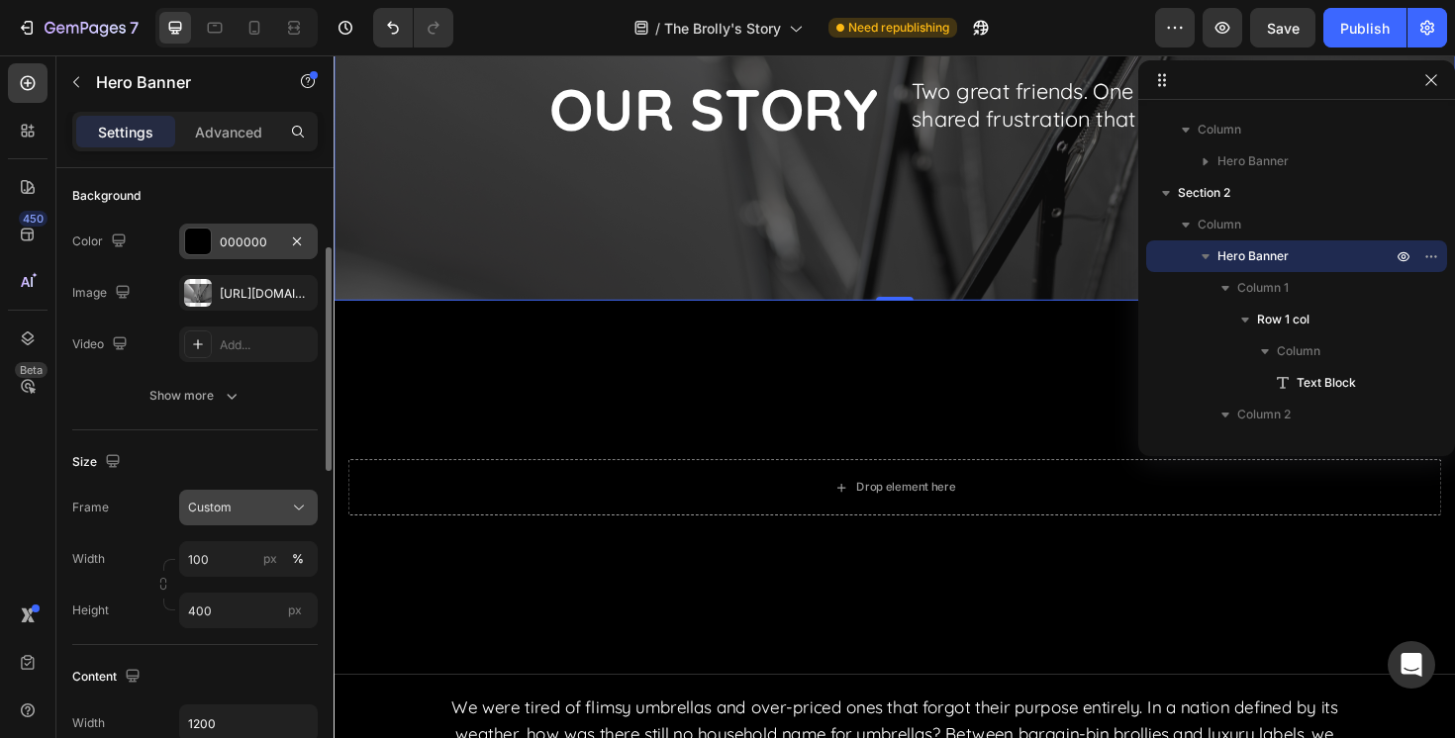
scroll to position [164, 0]
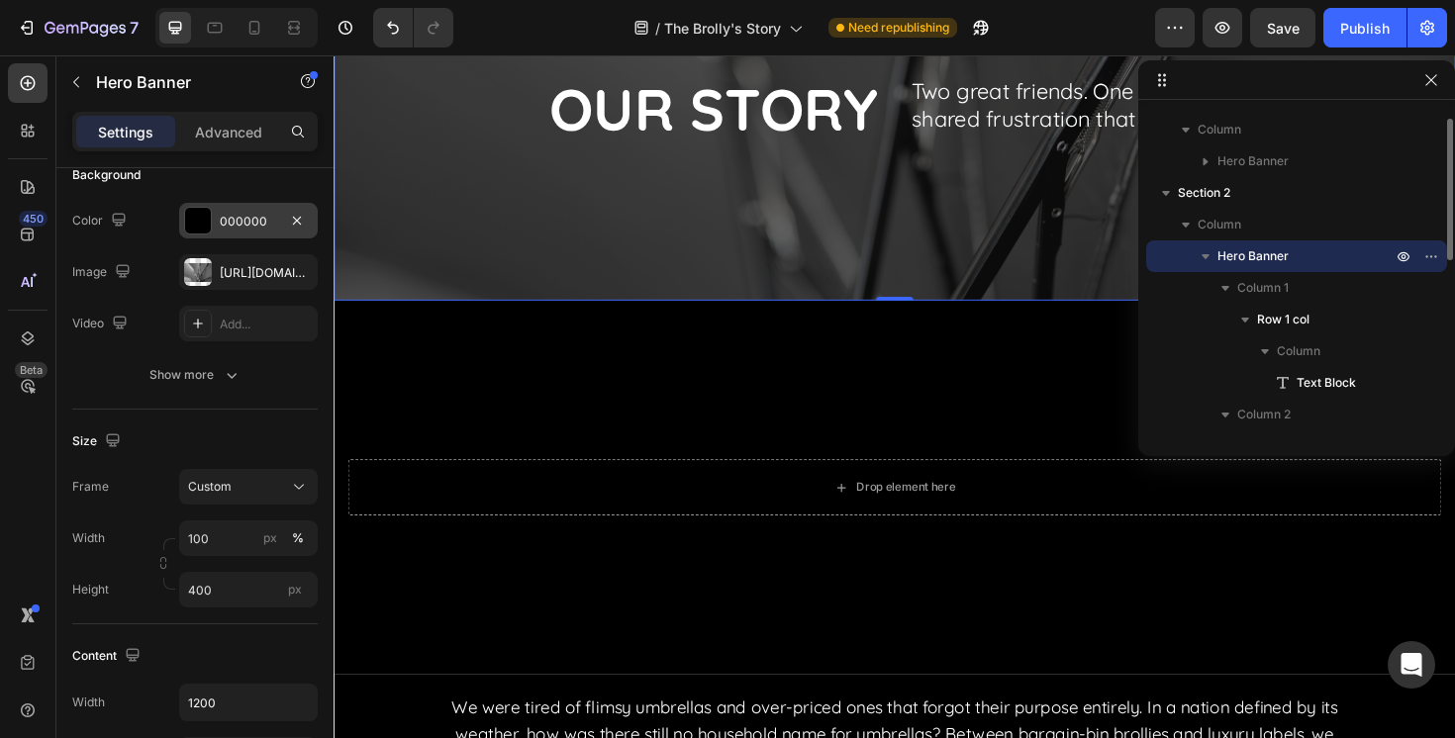
click at [1240, 262] on span "Hero Banner" at bounding box center [1252, 256] width 71 height 20
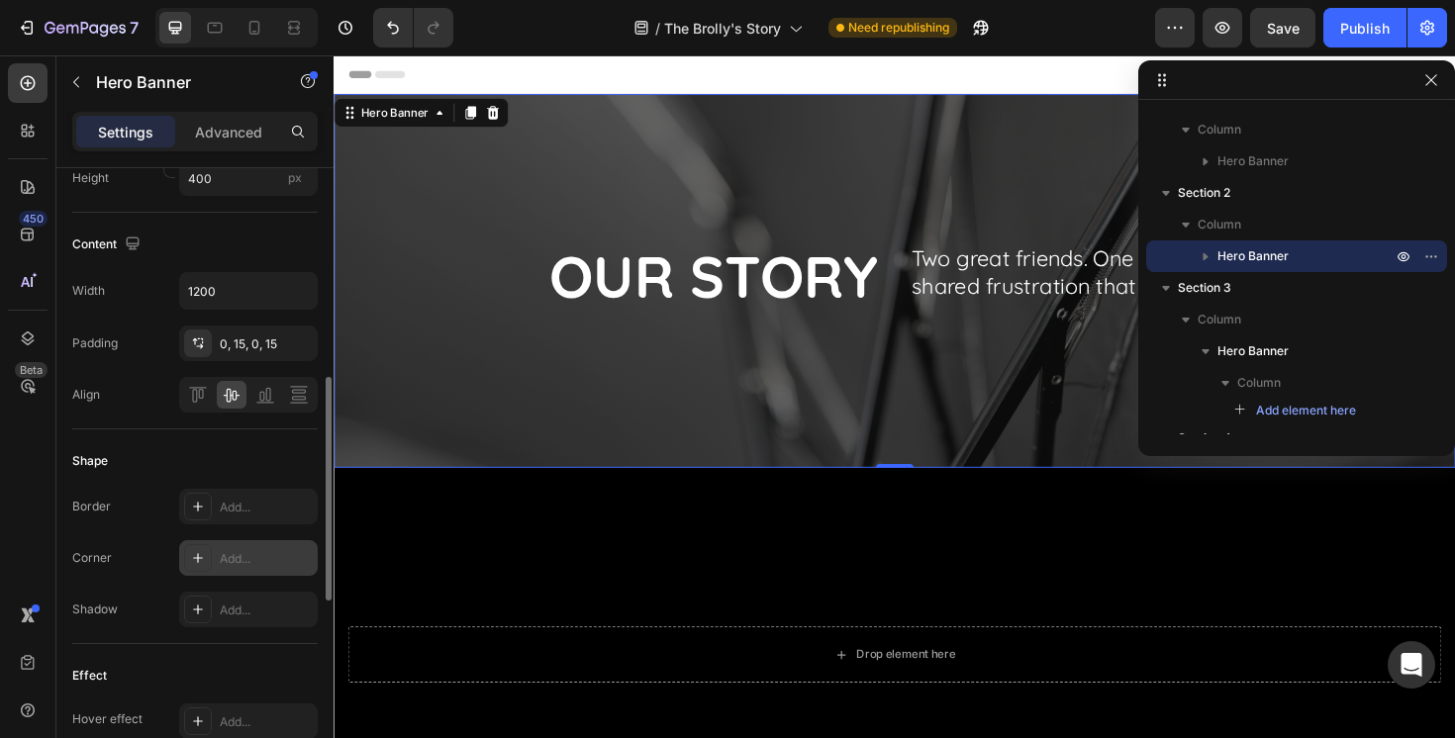
scroll to position [578, 0]
click at [261, 529] on div "Border Add... Corner Add... Shadow Add..." at bounding box center [194, 556] width 245 height 139
click at [257, 559] on div "Add..." at bounding box center [266, 557] width 93 height 18
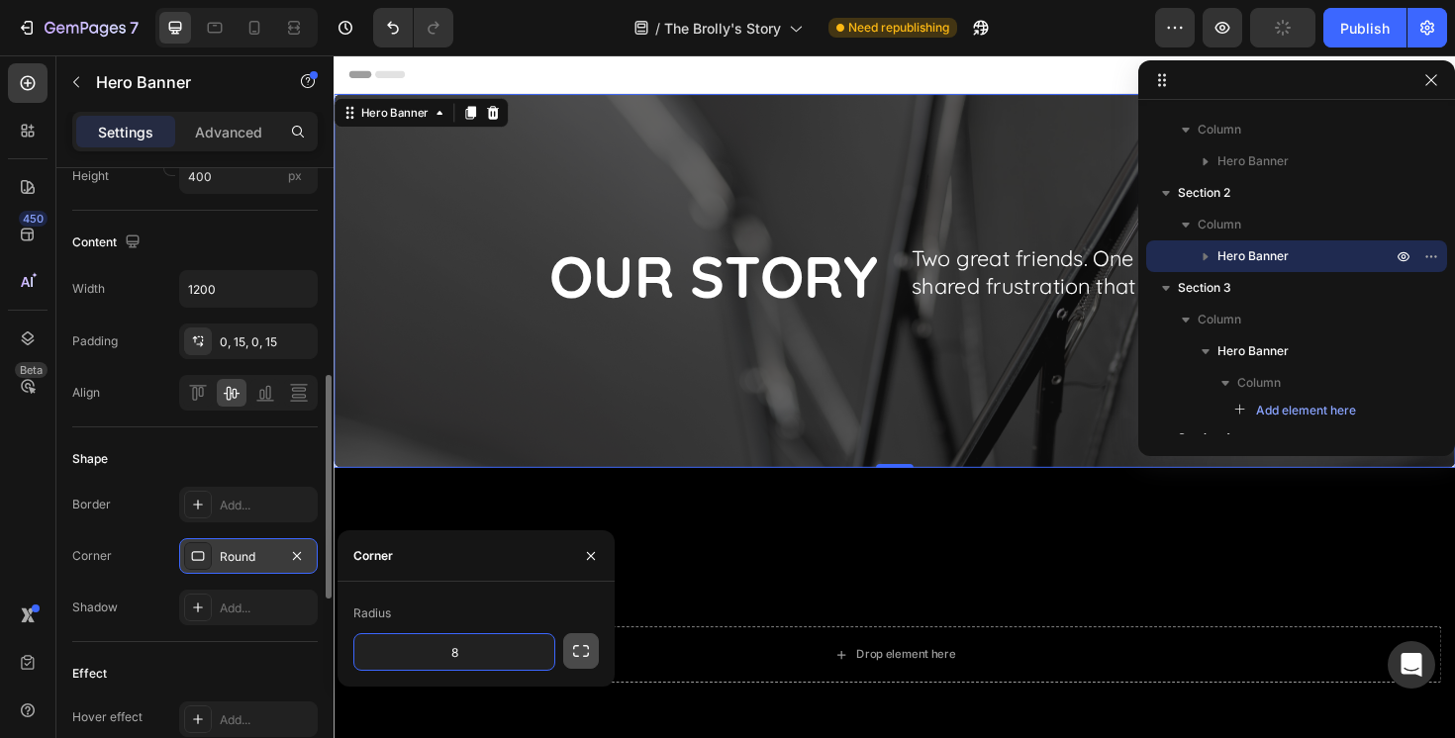
click at [583, 653] on icon "button" at bounding box center [581, 651] width 20 height 20
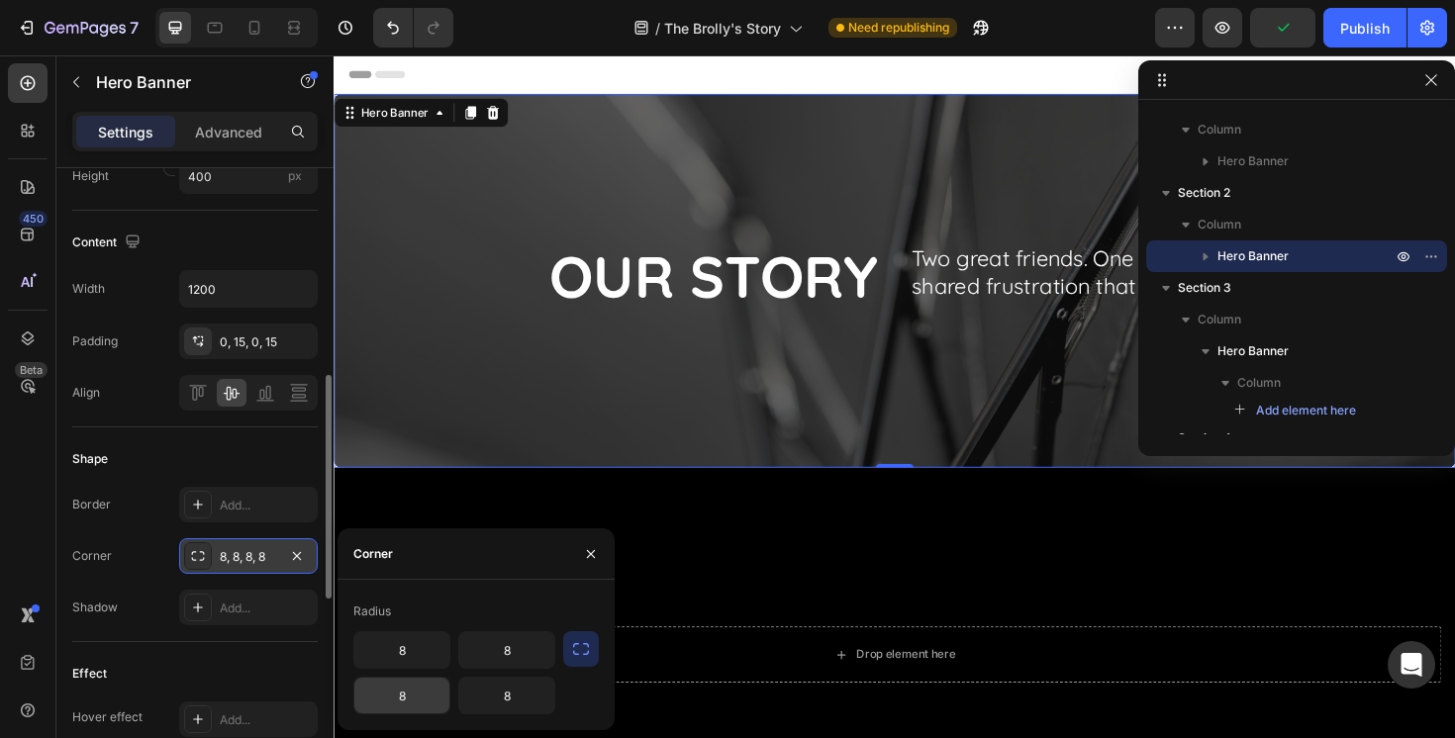
click at [417, 692] on input "8" at bounding box center [401, 696] width 95 height 36
type input "15"
click at [496, 691] on input "8" at bounding box center [506, 696] width 95 height 36
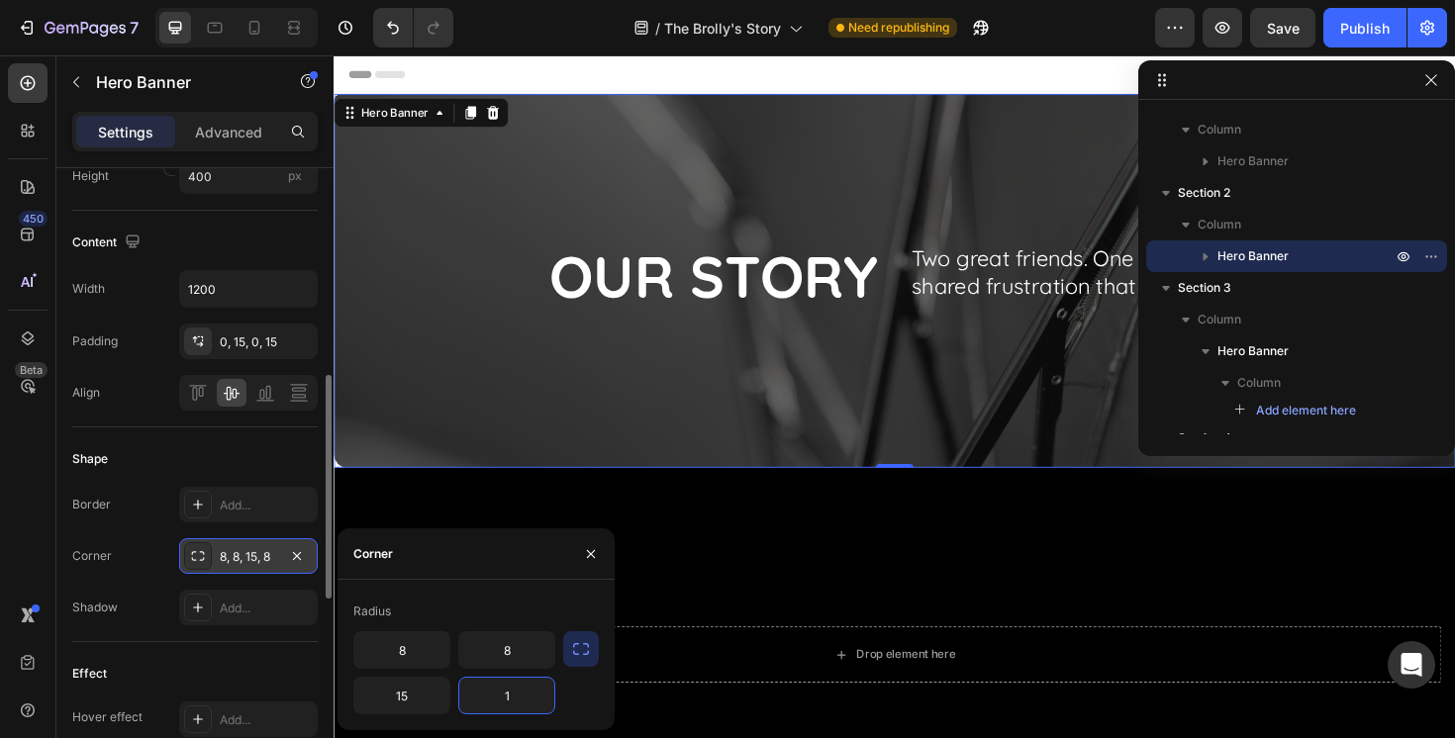
type input "15"
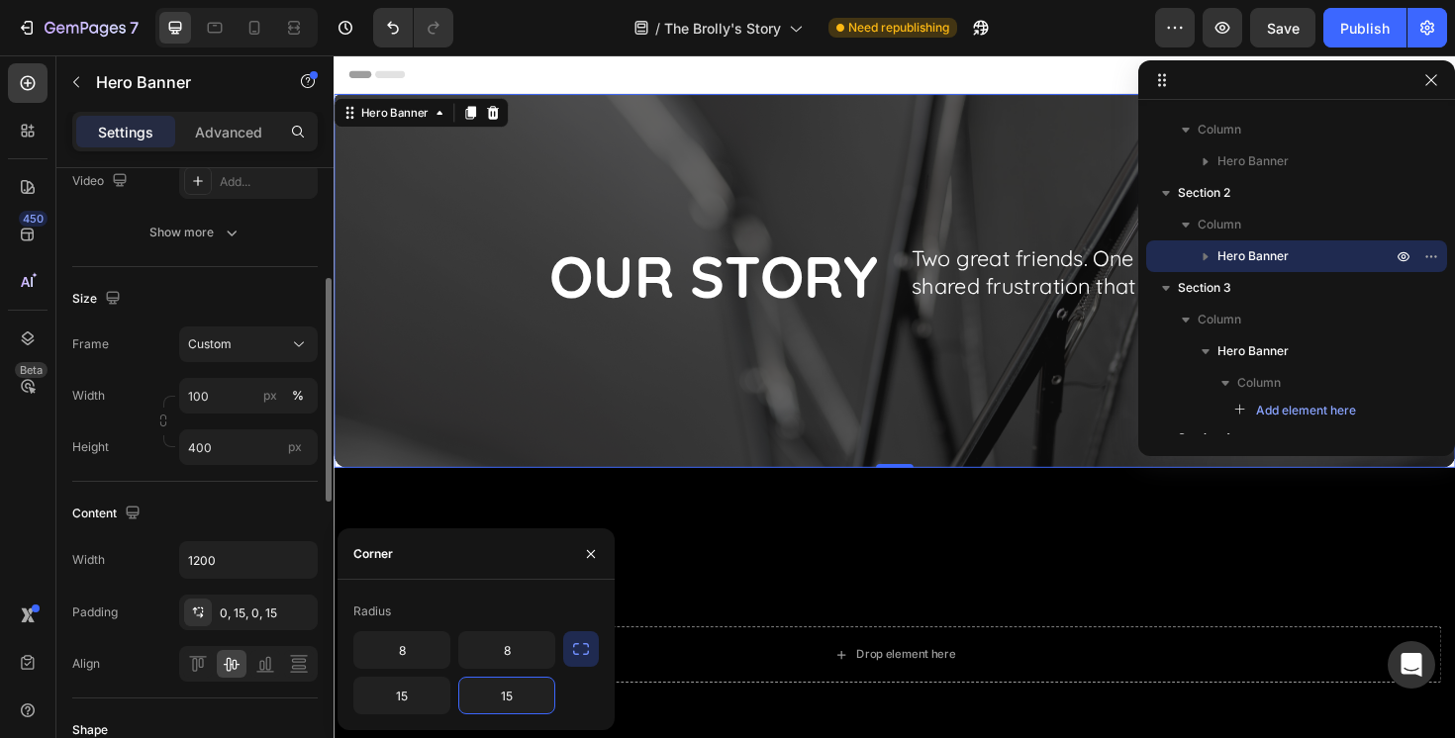
scroll to position [0, 0]
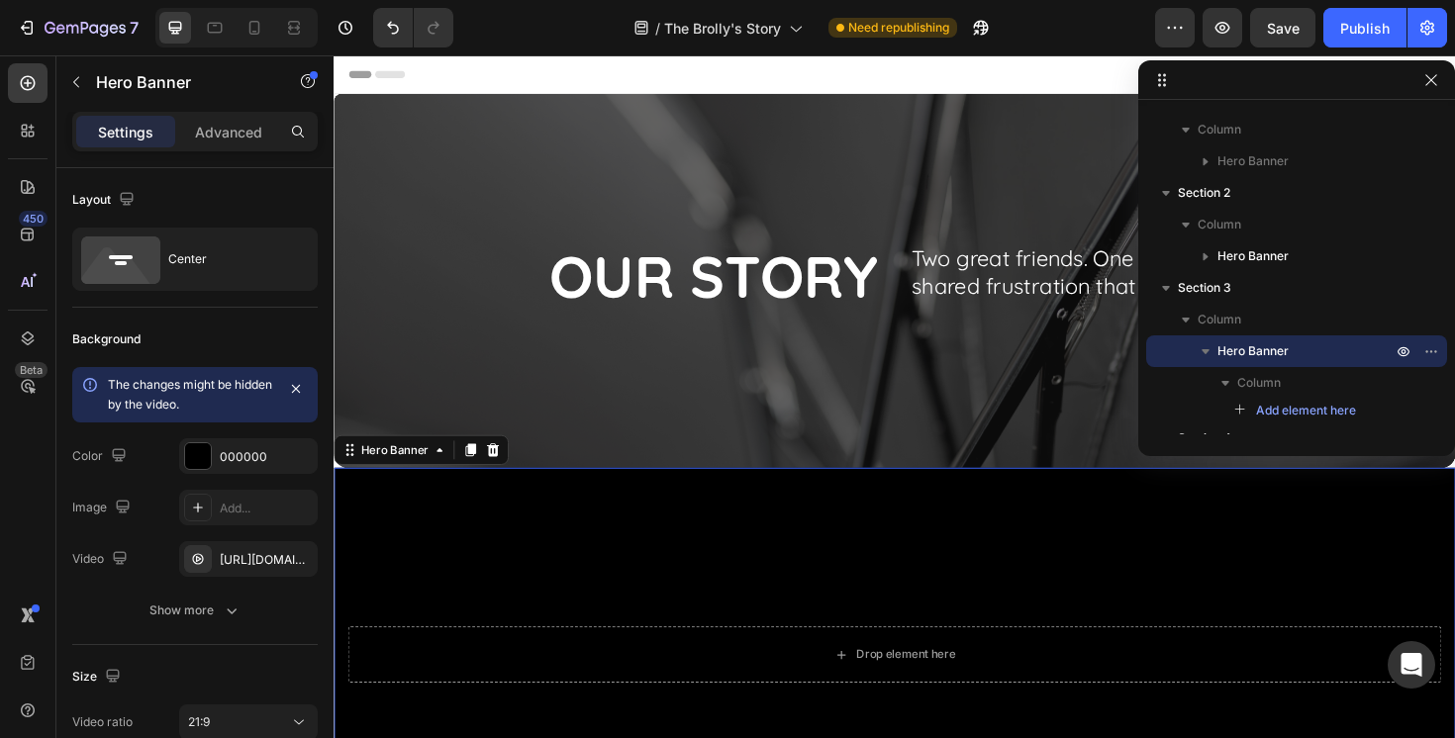
click at [400, 510] on video "Background Image" at bounding box center [928, 746] width 1188 height 509
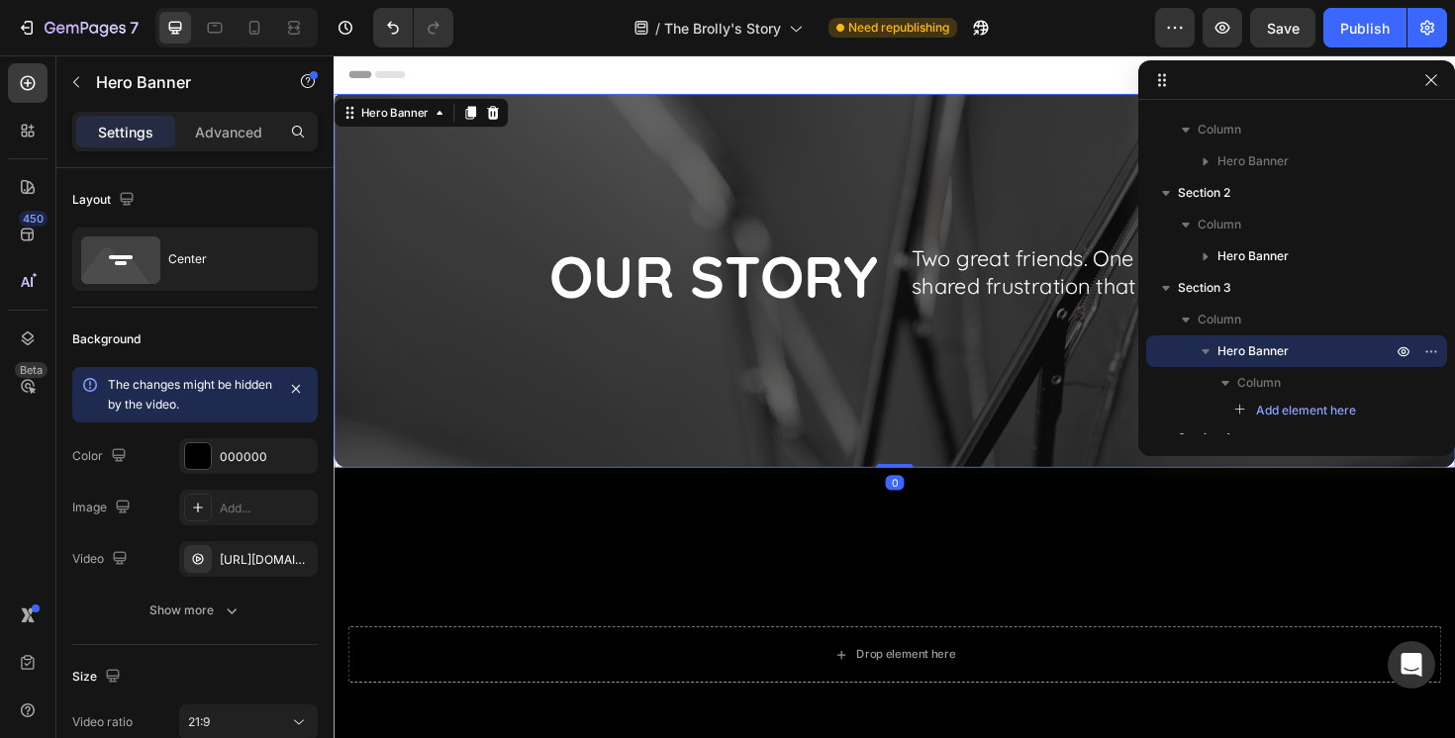
click at [379, 393] on div "OUR STORY Heading" at bounding box center [629, 294] width 563 height 204
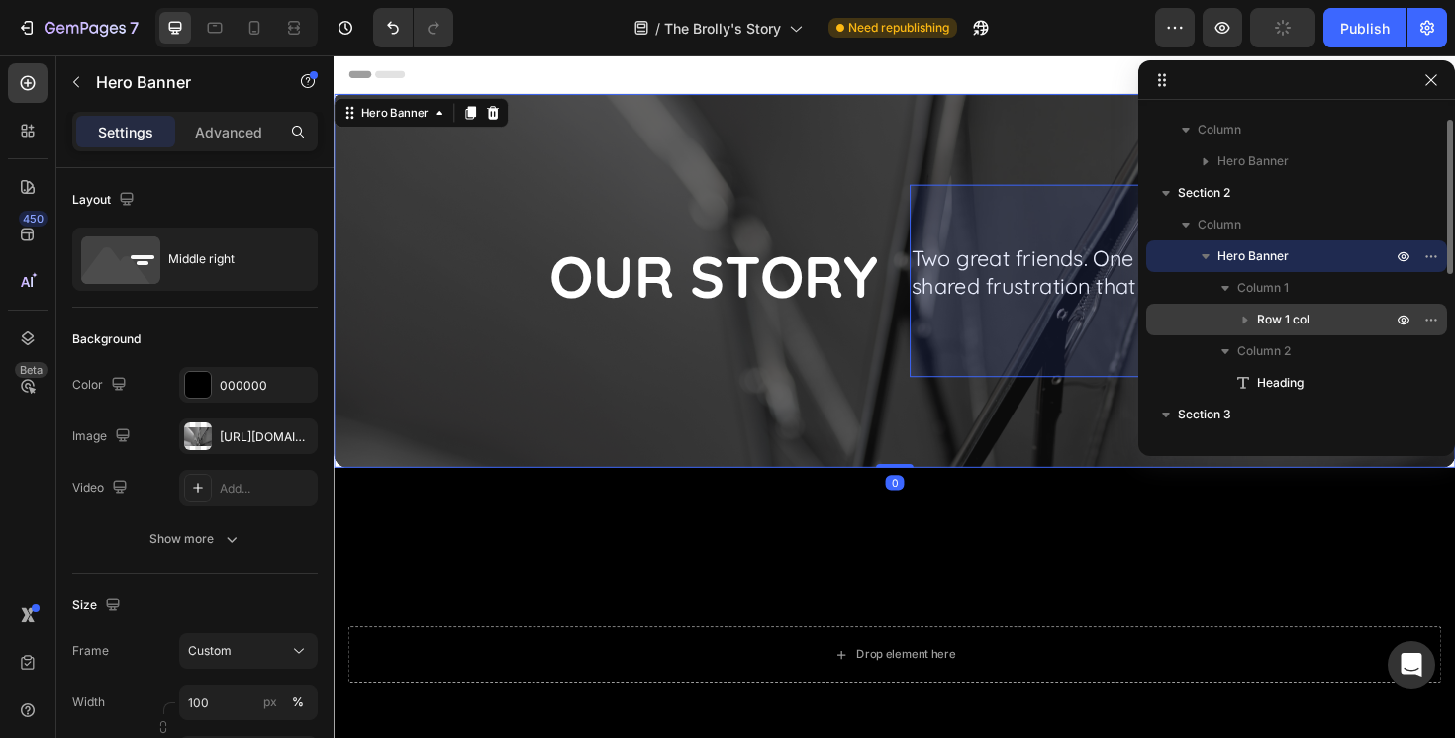
click at [1304, 322] on span "Row 1 col" at bounding box center [1283, 320] width 52 height 20
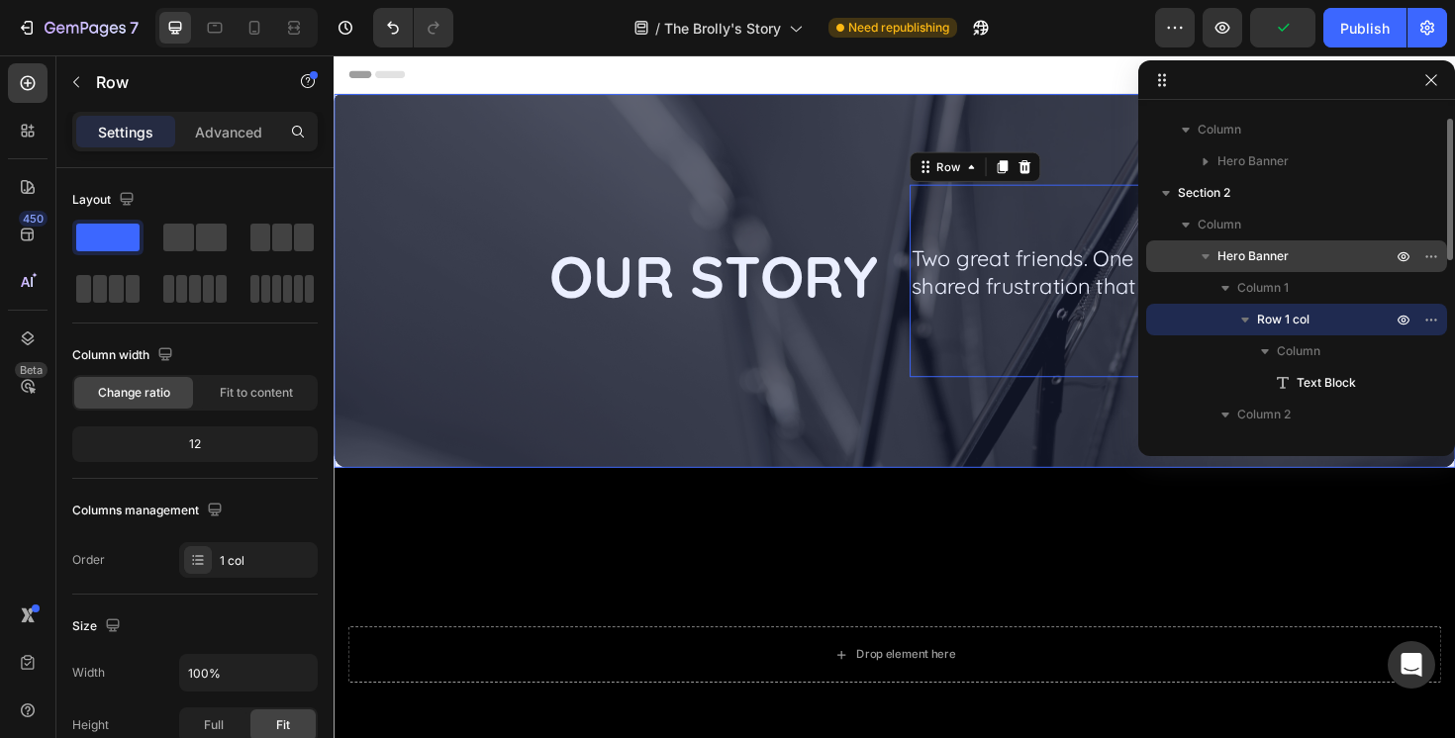
click at [1288, 263] on span "Hero Banner" at bounding box center [1252, 256] width 71 height 20
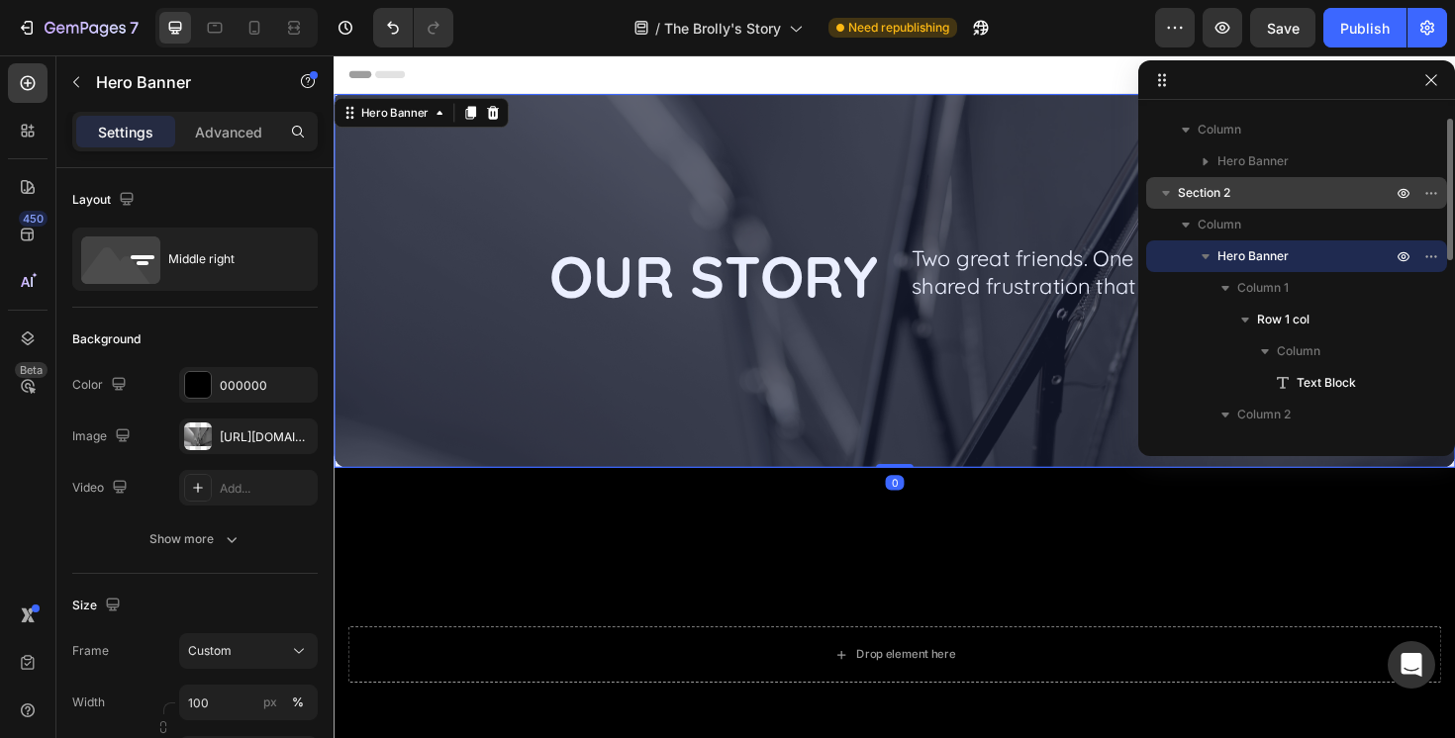
click at [1244, 183] on p "Section 2" at bounding box center [1287, 193] width 218 height 20
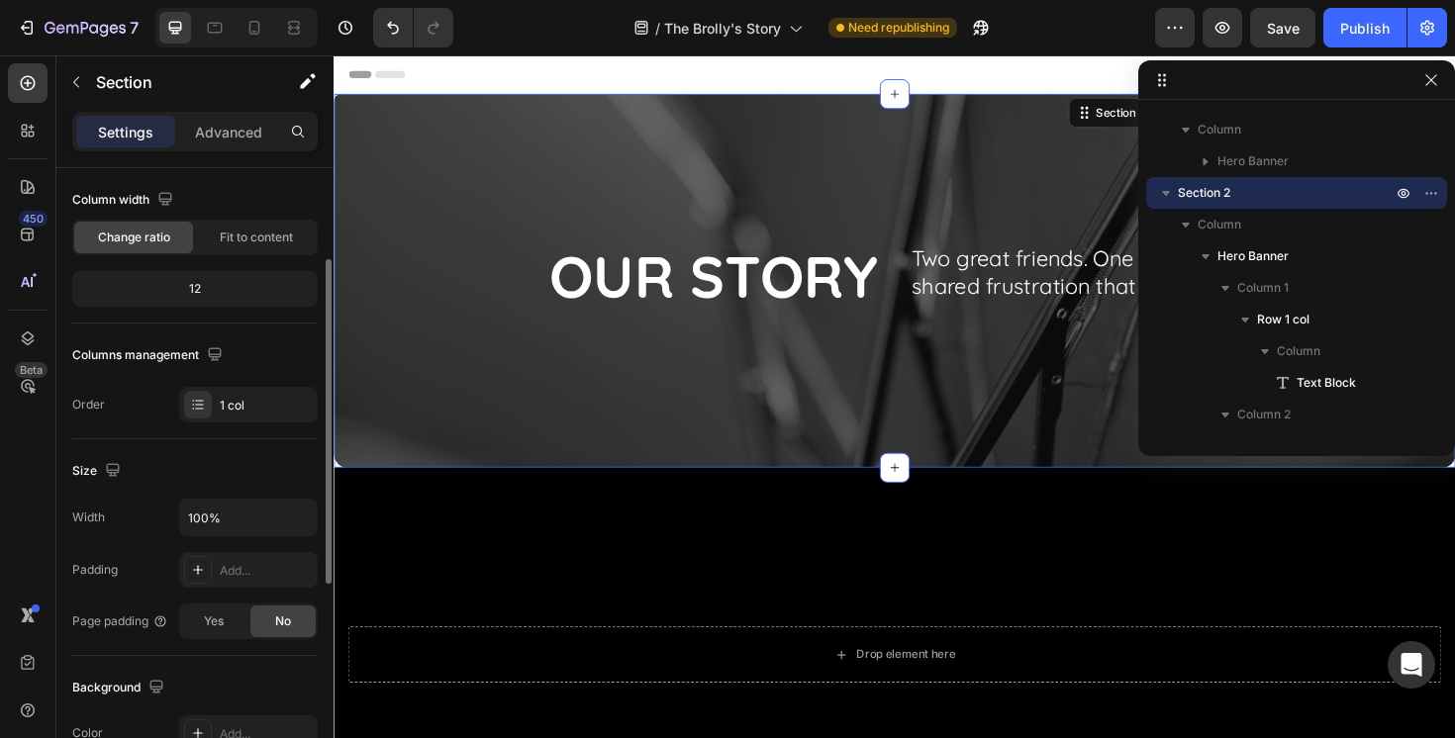
scroll to position [277, 0]
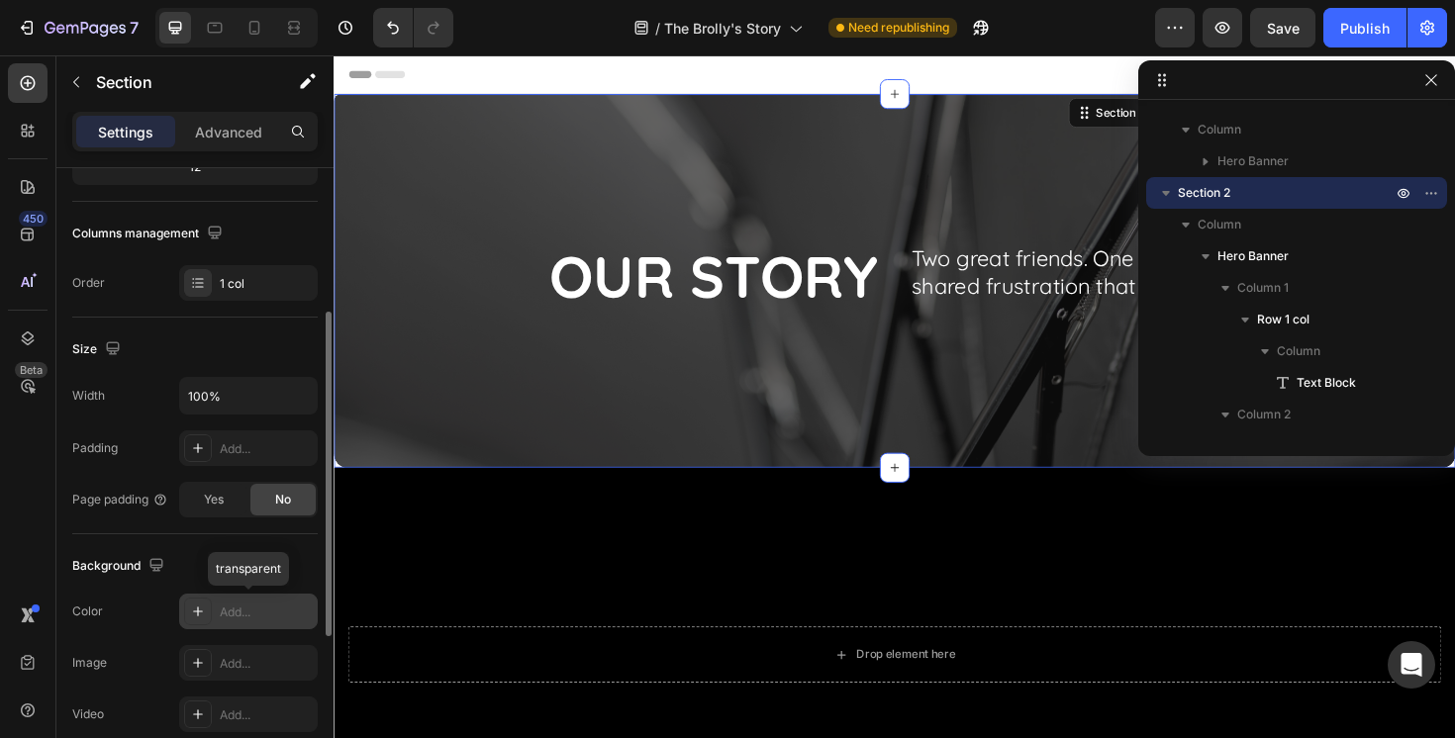
click at [240, 604] on div "Add..." at bounding box center [266, 613] width 93 height 18
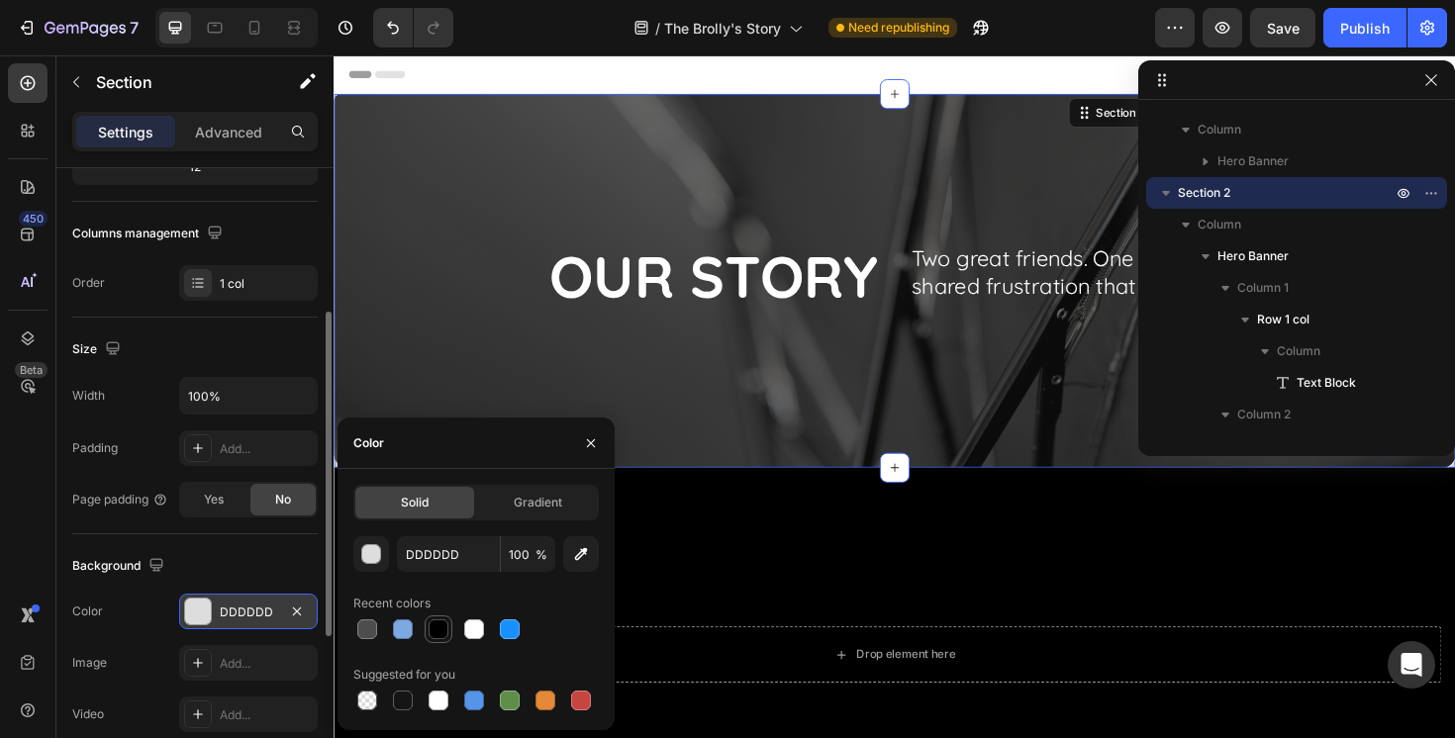
click at [442, 628] on div at bounding box center [439, 630] width 20 height 20
type input "000000"
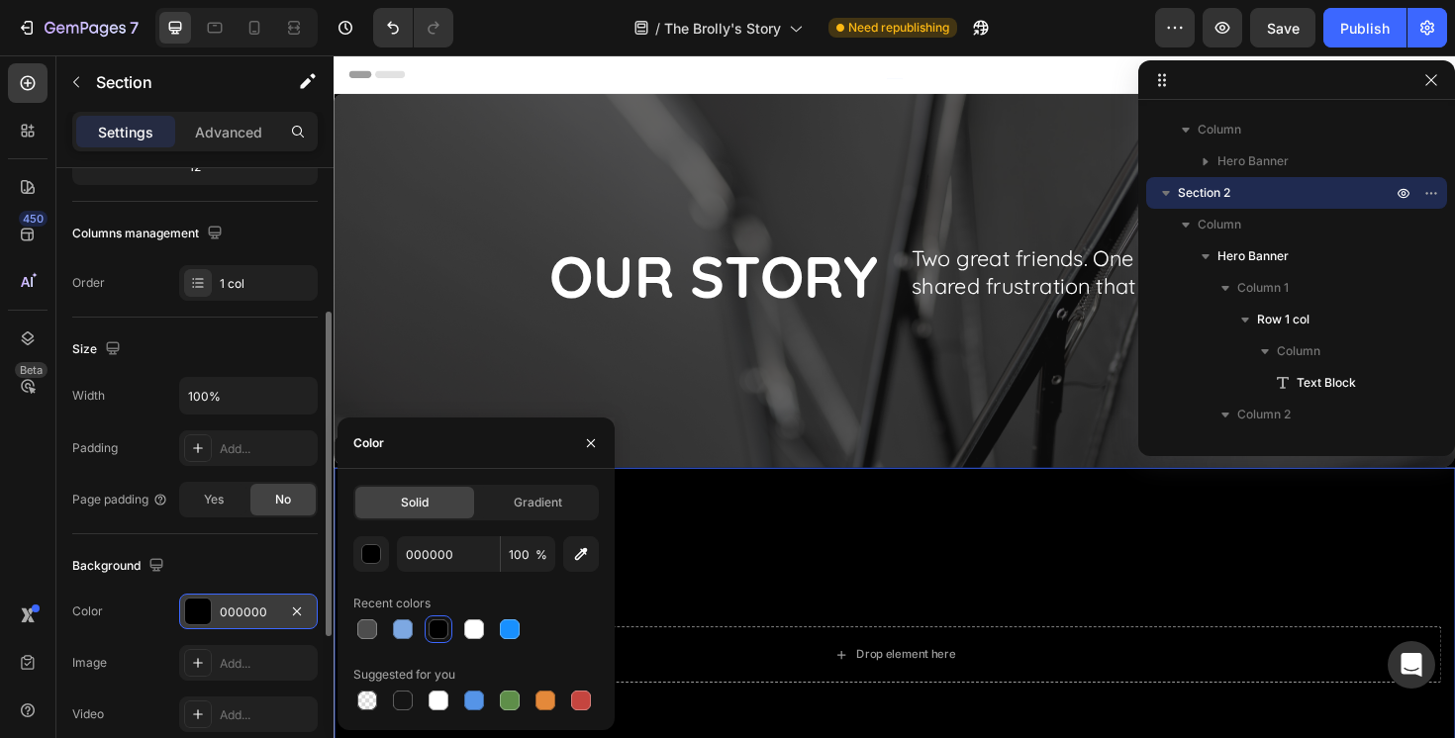
click at [675, 575] on video "Background Image" at bounding box center [928, 746] width 1188 height 509
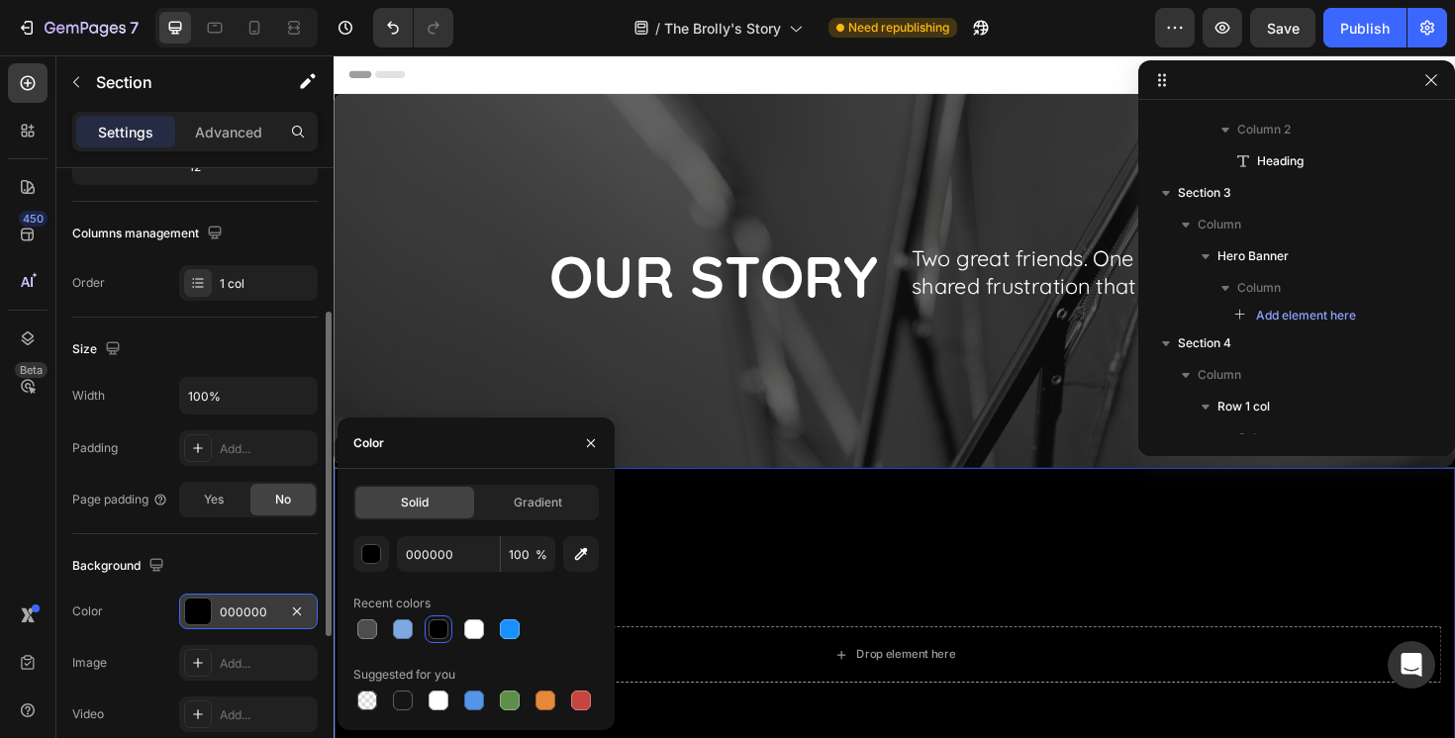
scroll to position [0, 0]
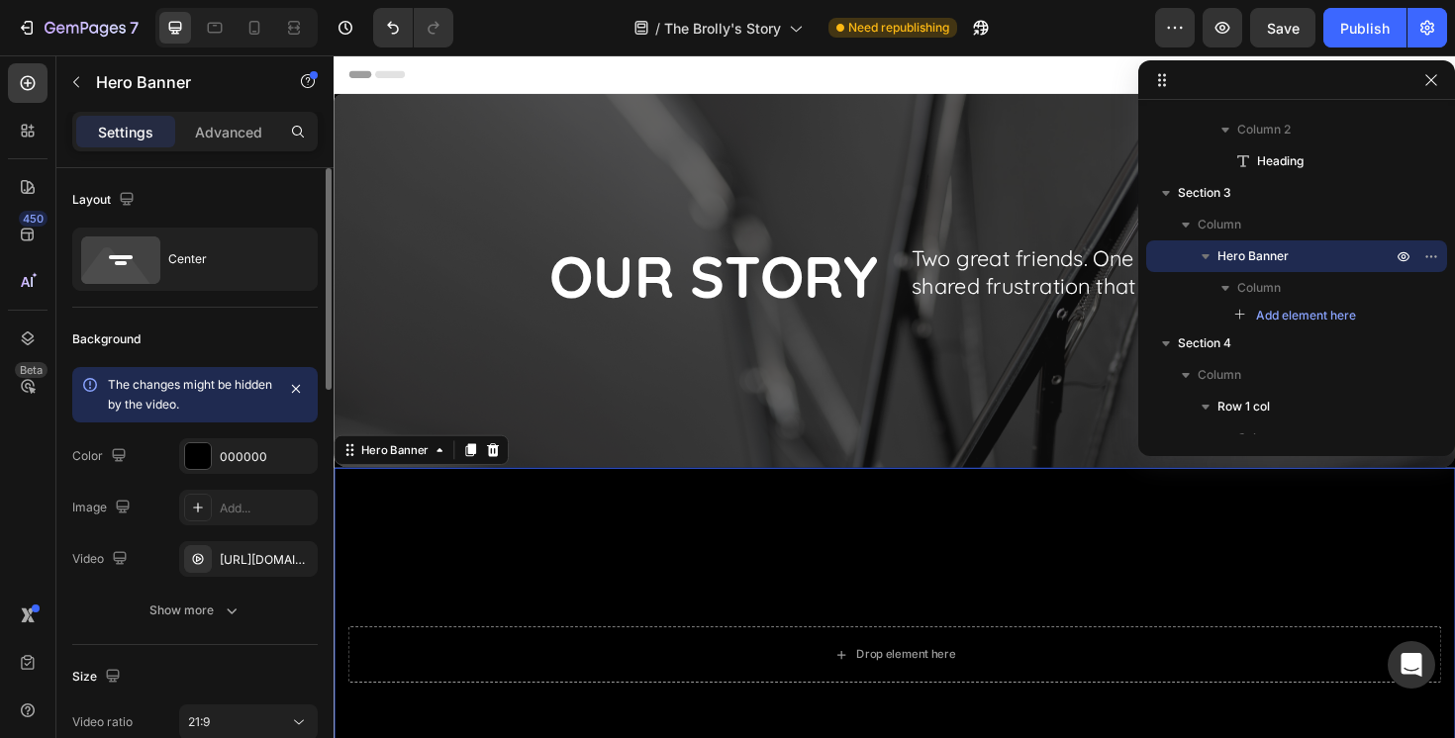
click at [584, 570] on video "Background Image" at bounding box center [928, 746] width 1188 height 509
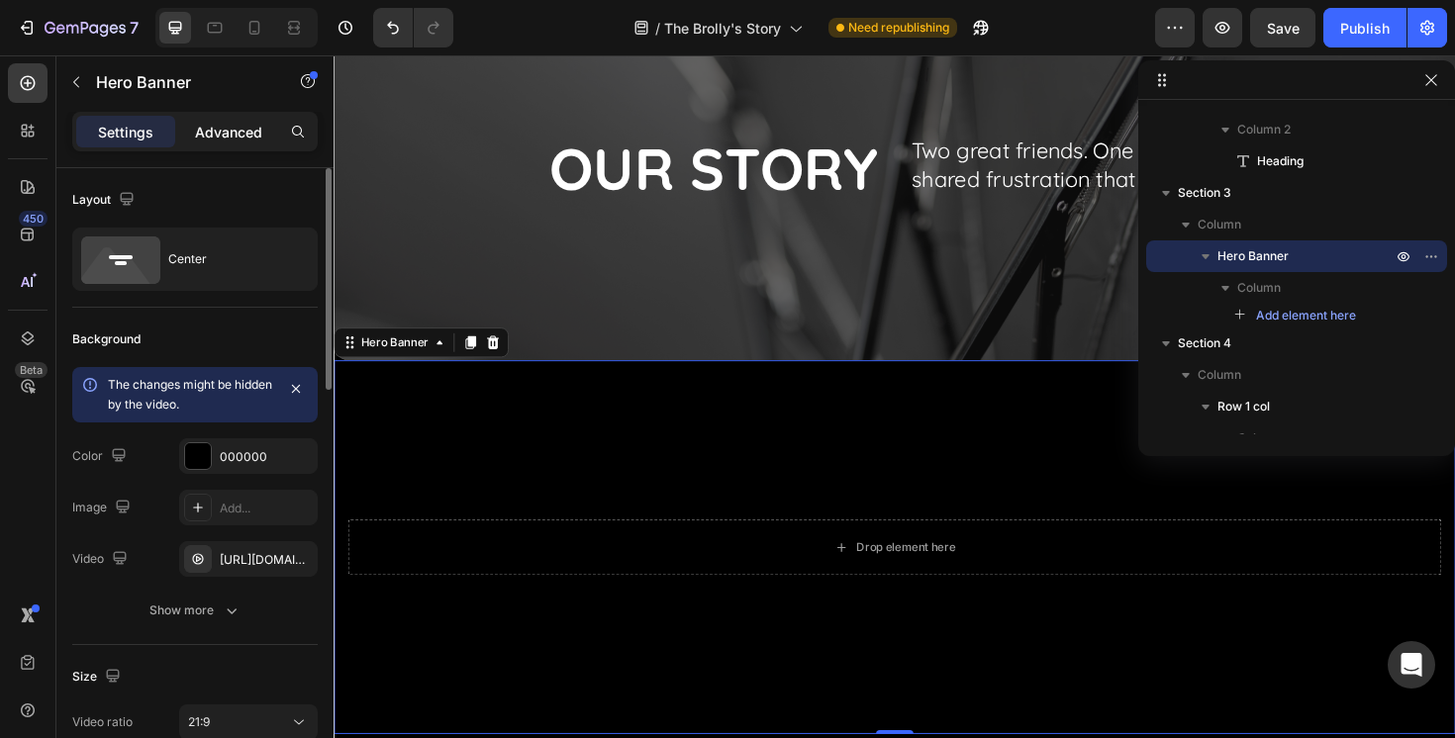
click at [221, 138] on p "Advanced" at bounding box center [228, 132] width 67 height 21
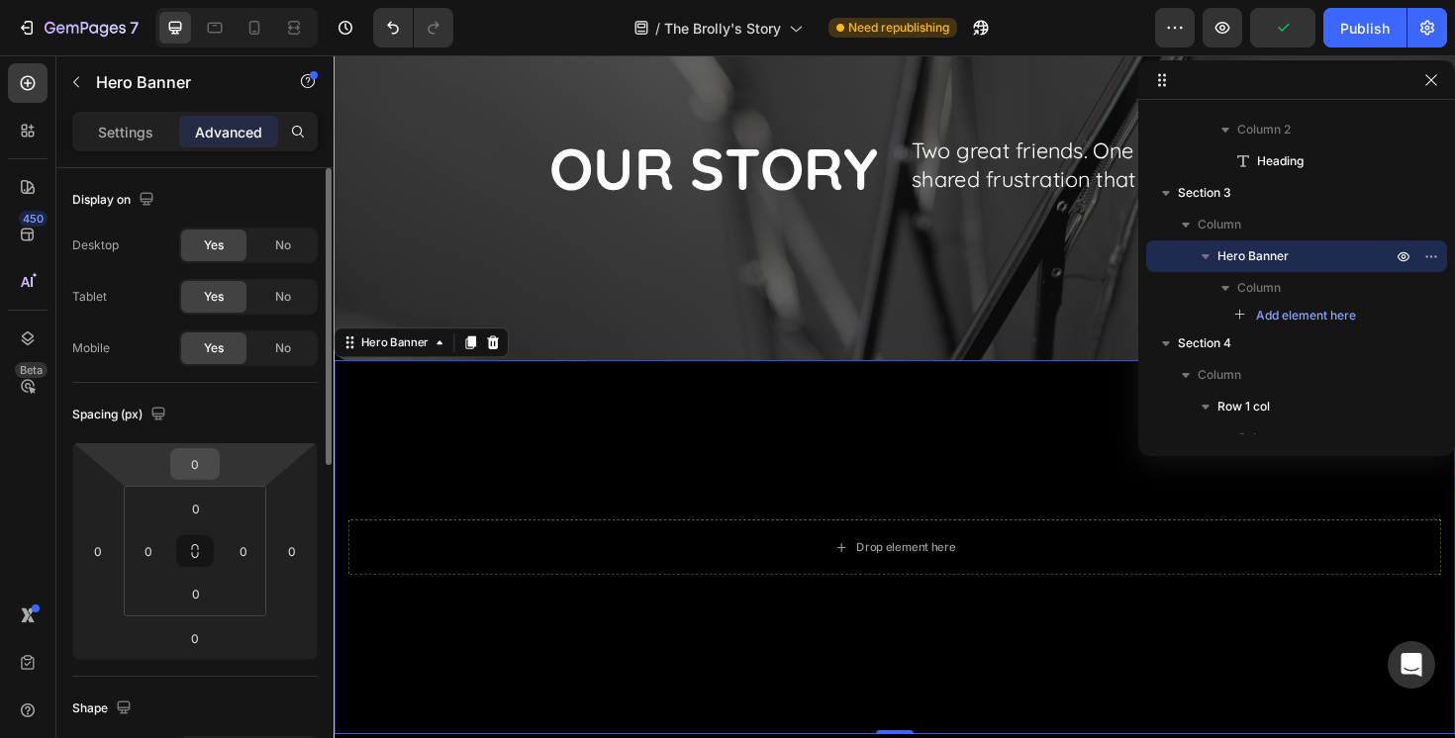
click at [215, 464] on div "0" at bounding box center [194, 464] width 49 height 32
click at [206, 466] on input "0" at bounding box center [195, 464] width 40 height 30
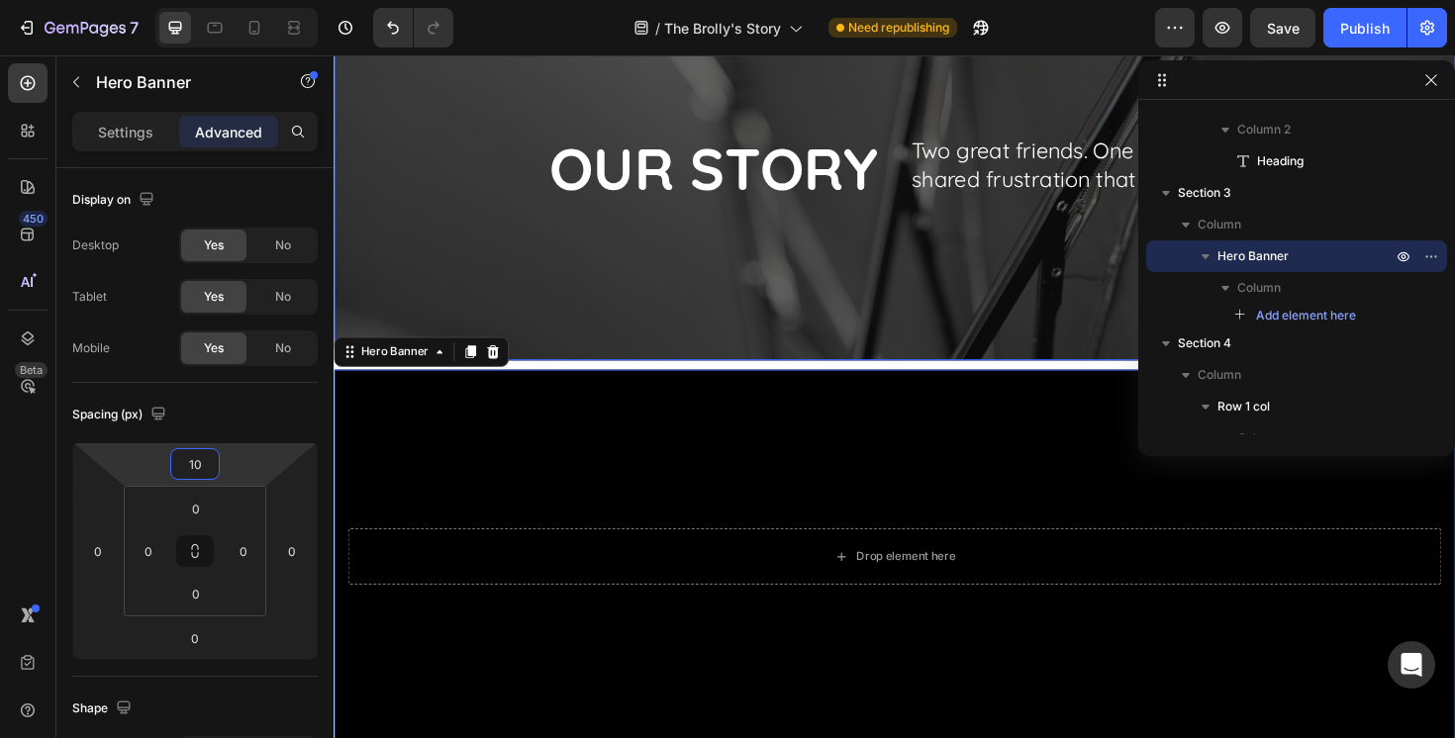
type input "1"
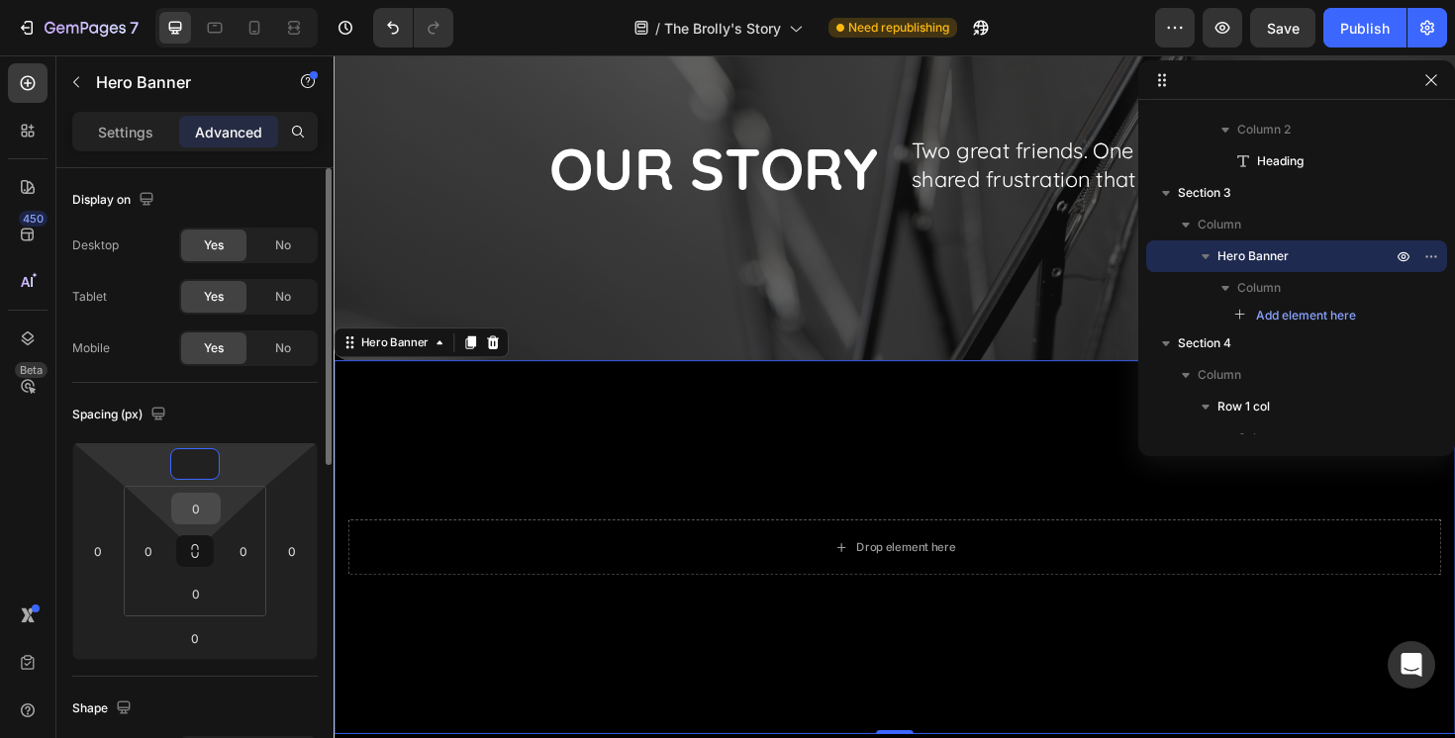
type input "0"
click at [212, 511] on input "0" at bounding box center [196, 509] width 40 height 30
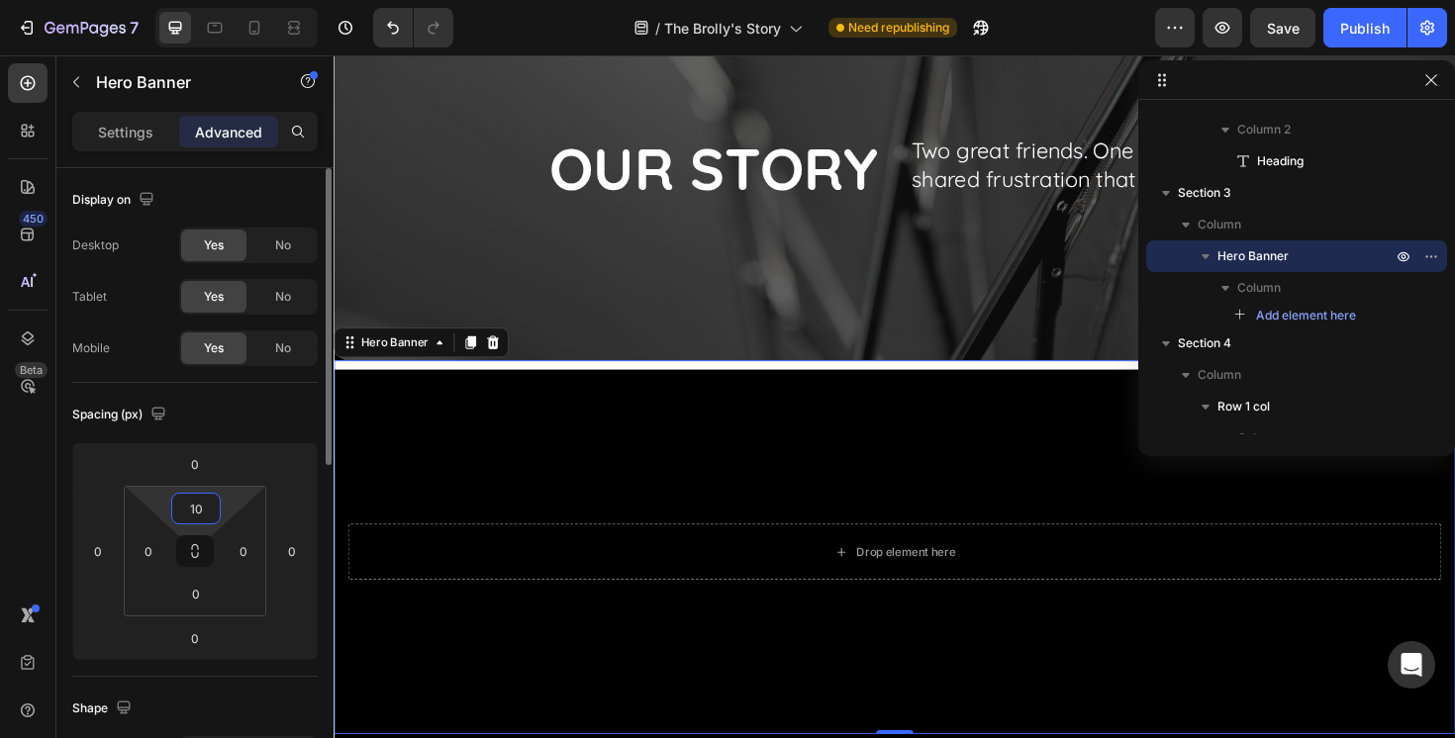
type input "1"
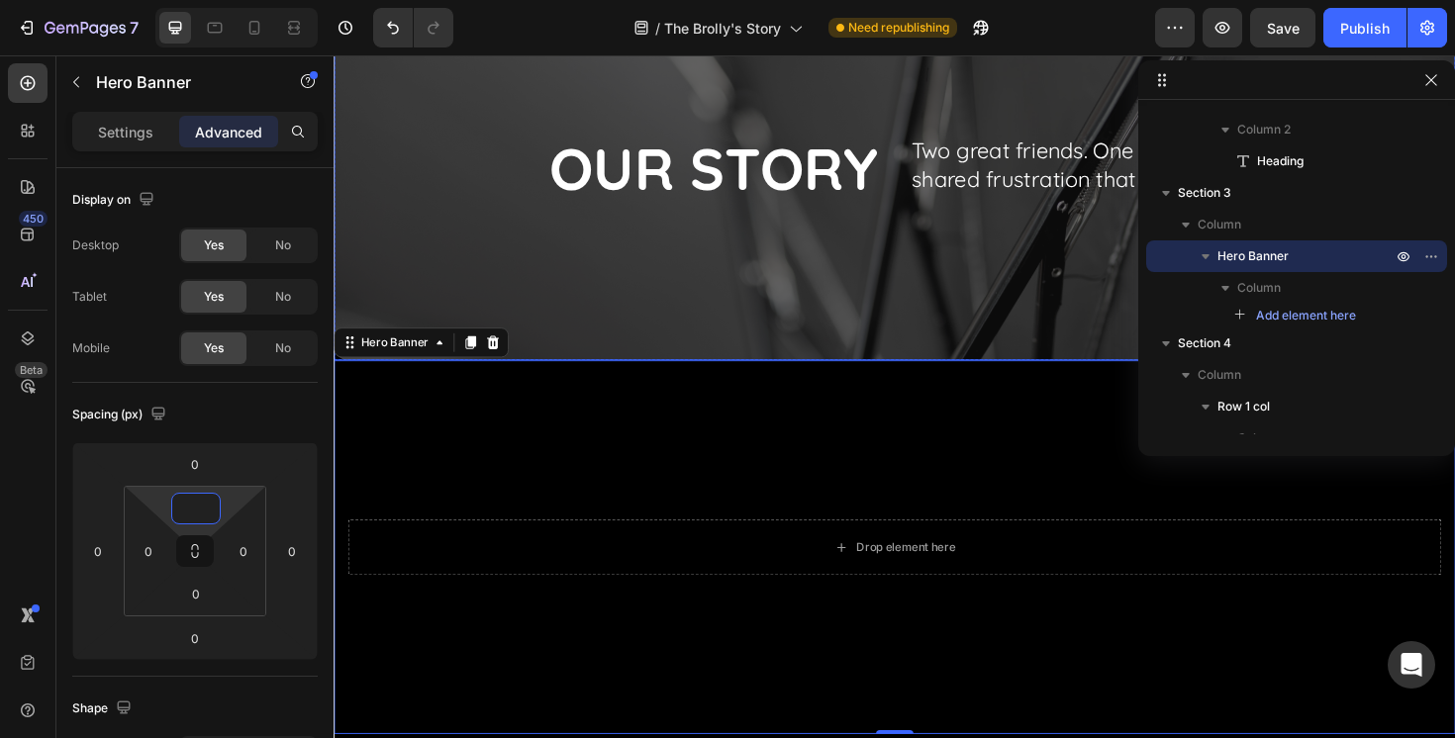
scroll to position [0, 0]
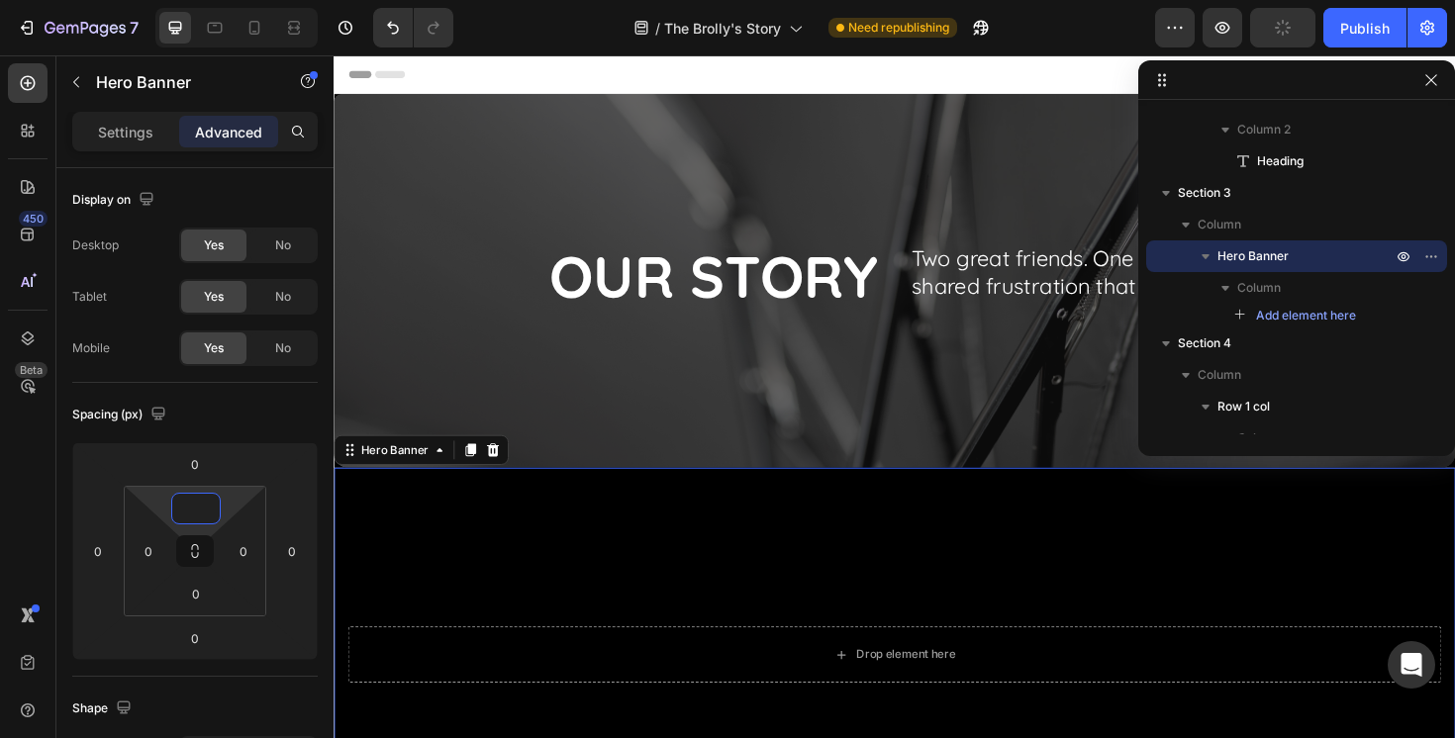
type input "0"
click at [659, 548] on video "Background Image" at bounding box center [928, 746] width 1188 height 509
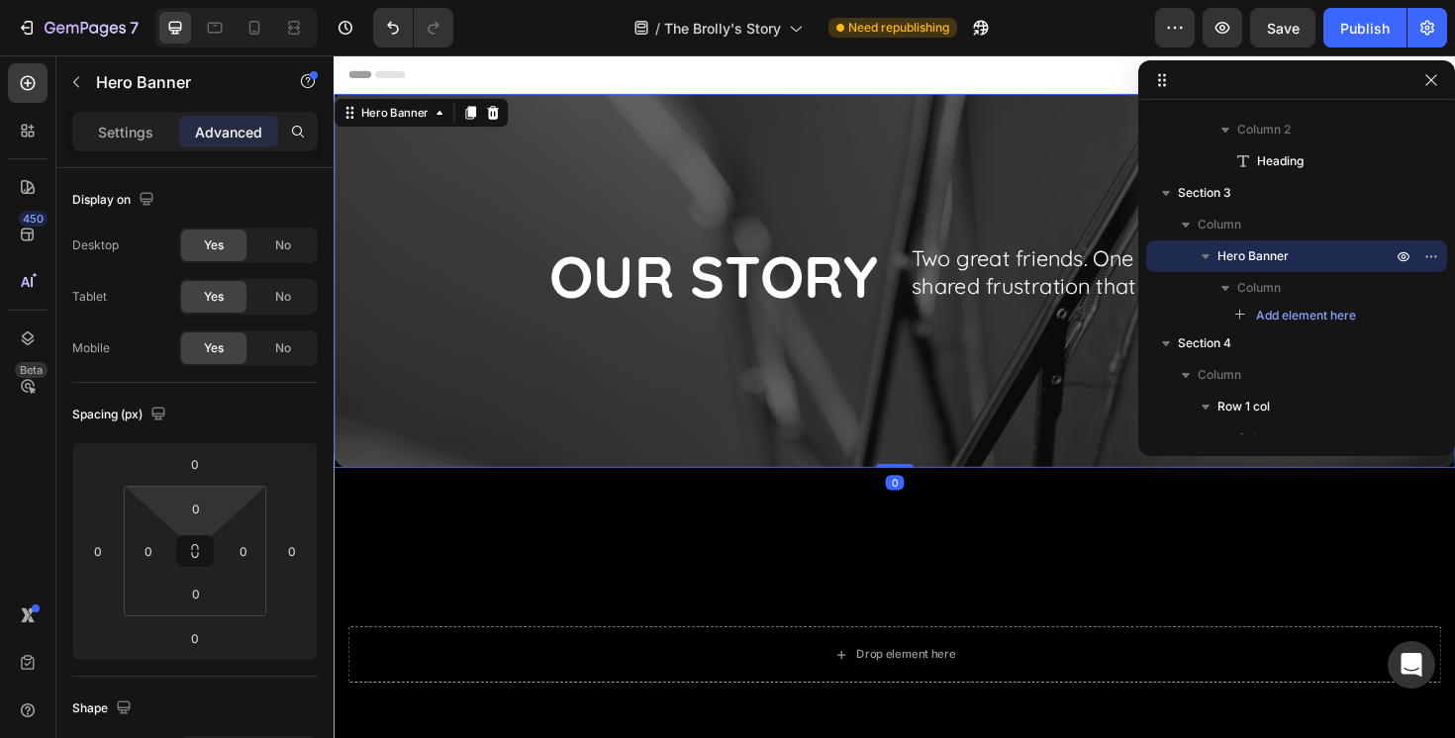
click at [664, 418] on div "Overlay" at bounding box center [928, 294] width 1188 height 396
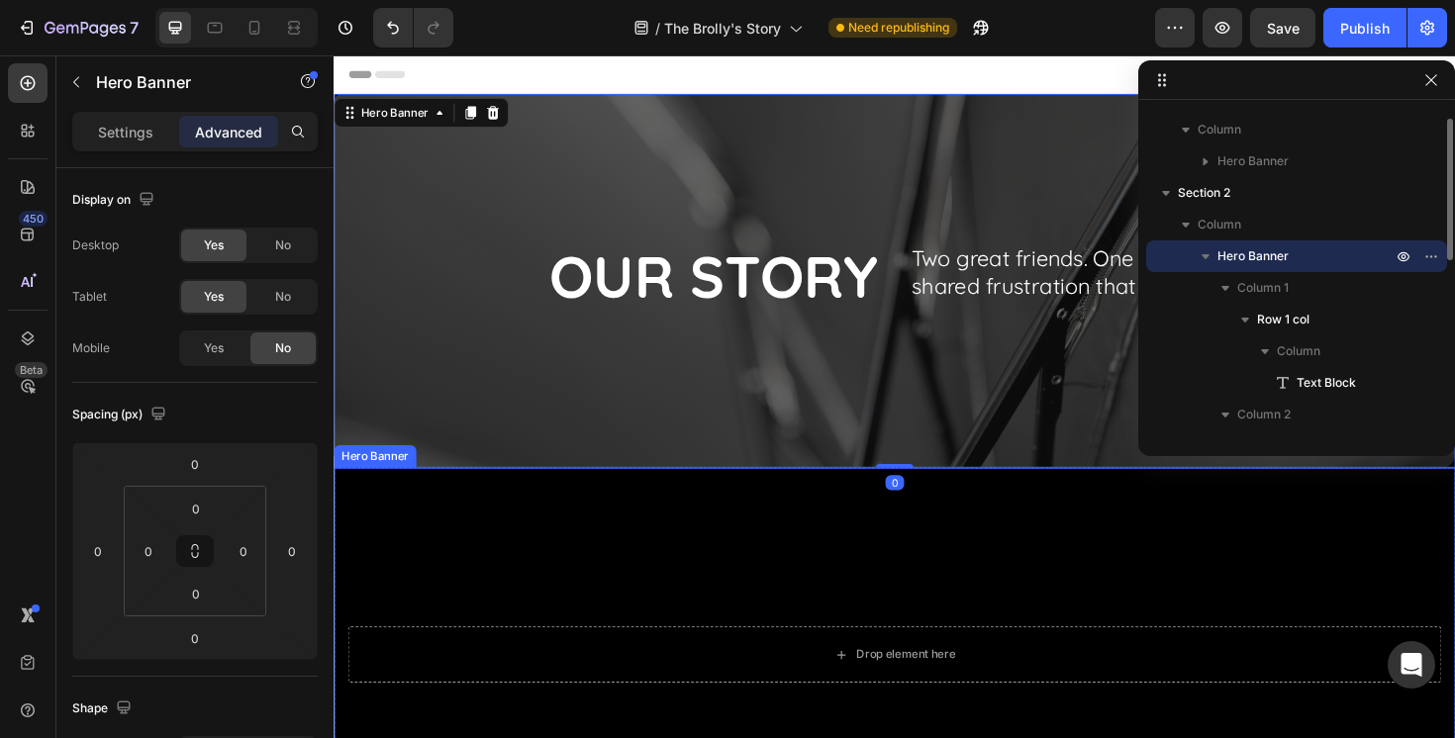
click at [666, 588] on video "Background Image" at bounding box center [928, 746] width 1188 height 509
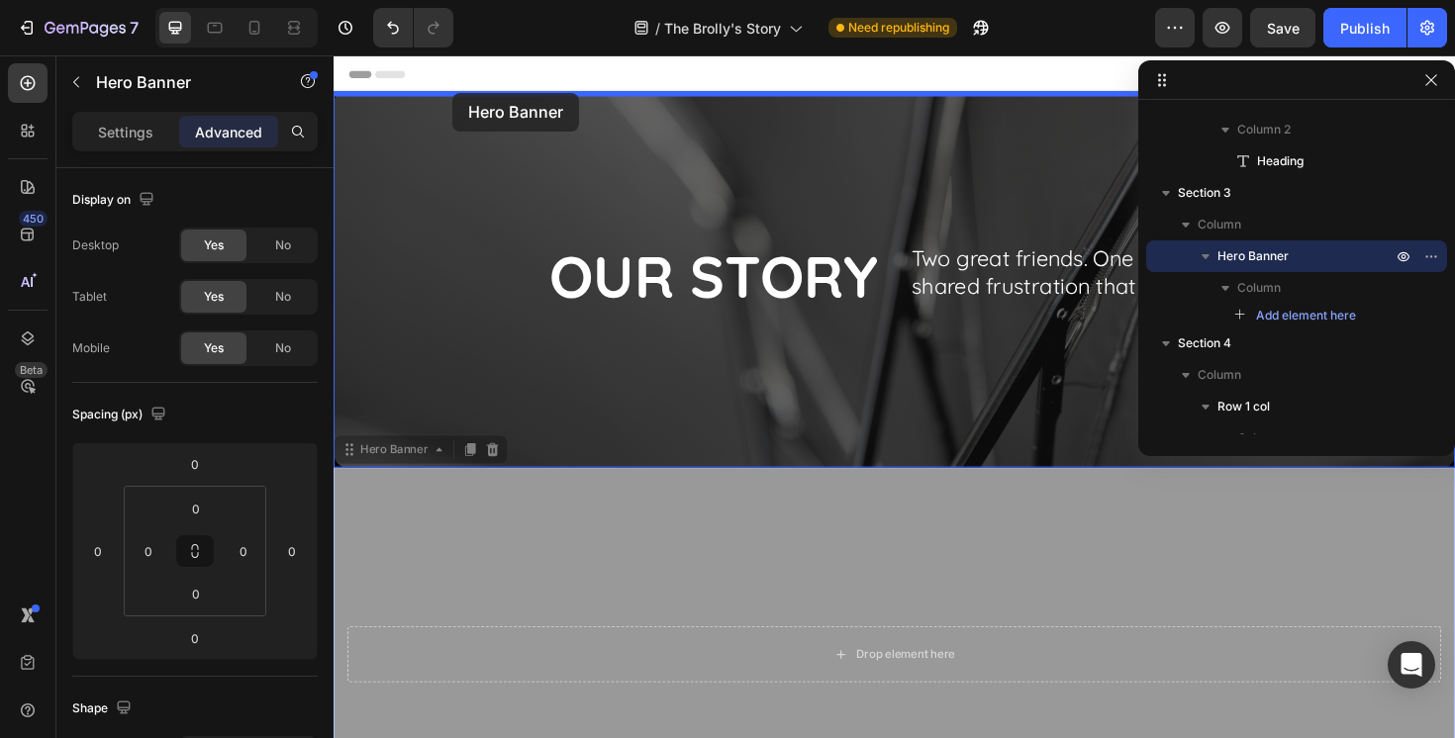
drag, startPoint x: 350, startPoint y: 473, endPoint x: 459, endPoint y: 95, distance: 393.4
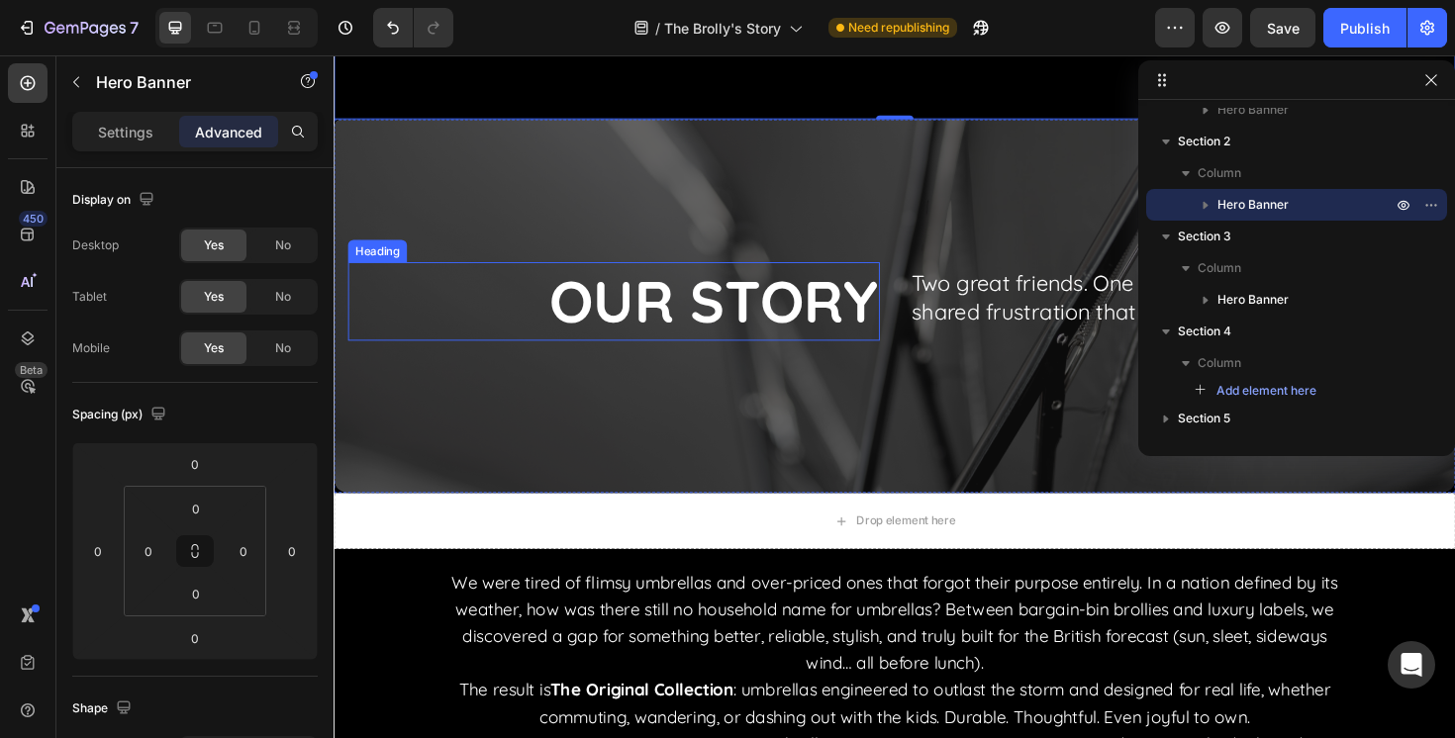
scroll to position [387, 0]
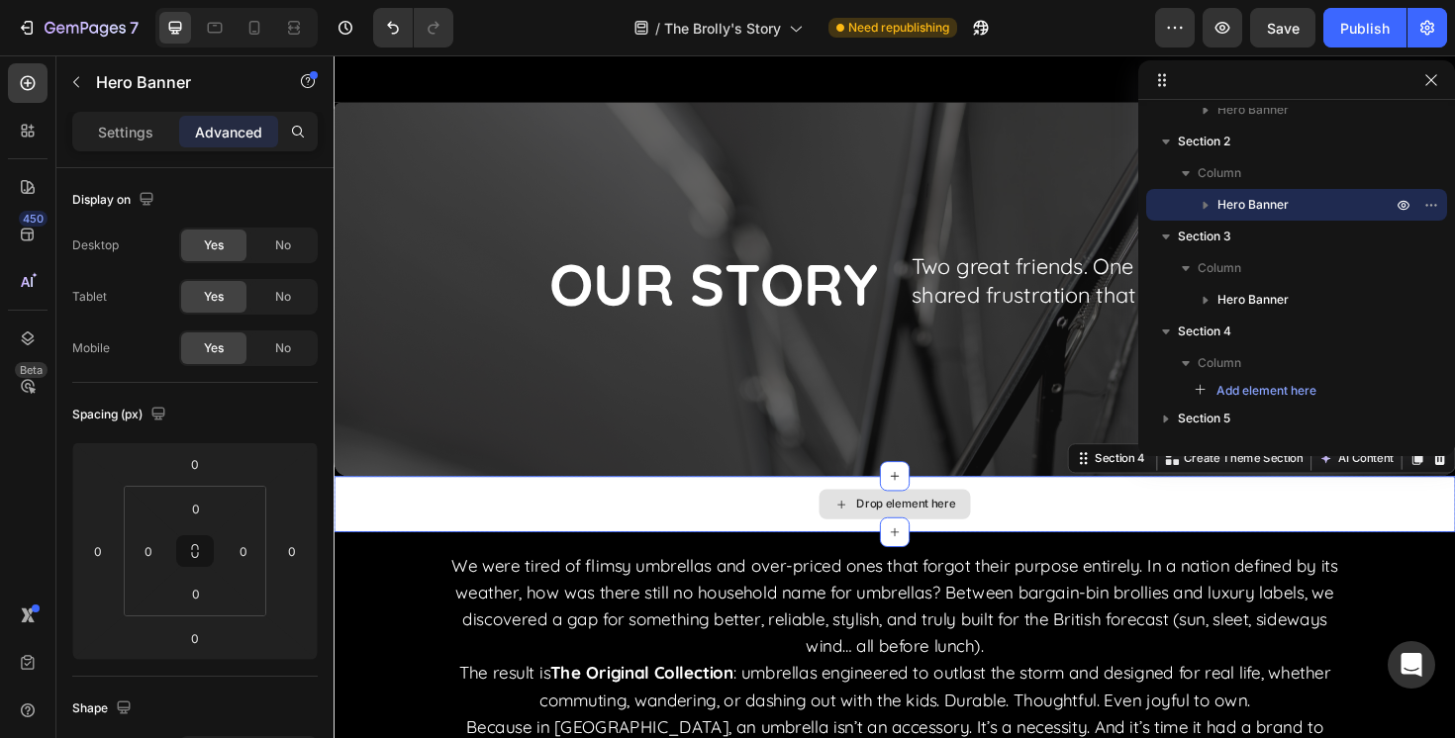
click at [688, 543] on div "Drop element here" at bounding box center [928, 530] width 1188 height 59
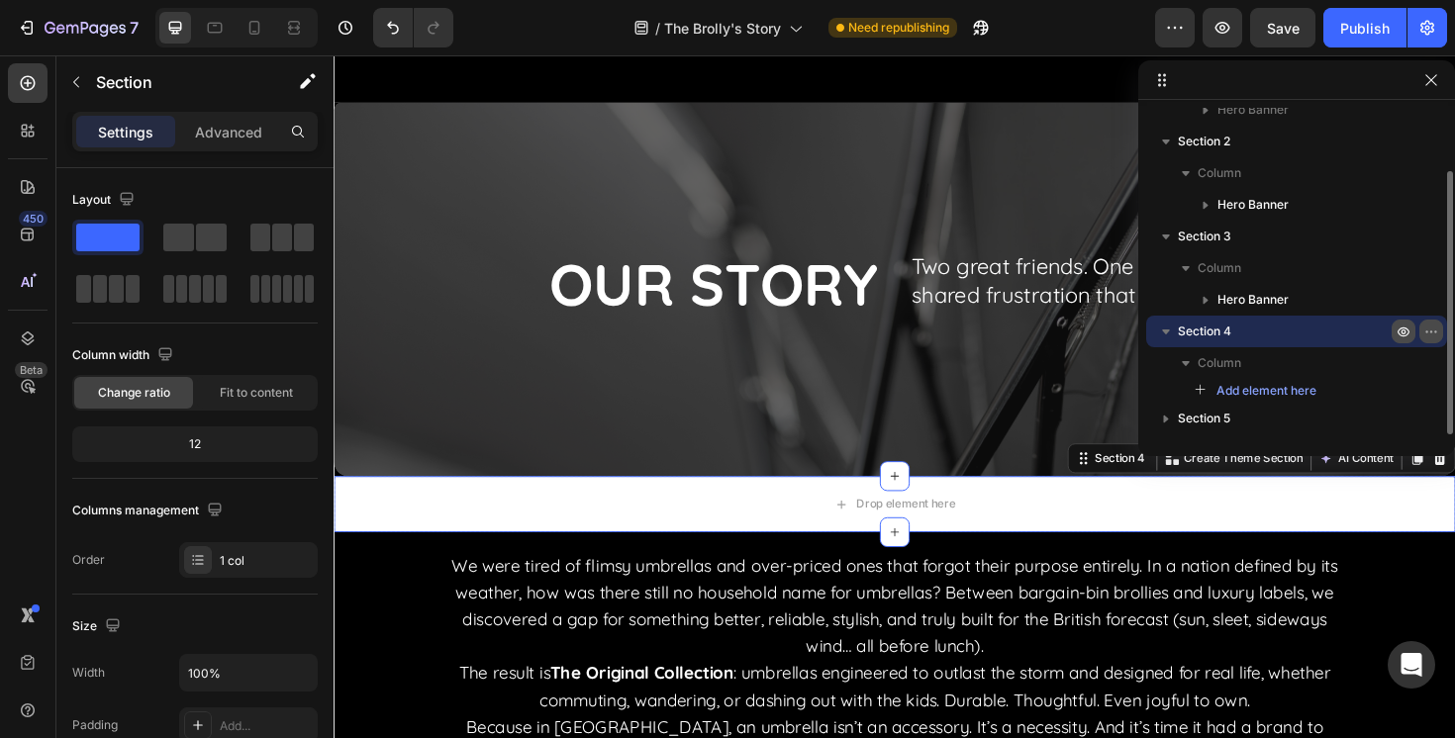
click at [1434, 331] on icon "button" at bounding box center [1435, 332] width 2 height 2
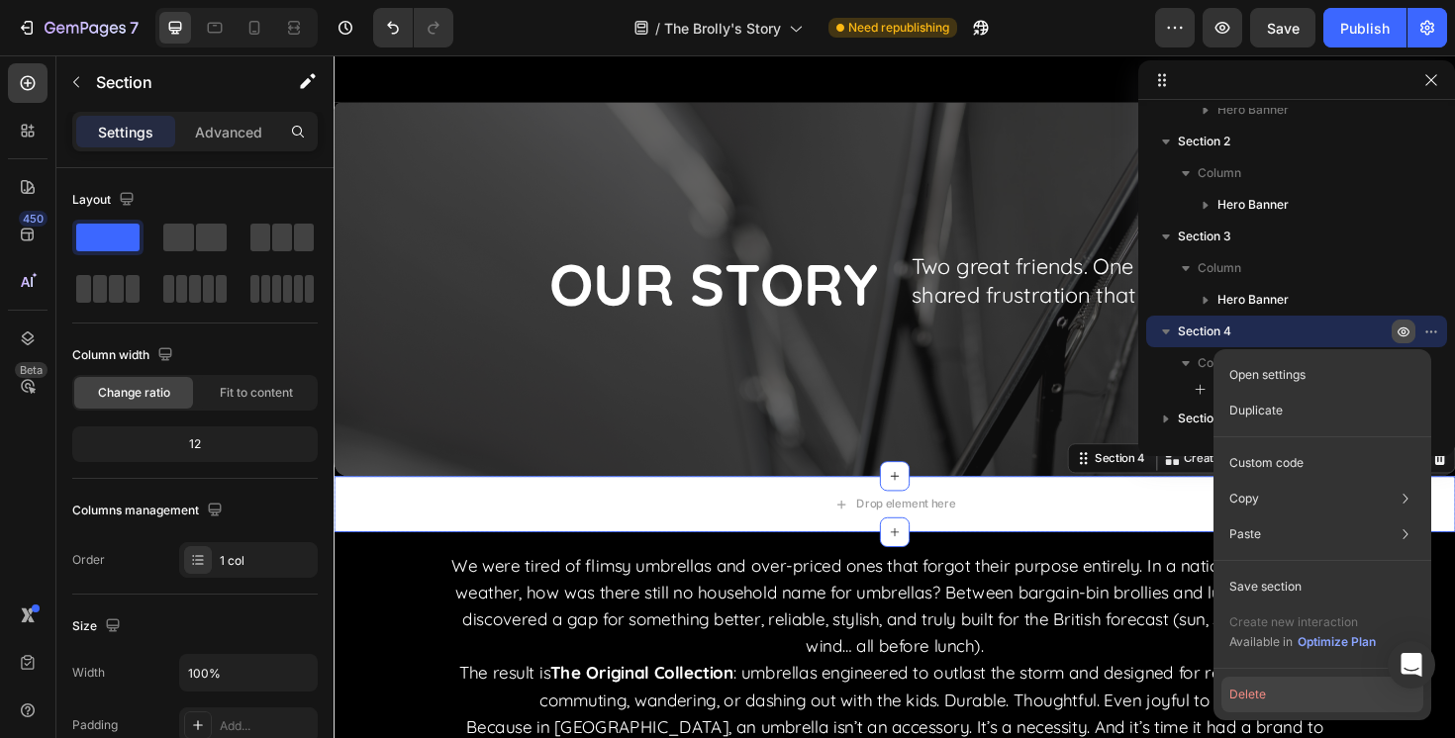
click at [1253, 697] on button "Delete" at bounding box center [1322, 695] width 202 height 36
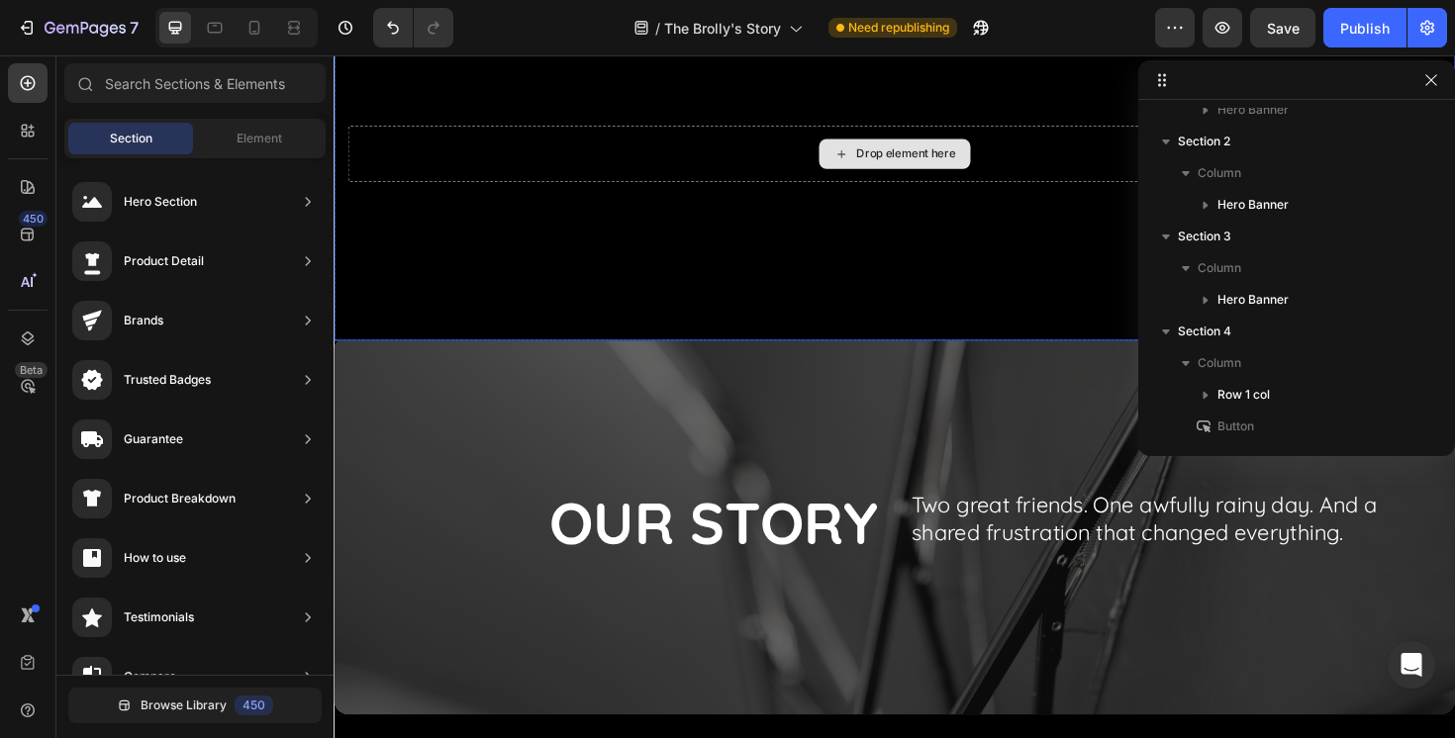
scroll to position [0, 0]
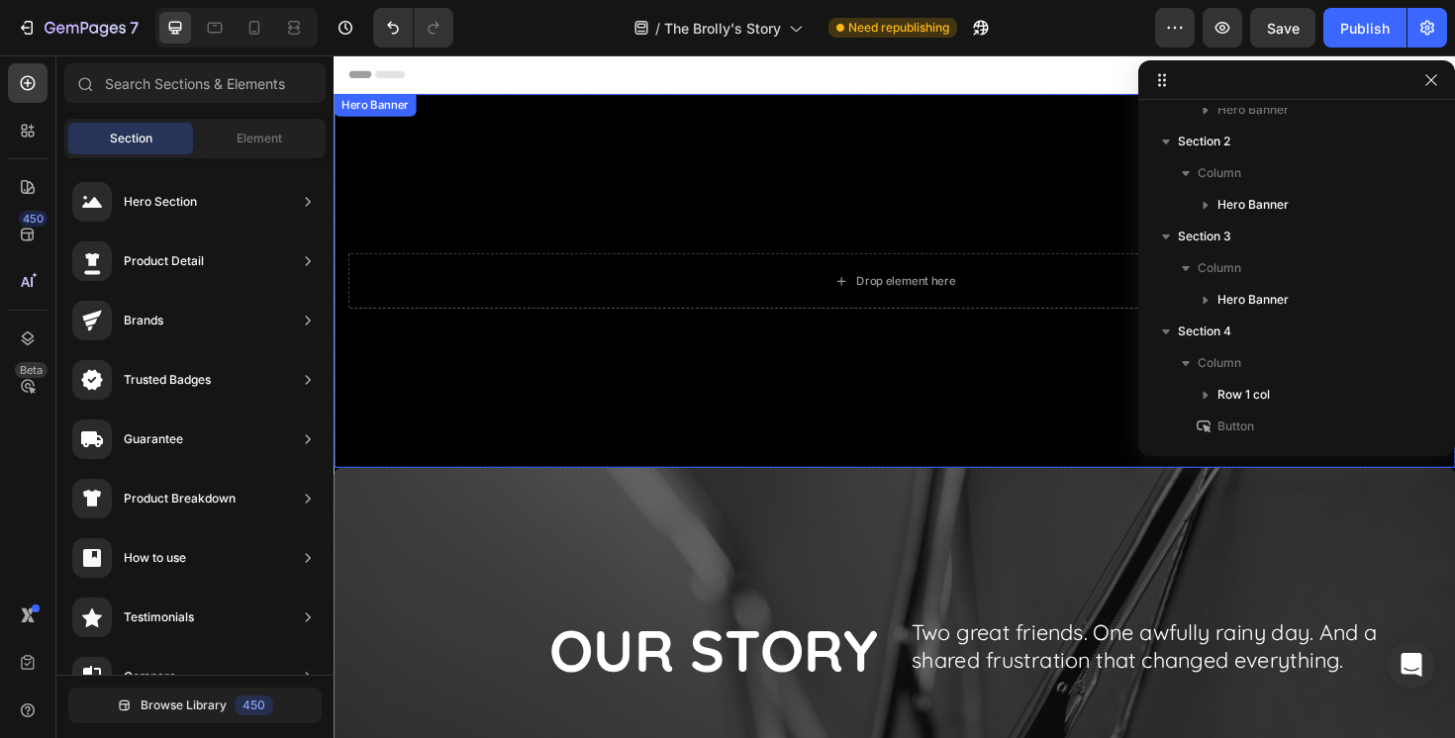
click at [523, 186] on video "Background Image" at bounding box center [928, 350] width 1188 height 509
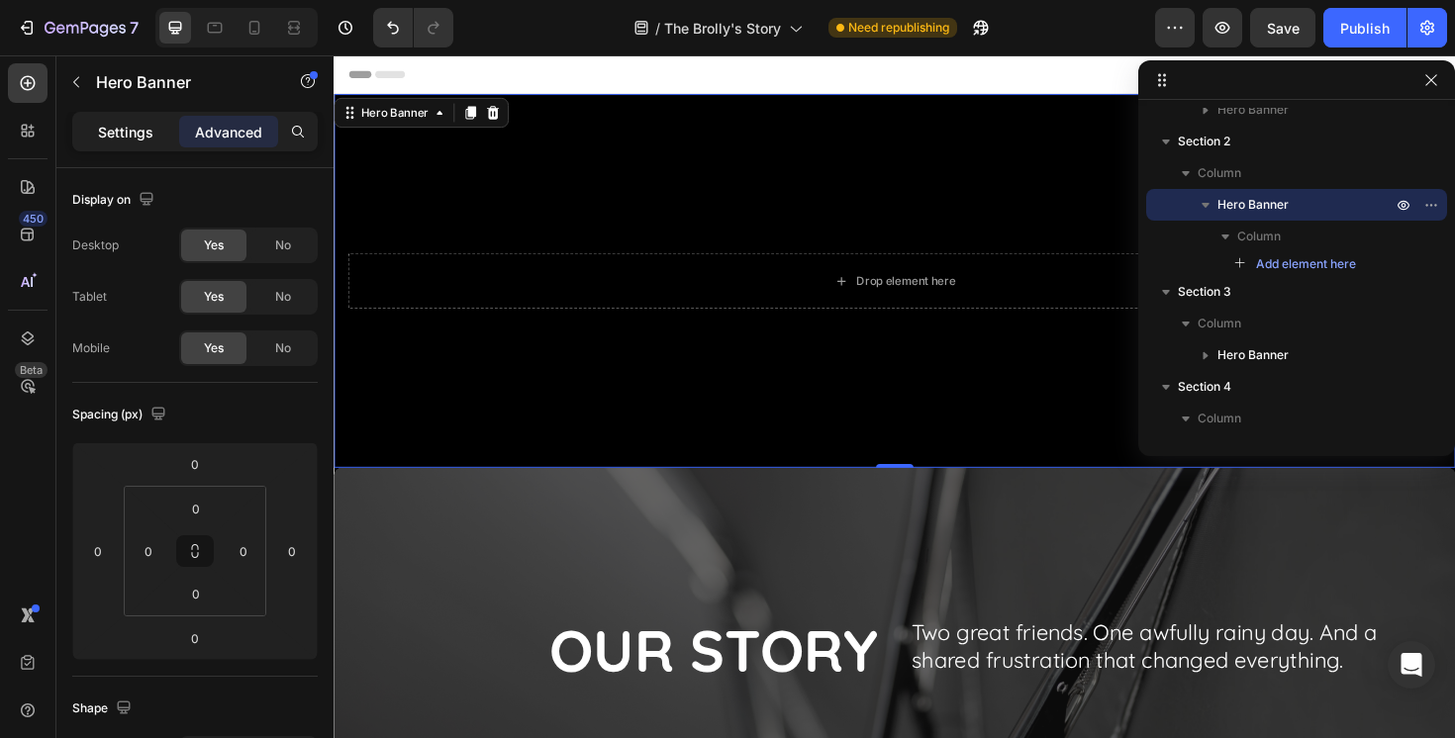
click at [141, 123] on p "Settings" at bounding box center [125, 132] width 55 height 21
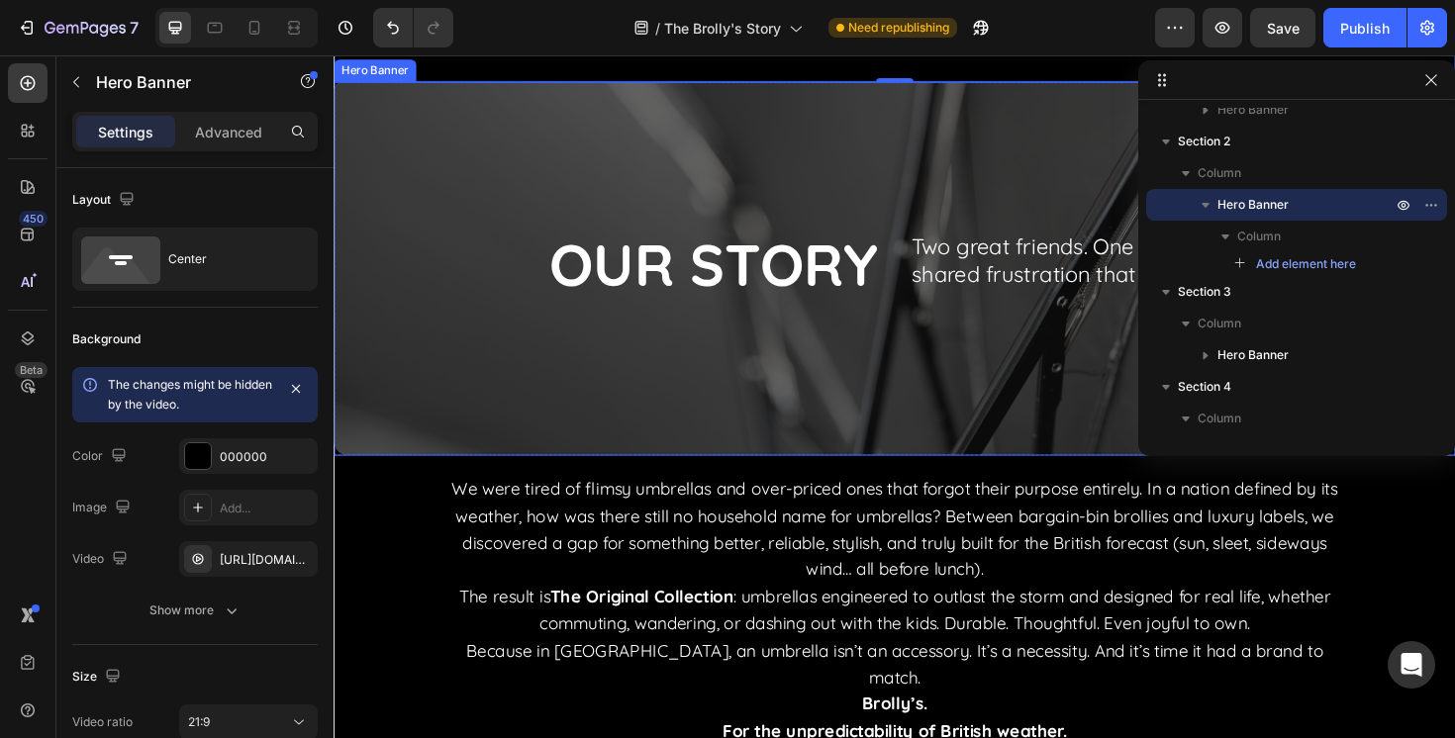
scroll to position [411, 0]
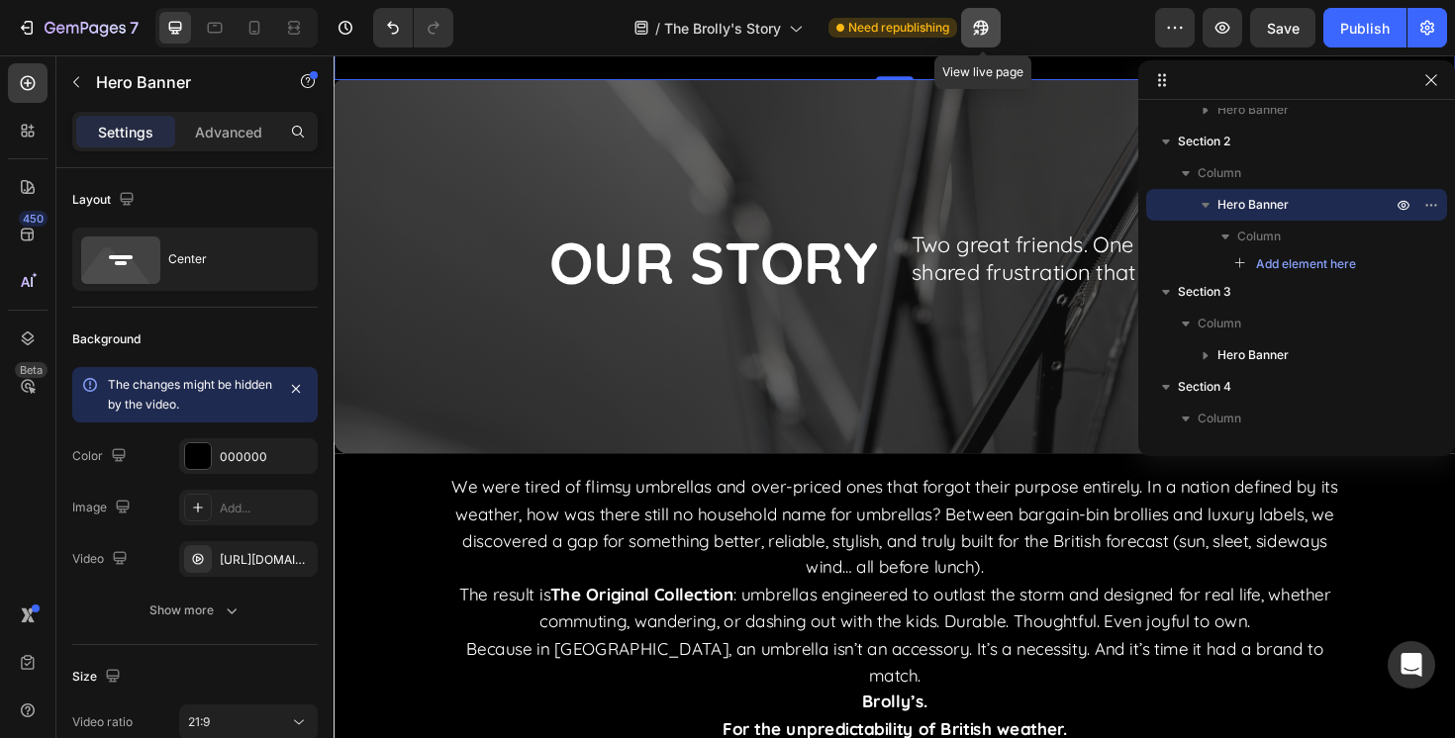
click at [979, 32] on icon "button" at bounding box center [976, 32] width 5 height 5
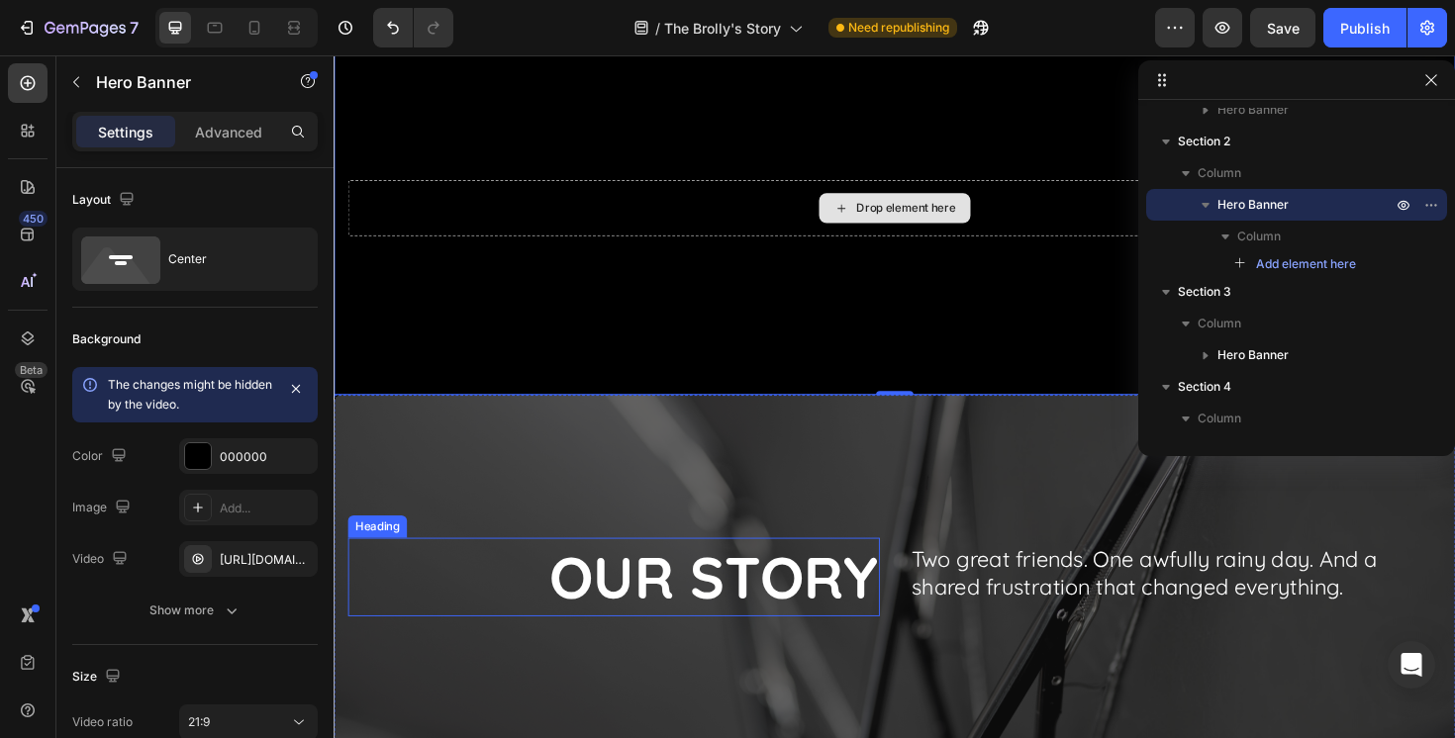
scroll to position [31, 0]
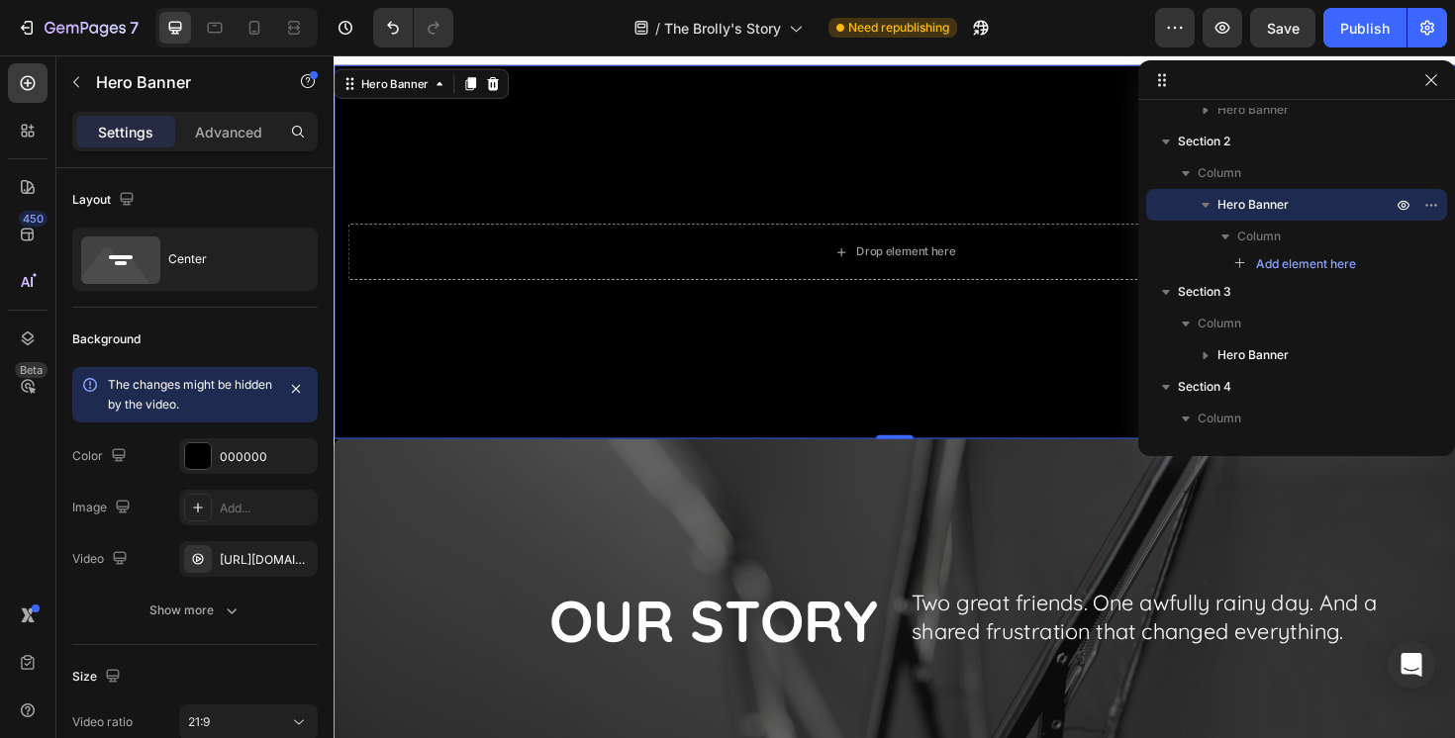
click at [475, 171] on video "Background Image" at bounding box center [928, 319] width 1188 height 509
click at [300, 556] on icon "button" at bounding box center [297, 559] width 16 height 16
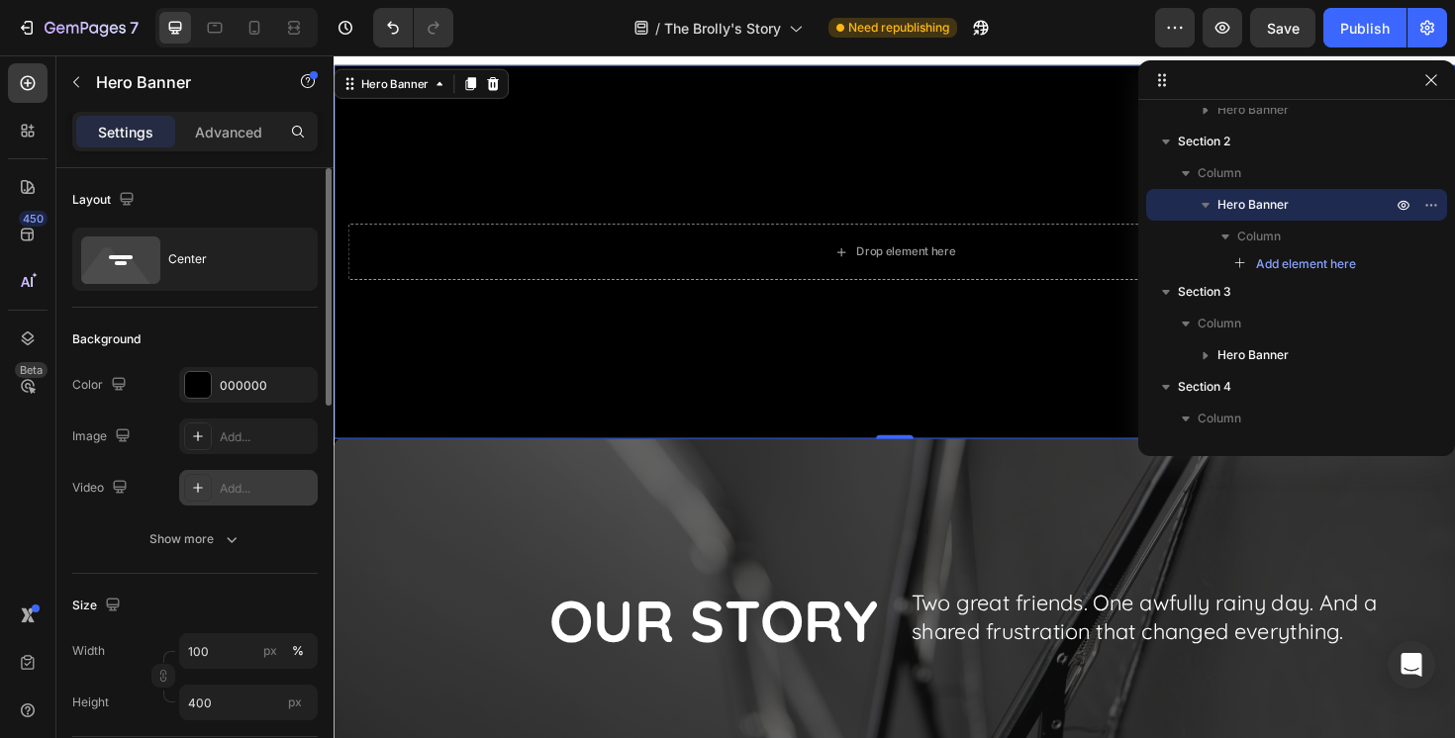
click at [255, 483] on div "Add..." at bounding box center [266, 489] width 93 height 18
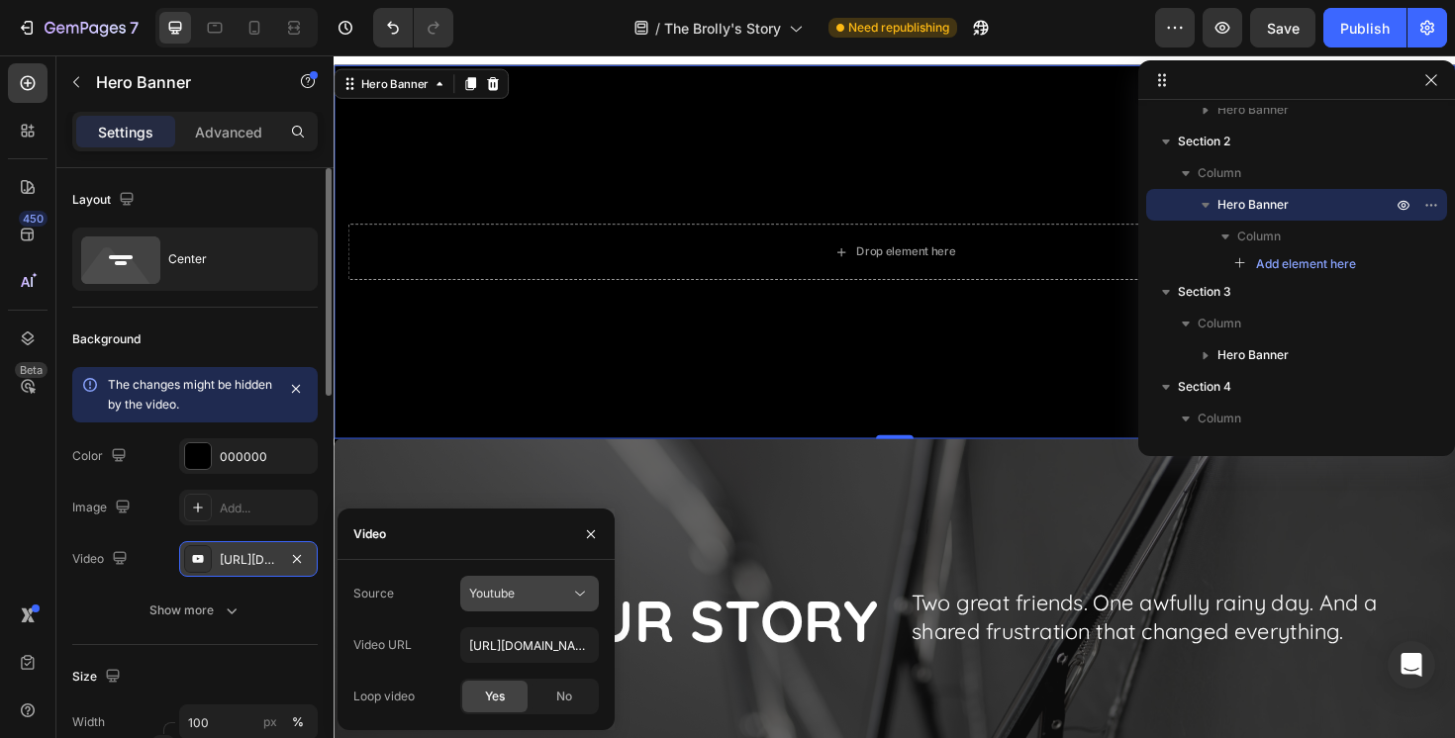
click at [526, 587] on div "Youtube" at bounding box center [519, 594] width 101 height 18
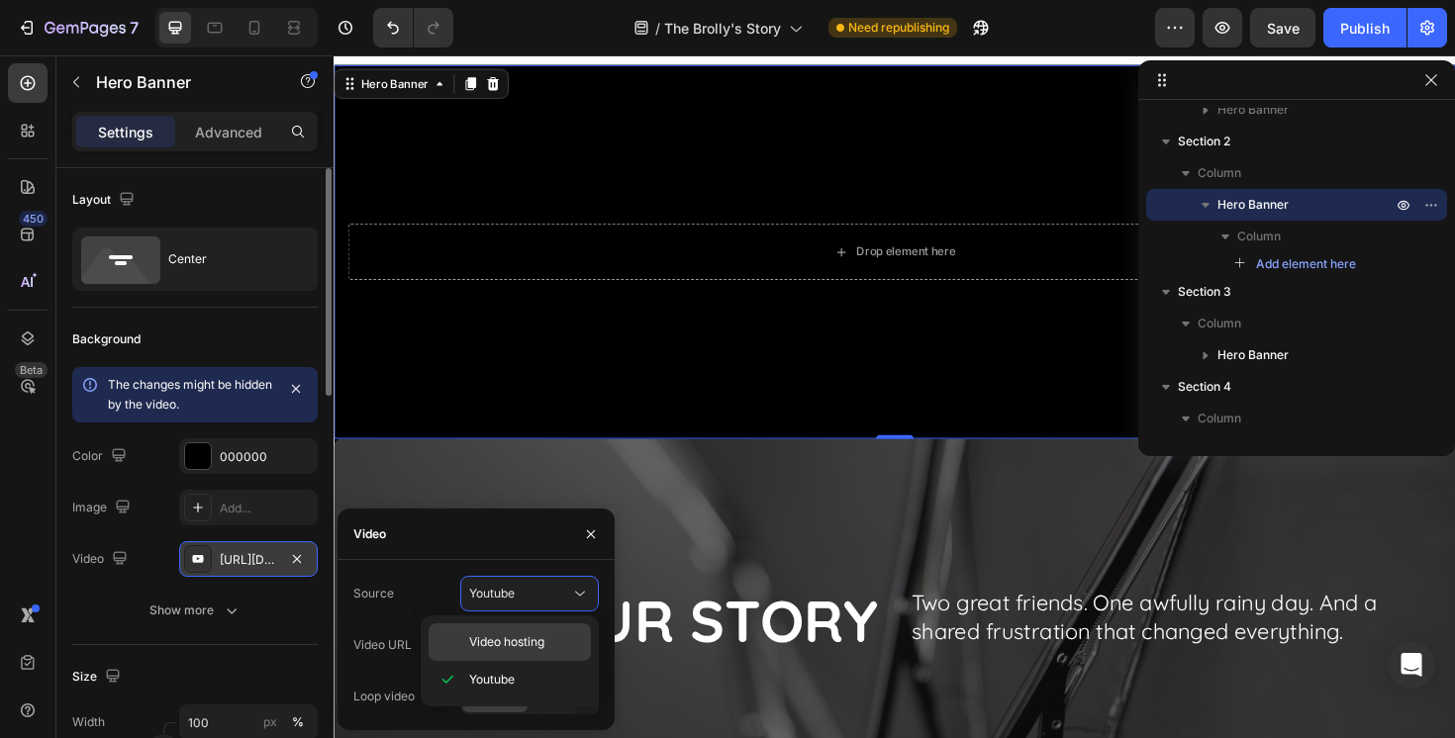
click at [518, 636] on span "Video hosting" at bounding box center [506, 642] width 75 height 18
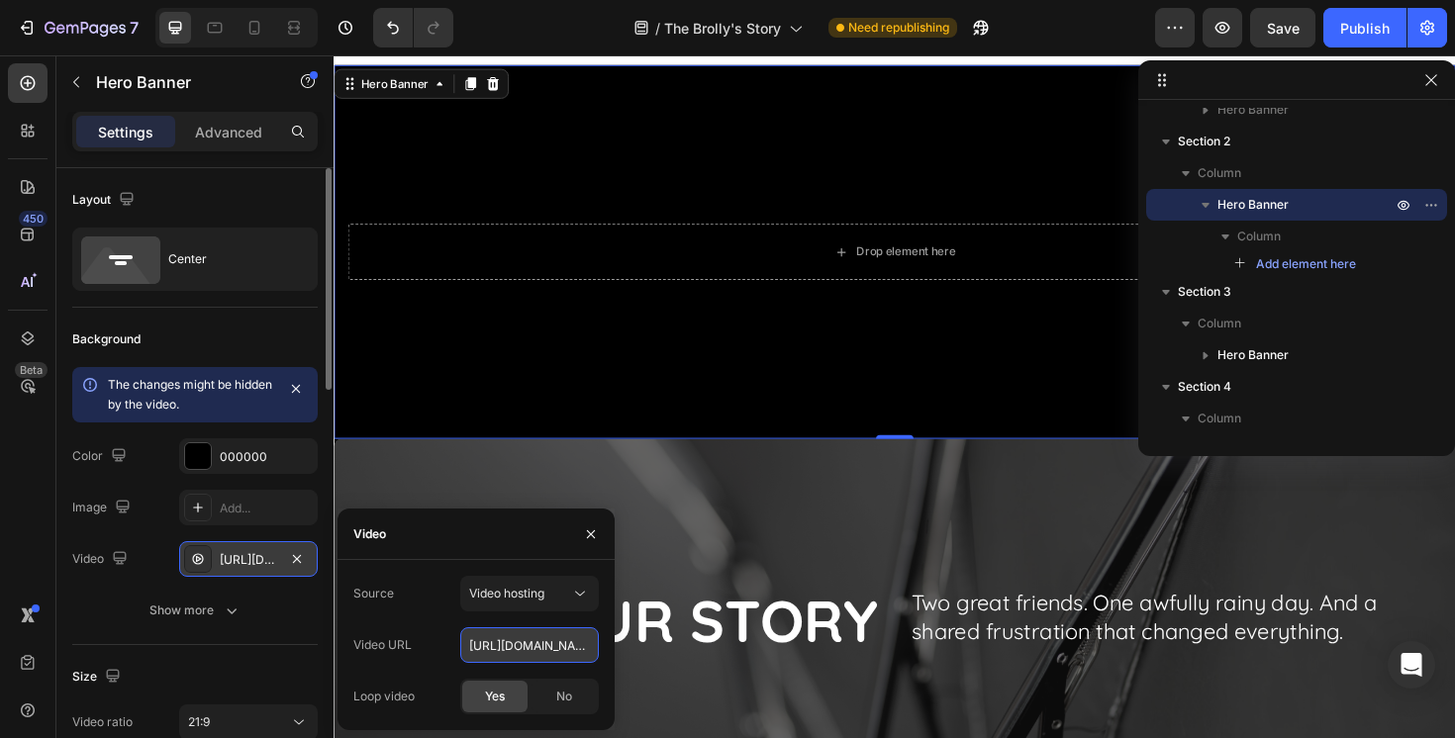
click at [530, 636] on input "[URL][DOMAIN_NAME]" at bounding box center [529, 645] width 139 height 36
paste input "8d0d05d72d934ff6af0cf690c0a43fc9.mov"
type input "[URL][DOMAIN_NAME]"
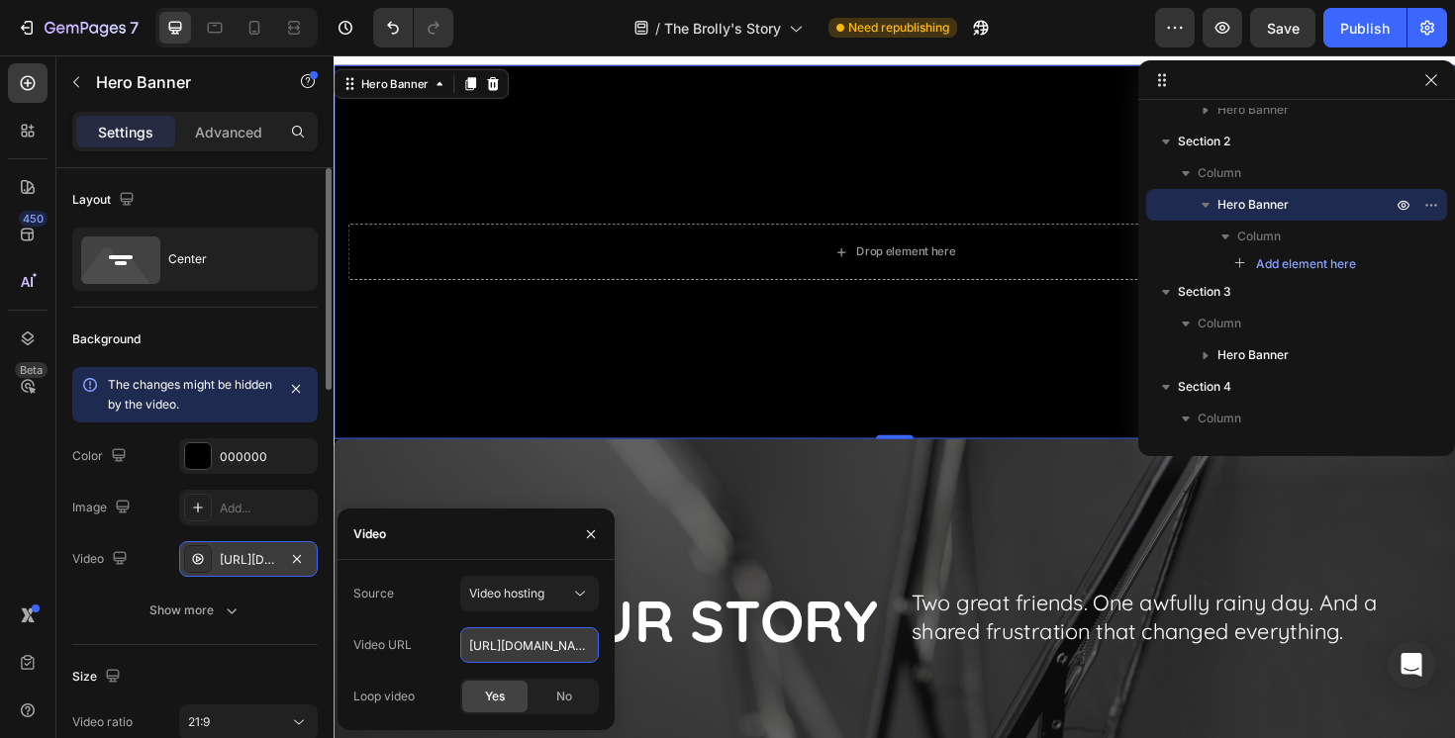
scroll to position [0, 335]
click at [274, 663] on div "Size" at bounding box center [194, 677] width 245 height 32
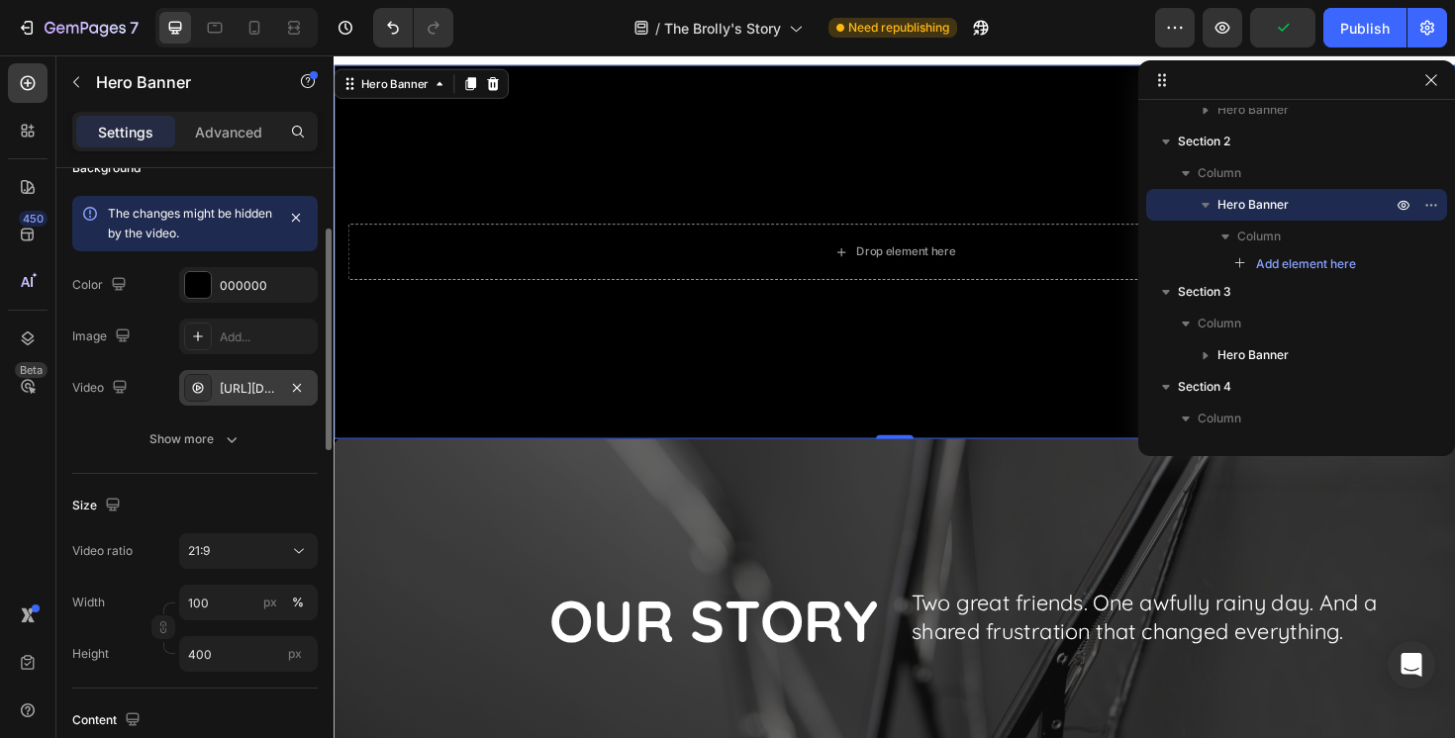
scroll to position [18, 0]
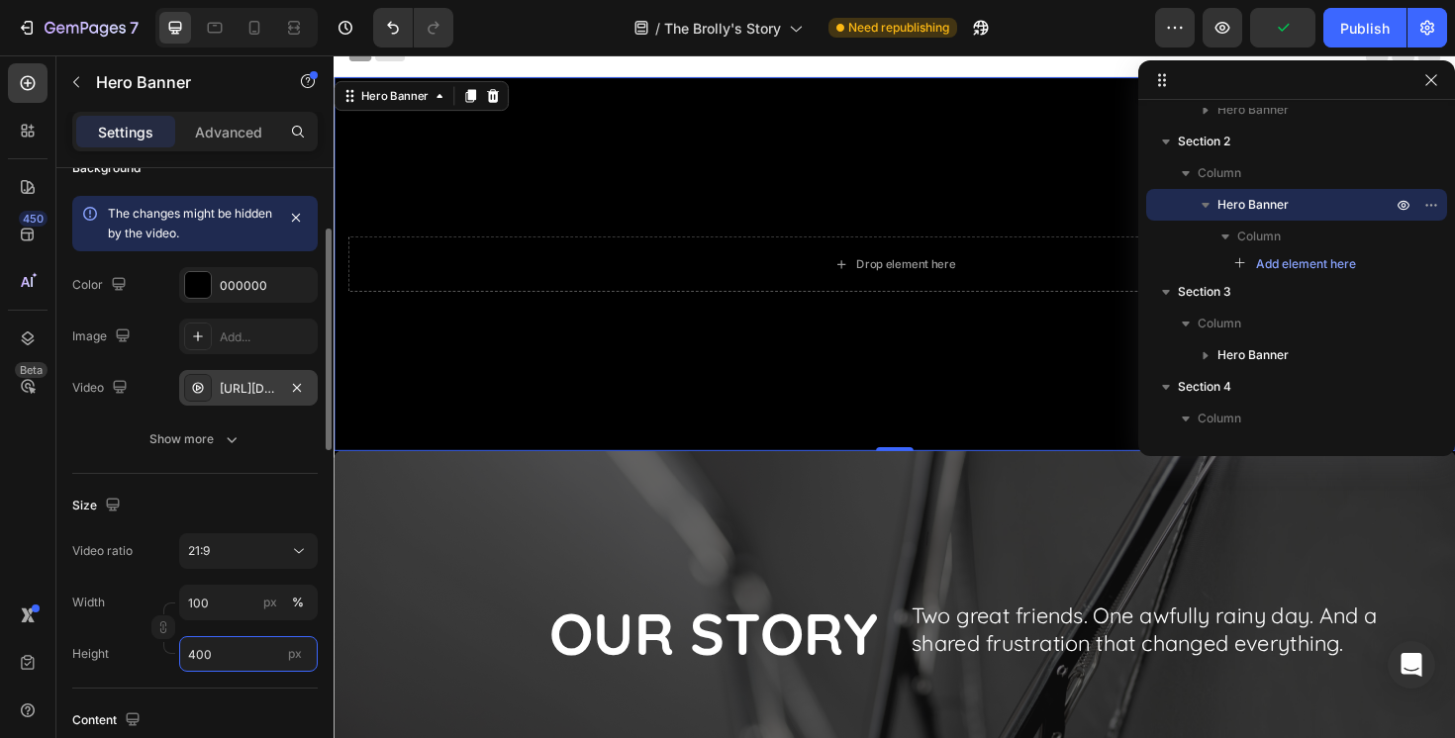
click at [254, 642] on input "400" at bounding box center [248, 654] width 139 height 36
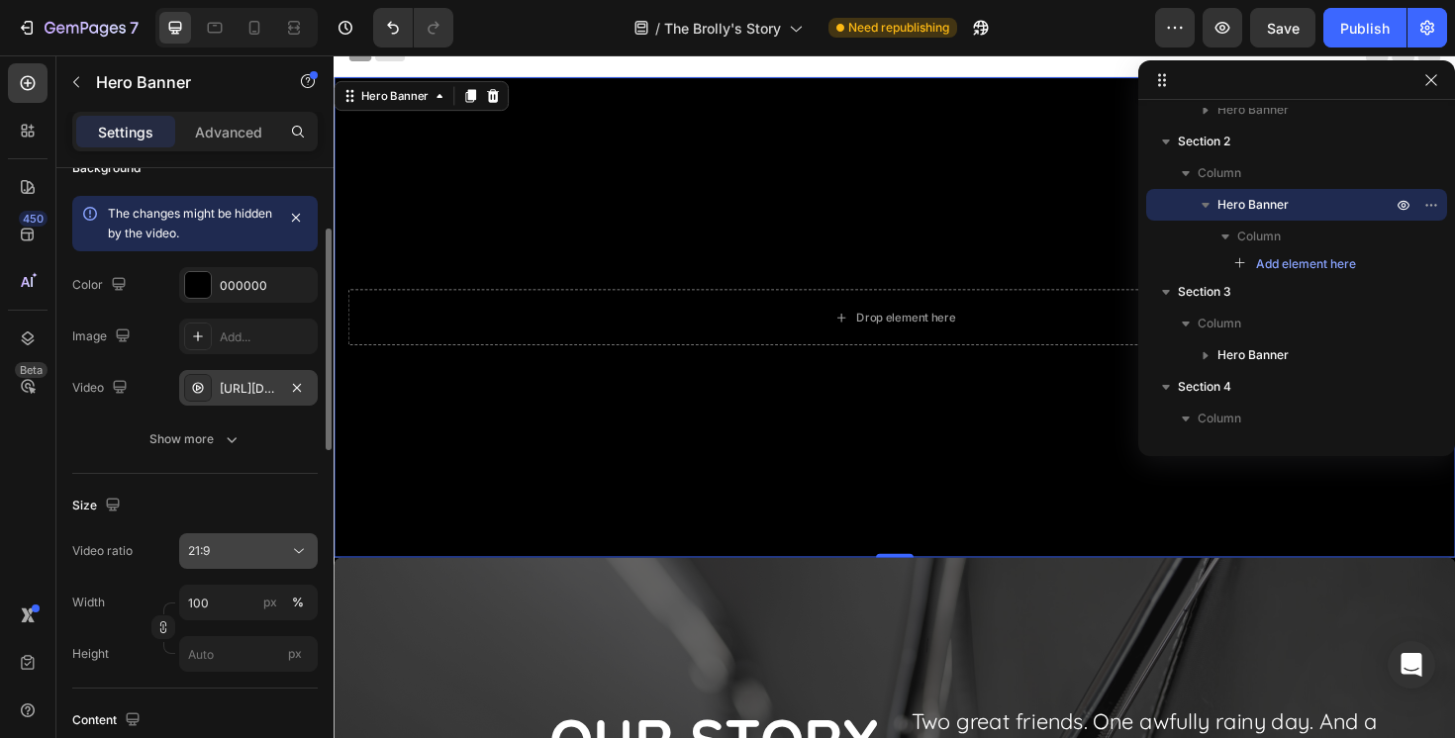
click at [284, 545] on div "21:9" at bounding box center [238, 551] width 101 height 18
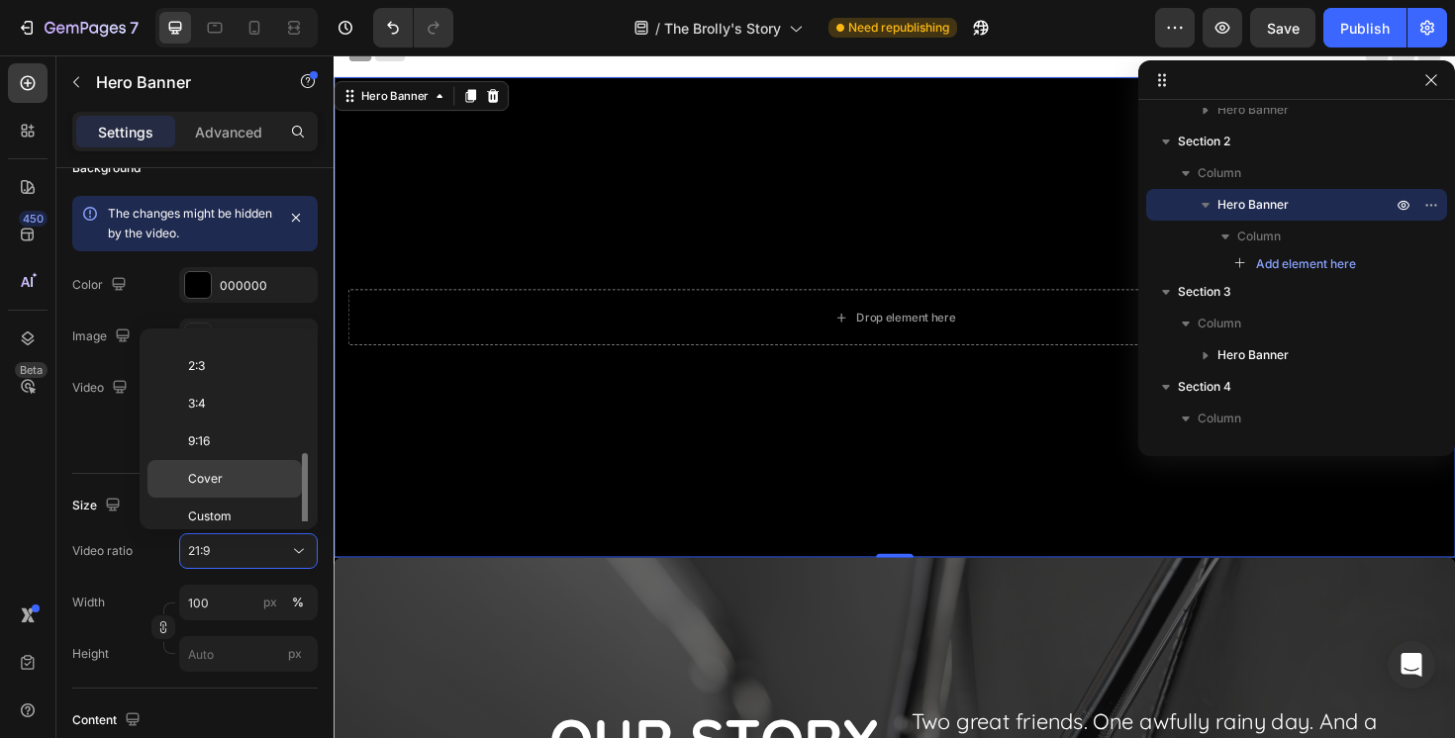
scroll to position [229, 0]
click at [241, 467] on p "Cover" at bounding box center [240, 465] width 105 height 18
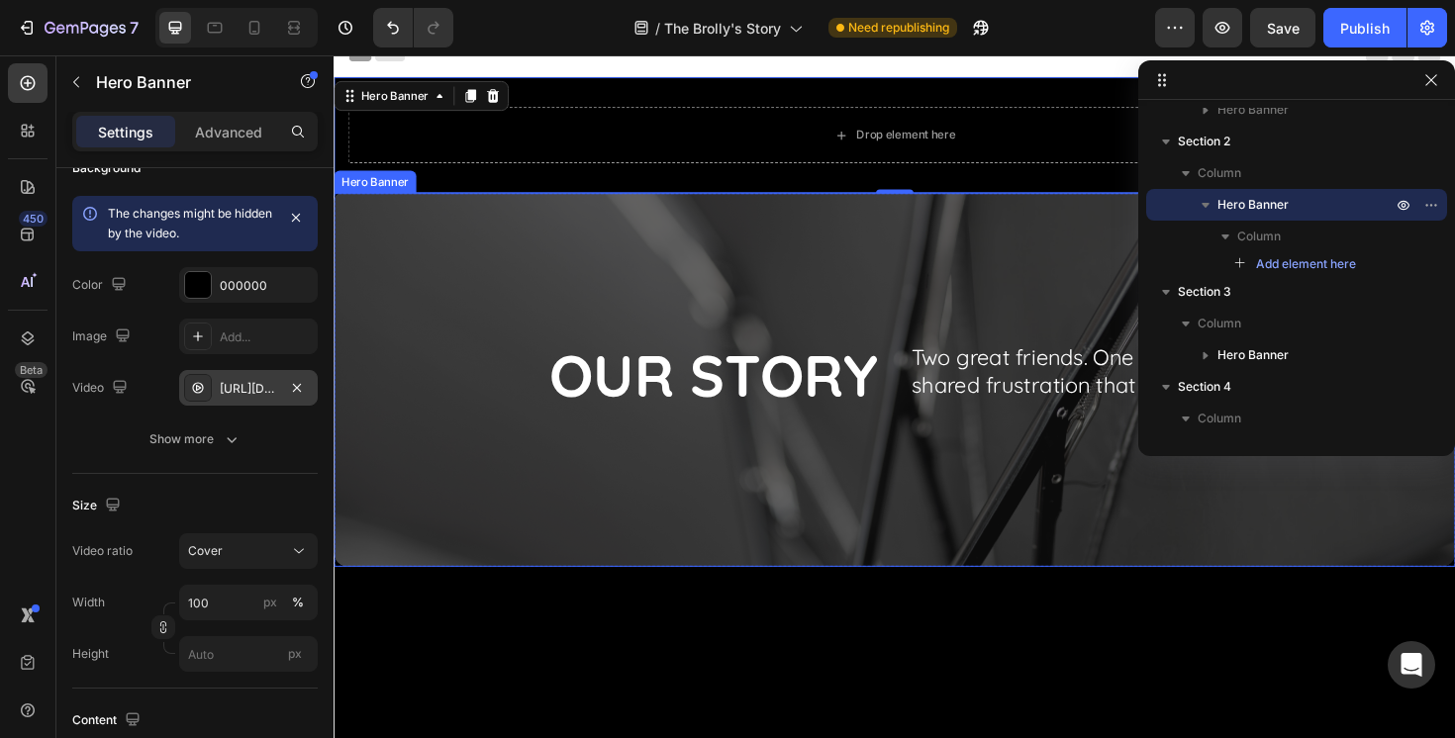
scroll to position [0, 0]
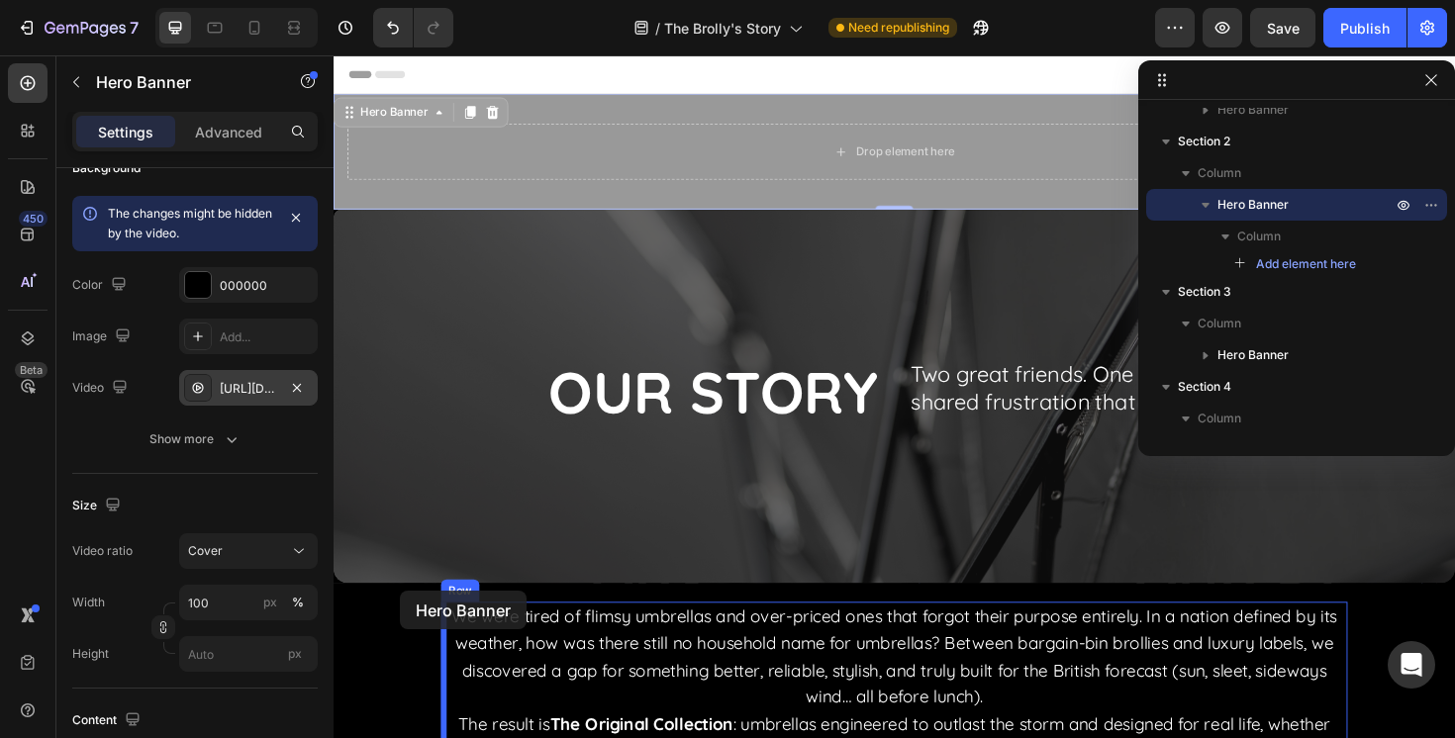
drag, startPoint x: 356, startPoint y: 123, endPoint x: 404, endPoint y: 622, distance: 501.1
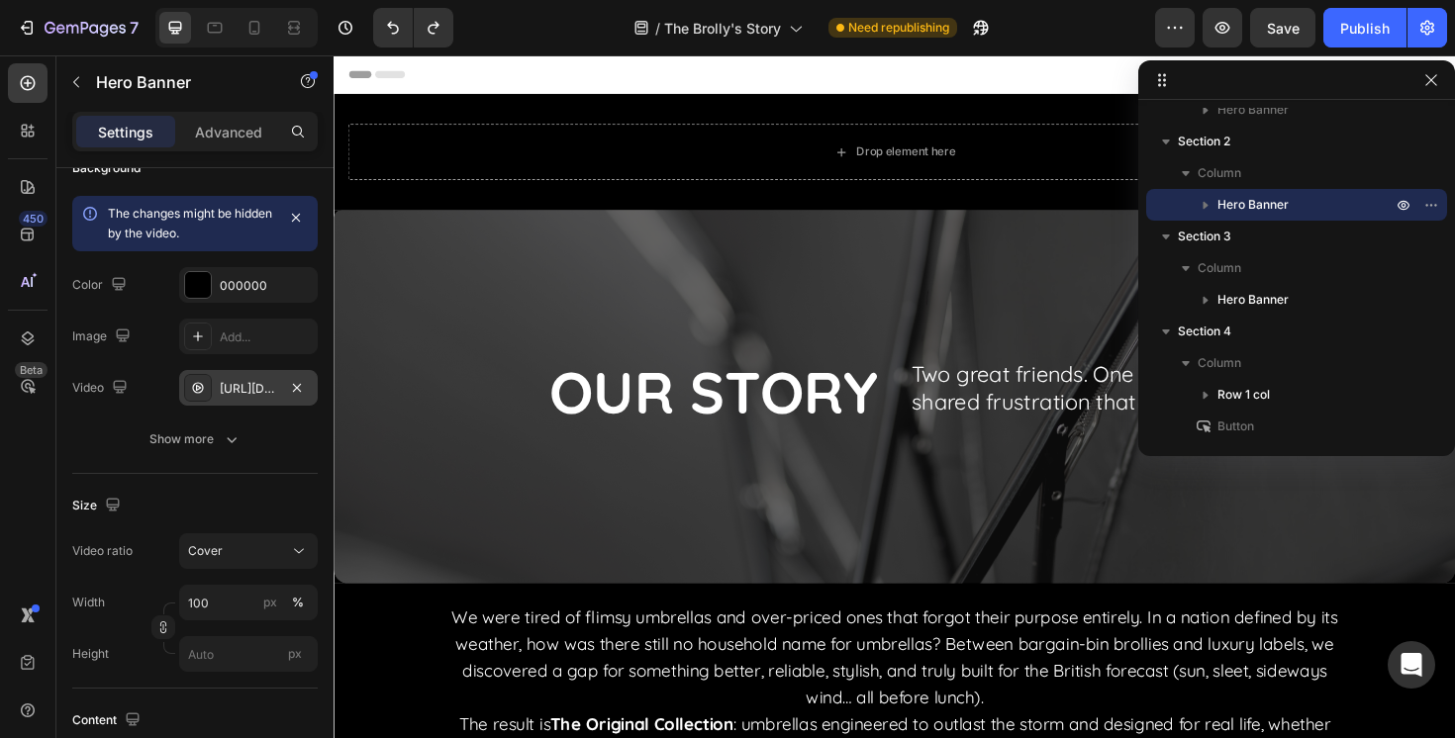
click at [393, 106] on div "Drop element here" at bounding box center [928, 157] width 1188 height 123
click at [1241, 210] on span "Hero Banner" at bounding box center [1252, 205] width 71 height 20
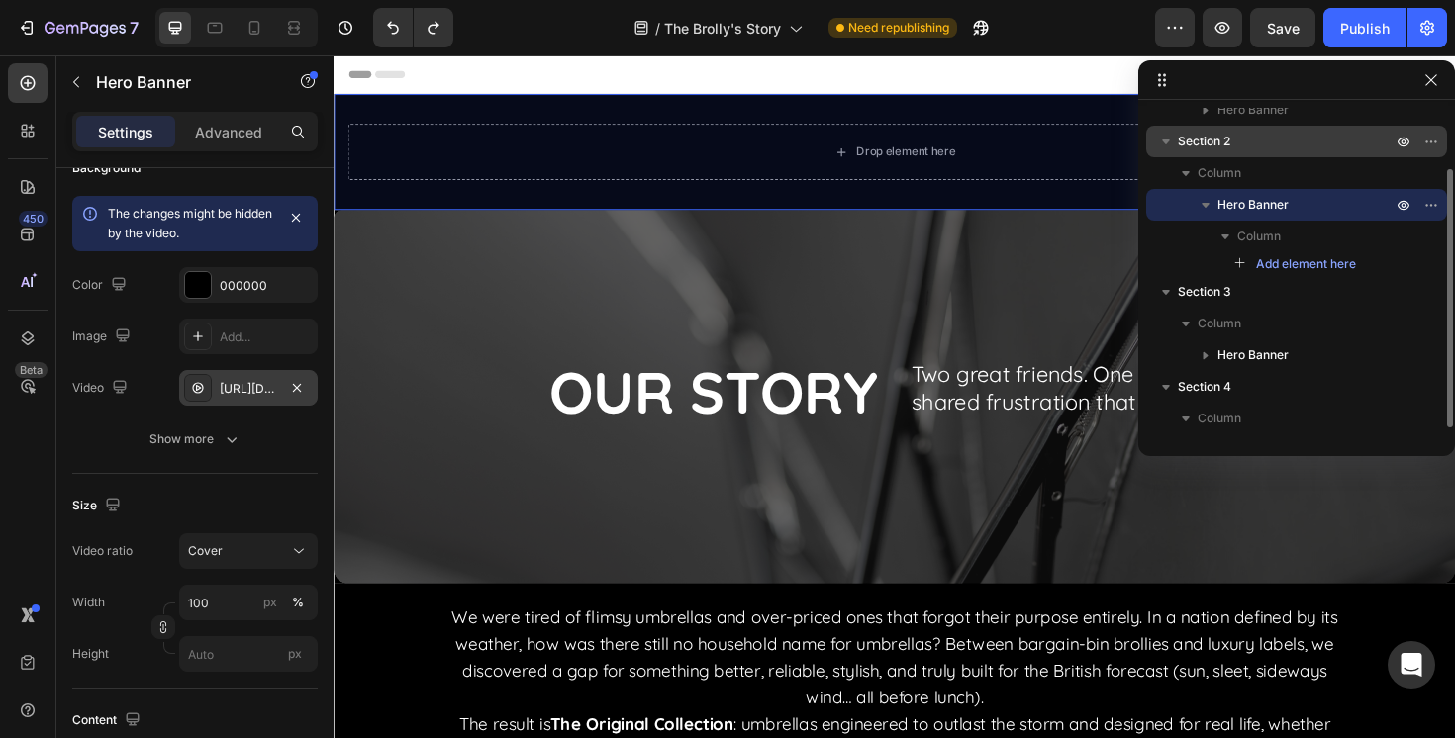
click at [1223, 144] on span "Section 2" at bounding box center [1204, 142] width 52 height 20
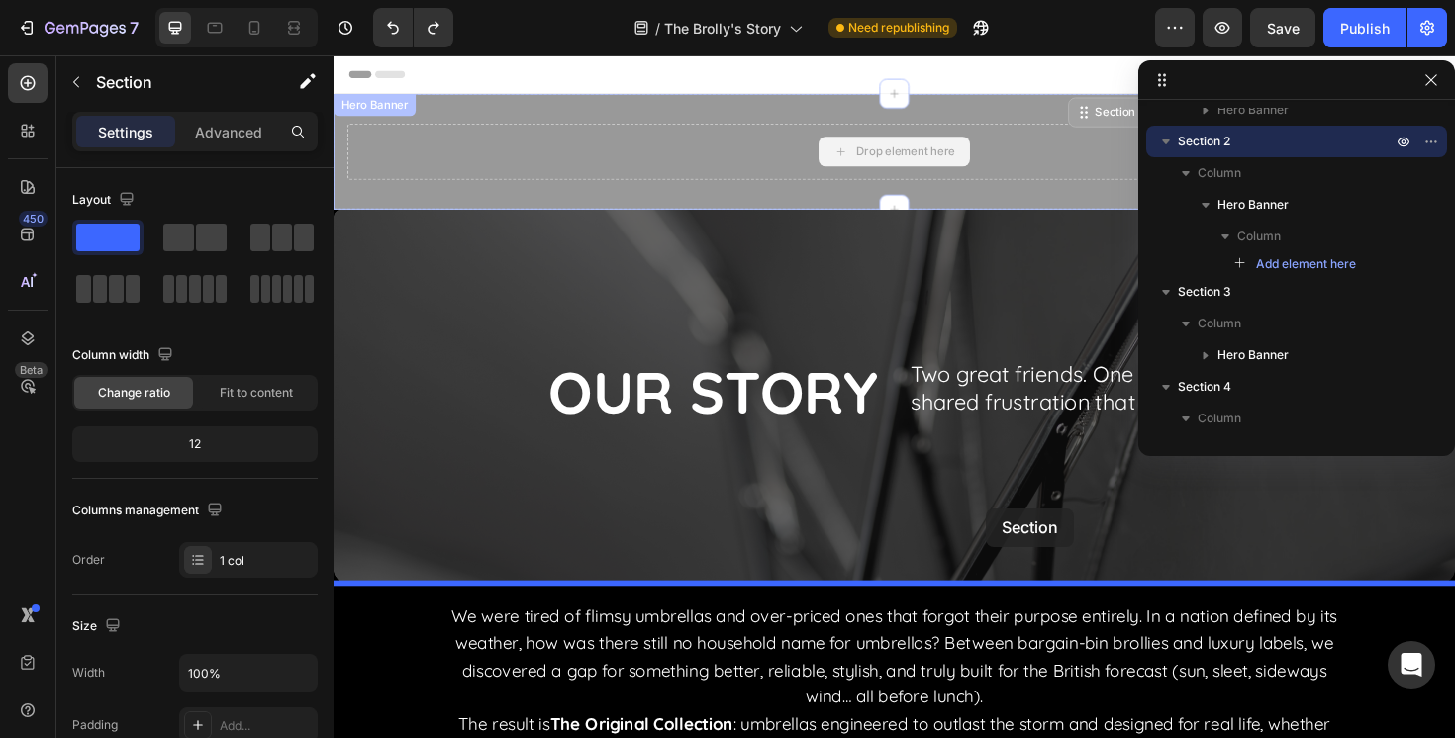
drag, startPoint x: 1132, startPoint y: 114, endPoint x: 1024, endPoint y: 535, distance: 435.2
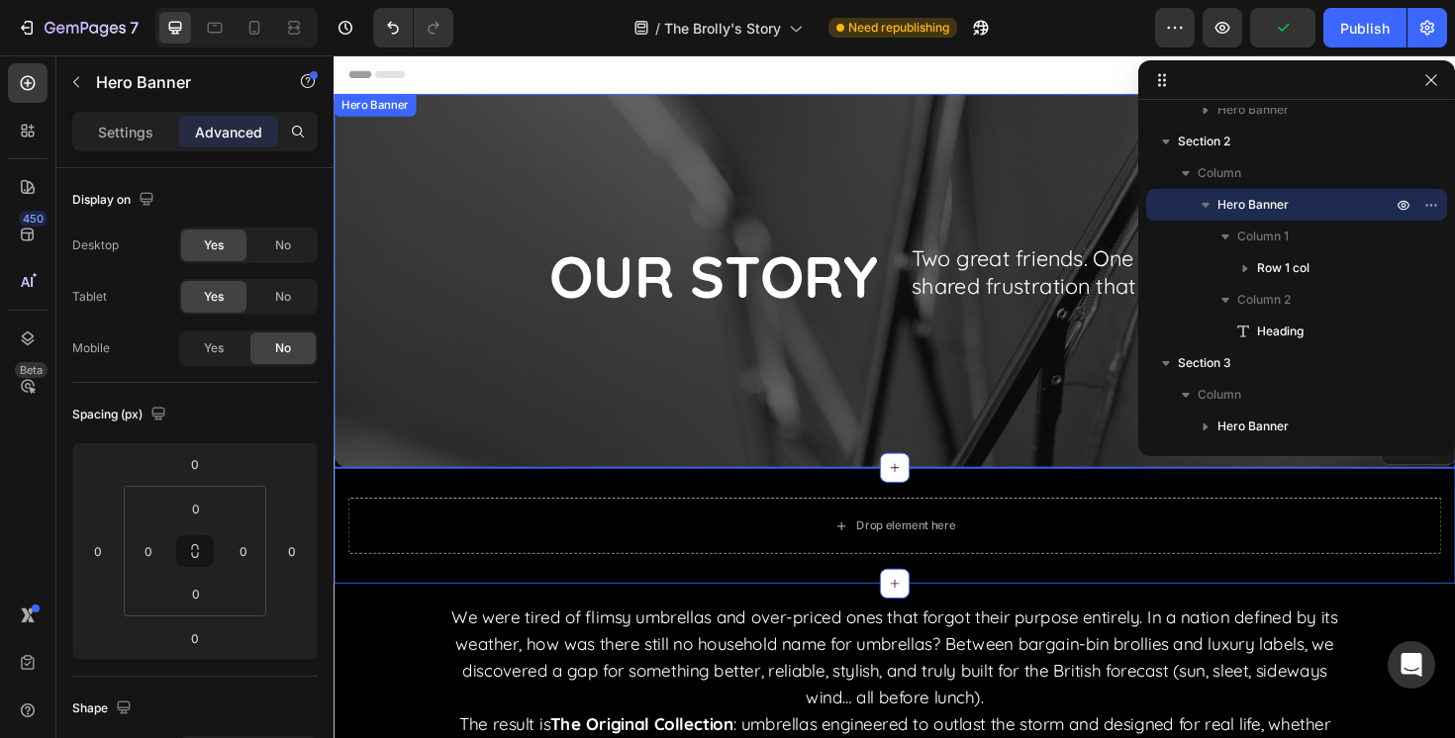
click at [463, 403] on div "Overlay" at bounding box center [928, 294] width 1188 height 396
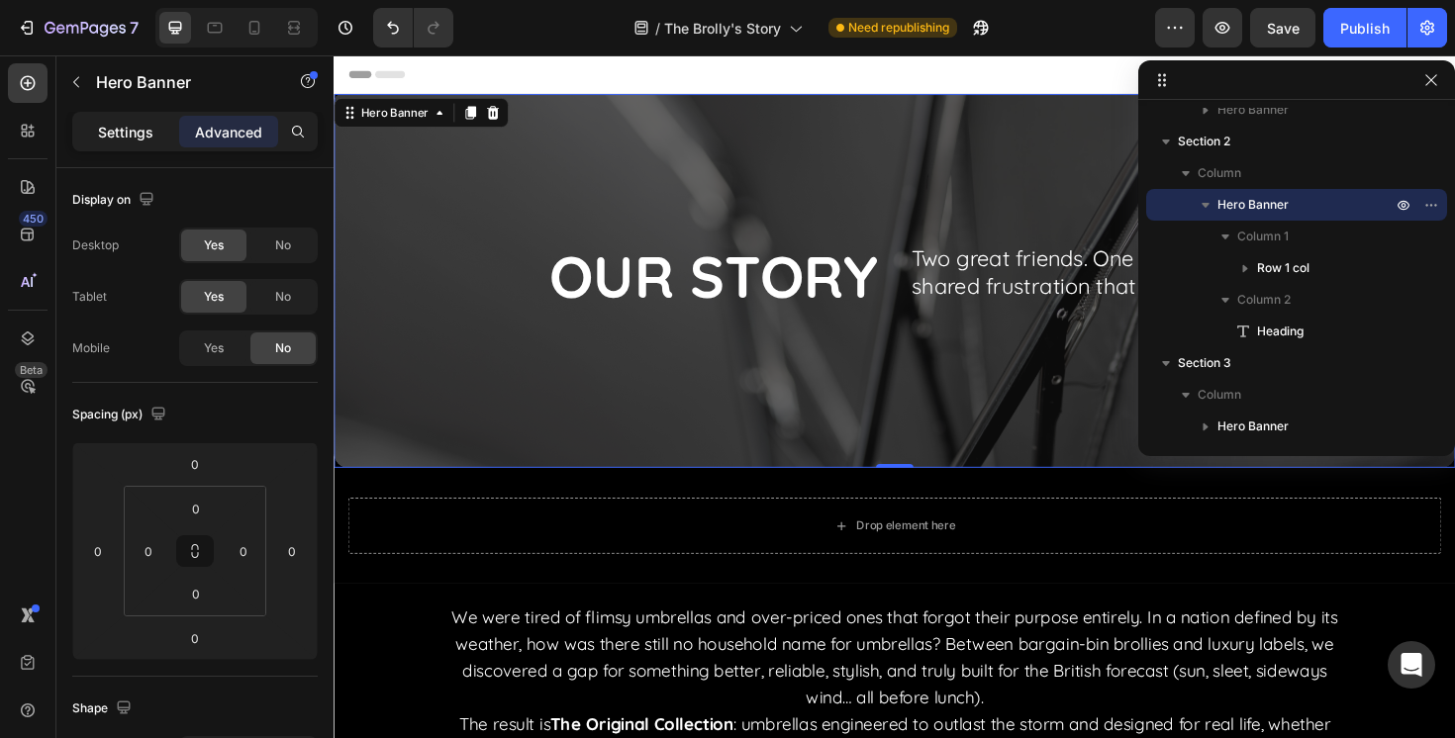
click at [130, 130] on p "Settings" at bounding box center [125, 132] width 55 height 21
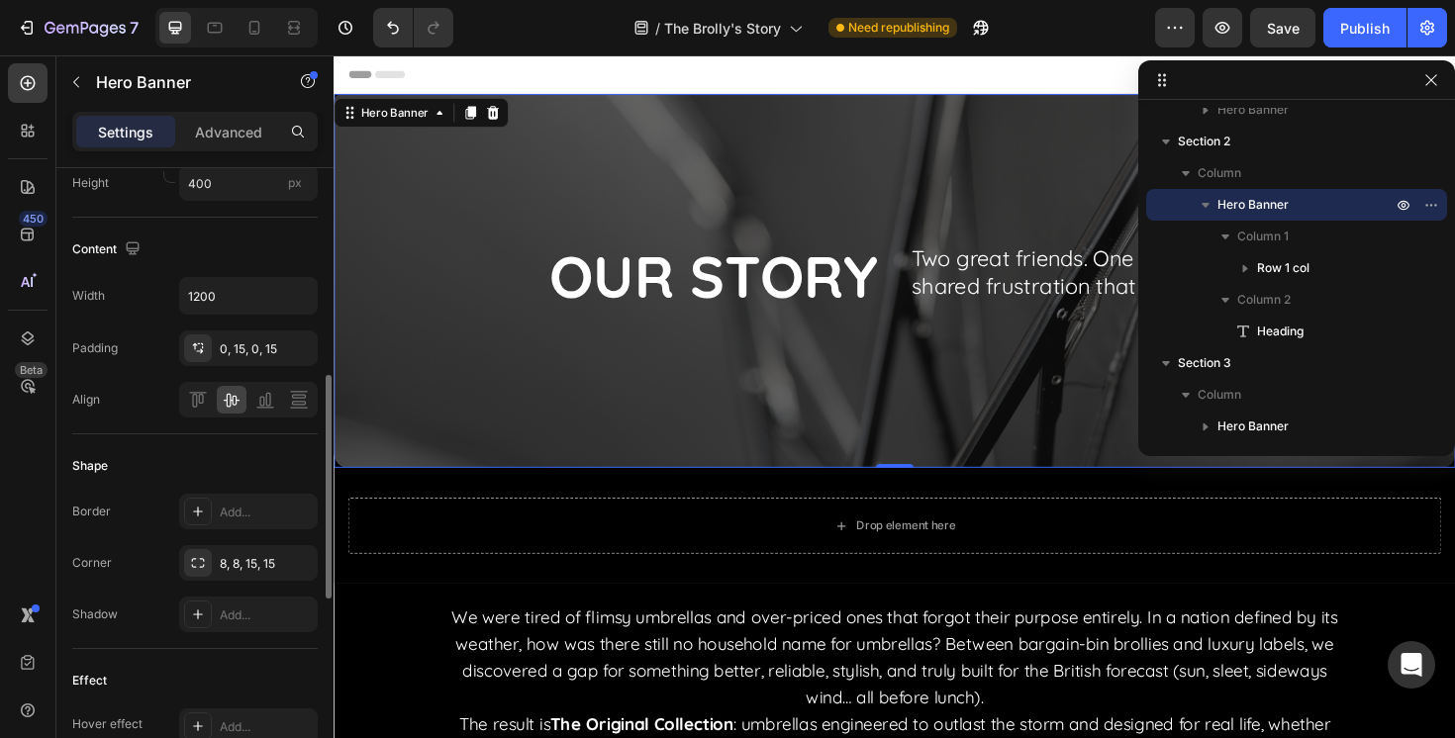
scroll to position [573, 0]
click at [305, 560] on button "button" at bounding box center [297, 561] width 24 height 24
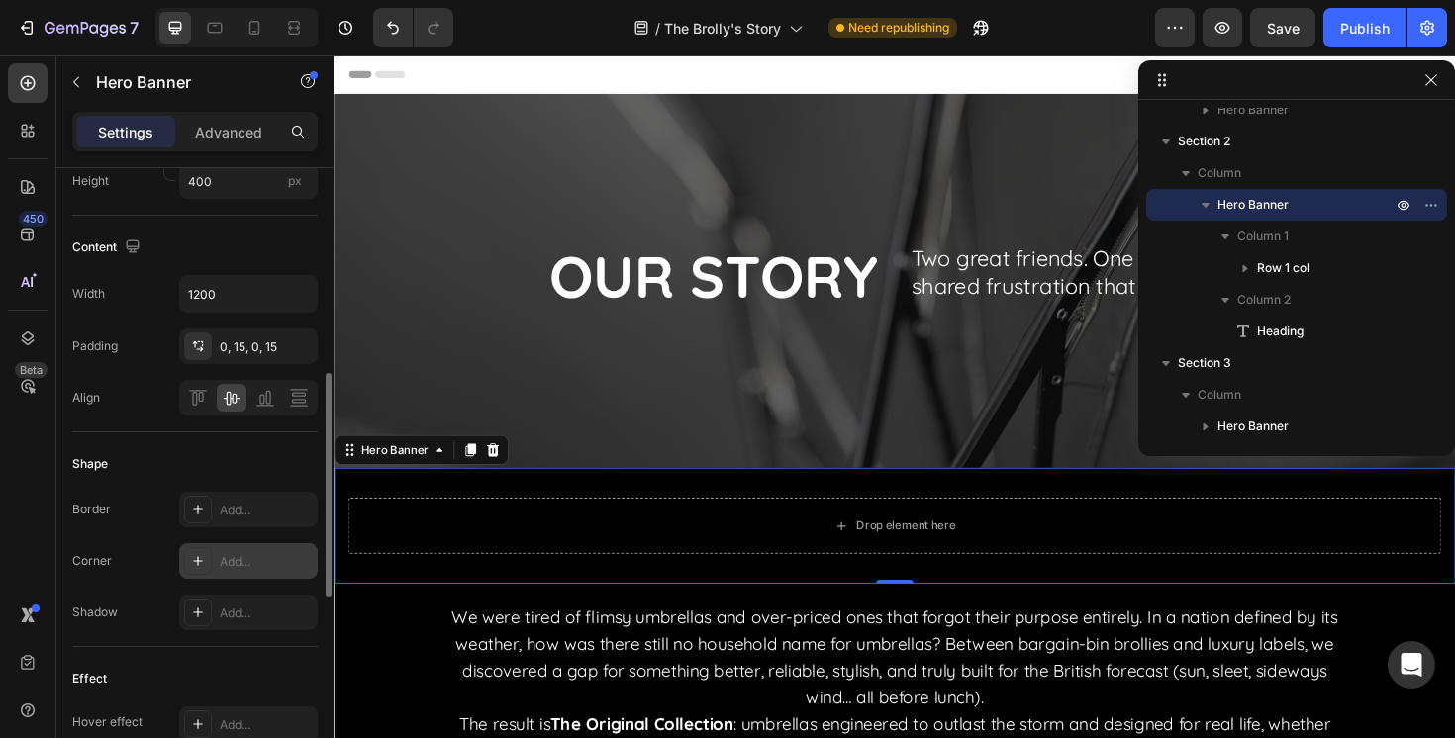
click at [365, 592] on div "Drop element here" at bounding box center [928, 553] width 1188 height 123
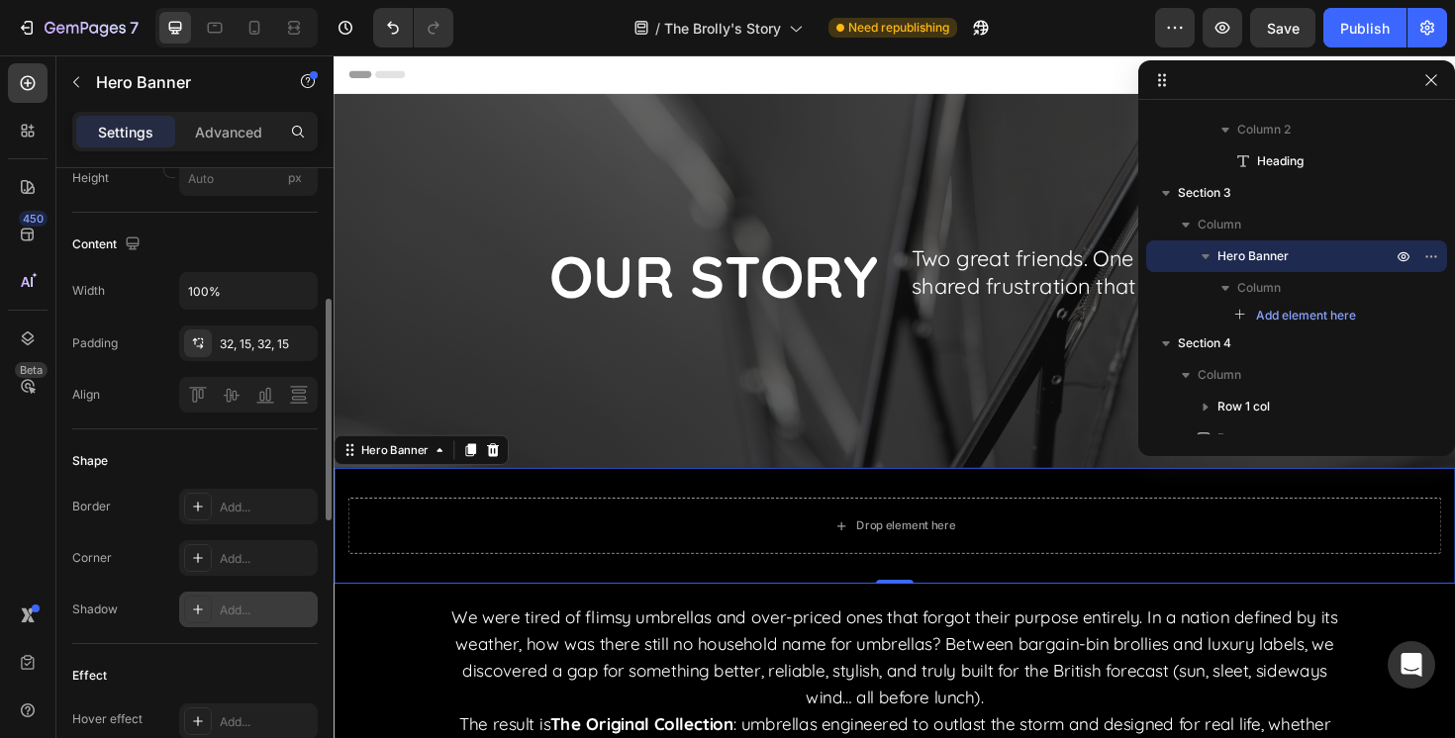
scroll to position [648, 0]
click at [238, 560] on div "Add..." at bounding box center [266, 558] width 93 height 18
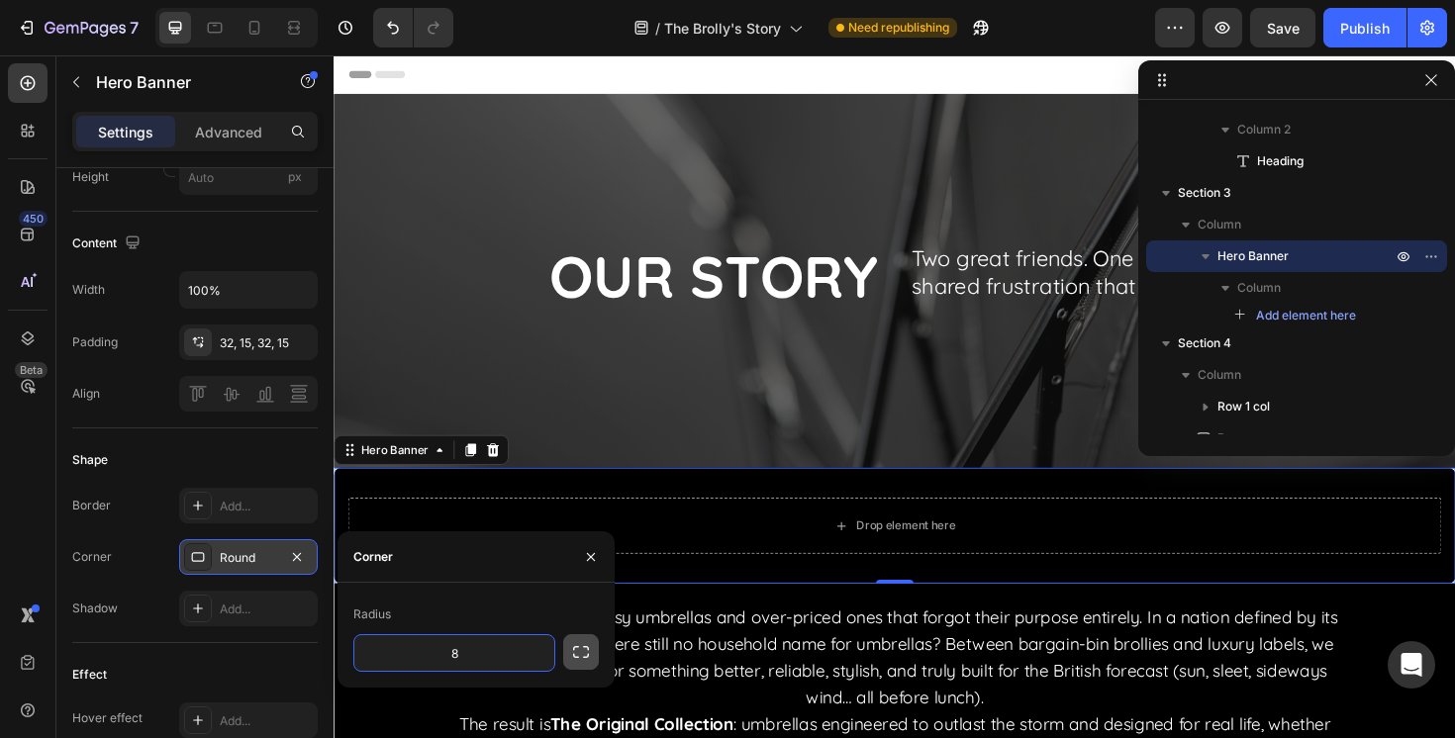
click at [577, 658] on icon "button" at bounding box center [581, 652] width 20 height 20
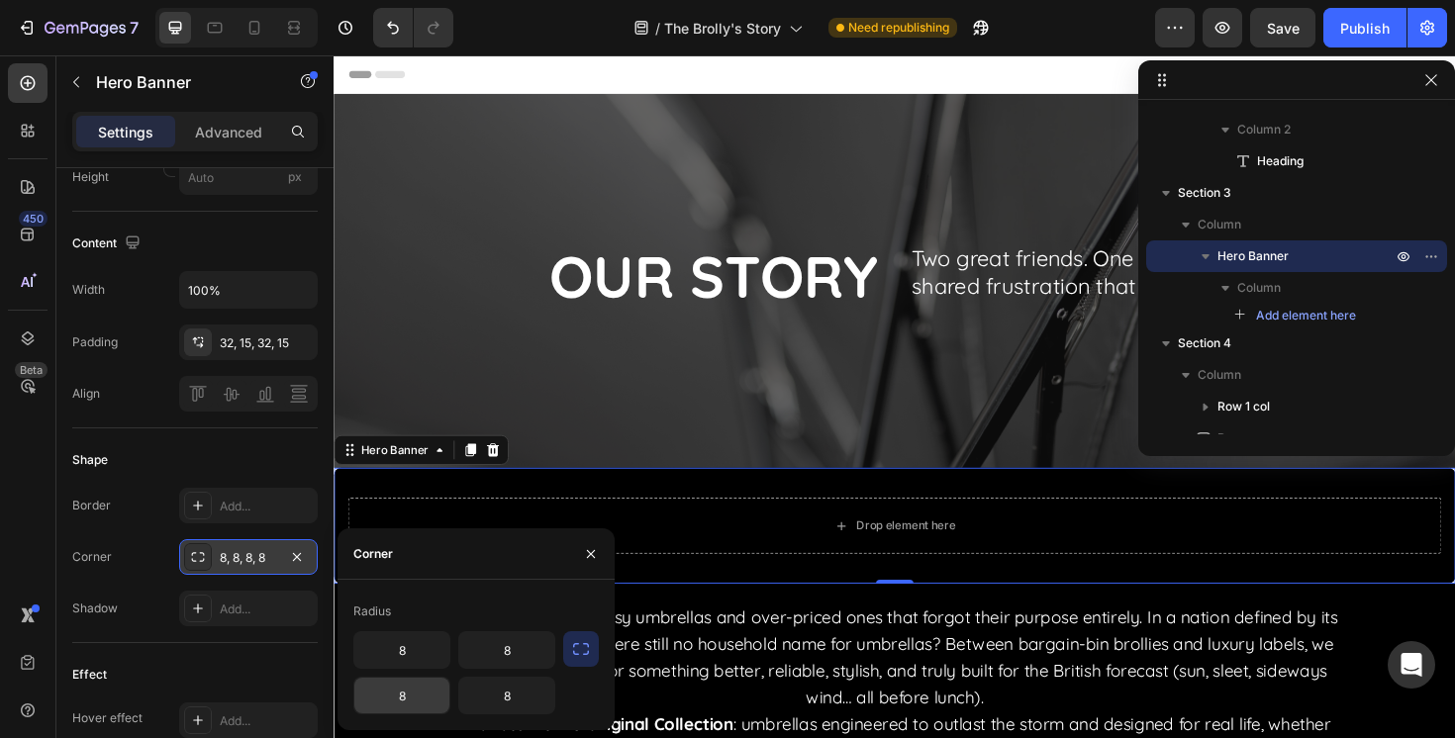
click at [435, 686] on input "8" at bounding box center [401, 696] width 95 height 36
type input "15"
click at [533, 693] on input "8" at bounding box center [506, 696] width 95 height 36
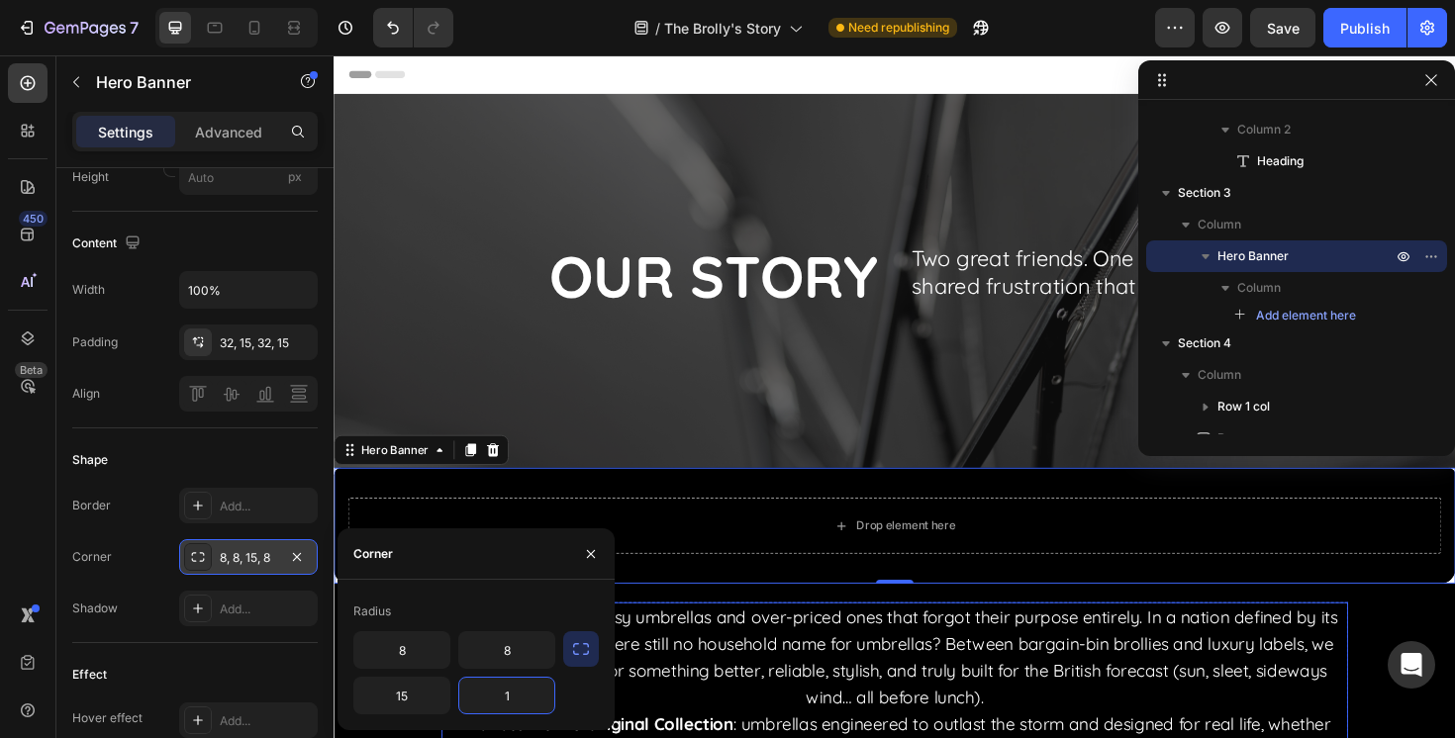
type input "15"
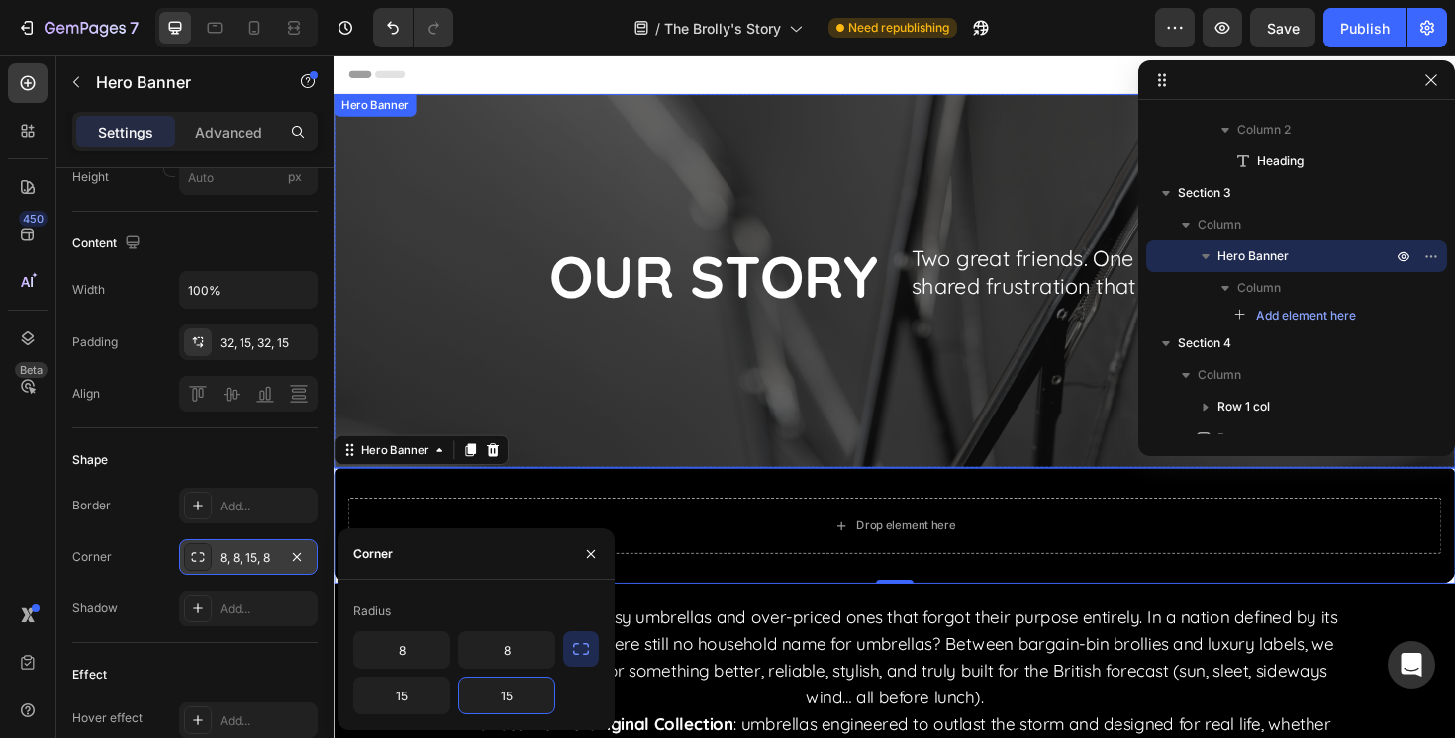
click at [665, 461] on div "Overlay" at bounding box center [928, 294] width 1188 height 396
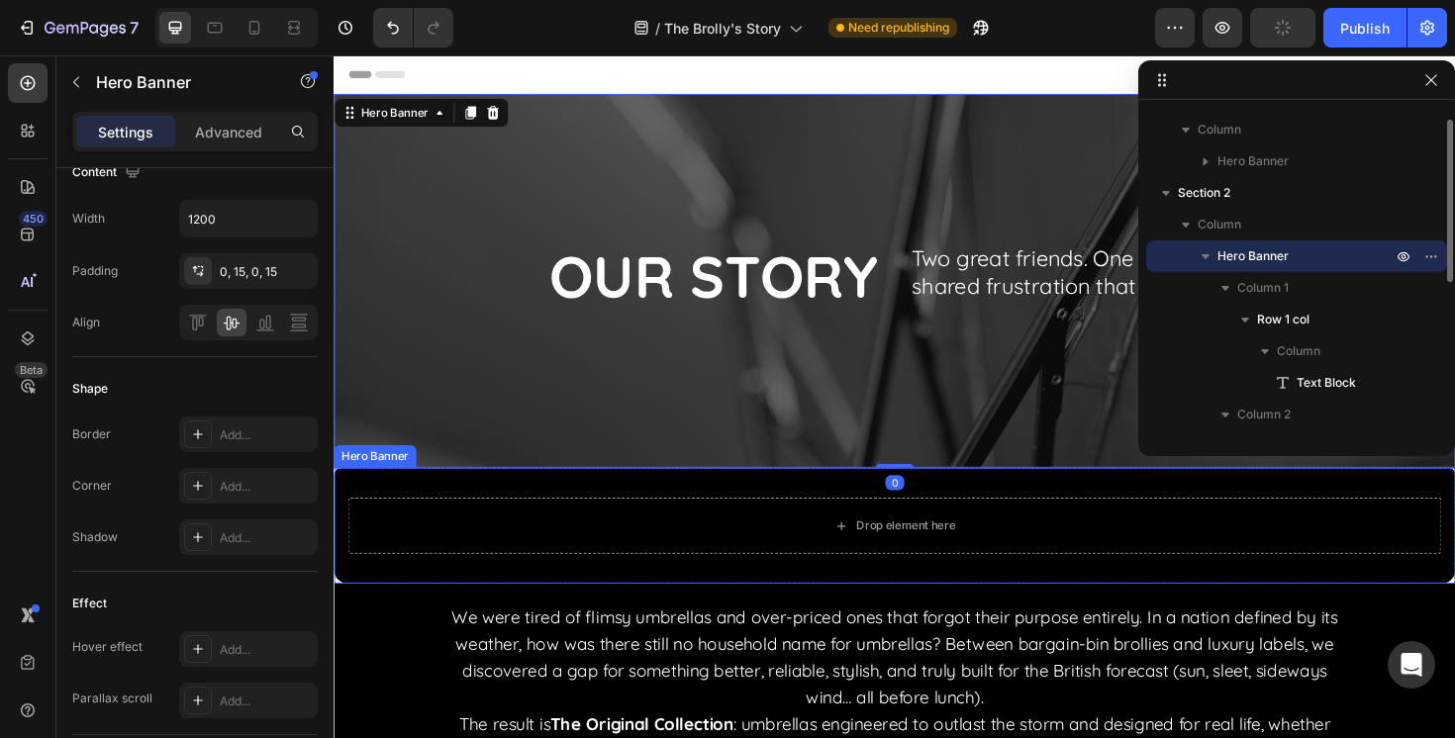
click at [445, 515] on div "Drop element here" at bounding box center [928, 553] width 1188 height 123
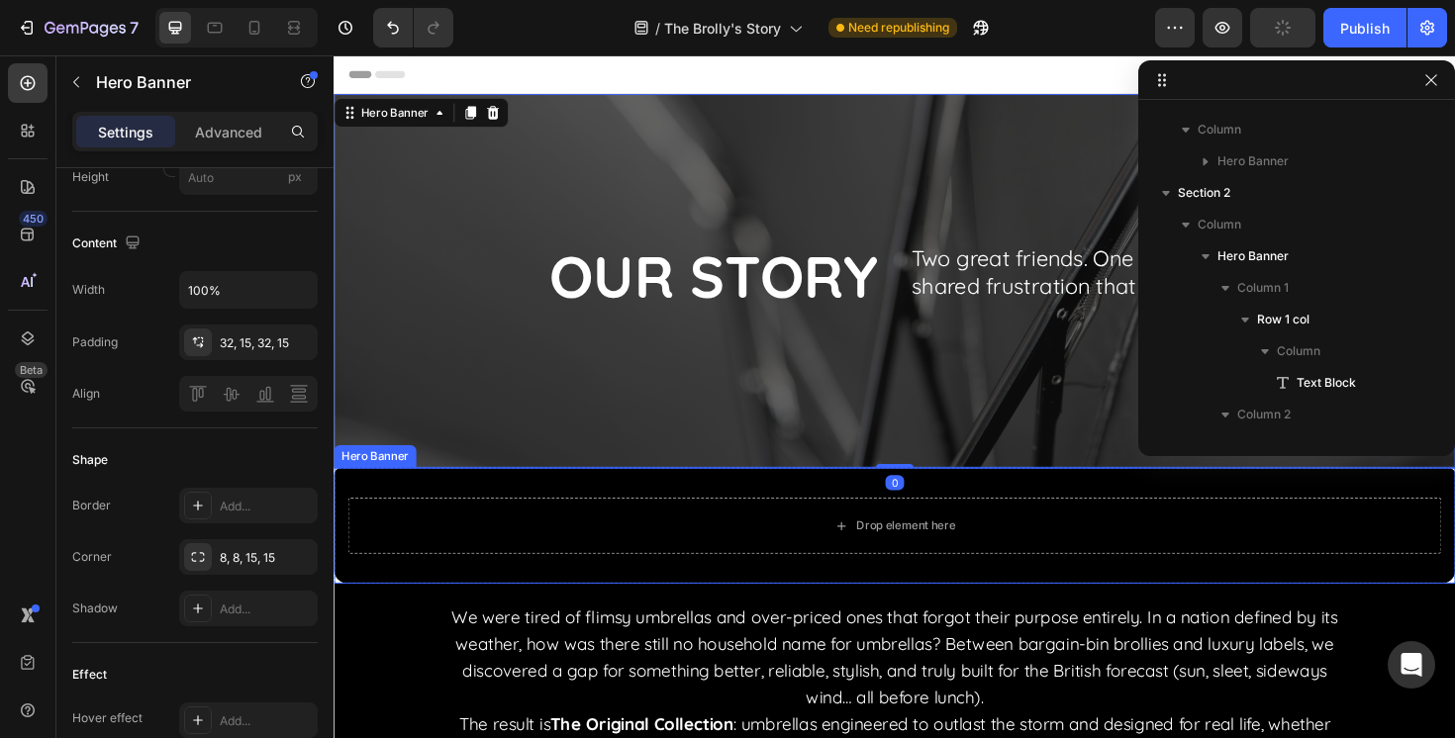
scroll to position [311, 0]
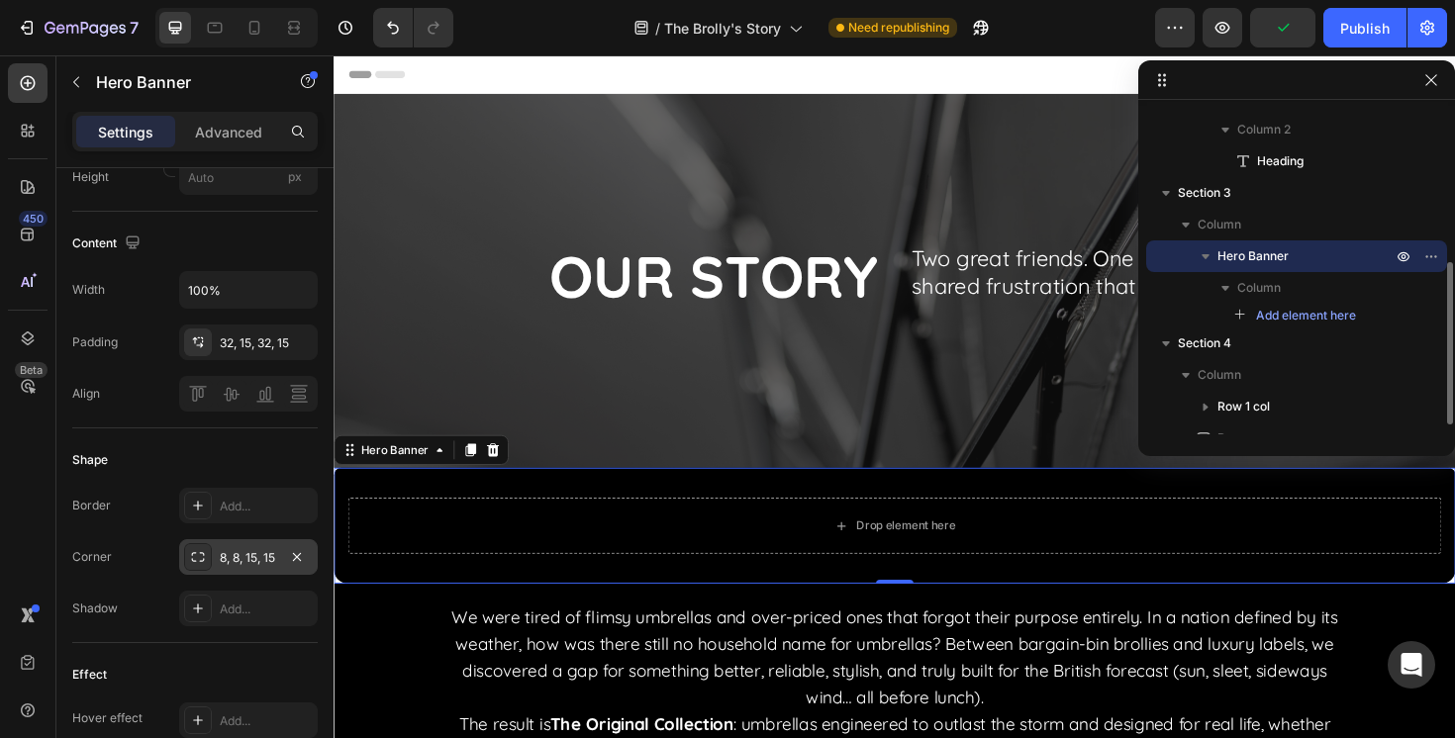
click at [251, 556] on div "8, 8, 15, 15" at bounding box center [248, 558] width 57 height 18
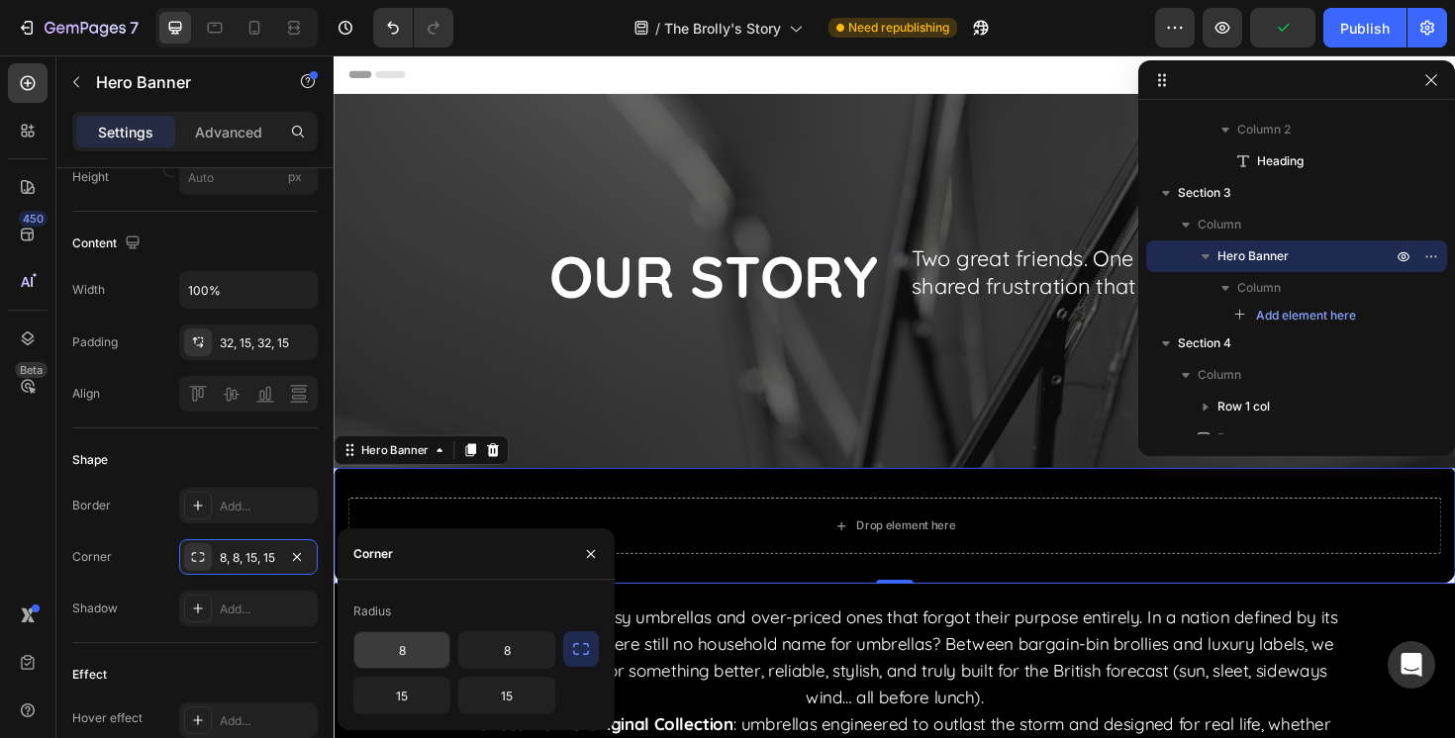
click at [436, 654] on input "8" at bounding box center [401, 650] width 95 height 36
click at [506, 646] on input "8" at bounding box center [506, 650] width 95 height 36
click at [640, 423] on div "Overlay" at bounding box center [928, 294] width 1188 height 396
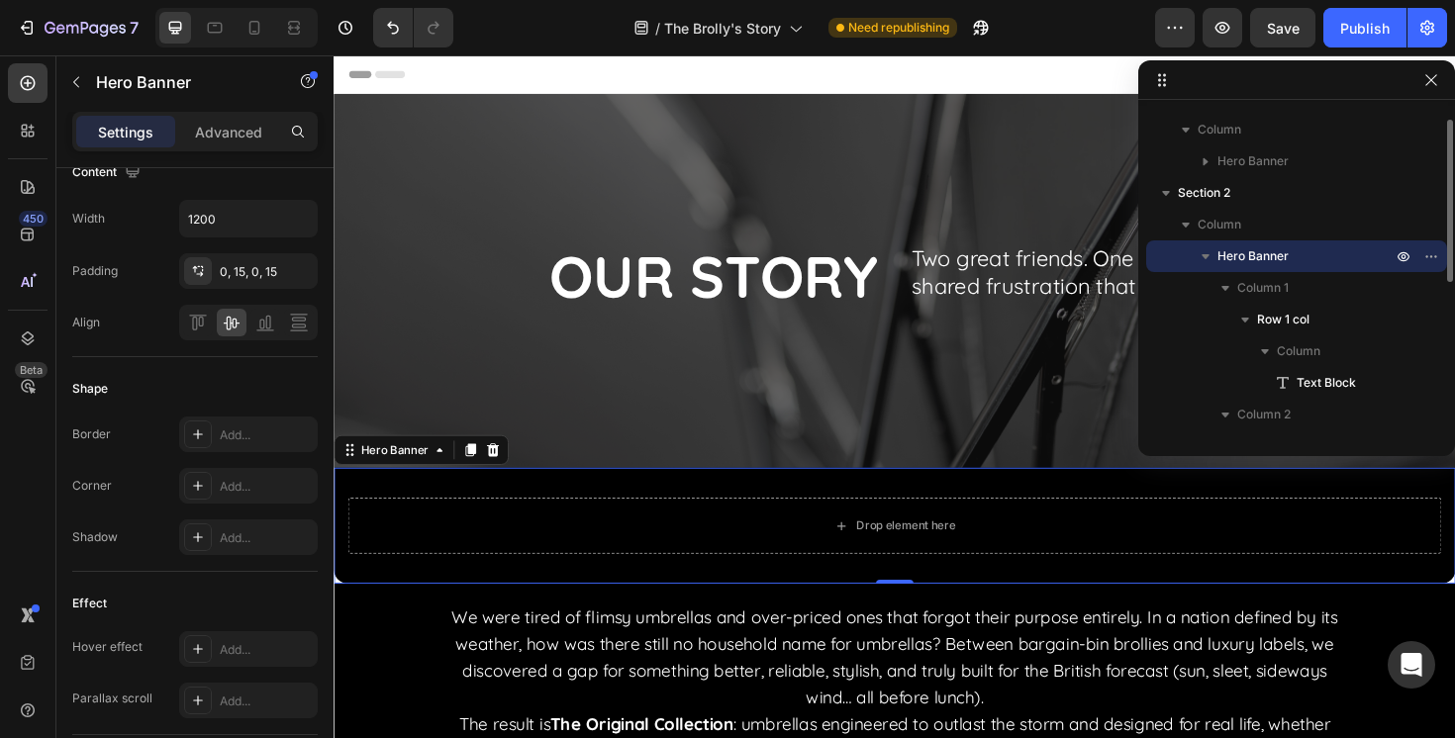
click at [541, 509] on div "Drop element here" at bounding box center [928, 553] width 1188 height 123
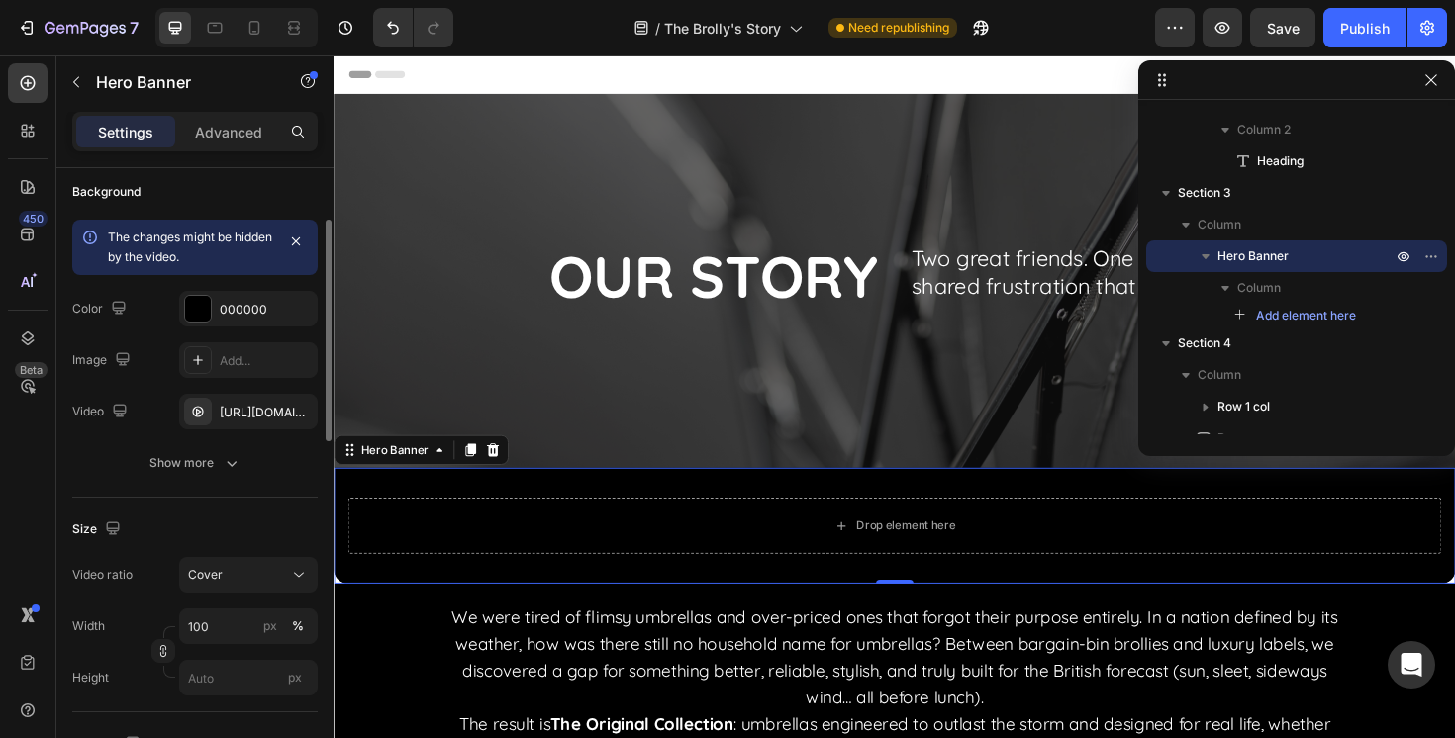
scroll to position [149, 0]
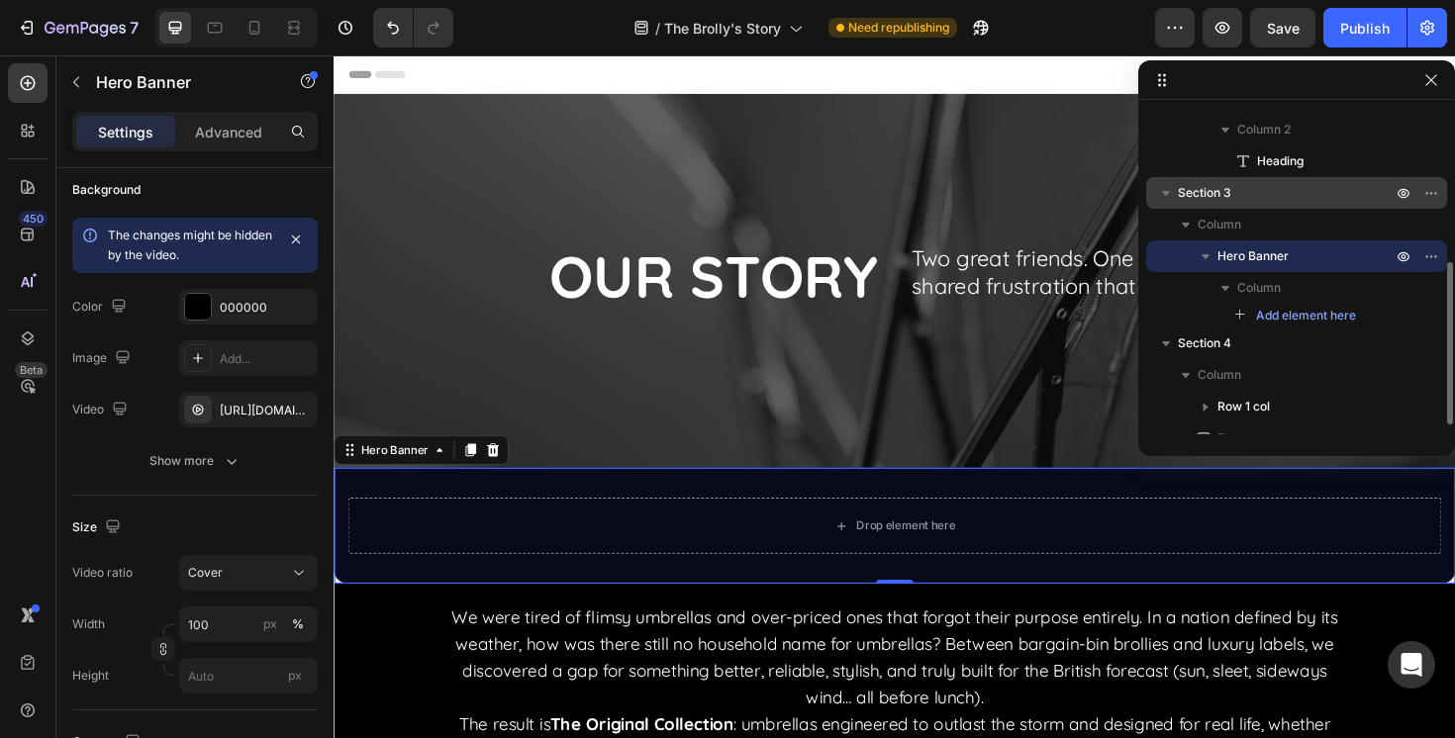
click at [1206, 196] on span "Section 3" at bounding box center [1204, 193] width 53 height 20
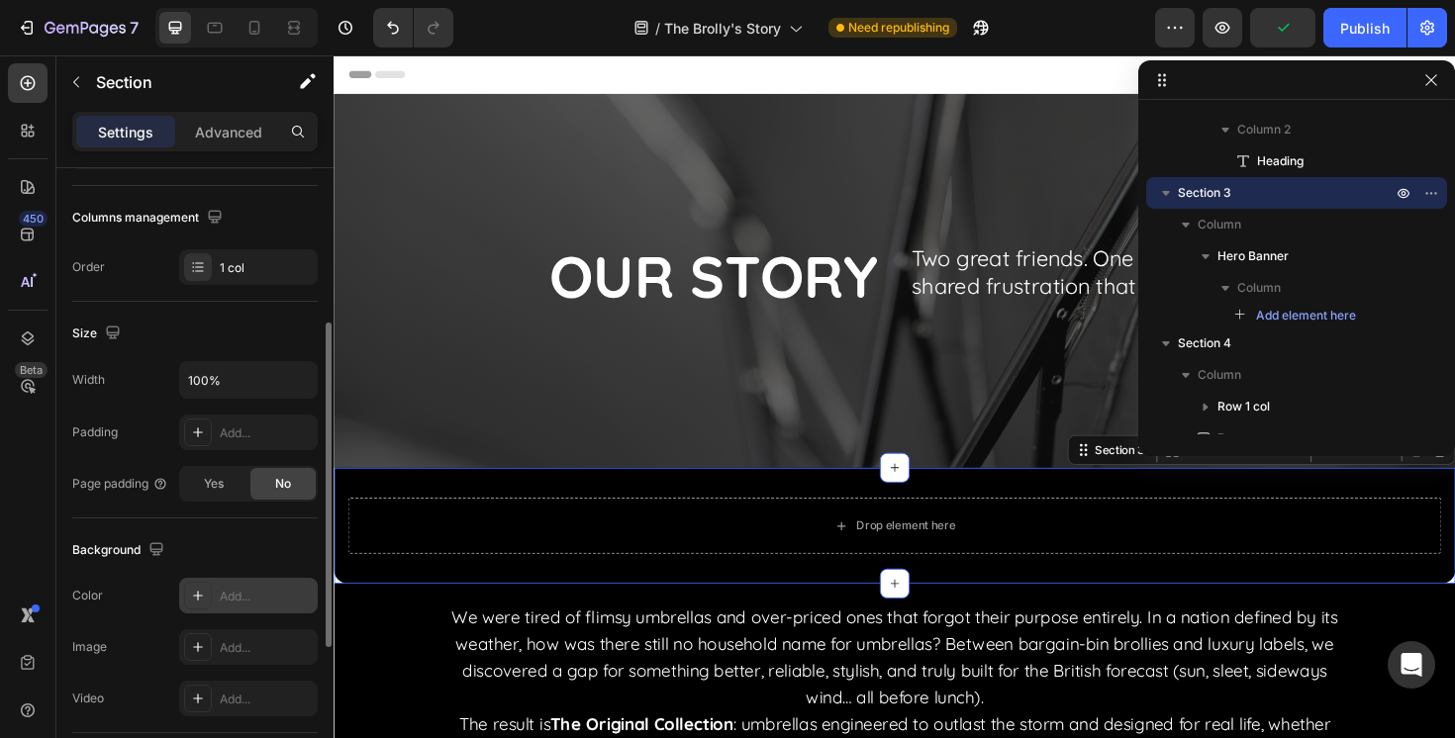
scroll to position [295, 0]
click at [263, 596] on div "Add..." at bounding box center [266, 595] width 93 height 18
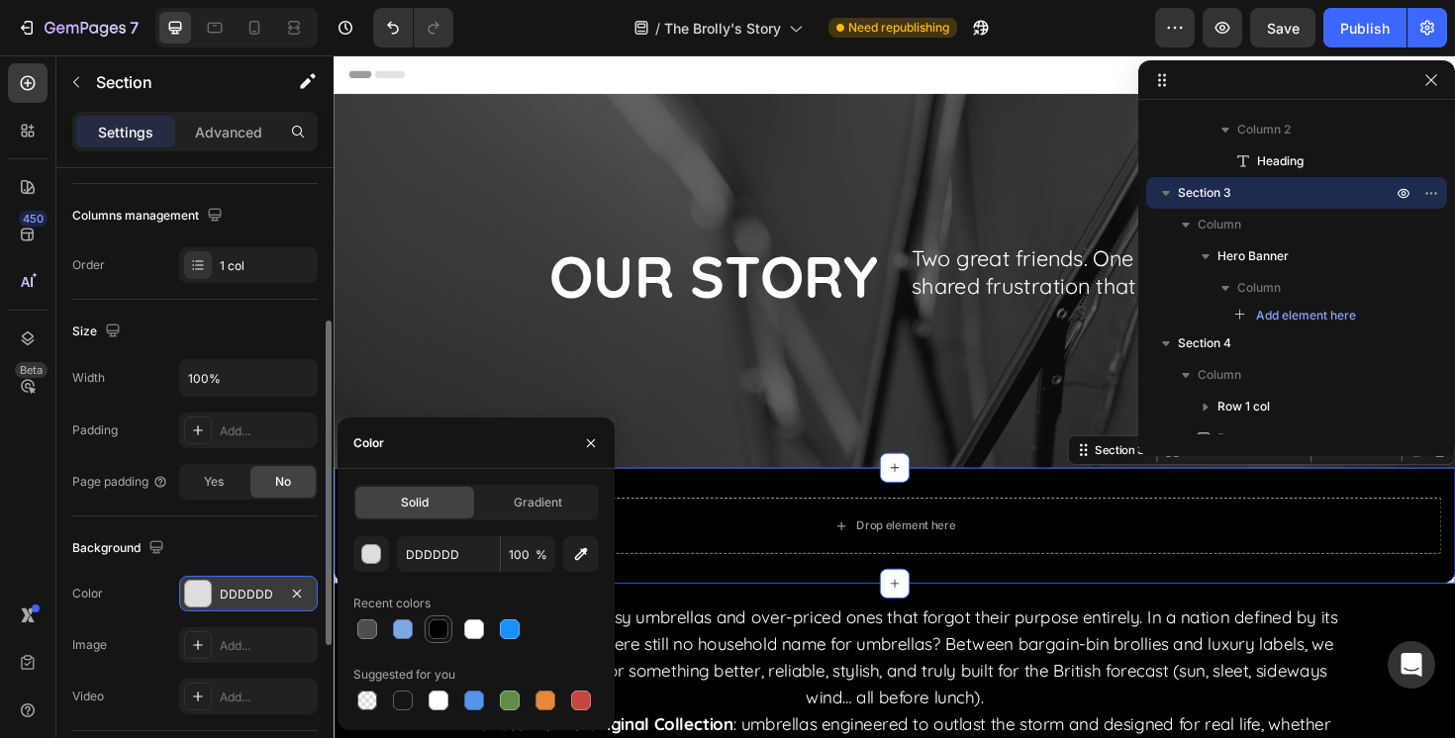
click at [444, 621] on div at bounding box center [439, 630] width 20 height 20
type input "000000"
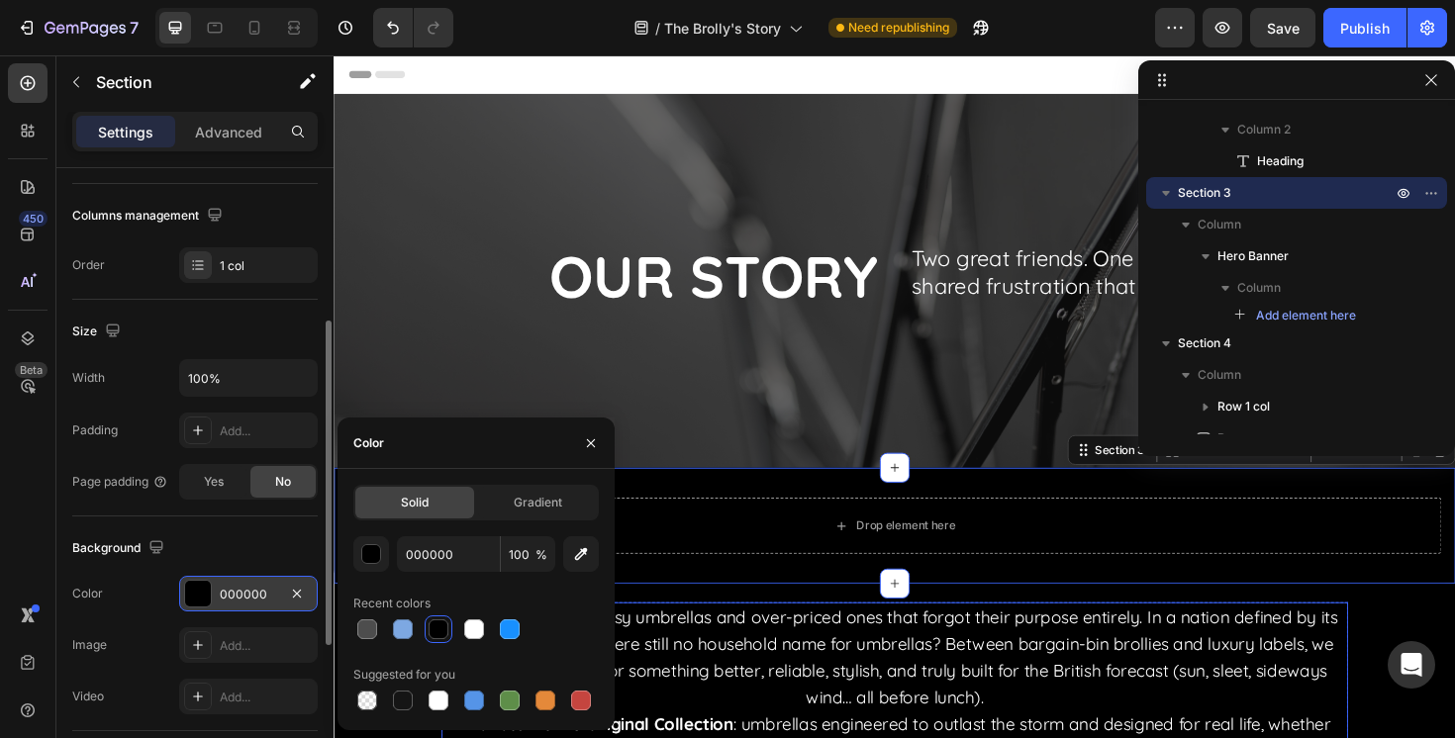
click at [774, 713] on span "We were tired of flimsy umbrellas and over-priced ones that forgot their purpos…" at bounding box center [927, 692] width 938 height 108
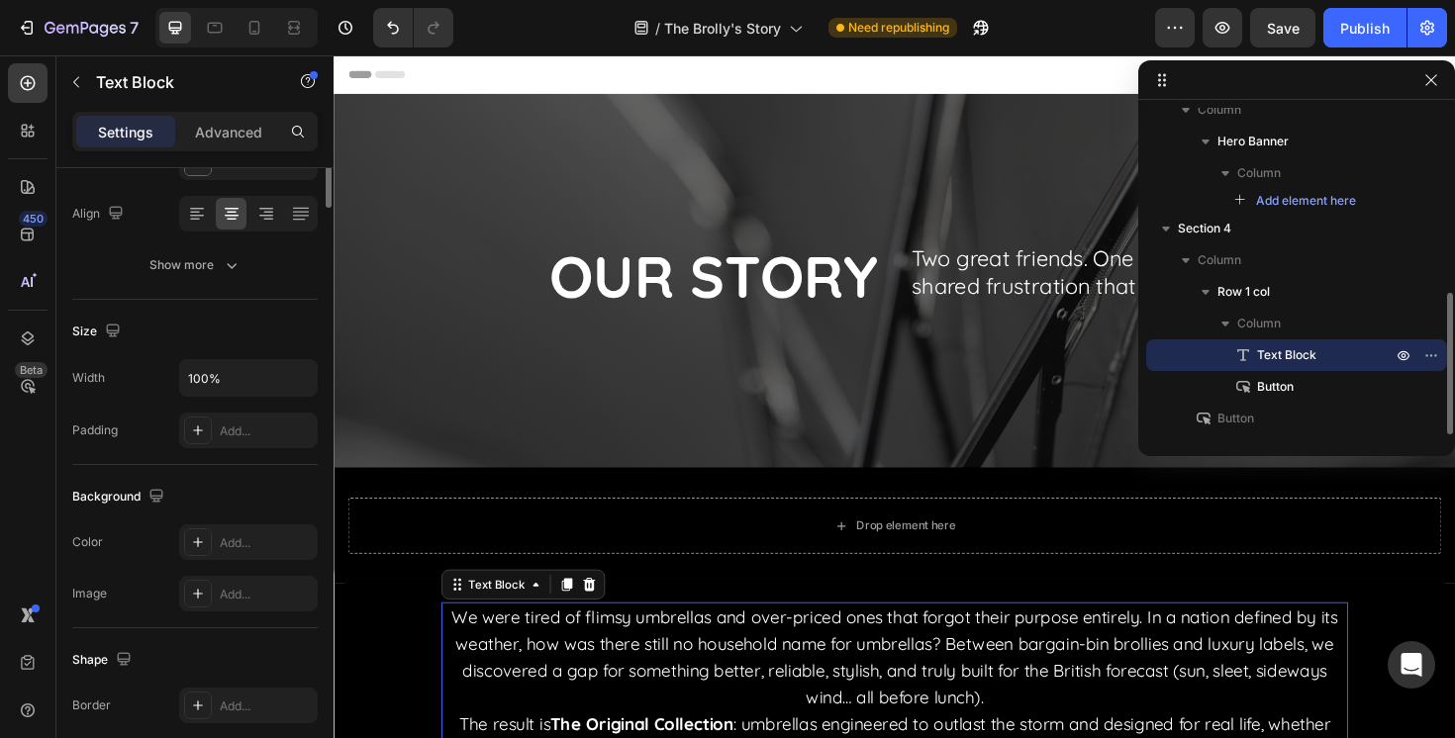
scroll to position [0, 0]
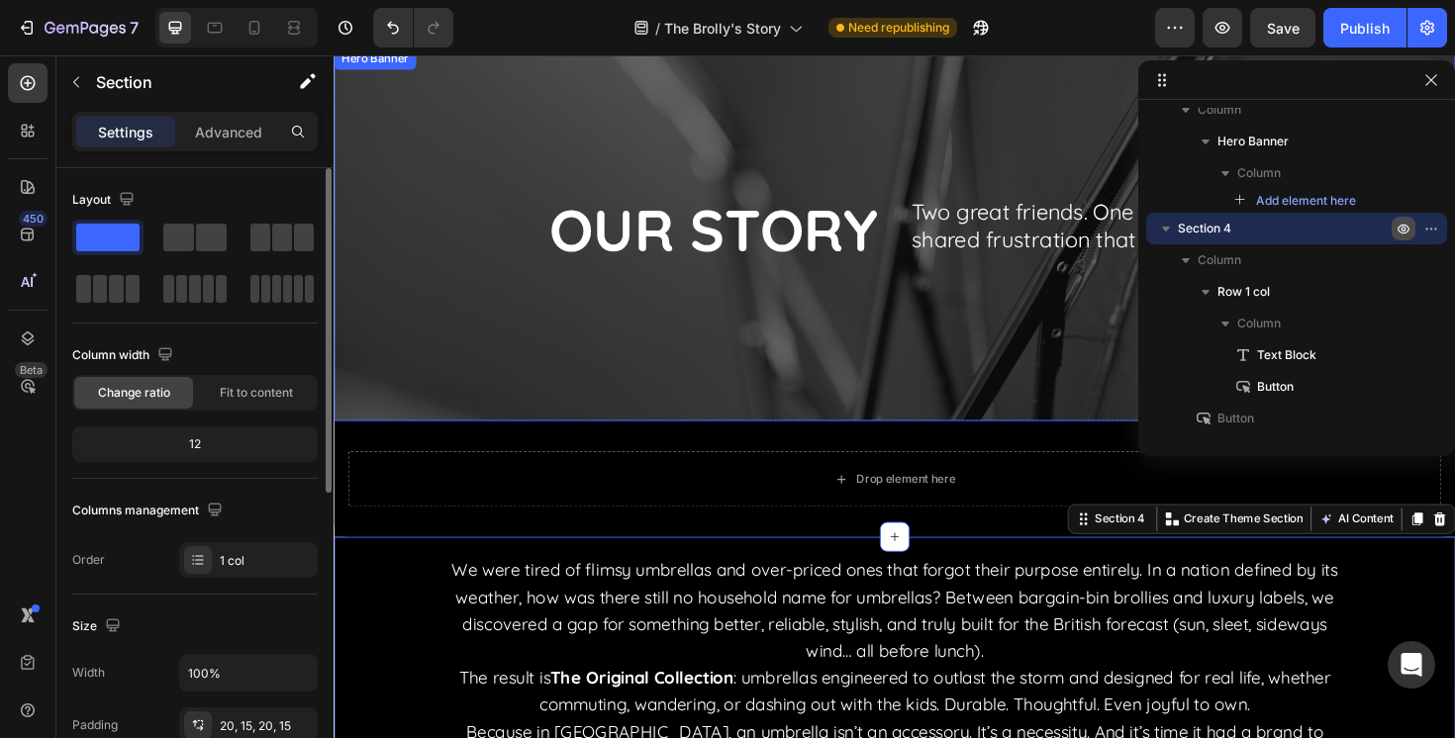
scroll to position [62, 0]
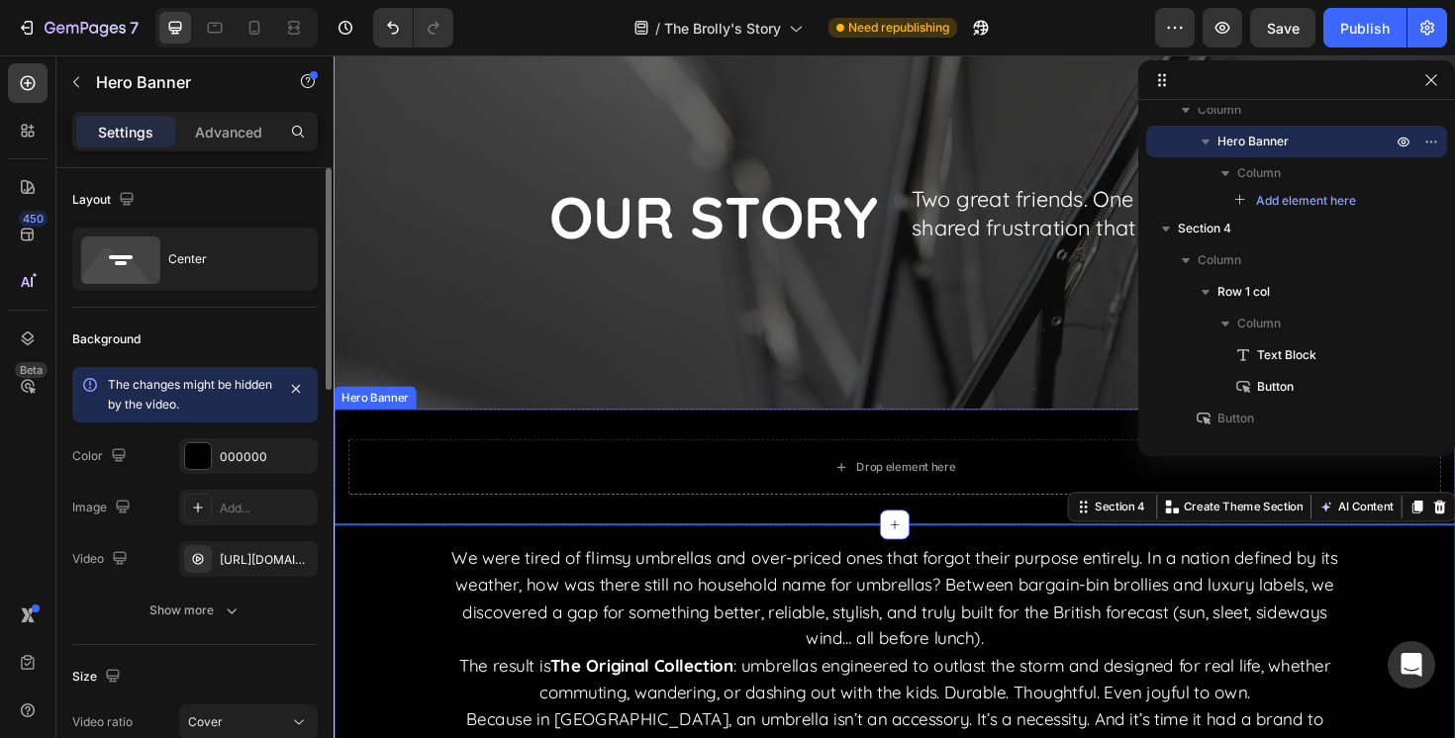
click at [469, 448] on div "Drop element here" at bounding box center [928, 491] width 1188 height 123
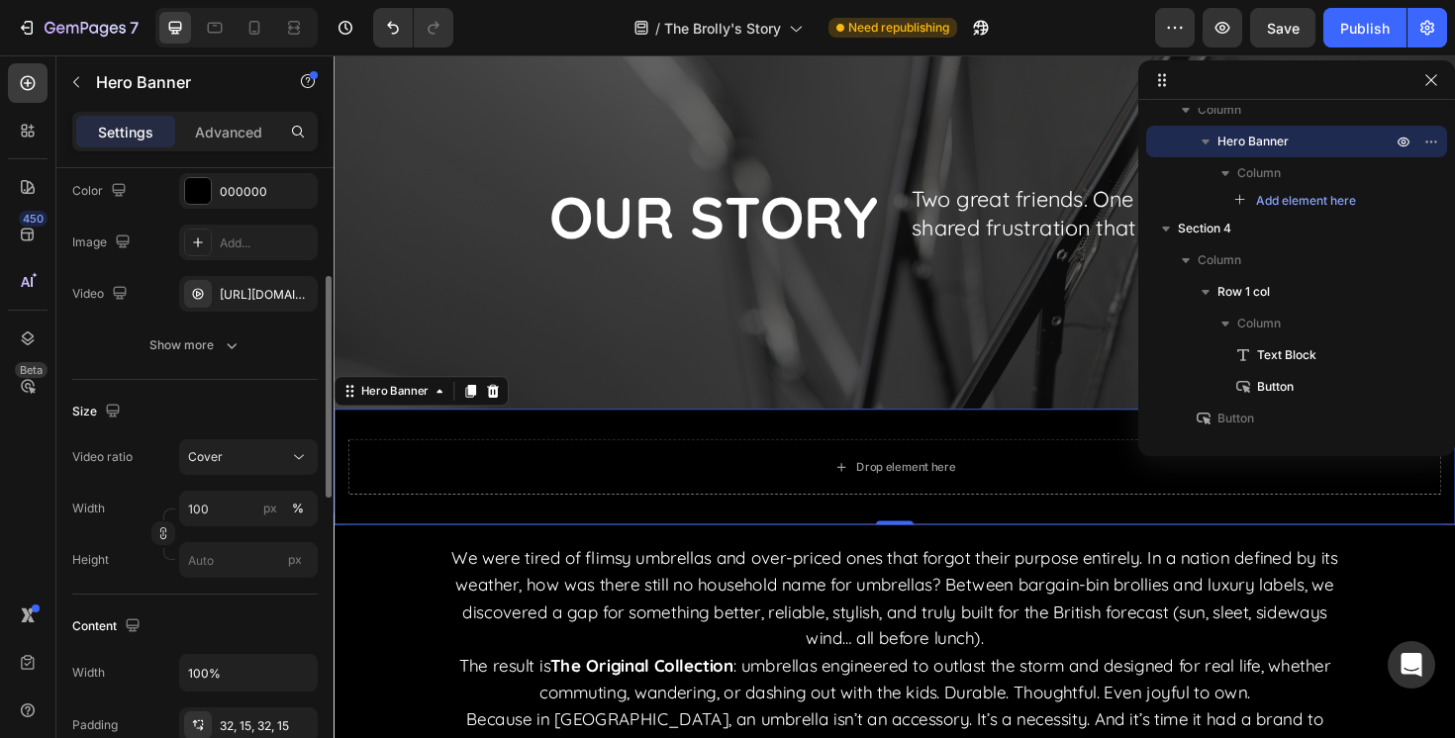
scroll to position [280, 0]
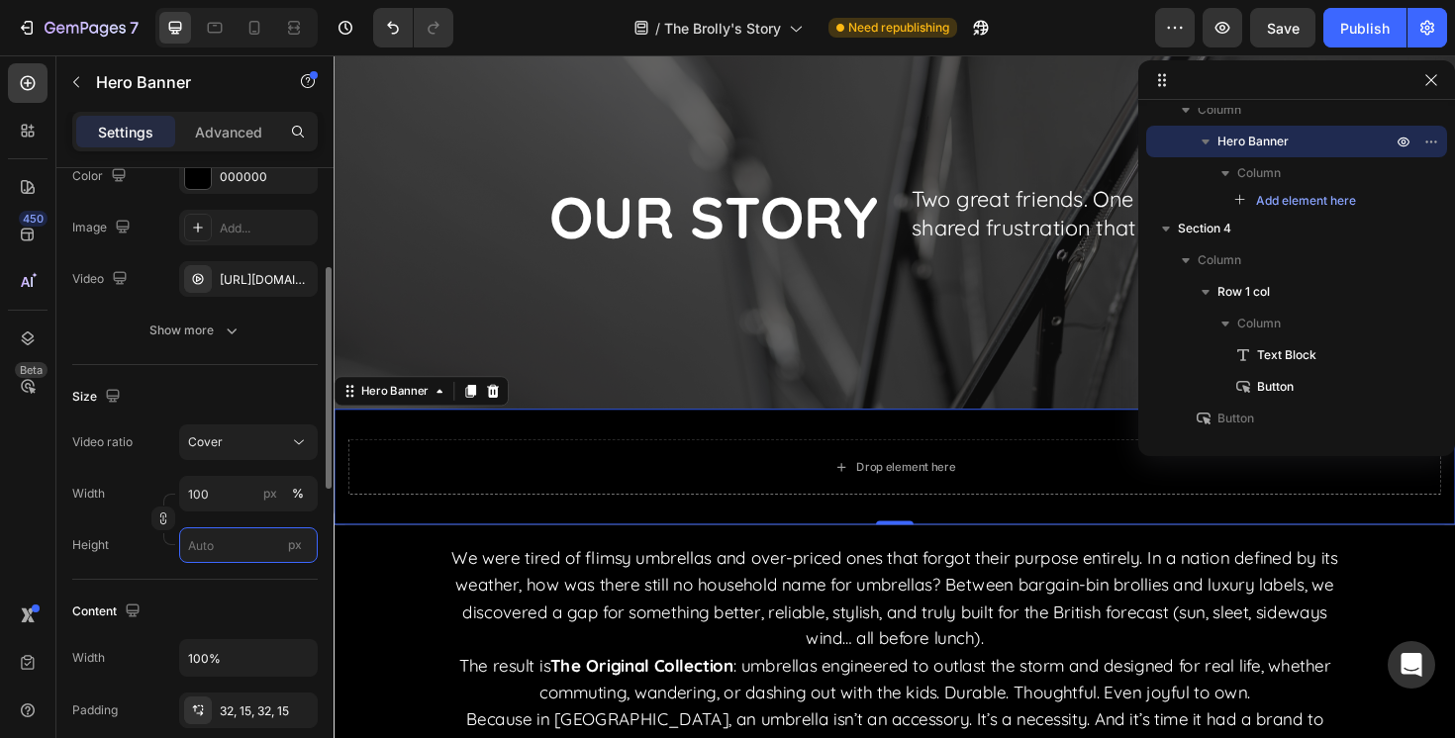
click at [205, 555] on input "px" at bounding box center [248, 545] width 139 height 36
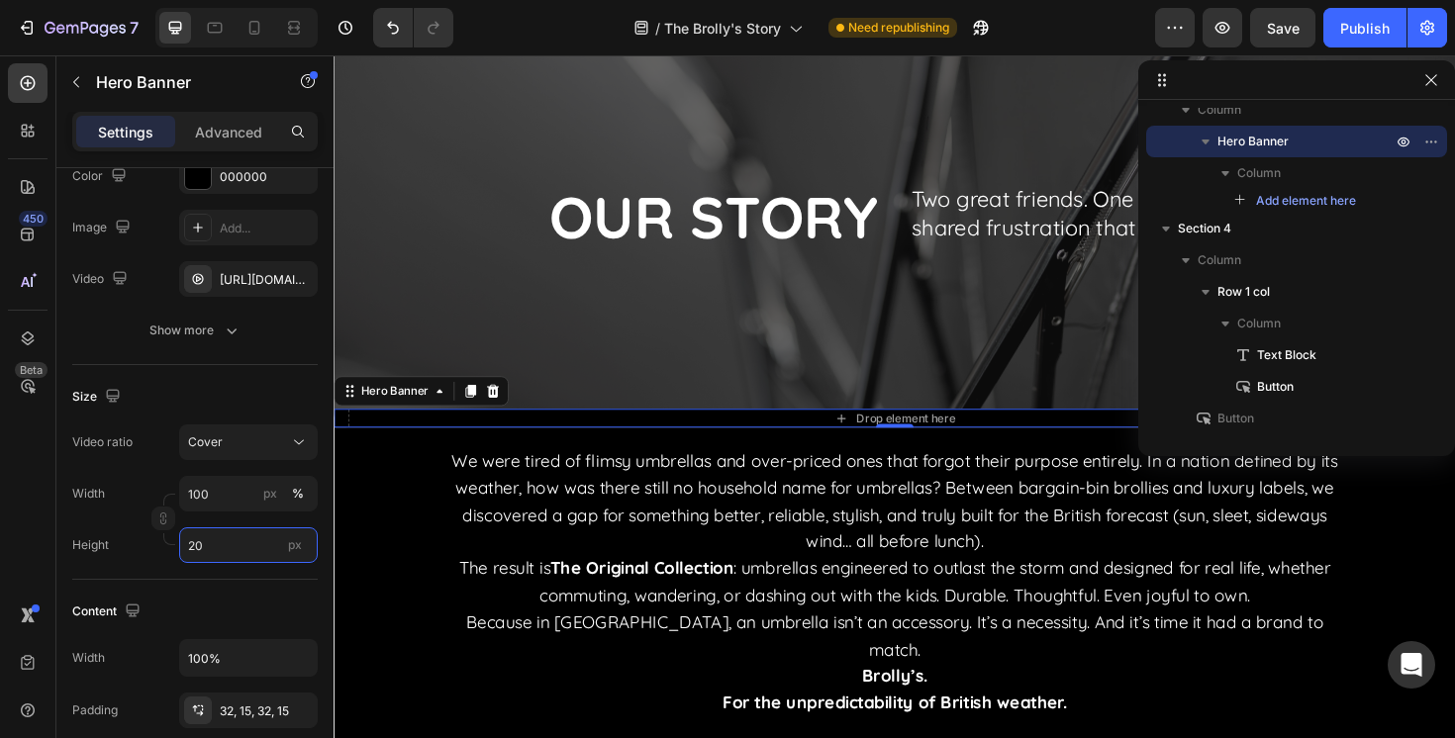
type input "2"
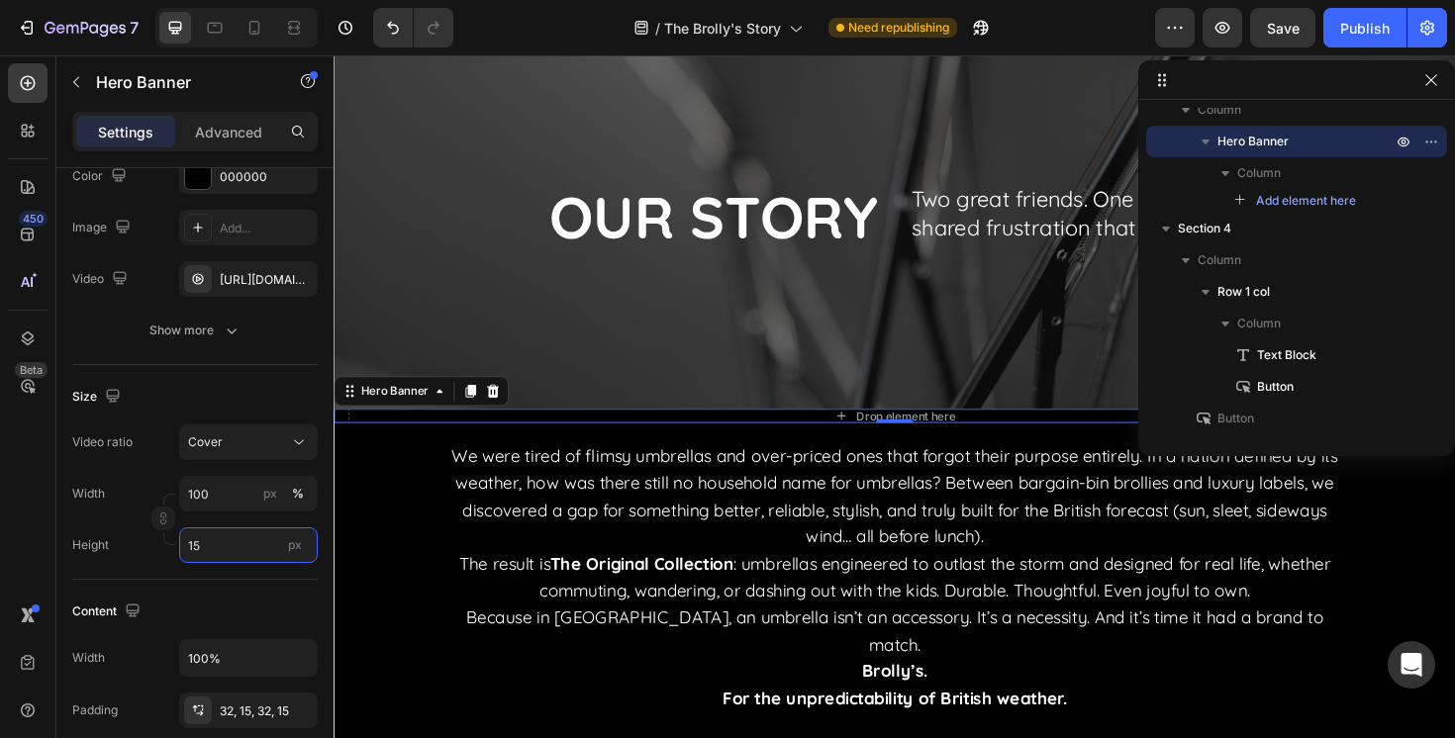
type input "150"
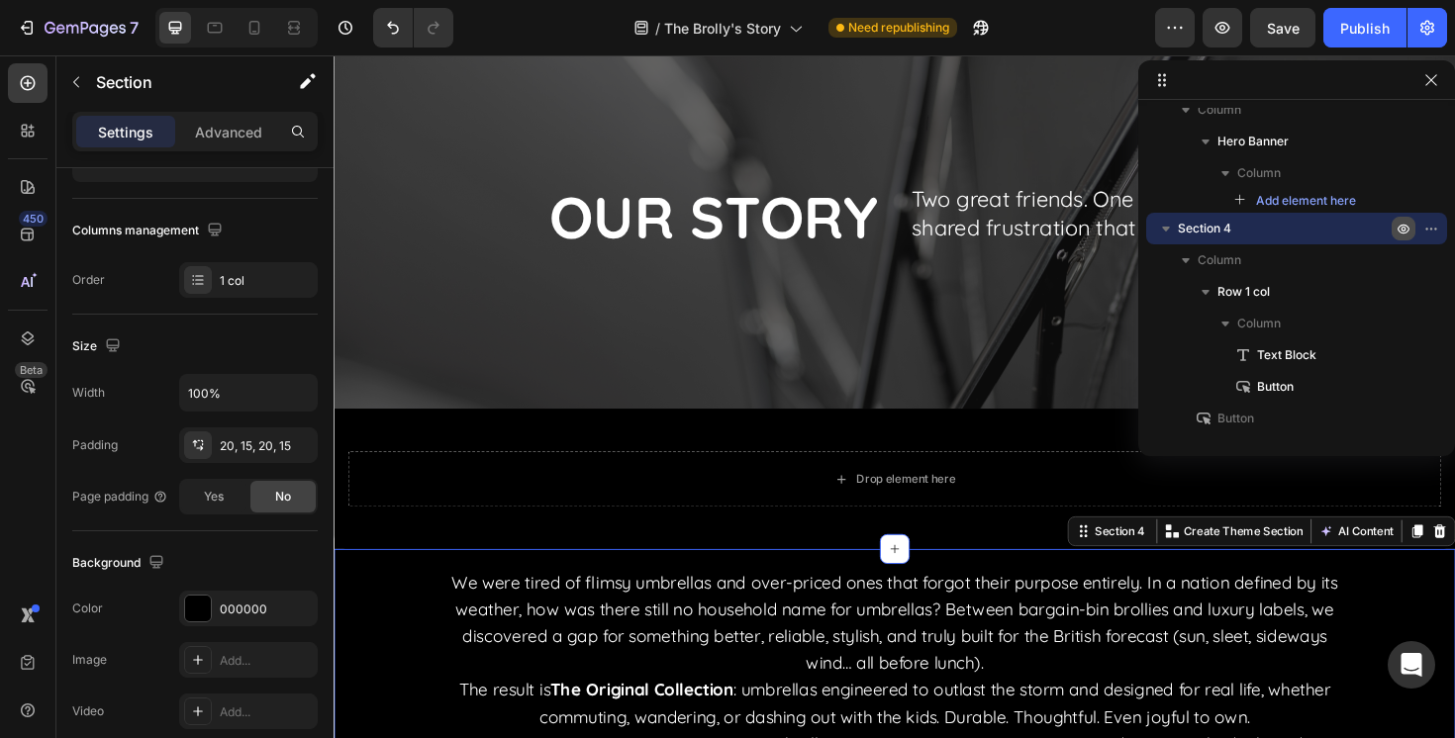
scroll to position [0, 0]
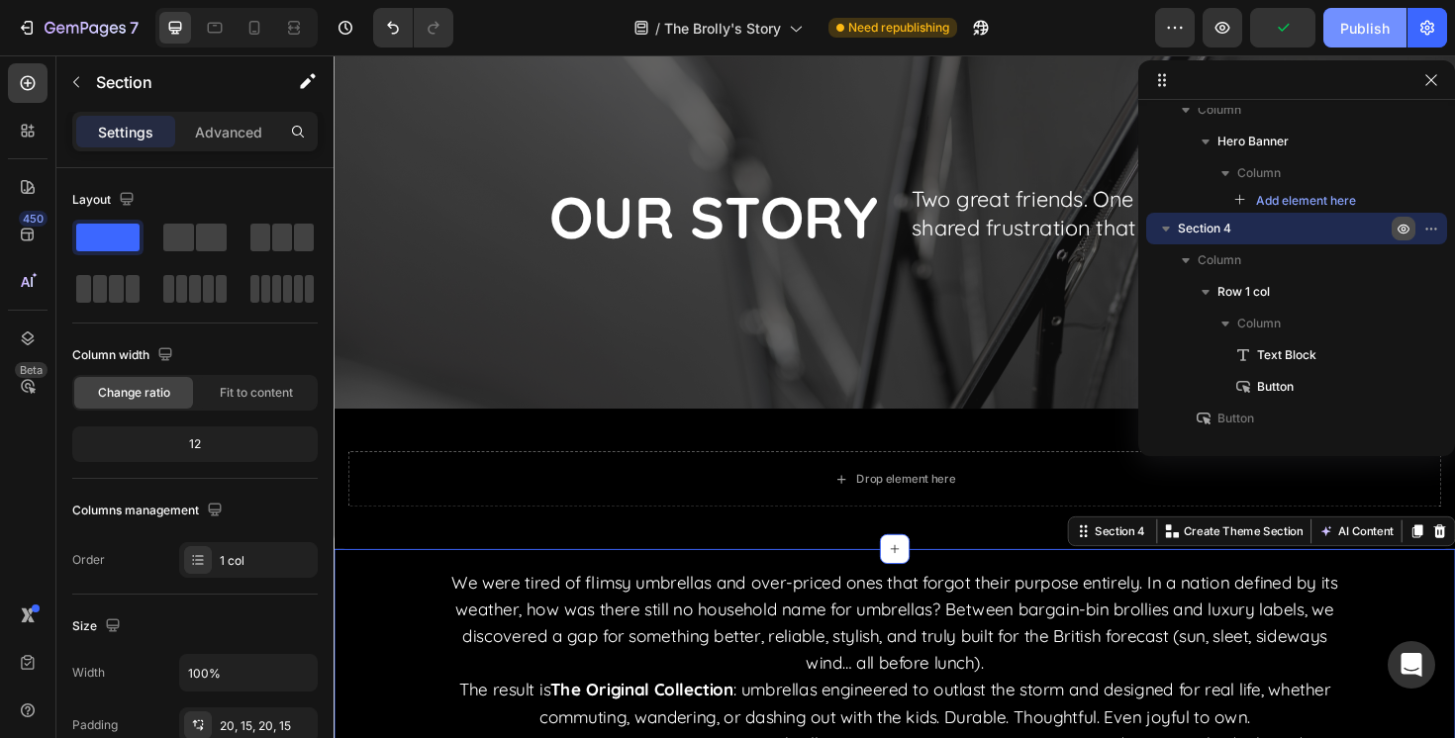
click at [1359, 21] on div "Publish" at bounding box center [1364, 28] width 49 height 21
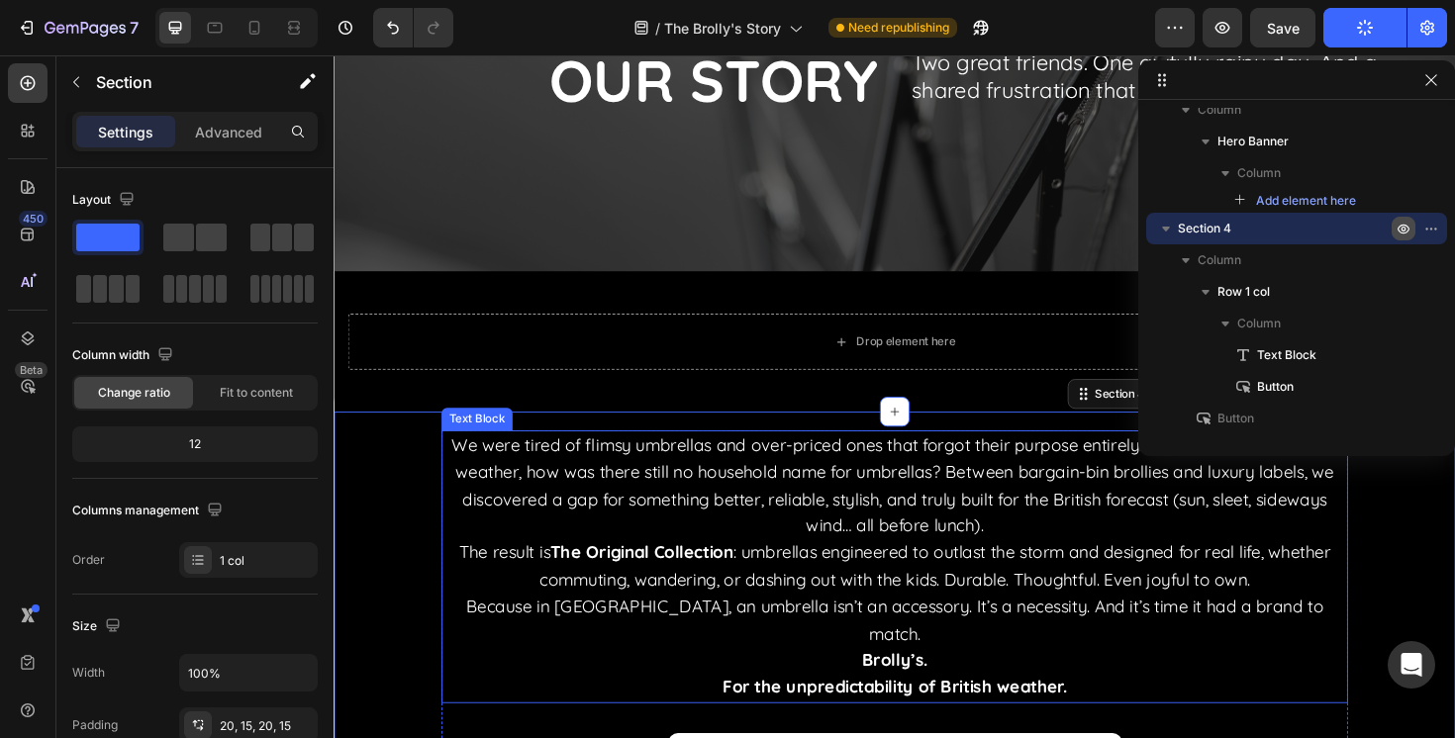
scroll to position [206, 0]
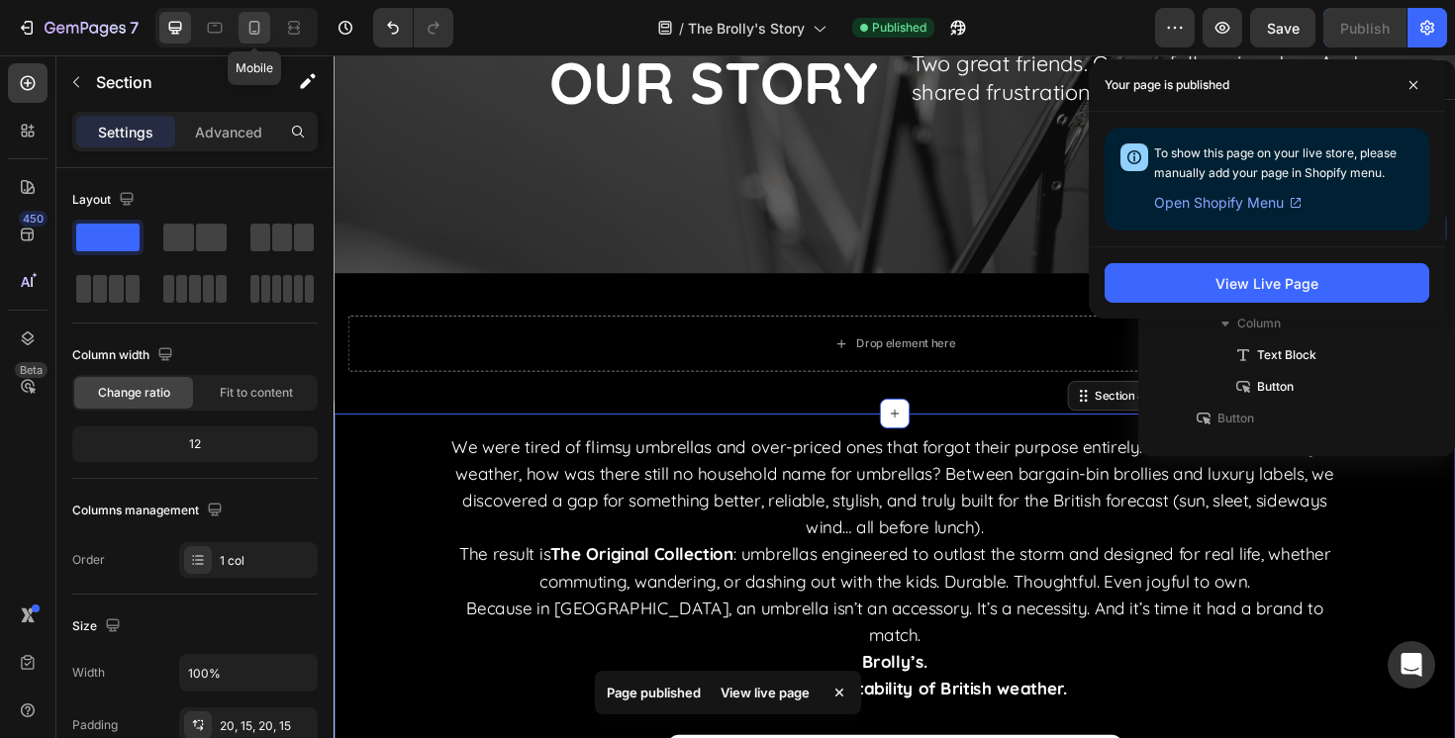
click at [255, 32] on icon at bounding box center [254, 28] width 11 height 14
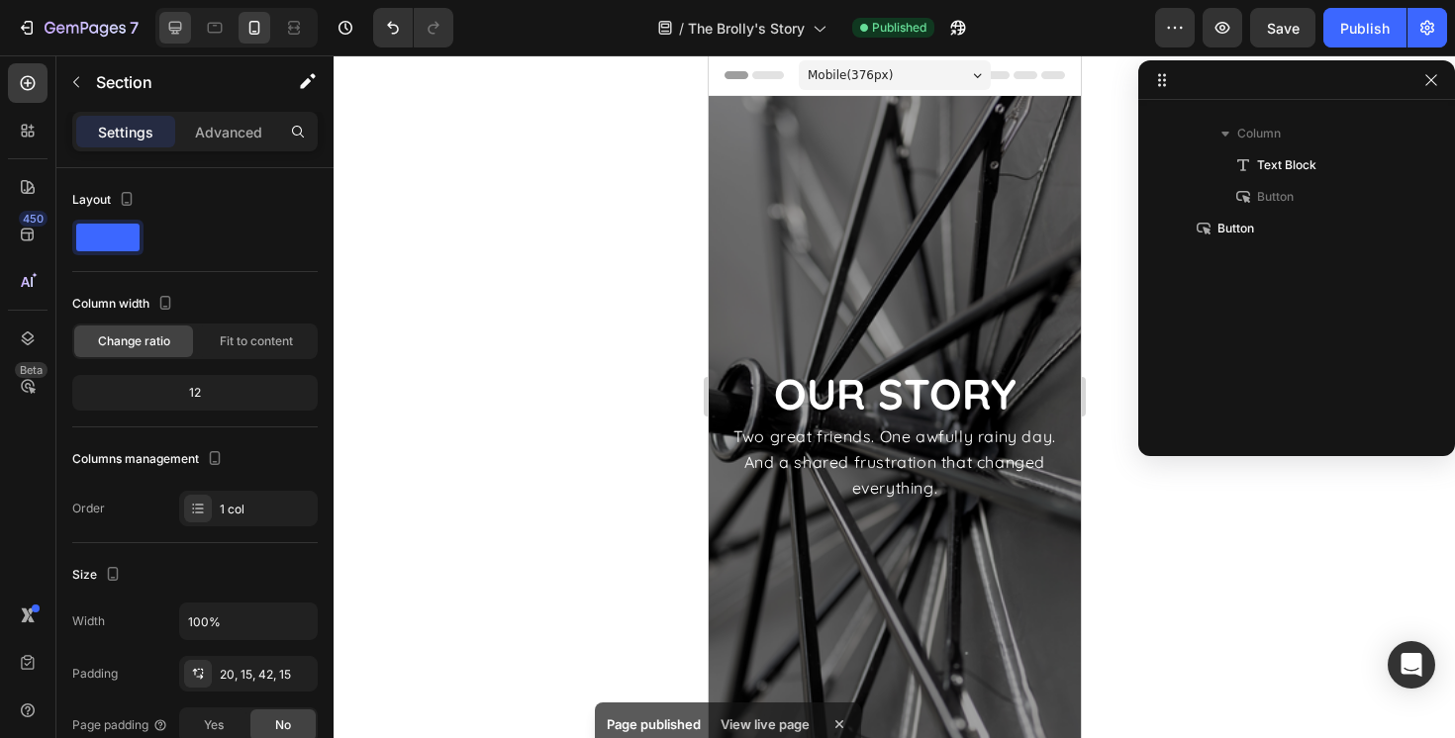
click at [163, 27] on div at bounding box center [175, 28] width 32 height 32
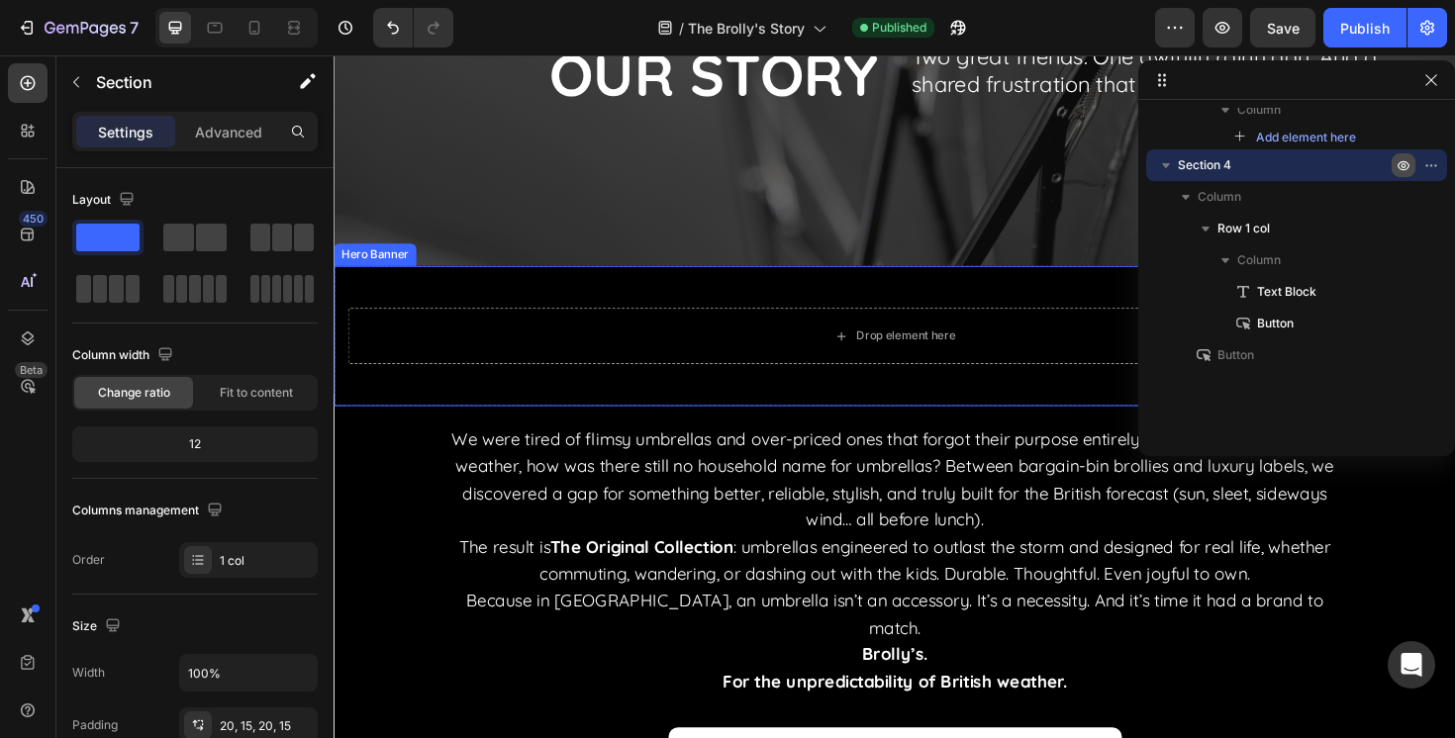
scroll to position [169, 0]
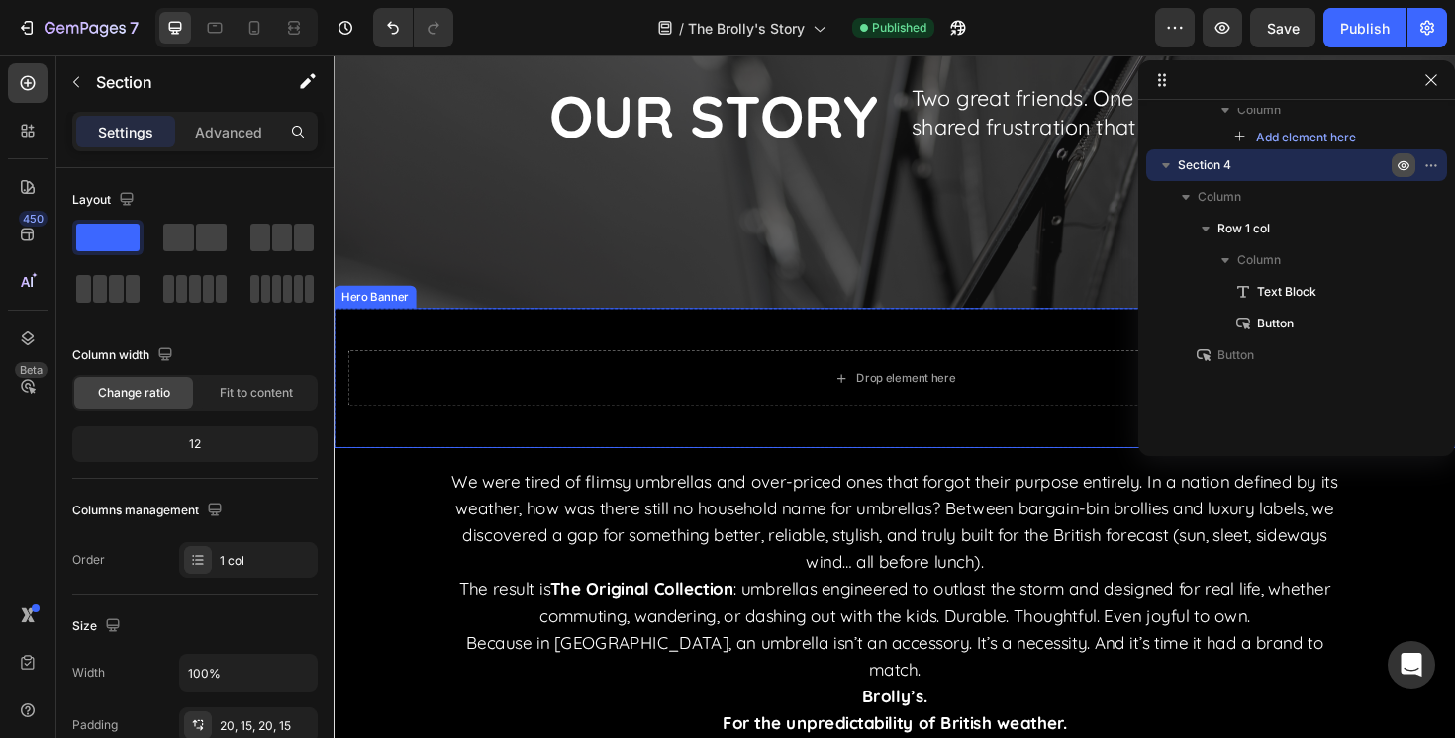
click at [414, 333] on video "Background Image" at bounding box center [928, 620] width 1188 height 594
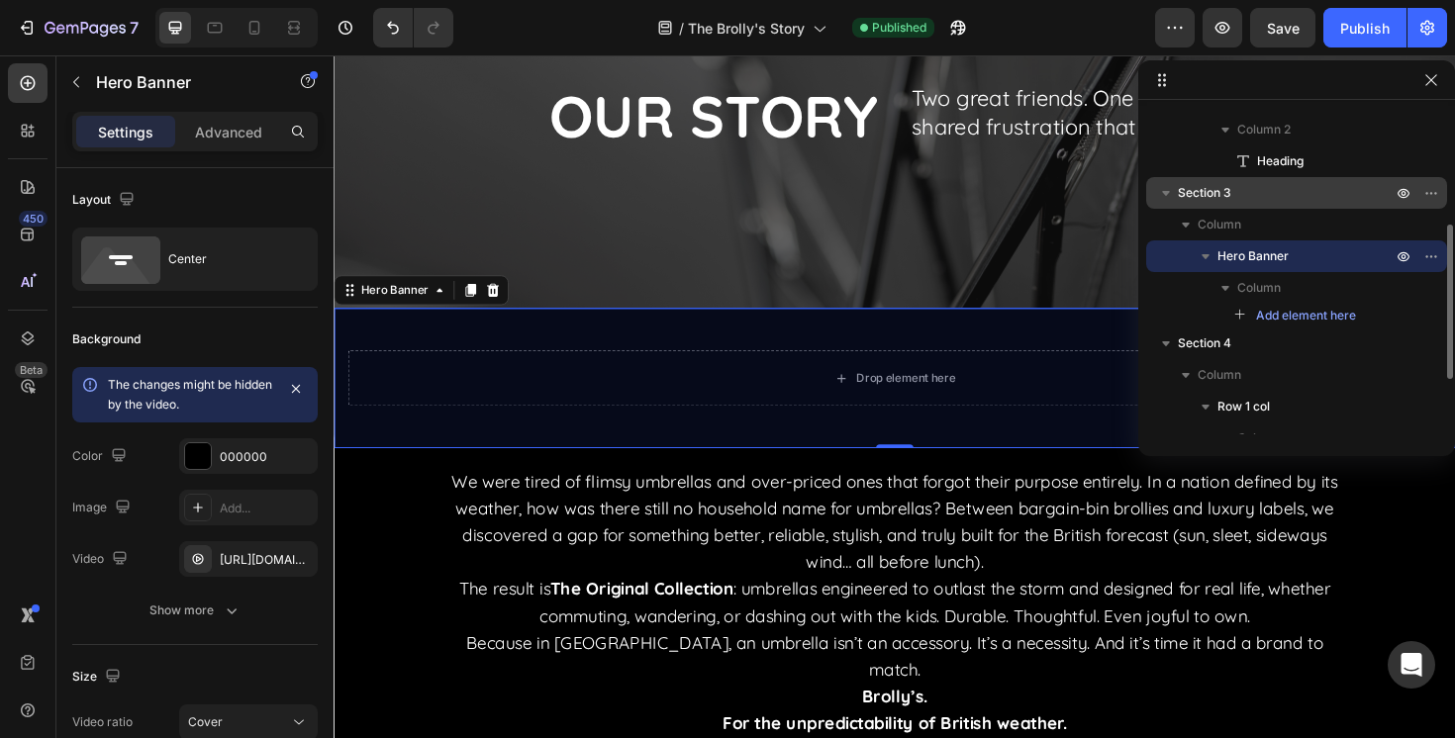
click at [1189, 192] on span "Section 3" at bounding box center [1204, 193] width 53 height 20
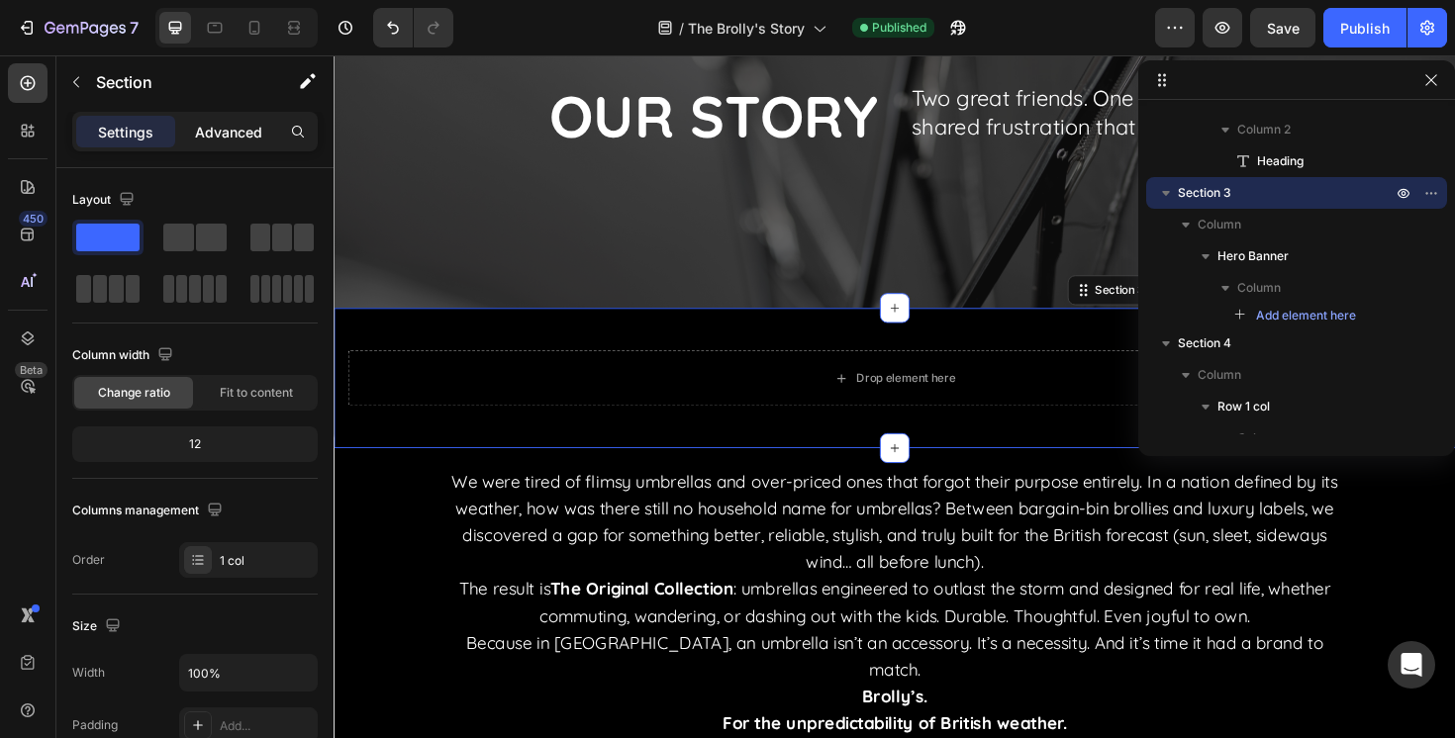
click at [242, 133] on p "Advanced" at bounding box center [228, 132] width 67 height 21
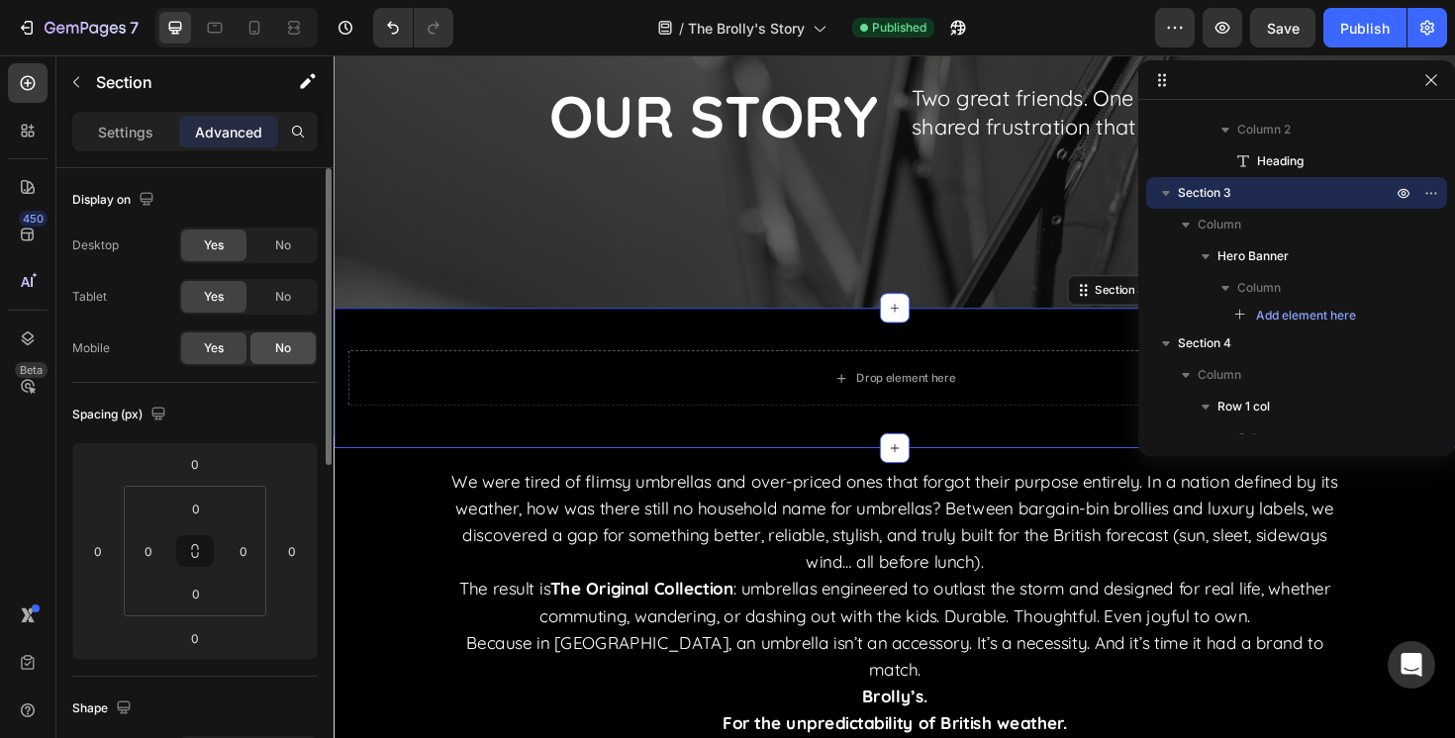
click at [286, 350] on span "No" at bounding box center [283, 348] width 16 height 18
click at [1362, 23] on div "Publish" at bounding box center [1364, 28] width 49 height 21
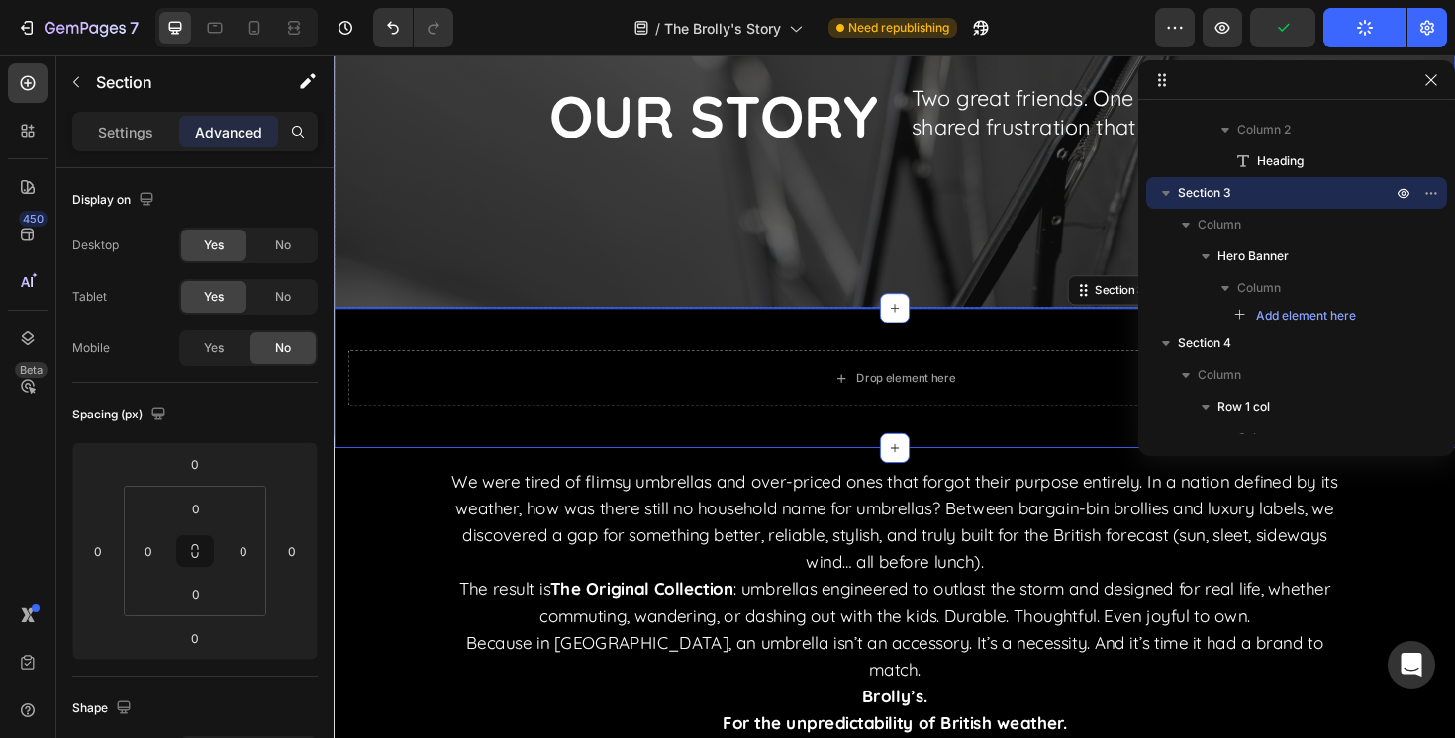
scroll to position [0, 0]
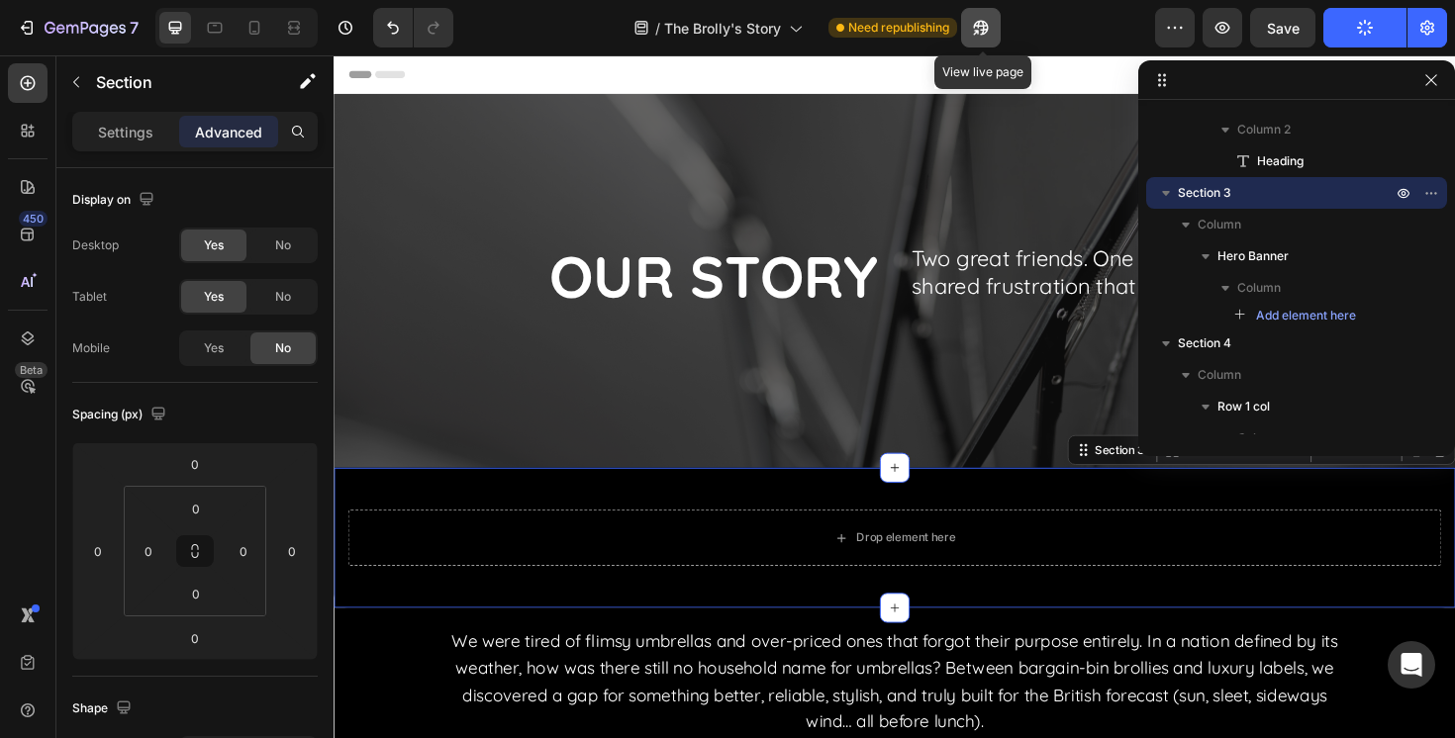
click at [985, 35] on icon "button" at bounding box center [981, 28] width 20 height 20
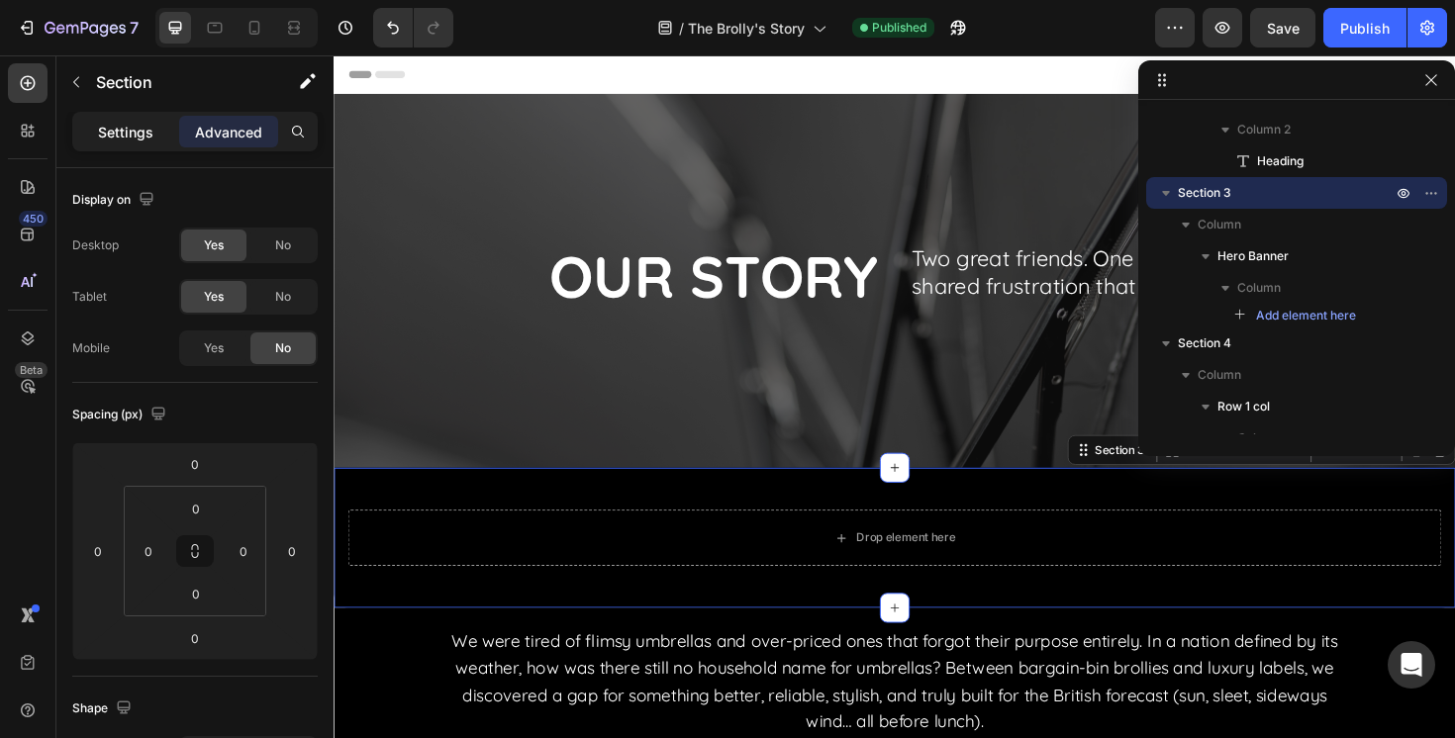
click at [132, 133] on p "Settings" at bounding box center [125, 132] width 55 height 21
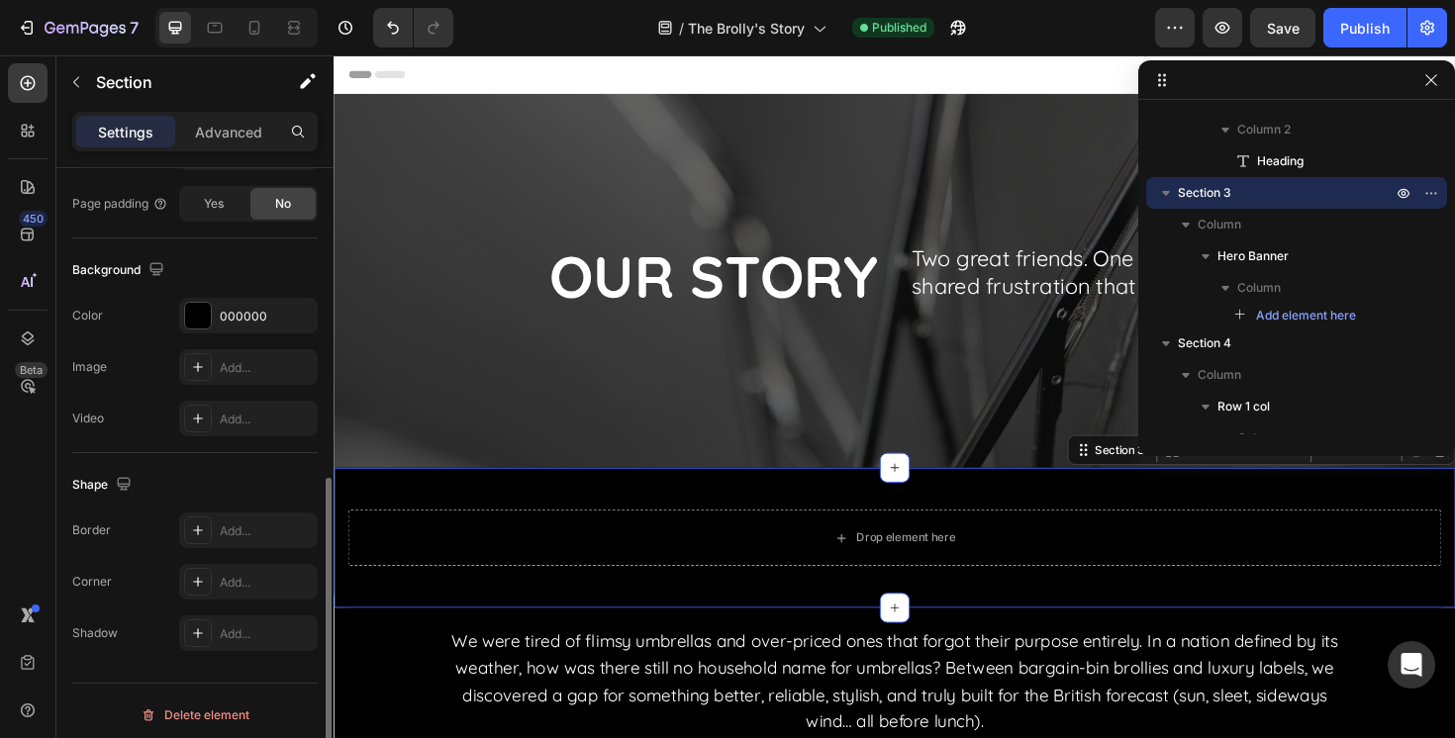
scroll to position [581, 0]
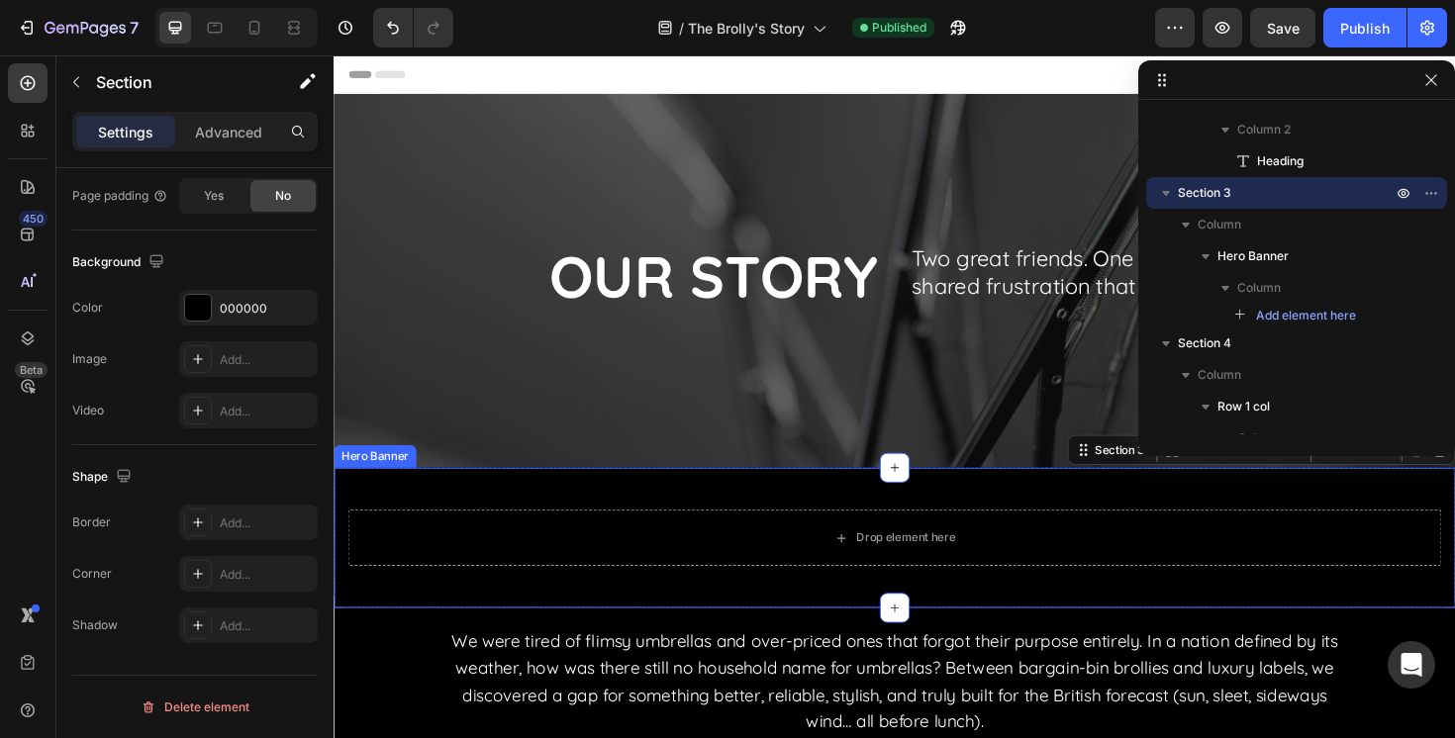
click at [455, 510] on div "Drop element here" at bounding box center [928, 566] width 1188 height 123
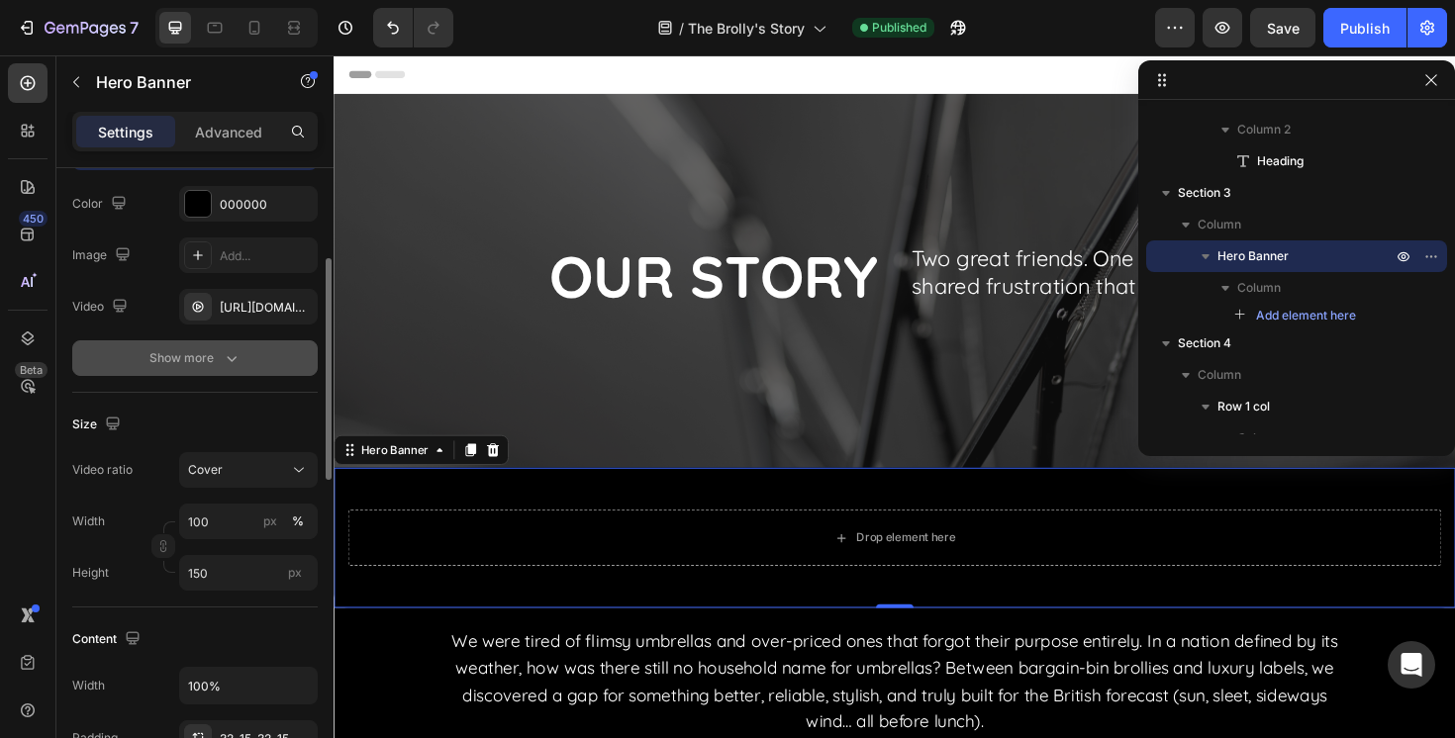
scroll to position [253, 0]
click at [215, 581] on input "150" at bounding box center [248, 572] width 139 height 36
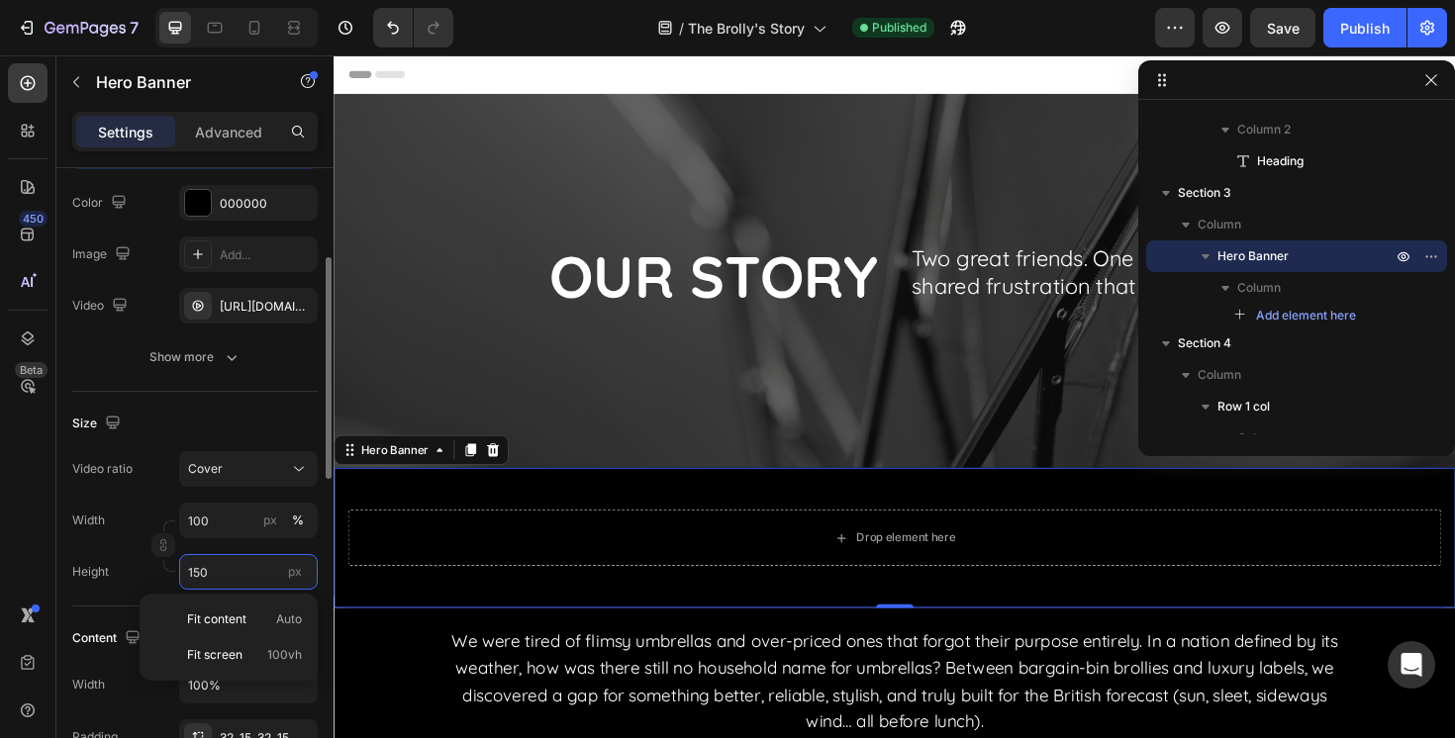
click at [215, 581] on input "150" at bounding box center [248, 572] width 139 height 36
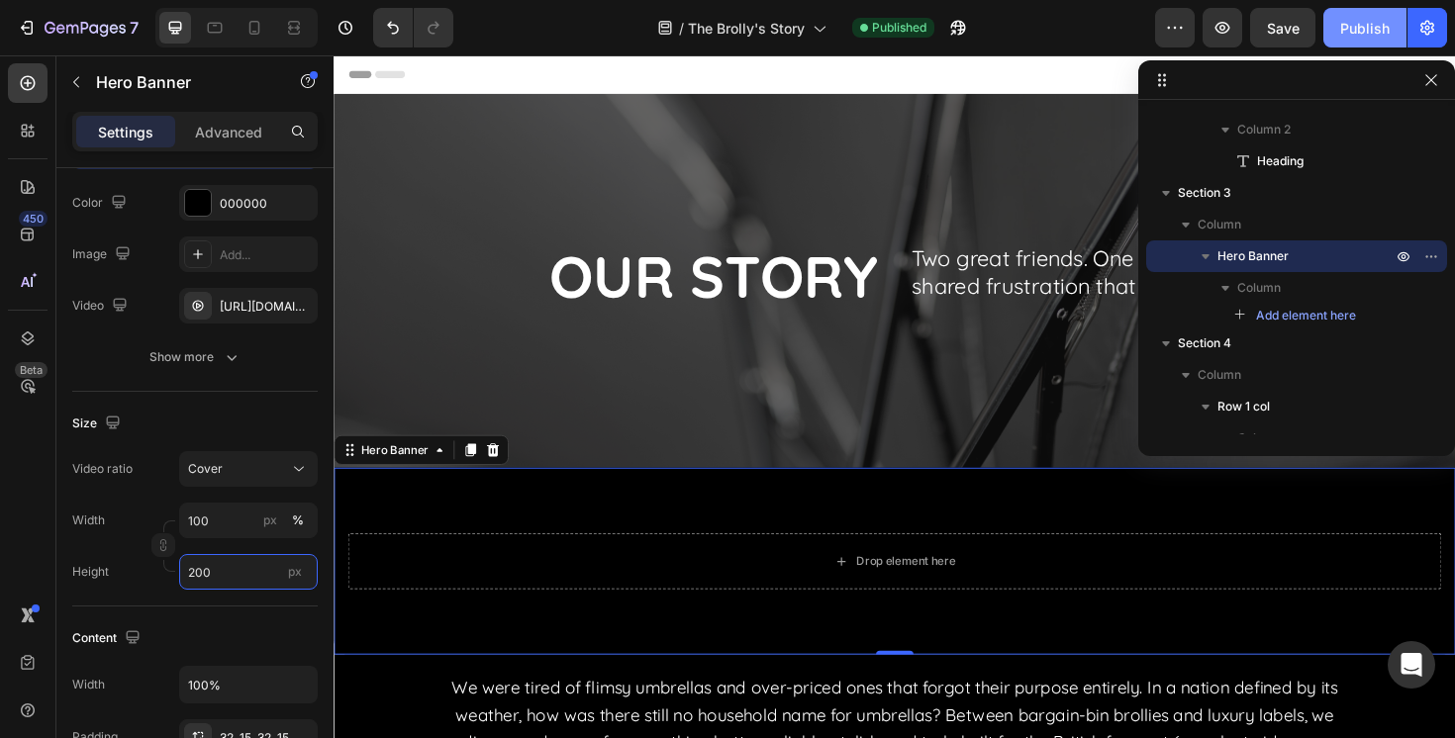
type input "200"
click at [1362, 18] on div "Publish" at bounding box center [1364, 28] width 49 height 21
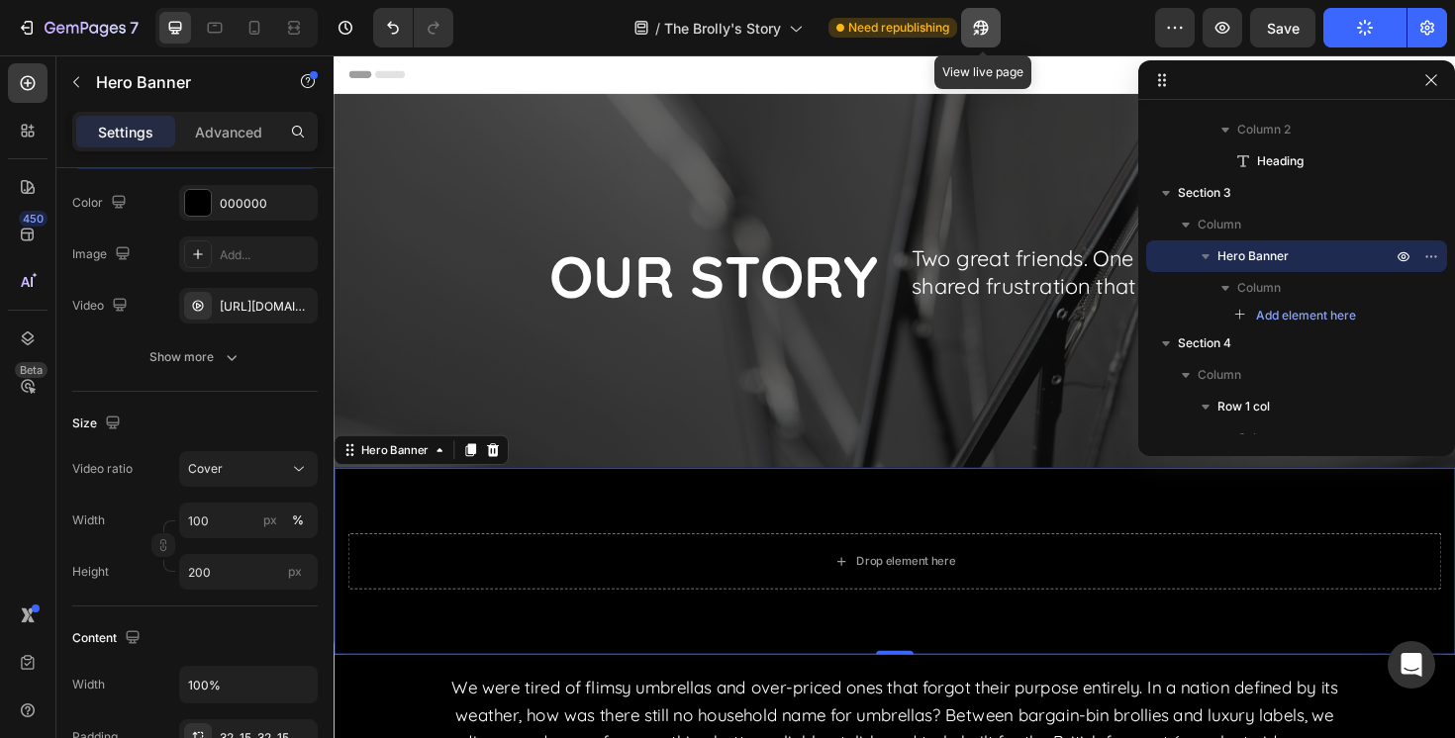
click at [991, 37] on icon "button" at bounding box center [981, 28] width 20 height 20
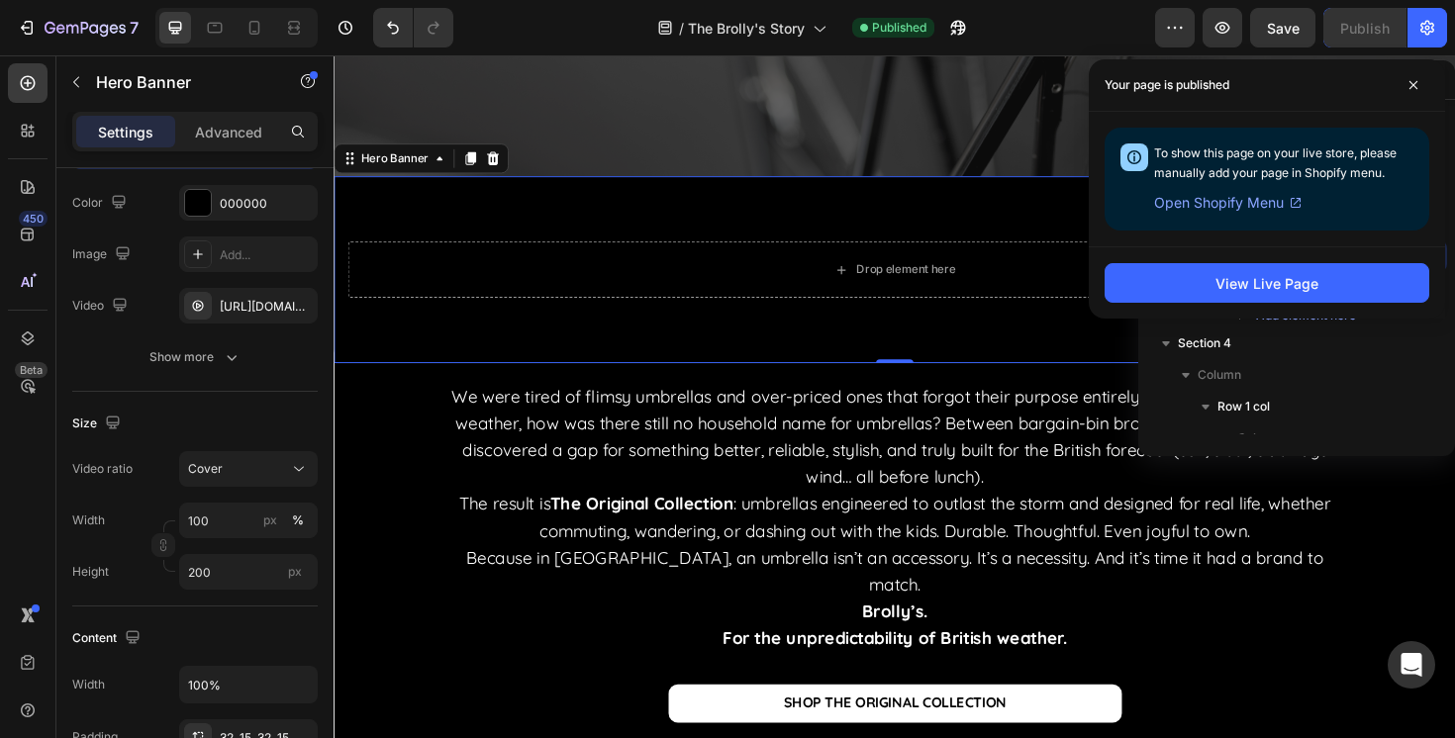
scroll to position [408, 0]
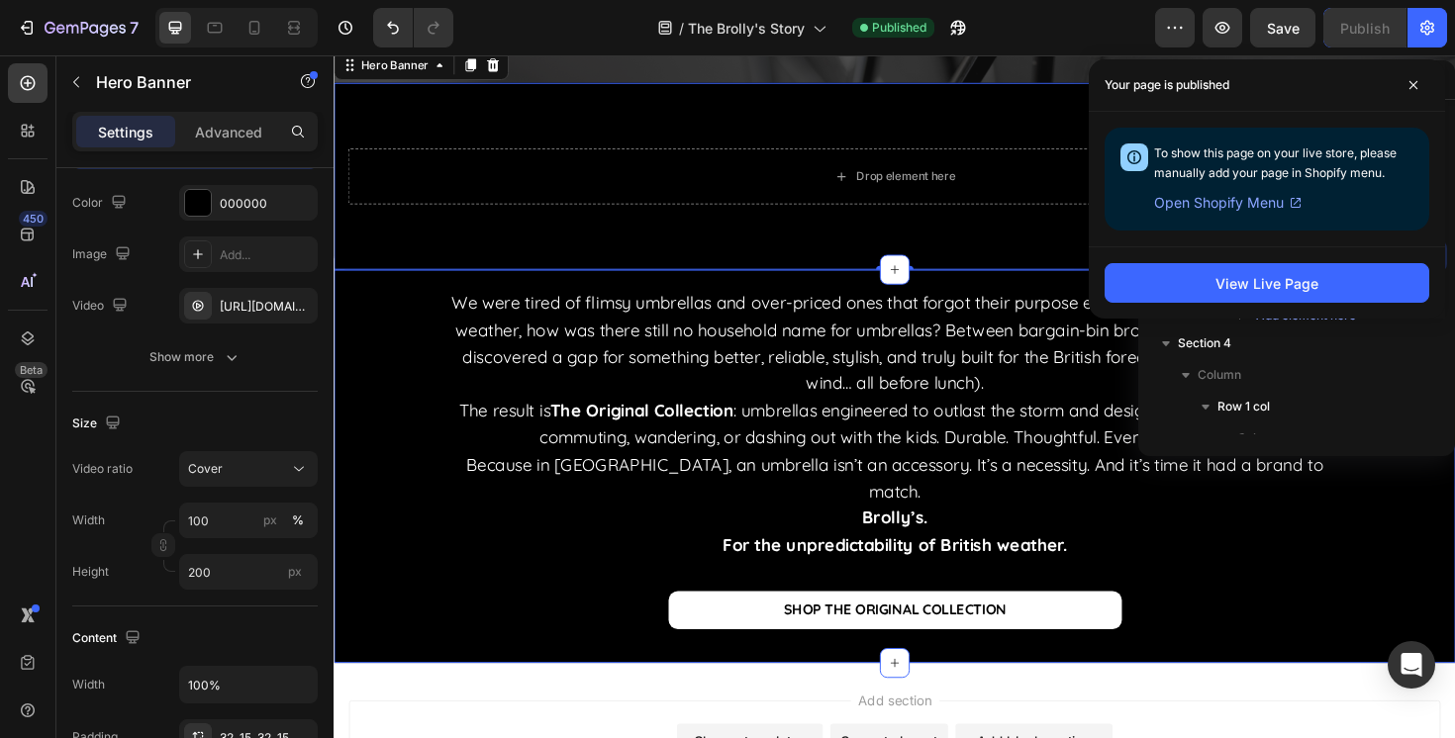
click at [372, 581] on div "We were tired of flimsy umbrellas and over-priced ones that forgot their purpos…" at bounding box center [927, 490] width 1158 height 377
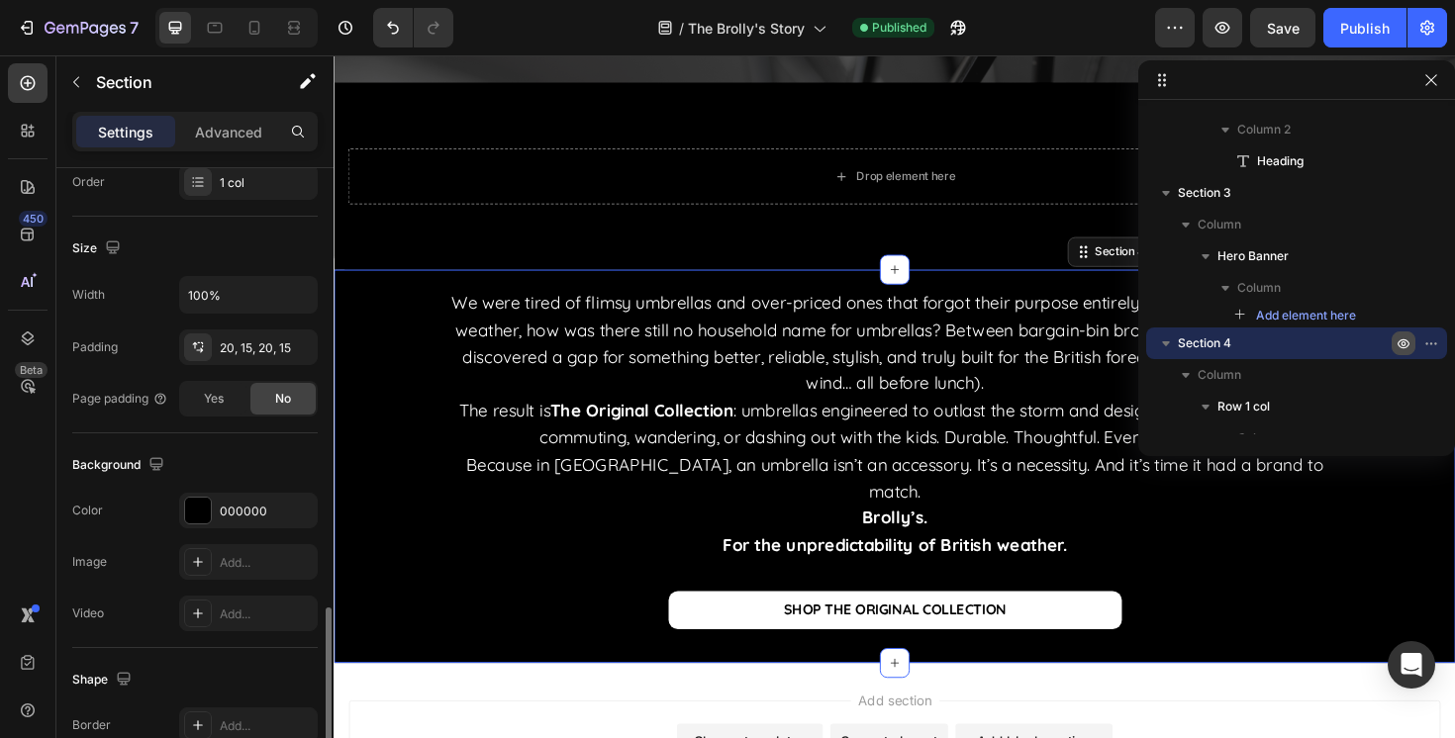
scroll to position [581, 0]
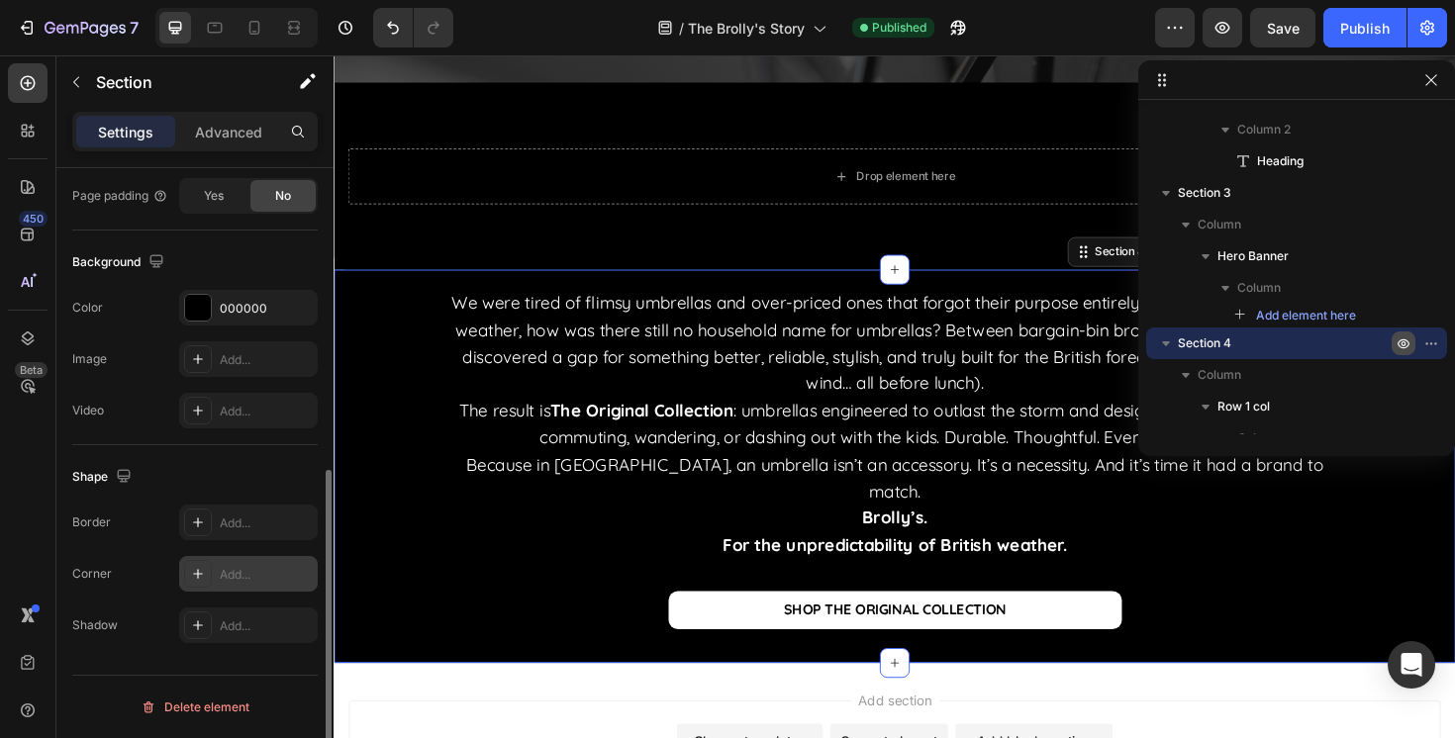
click at [252, 563] on div "Add..." at bounding box center [248, 574] width 139 height 36
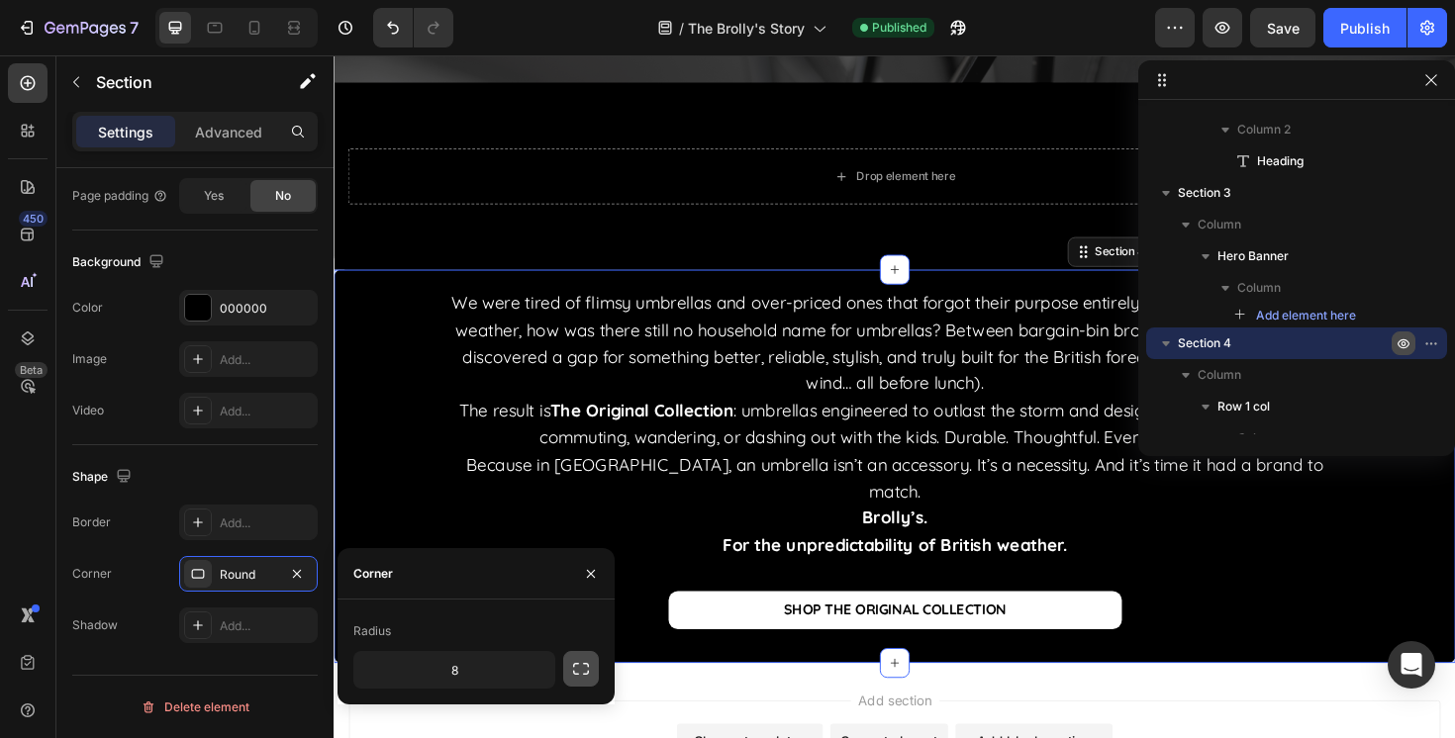
click at [563, 676] on button "button" at bounding box center [581, 669] width 36 height 36
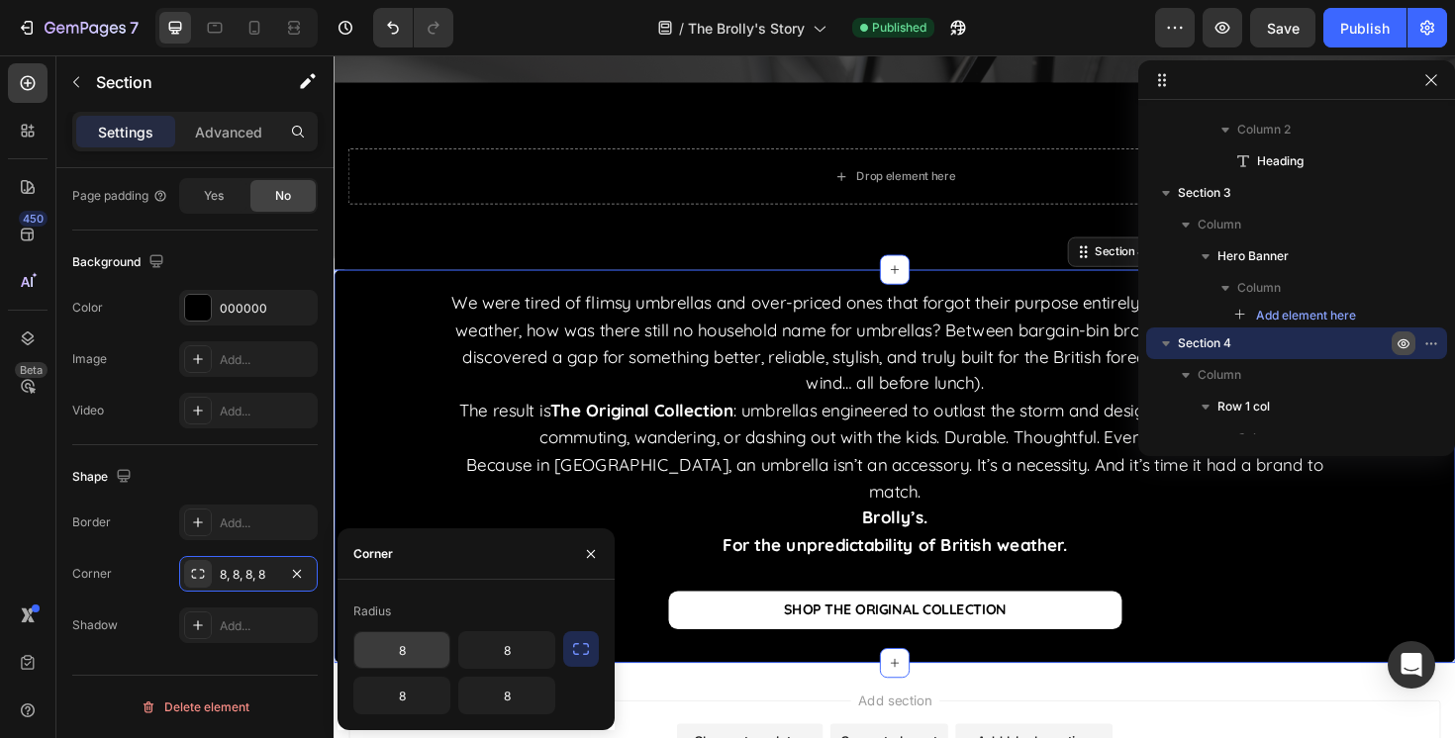
click at [393, 642] on input "8" at bounding box center [401, 650] width 95 height 36
click at [484, 644] on input "8" at bounding box center [506, 650] width 95 height 36
click at [428, 698] on input "8" at bounding box center [401, 696] width 95 height 36
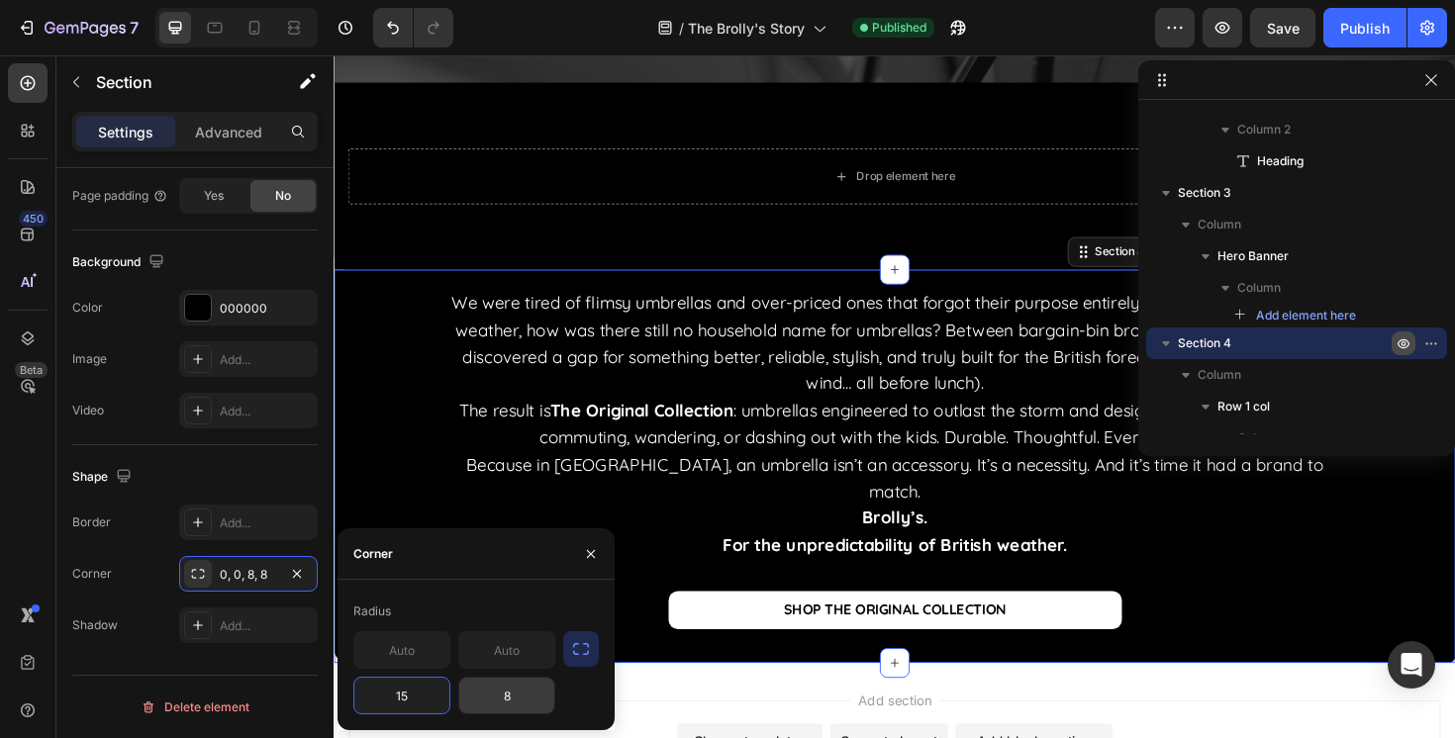
type input "15"
click at [519, 708] on input "8" at bounding box center [506, 696] width 95 height 36
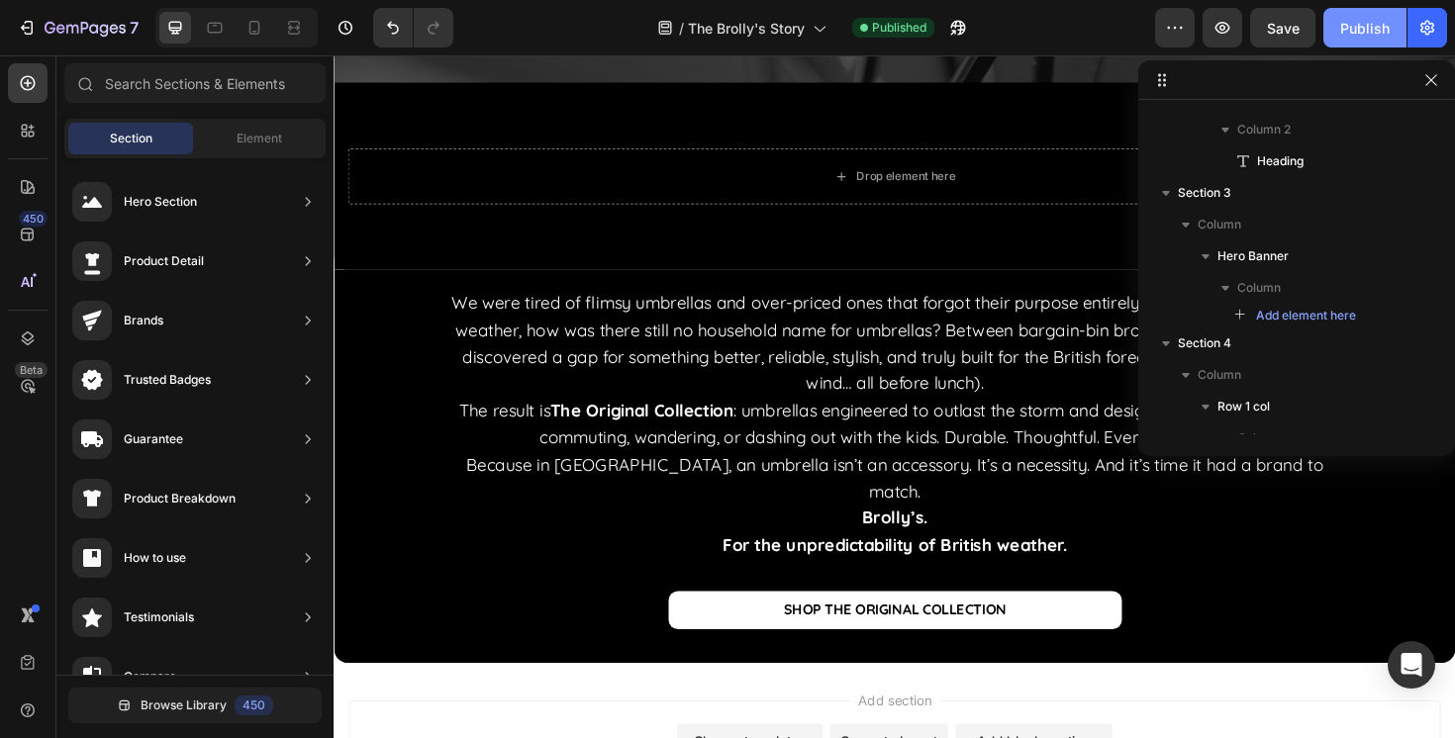
click at [1378, 37] on div "Publish" at bounding box center [1364, 28] width 49 height 21
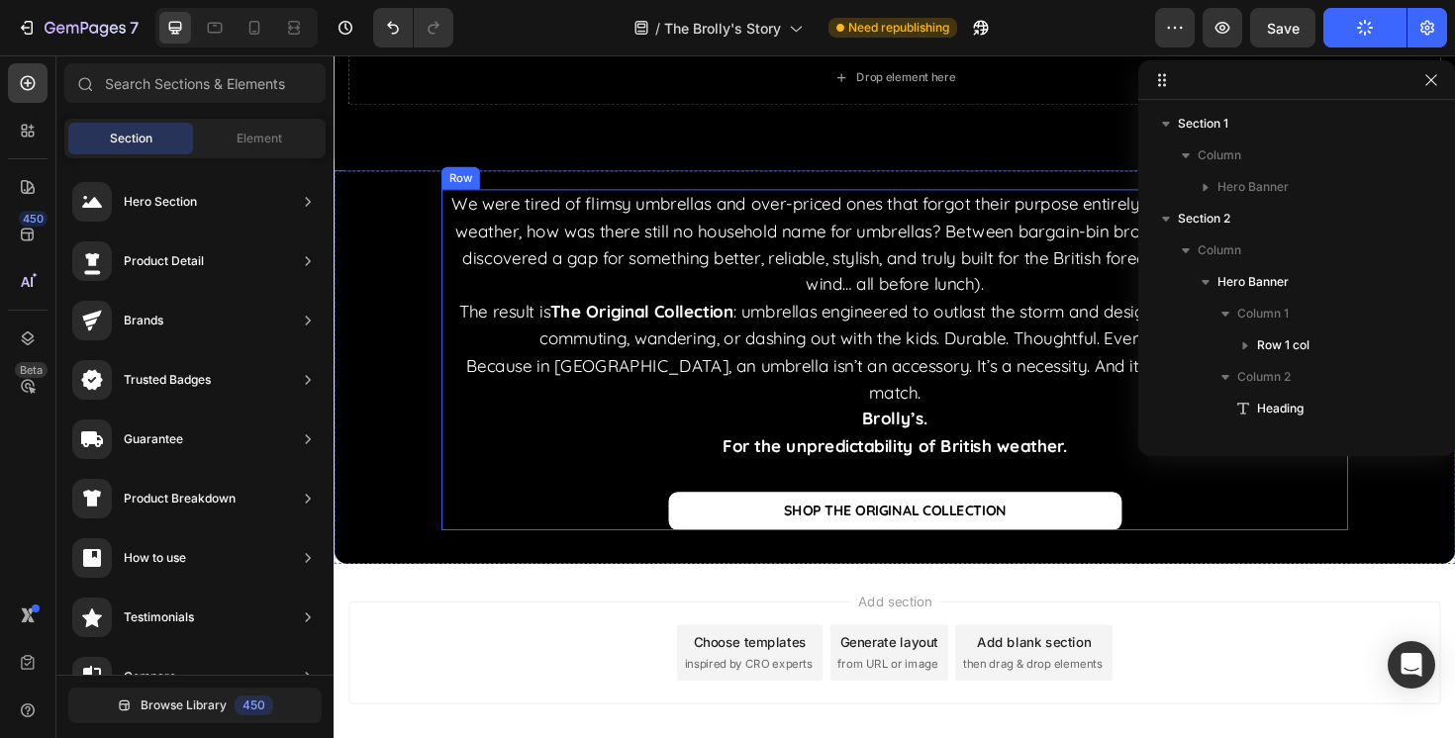
scroll to position [514, 0]
